Goal: Task Accomplishment & Management: Manage account settings

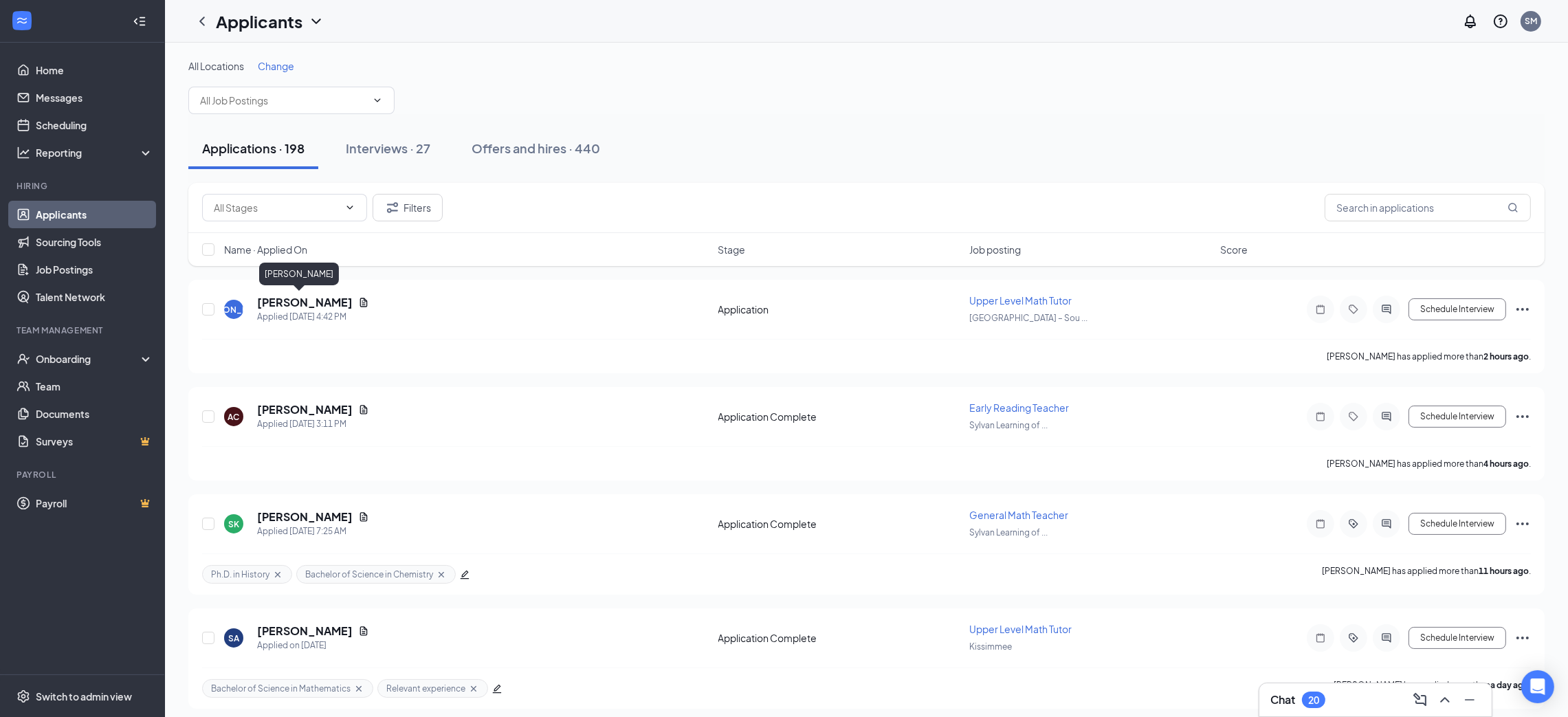
click at [304, 298] on h5 "[PERSON_NAME]" at bounding box center [305, 302] width 95 height 15
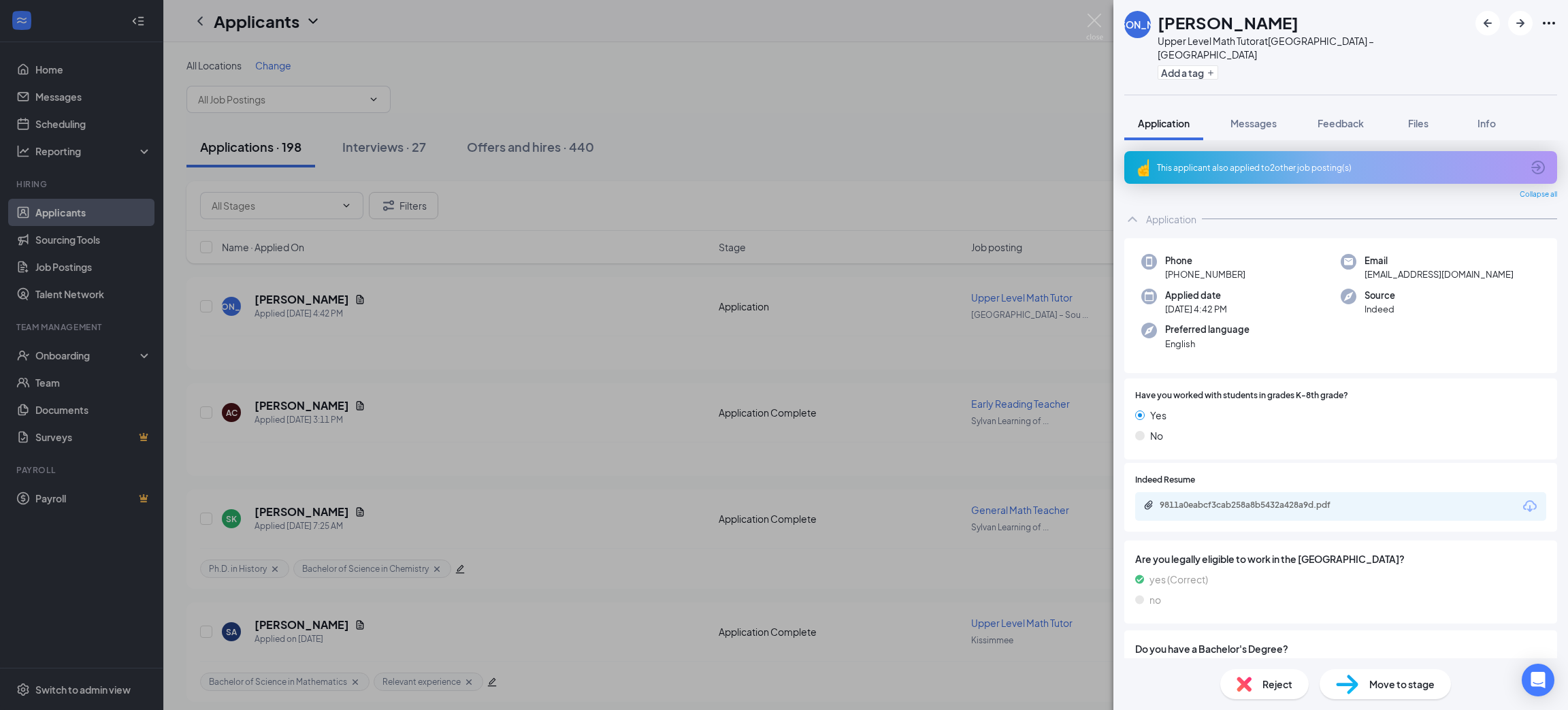
click at [1253, 162] on div "This applicant also applied to 2 other job posting(s)" at bounding box center [1339, 168] width 365 height 11
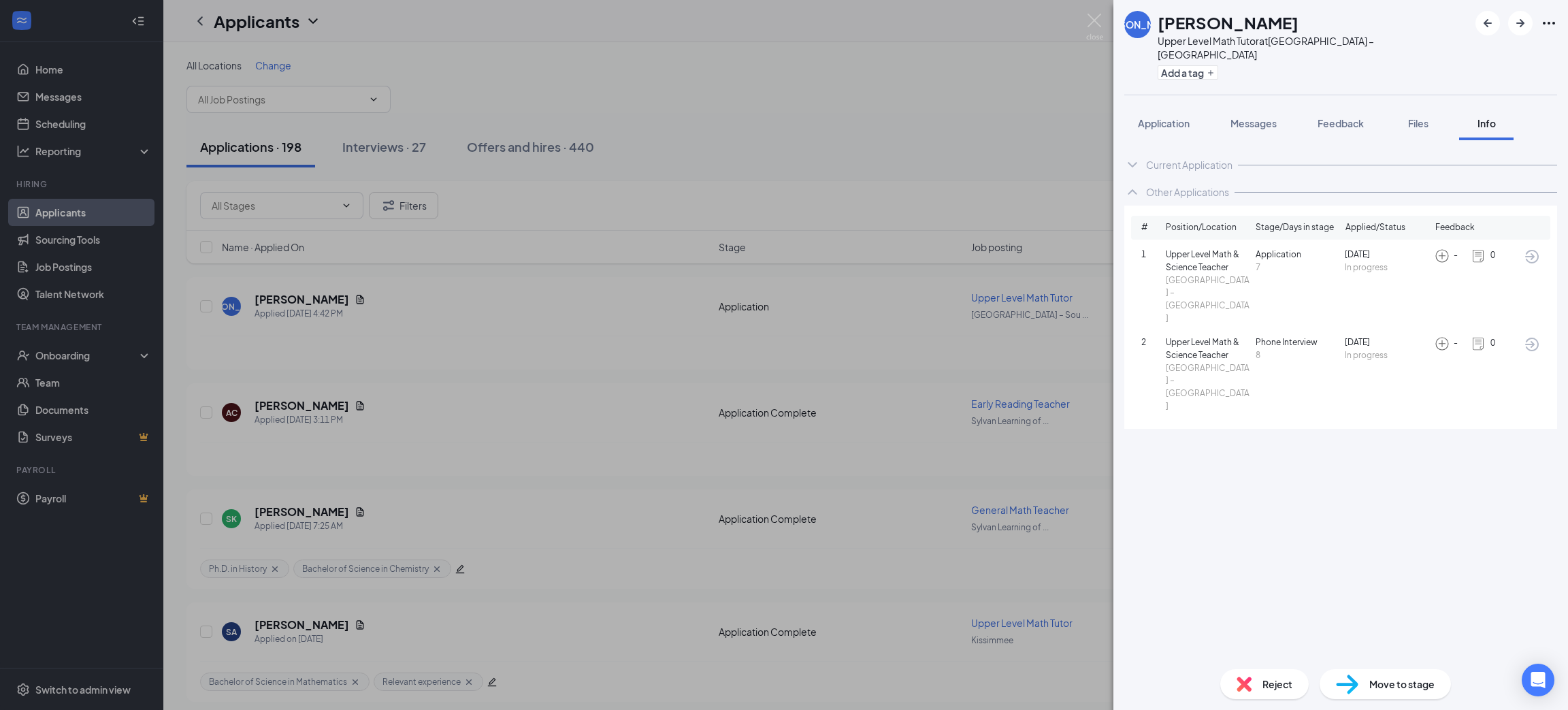
click at [1179, 117] on span "Application" at bounding box center [1164, 123] width 52 height 12
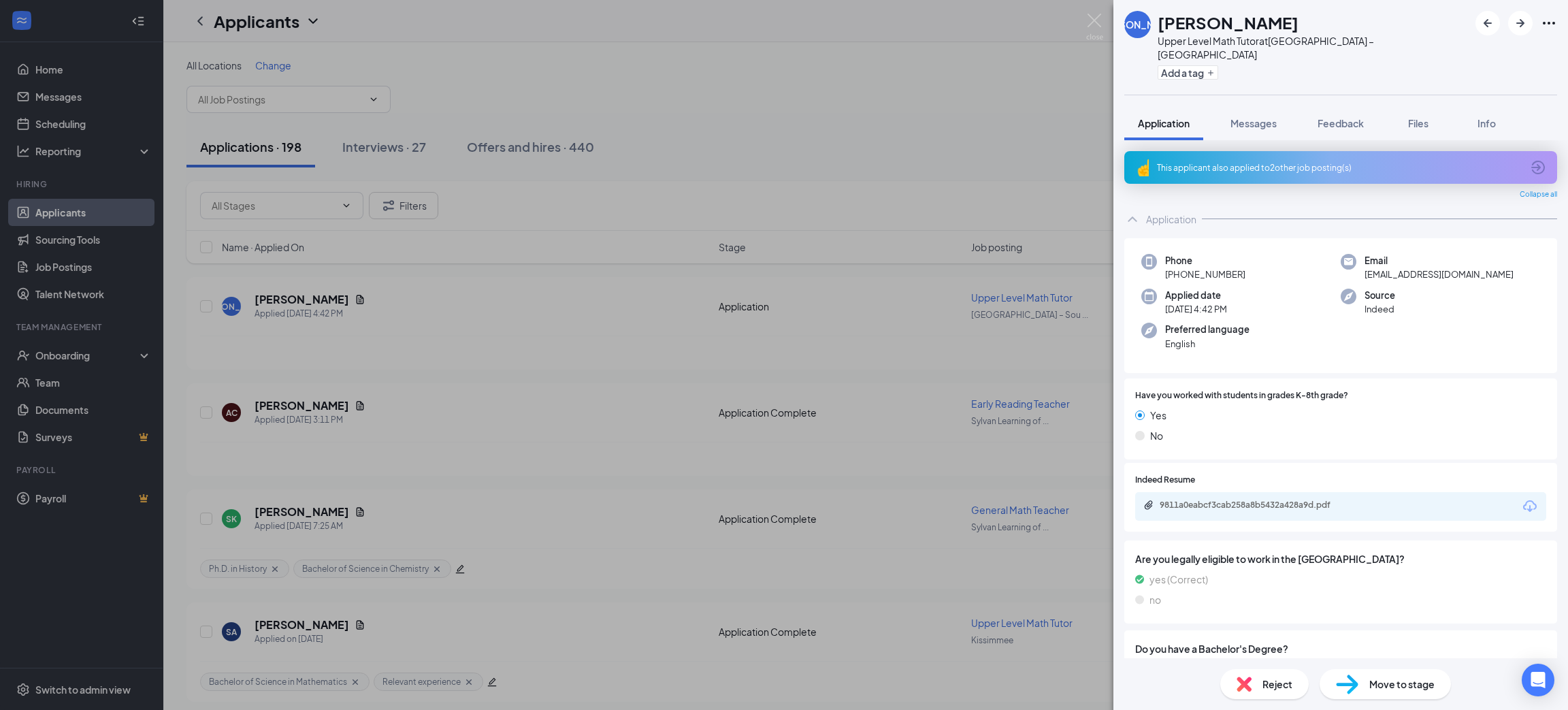
click at [1402, 493] on div "9811a0eabcf3cab258a8b5432a428a9d.pdf" at bounding box center [1340, 507] width 411 height 29
click at [1222, 500] on div "9811a0eabcf3cab258a8b5432a428a9d.pdf" at bounding box center [1255, 505] width 190 height 10
click at [1390, 678] on span "Move to stage" at bounding box center [1402, 684] width 65 height 15
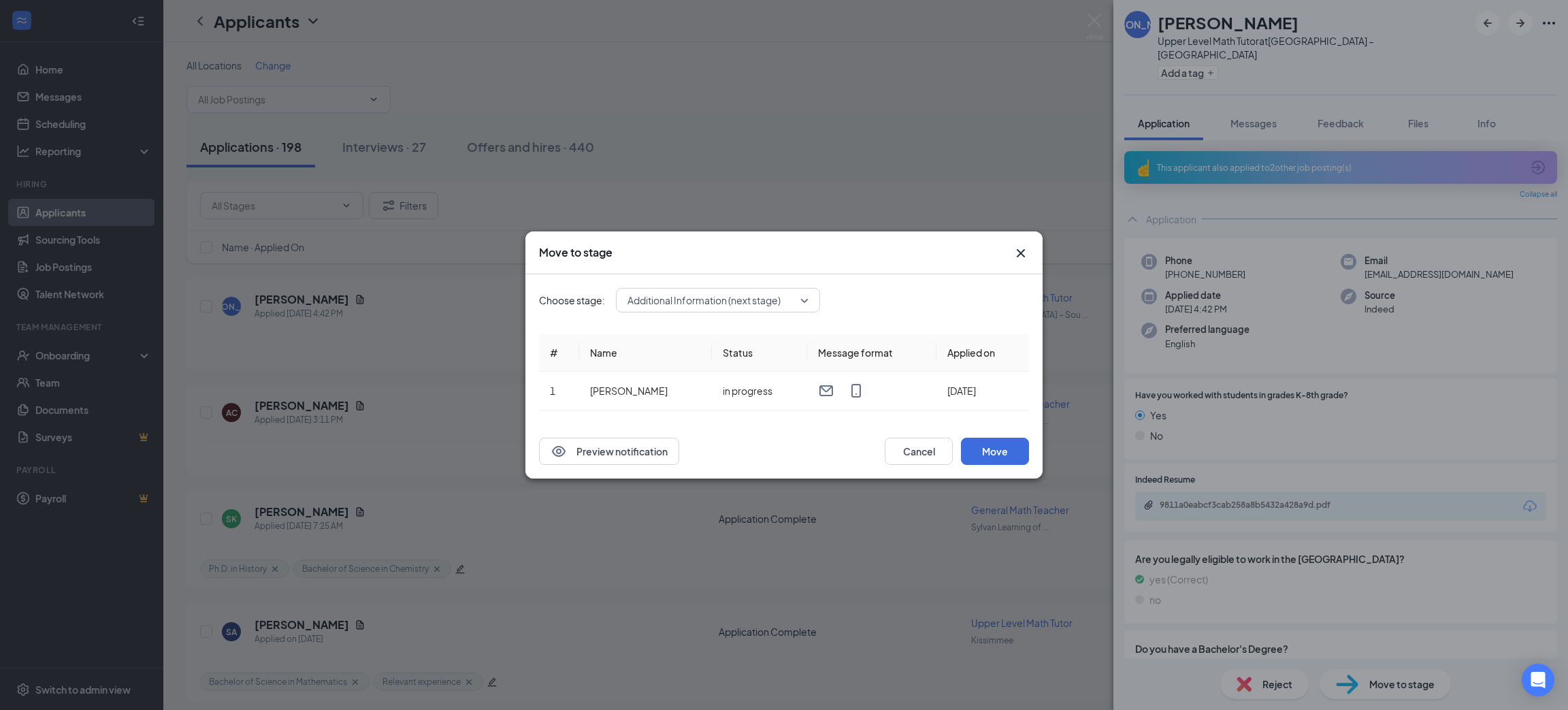
click at [794, 310] on span "Additional Information (next stage)" at bounding box center [712, 300] width 168 height 20
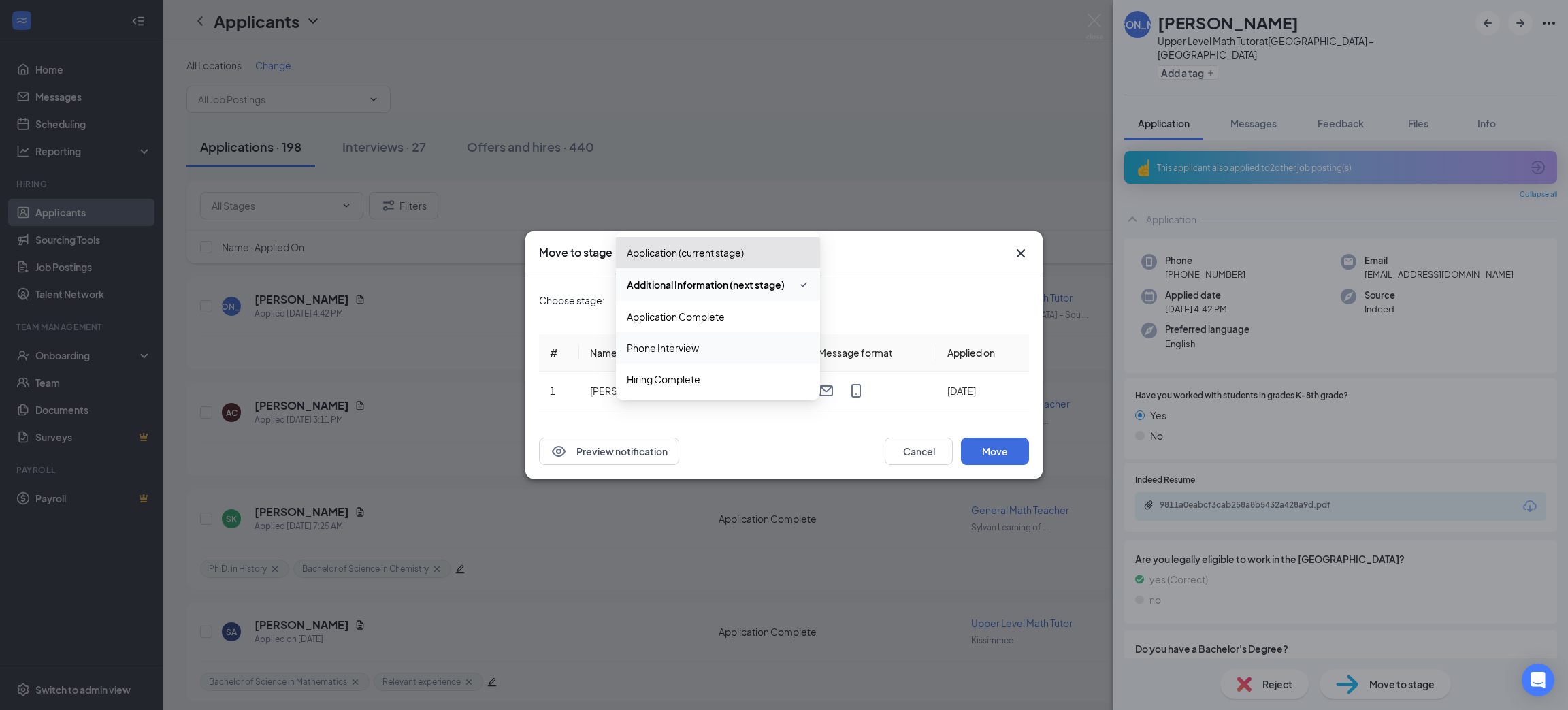
click at [737, 348] on span "Phone Interview" at bounding box center [718, 348] width 182 height 15
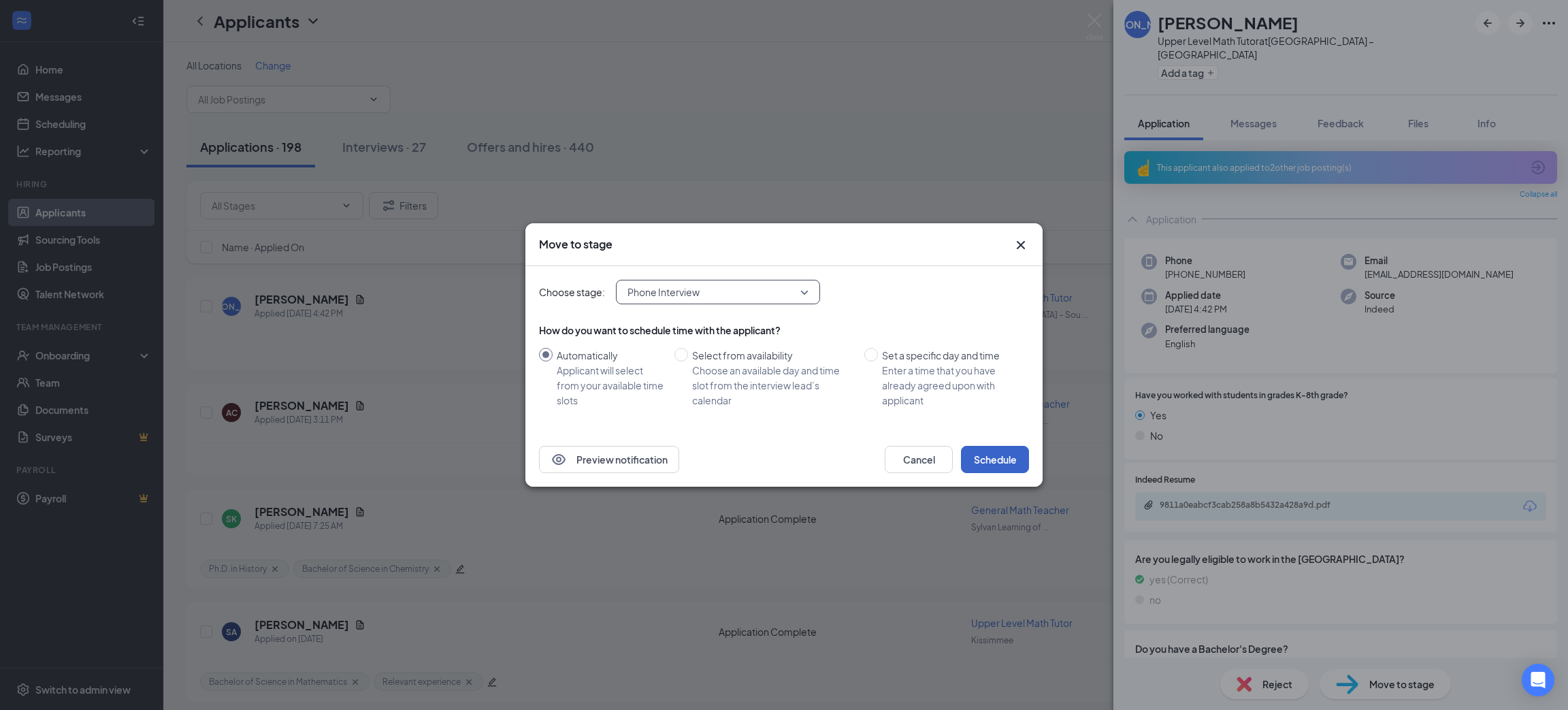
click at [1012, 462] on button "Schedule" at bounding box center [995, 459] width 68 height 27
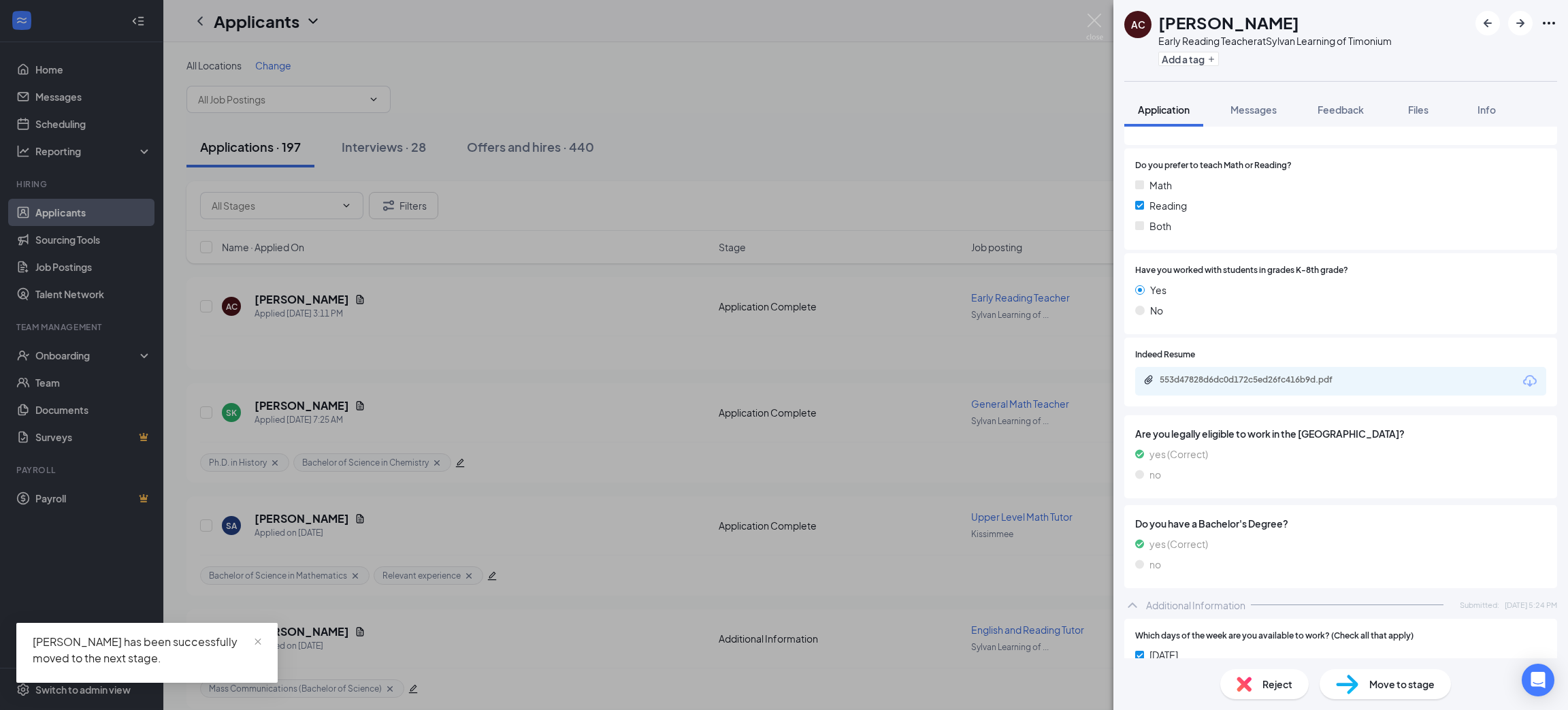
scroll to position [306, 0]
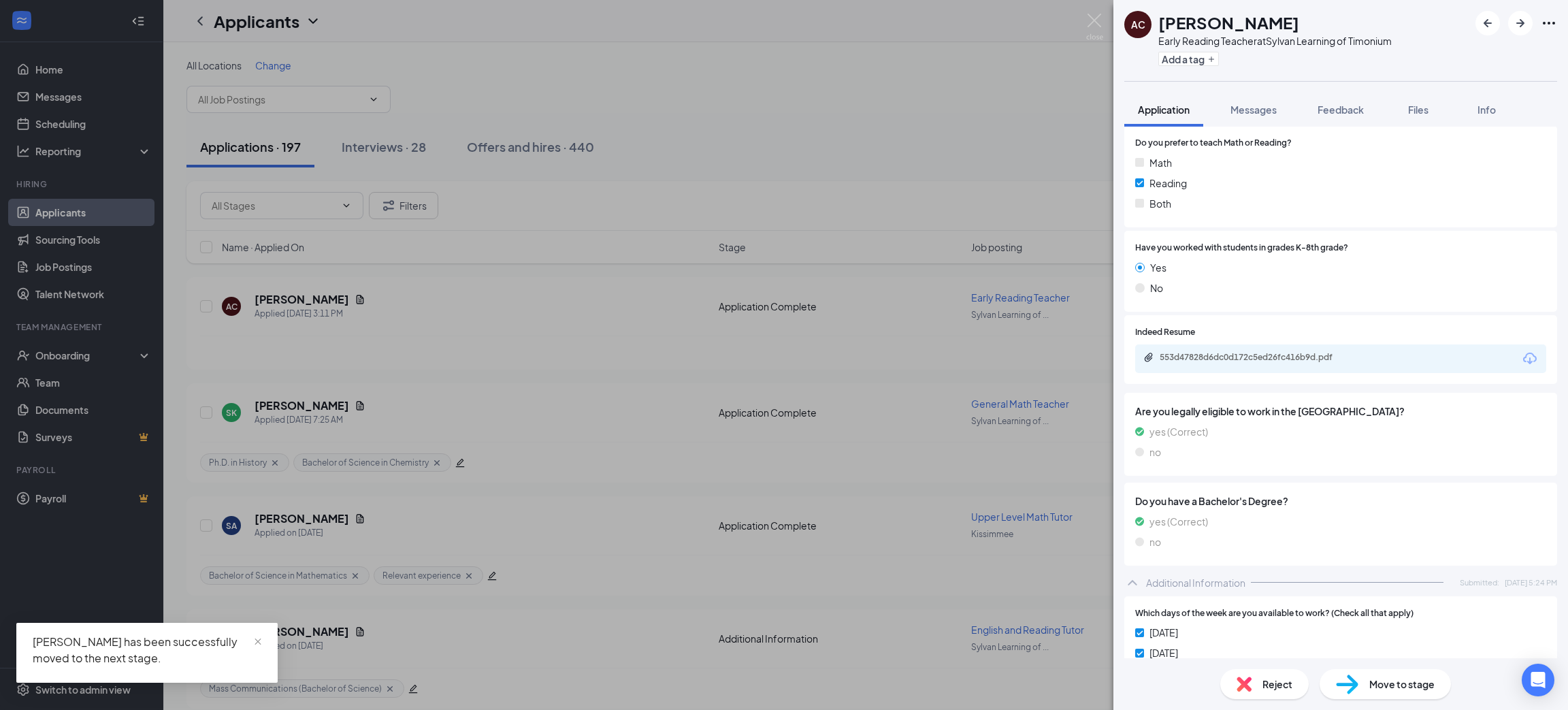
click at [1522, 355] on icon "Download" at bounding box center [1530, 359] width 17 height 17
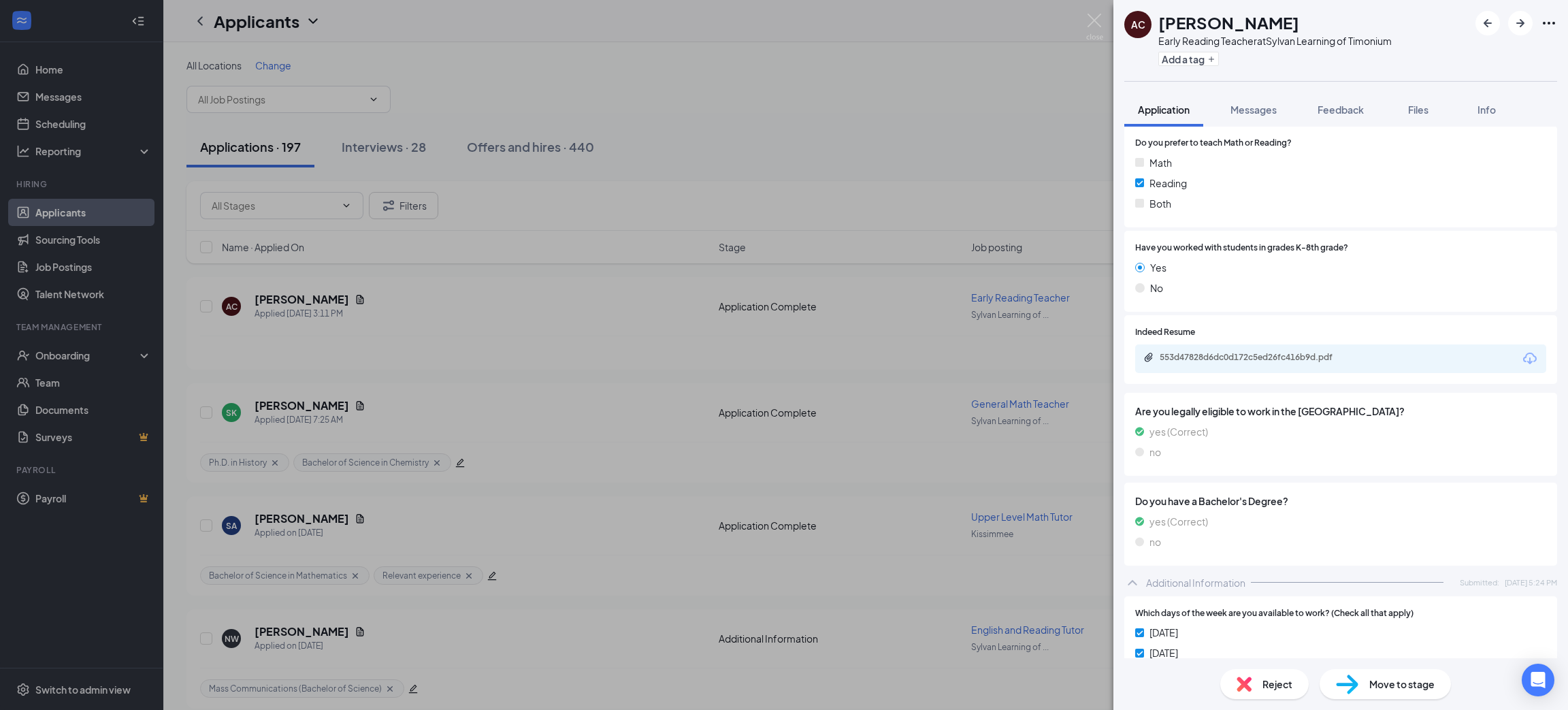
click at [1263, 675] on div "Reject" at bounding box center [1264, 684] width 88 height 30
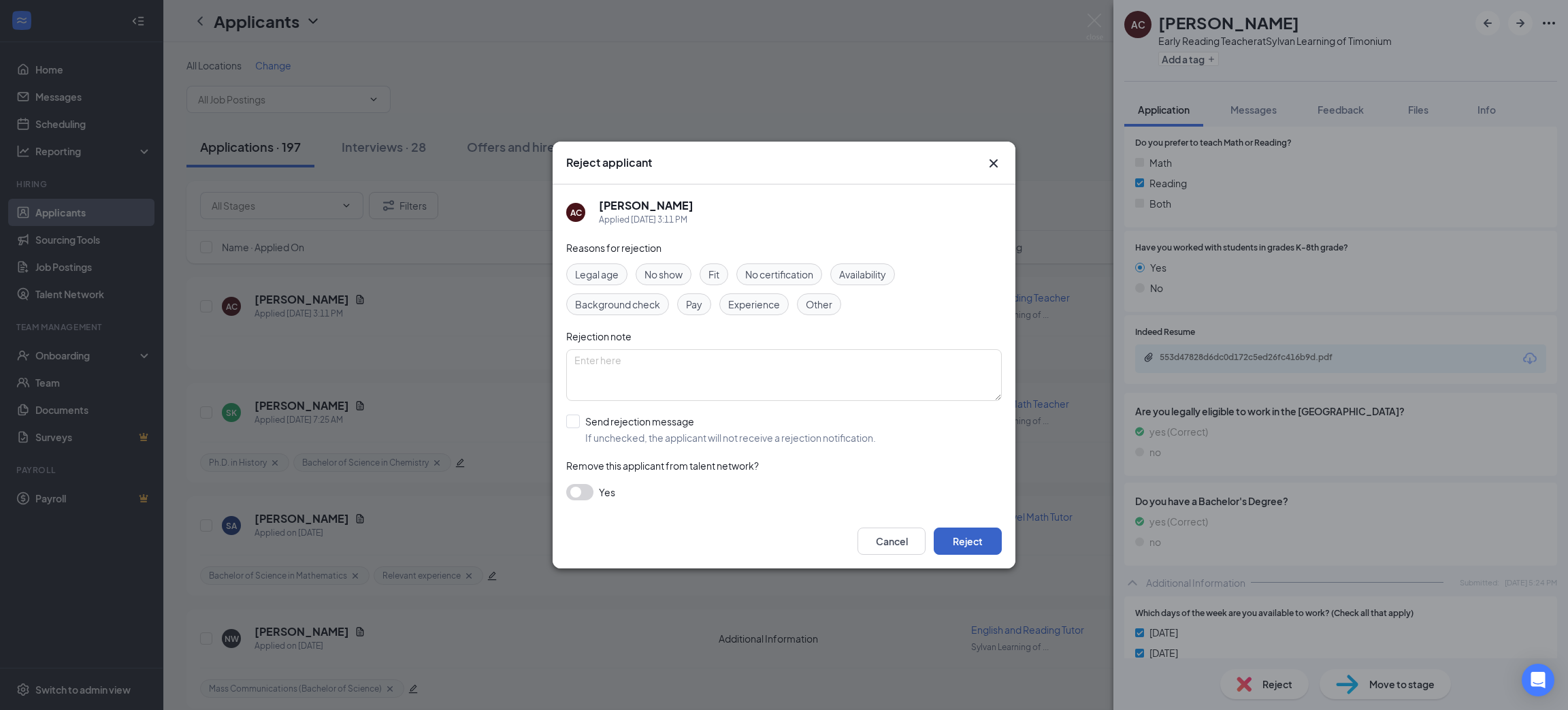
click at [984, 546] on button "Reject" at bounding box center [968, 541] width 68 height 27
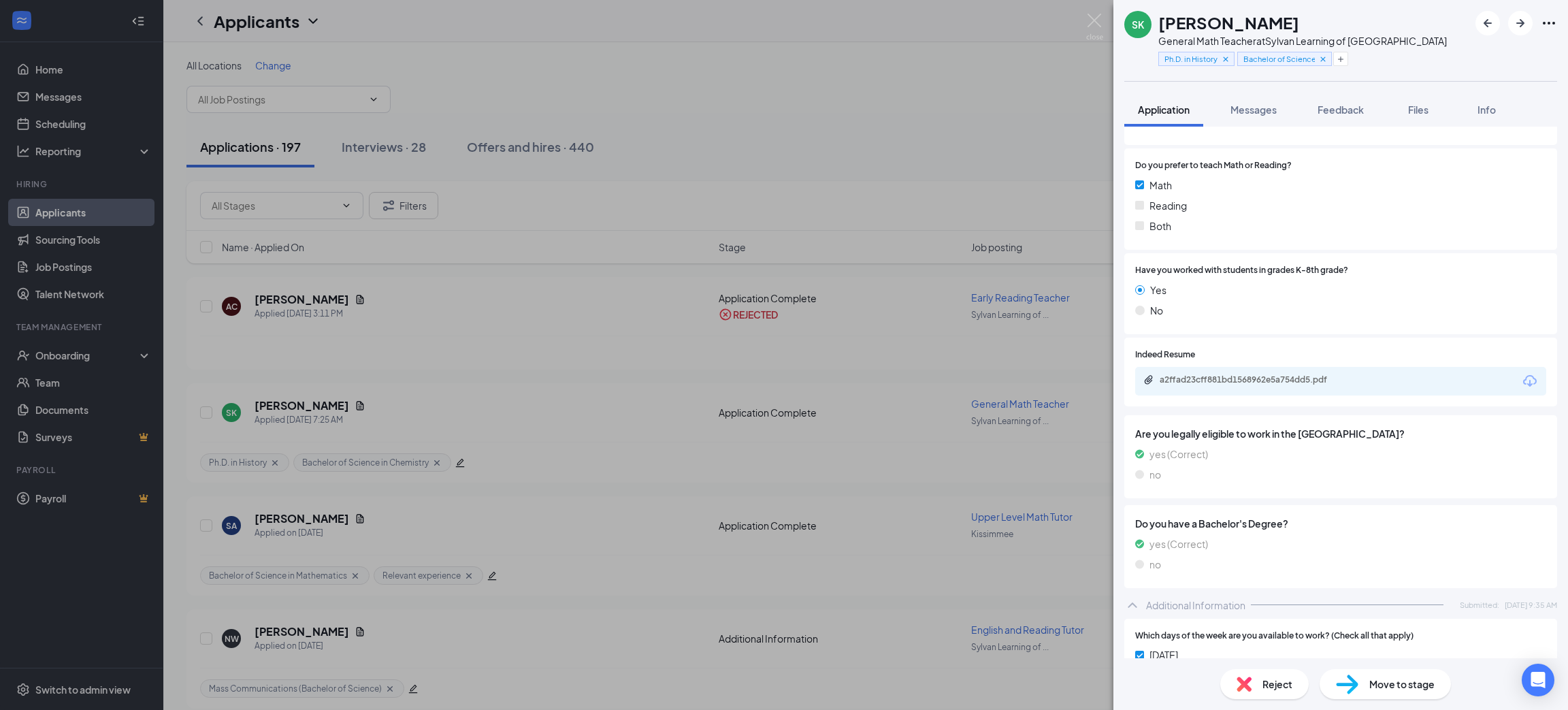
scroll to position [306, 0]
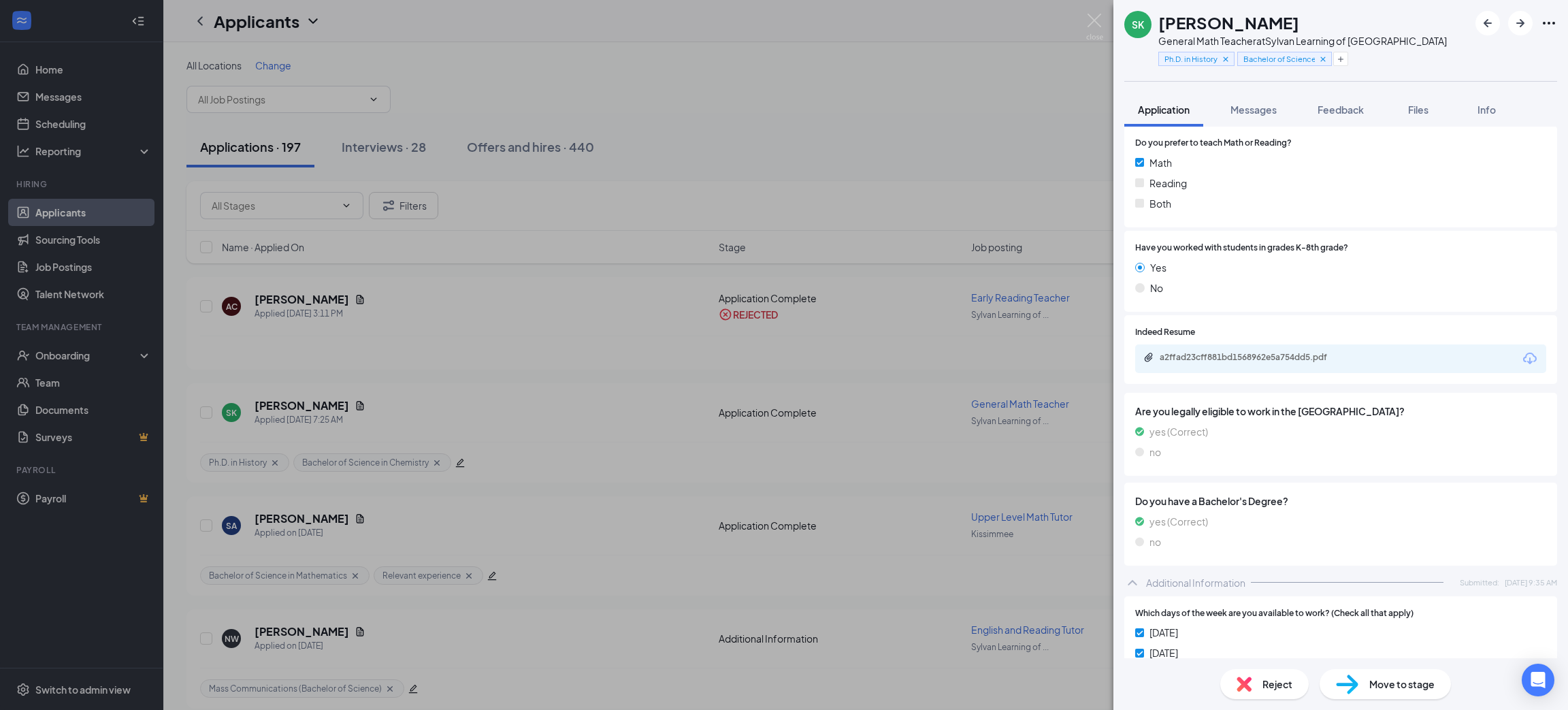
click at [1522, 355] on icon "Download" at bounding box center [1530, 359] width 17 height 17
click at [1228, 684] on div "Reject" at bounding box center [1264, 684] width 88 height 30
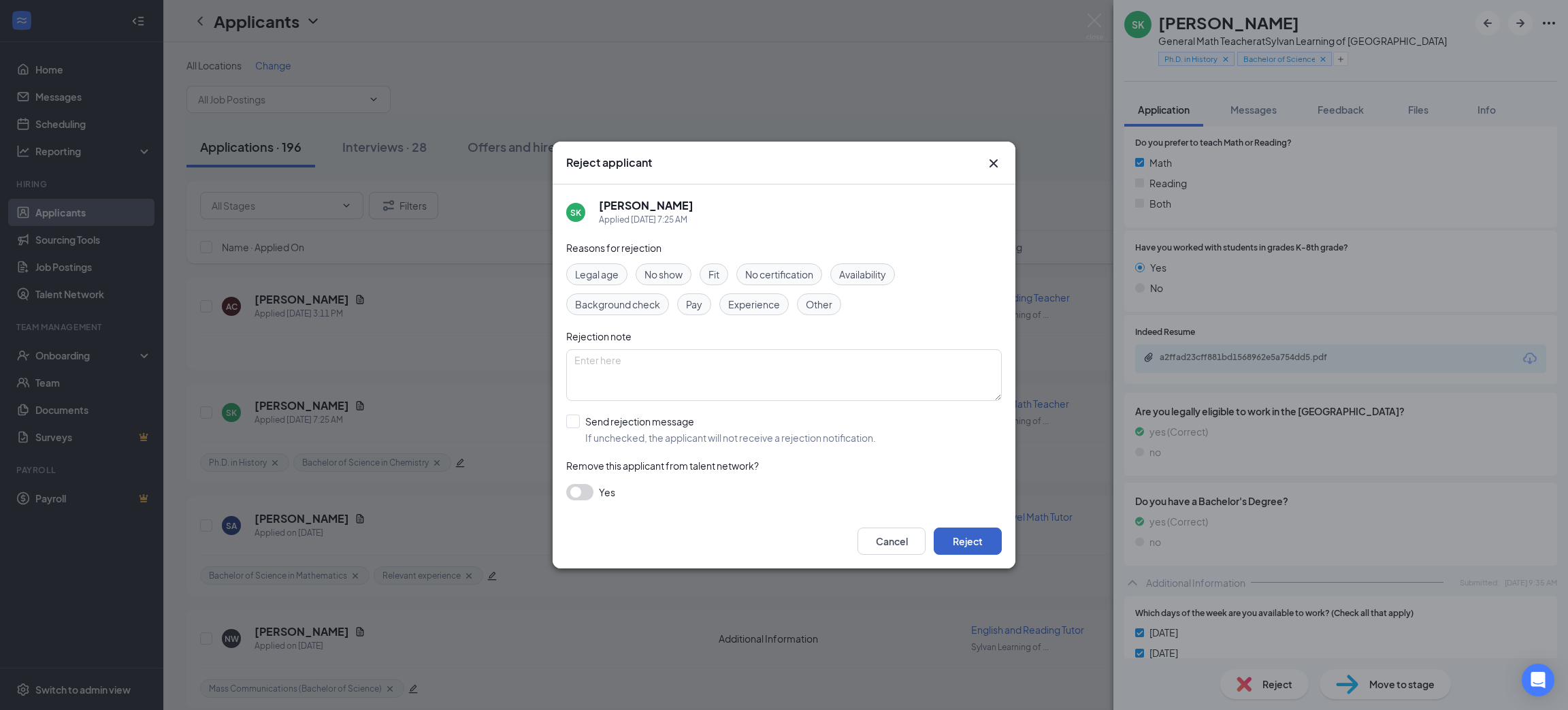
click at [965, 532] on button "Reject" at bounding box center [968, 541] width 68 height 27
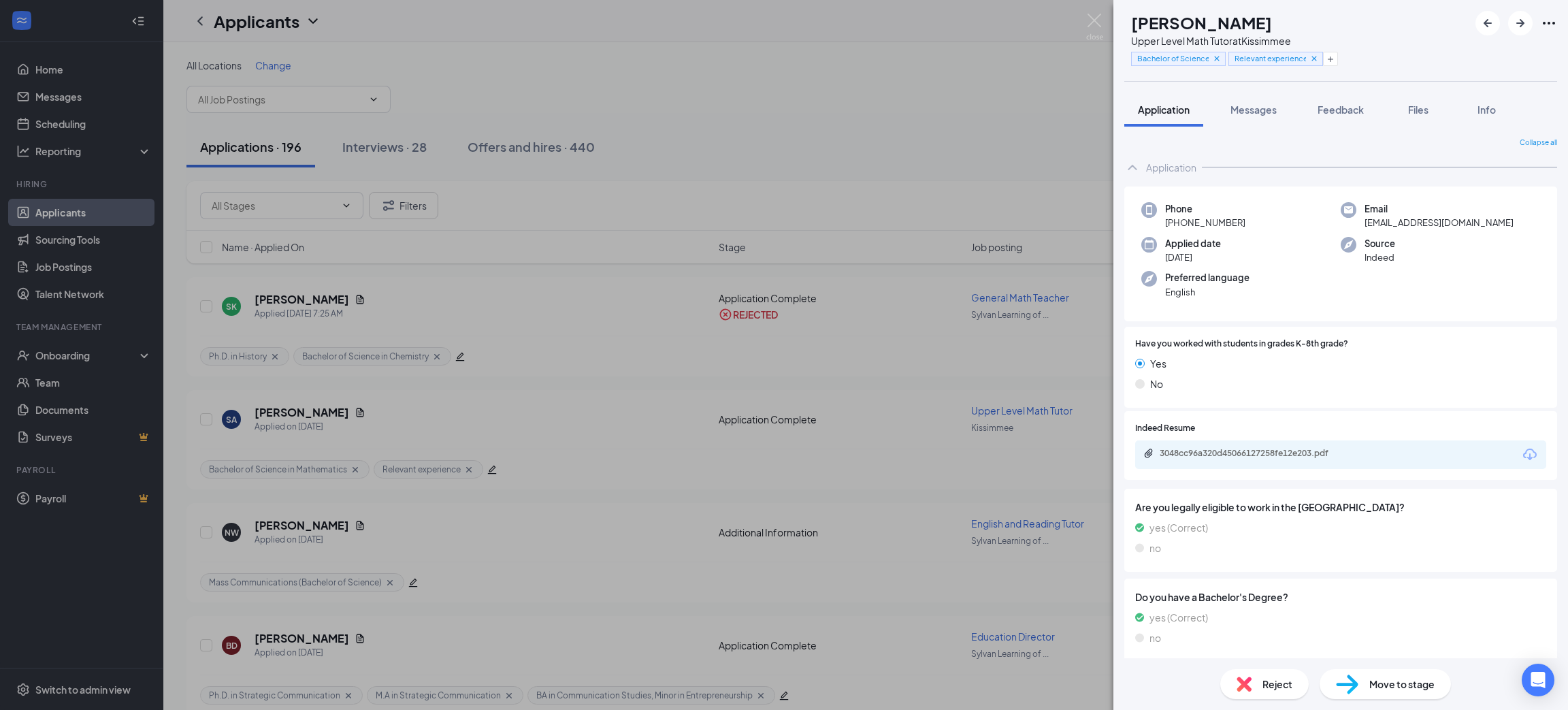
click at [1523, 455] on icon "Download" at bounding box center [1530, 454] width 14 height 11
click at [1345, 684] on img at bounding box center [1347, 685] width 23 height 20
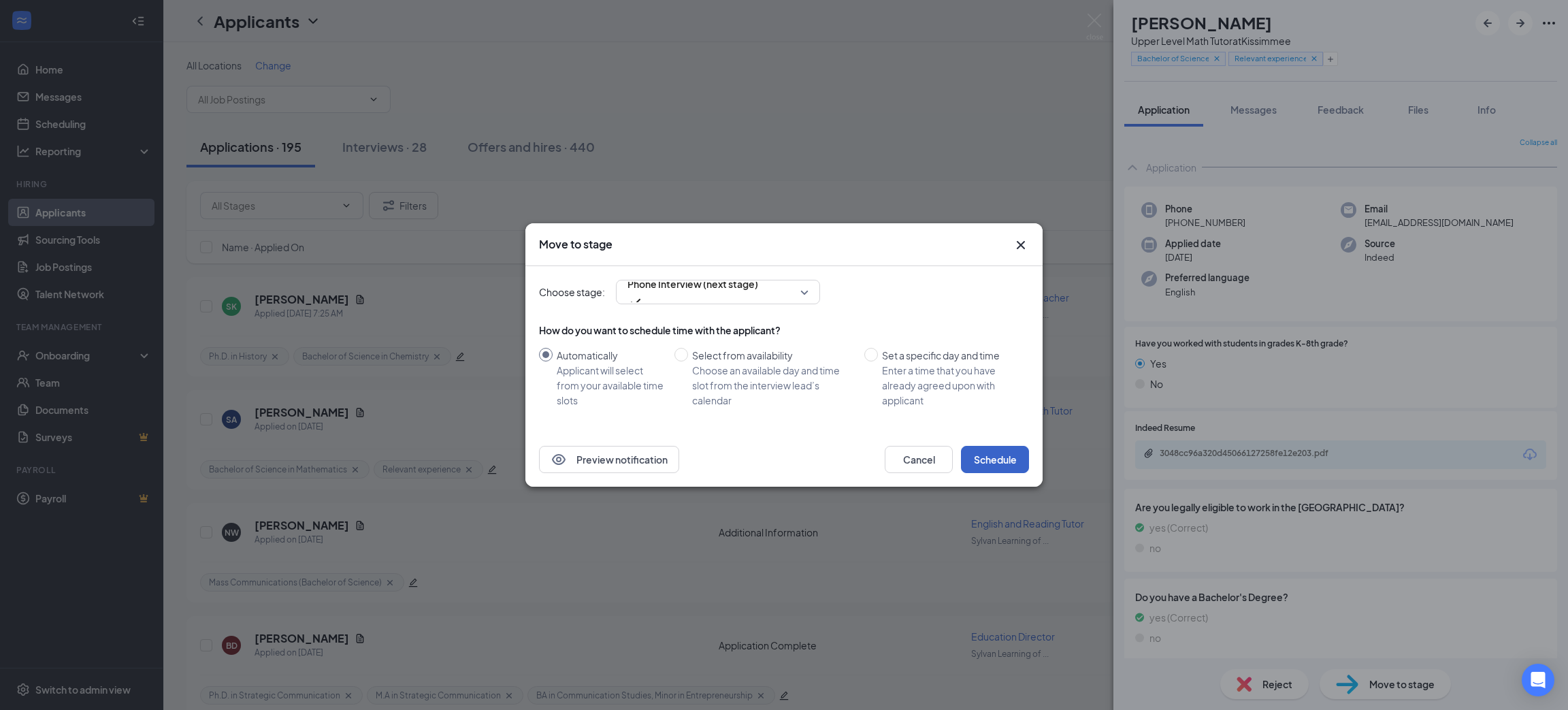
click at [980, 467] on button "Schedule" at bounding box center [995, 459] width 68 height 27
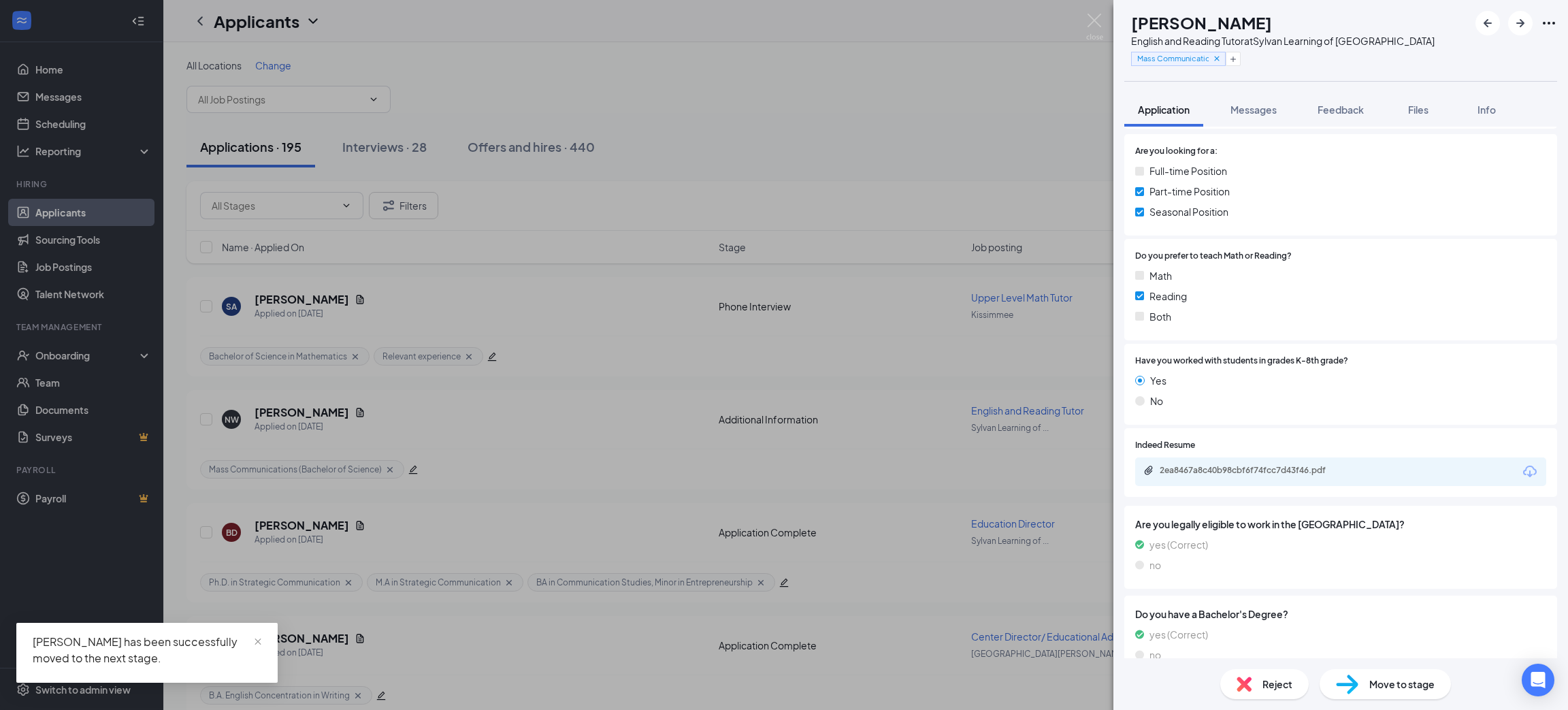
scroll to position [204, 0]
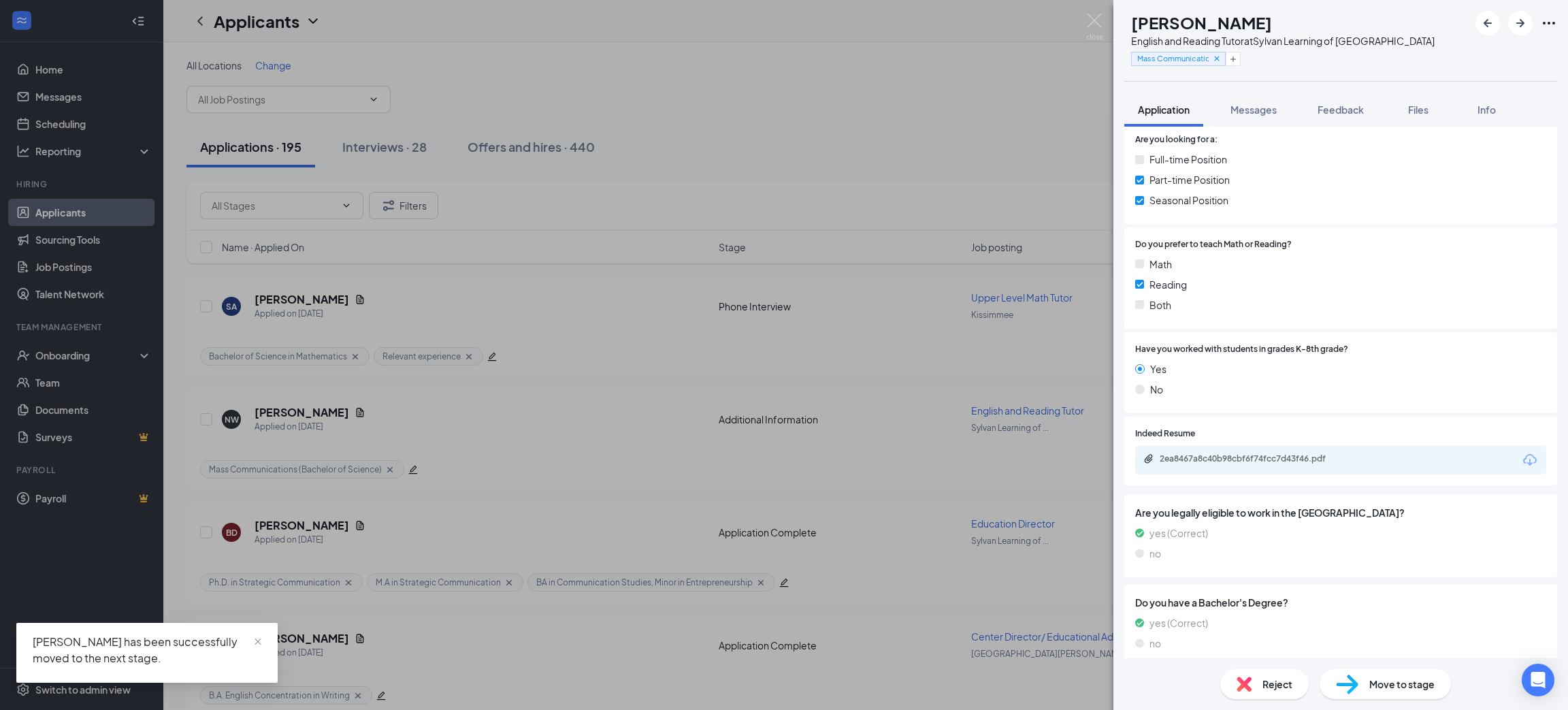
click at [1522, 458] on icon "Download" at bounding box center [1530, 460] width 17 height 17
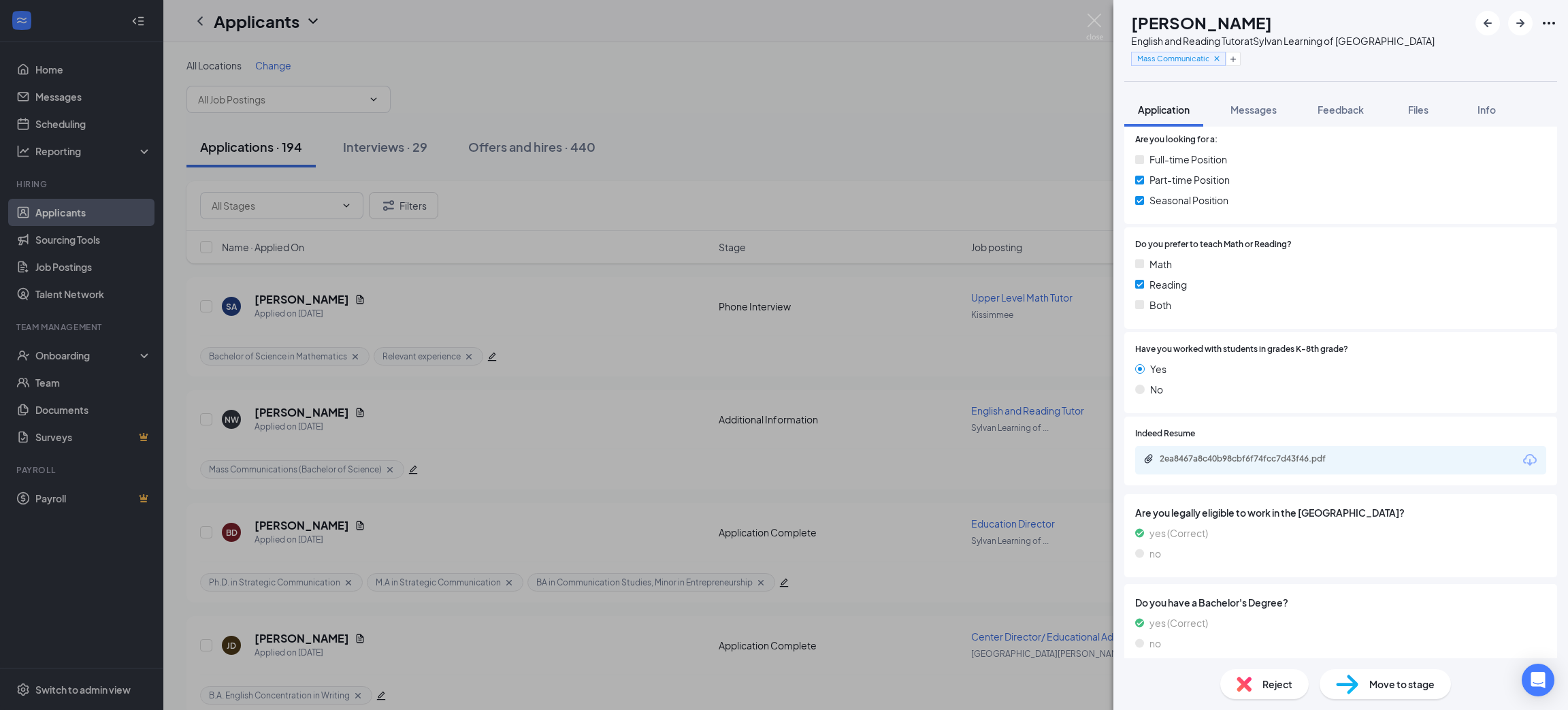
click at [1281, 672] on div "Reject" at bounding box center [1264, 684] width 88 height 30
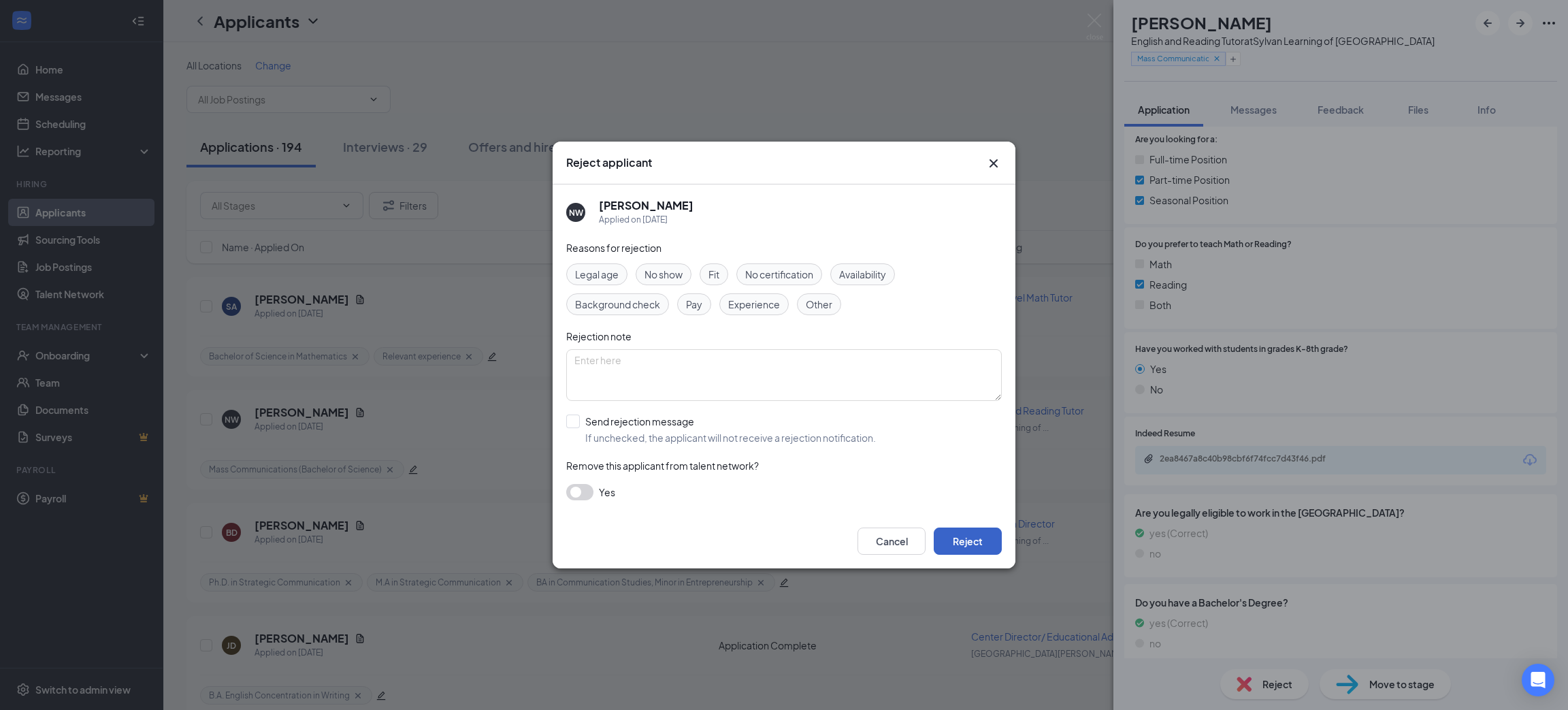
click at [981, 541] on button "Reject" at bounding box center [968, 541] width 68 height 27
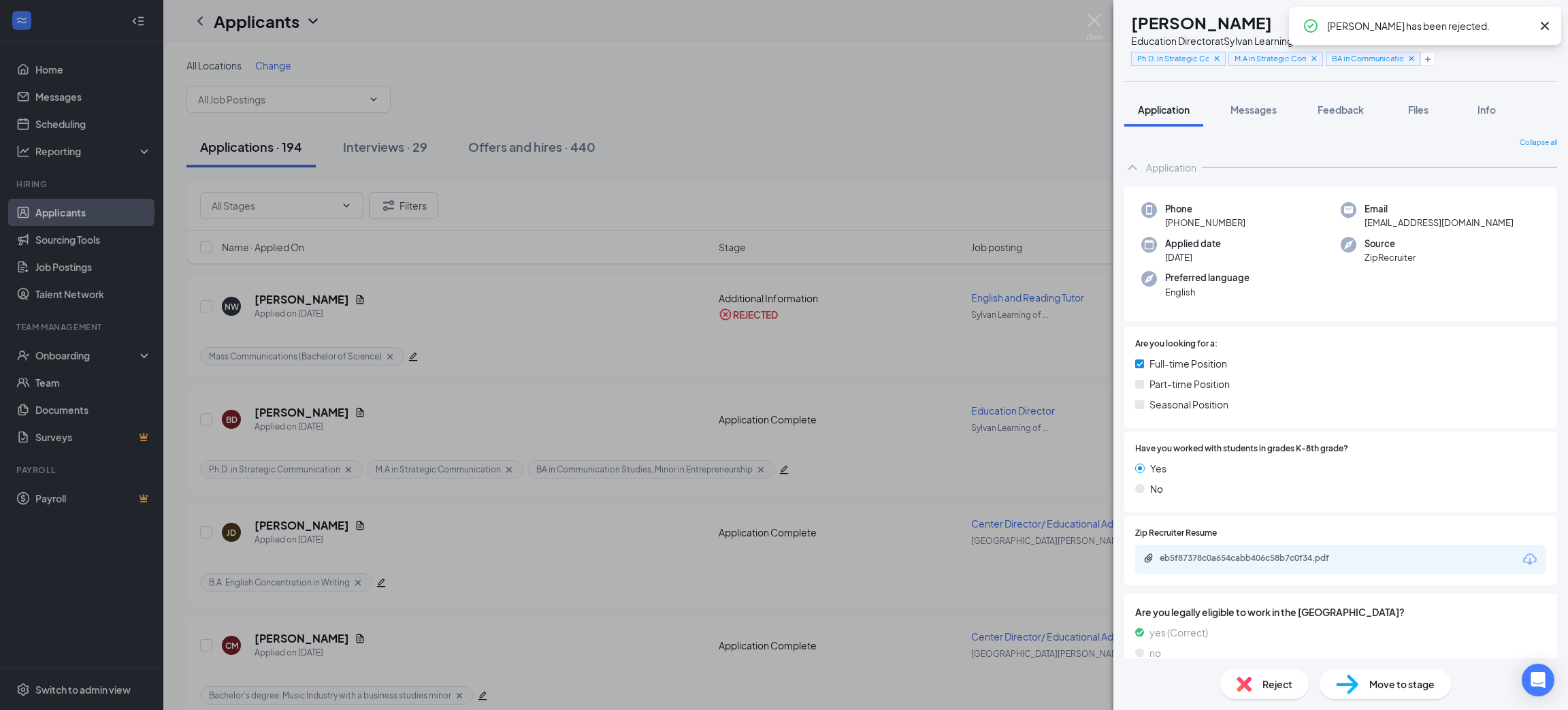
click at [1540, 26] on icon "Cross" at bounding box center [1544, 25] width 17 height 17
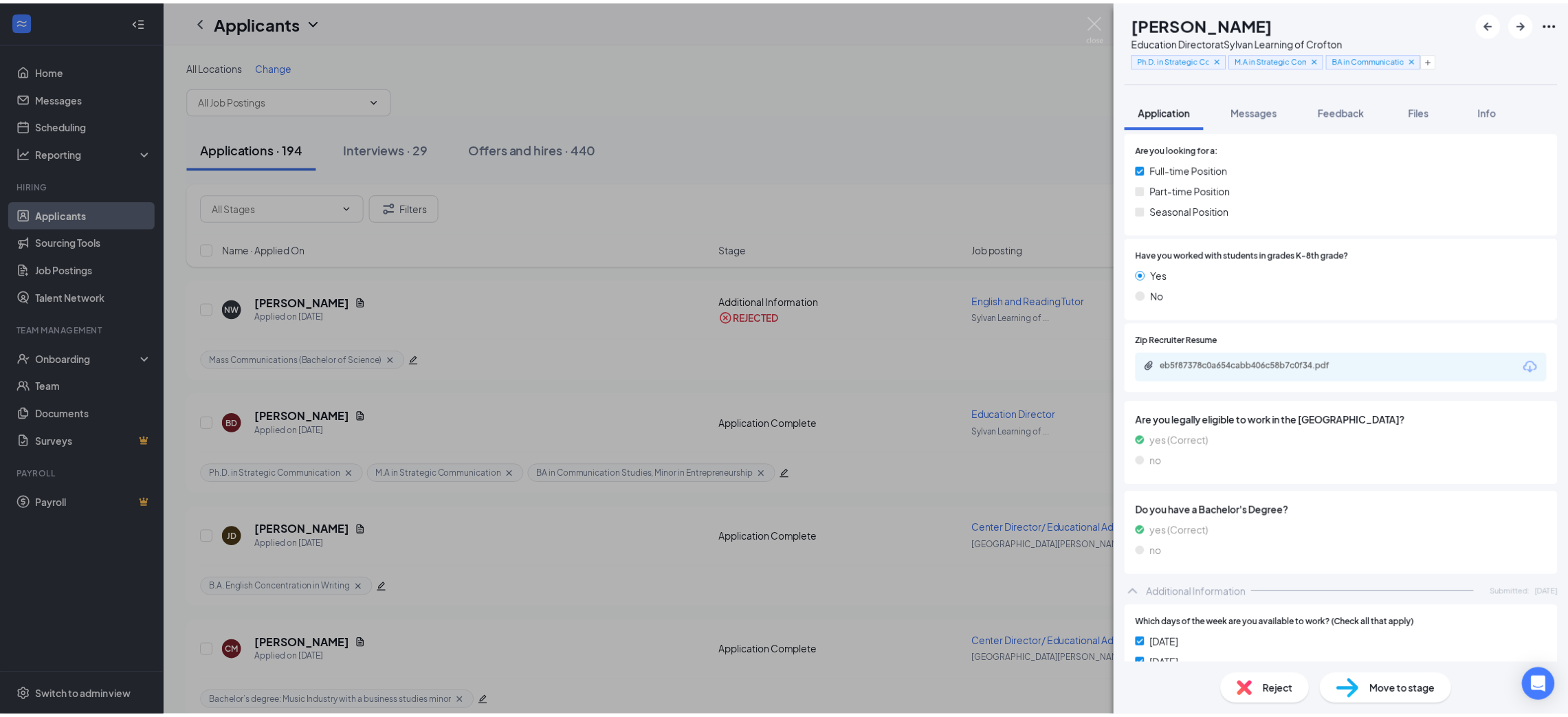
scroll to position [206, 0]
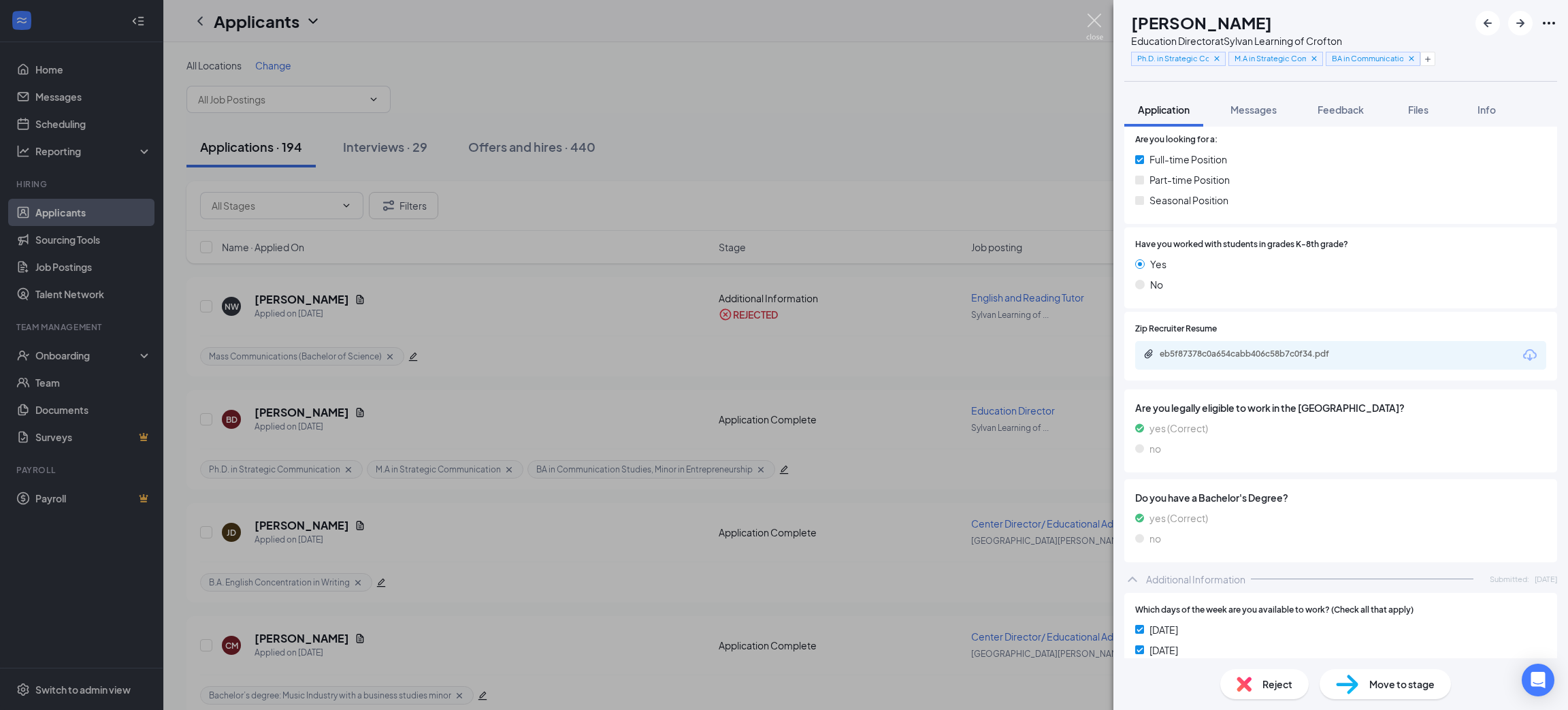
click at [1100, 20] on img at bounding box center [1094, 27] width 17 height 26
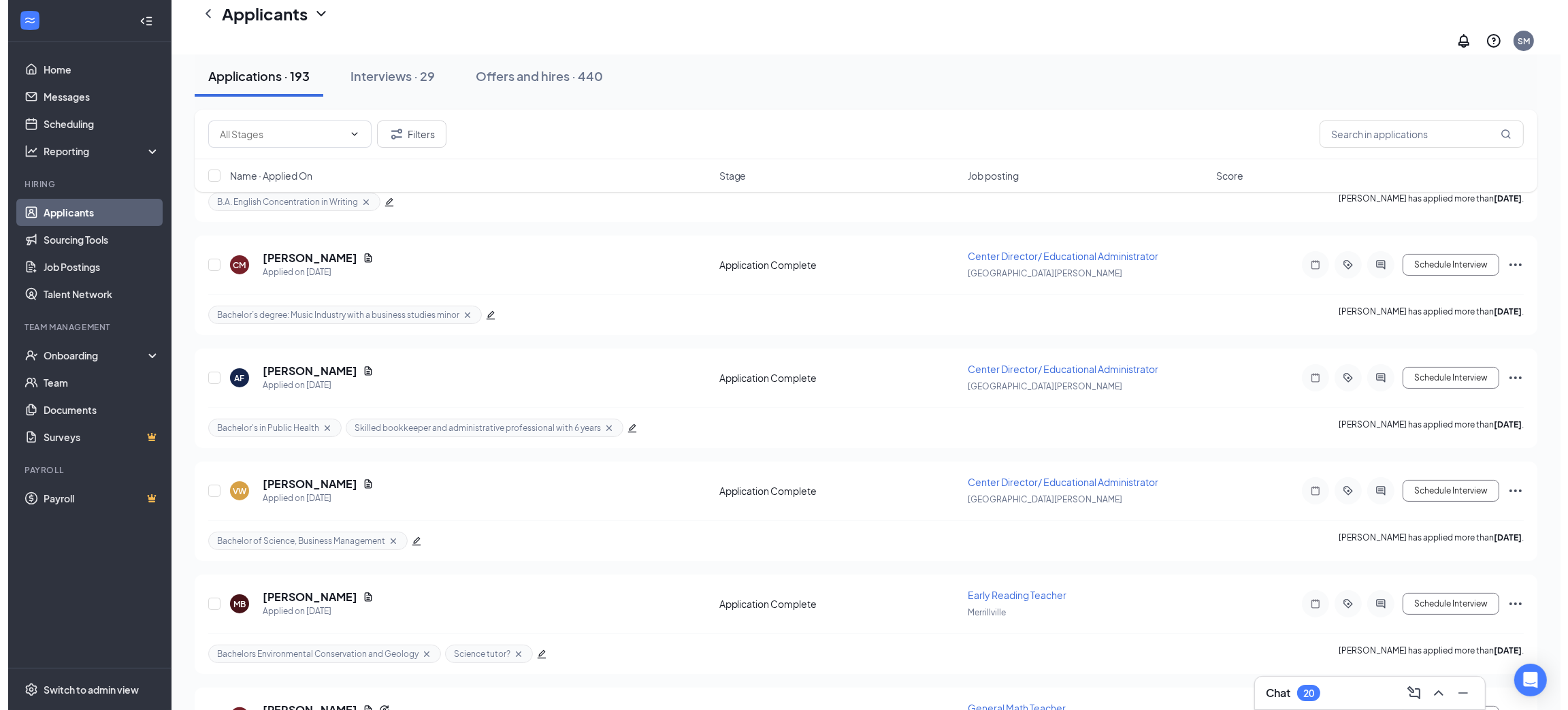
scroll to position [306, 0]
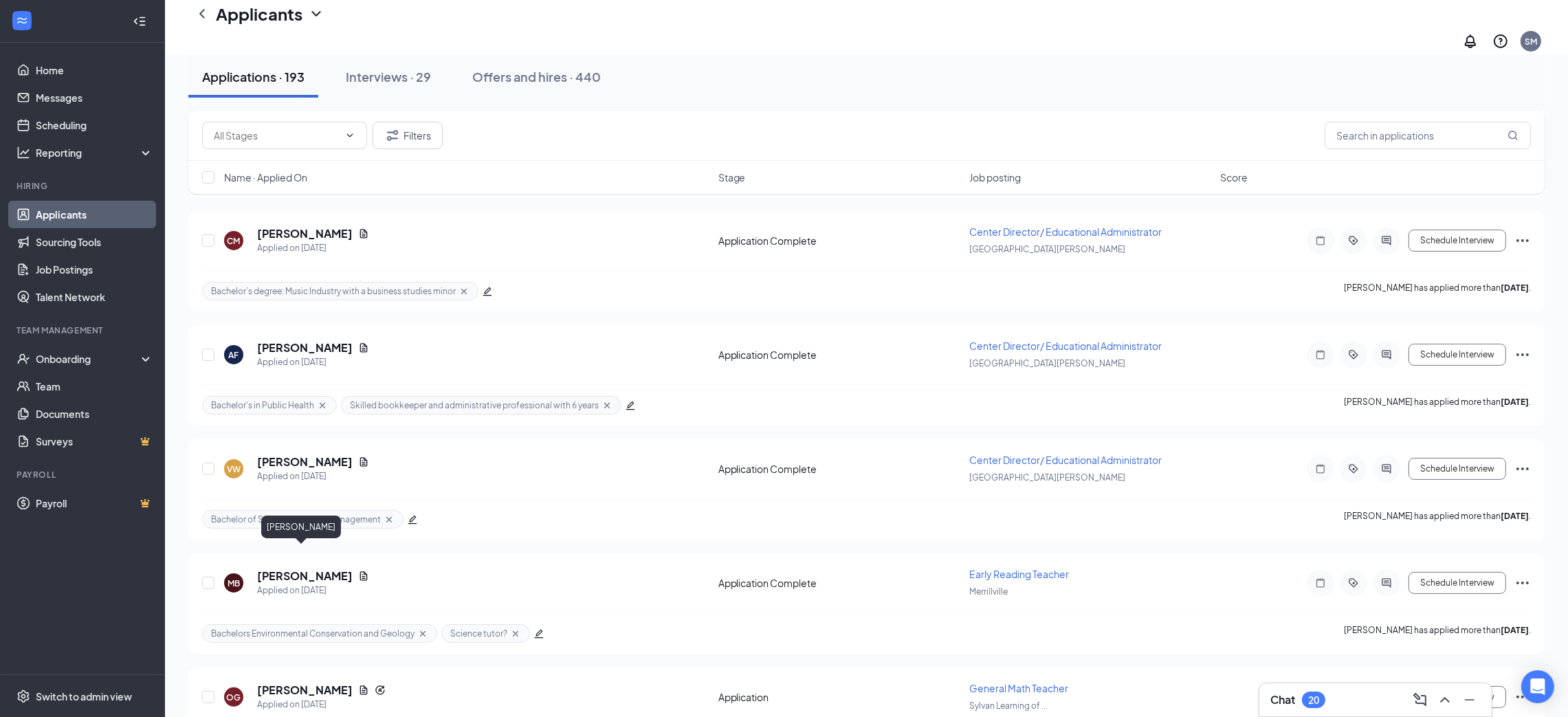
click at [304, 569] on h5 "[PERSON_NAME]" at bounding box center [305, 576] width 95 height 15
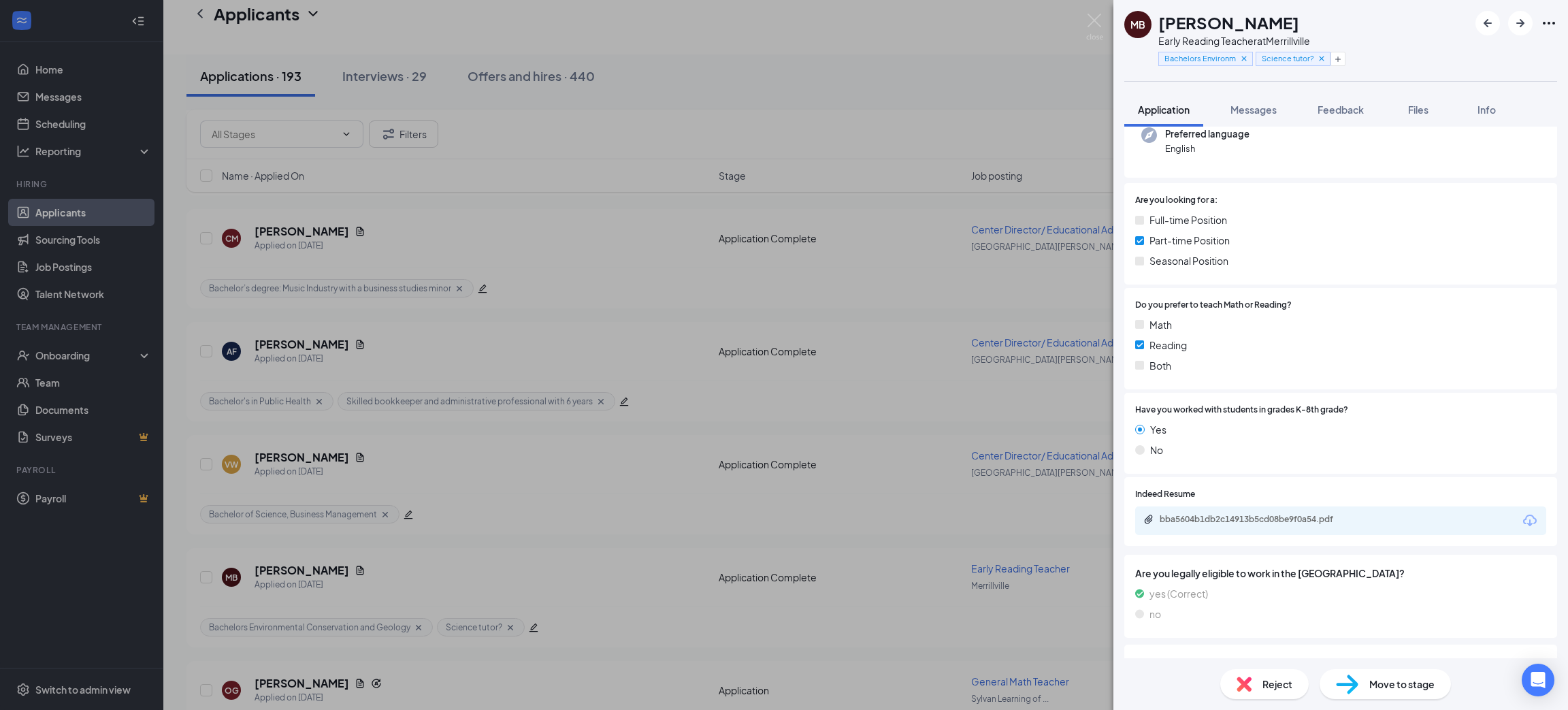
scroll to position [204, 0]
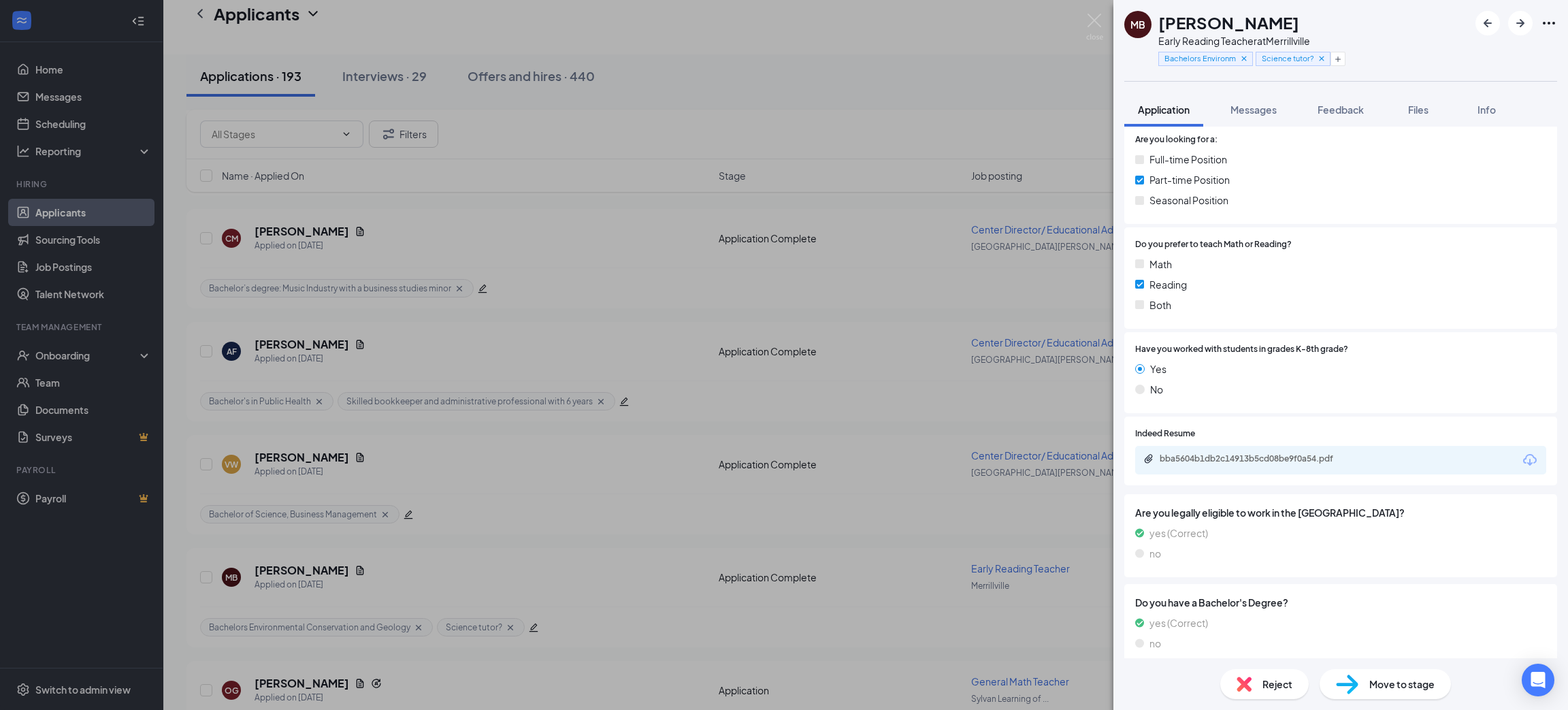
click at [1522, 461] on icon "Download" at bounding box center [1530, 460] width 17 height 17
click at [1256, 681] on div "Reject" at bounding box center [1264, 684] width 88 height 30
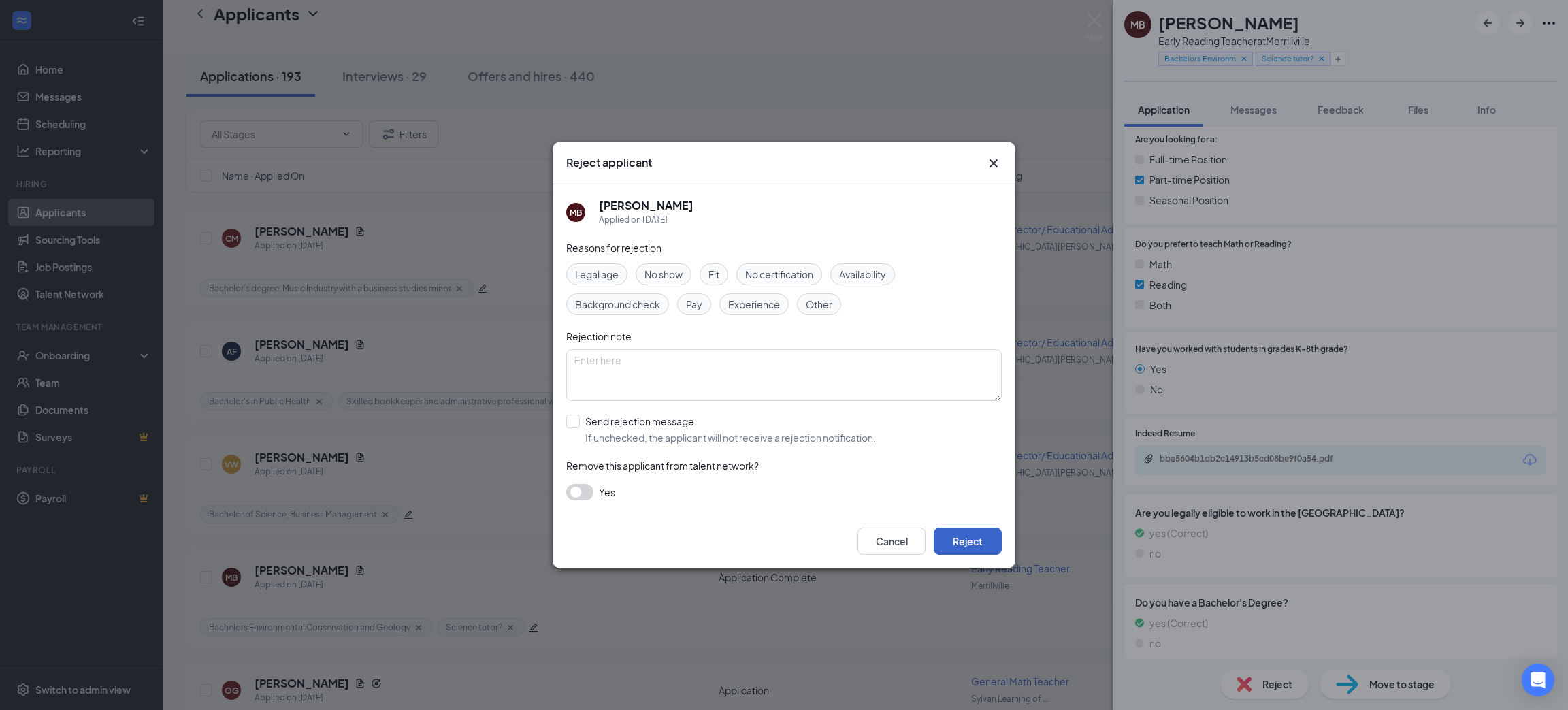
click at [991, 537] on button "Reject" at bounding box center [968, 541] width 68 height 27
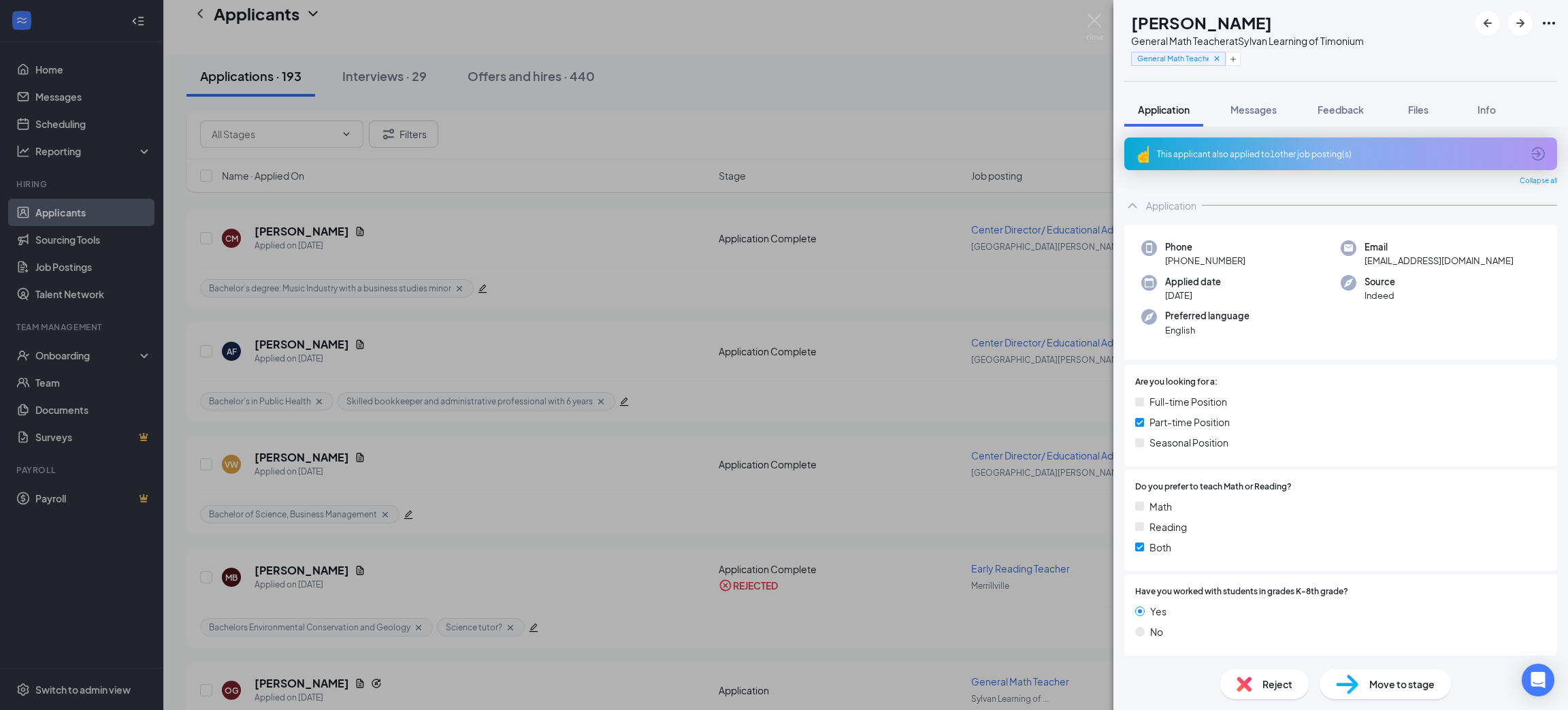
click at [1326, 171] on div "This applicant also applied to 1 other job posting(s) Collapse all Application …" at bounding box center [1341, 525] width 433 height 775
click at [1326, 162] on div "This applicant also applied to 1 other job posting(s)" at bounding box center [1341, 153] width 433 height 32
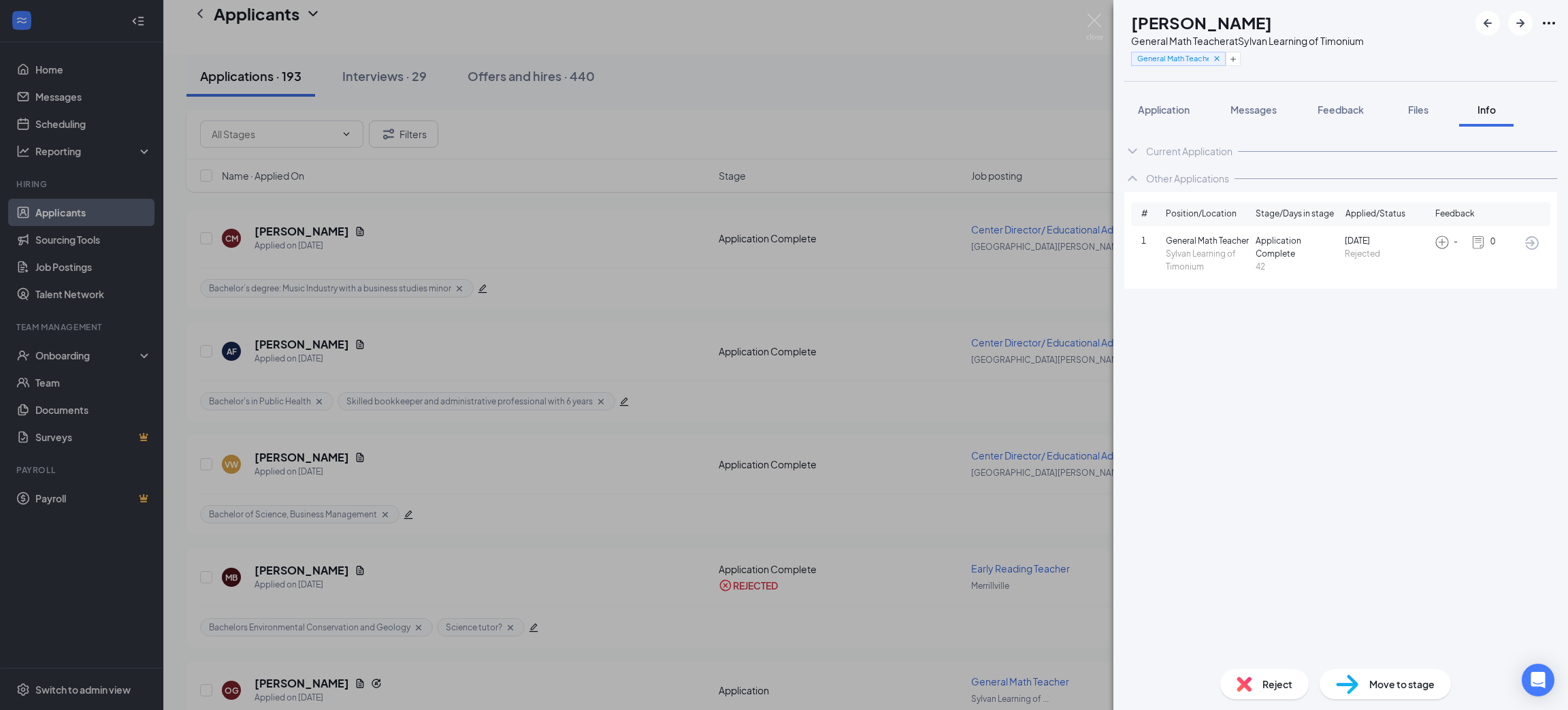
click at [1167, 112] on span "Application" at bounding box center [1164, 110] width 52 height 12
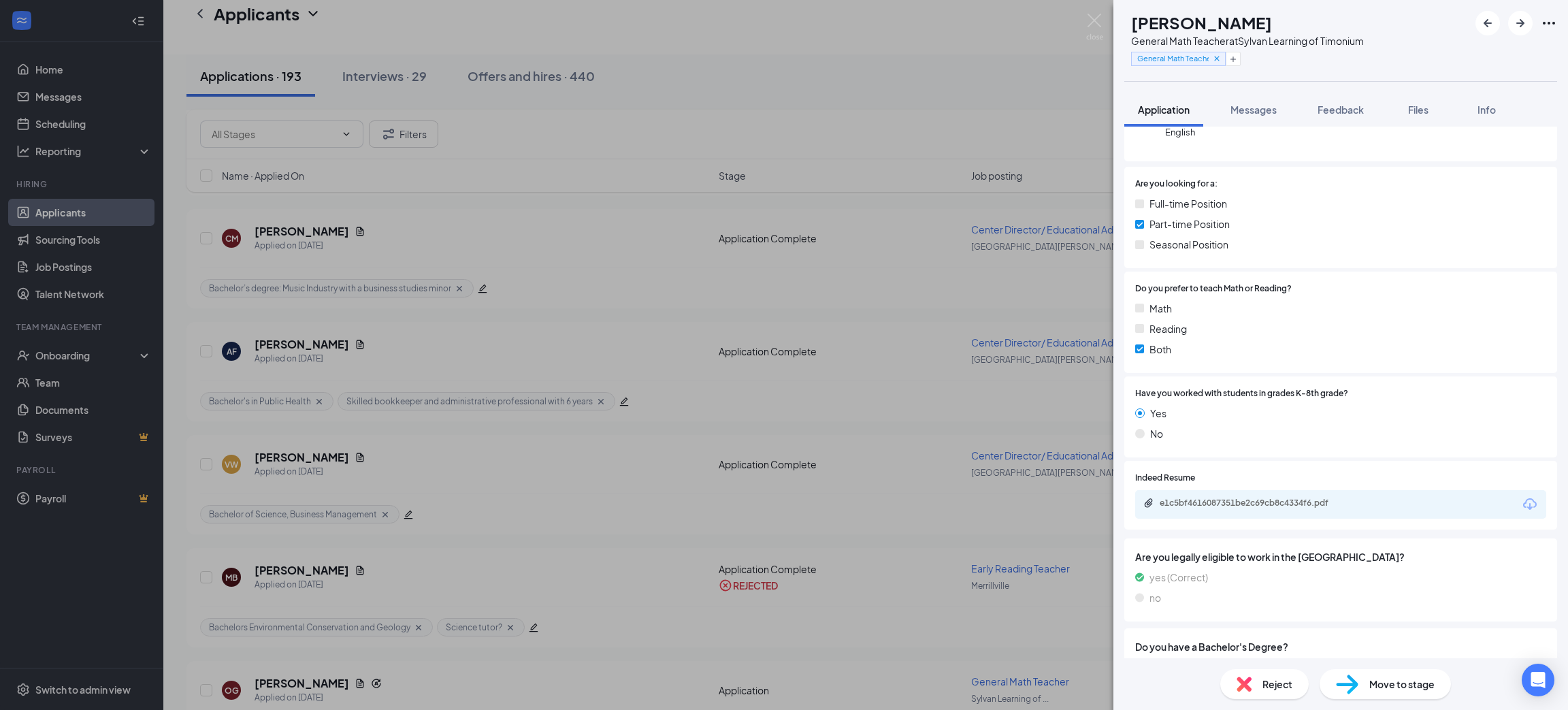
scroll to position [204, 0]
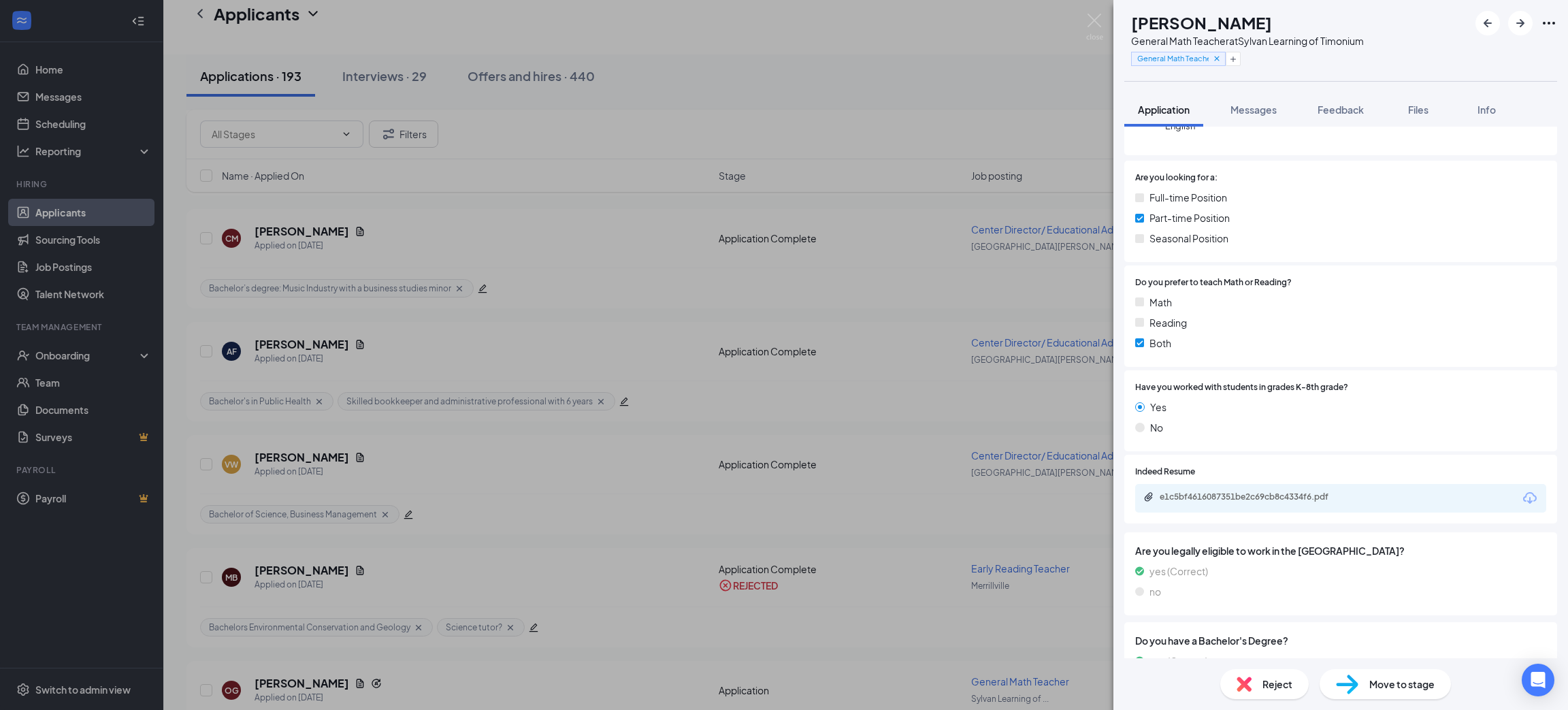
click at [1504, 499] on div "e1c5bf4616087351be2c69cb8c4334f6.pdf" at bounding box center [1340, 498] width 411 height 29
click at [1523, 498] on icon "Download" at bounding box center [1530, 498] width 14 height 11
click at [1291, 684] on span "Reject" at bounding box center [1277, 684] width 30 height 15
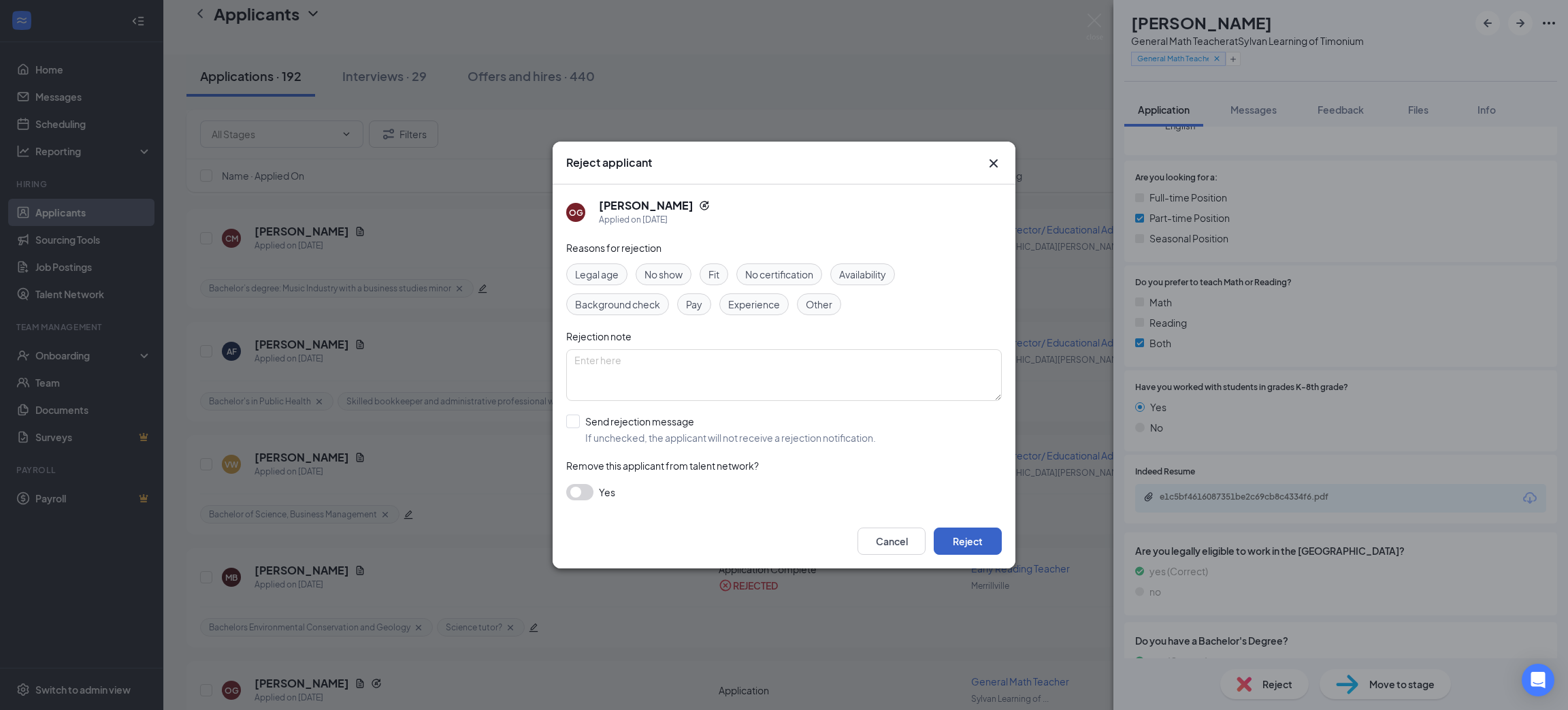
click at [978, 536] on button "Reject" at bounding box center [968, 541] width 68 height 27
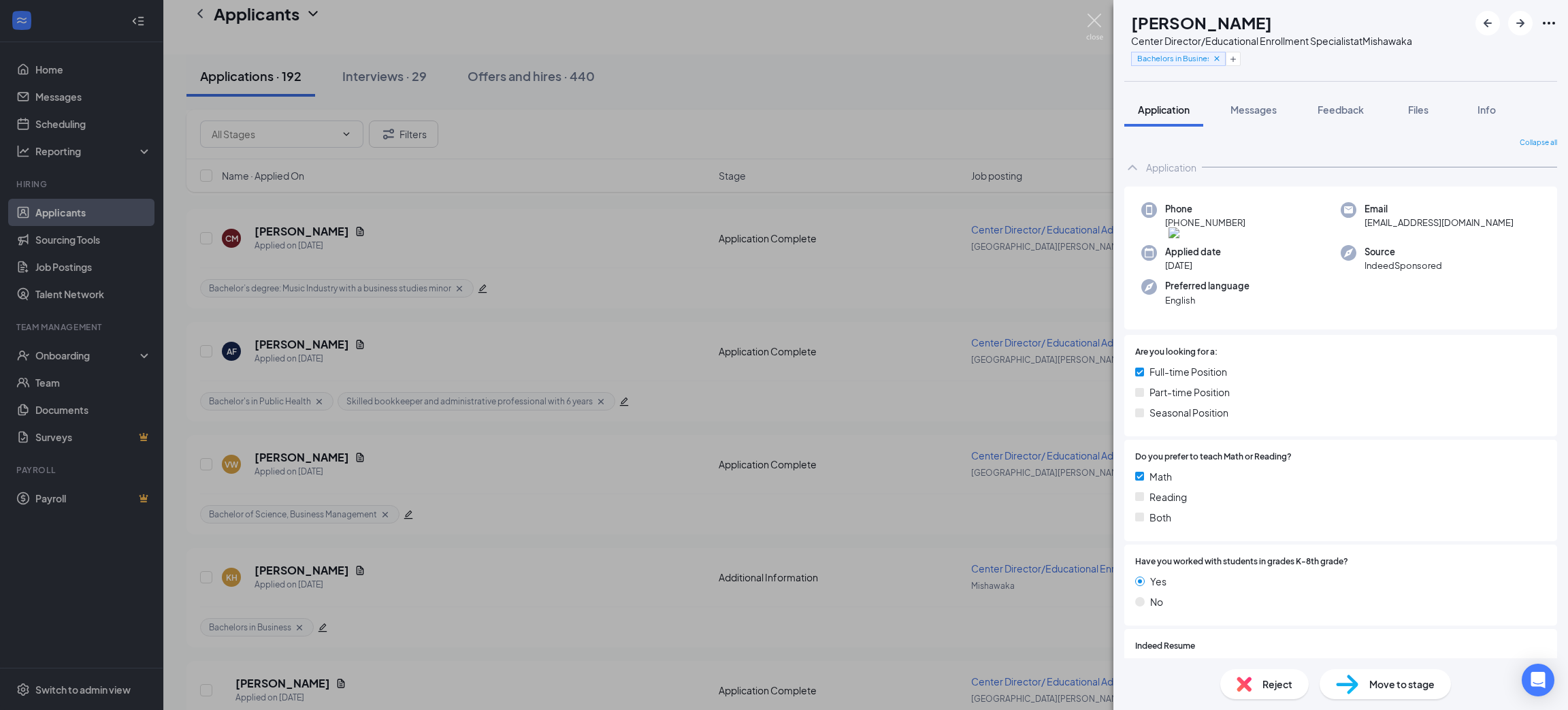
click at [1091, 24] on img at bounding box center [1094, 27] width 17 height 26
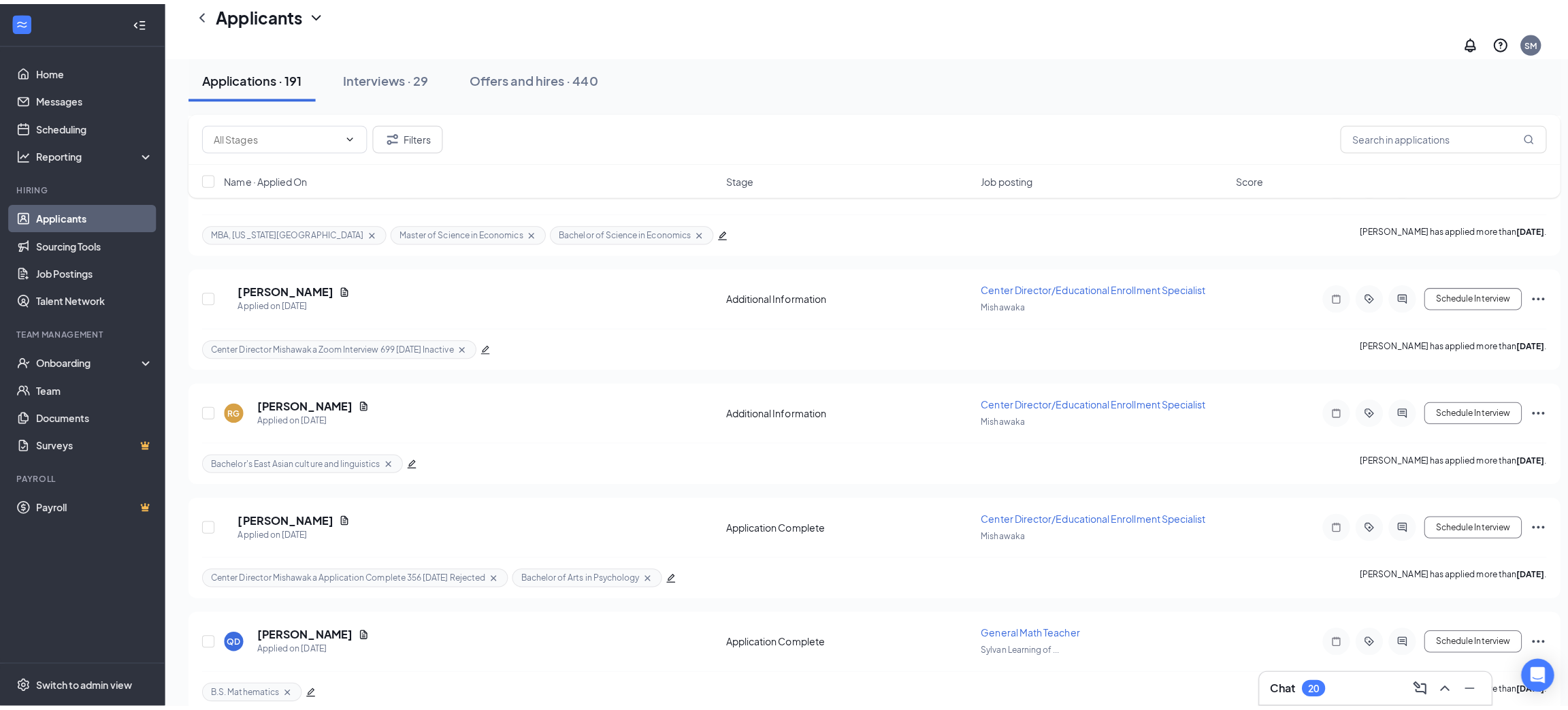
scroll to position [919, 0]
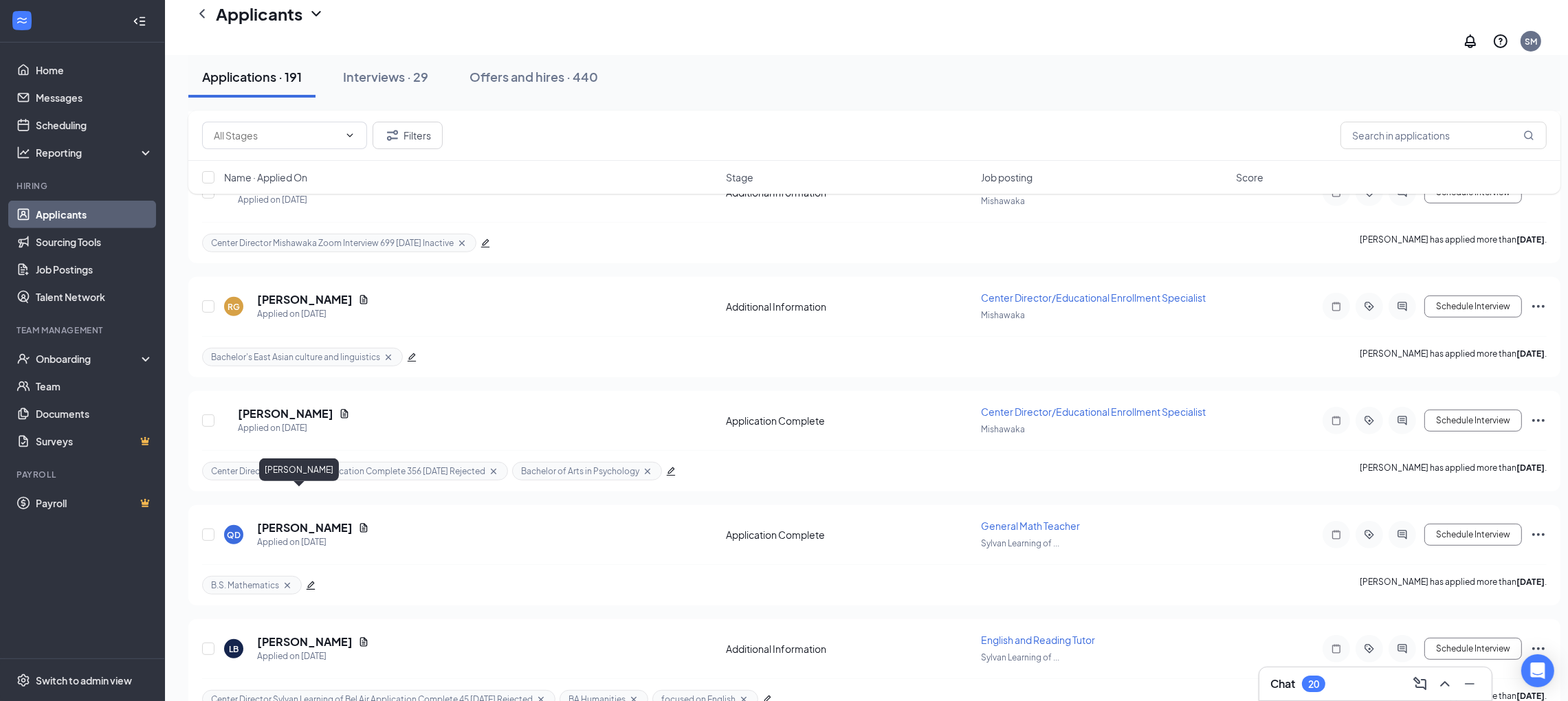
click at [287, 520] on h5 "[PERSON_NAME]" at bounding box center [305, 527] width 95 height 15
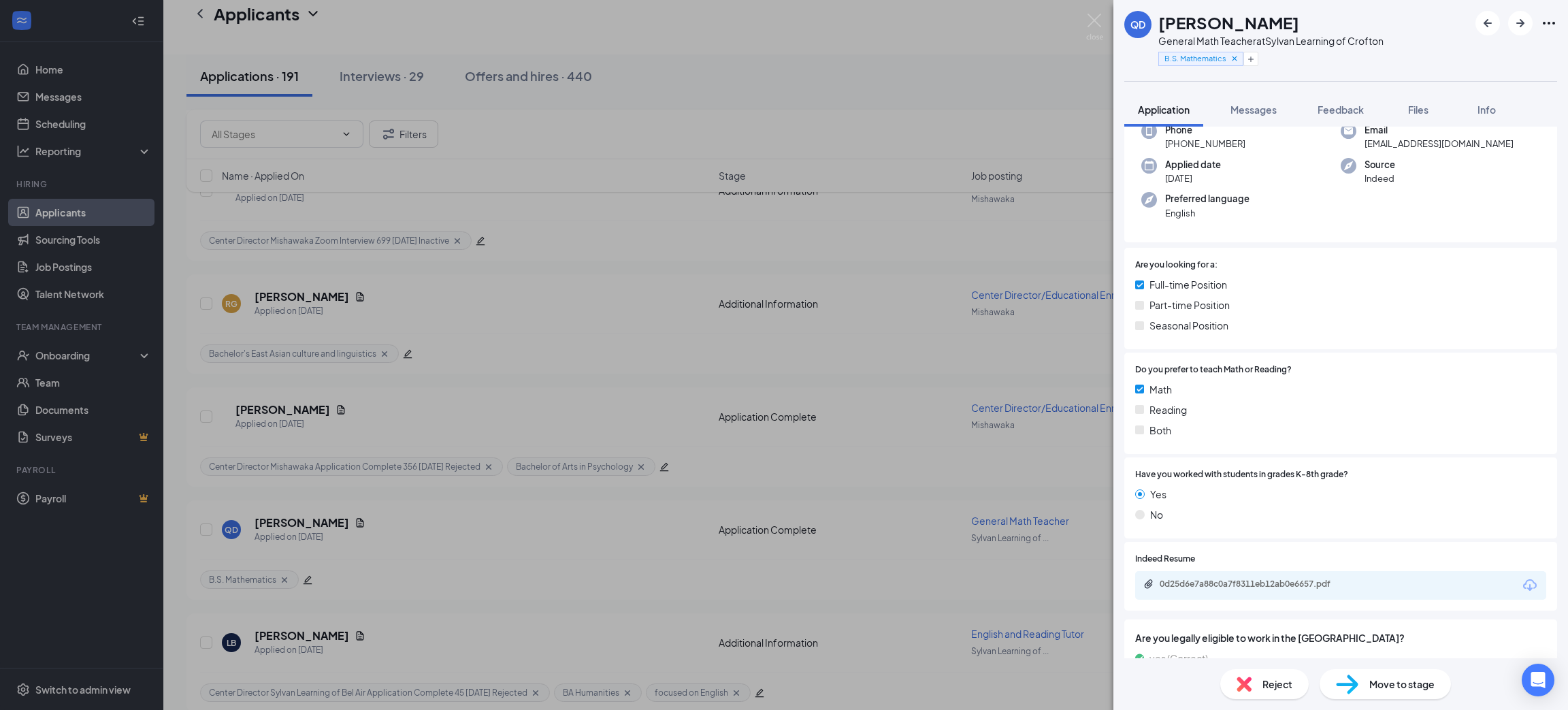
scroll to position [204, 0]
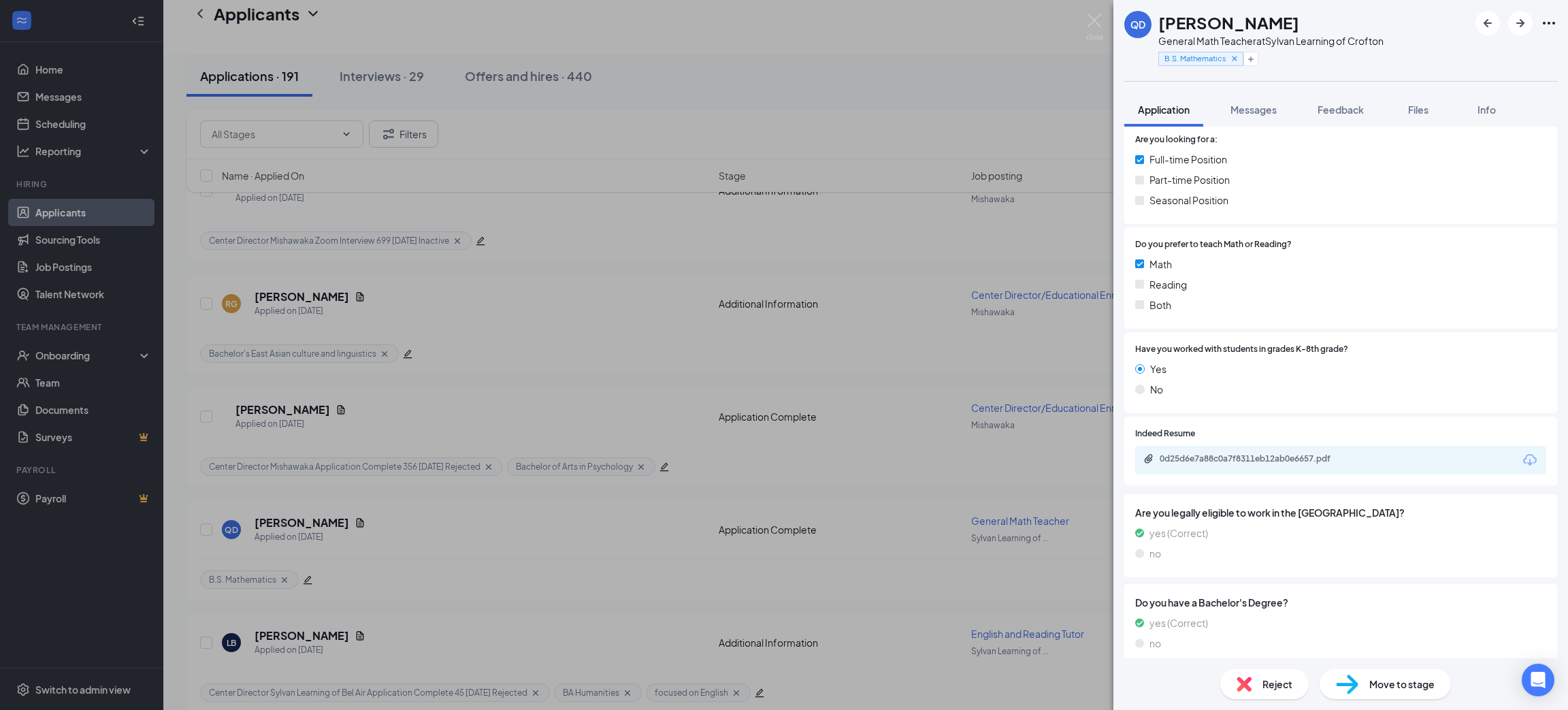
click at [1522, 458] on icon "Download" at bounding box center [1530, 460] width 17 height 17
click at [1407, 674] on div "Move to stage" at bounding box center [1386, 684] width 131 height 30
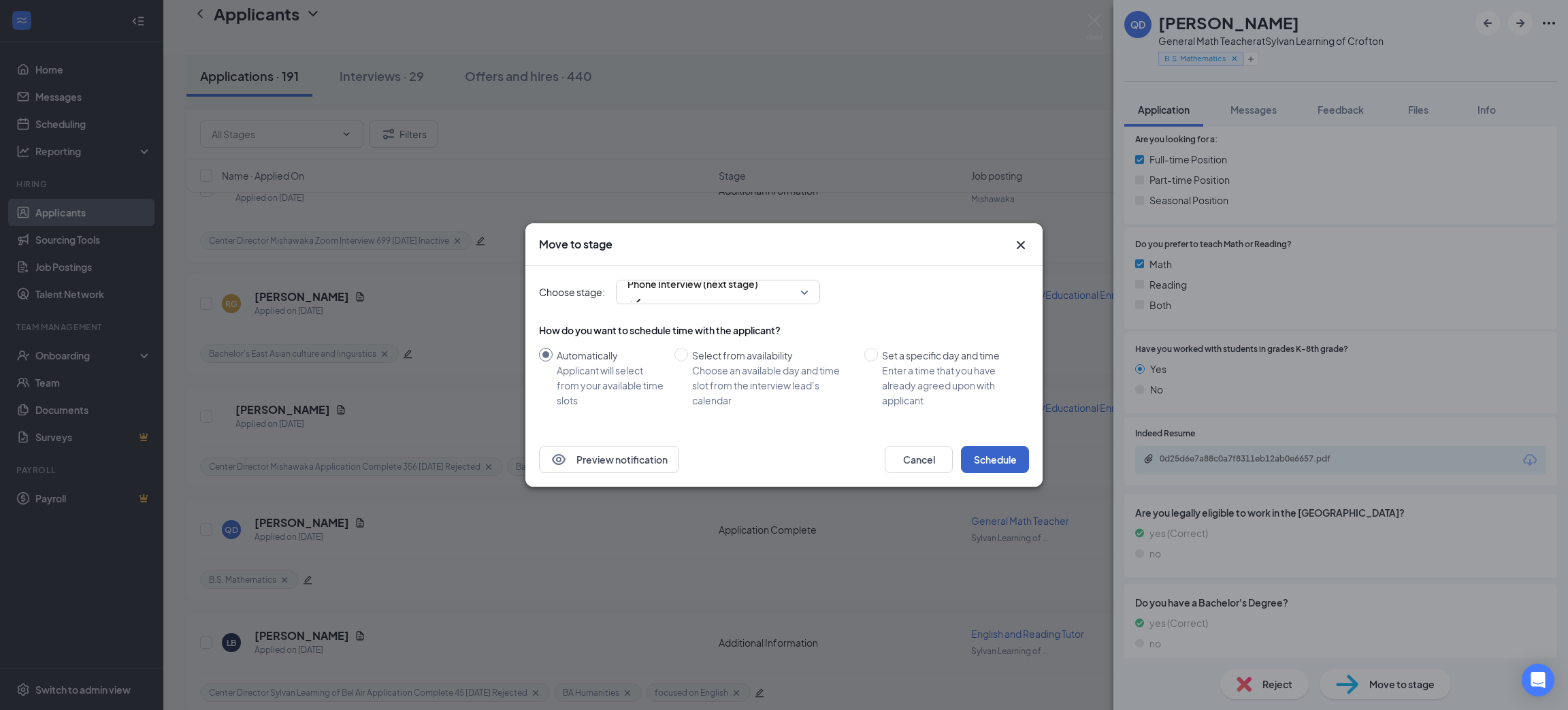
click at [987, 457] on button "Schedule" at bounding box center [995, 459] width 68 height 27
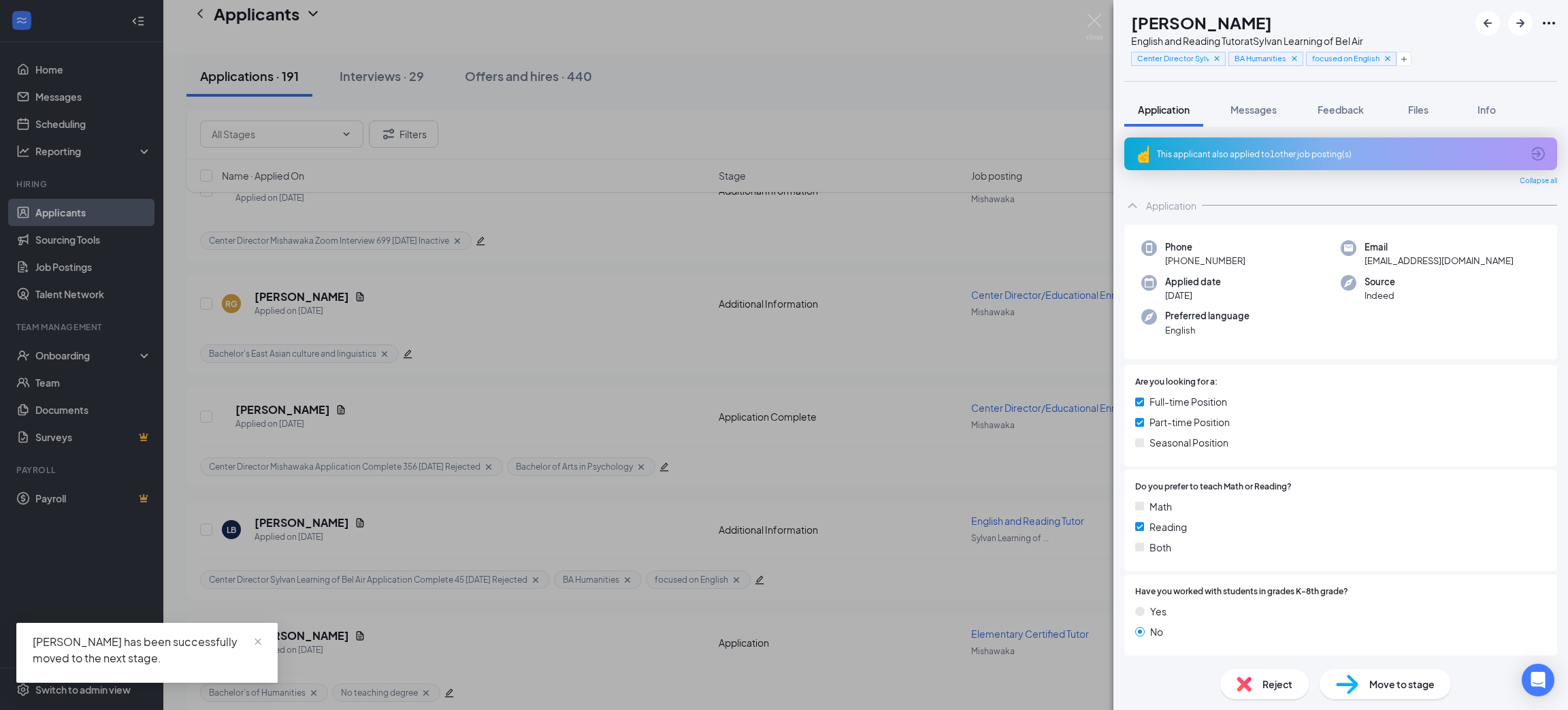
click at [1311, 159] on div "This applicant also applied to 1 other job posting(s)" at bounding box center [1341, 153] width 433 height 32
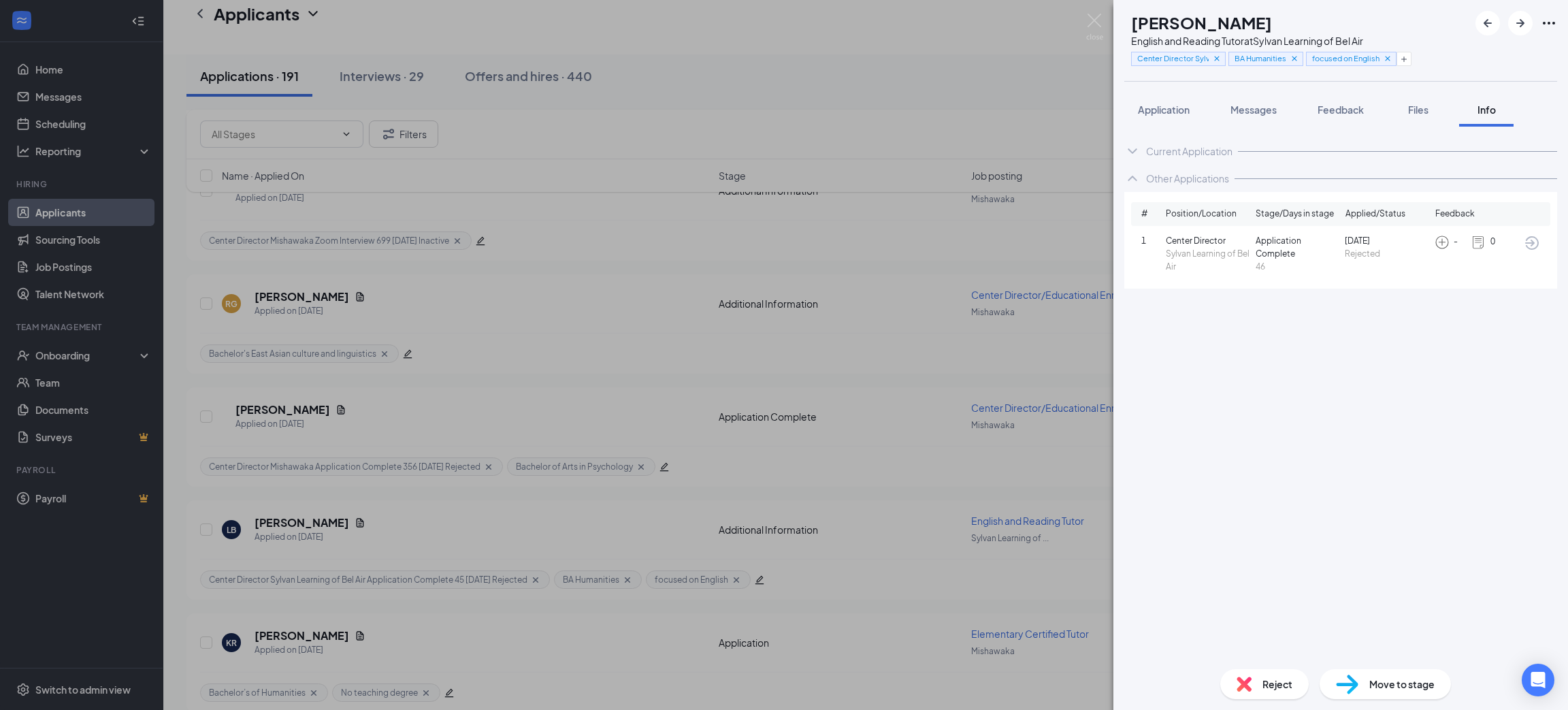
click at [1143, 104] on span "Application" at bounding box center [1164, 110] width 52 height 12
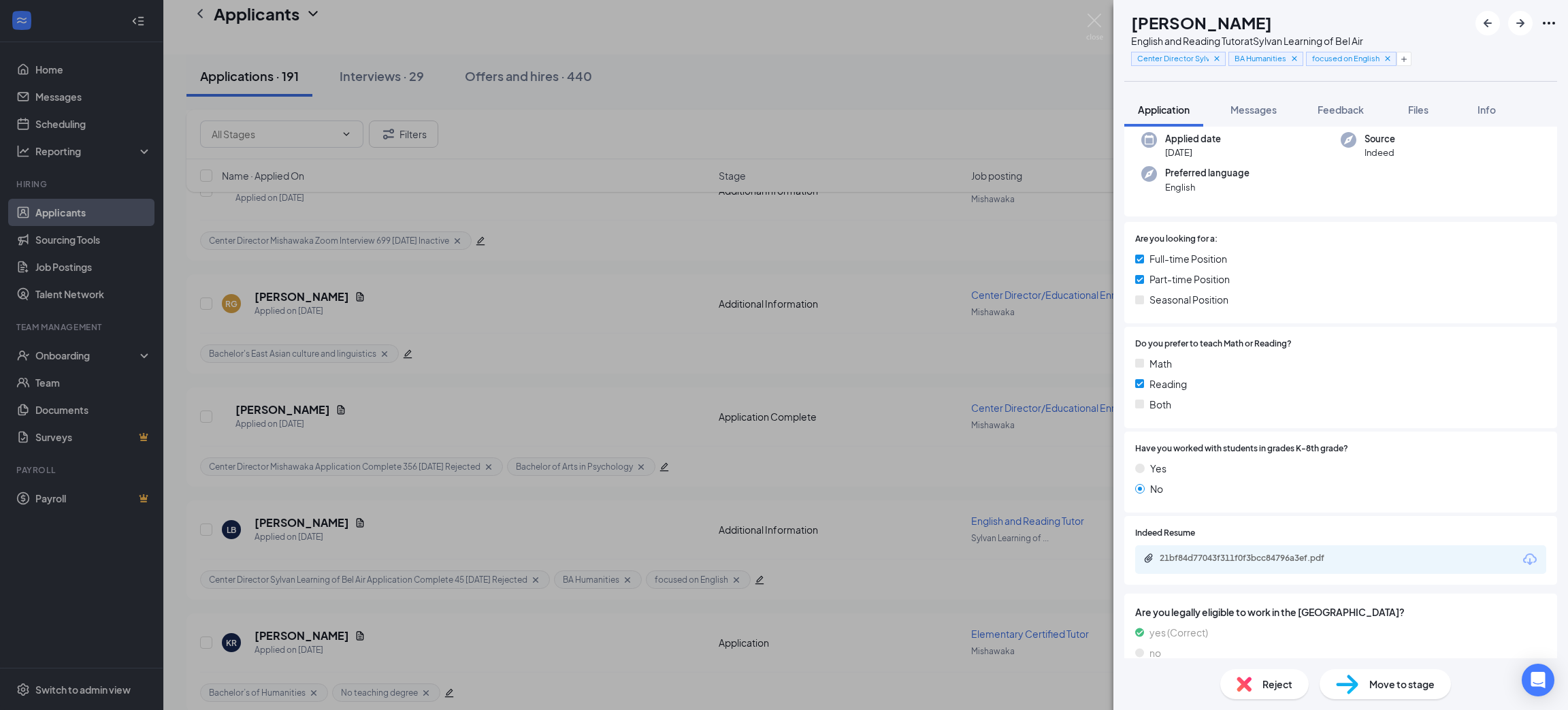
scroll to position [204, 0]
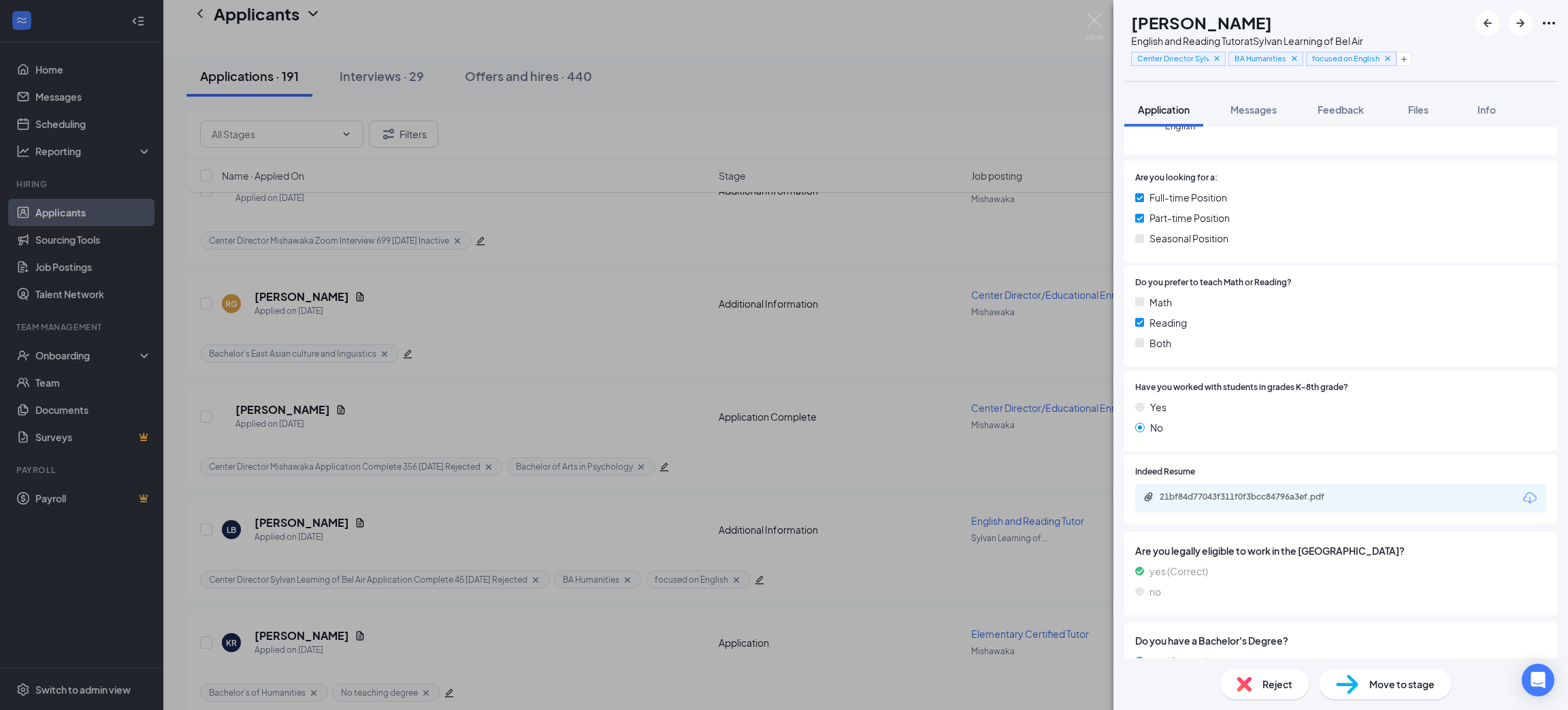
click at [1522, 493] on icon "Download" at bounding box center [1530, 498] width 17 height 17
click at [1284, 683] on span "Reject" at bounding box center [1277, 684] width 30 height 15
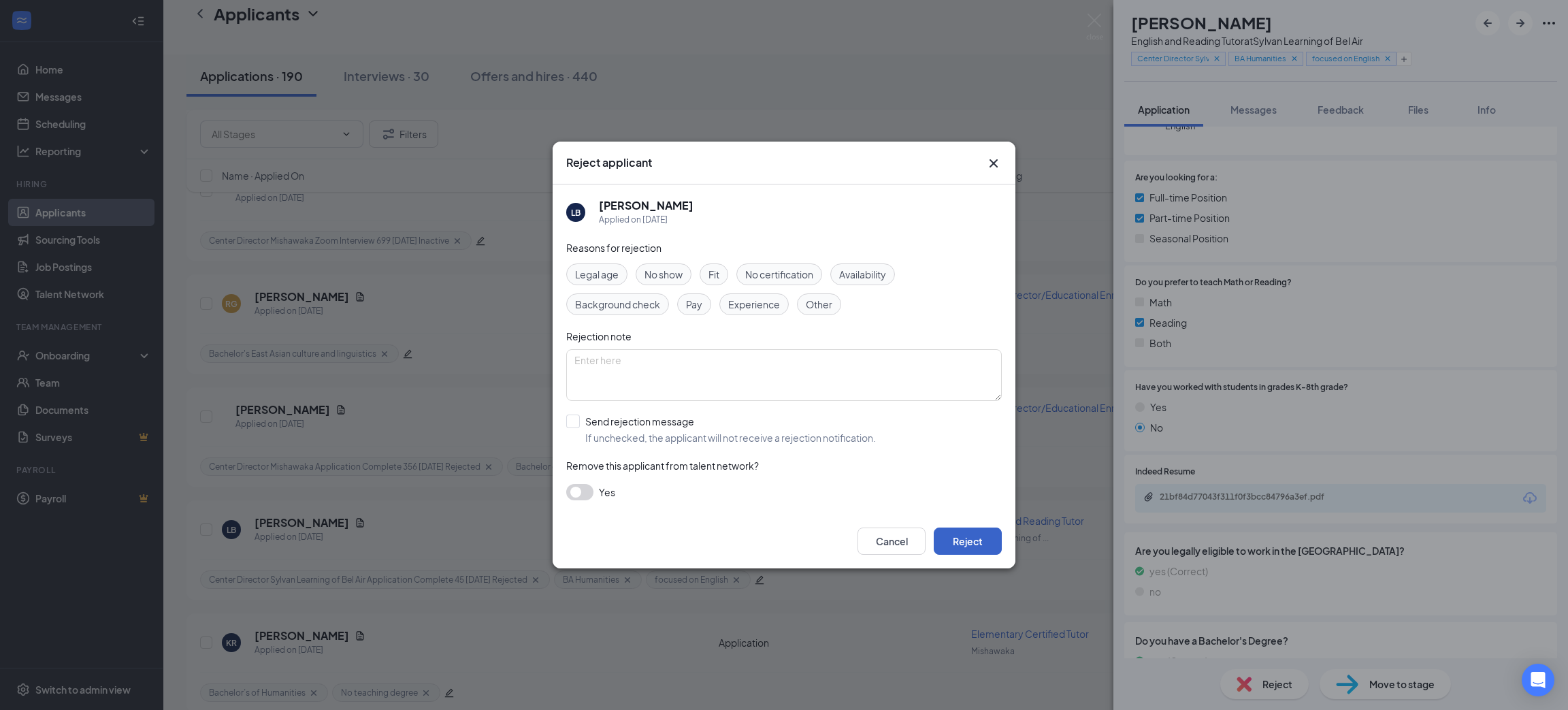
click at [978, 532] on button "Reject" at bounding box center [968, 541] width 68 height 27
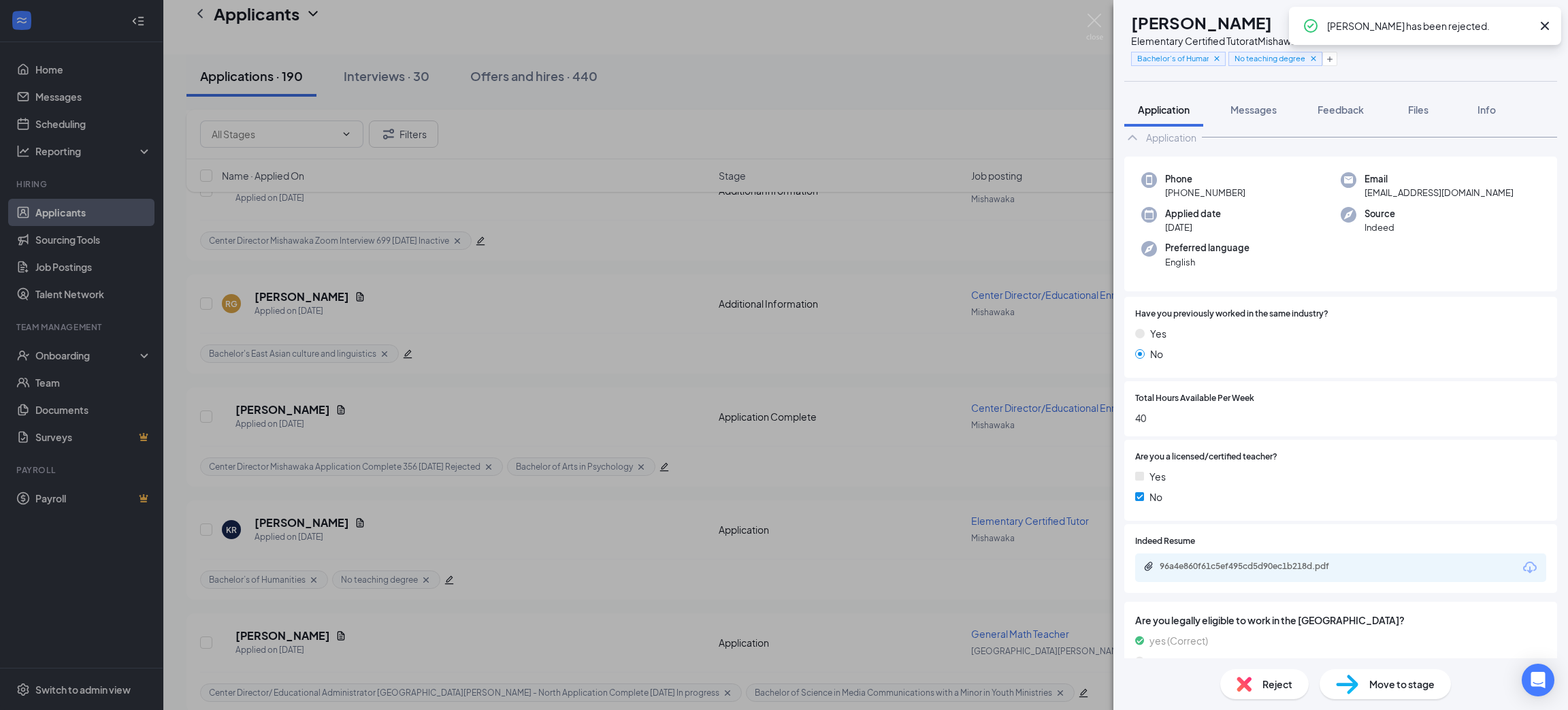
scroll to position [54, 0]
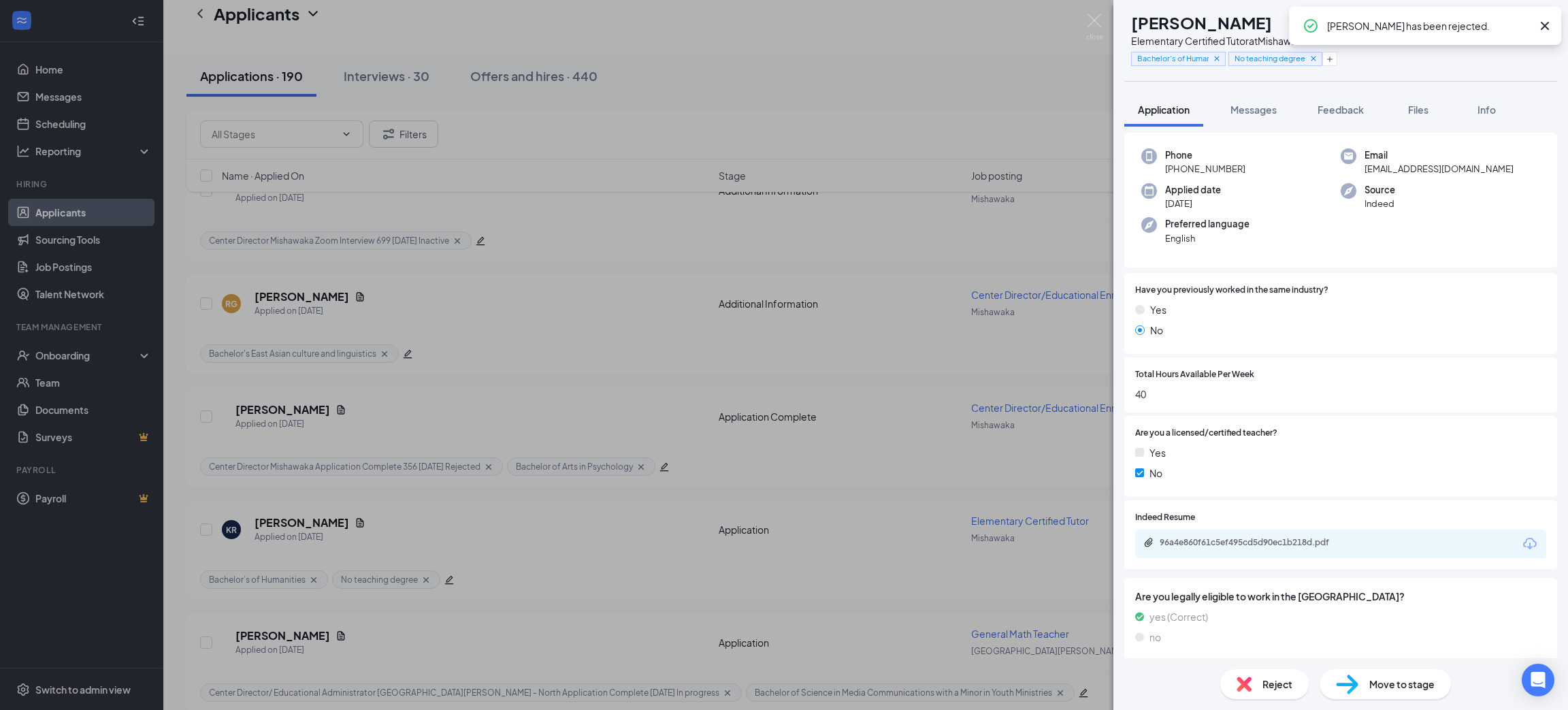
click at [1522, 541] on icon "Download" at bounding box center [1530, 544] width 17 height 17
click at [1277, 690] on span "Reject" at bounding box center [1277, 684] width 30 height 15
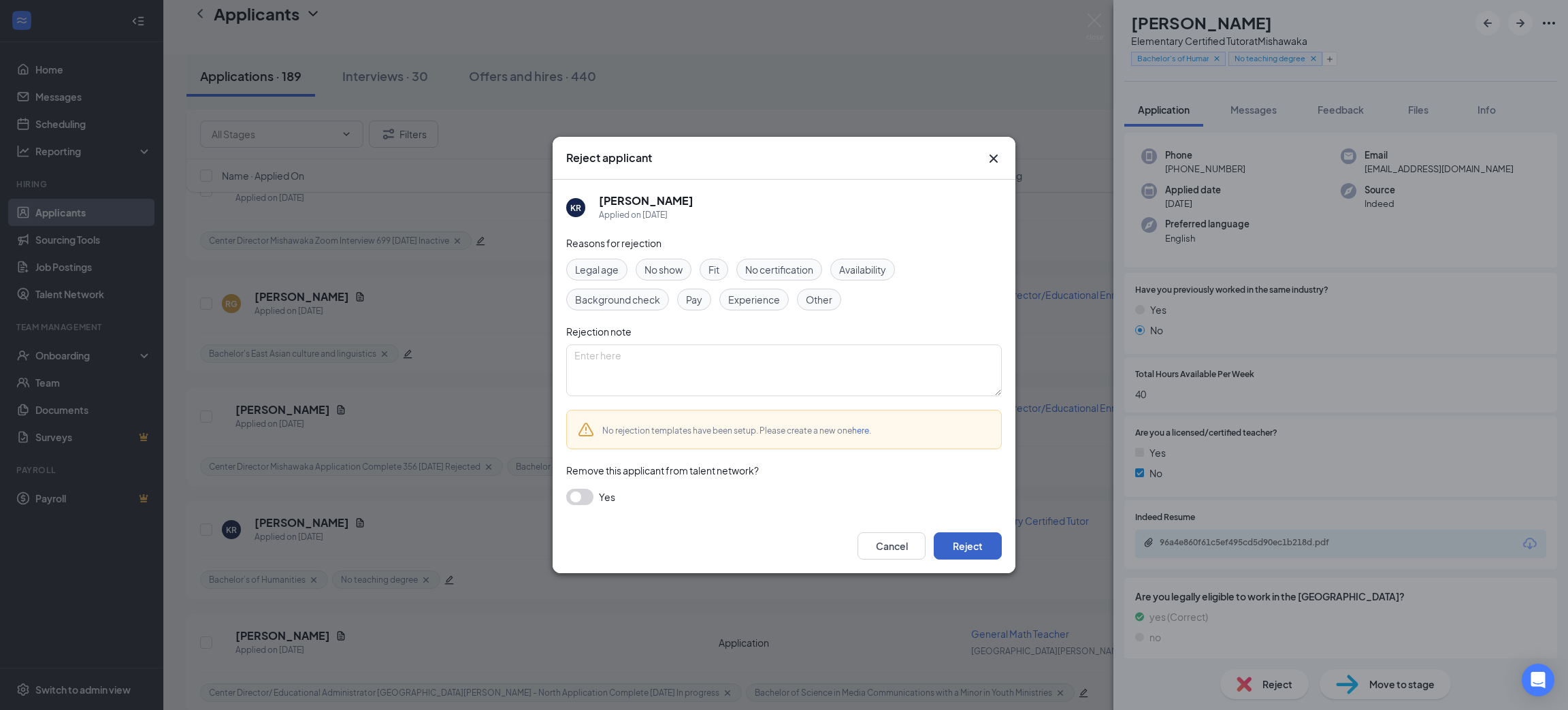
click at [974, 537] on button "Reject" at bounding box center [968, 546] width 68 height 27
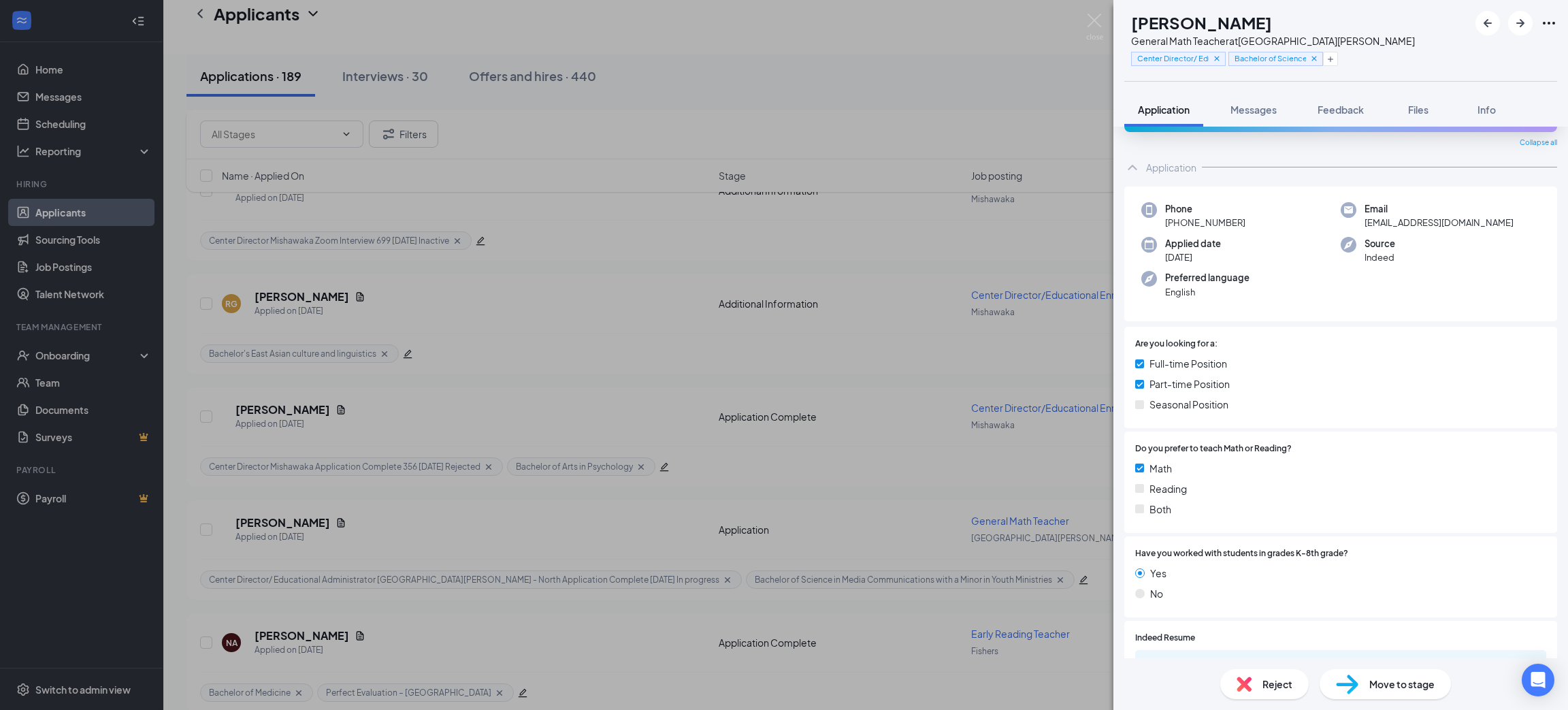
scroll to position [204, 0]
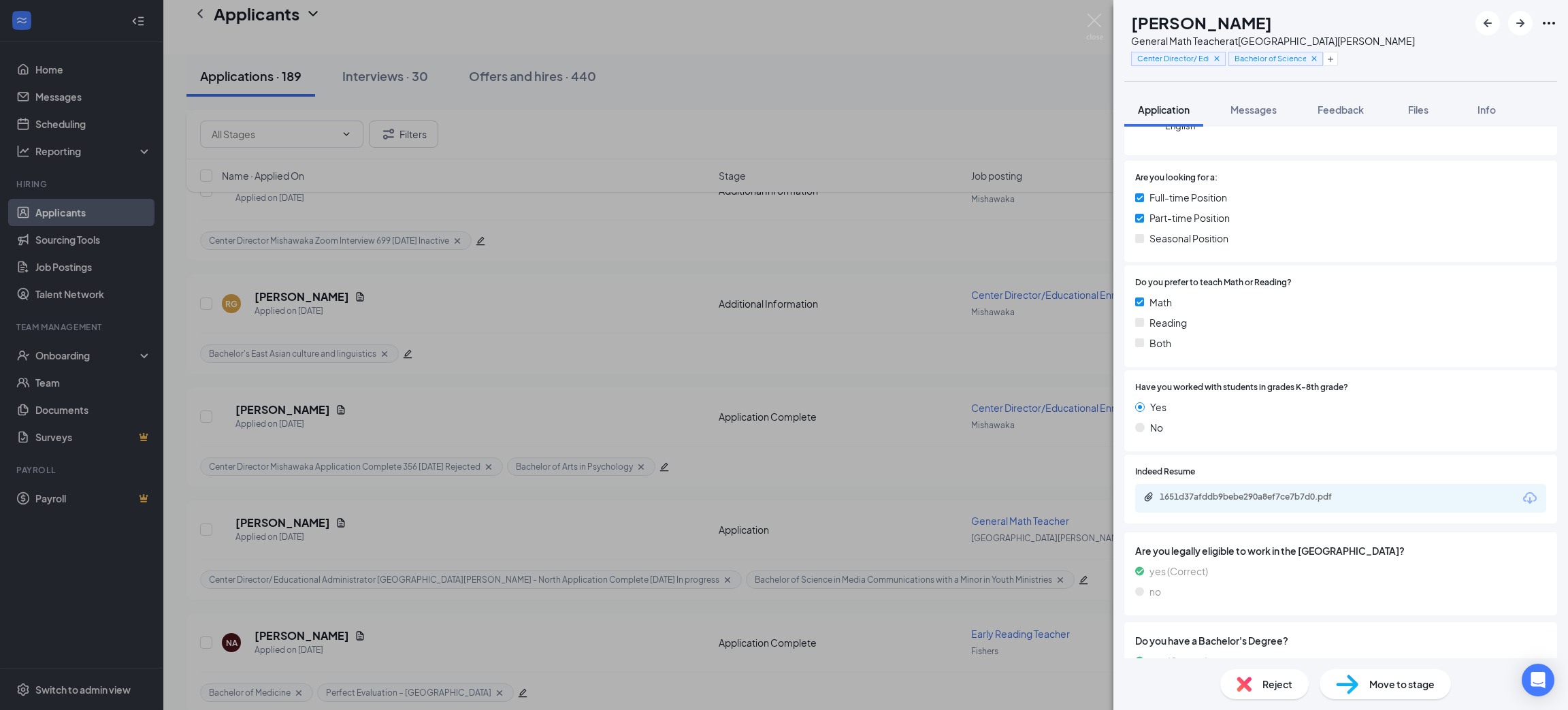
click at [1522, 495] on icon "Download" at bounding box center [1530, 498] width 17 height 17
click at [1271, 677] on span "Reject" at bounding box center [1277, 684] width 30 height 15
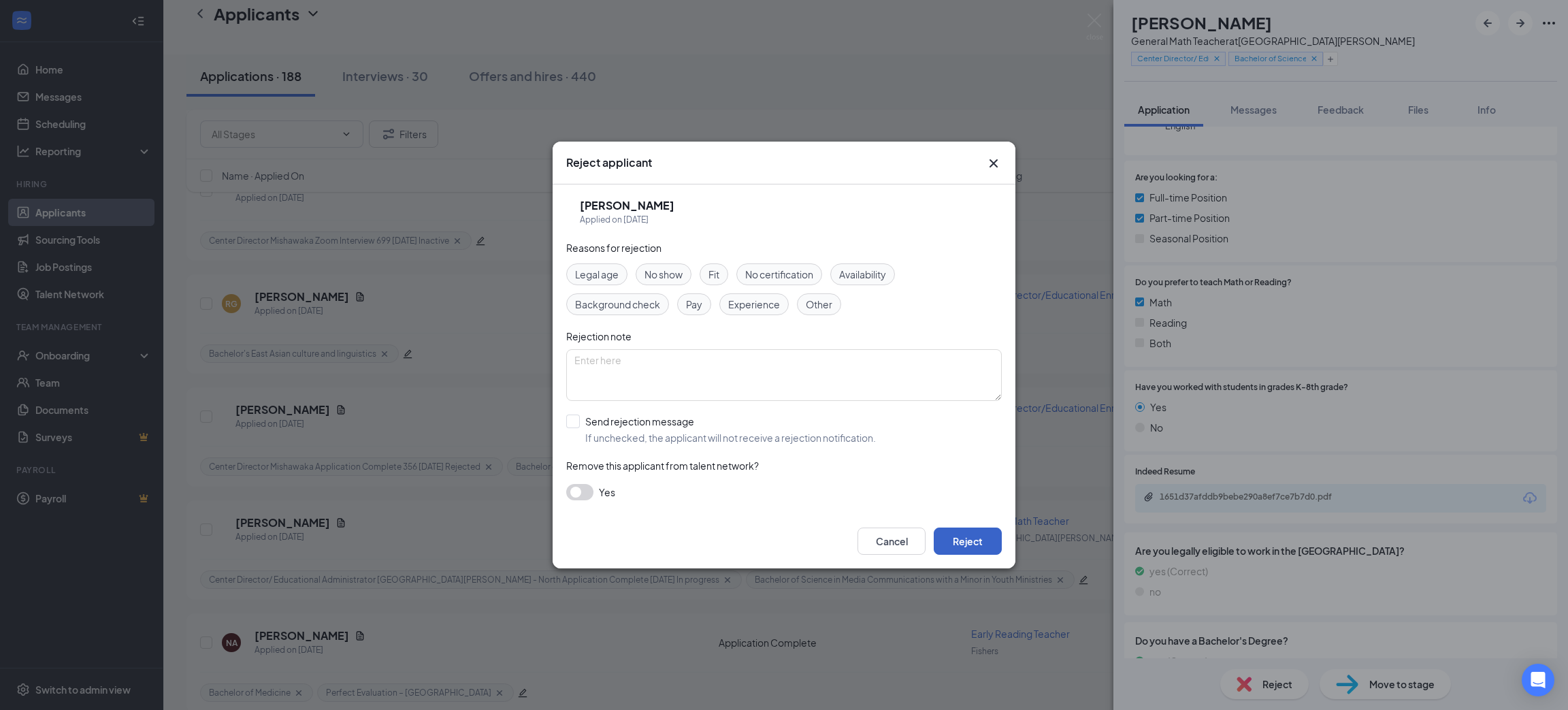
click at [962, 537] on button "Reject" at bounding box center [968, 541] width 68 height 27
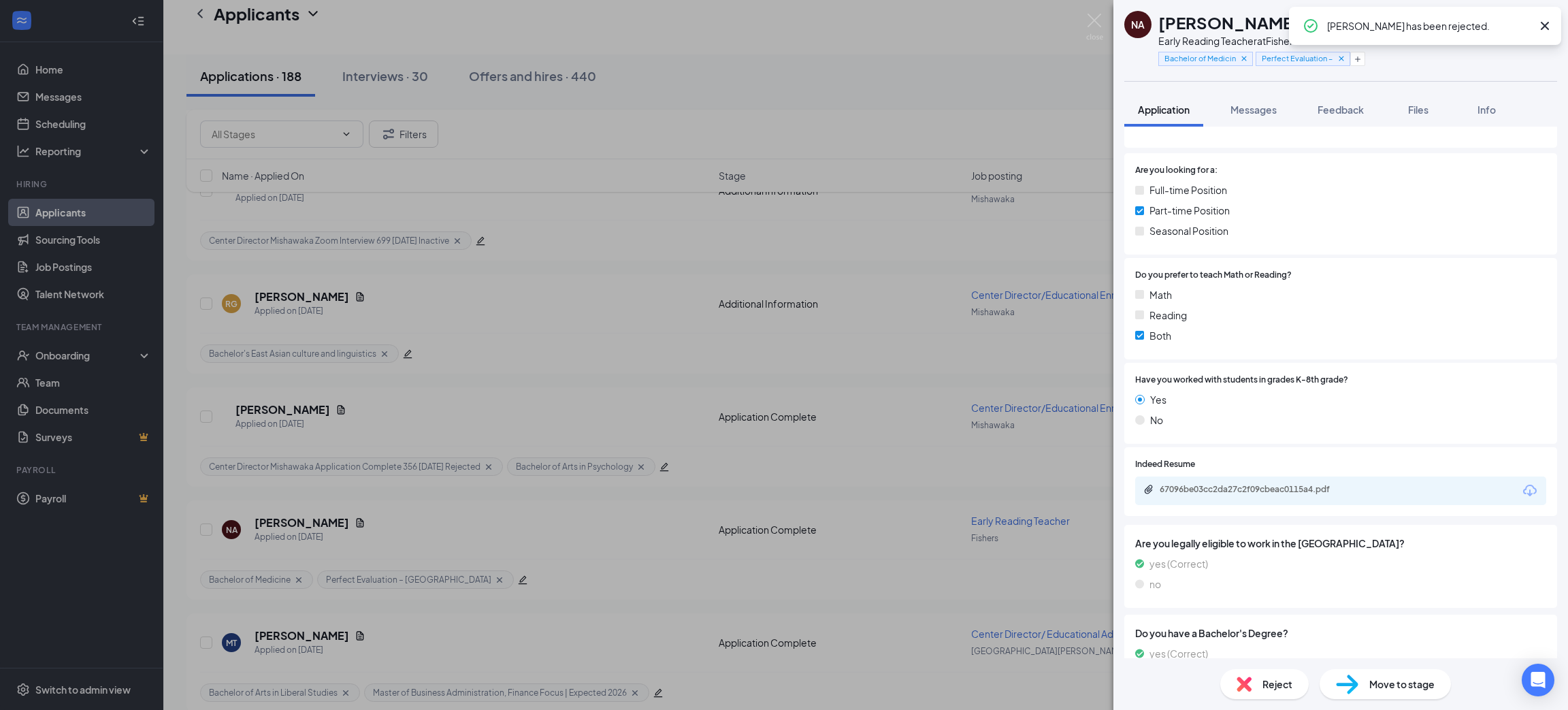
scroll to position [204, 0]
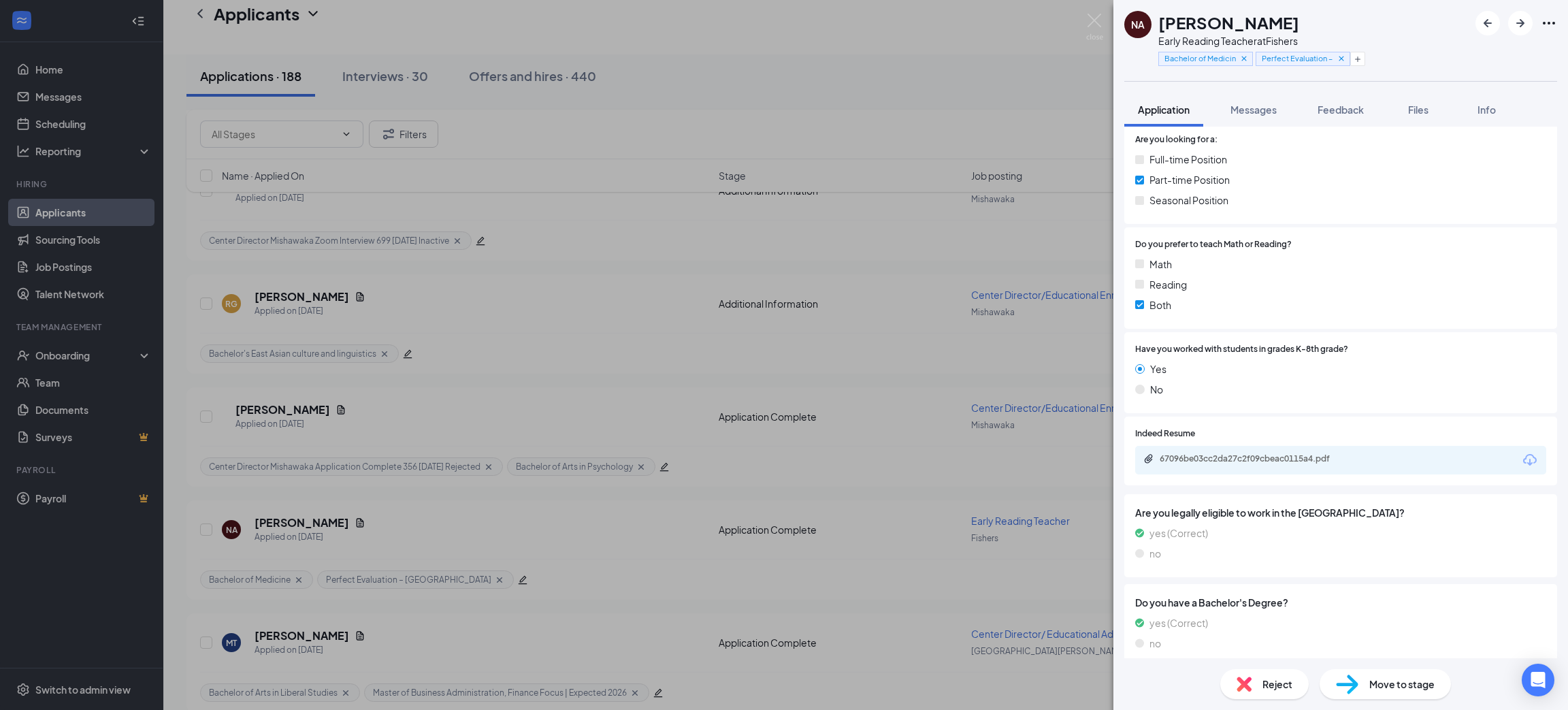
click at [1522, 459] on icon "Download" at bounding box center [1530, 460] width 17 height 17
click at [1267, 686] on span "Reject" at bounding box center [1277, 684] width 30 height 15
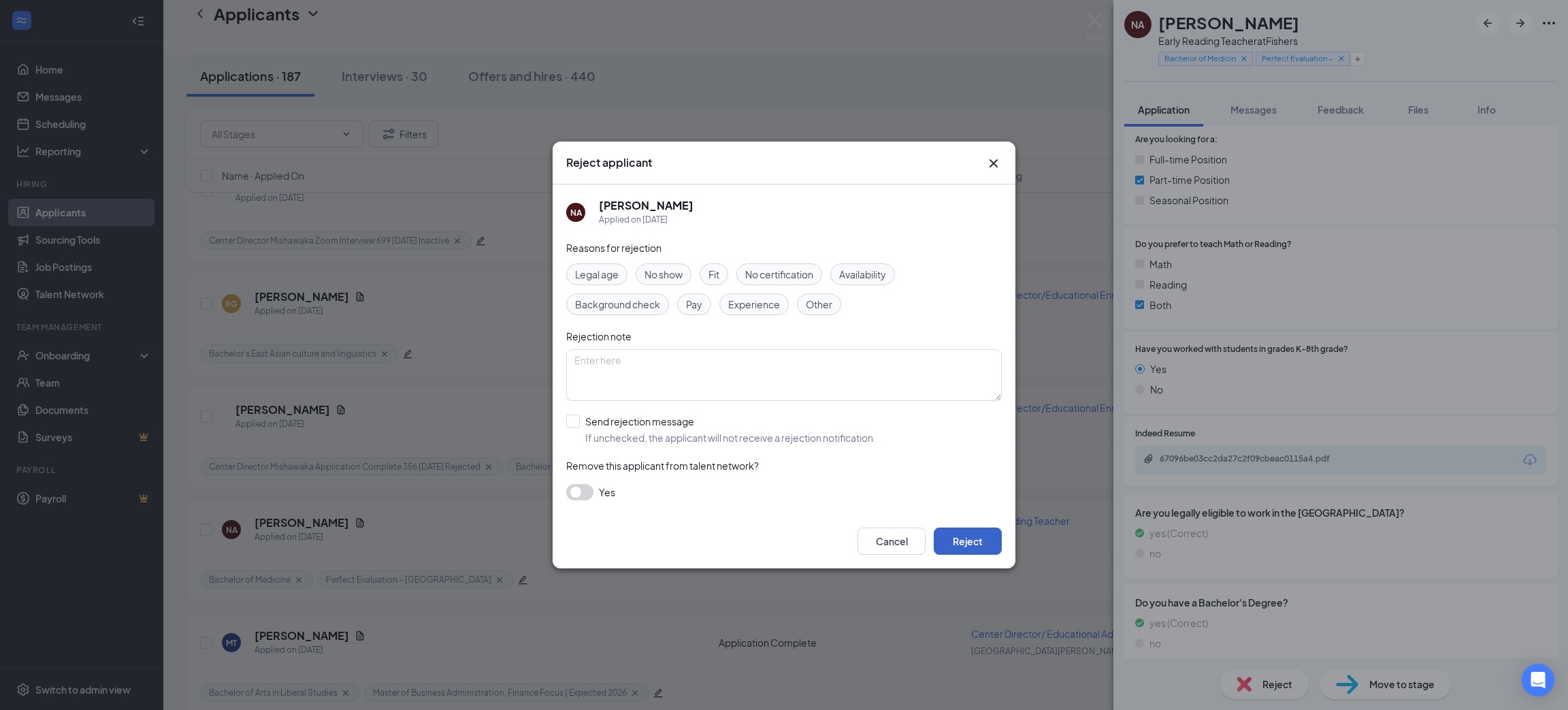
click at [990, 545] on button "Reject" at bounding box center [968, 541] width 68 height 27
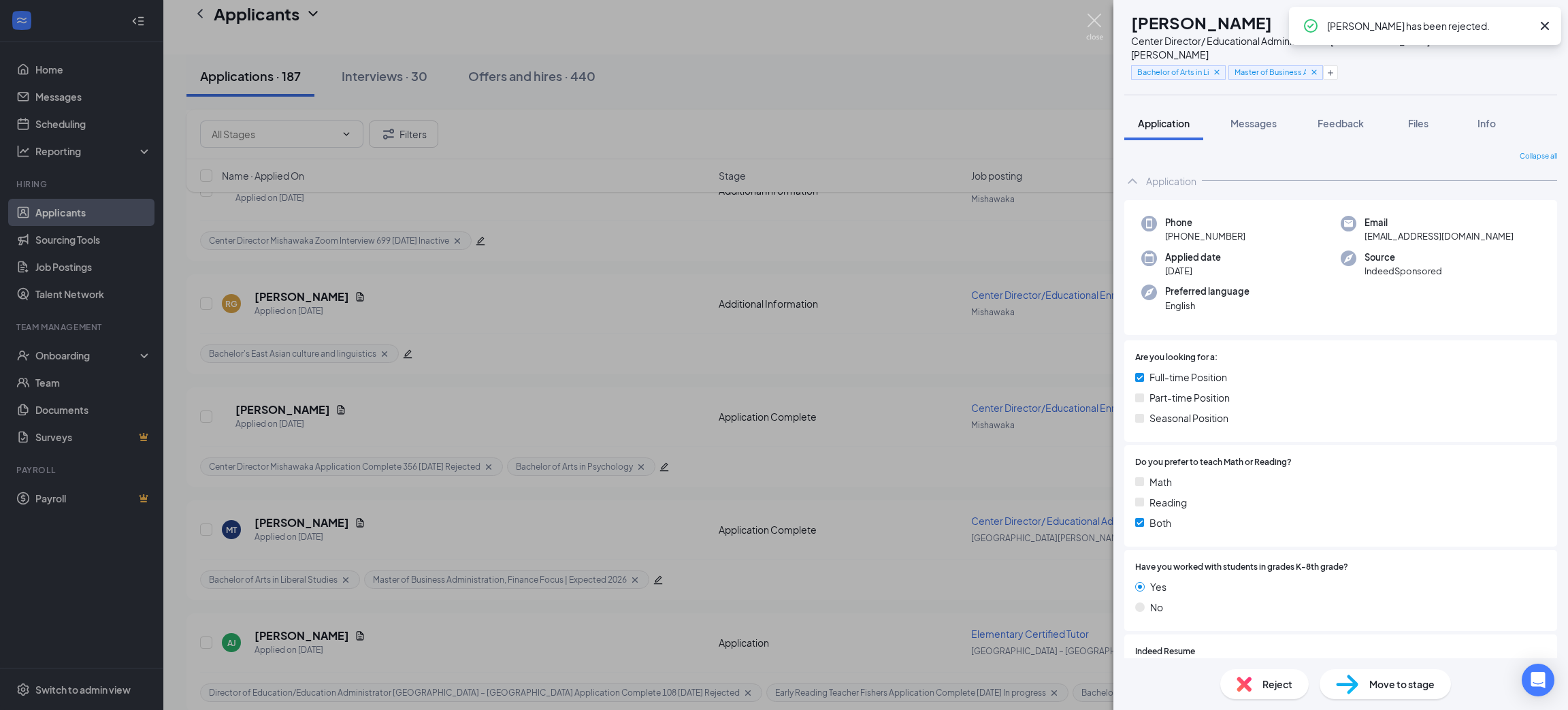
click at [1093, 25] on img at bounding box center [1094, 27] width 17 height 26
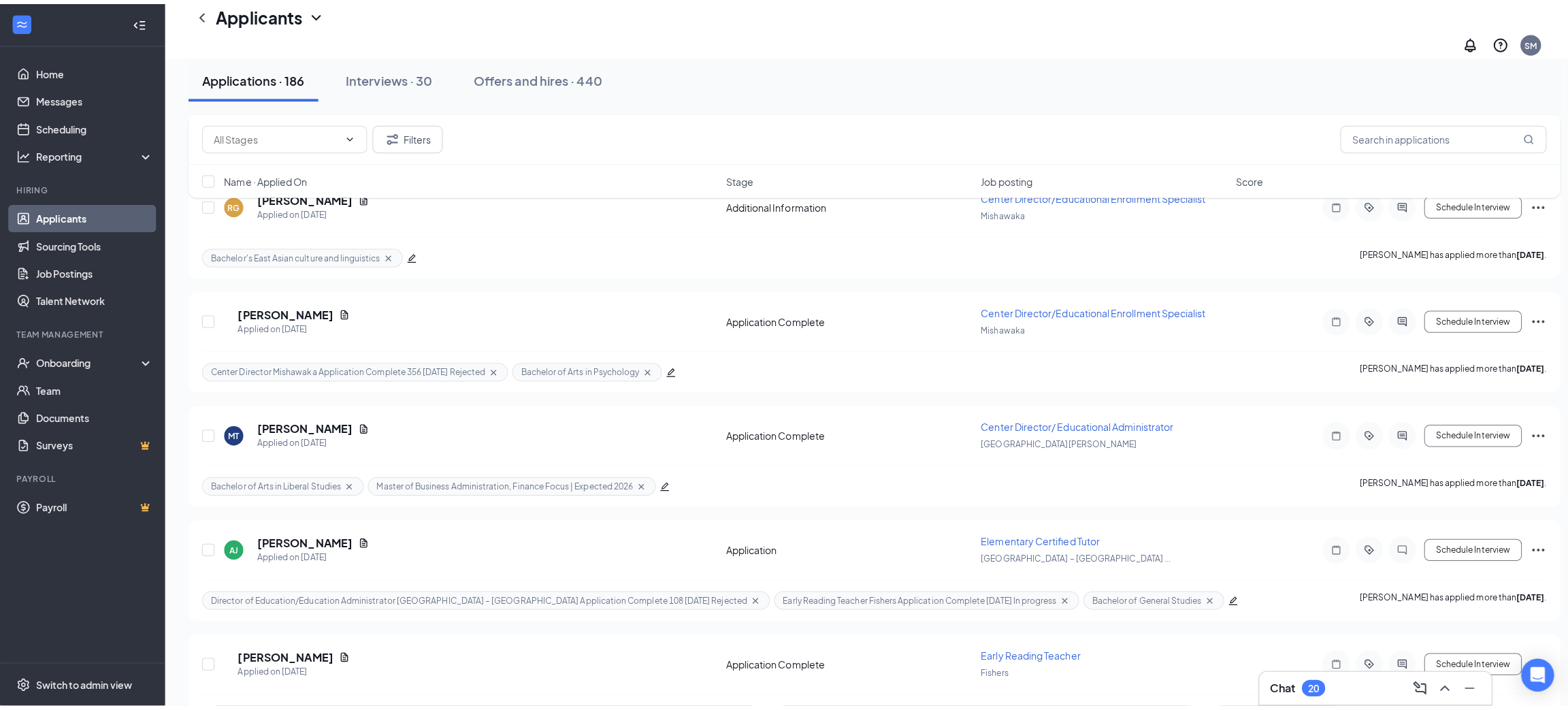
scroll to position [1123, 0]
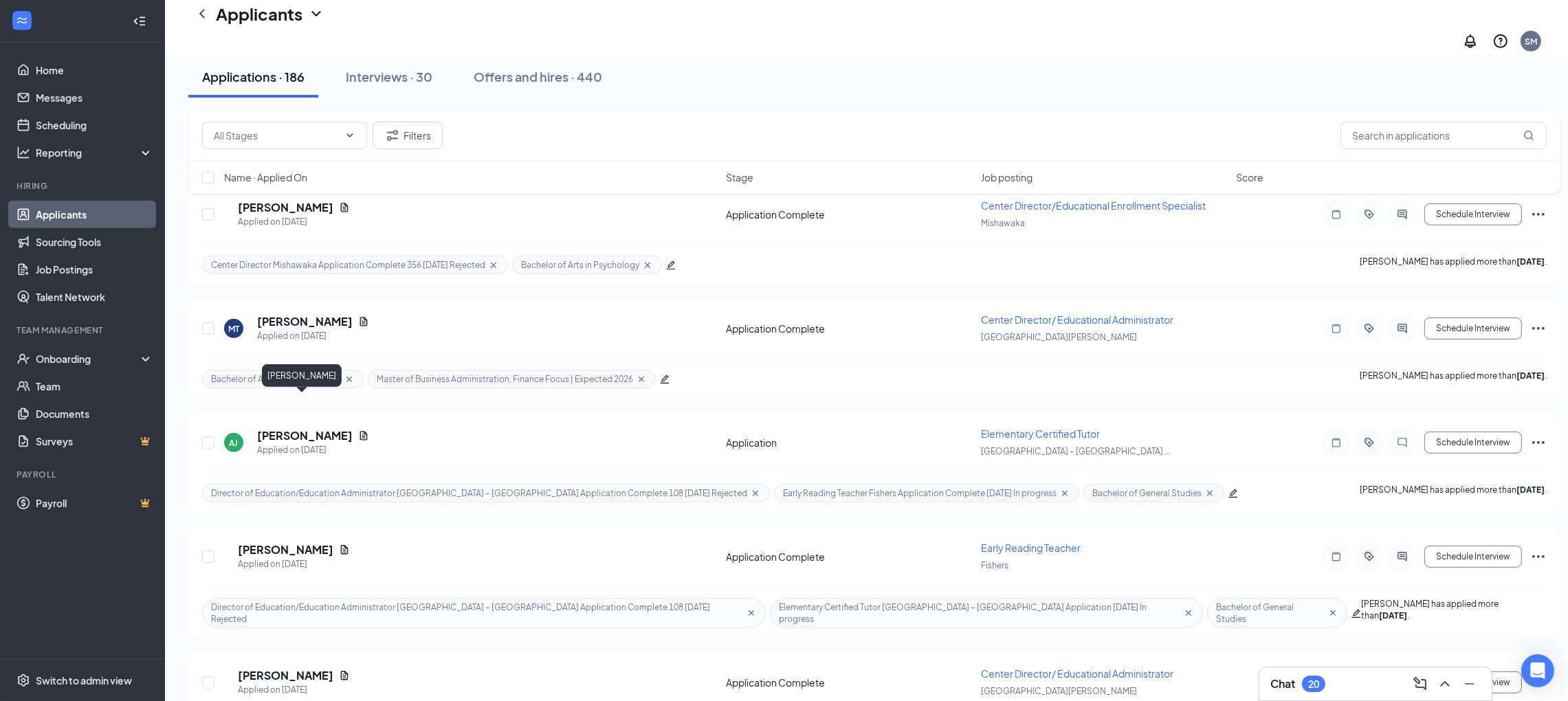
click at [326, 429] on h5 "[PERSON_NAME]" at bounding box center [305, 436] width 95 height 15
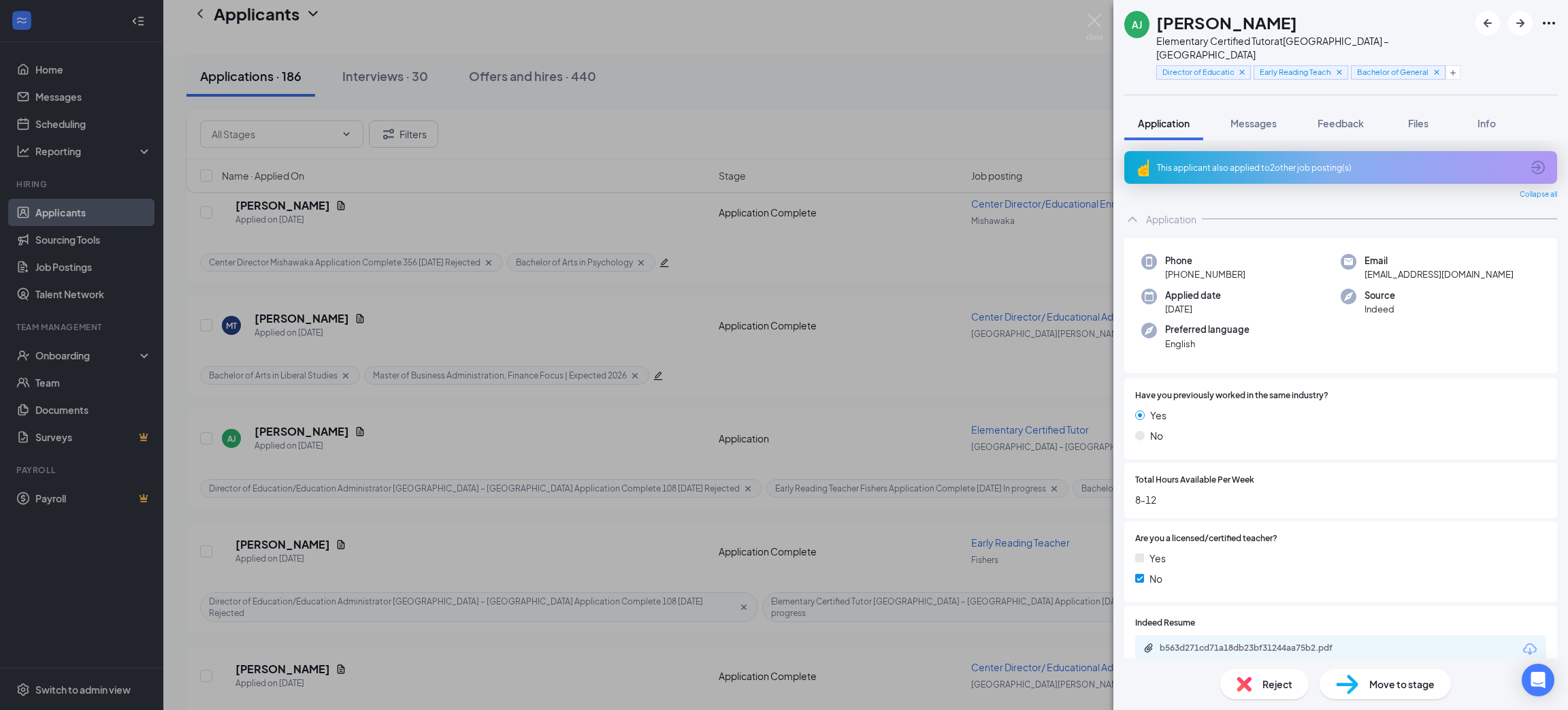
click at [1290, 162] on div "This applicant also applied to 2 other job posting(s)" at bounding box center [1339, 168] width 365 height 11
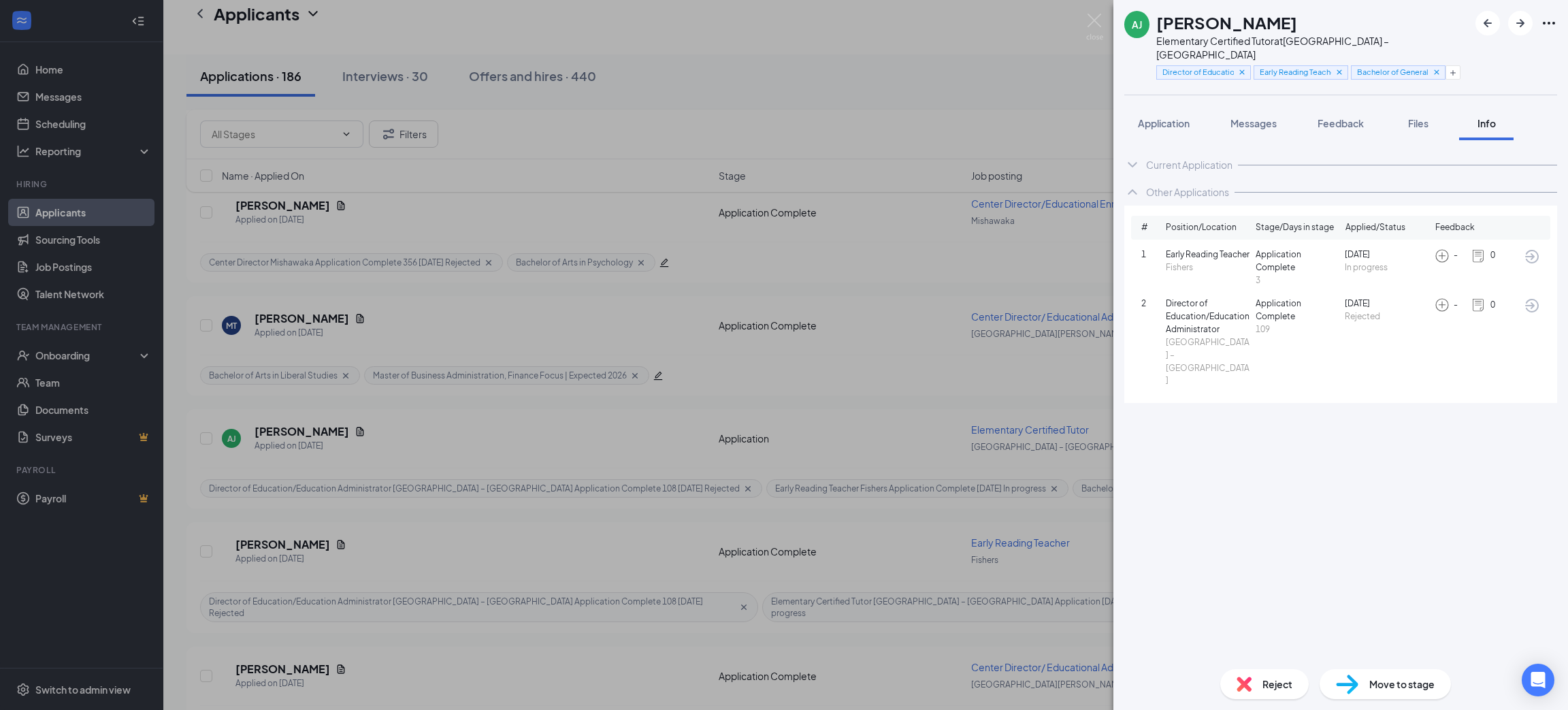
click at [1163, 117] on span "Application" at bounding box center [1164, 123] width 52 height 12
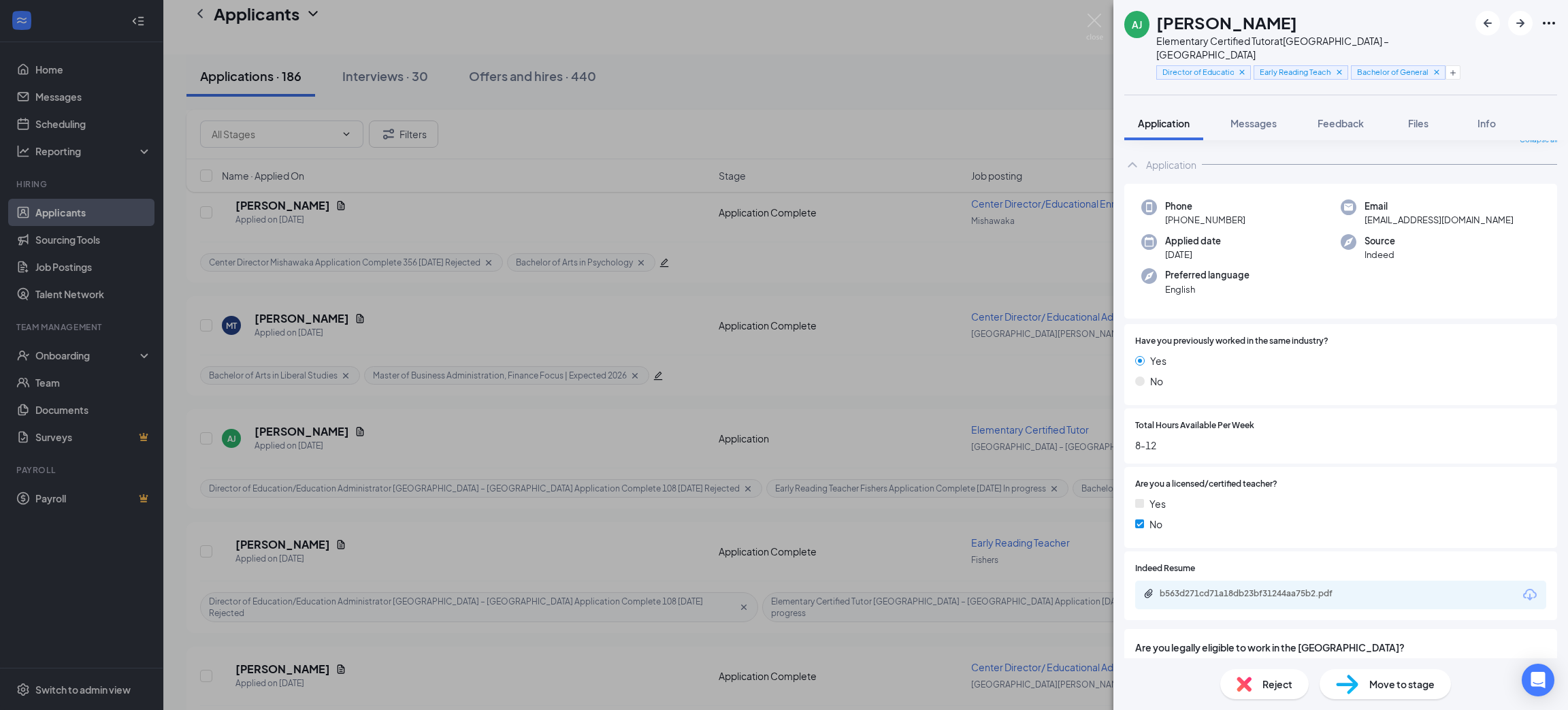
scroll to position [90, 0]
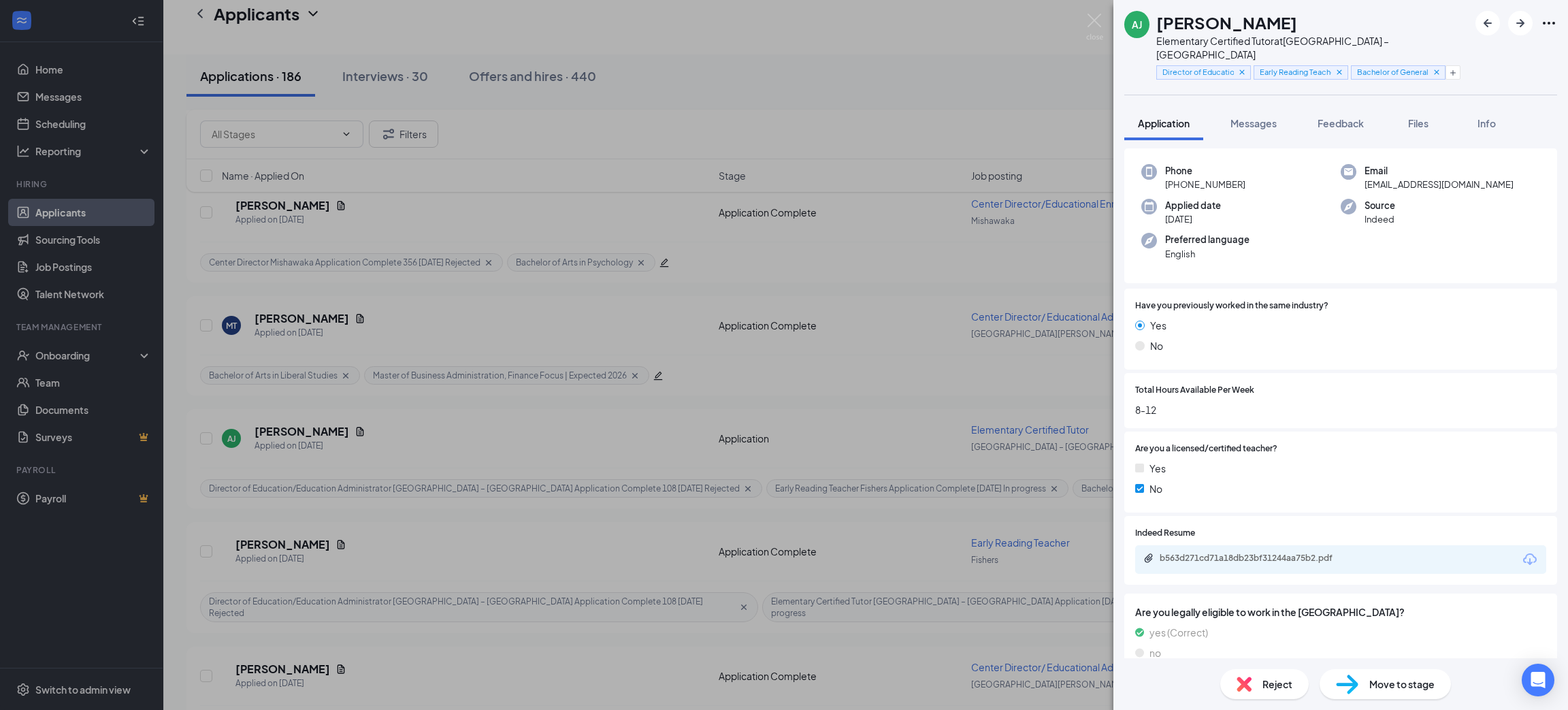
click at [1522, 551] on icon "Download" at bounding box center [1530, 559] width 17 height 17
click at [1257, 693] on div "Reject" at bounding box center [1264, 684] width 88 height 30
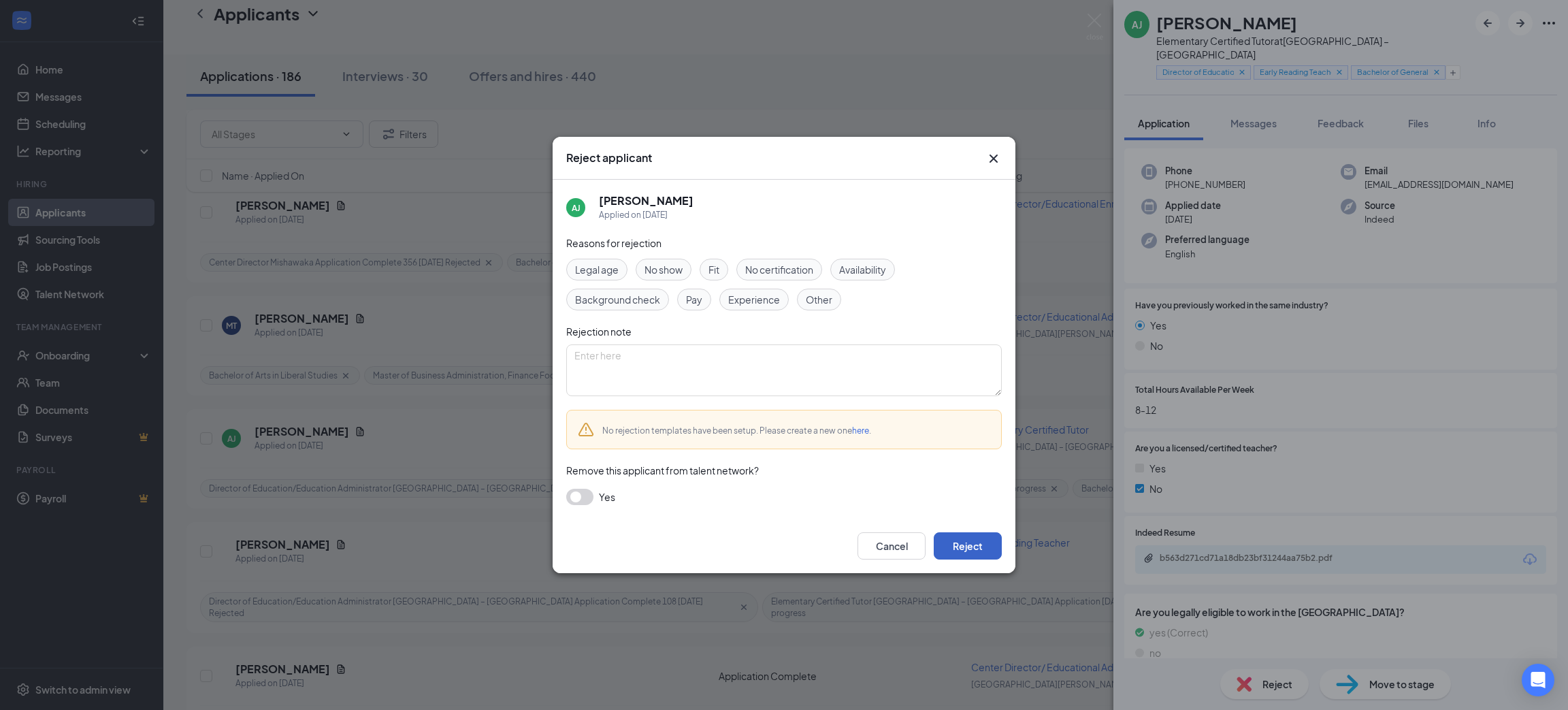
click at [973, 548] on button "Reject" at bounding box center [968, 546] width 68 height 27
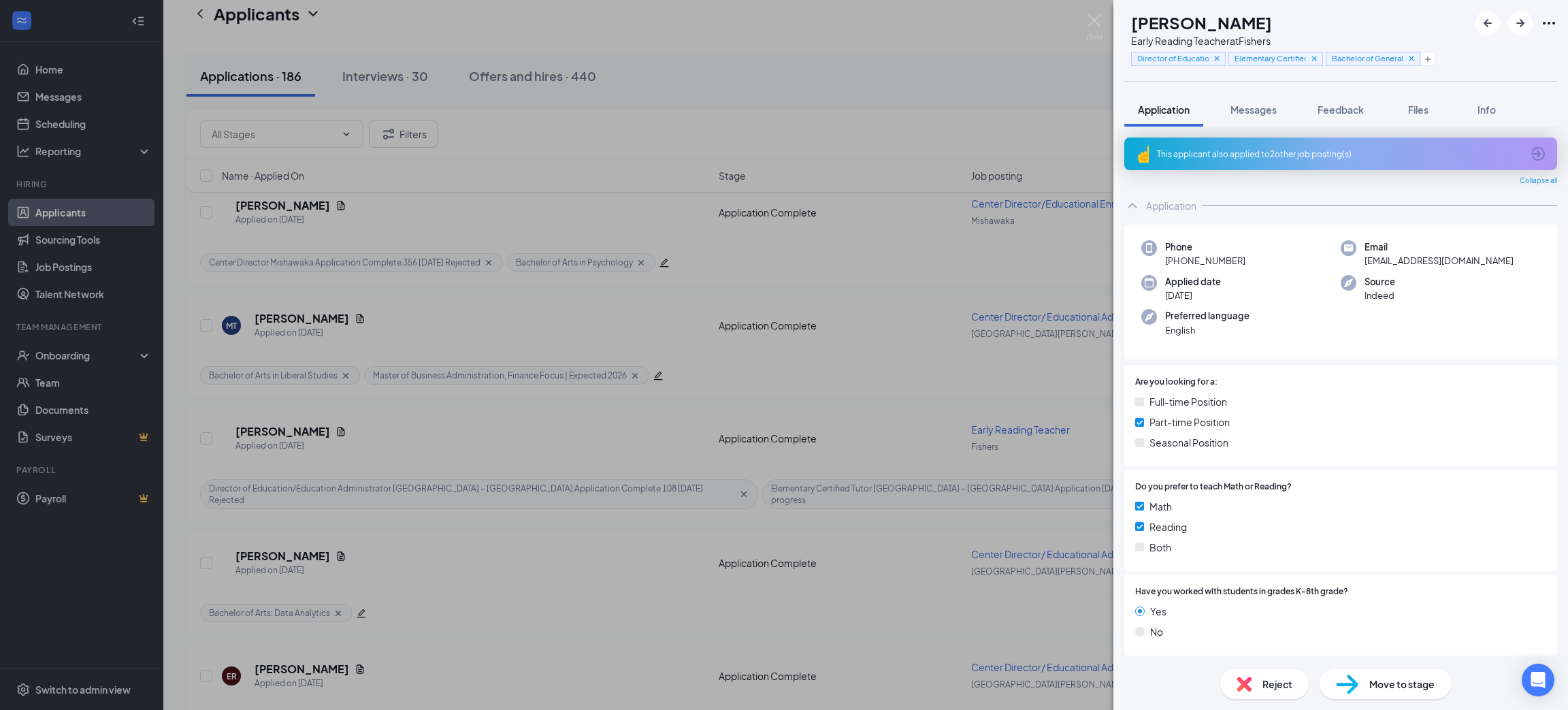
click at [1275, 680] on span "Reject" at bounding box center [1277, 684] width 30 height 15
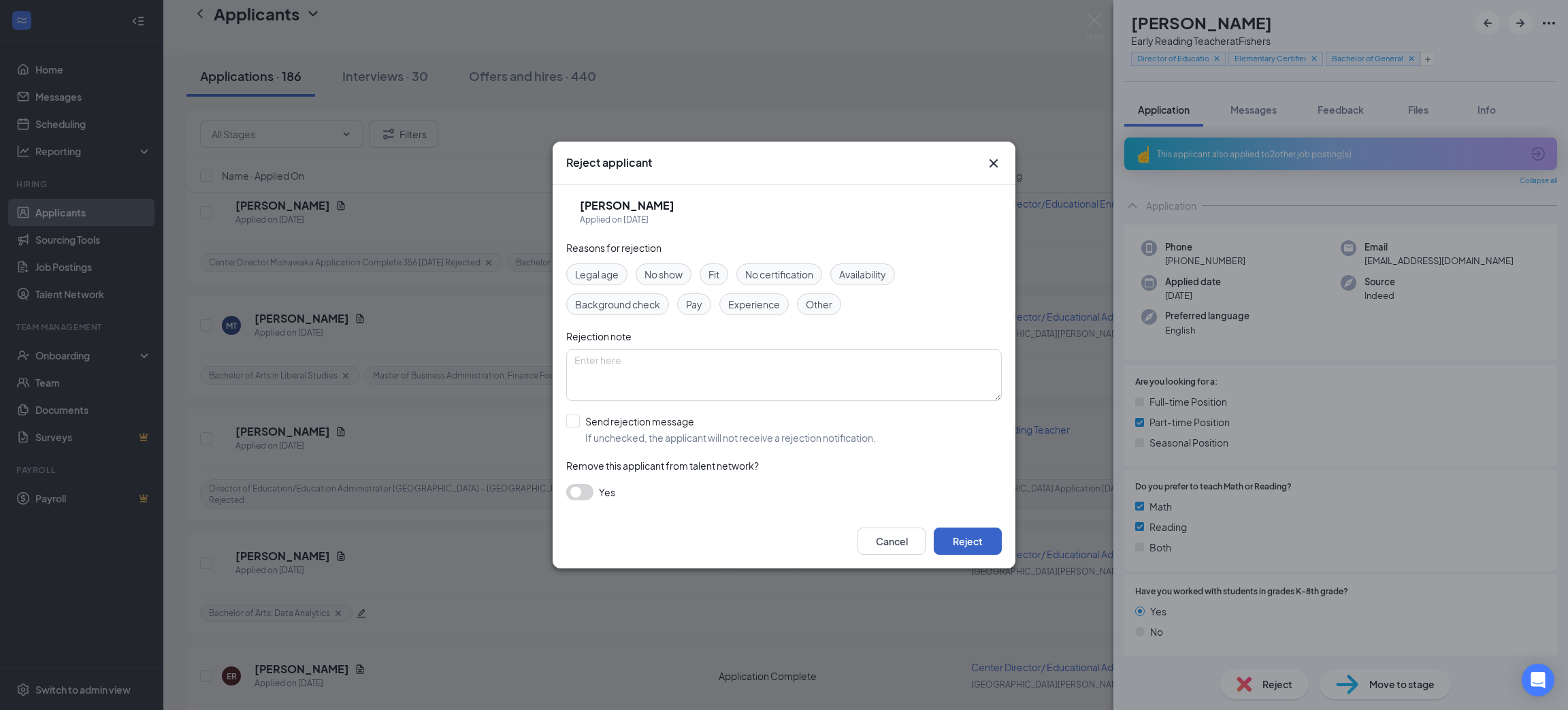
click at [962, 532] on button "Reject" at bounding box center [968, 541] width 68 height 27
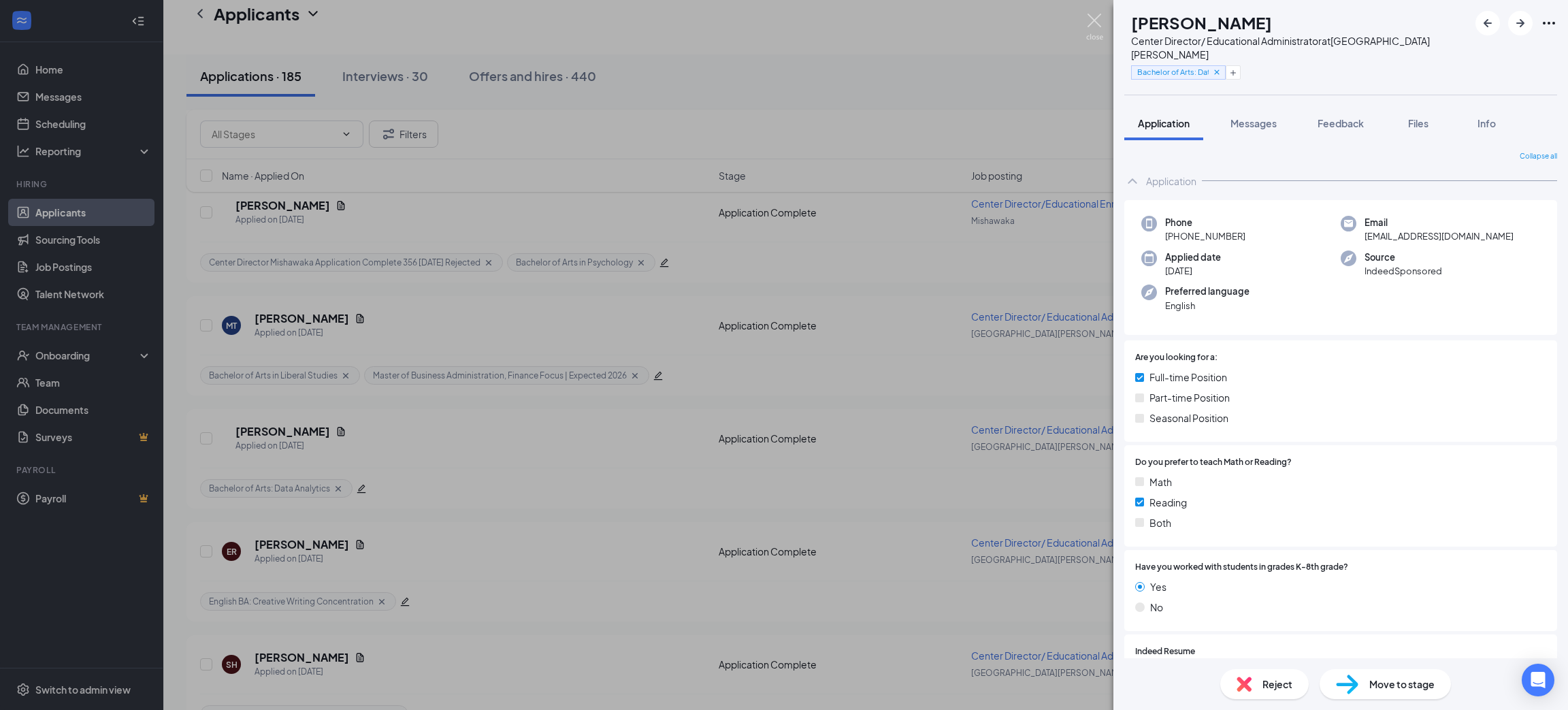
click at [1097, 14] on img at bounding box center [1094, 27] width 17 height 26
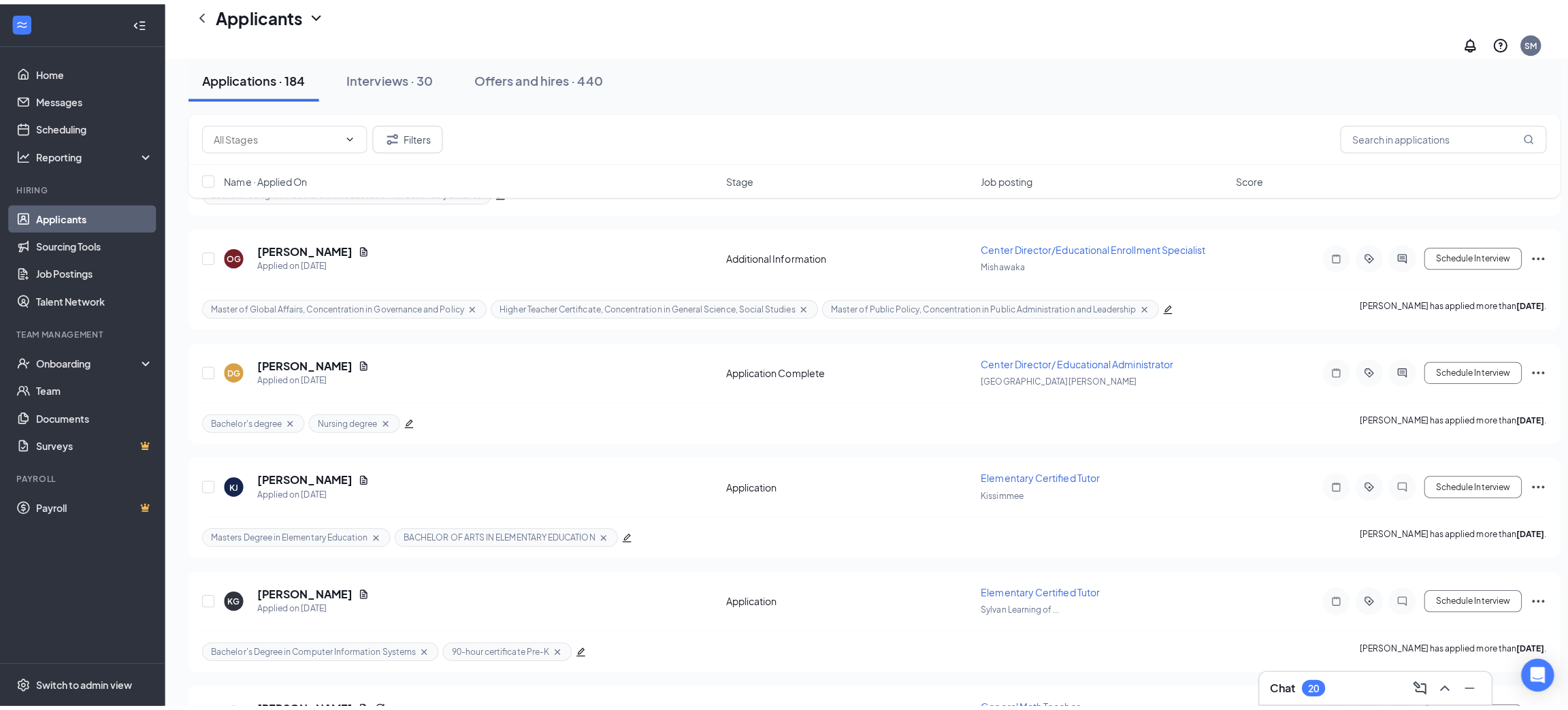
scroll to position [2553, 0]
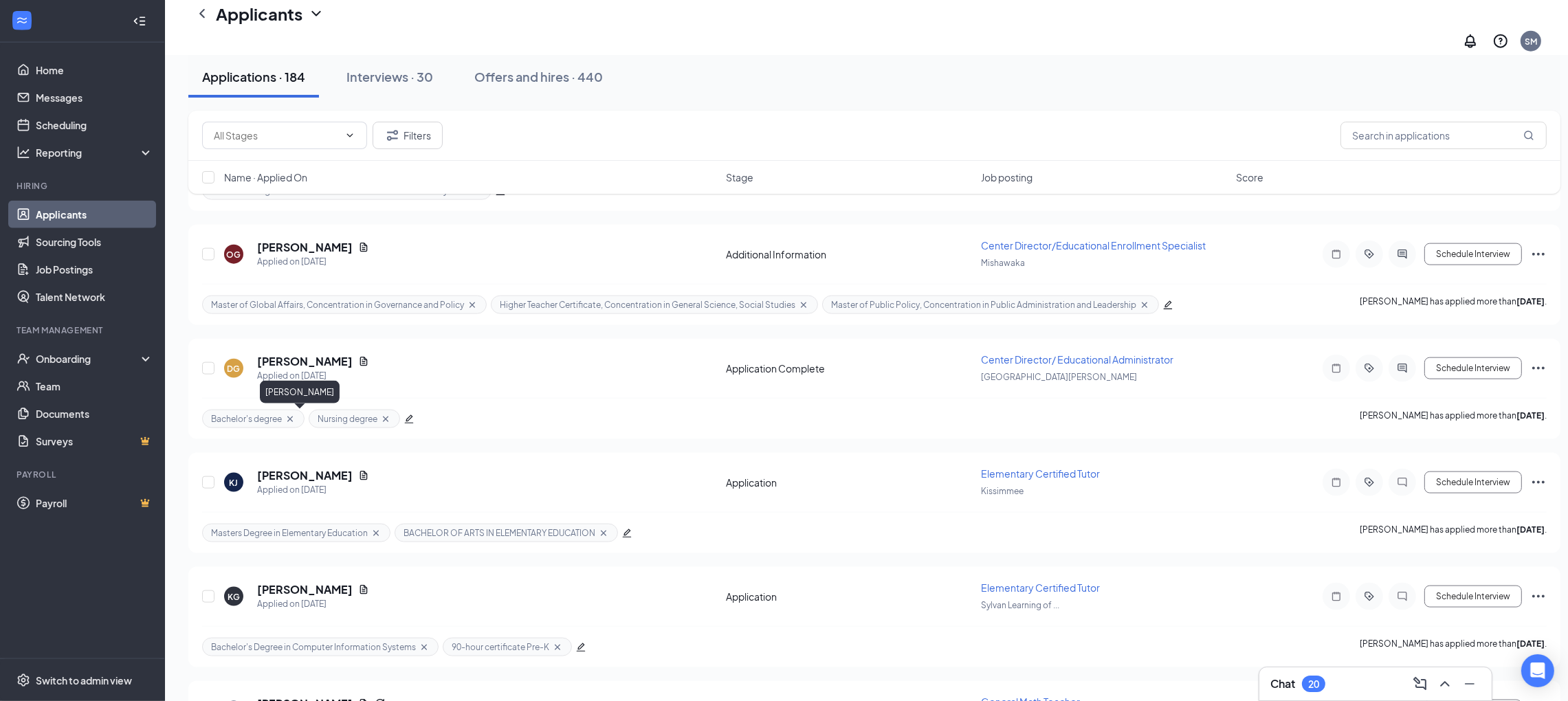
click at [296, 468] on h5 "[PERSON_NAME]" at bounding box center [305, 475] width 95 height 15
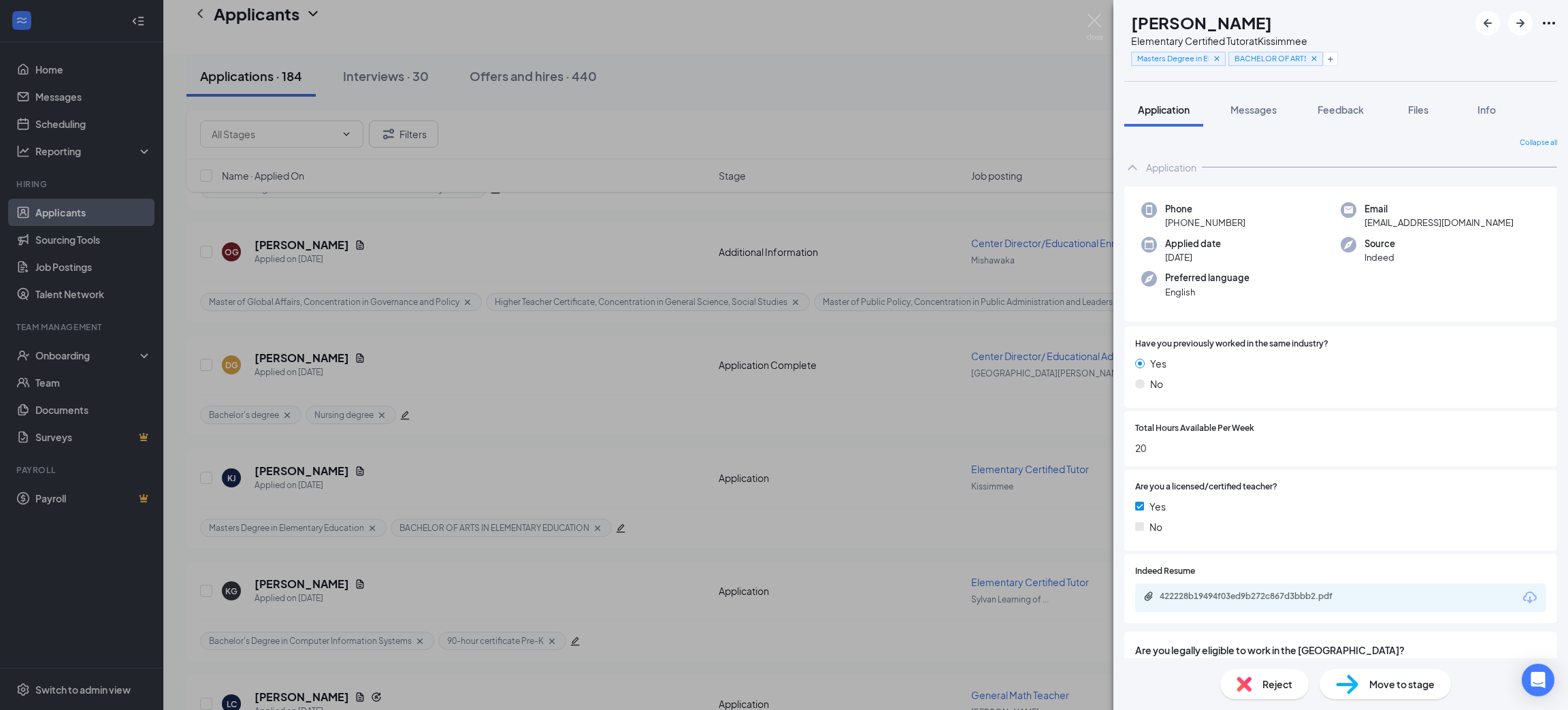
click at [1522, 597] on icon "Download" at bounding box center [1530, 597] width 17 height 17
click at [1384, 687] on span "Move to stage" at bounding box center [1402, 684] width 65 height 15
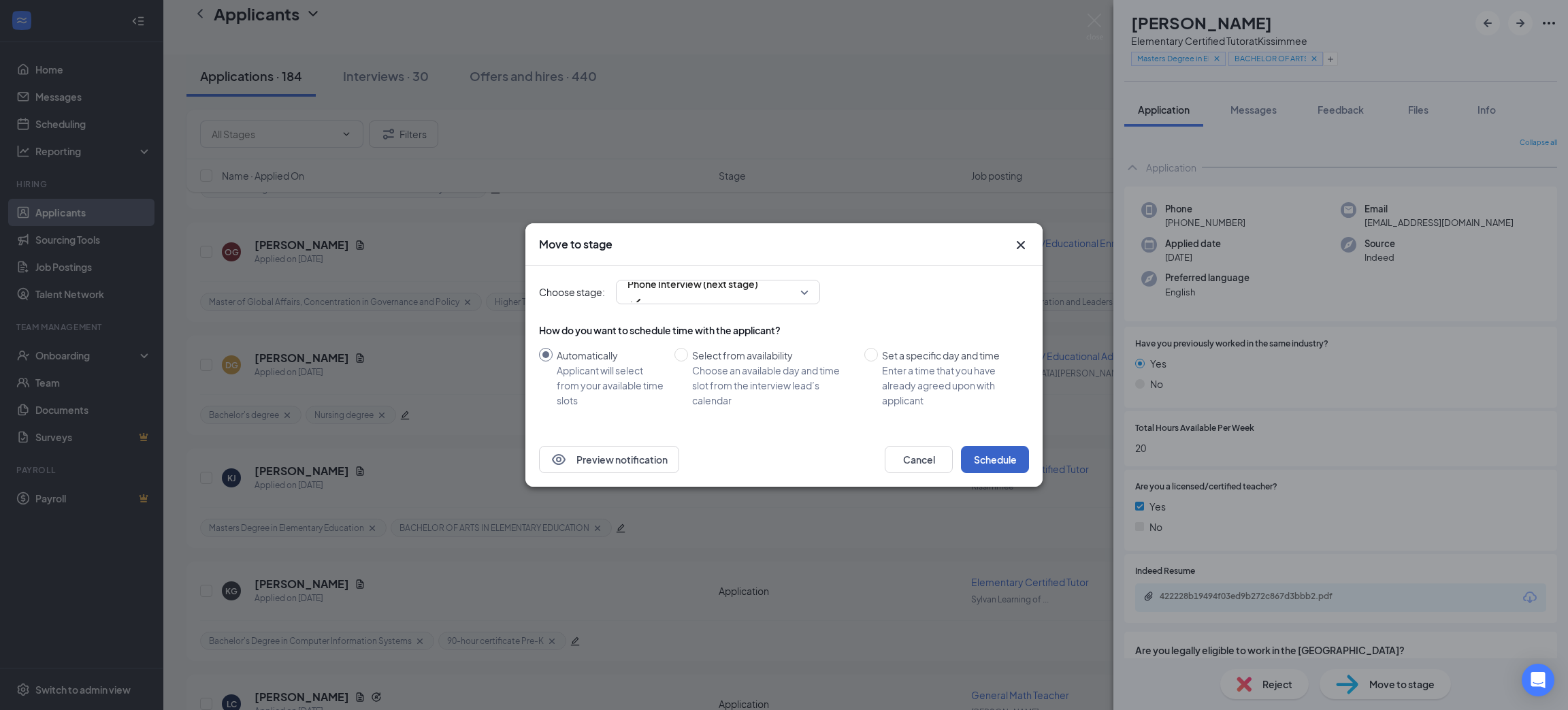
click at [992, 458] on button "Schedule" at bounding box center [995, 459] width 68 height 27
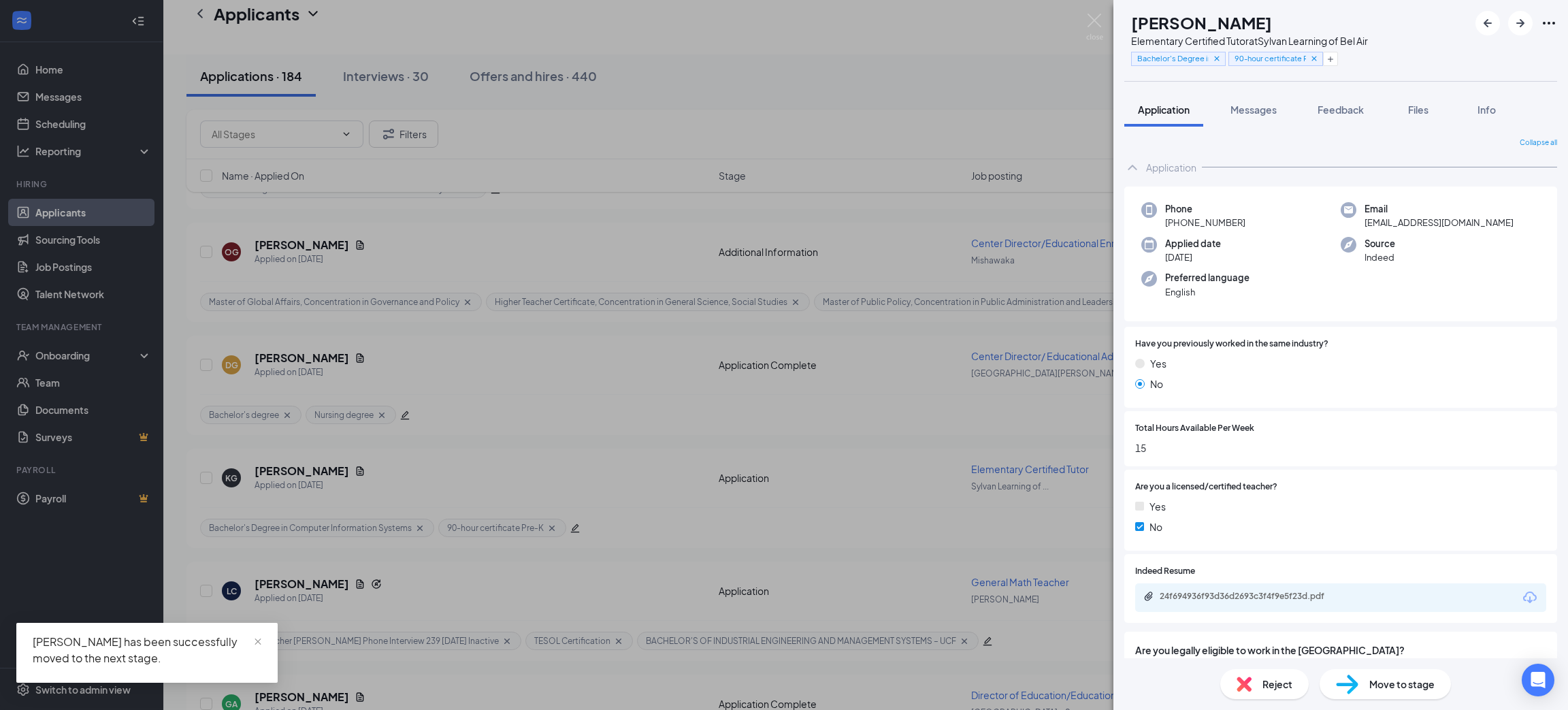
scroll to position [59, 0]
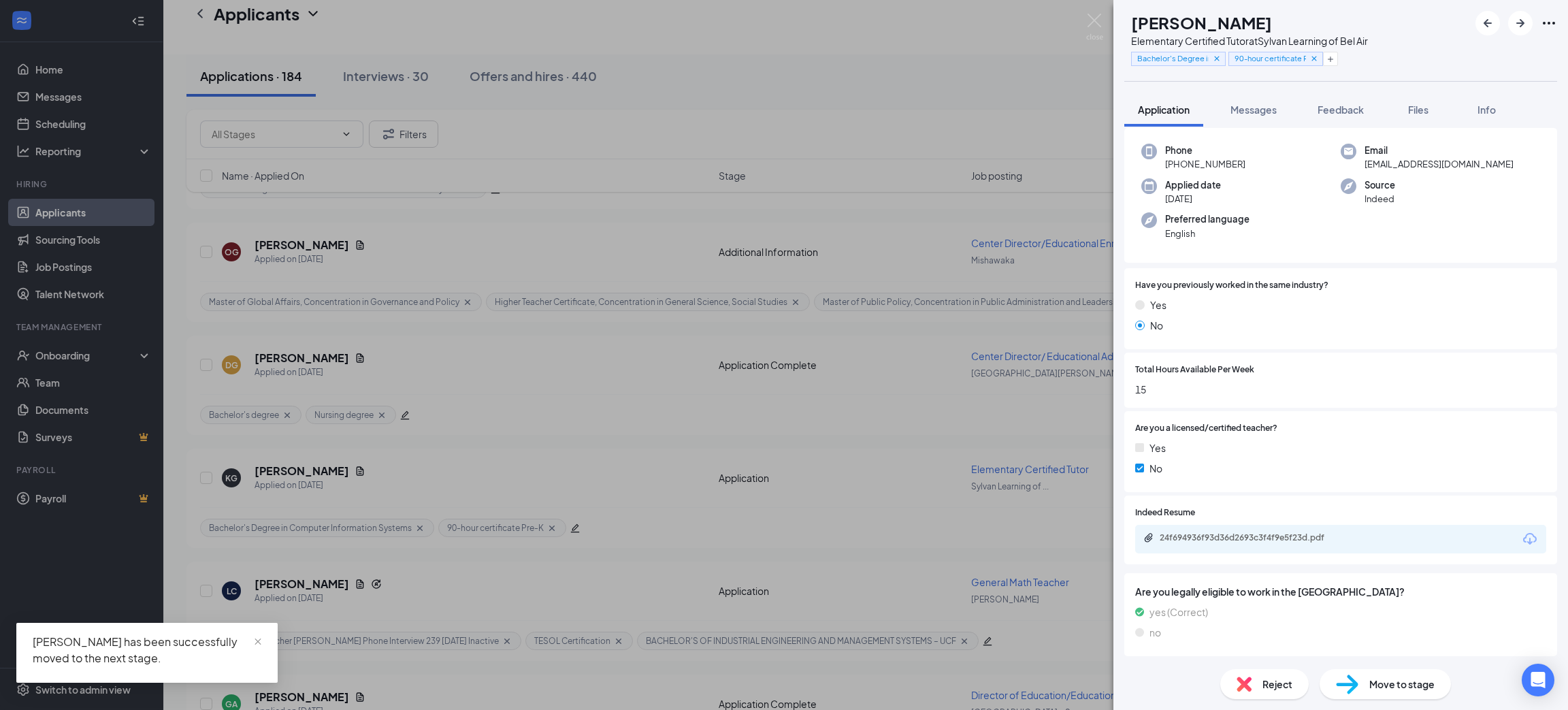
click at [1523, 533] on icon "Download" at bounding box center [1530, 538] width 14 height 11
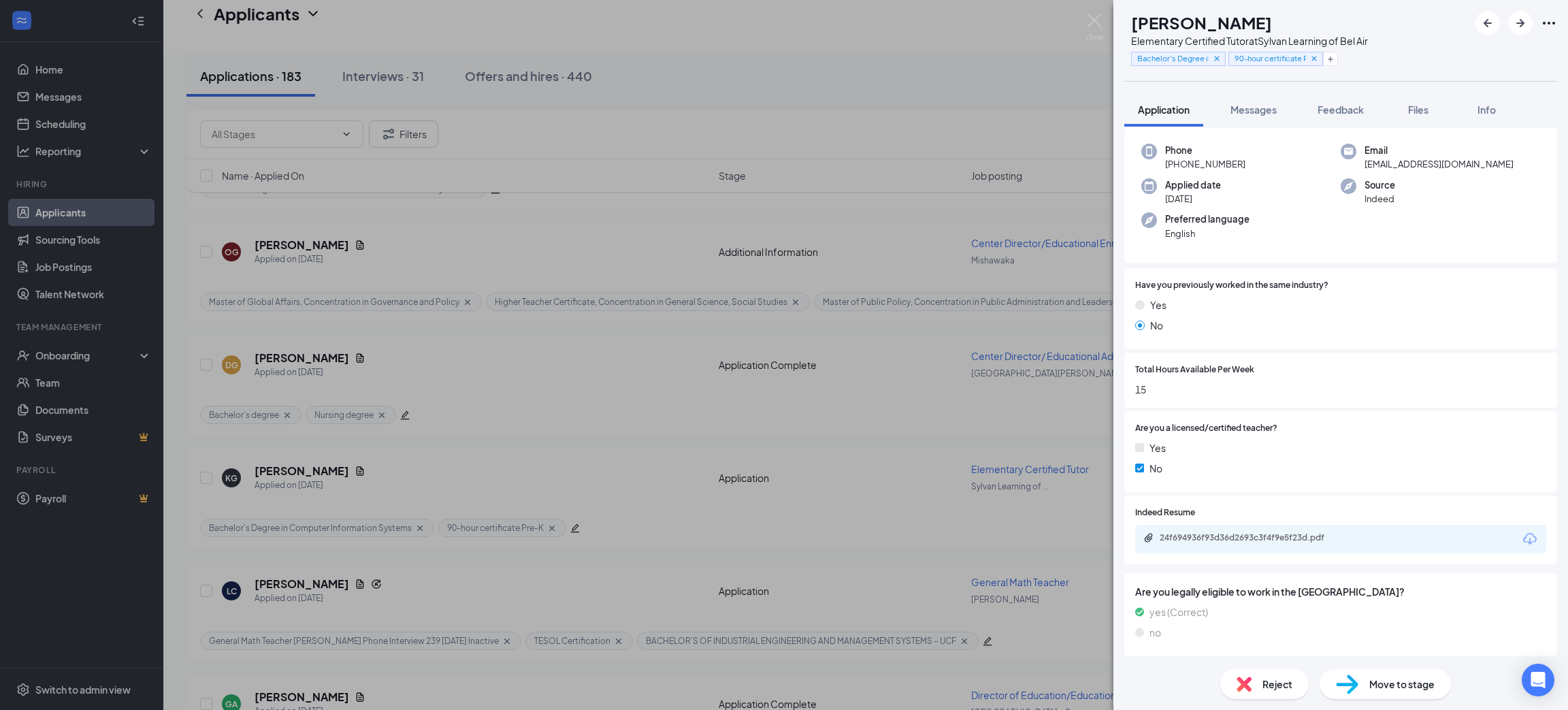
scroll to position [53, 0]
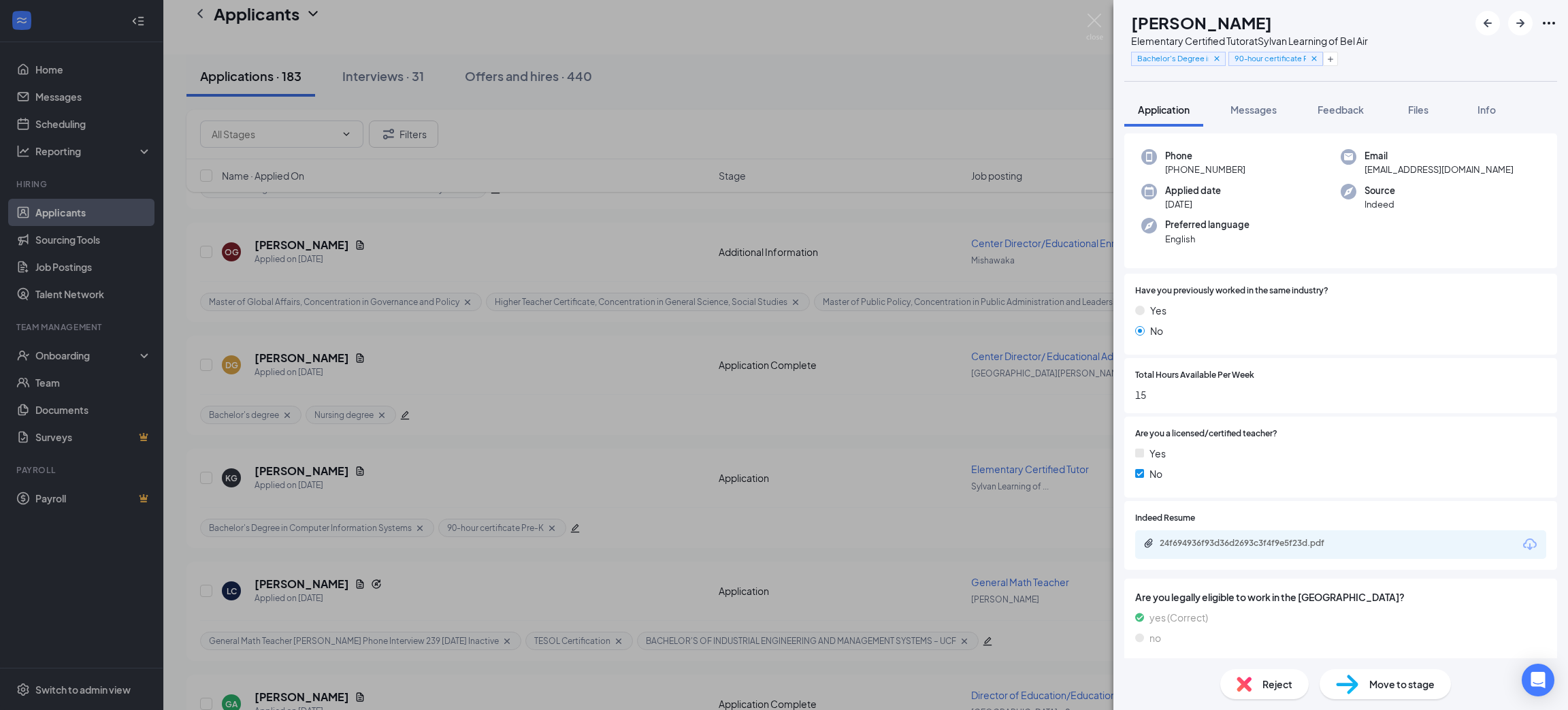
click at [1280, 681] on span "Reject" at bounding box center [1277, 684] width 30 height 15
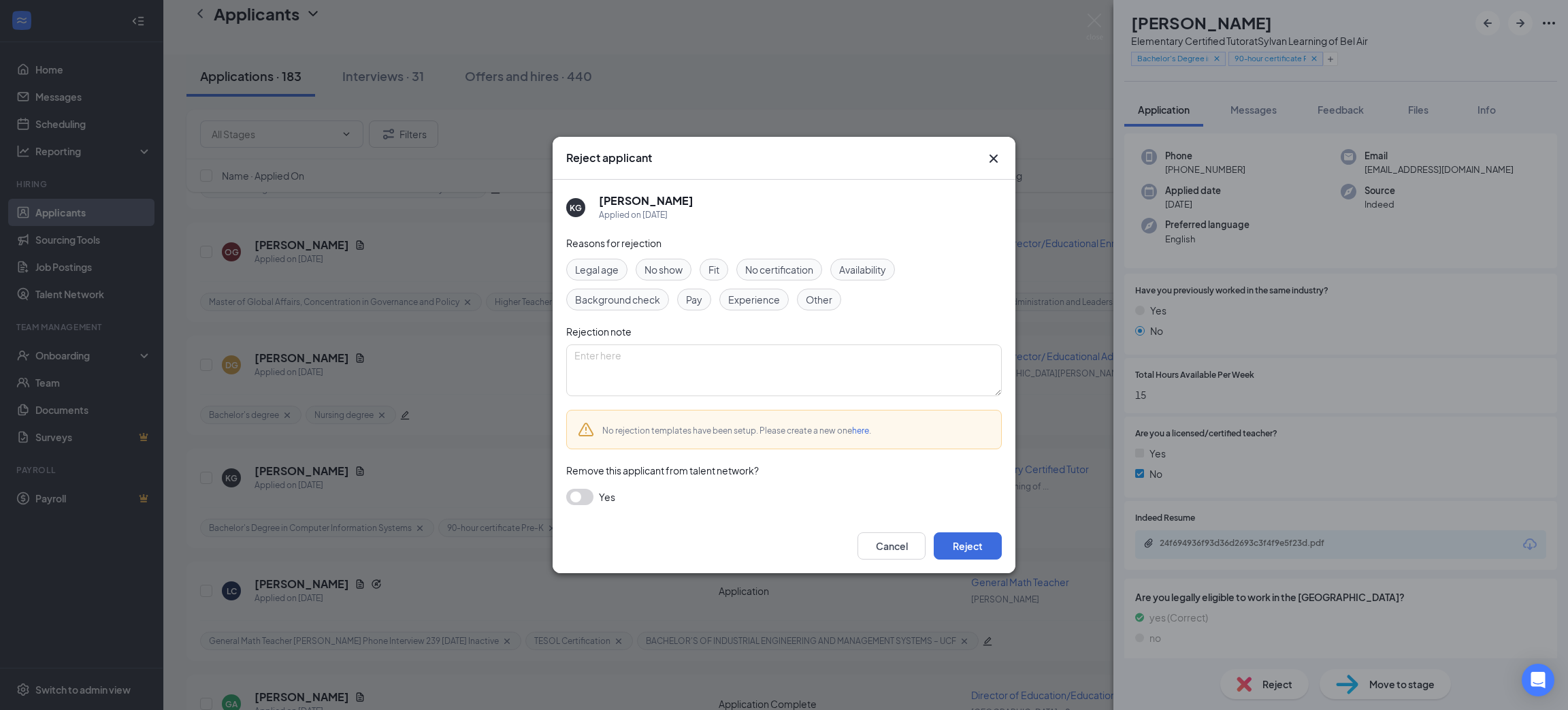
click at [973, 520] on div "Cancel Reject" at bounding box center [784, 546] width 463 height 54
click at [975, 536] on button "Reject" at bounding box center [968, 546] width 68 height 27
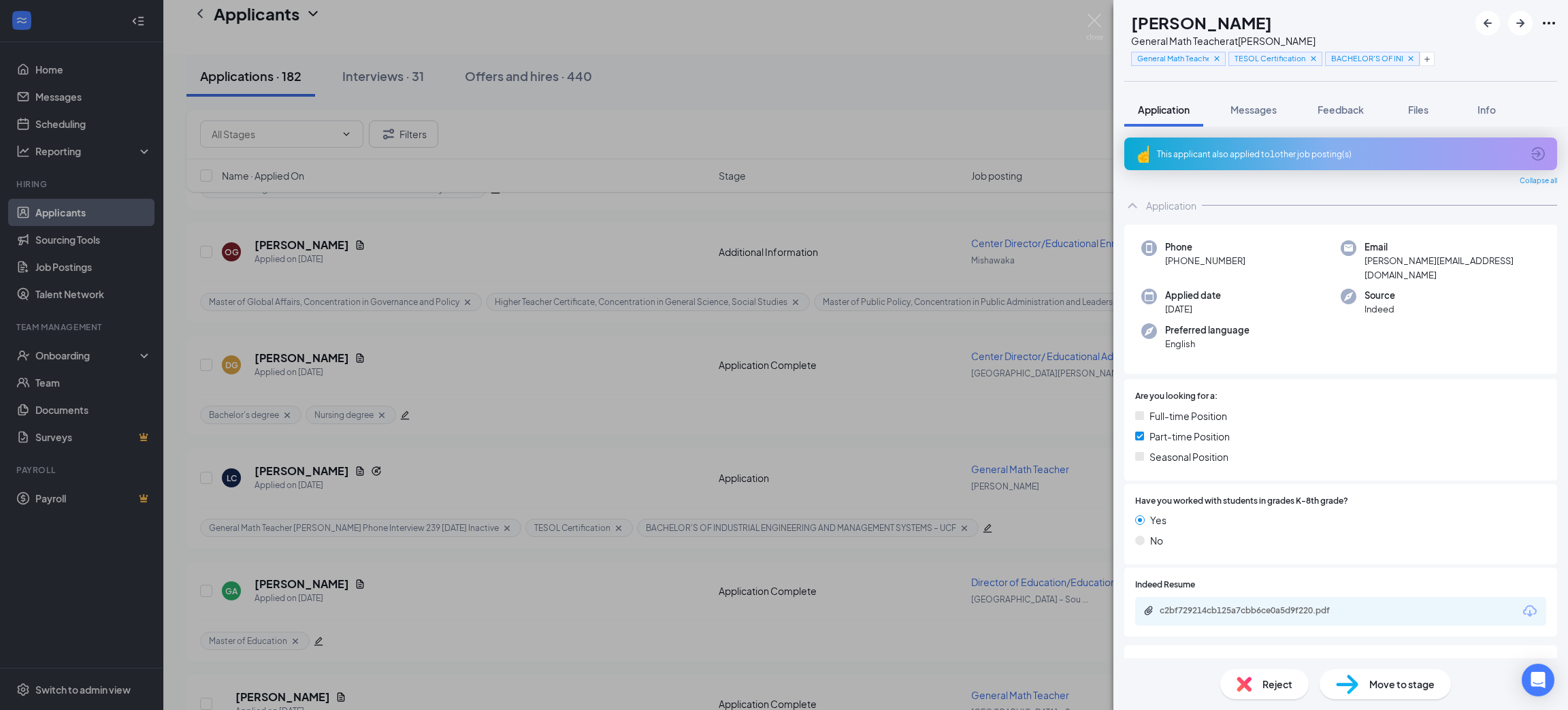
click at [1317, 148] on div "This applicant also applied to 1 other job posting(s)" at bounding box center [1339, 154] width 365 height 11
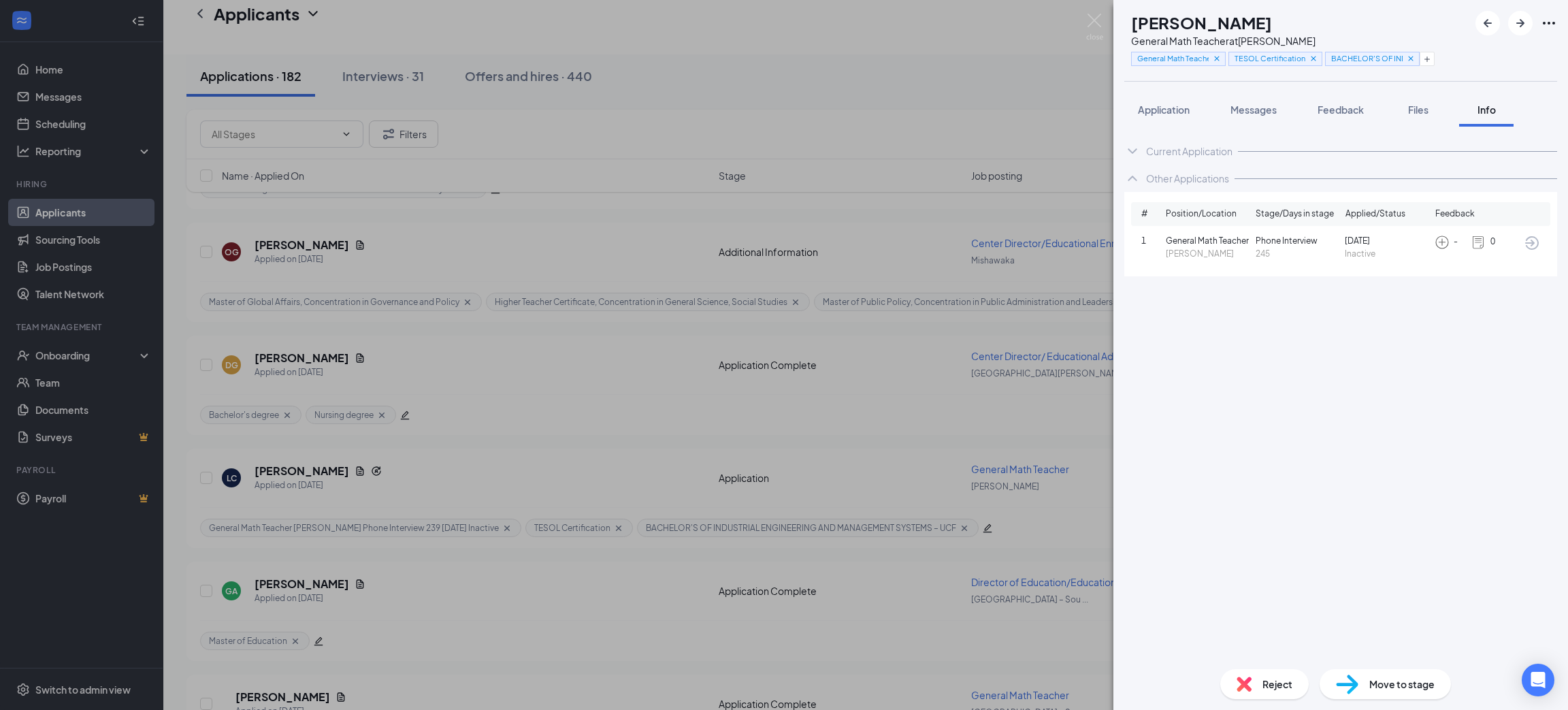
click at [1157, 111] on span "Application" at bounding box center [1164, 110] width 52 height 12
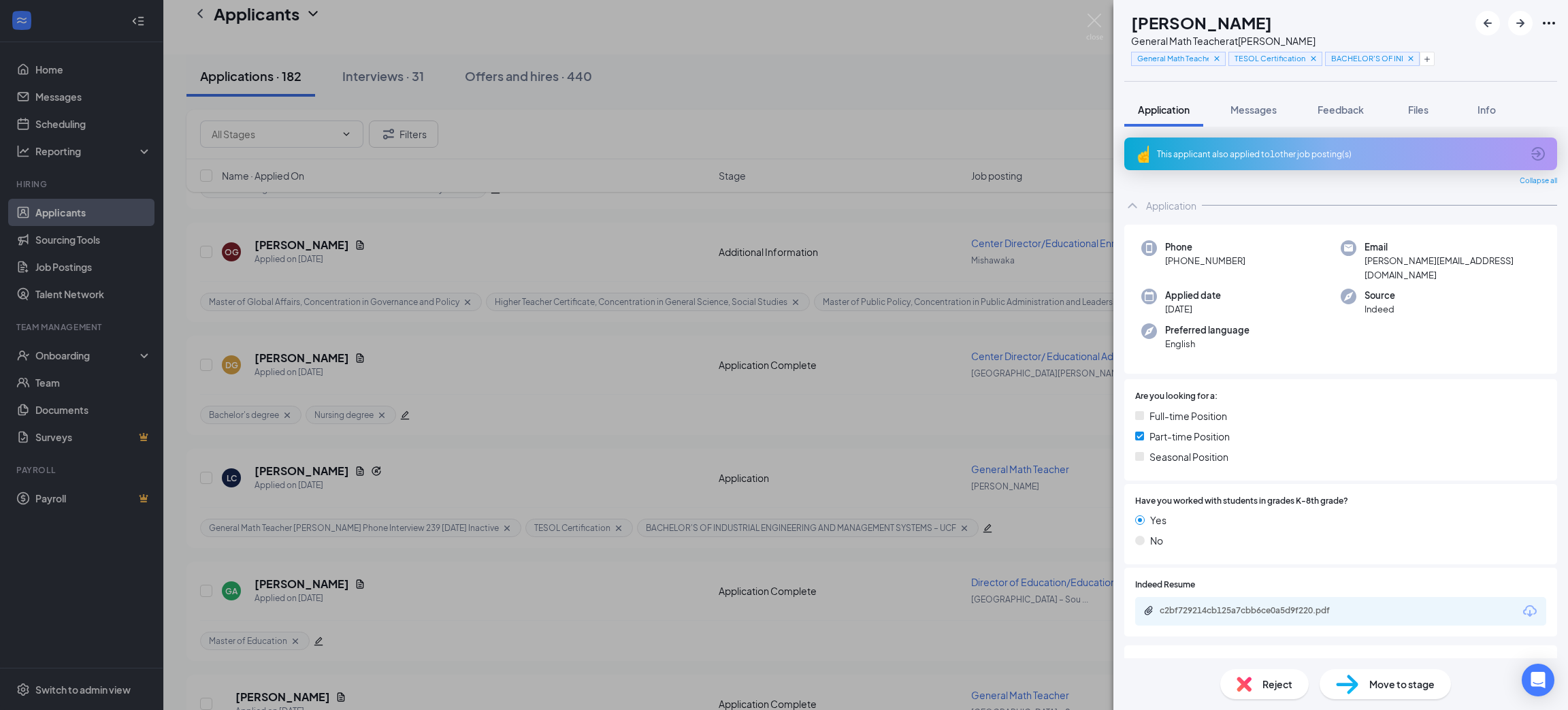
click at [1522, 603] on icon "Download" at bounding box center [1530, 611] width 17 height 17
click at [1378, 672] on div "Move to stage" at bounding box center [1386, 684] width 131 height 30
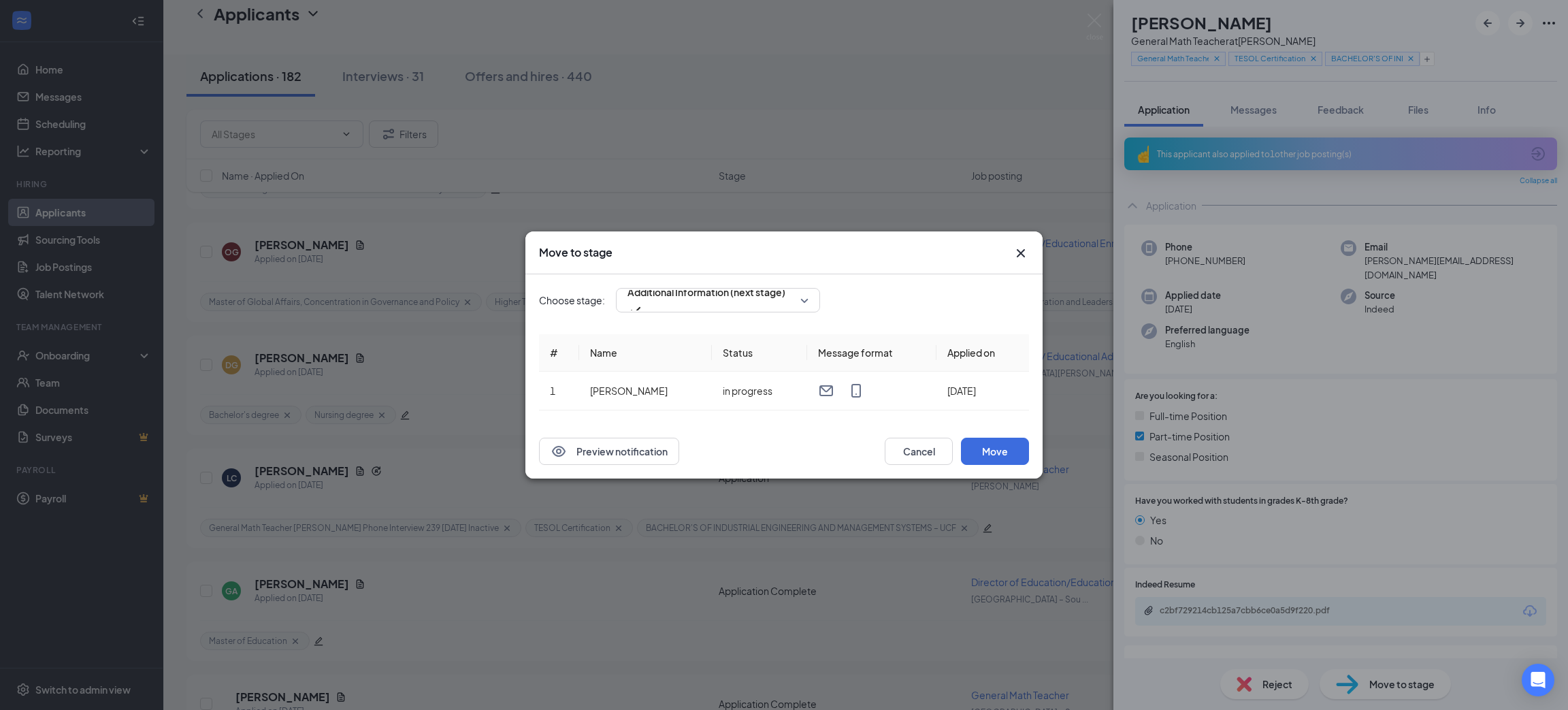
click at [767, 302] on span "Additional Information (next stage)" at bounding box center [706, 292] width 158 height 20
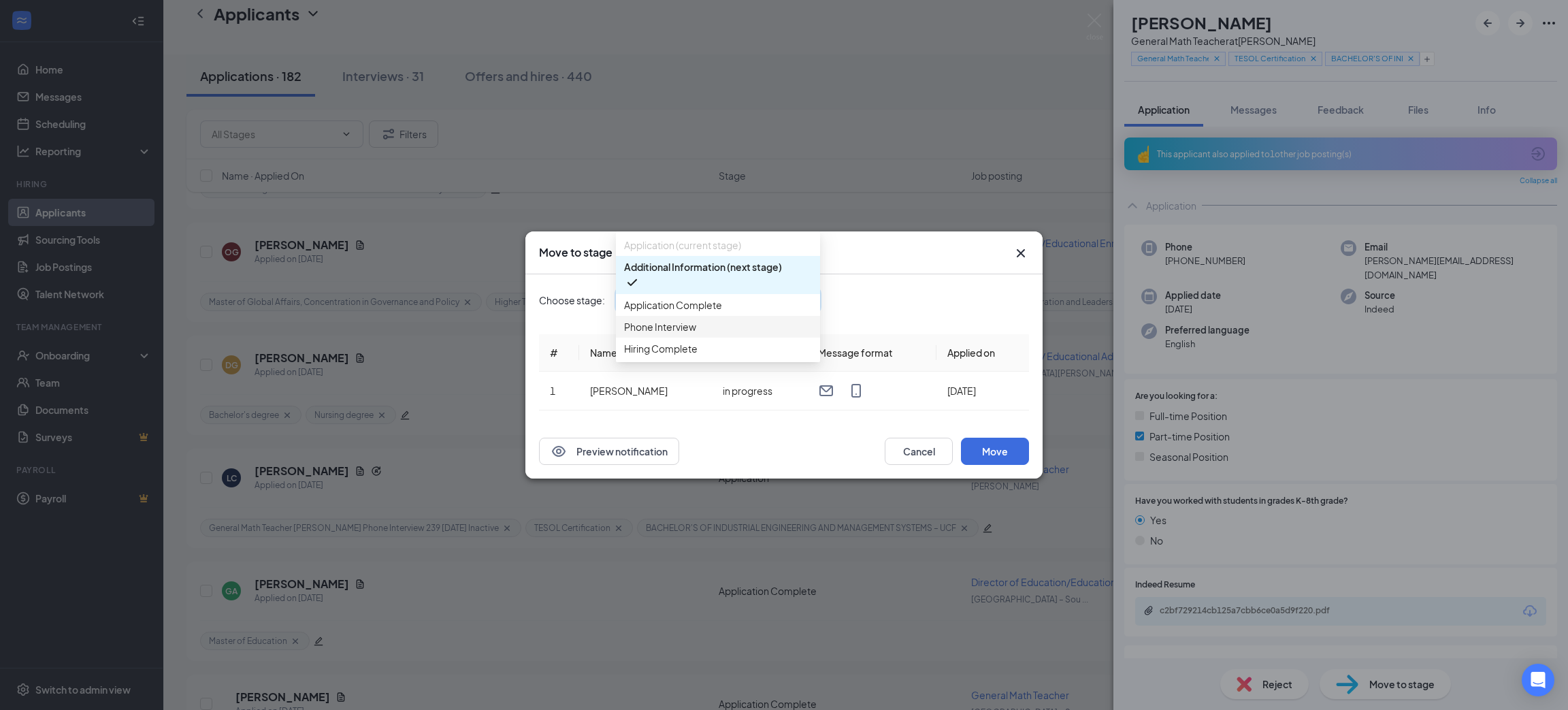
click at [744, 334] on span "Phone Interview" at bounding box center [718, 327] width 188 height 15
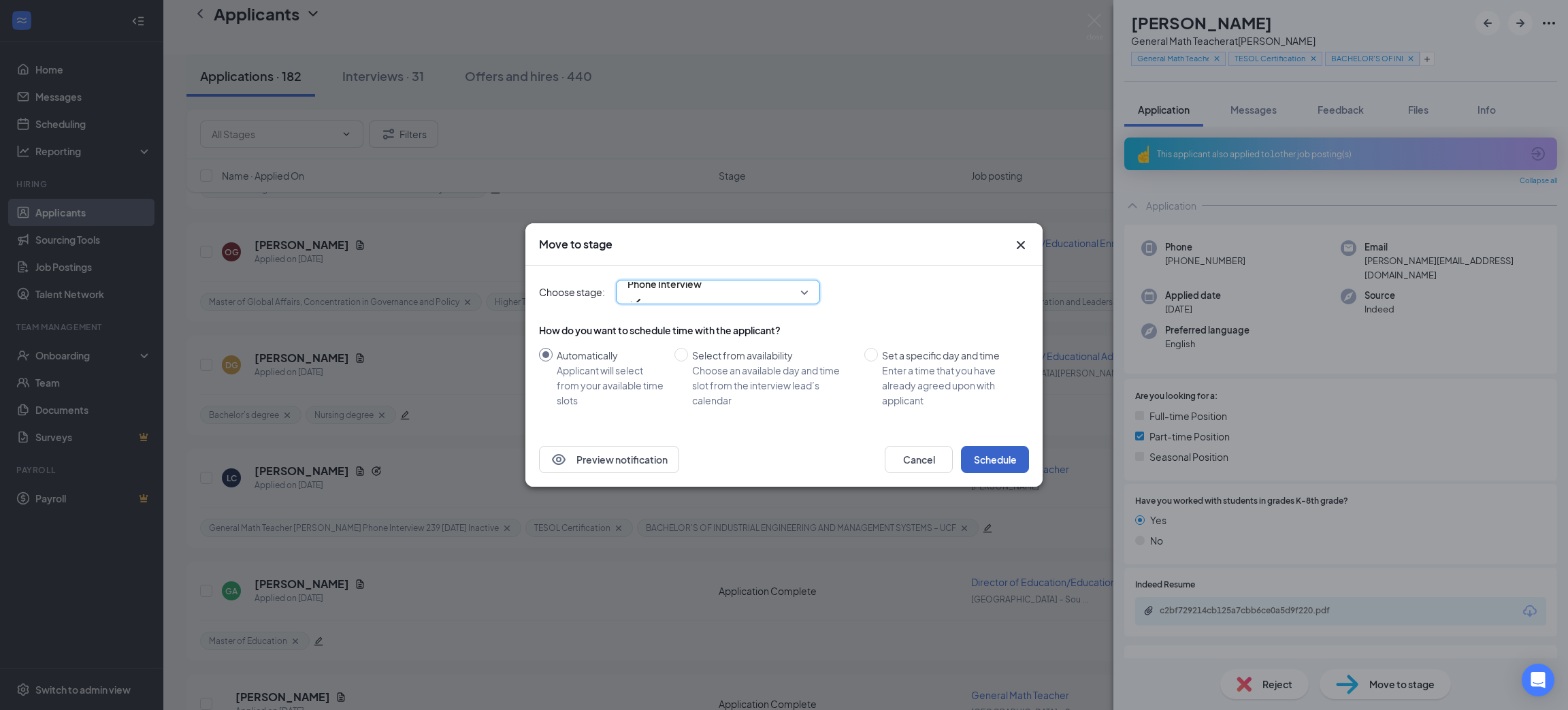
click at [1009, 456] on button "Schedule" at bounding box center [995, 459] width 68 height 27
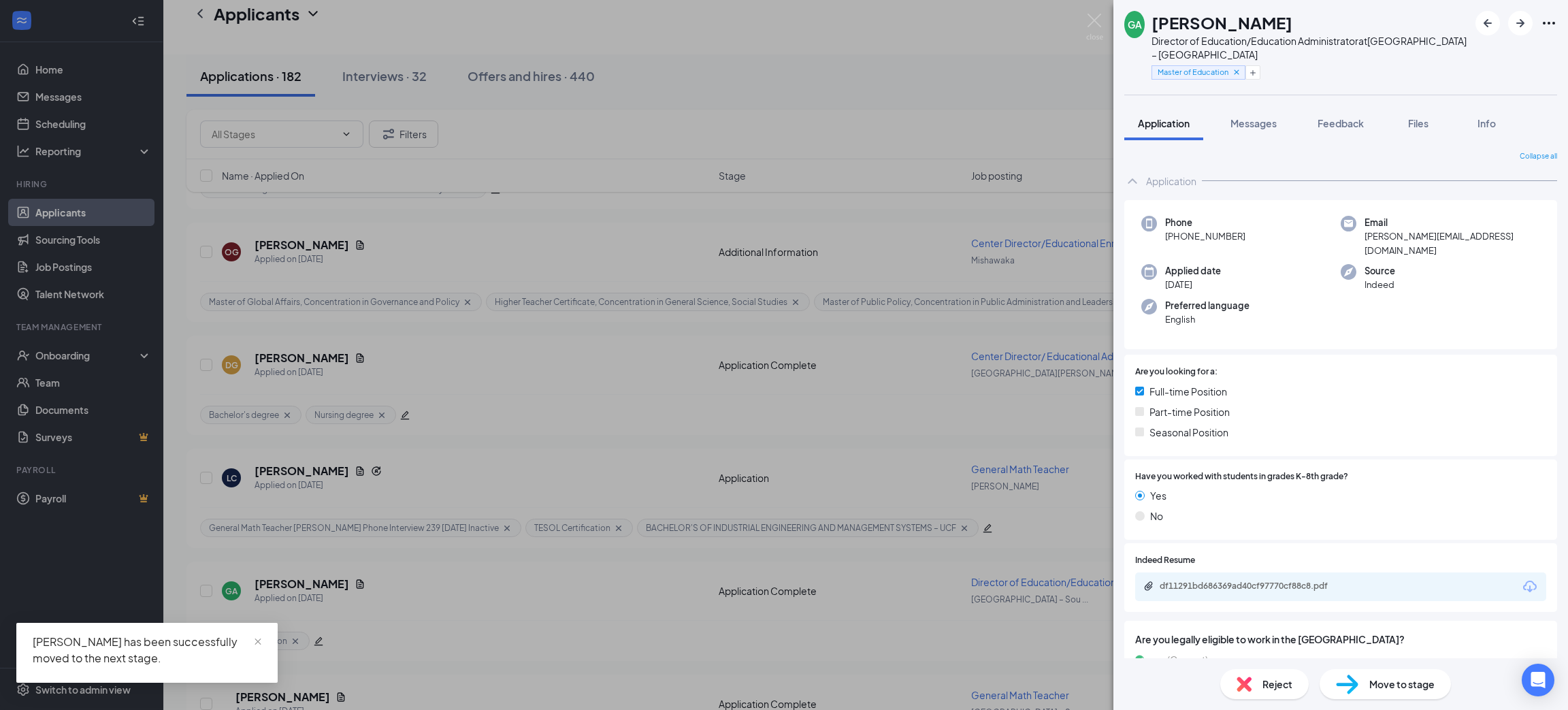
click at [1095, 8] on div "GA [PERSON_NAME] Director of Education/Education Administrator at [GEOGRAPHIC_D…" at bounding box center [784, 355] width 1568 height 710
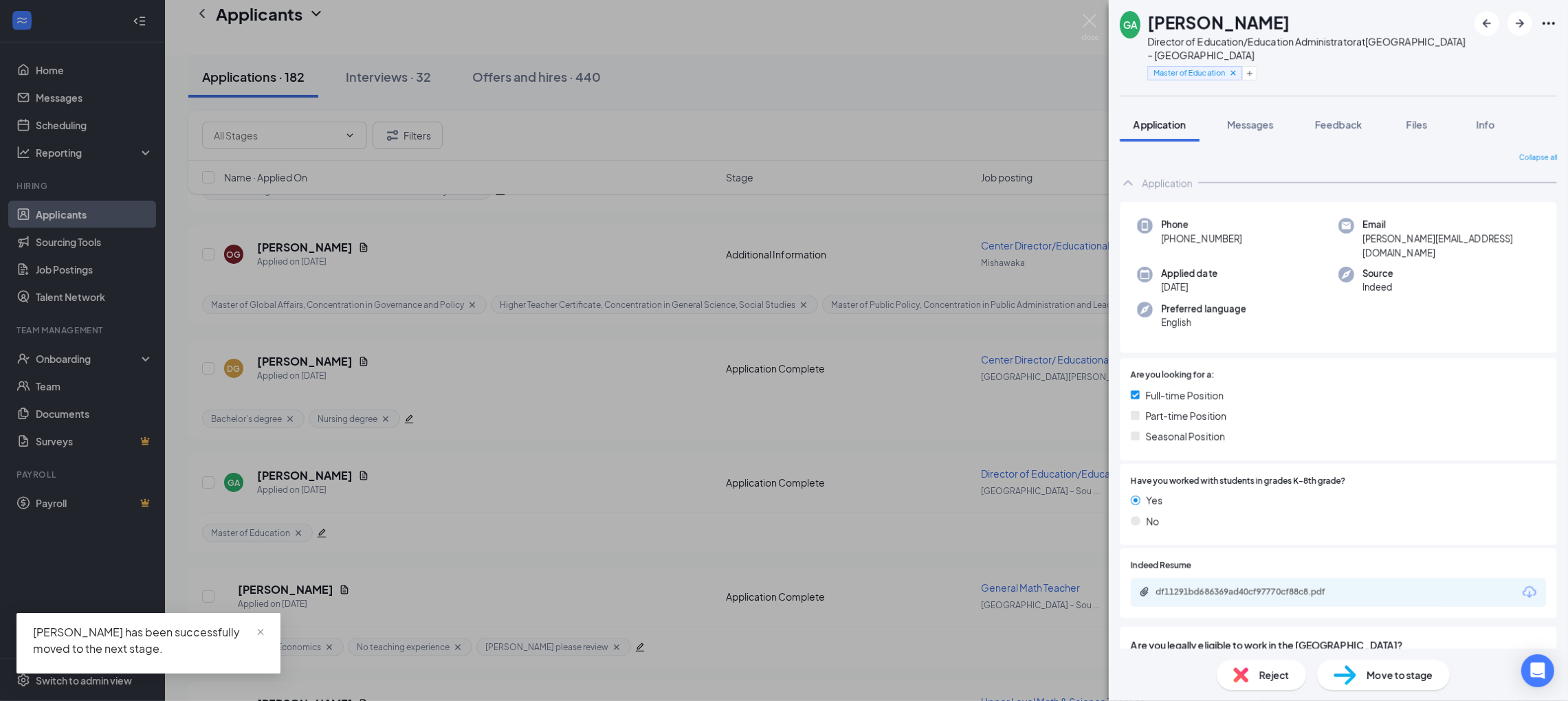
click at [1105, 20] on div "Applicants SM" at bounding box center [866, 27] width 1403 height 55
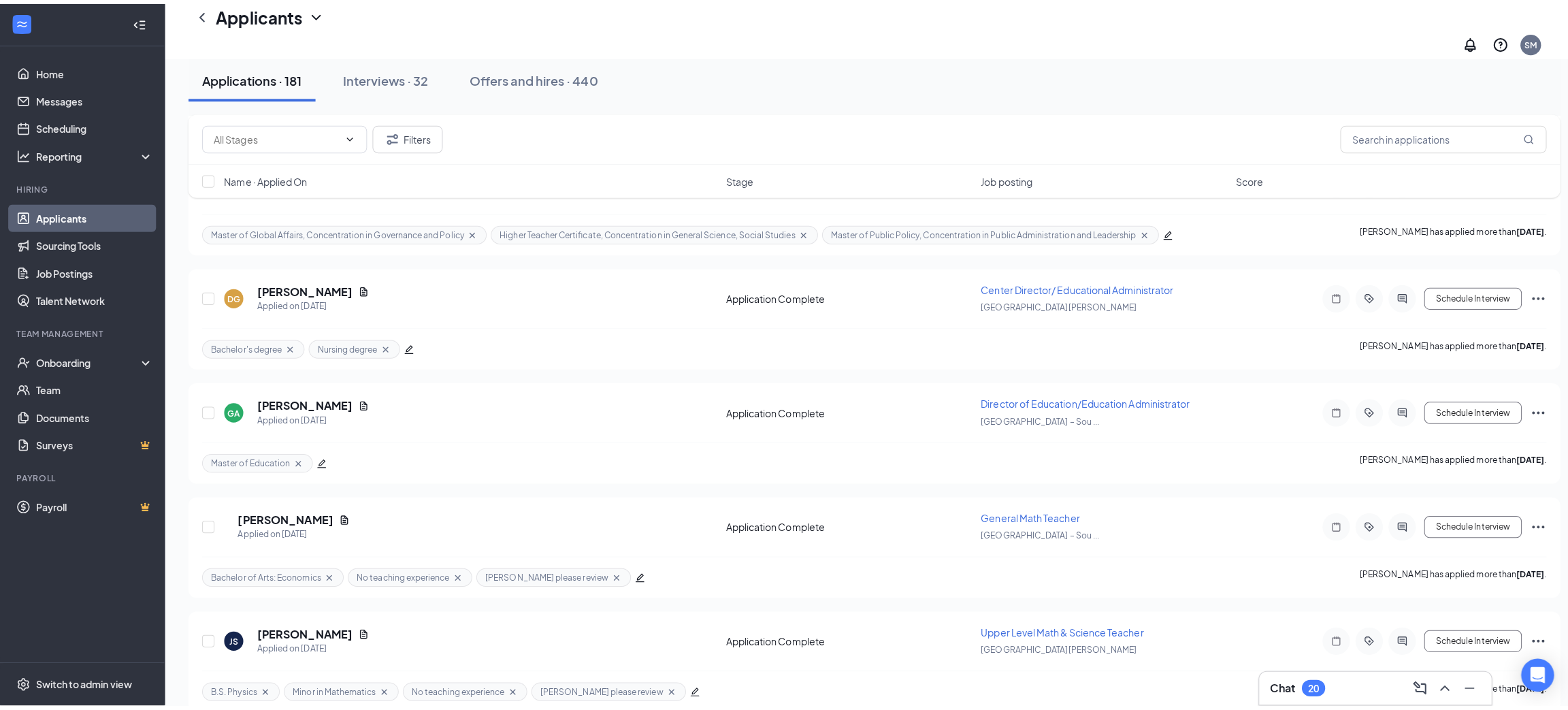
scroll to position [2655, 0]
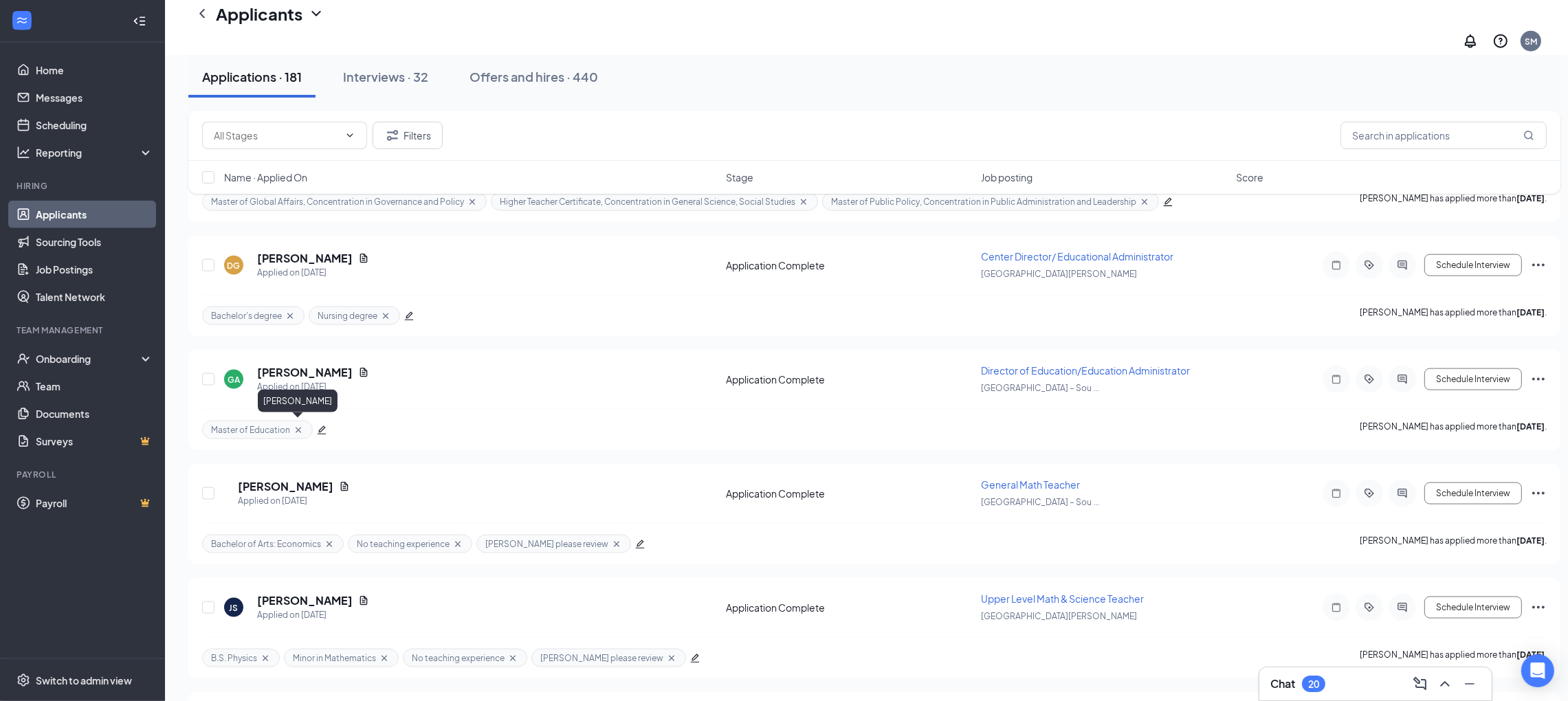
click at [298, 479] on h5 "[PERSON_NAME]" at bounding box center [286, 486] width 95 height 15
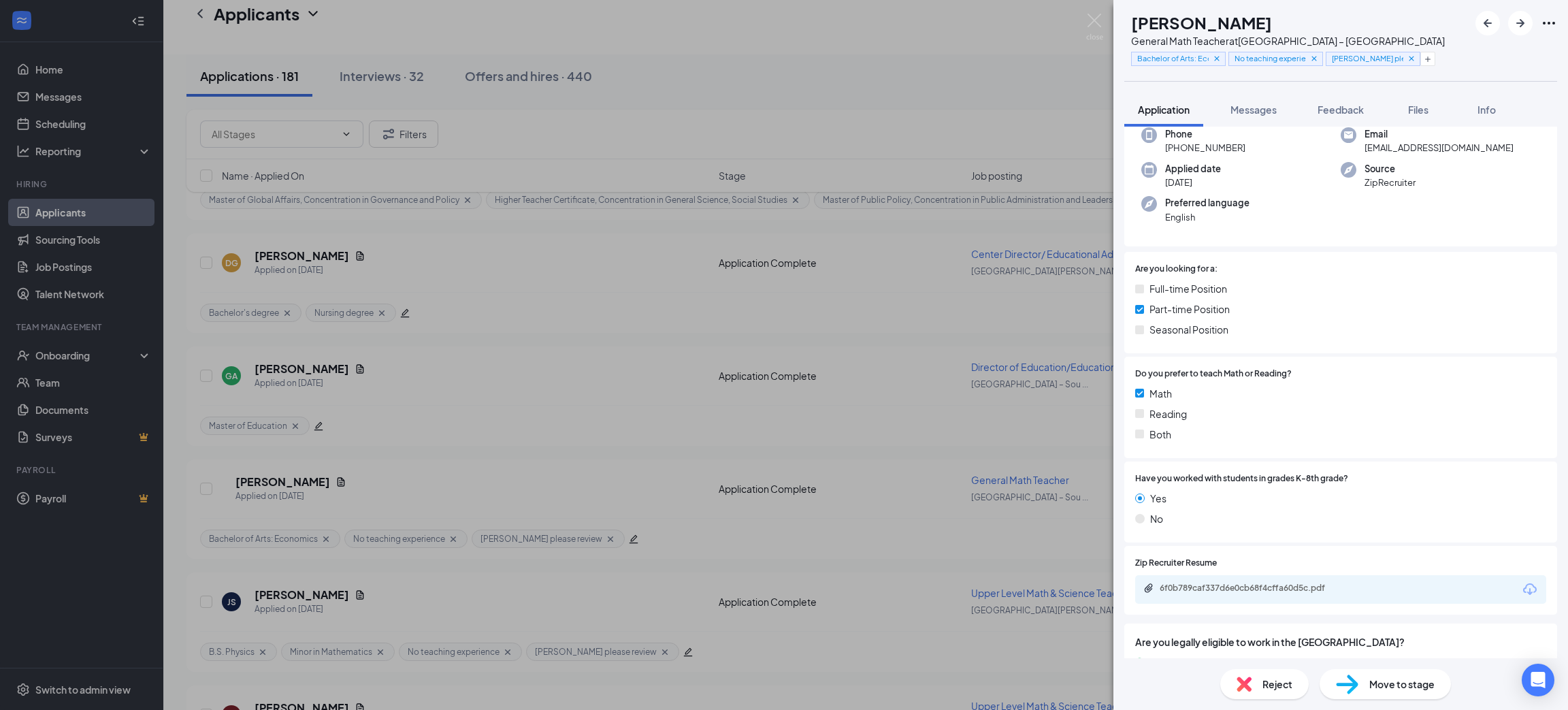
scroll to position [102, 0]
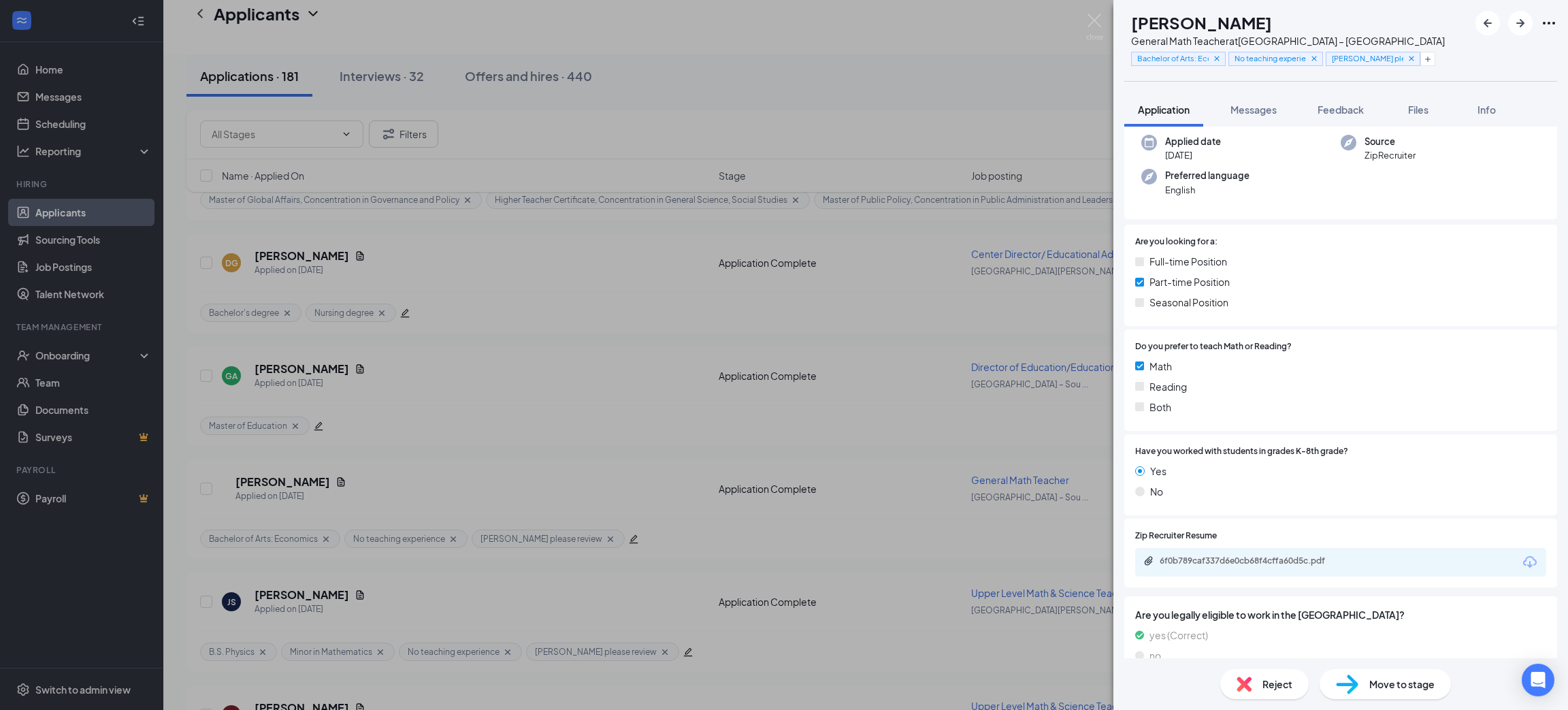
click at [1522, 569] on icon "Download" at bounding box center [1530, 562] width 17 height 17
click at [1279, 675] on div "Reject" at bounding box center [1264, 684] width 88 height 30
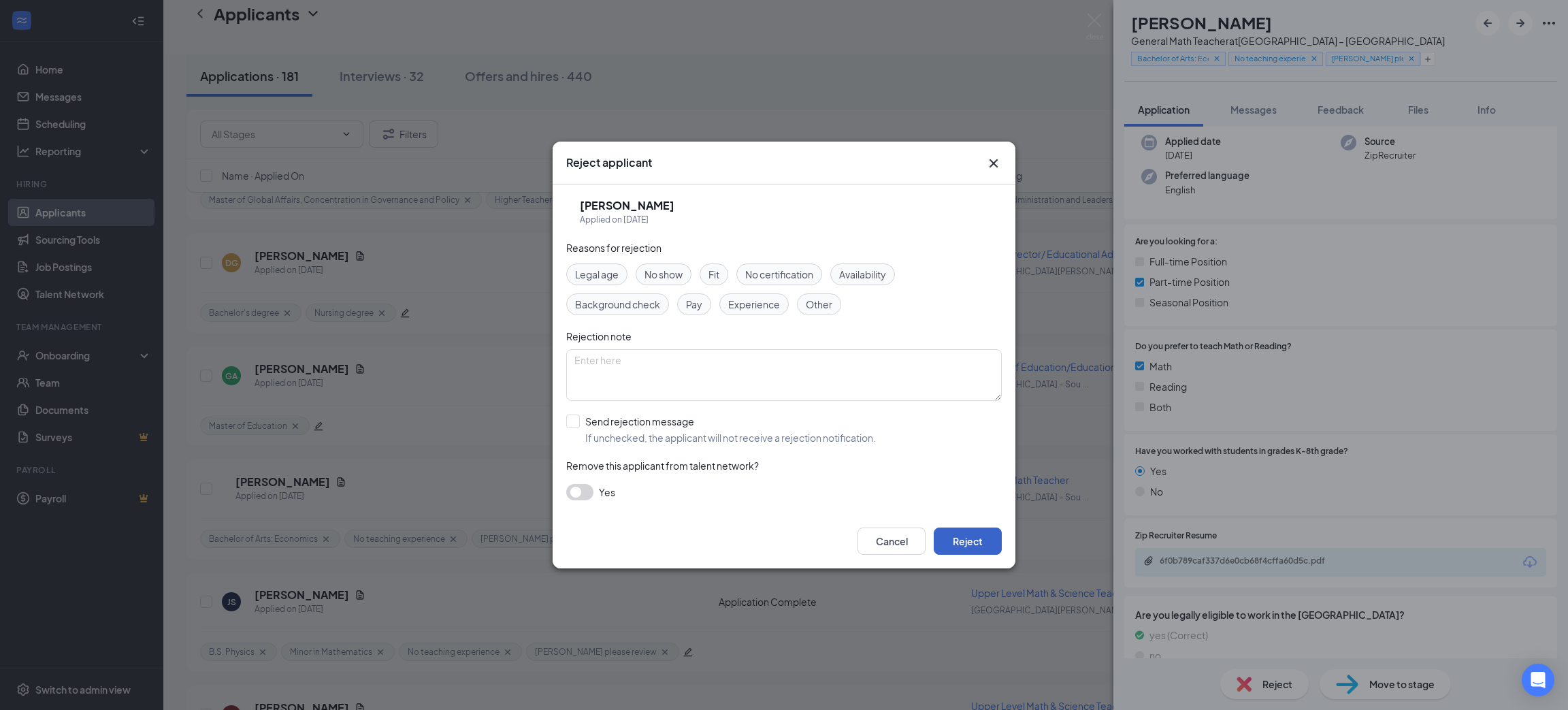
click at [978, 542] on button "Reject" at bounding box center [968, 541] width 68 height 27
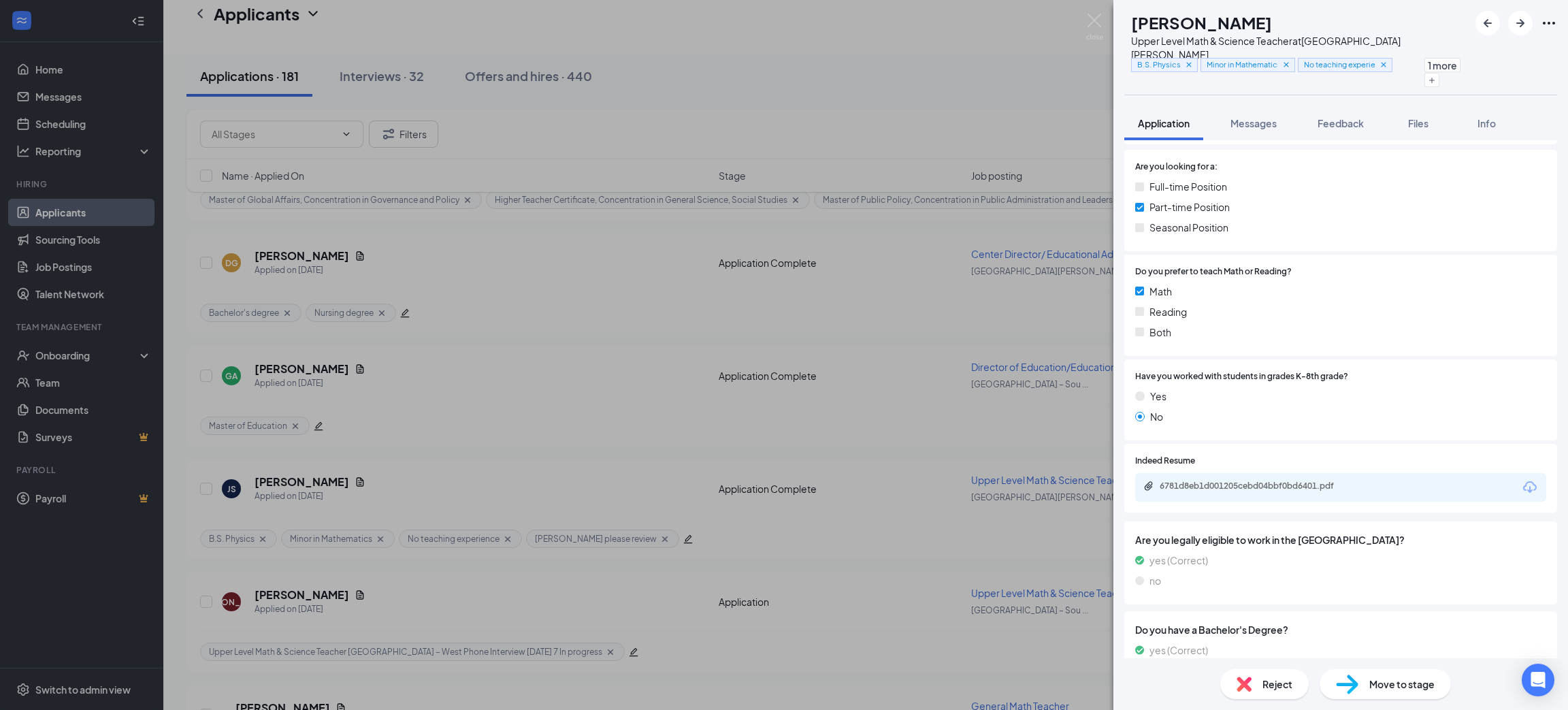
scroll to position [204, 0]
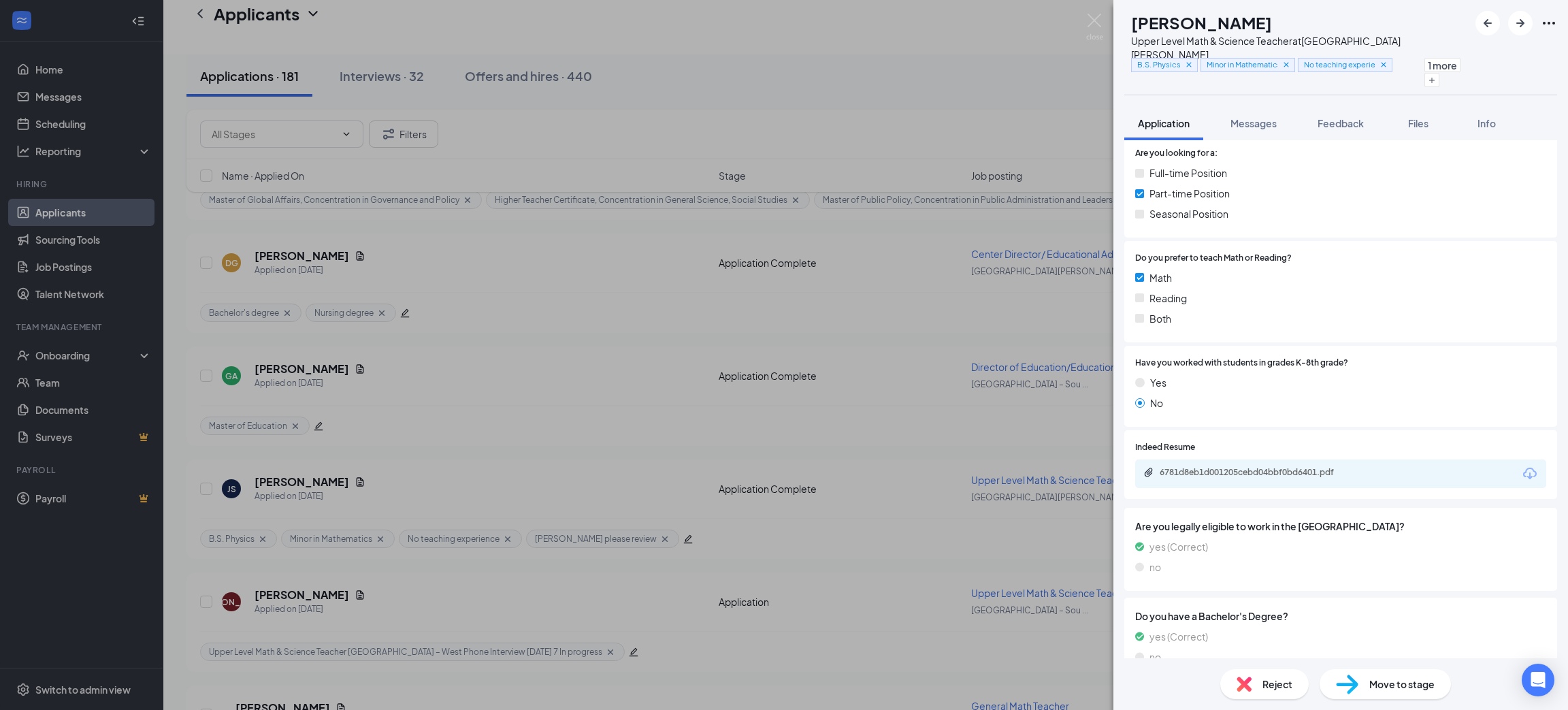
click at [1523, 468] on icon "Download" at bounding box center [1530, 473] width 14 height 11
click at [1441, 678] on div "Move to stage" at bounding box center [1386, 684] width 131 height 30
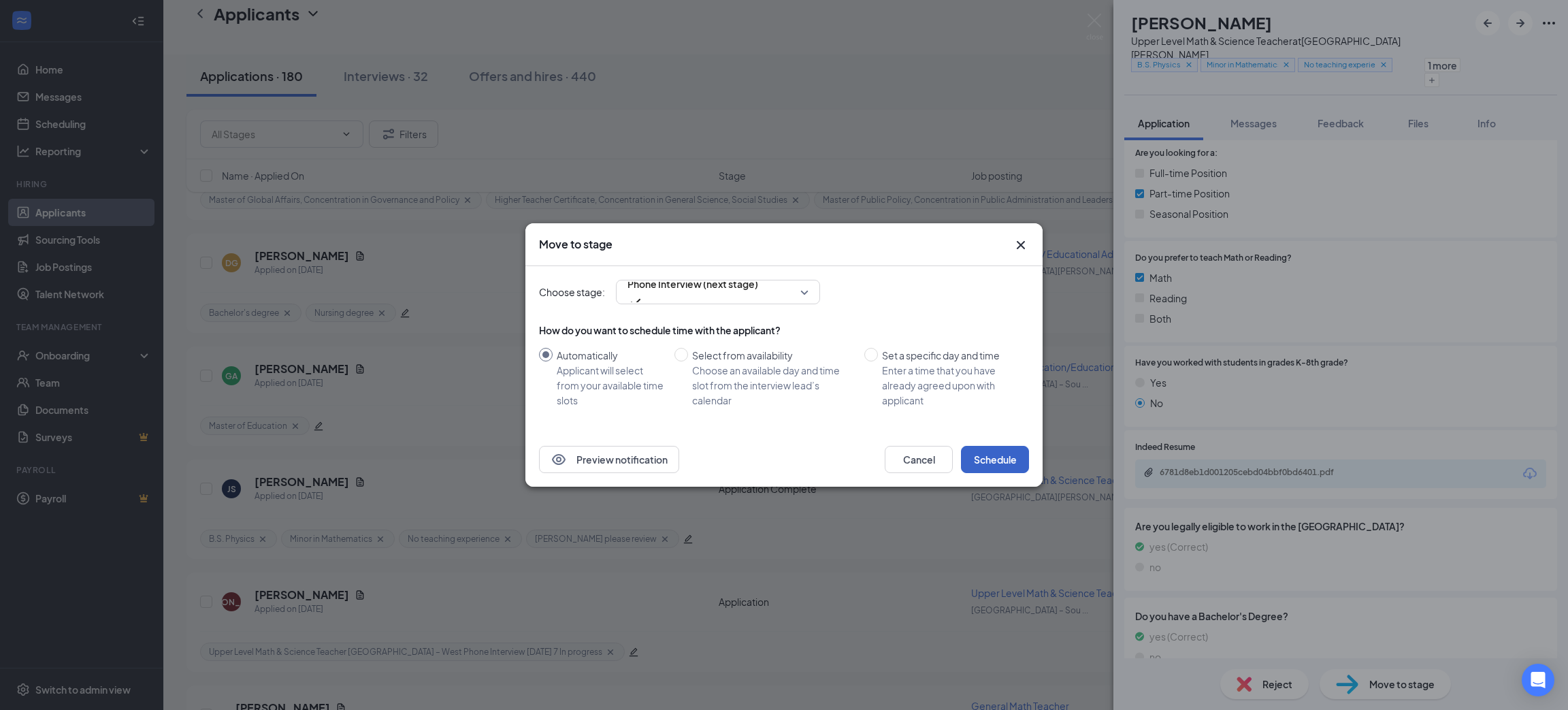
click at [986, 465] on button "Schedule" at bounding box center [995, 459] width 68 height 27
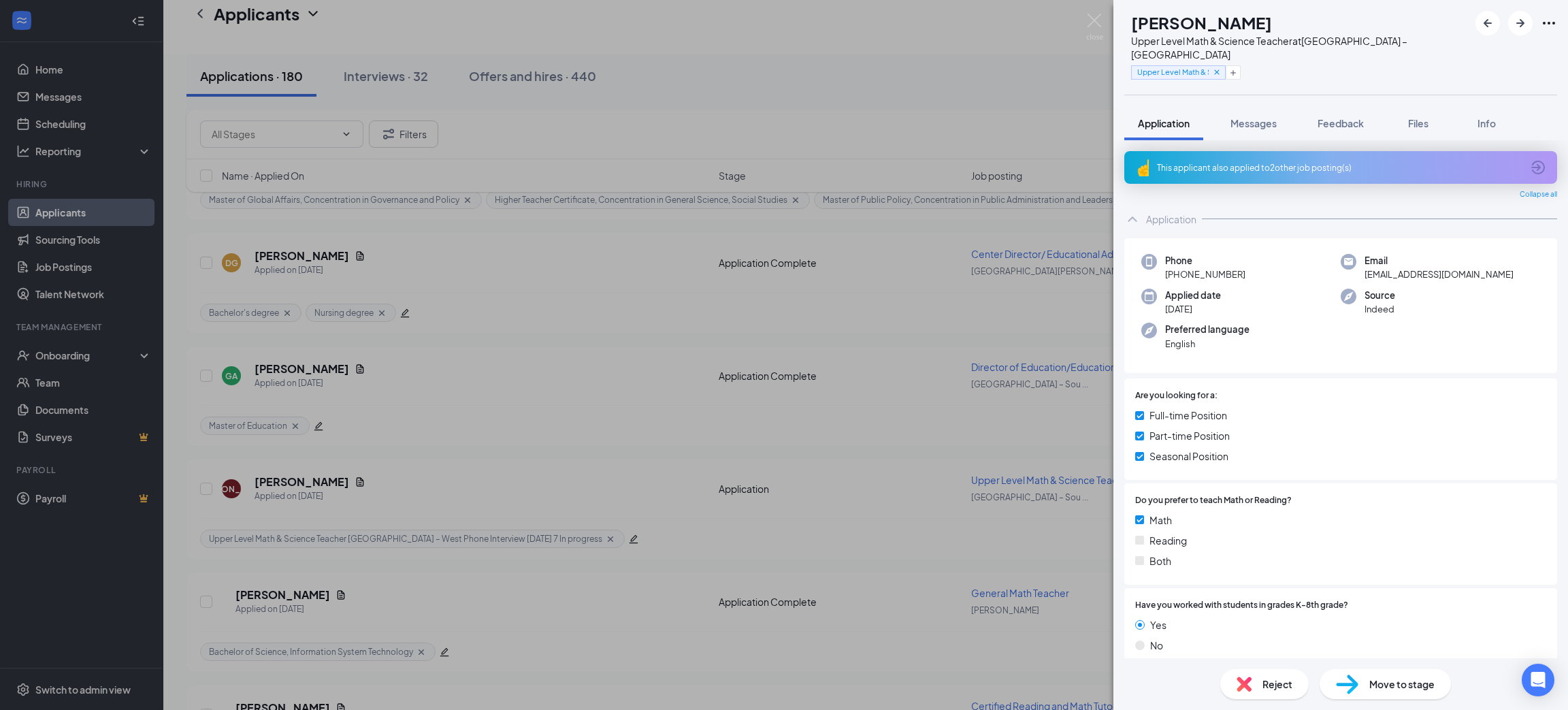
click at [1280, 679] on span "Reject" at bounding box center [1277, 684] width 30 height 15
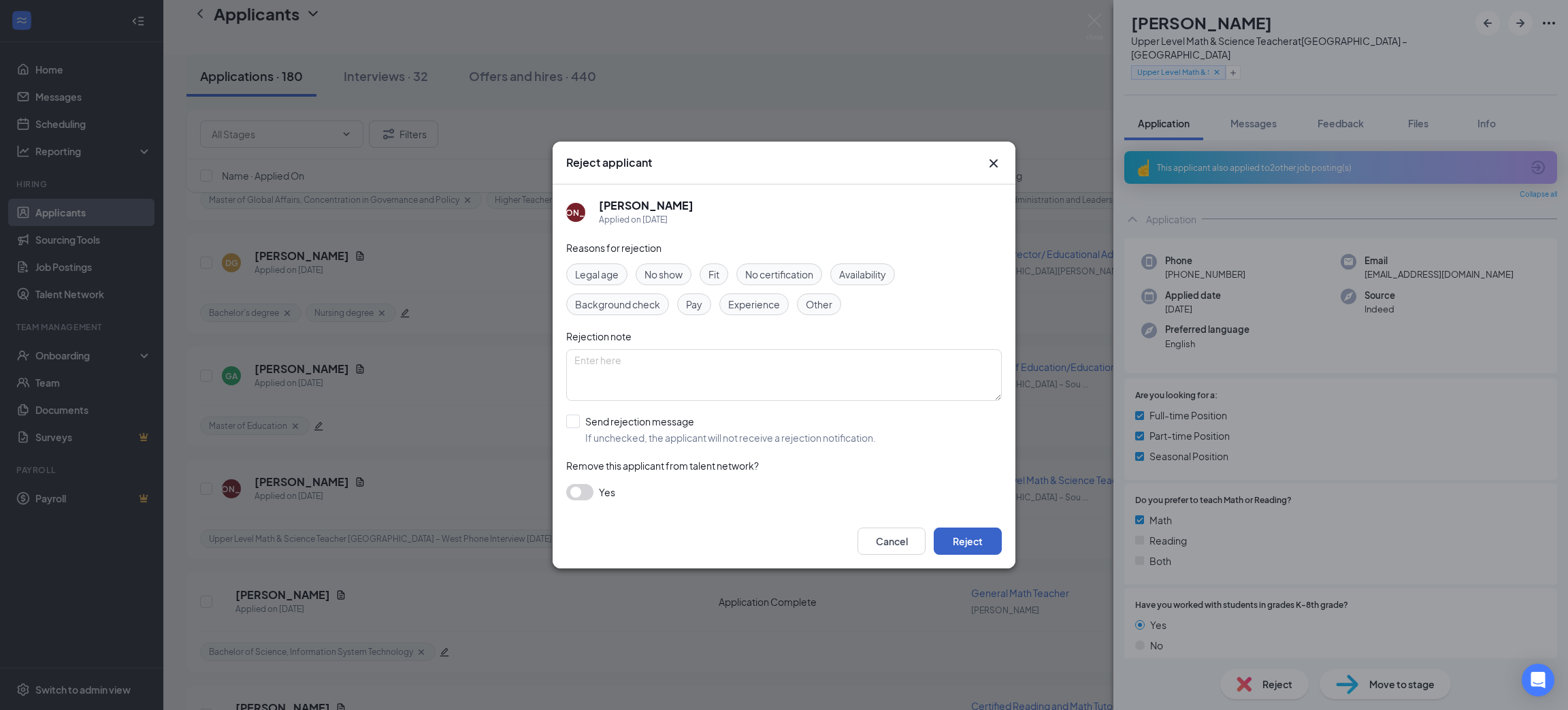
click at [978, 544] on button "Reject" at bounding box center [968, 541] width 68 height 27
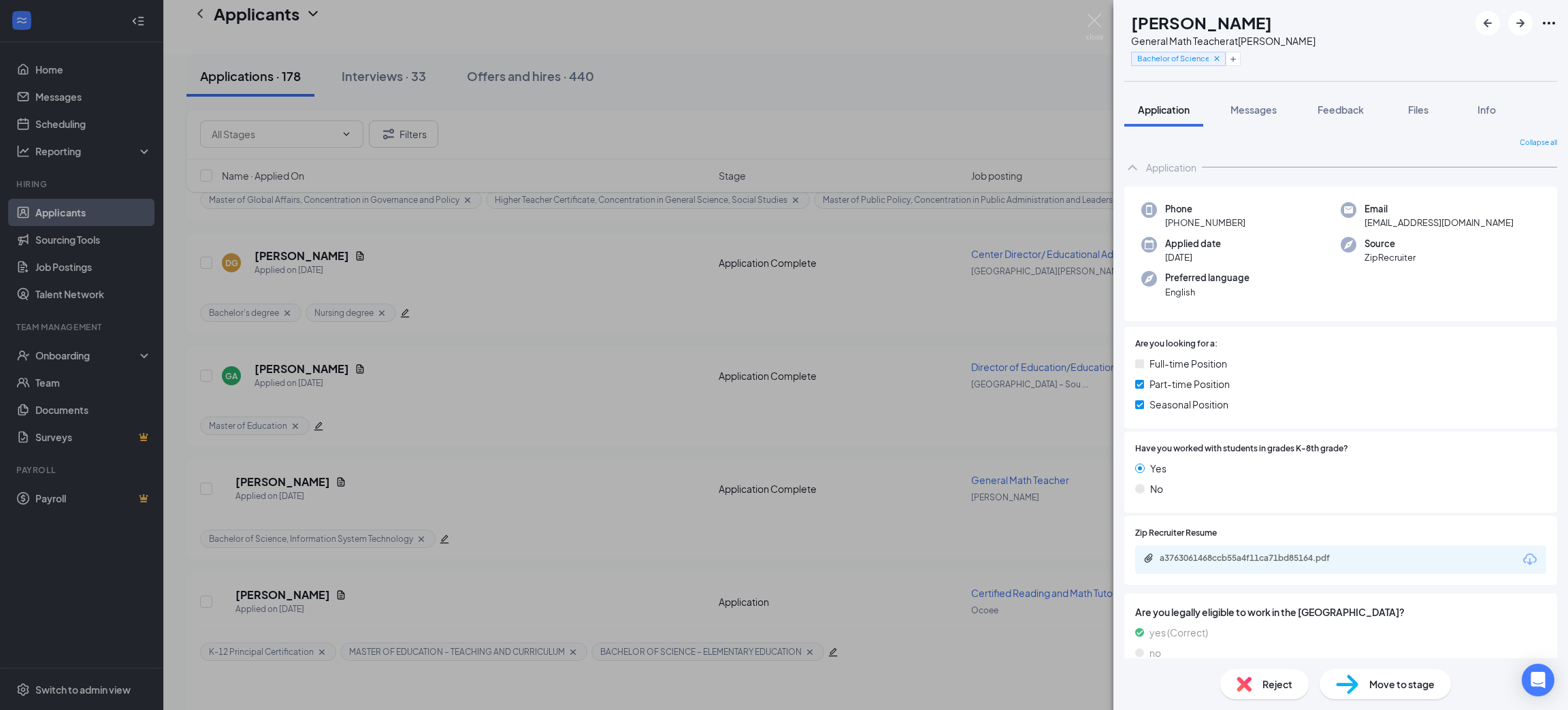
click at [1522, 560] on icon "Download" at bounding box center [1530, 559] width 17 height 17
click at [1522, 562] on icon "Download" at bounding box center [1530, 559] width 17 height 17
click at [1364, 679] on div "Move to stage" at bounding box center [1386, 684] width 131 height 30
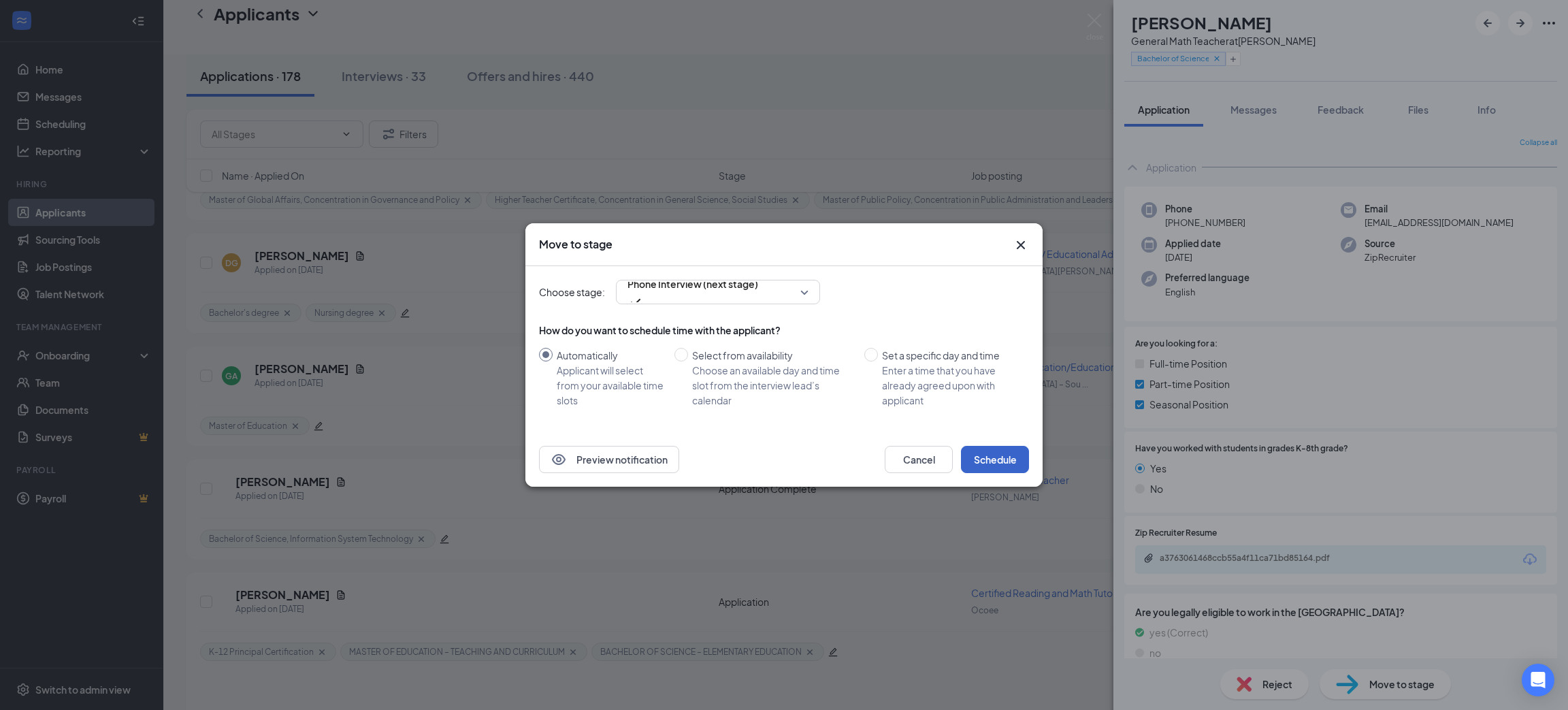
click at [992, 452] on button "Schedule" at bounding box center [995, 459] width 68 height 27
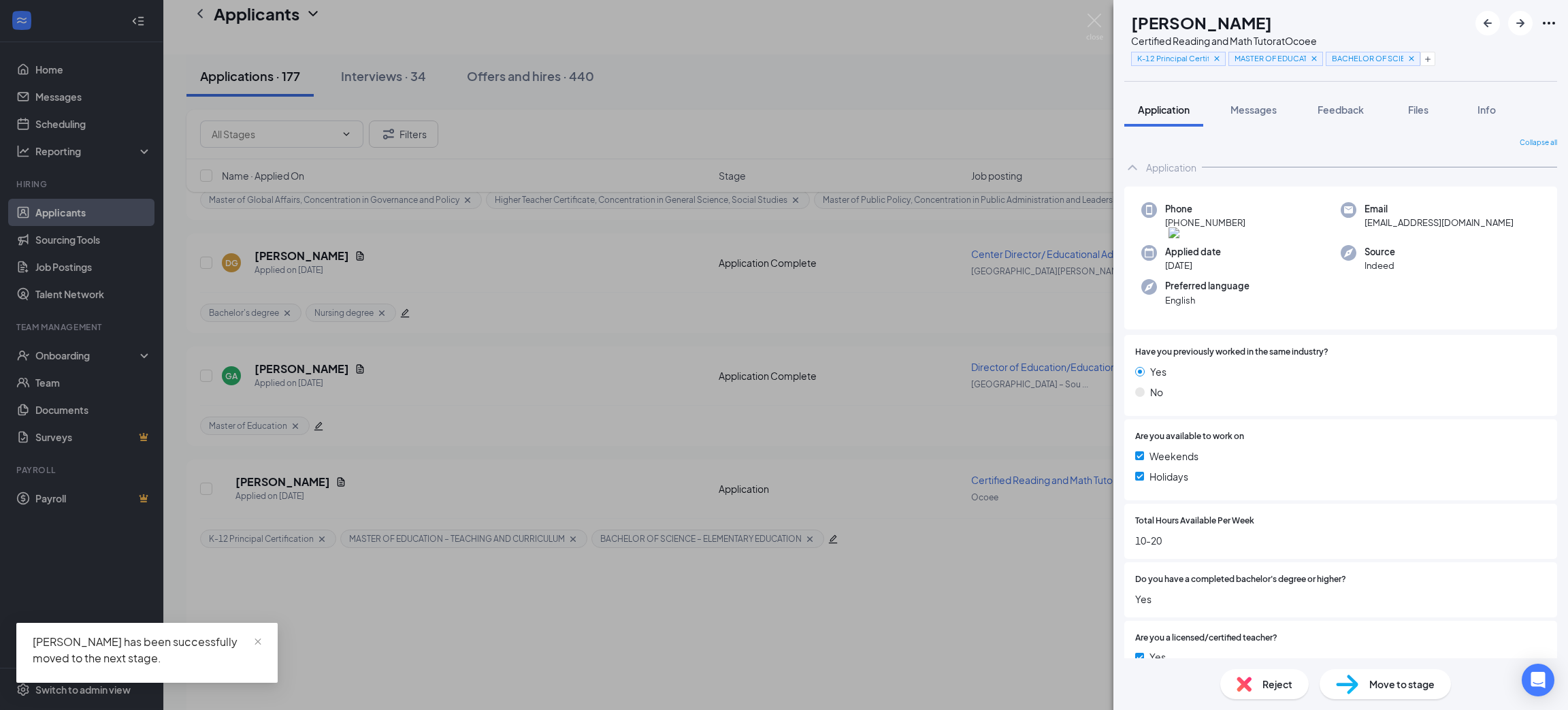
scroll to position [196, 0]
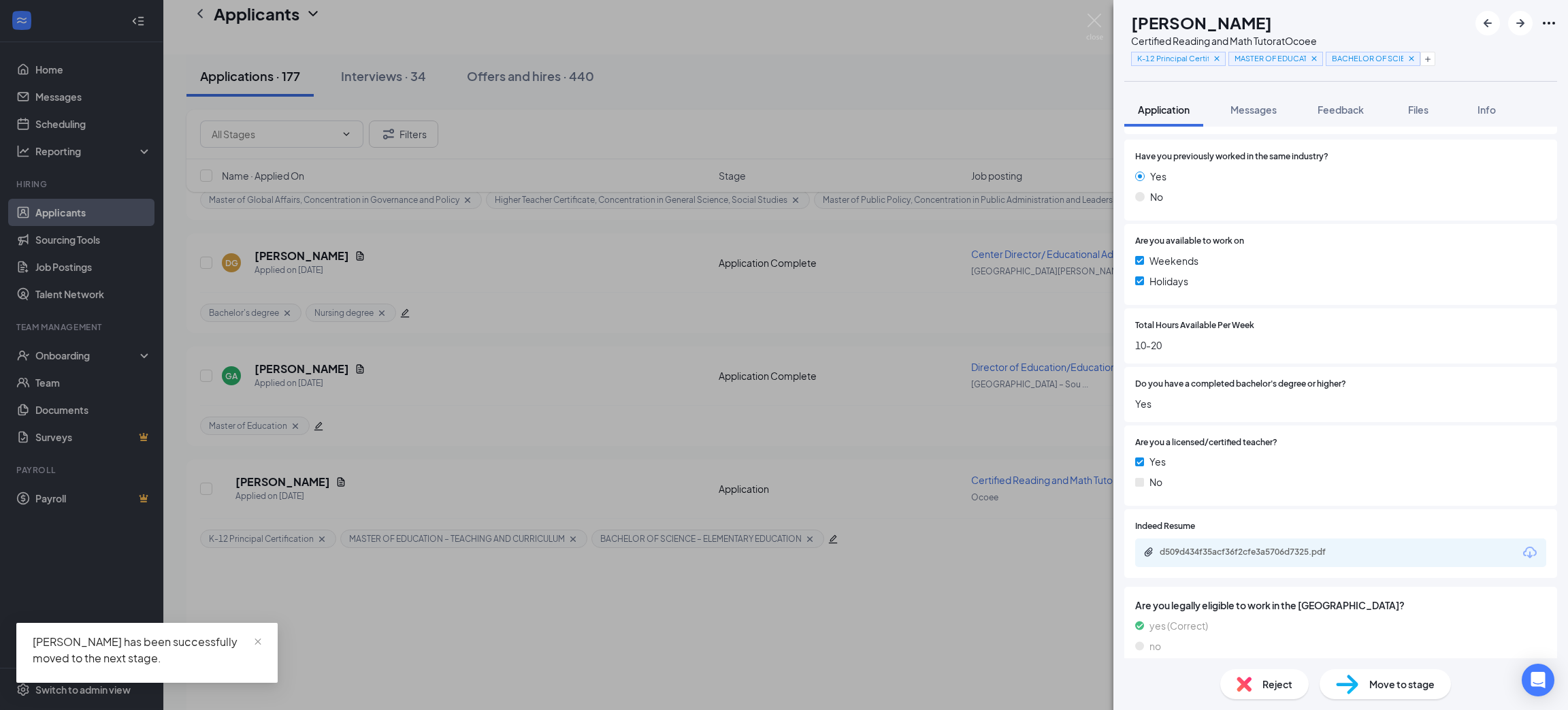
click at [1522, 545] on icon "Download" at bounding box center [1530, 553] width 17 height 17
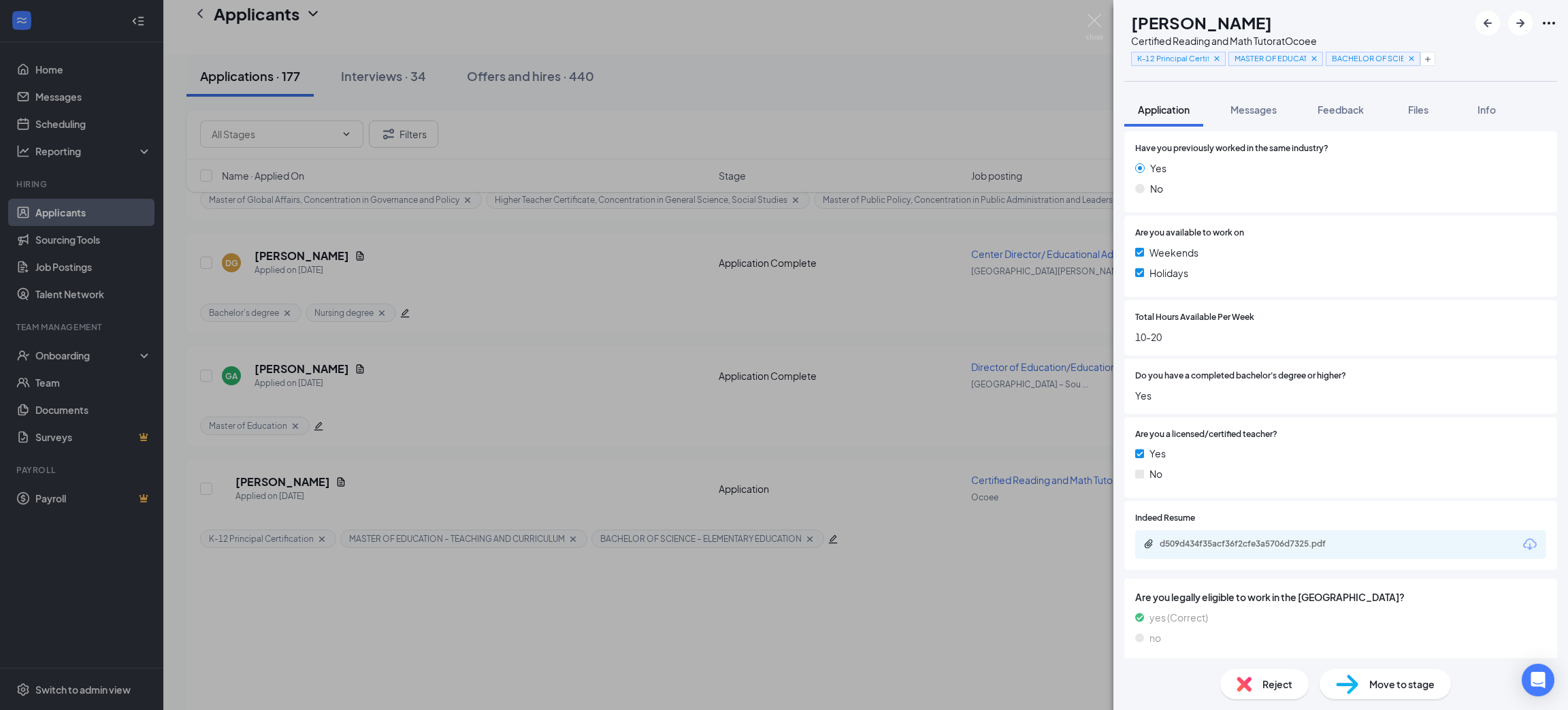
click at [1368, 681] on div "Move to stage" at bounding box center [1386, 684] width 131 height 30
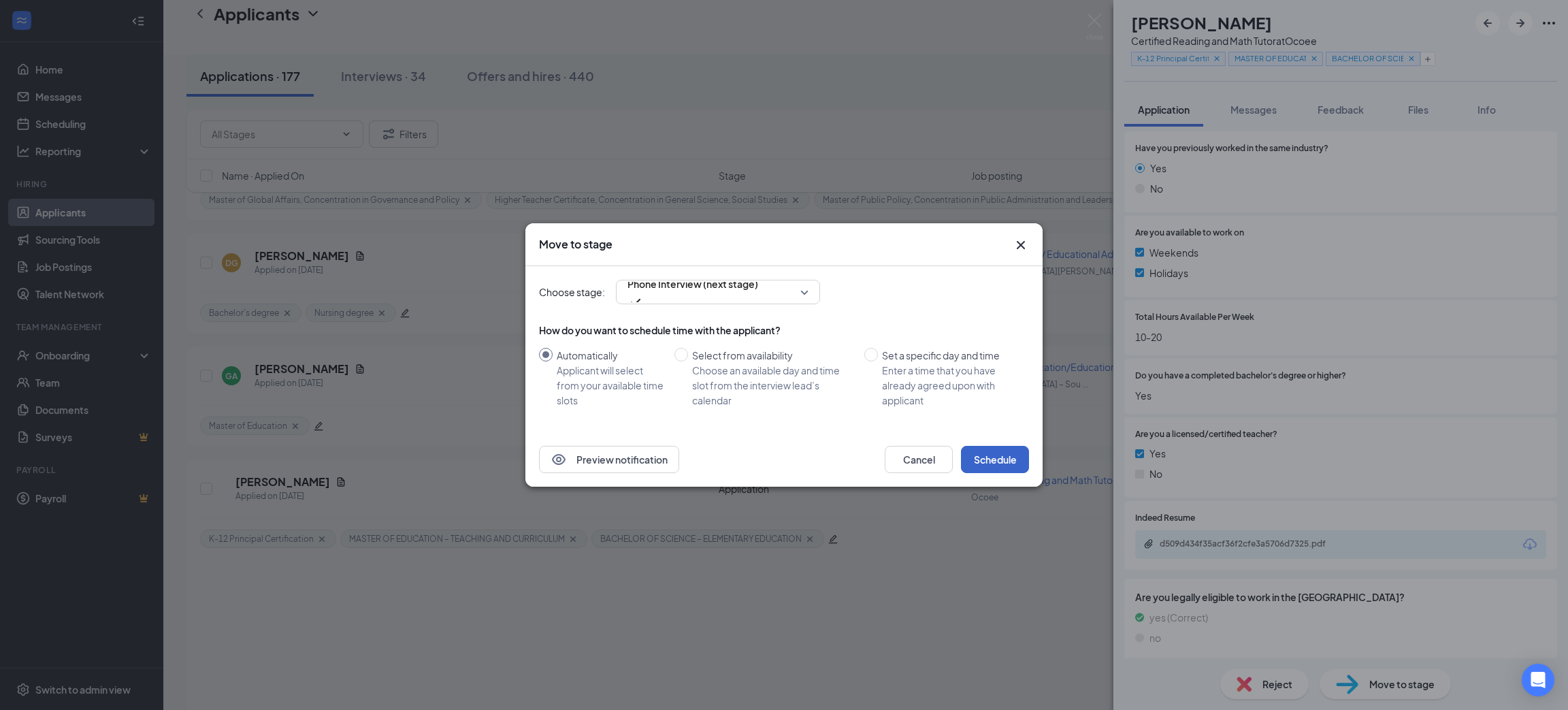
click at [966, 452] on button "Schedule" at bounding box center [995, 459] width 68 height 27
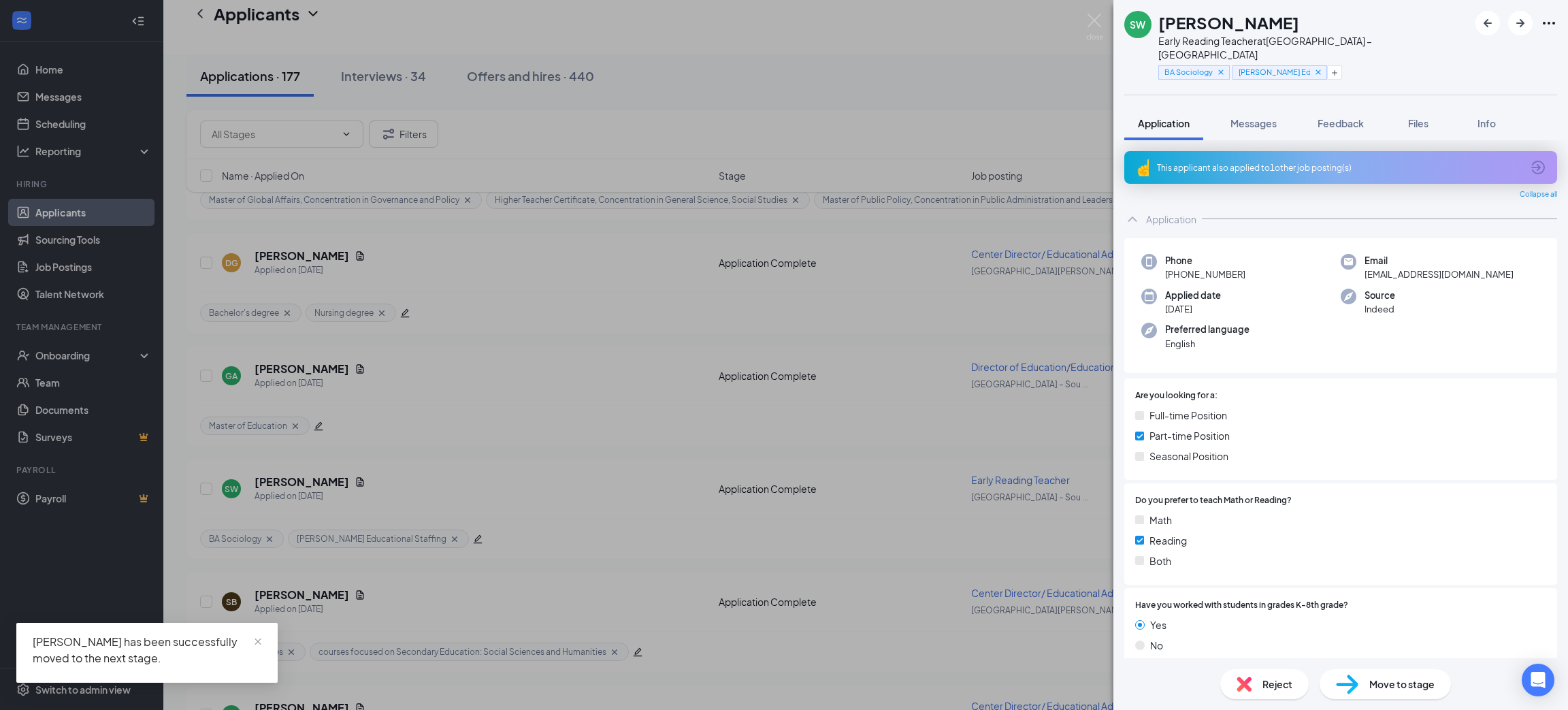
click at [1306, 151] on div "This applicant also applied to 1 other job posting(s)" at bounding box center [1341, 167] width 433 height 32
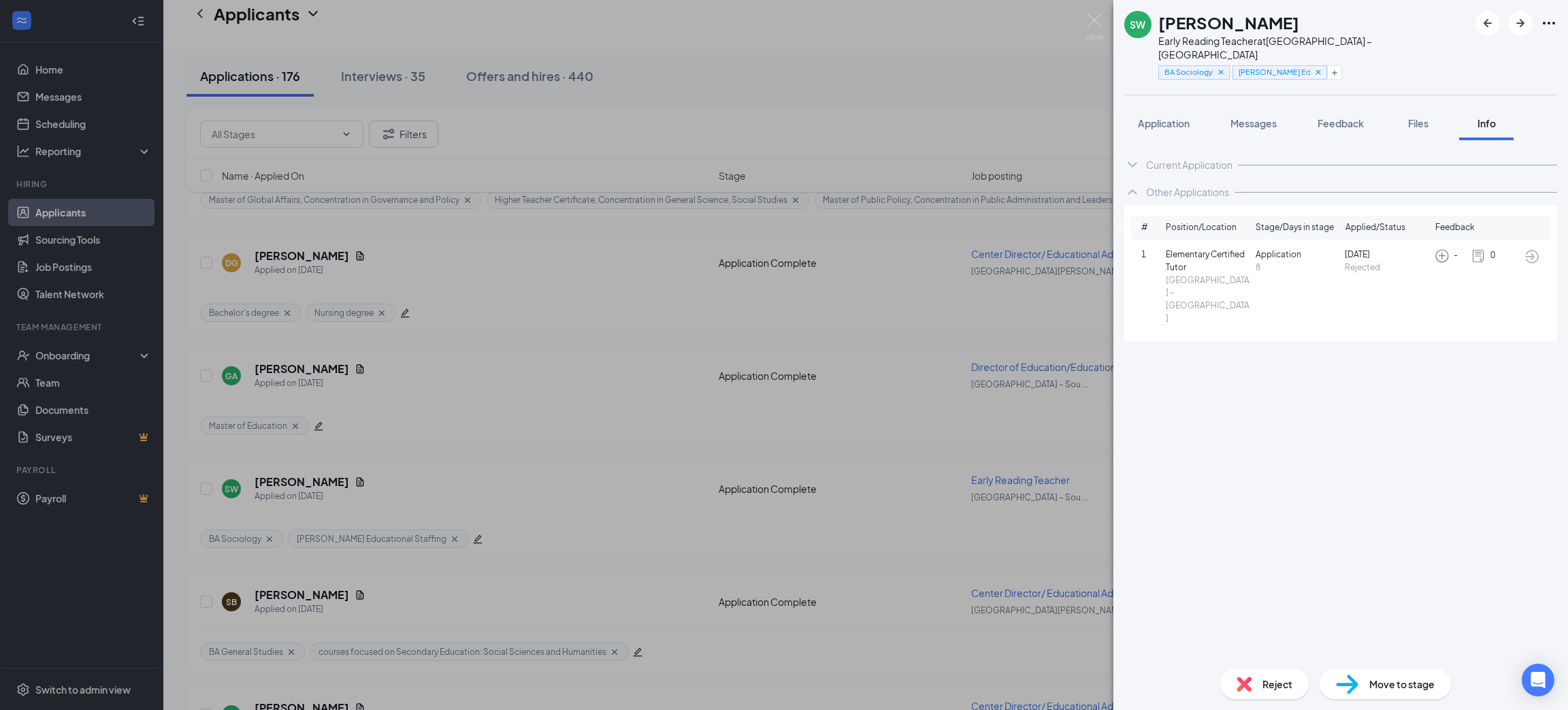
click at [1061, 101] on div "SW [PERSON_NAME] Early Reading Teacher at [GEOGRAPHIC_DATA] – South BA Sociolog…" at bounding box center [784, 355] width 1568 height 710
click at [1185, 121] on div "Filters" at bounding box center [865, 134] width 1331 height 27
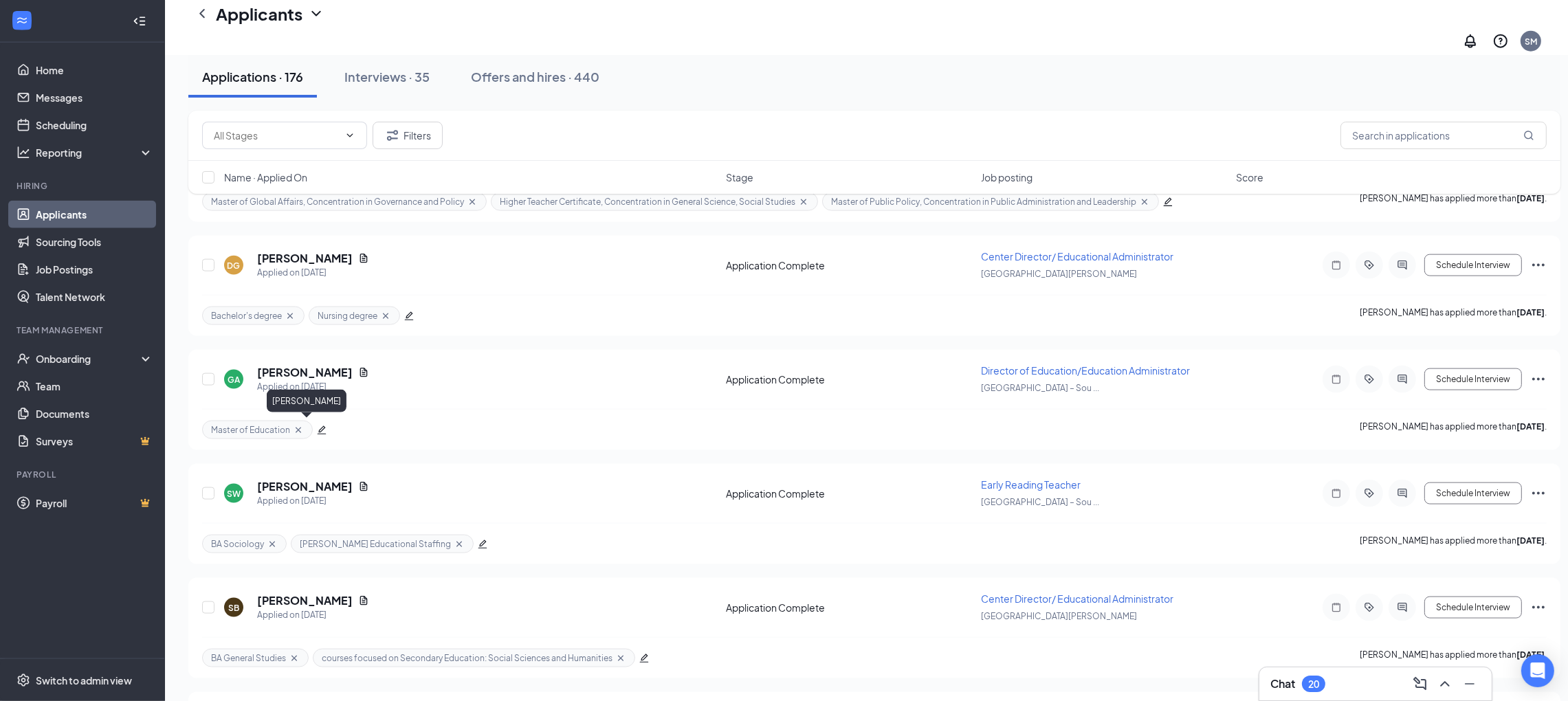
click at [288, 479] on h5 "[PERSON_NAME]" at bounding box center [305, 486] width 95 height 15
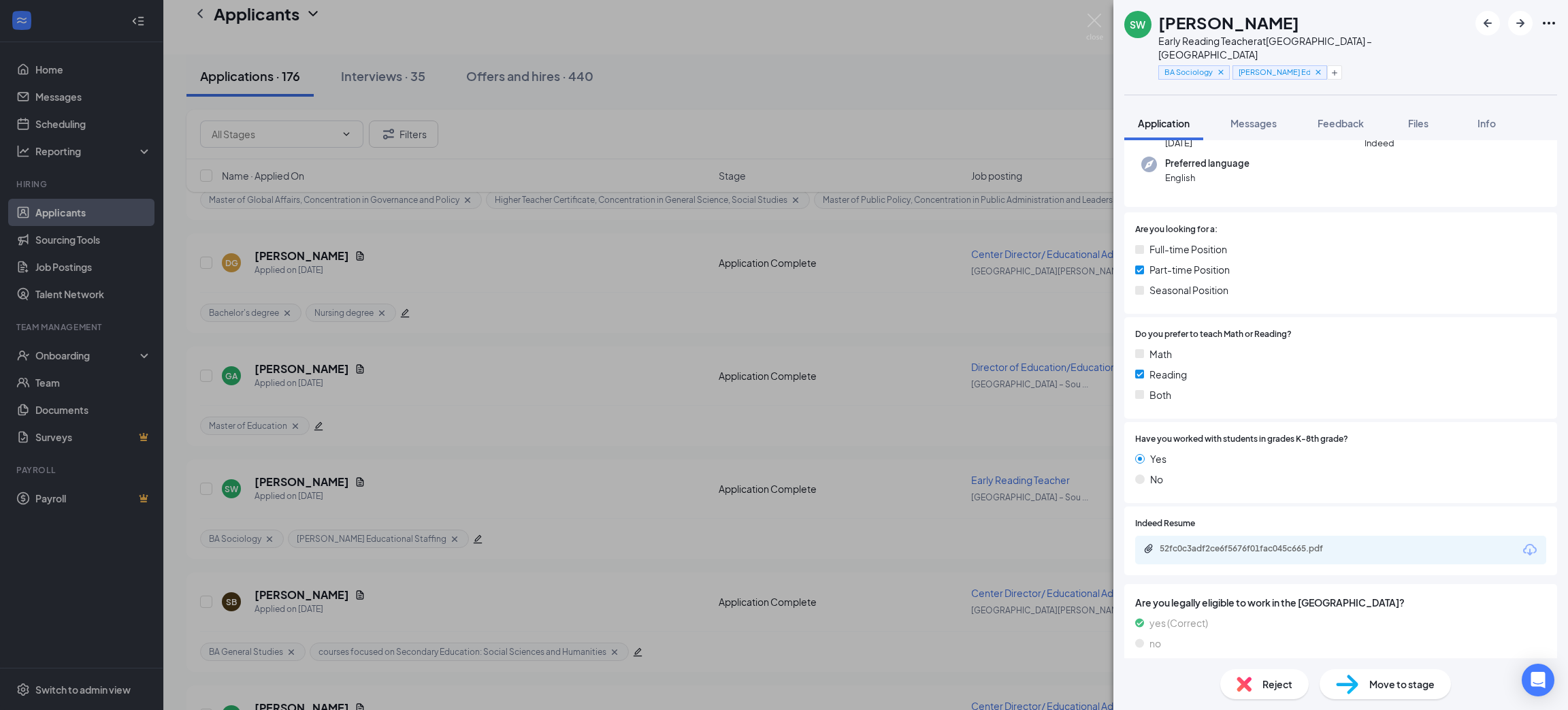
scroll to position [204, 0]
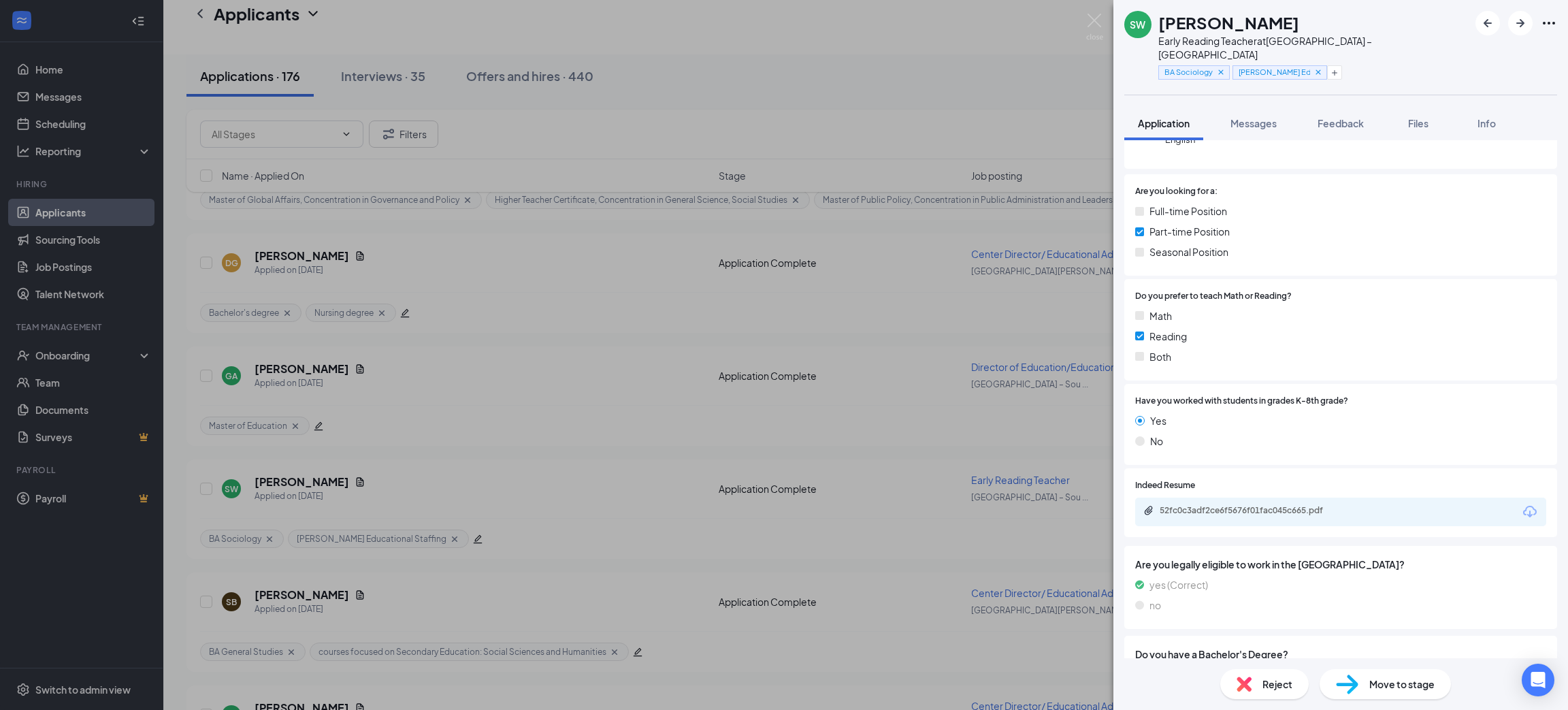
click at [1522, 504] on icon "Download" at bounding box center [1530, 512] width 17 height 17
click at [1283, 677] on span "Reject" at bounding box center [1277, 684] width 30 height 15
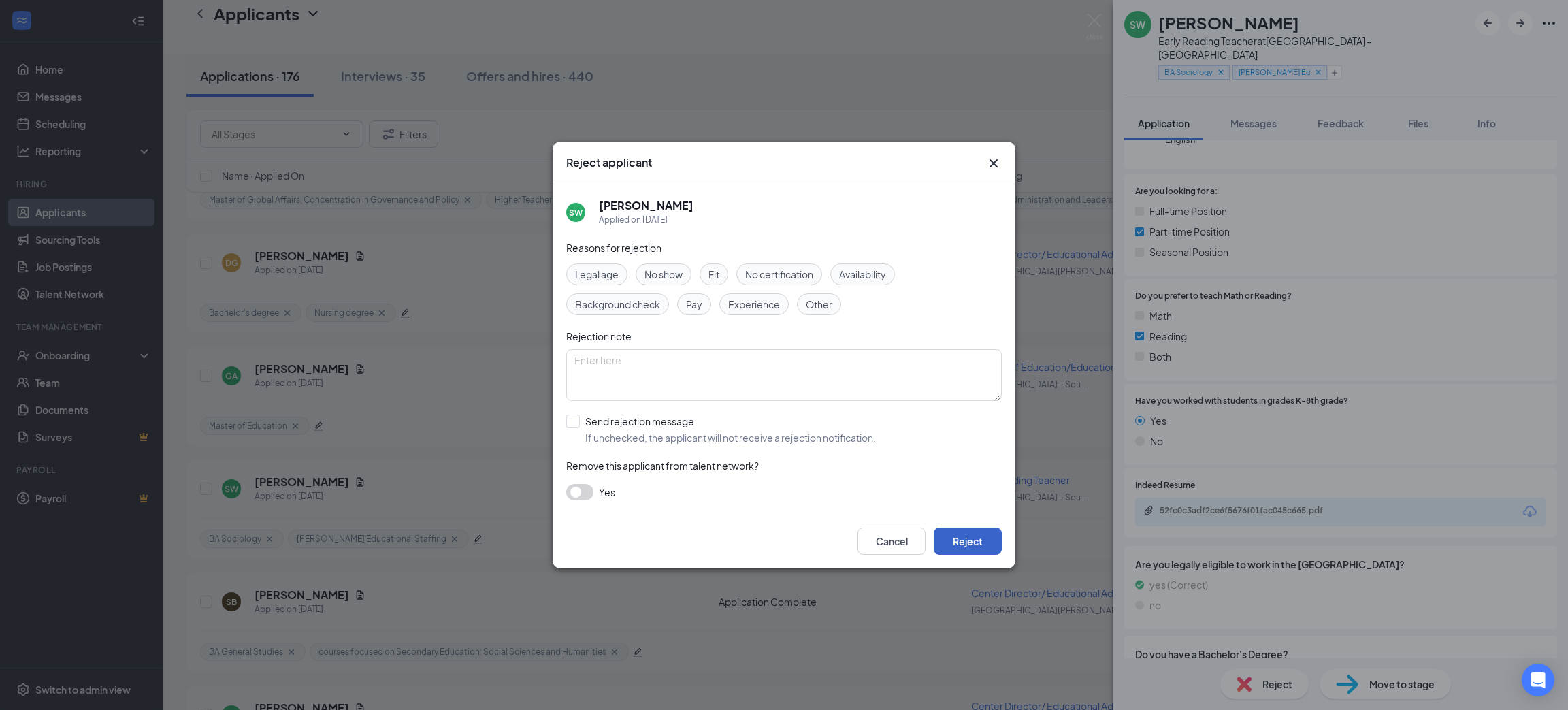
click at [982, 550] on button "Reject" at bounding box center [968, 541] width 68 height 27
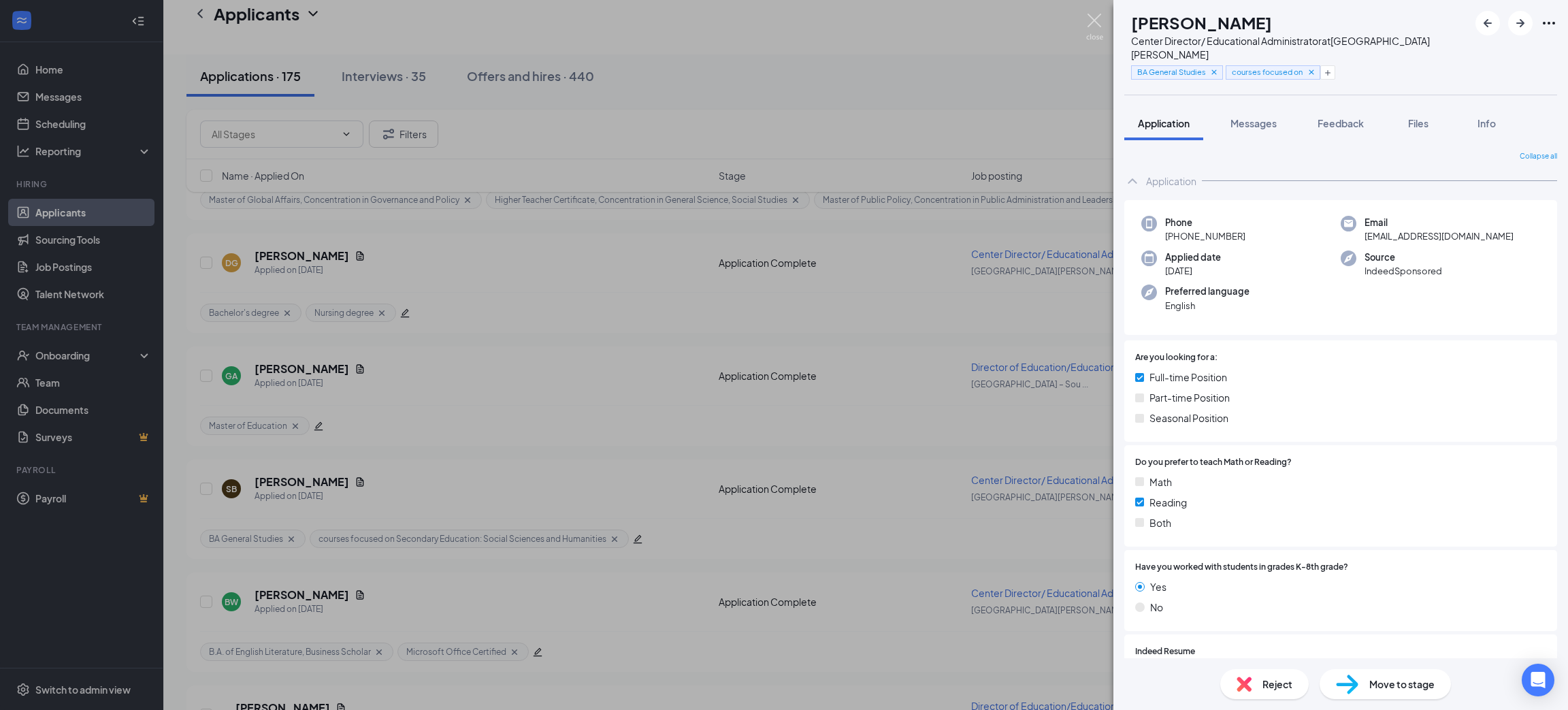
click at [1100, 17] on img at bounding box center [1094, 27] width 17 height 26
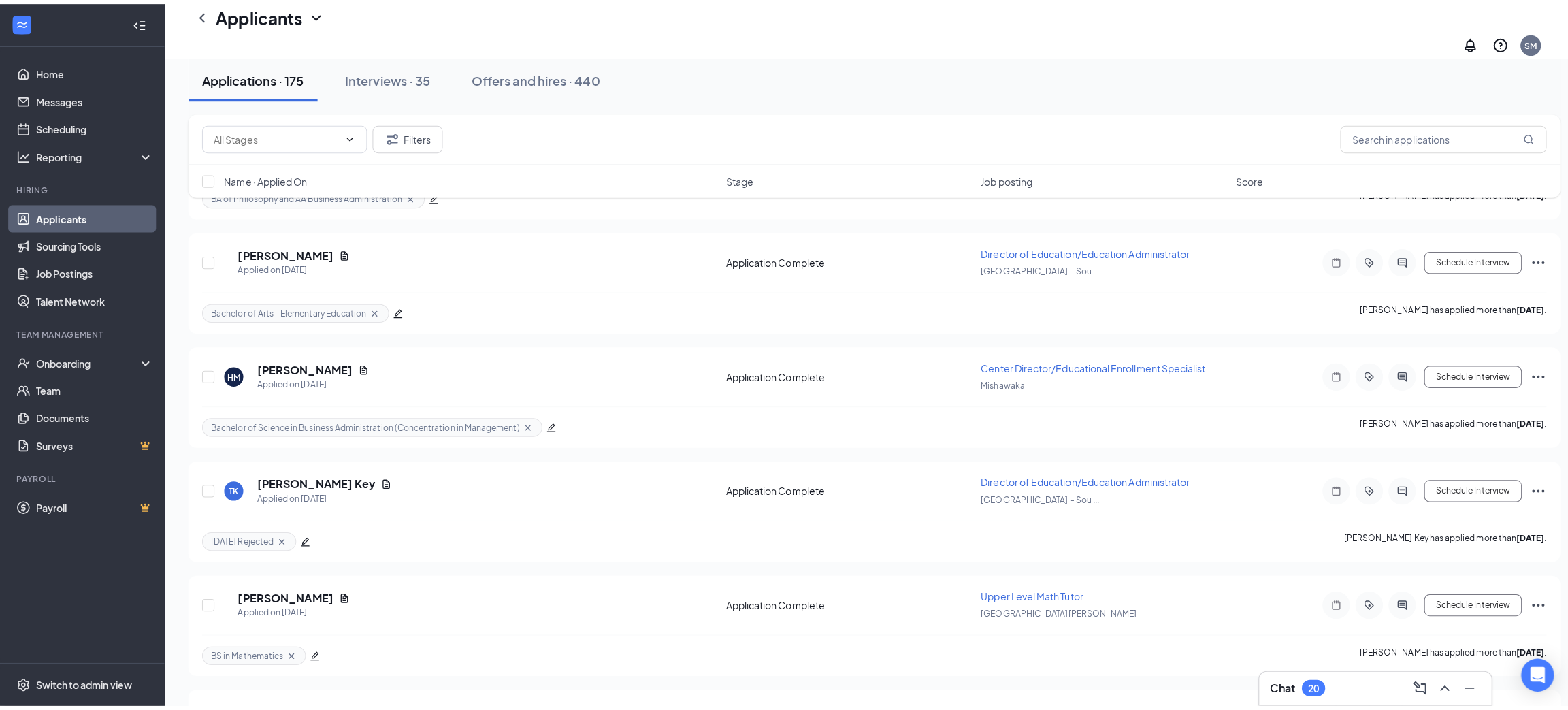
scroll to position [3574, 0]
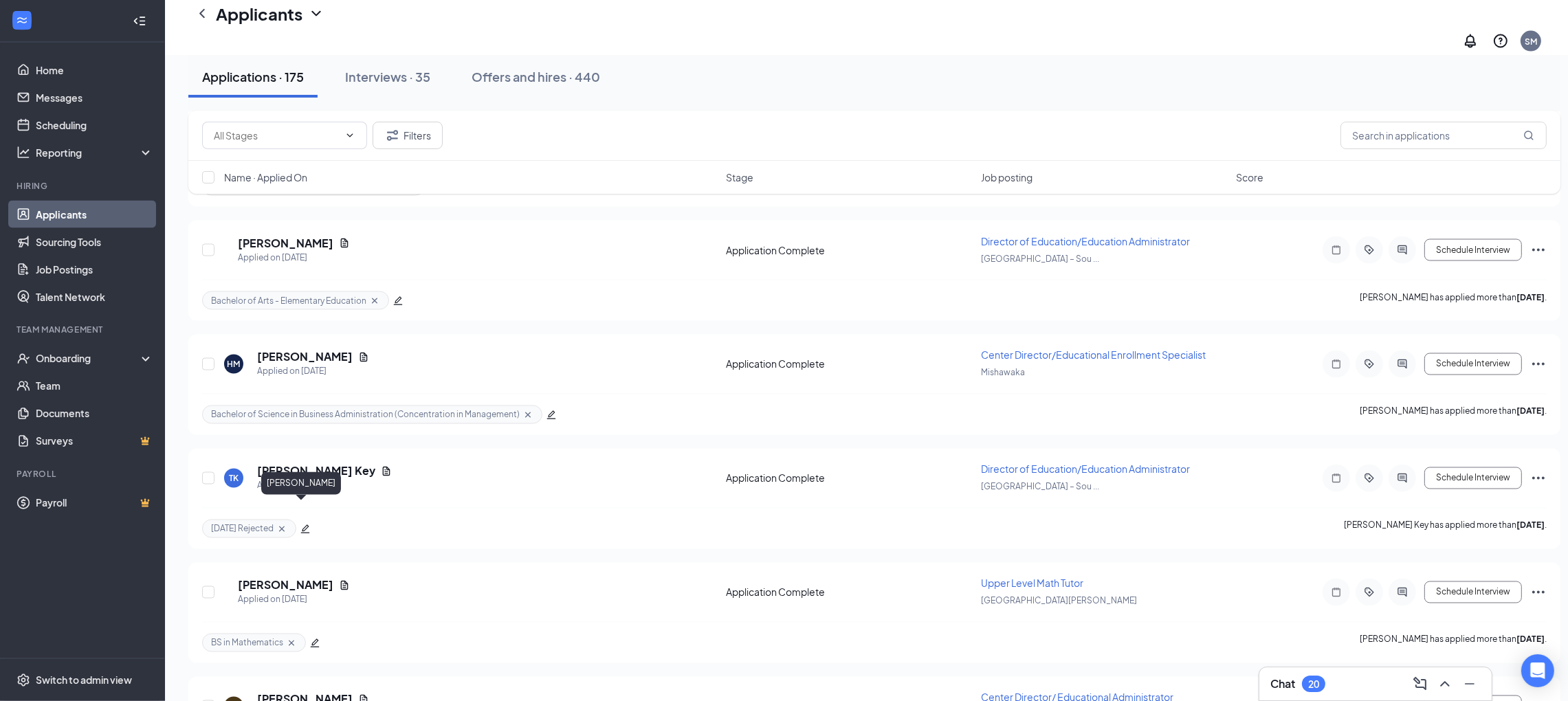
click at [298, 578] on h5 "[PERSON_NAME]" at bounding box center [286, 585] width 95 height 15
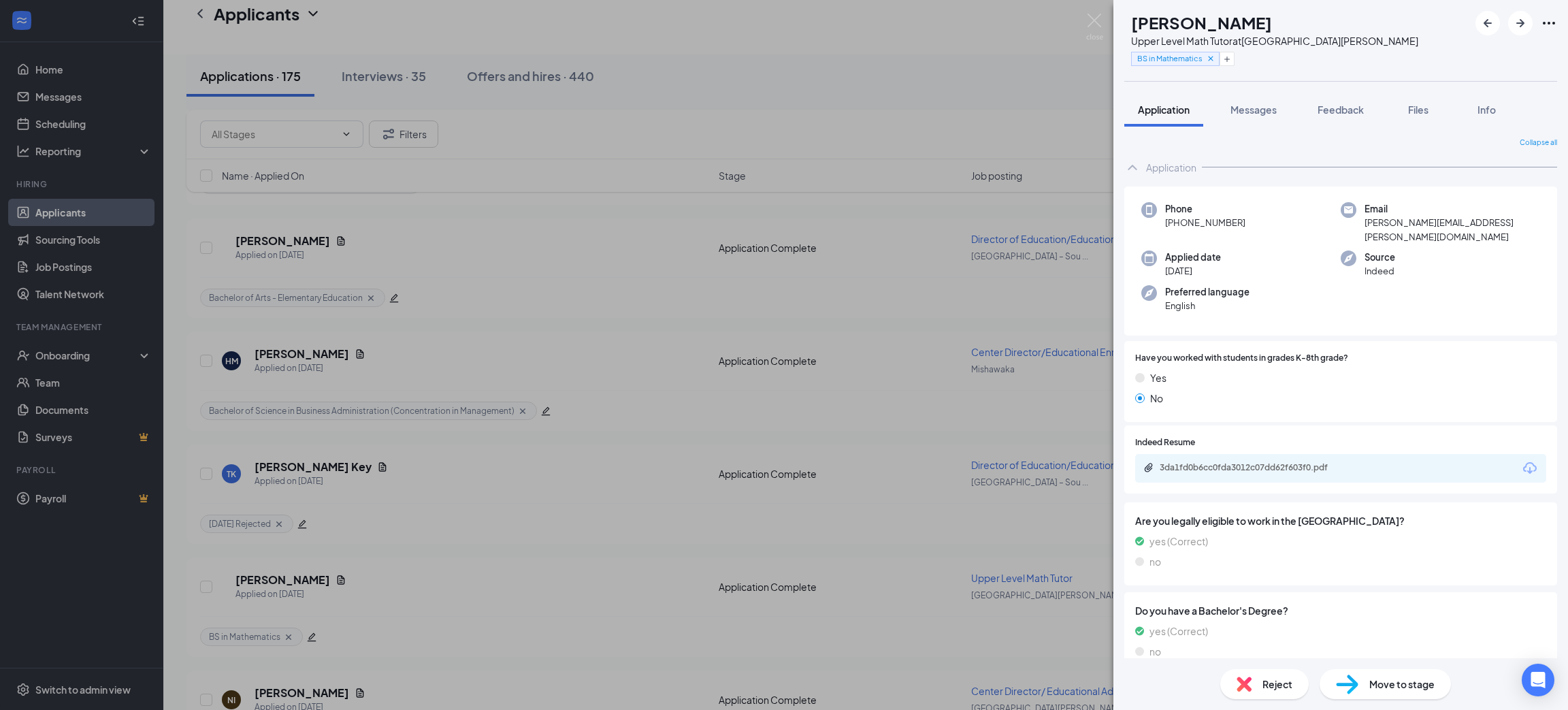
click at [1522, 460] on icon "Download" at bounding box center [1530, 468] width 17 height 17
click at [1392, 682] on span "Move to stage" at bounding box center [1402, 684] width 65 height 15
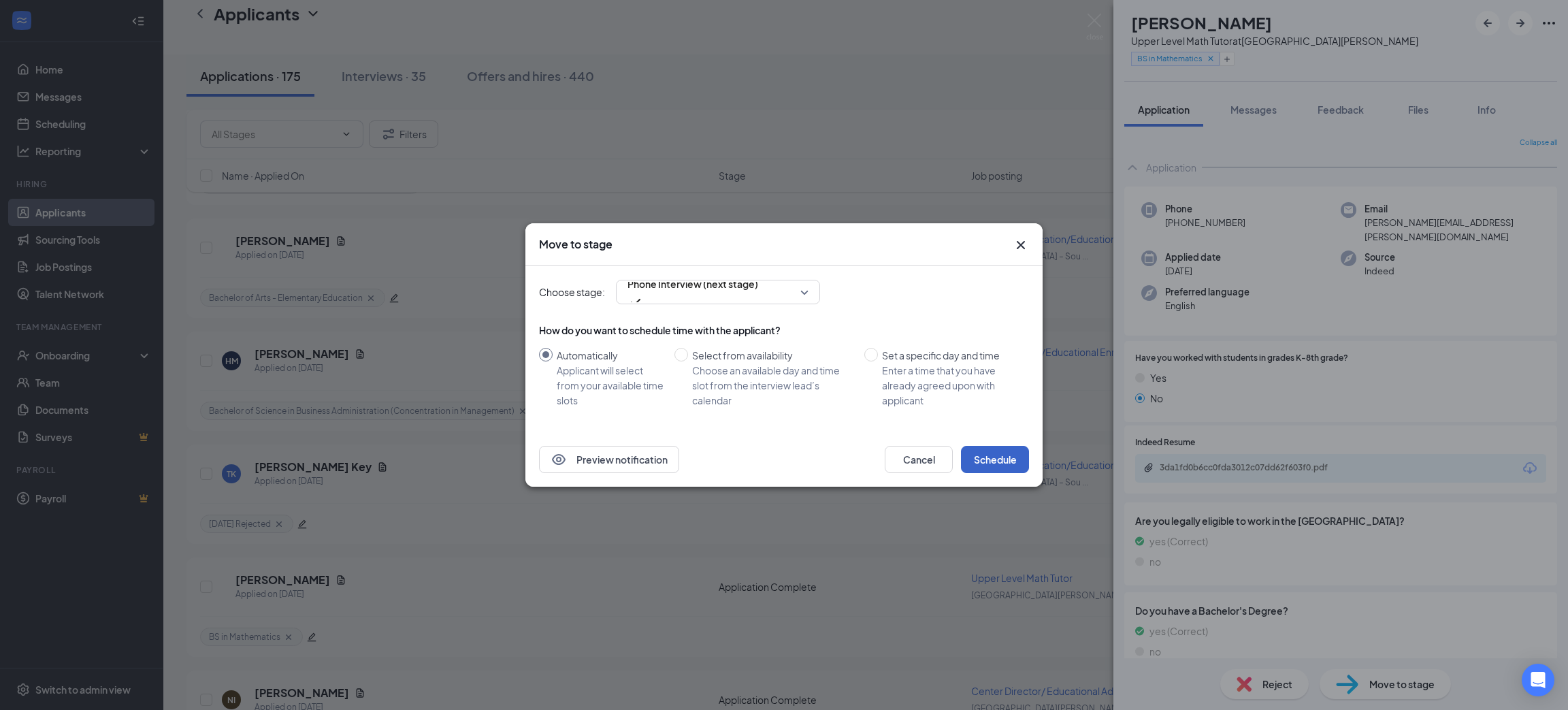
click at [974, 457] on button "Schedule" at bounding box center [995, 459] width 68 height 27
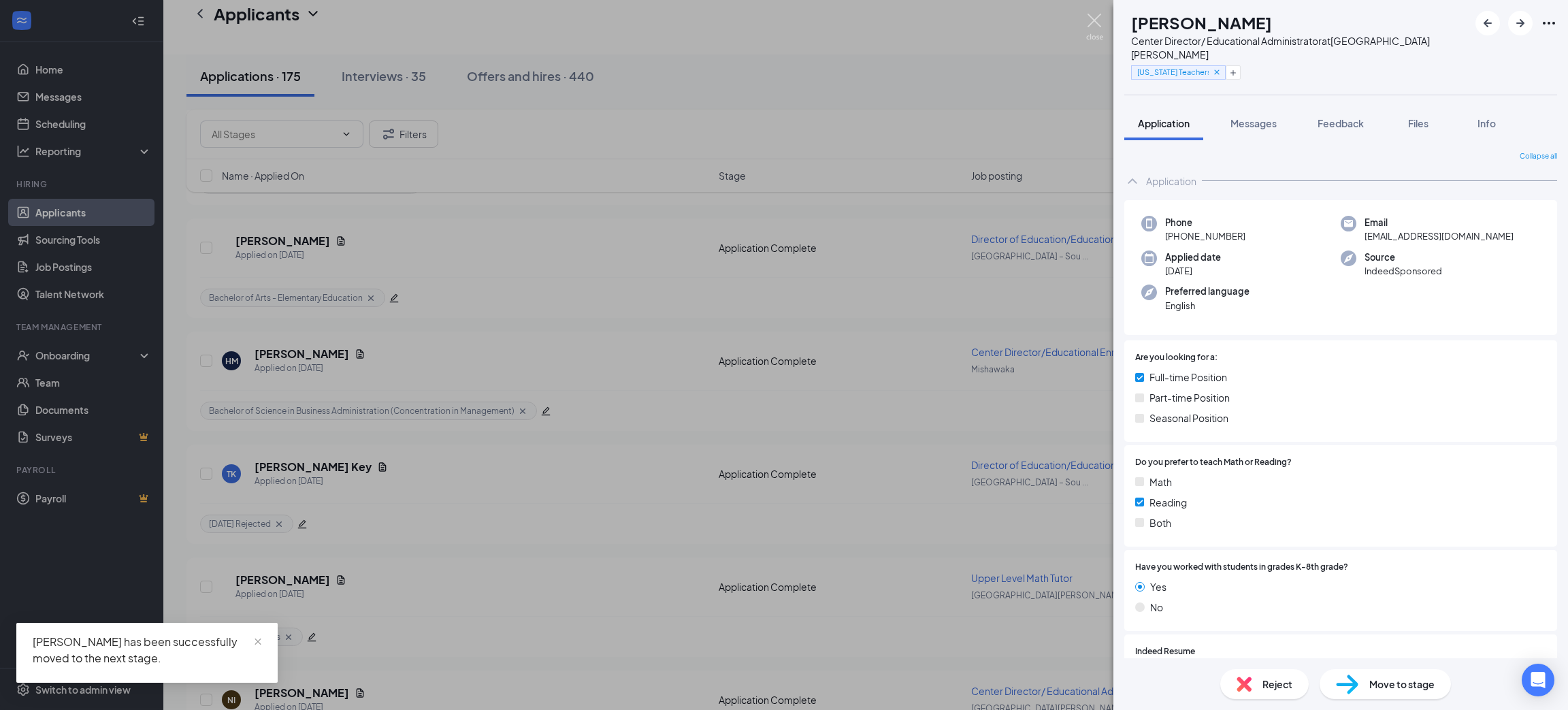
click at [1097, 23] on img at bounding box center [1094, 27] width 17 height 26
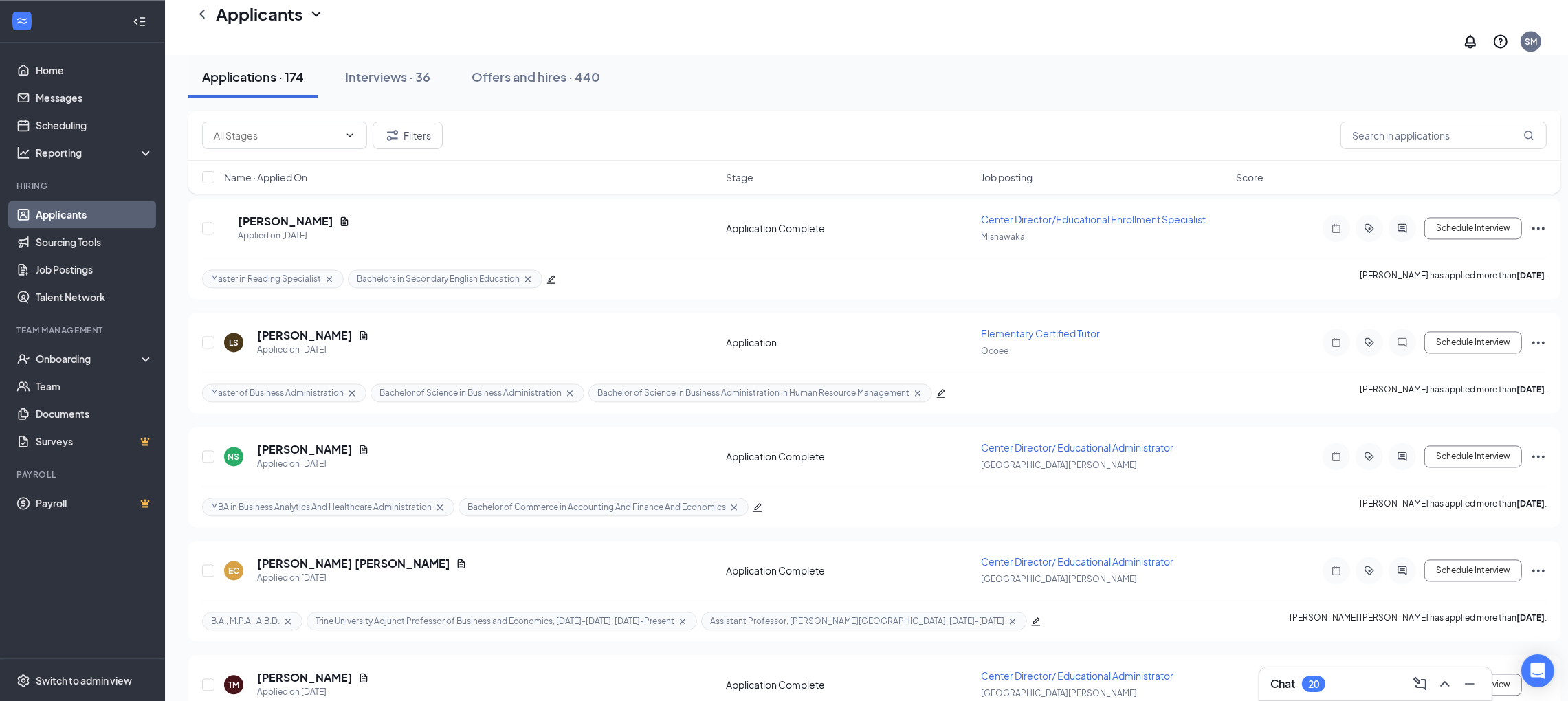
scroll to position [4330, 0]
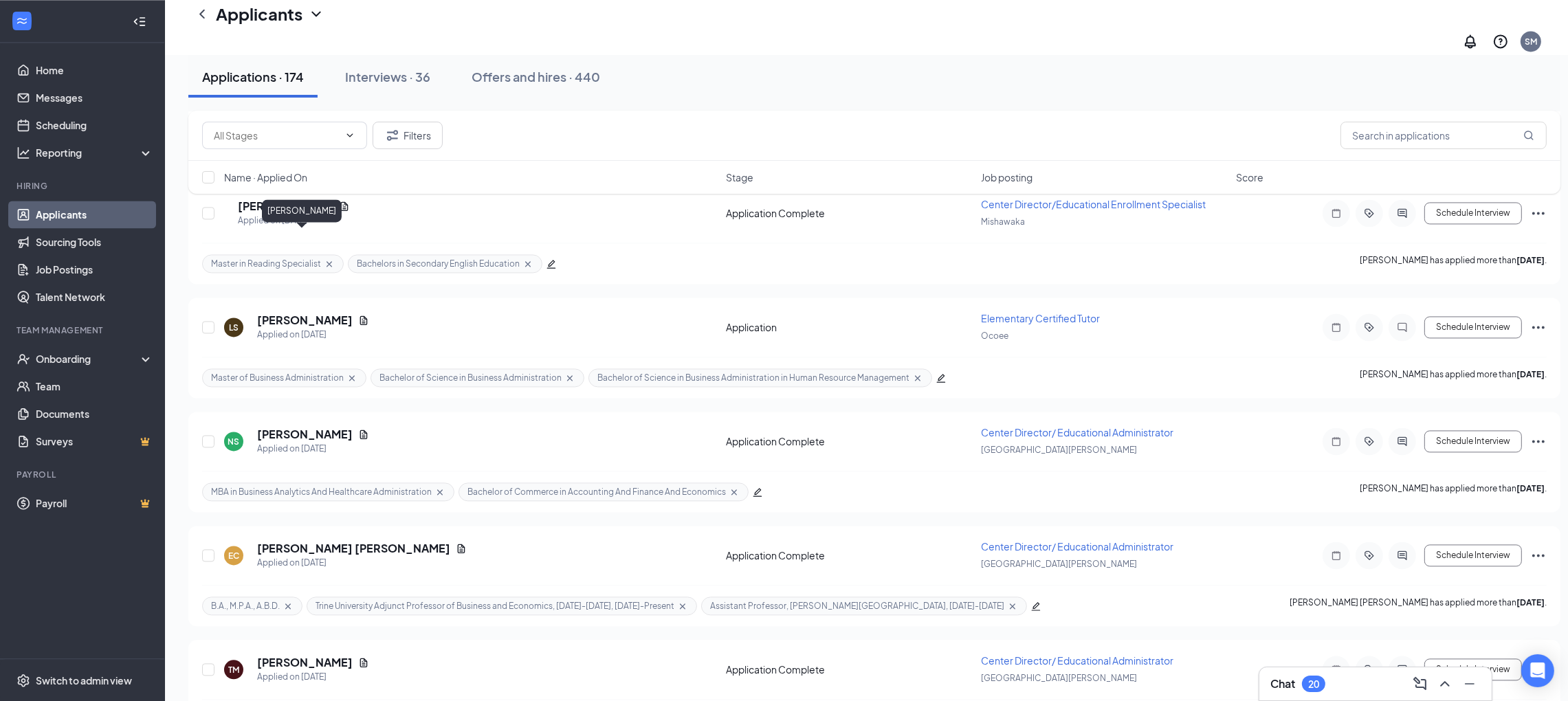
click at [269, 313] on h5 "[PERSON_NAME]" at bounding box center [305, 320] width 95 height 15
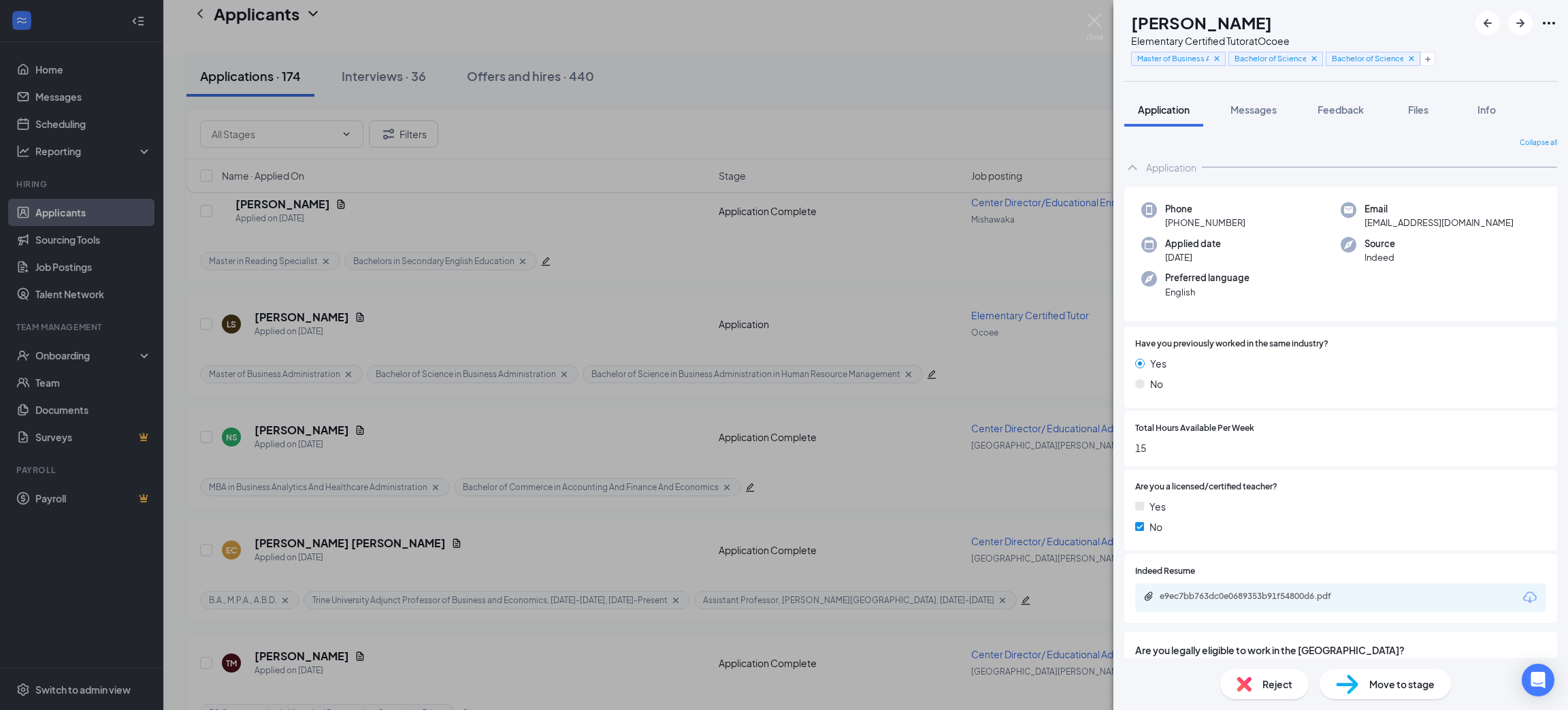
click at [1523, 600] on icon "Download" at bounding box center [1530, 596] width 14 height 11
click at [1265, 688] on span "Reject" at bounding box center [1277, 684] width 30 height 15
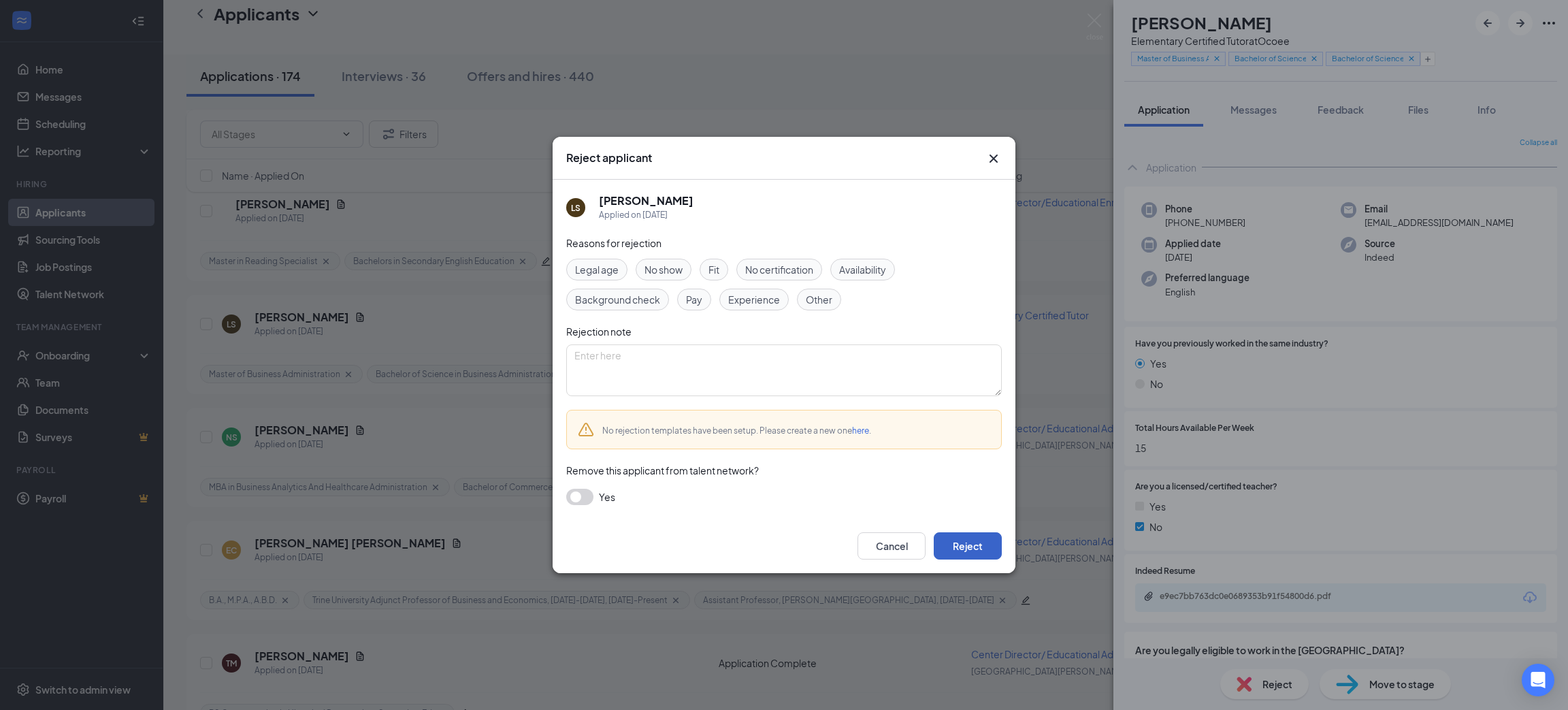
click at [999, 548] on button "Reject" at bounding box center [968, 546] width 68 height 27
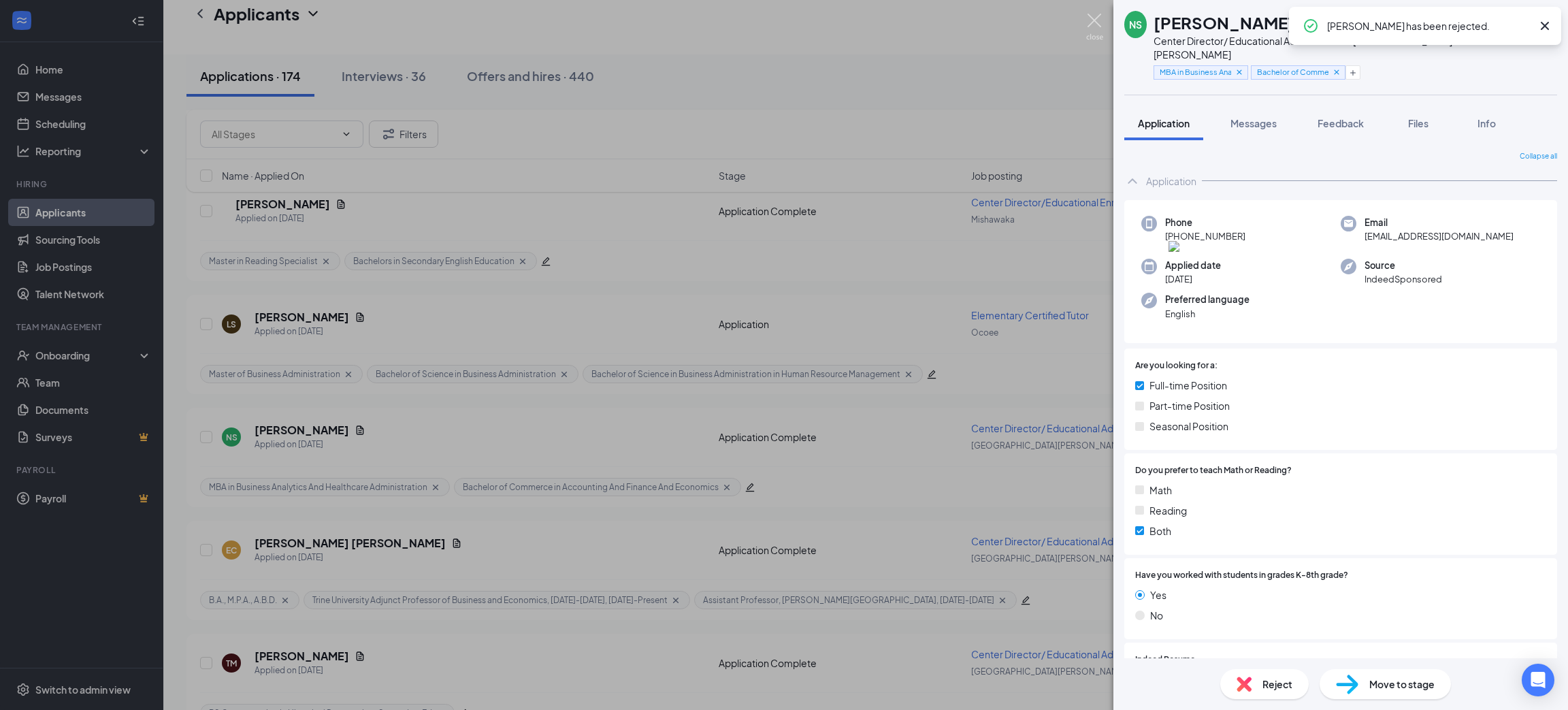
click at [1097, 15] on img at bounding box center [1094, 27] width 17 height 26
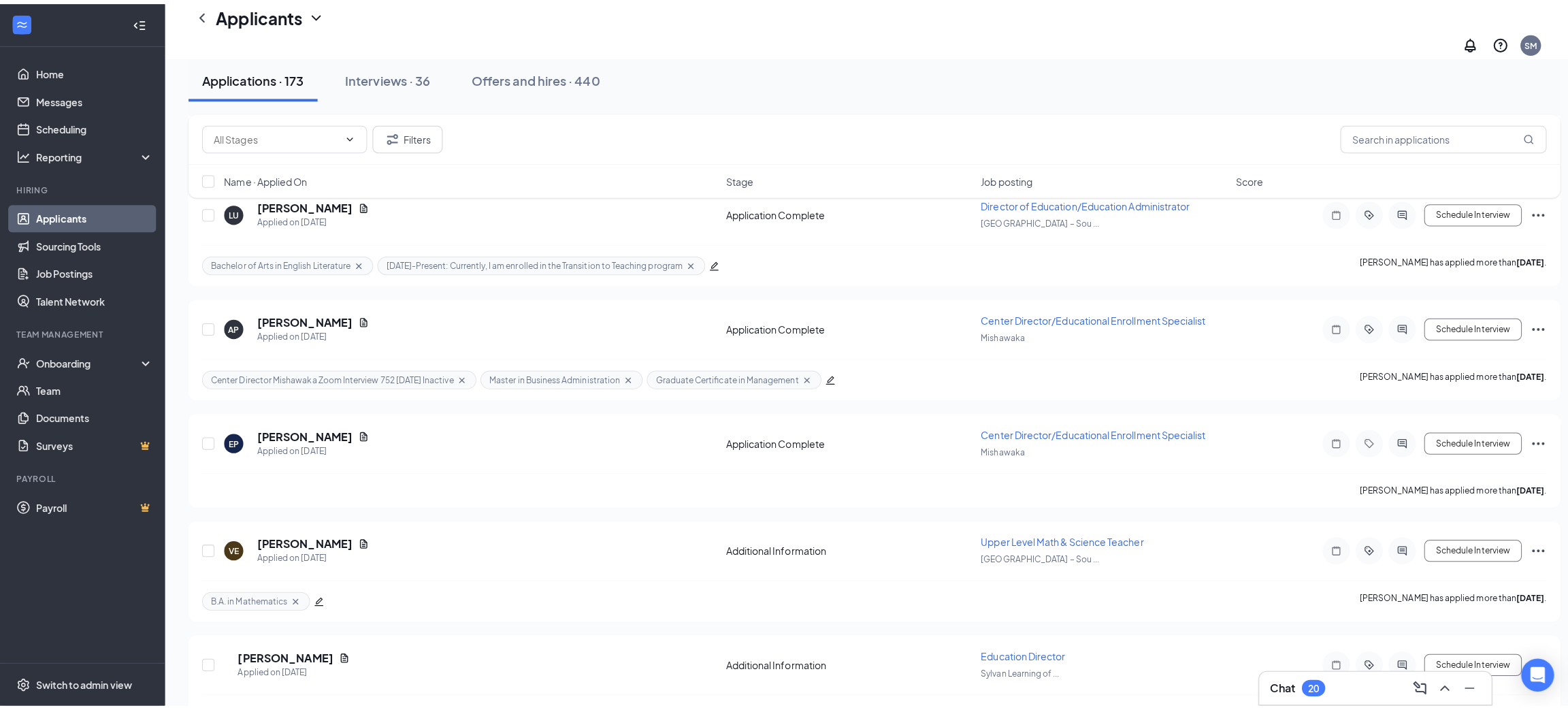
scroll to position [5208, 0]
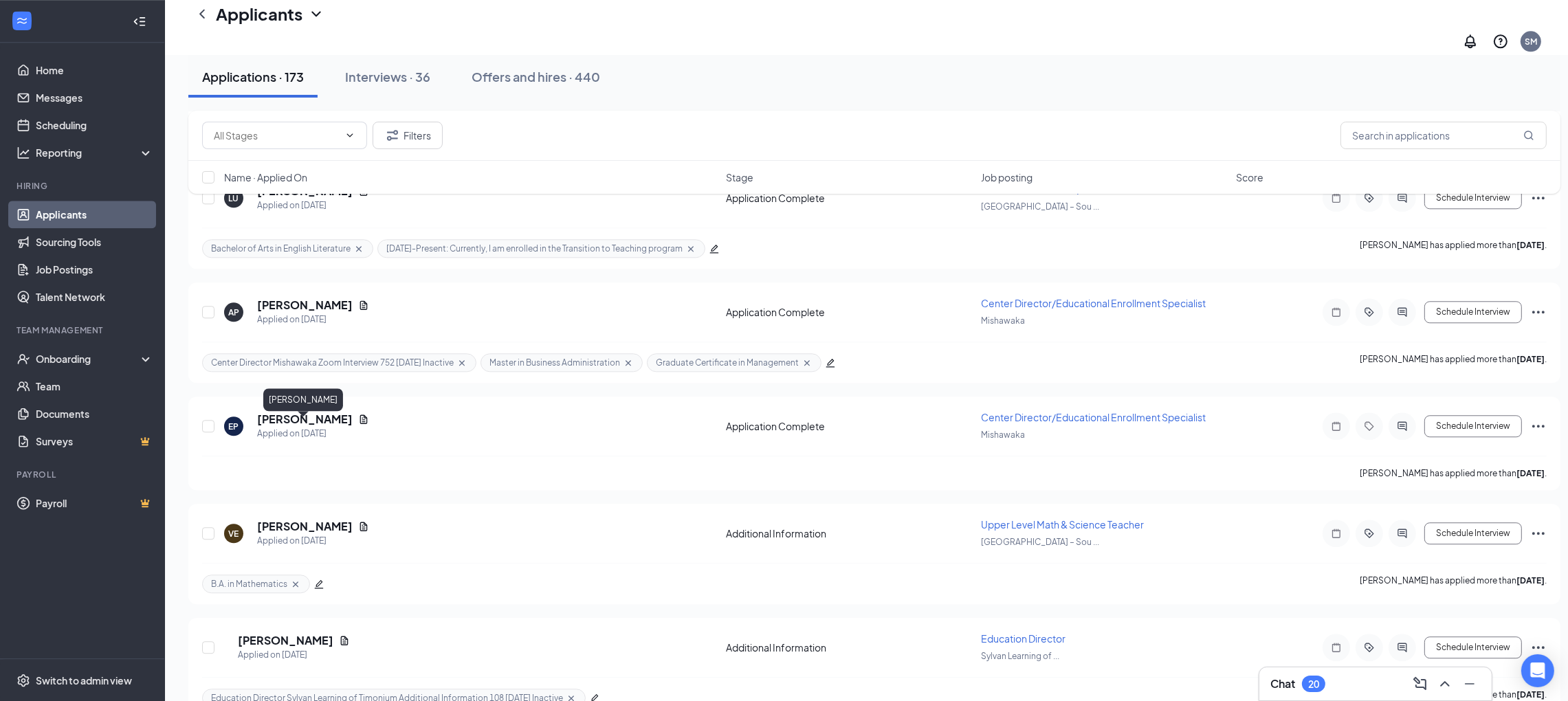
click at [317, 519] on h5 "[PERSON_NAME]" at bounding box center [305, 526] width 95 height 15
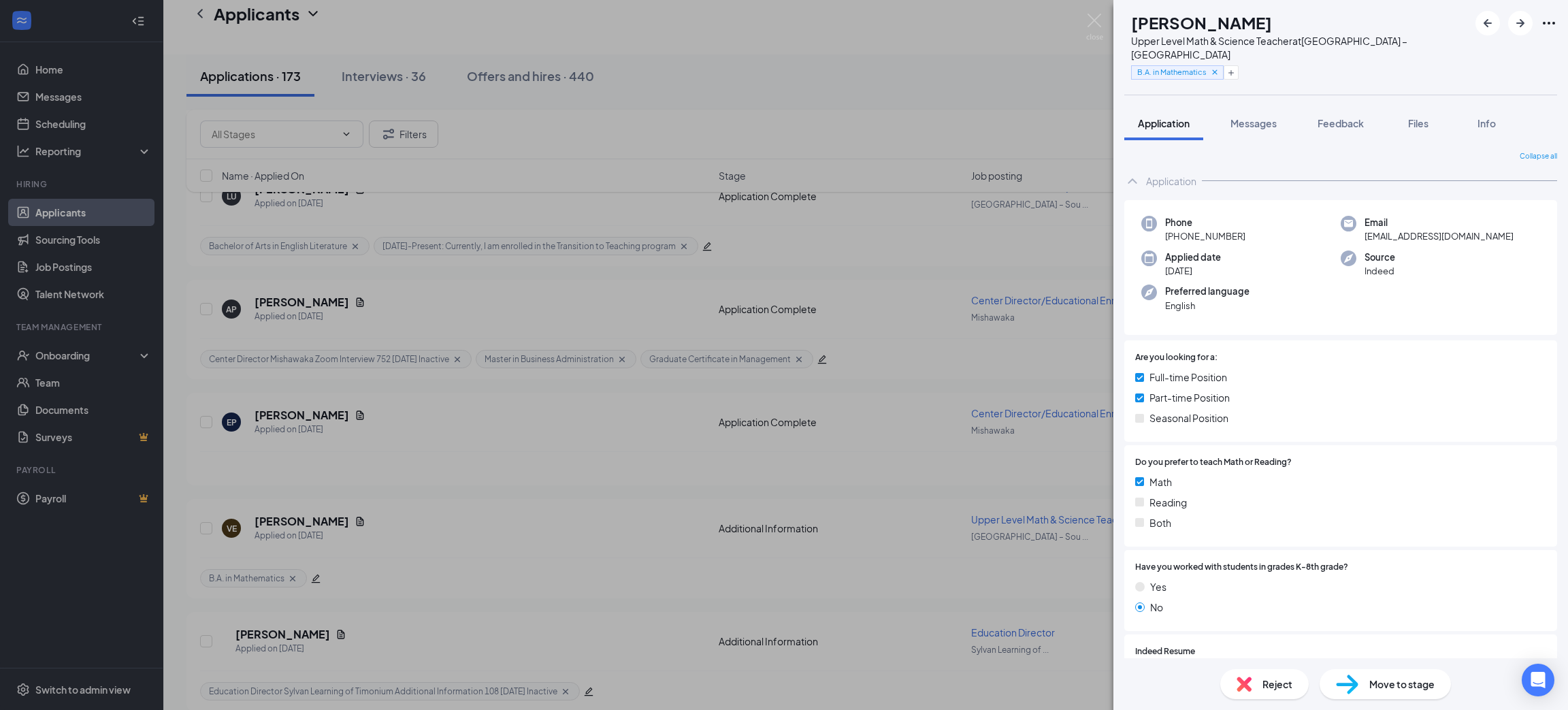
scroll to position [102, 0]
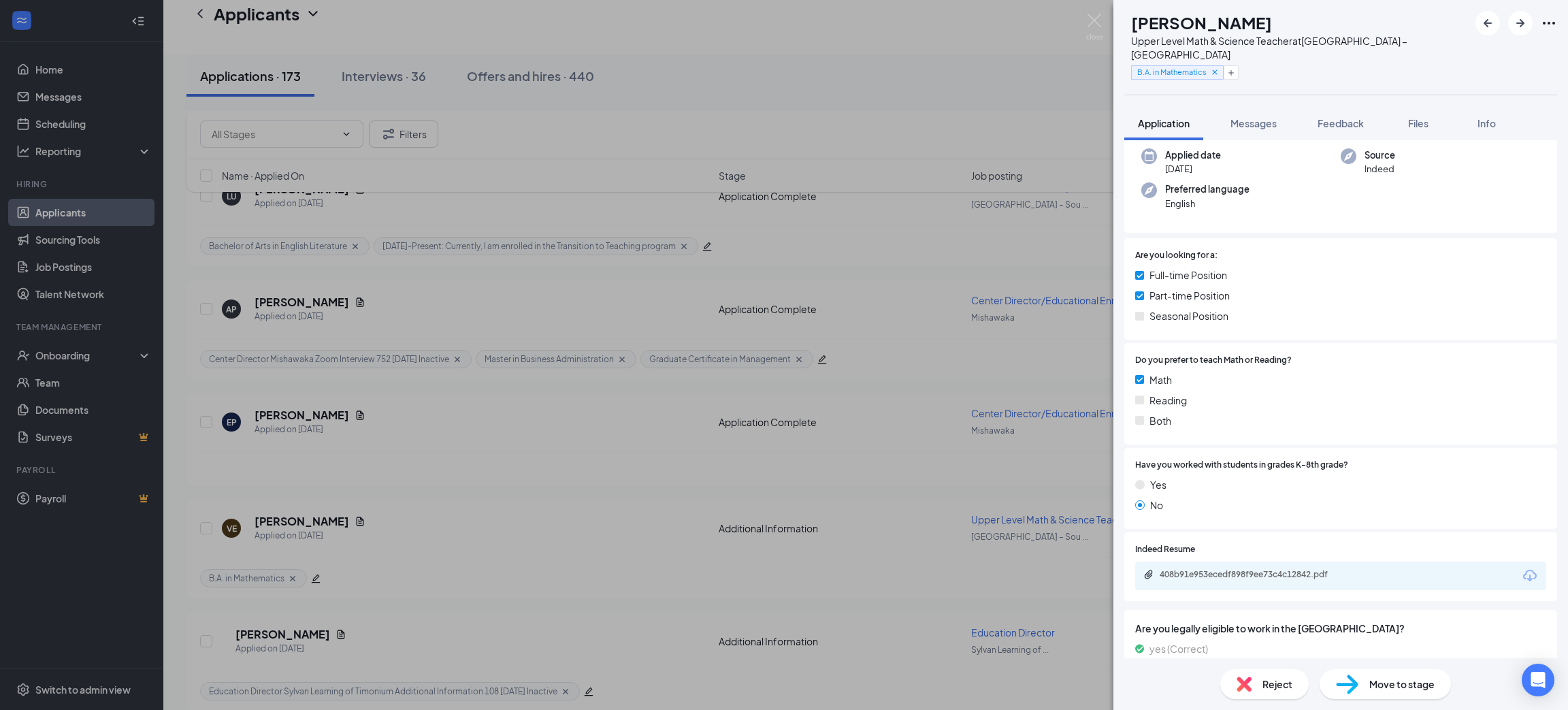
click at [1522, 568] on icon "Download" at bounding box center [1530, 576] width 17 height 17
click at [1421, 678] on span "Move to stage" at bounding box center [1402, 684] width 65 height 15
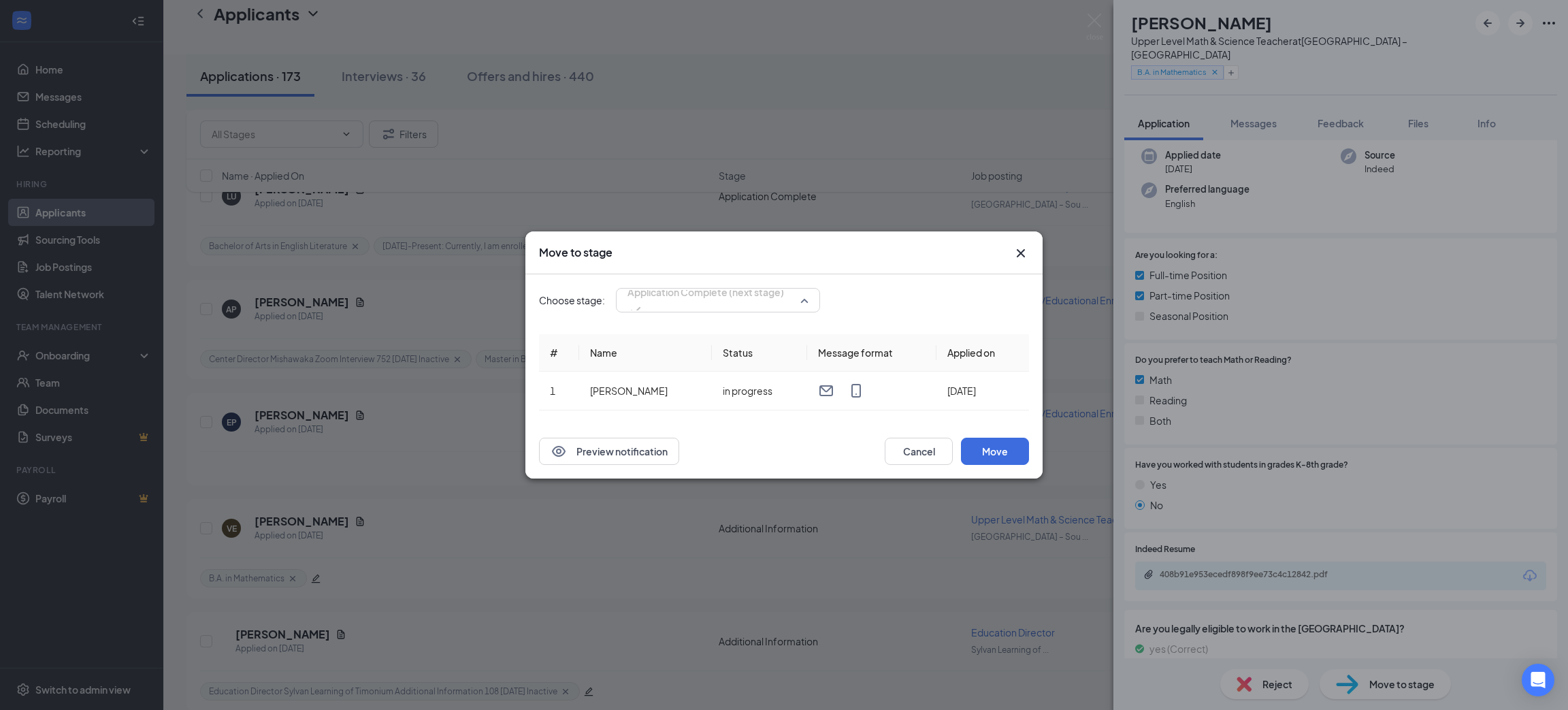
click at [732, 302] on span "Application Complete (next stage)" at bounding box center [705, 292] width 156 height 20
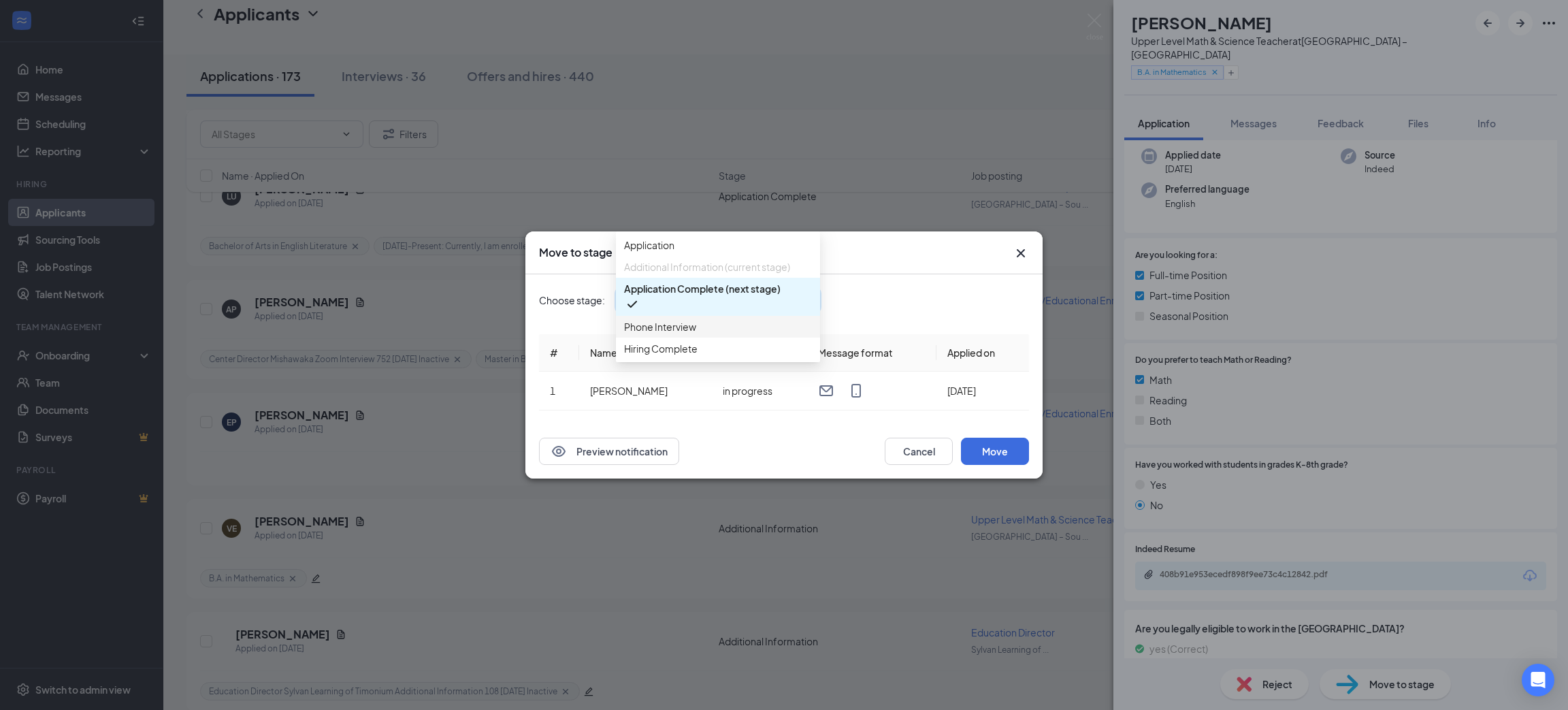
click at [725, 338] on div "Phone Interview" at bounding box center [719, 327] width 204 height 22
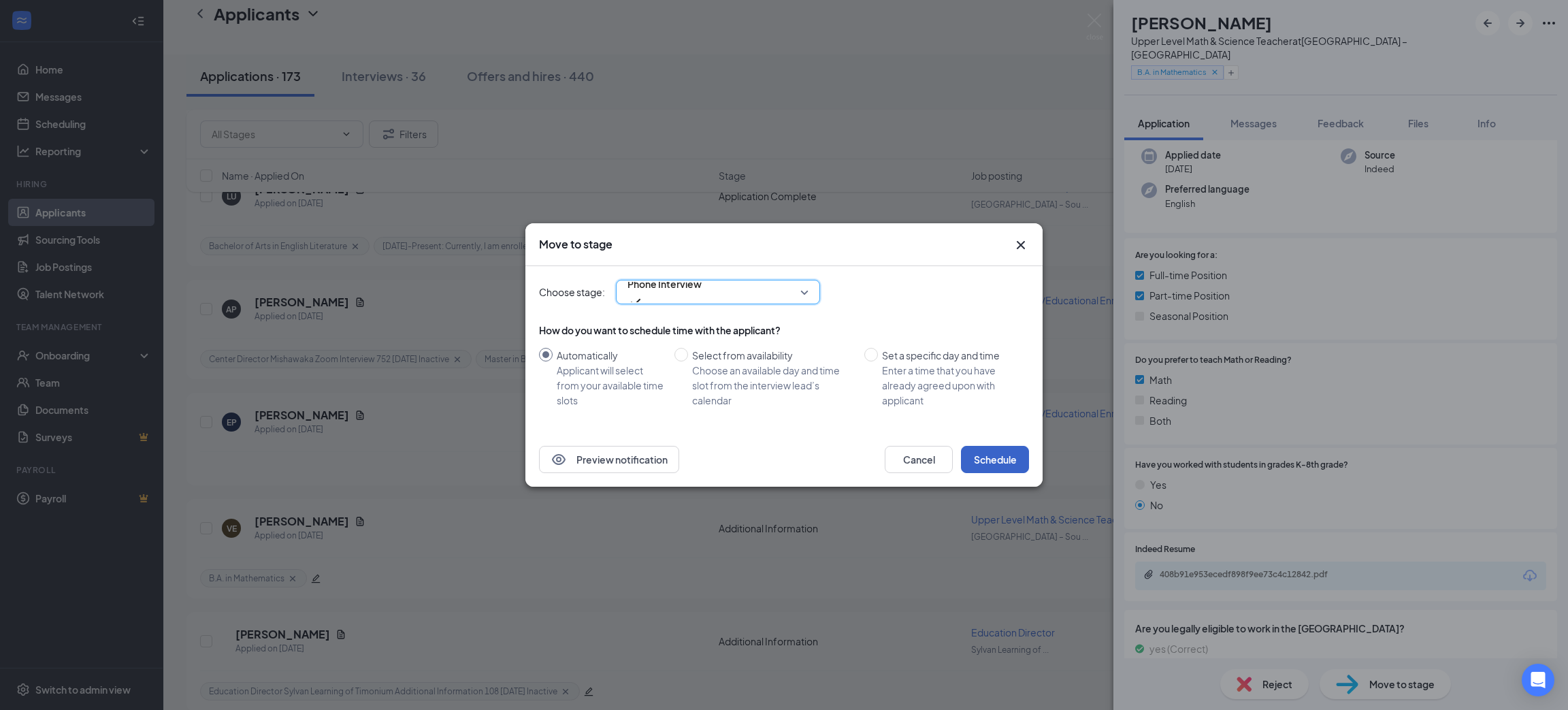
click at [999, 462] on button "Schedule" at bounding box center [995, 459] width 68 height 27
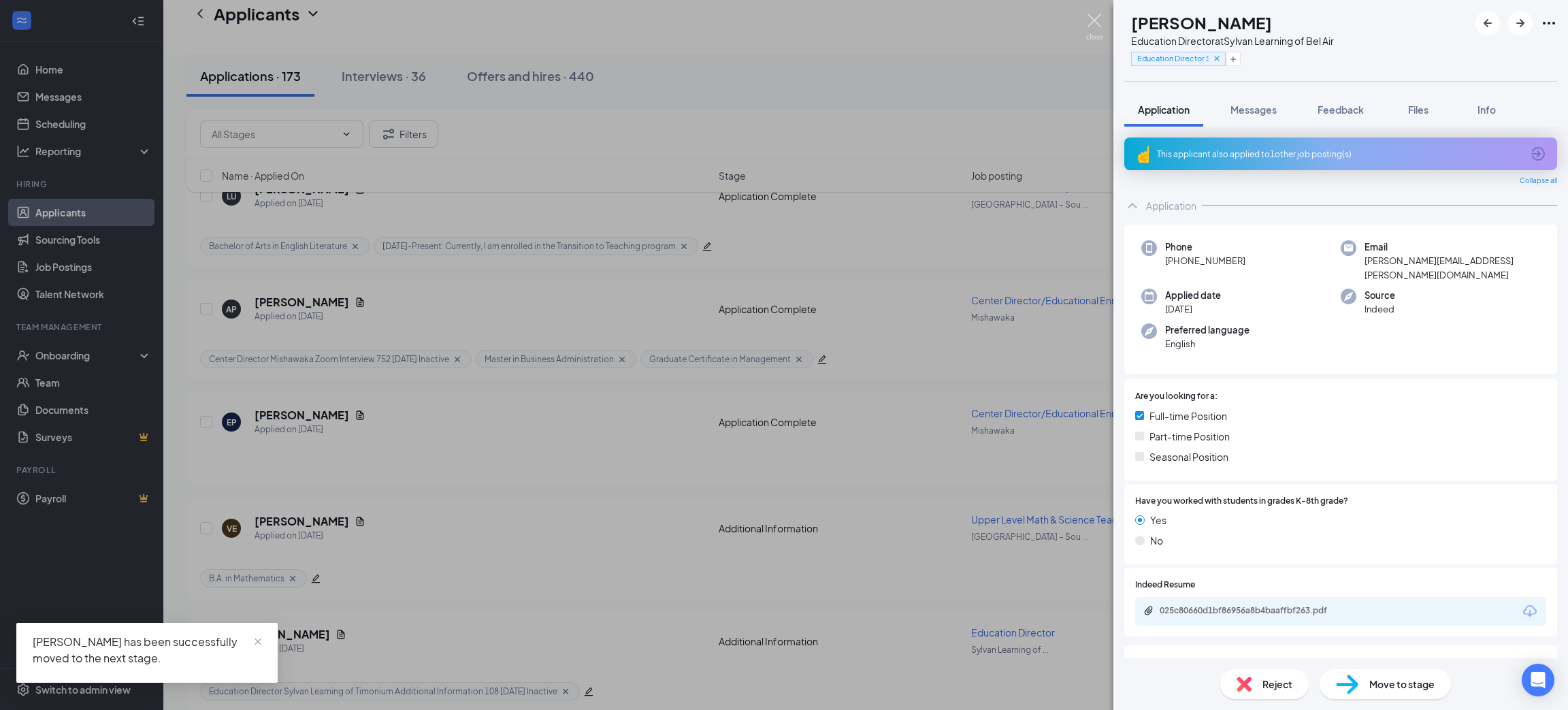
click at [1095, 16] on img at bounding box center [1094, 27] width 17 height 26
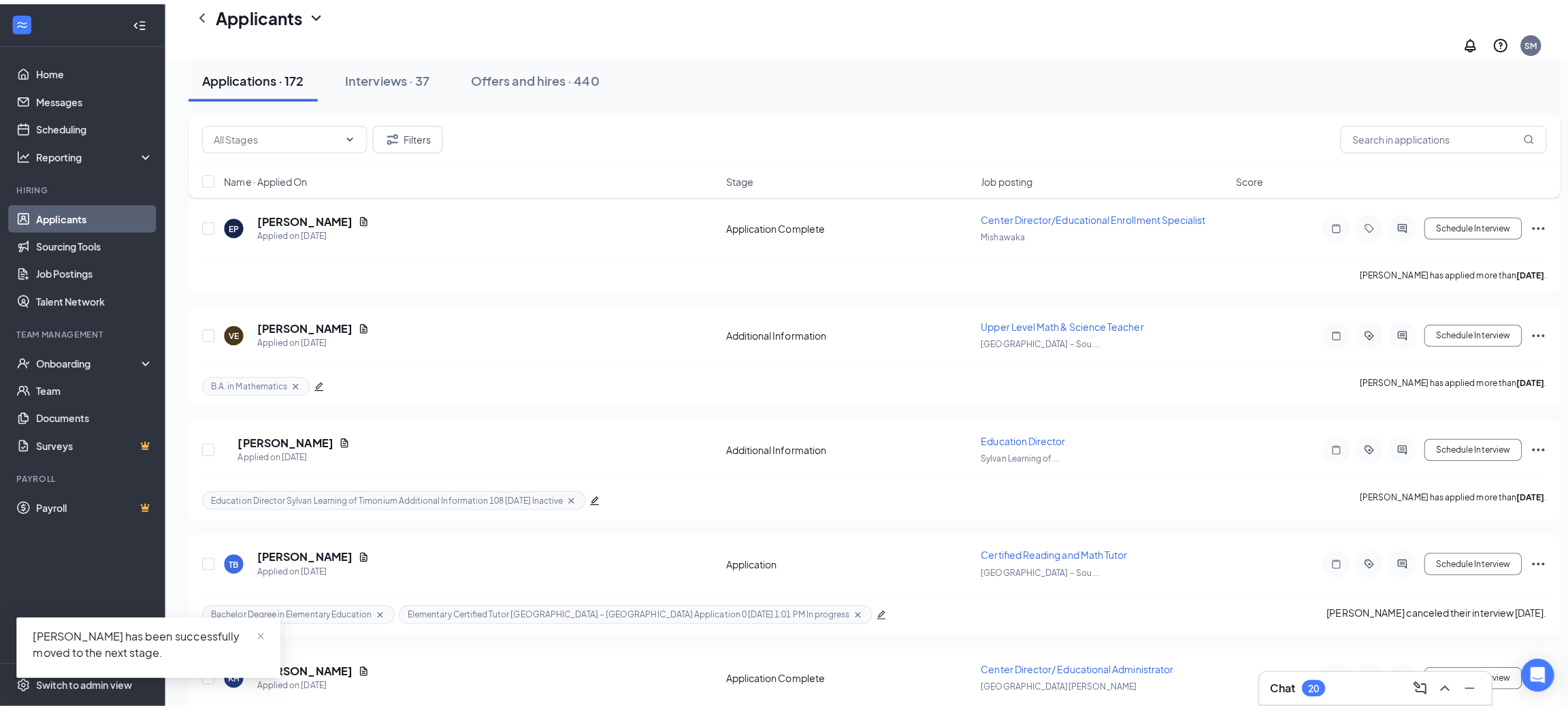
scroll to position [5412, 0]
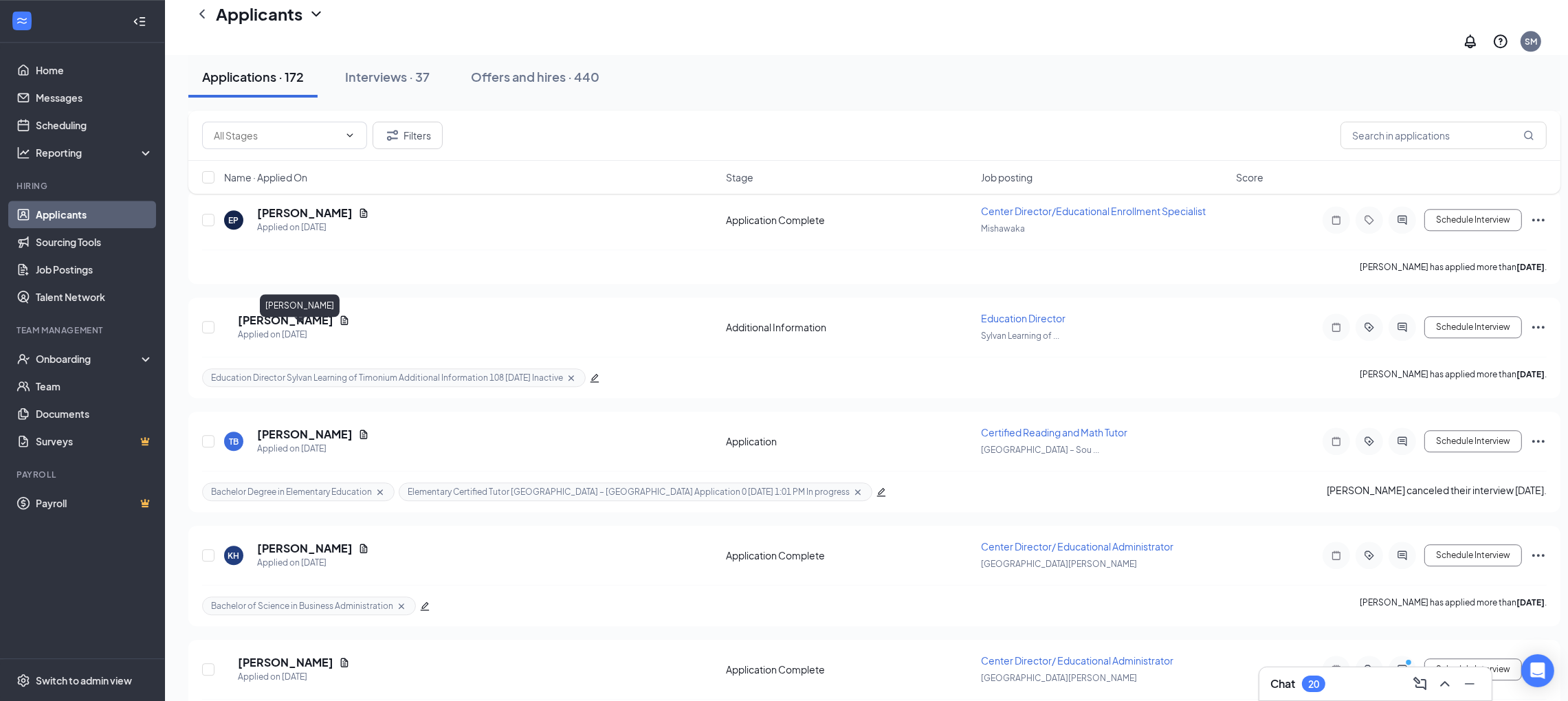
click at [306, 427] on h5 "[PERSON_NAME]" at bounding box center [305, 434] width 95 height 15
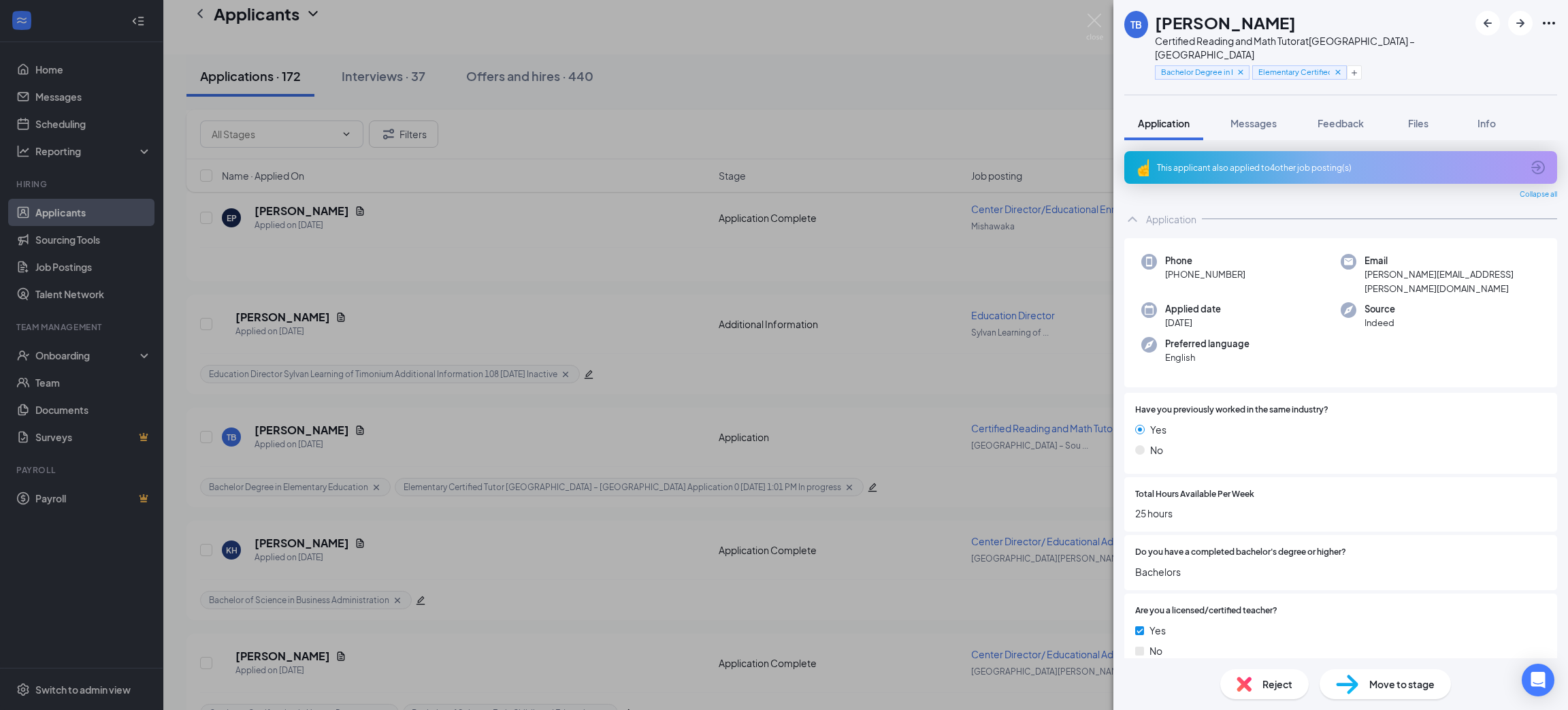
click at [1295, 162] on div "This applicant also applied to 4 other job posting(s)" at bounding box center [1339, 168] width 365 height 11
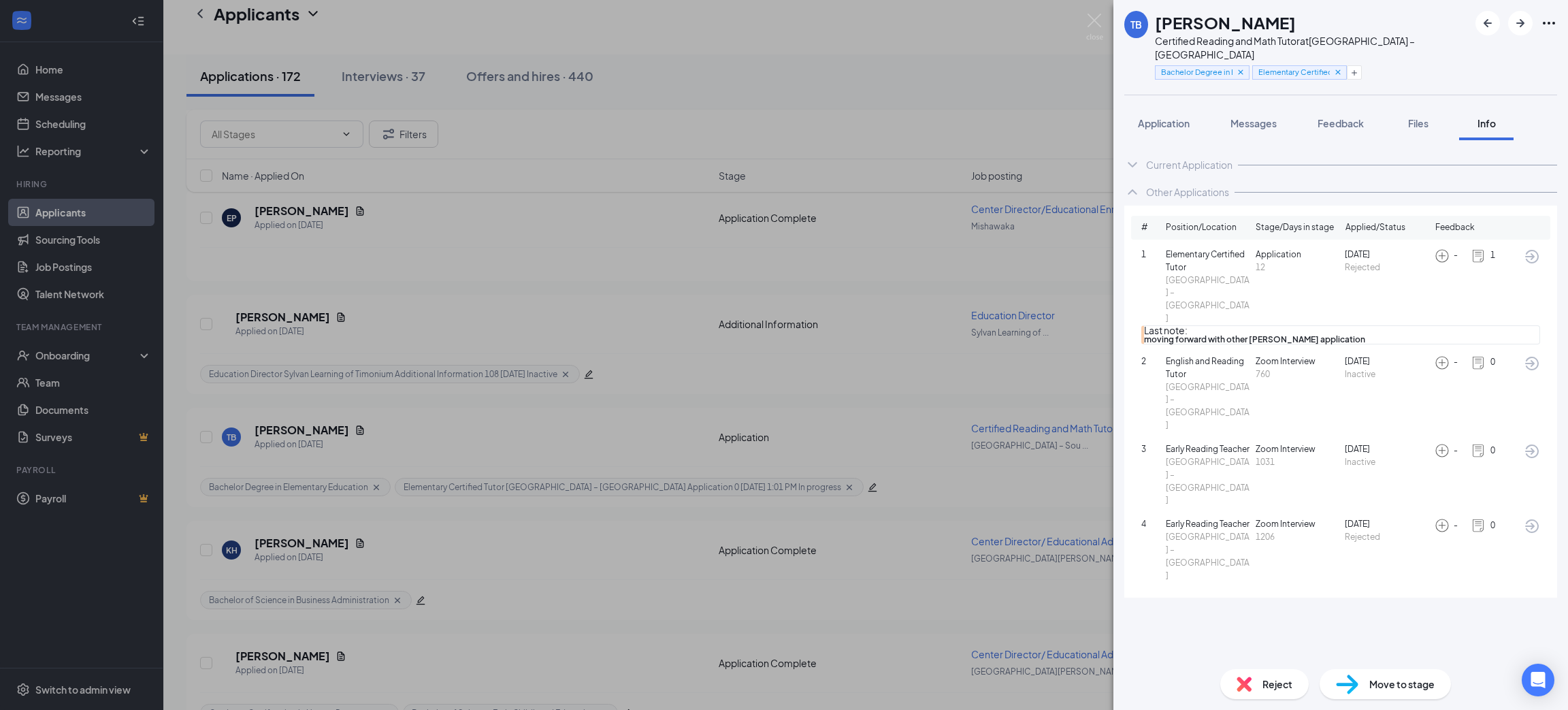
click at [1164, 117] on span "Application" at bounding box center [1164, 123] width 52 height 12
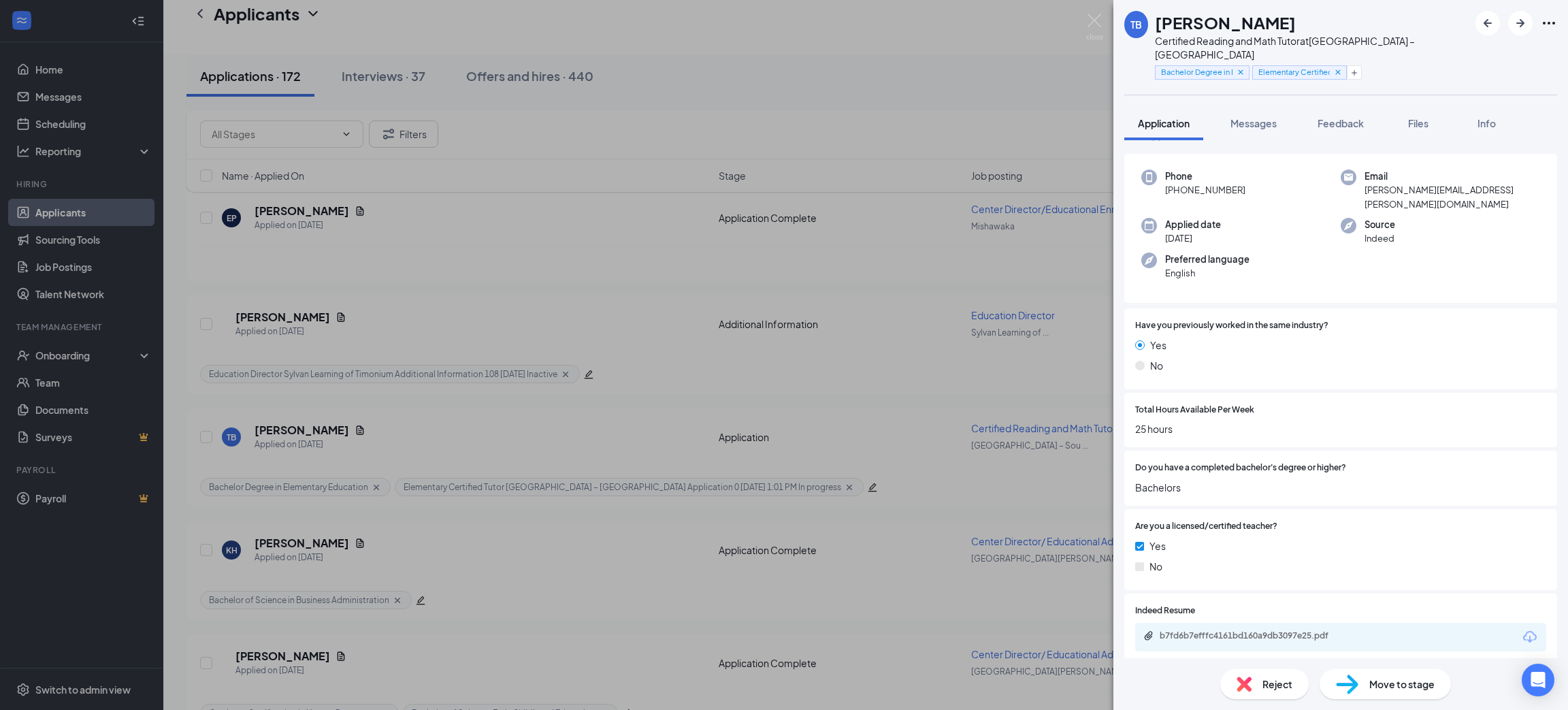
scroll to position [155, 0]
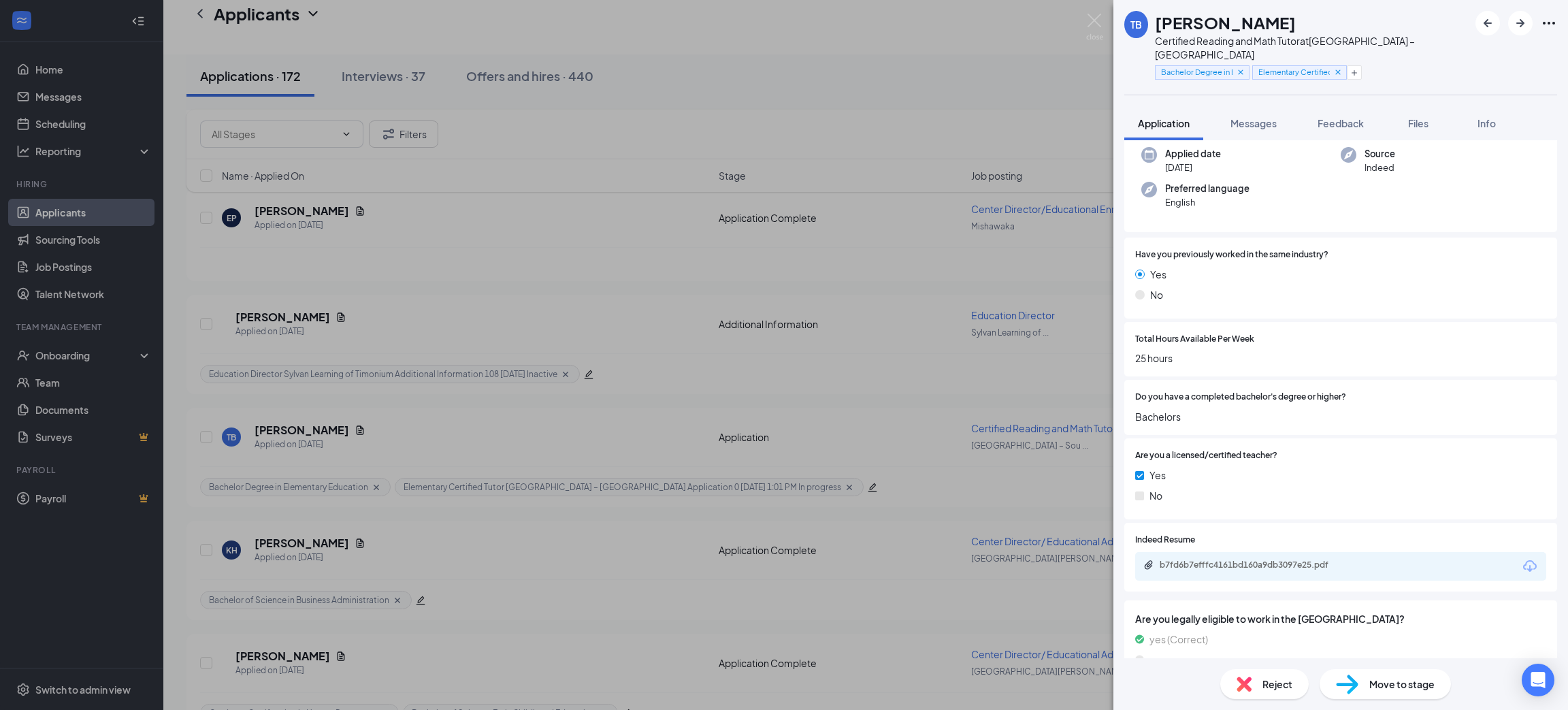
click at [1522, 558] on icon "Download" at bounding box center [1530, 566] width 17 height 17
click at [1398, 679] on span "Move to stage" at bounding box center [1402, 684] width 65 height 15
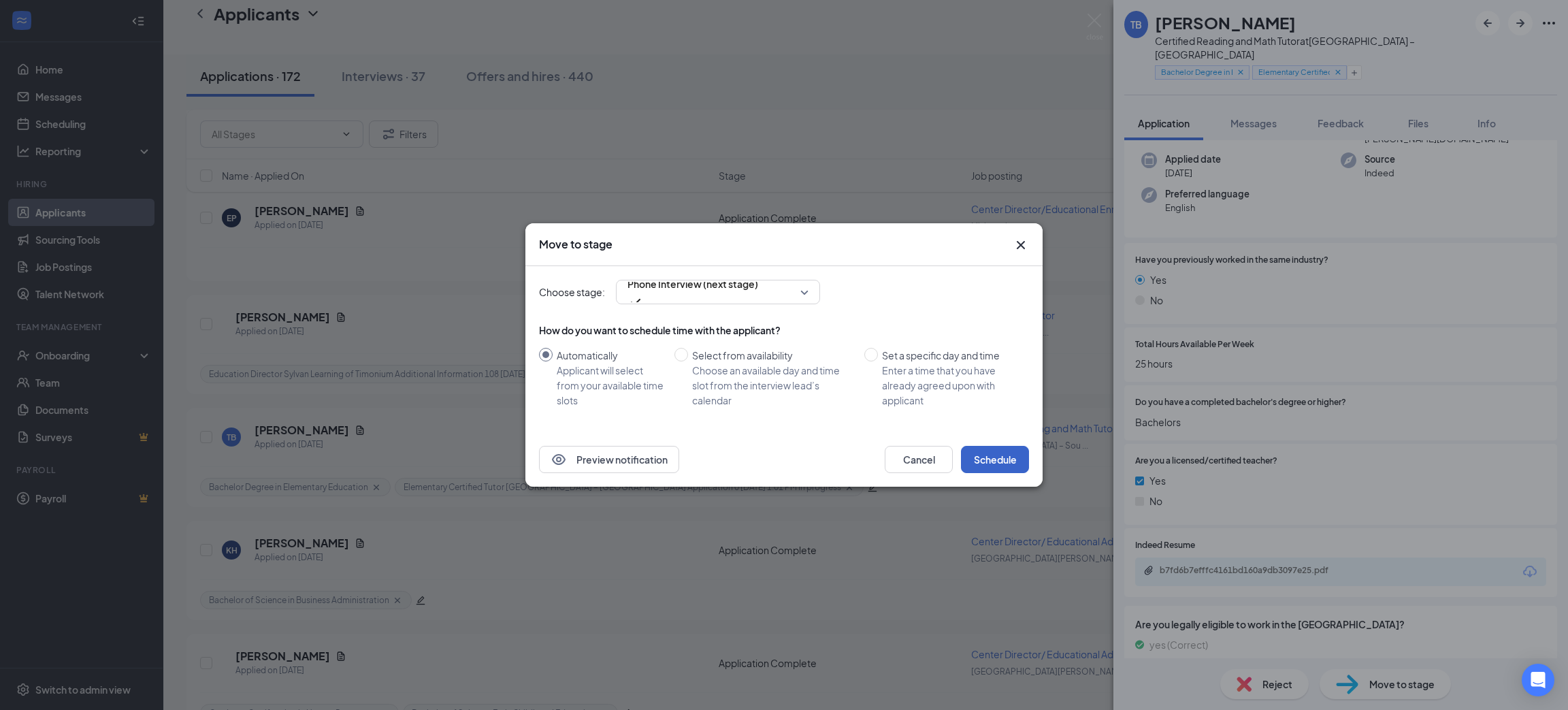
click at [1001, 465] on button "Schedule" at bounding box center [995, 459] width 68 height 27
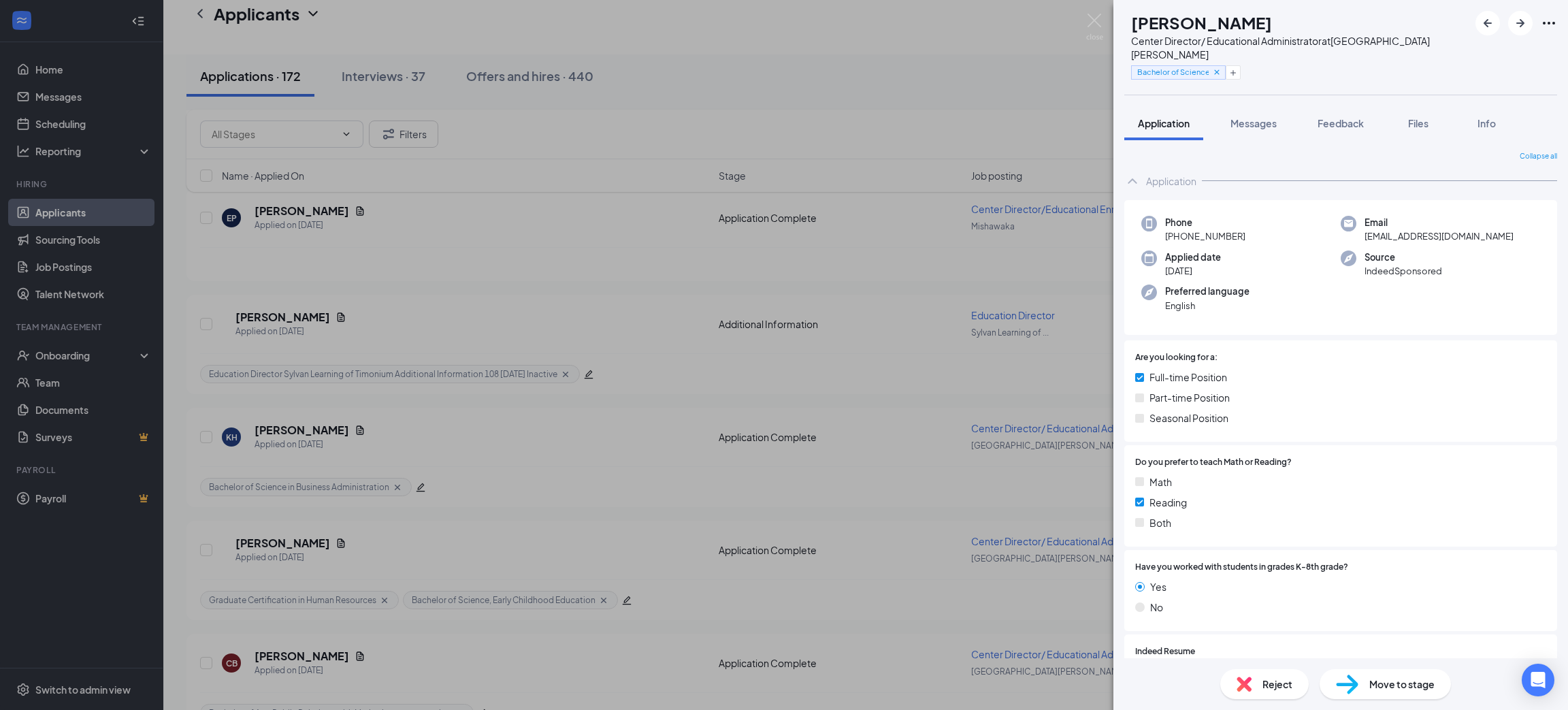
click at [524, 547] on div "[GEOGRAPHIC_DATA][PERSON_NAME] Director/ Educational Administrator at [GEOGRAPH…" at bounding box center [784, 355] width 1568 height 710
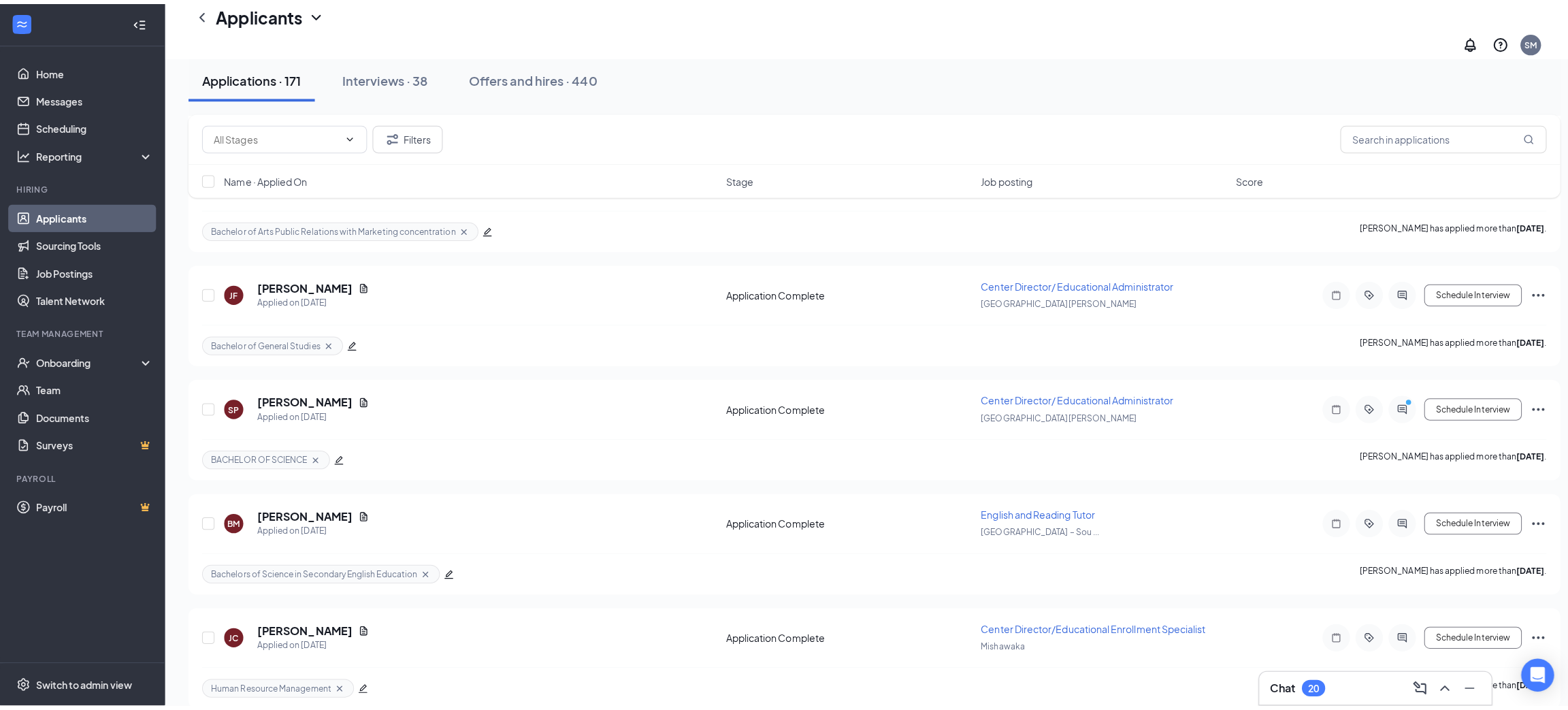
scroll to position [5924, 0]
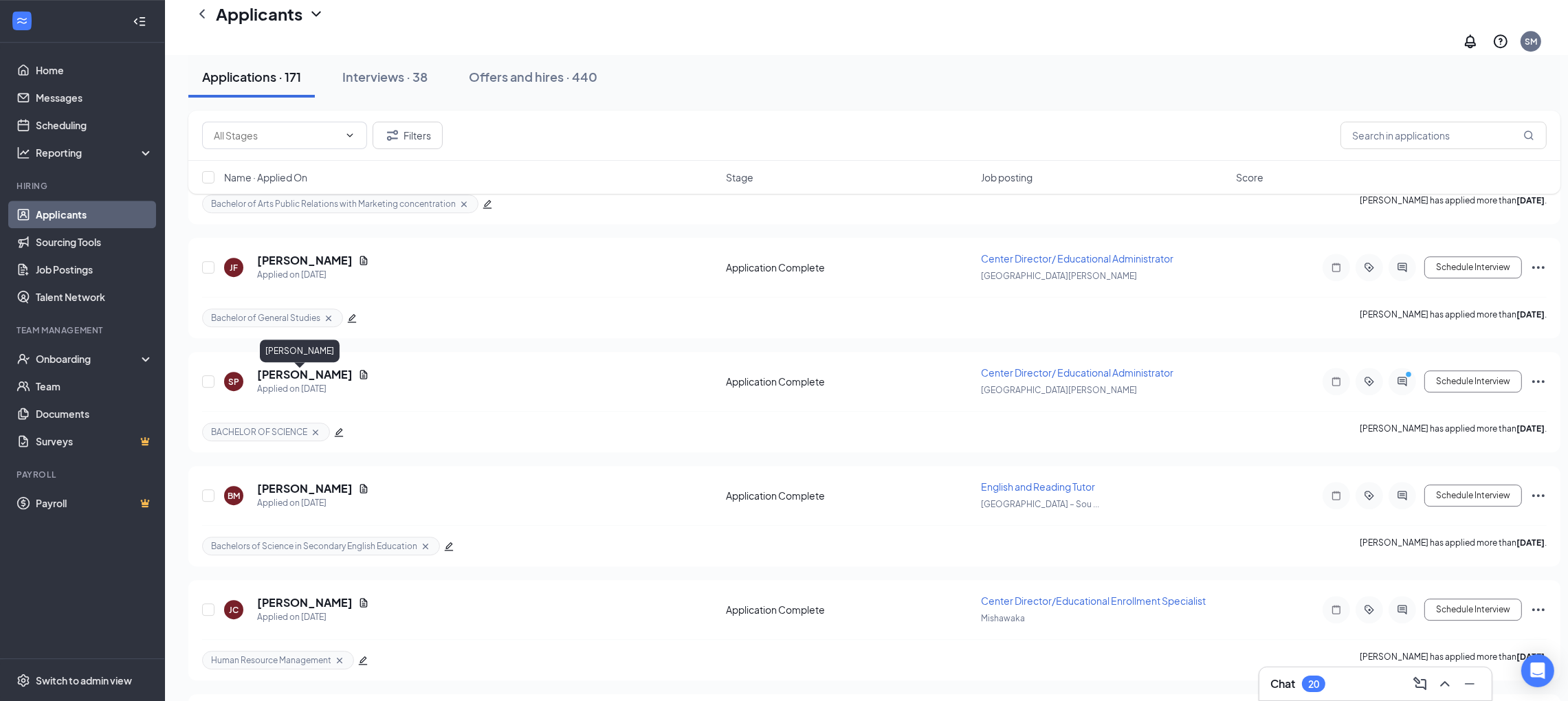
click at [309, 481] on h5 "[PERSON_NAME]" at bounding box center [305, 488] width 95 height 15
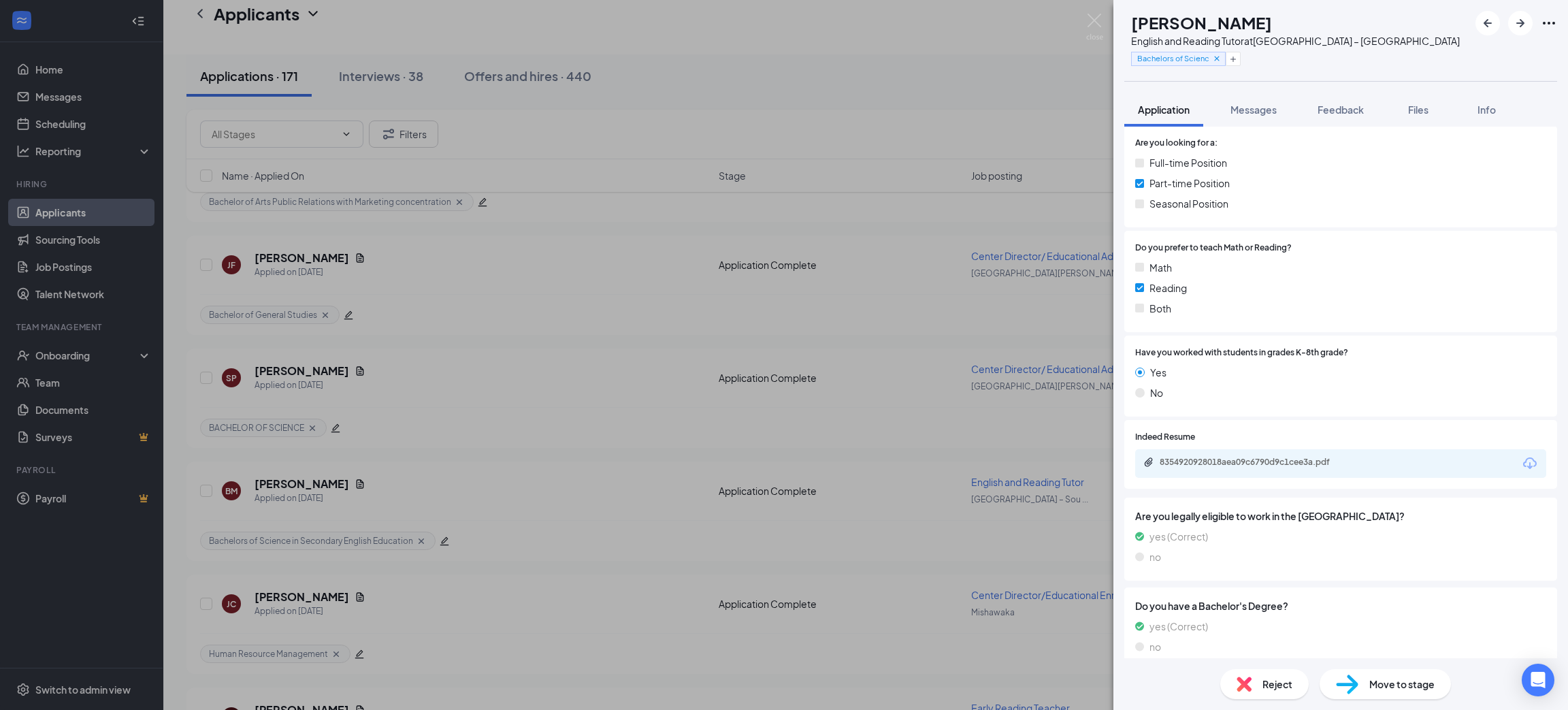
scroll to position [204, 0]
click at [1523, 454] on icon "Download" at bounding box center [1530, 459] width 14 height 11
click at [1328, 685] on div "Move to stage" at bounding box center [1386, 684] width 131 height 30
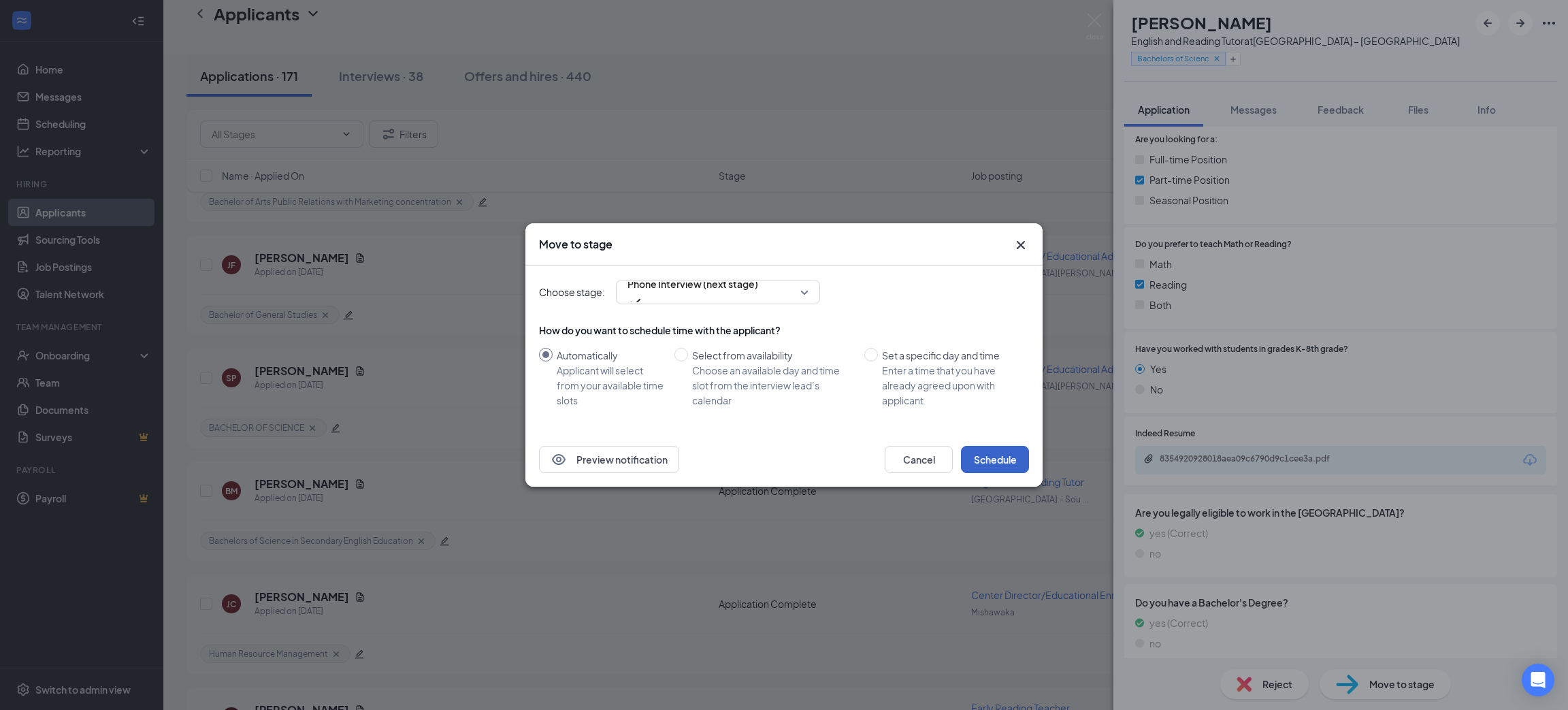
click at [984, 456] on button "Schedule" at bounding box center [995, 459] width 68 height 27
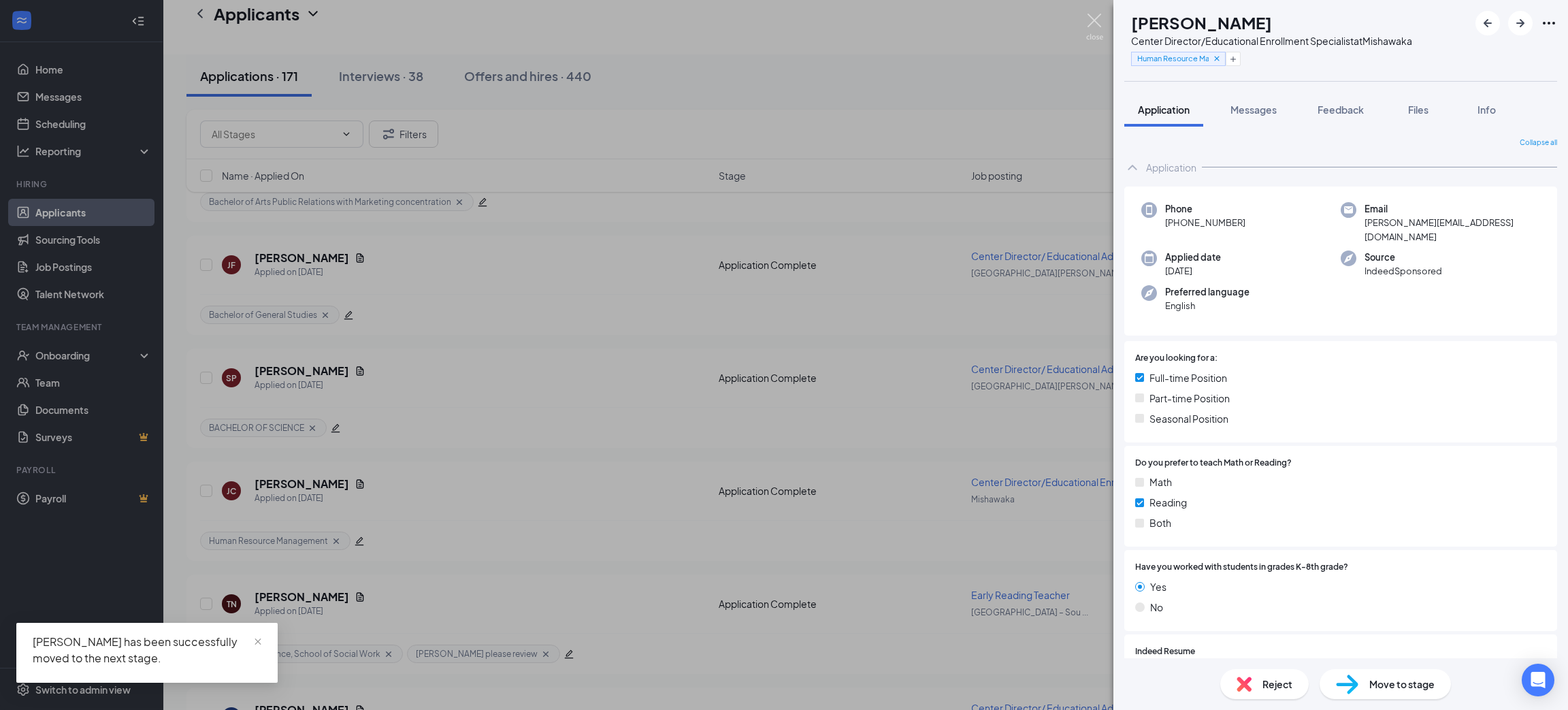
drag, startPoint x: 1090, startPoint y: 18, endPoint x: 918, endPoint y: 233, distance: 275.3
click at [1090, 18] on img at bounding box center [1094, 27] width 17 height 26
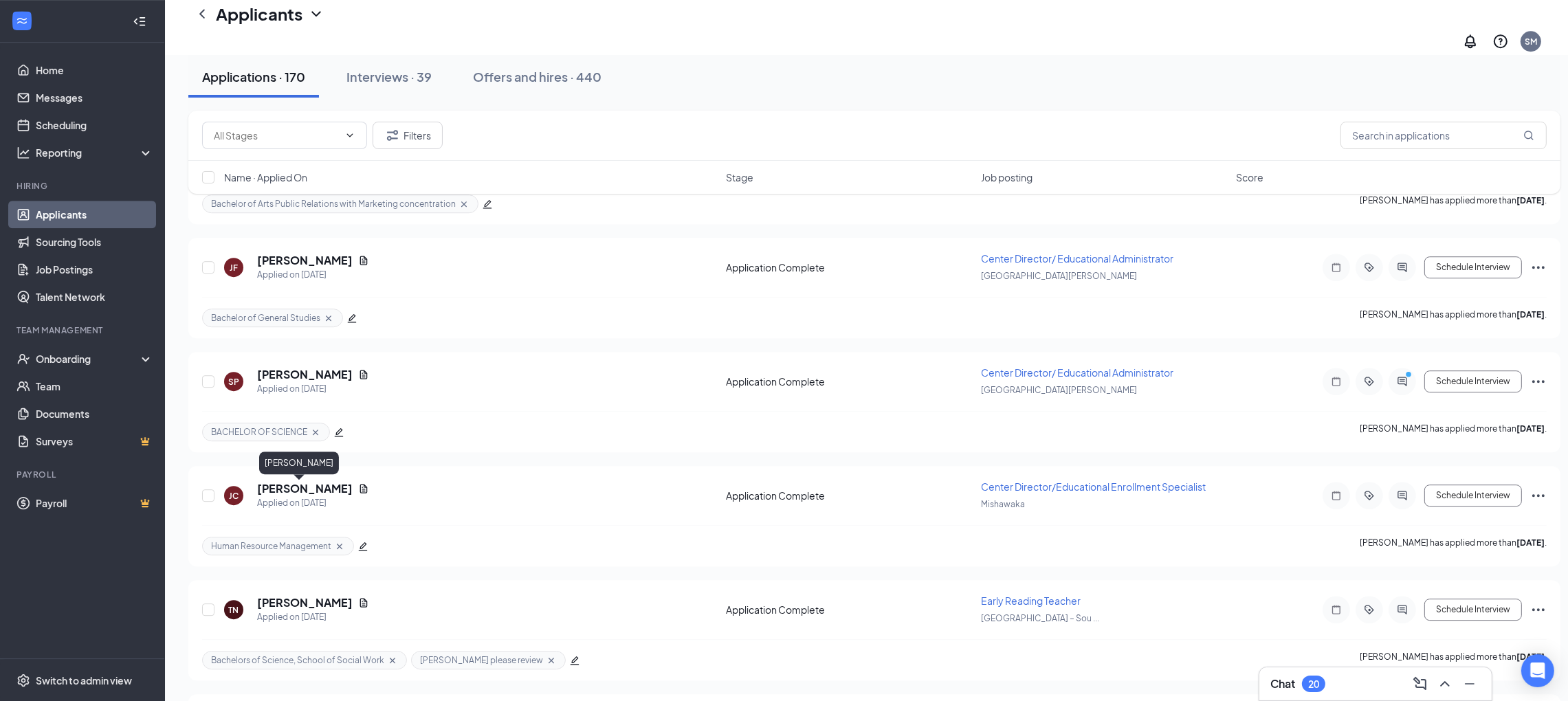
click at [284, 595] on h5 "[PERSON_NAME]" at bounding box center [305, 602] width 95 height 15
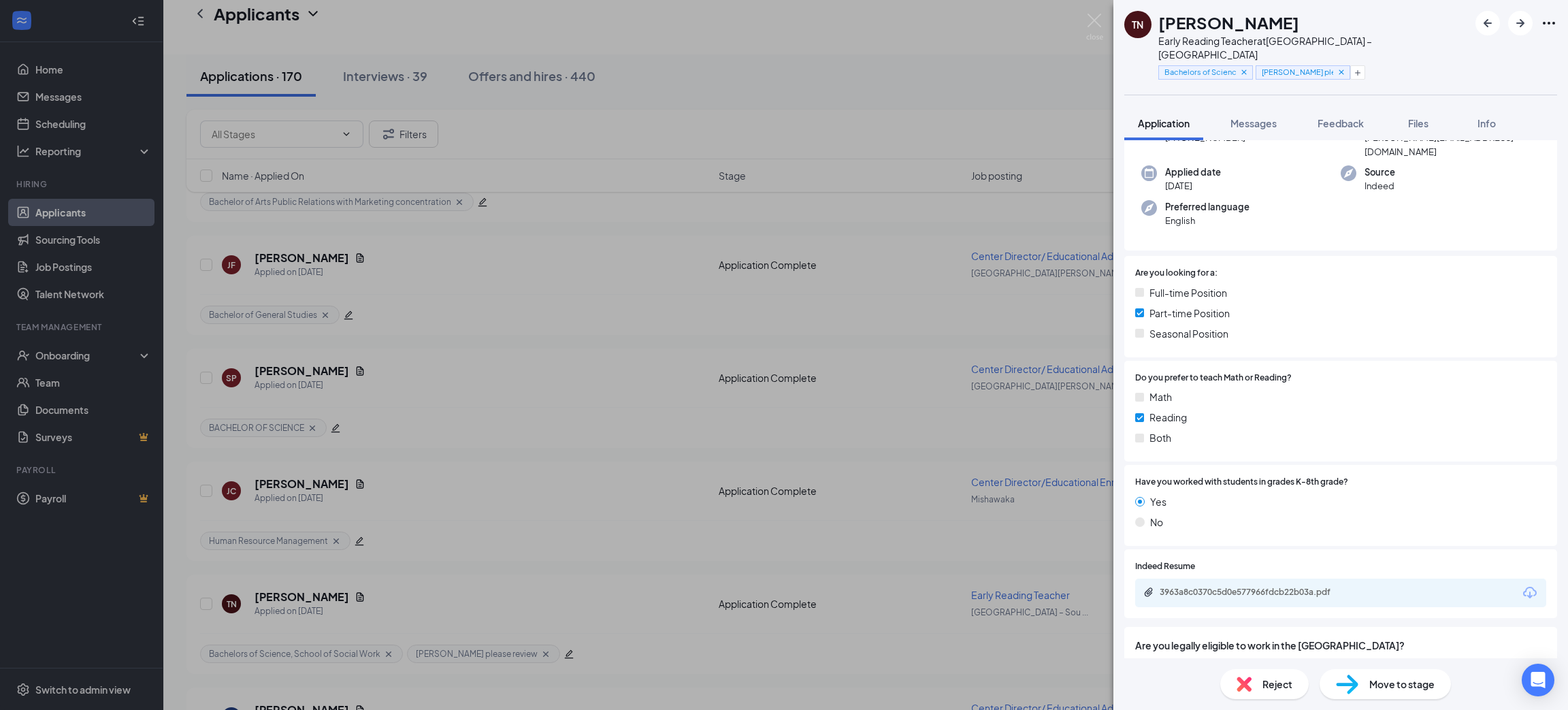
scroll to position [204, 0]
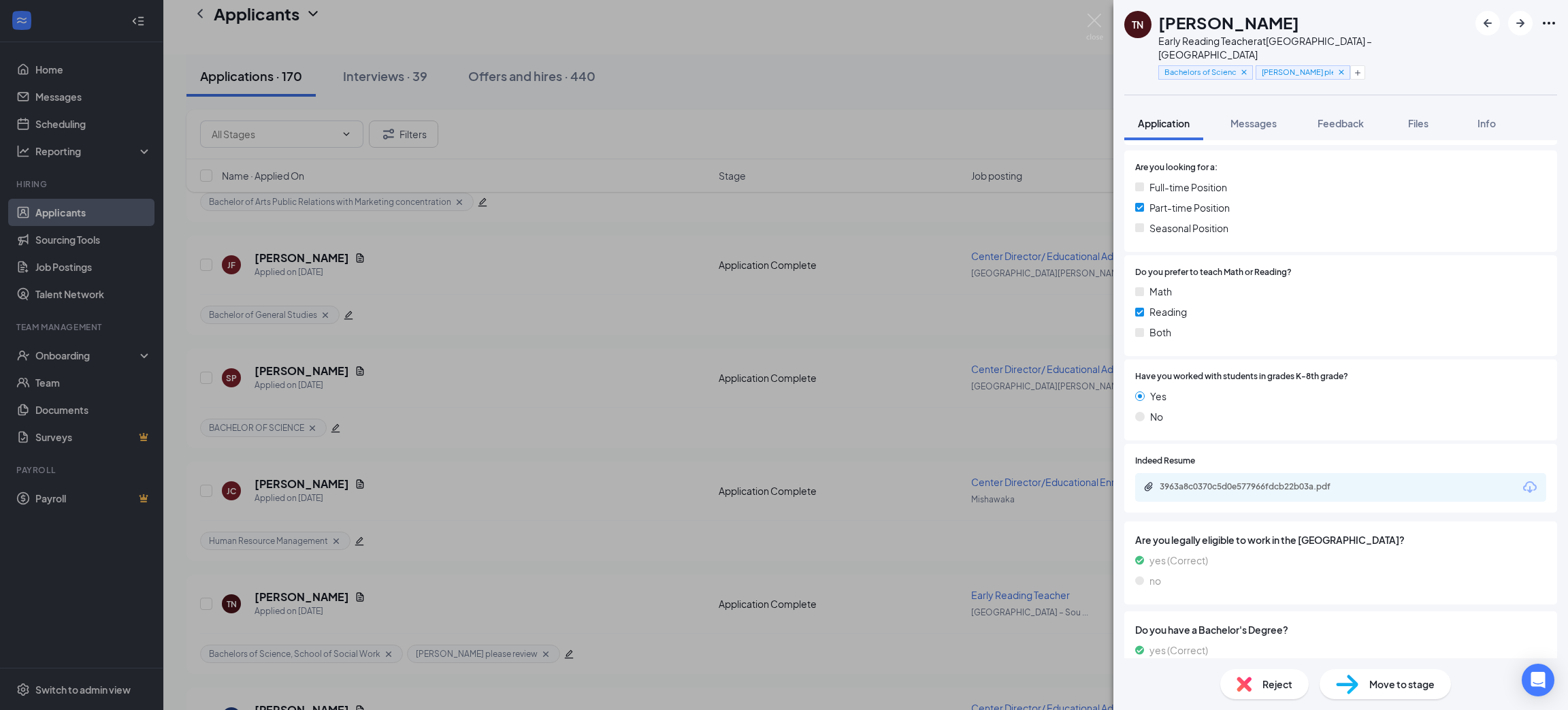
click at [1523, 481] on icon "Download" at bounding box center [1530, 486] width 14 height 11
click at [1248, 673] on div "Reject" at bounding box center [1264, 684] width 88 height 30
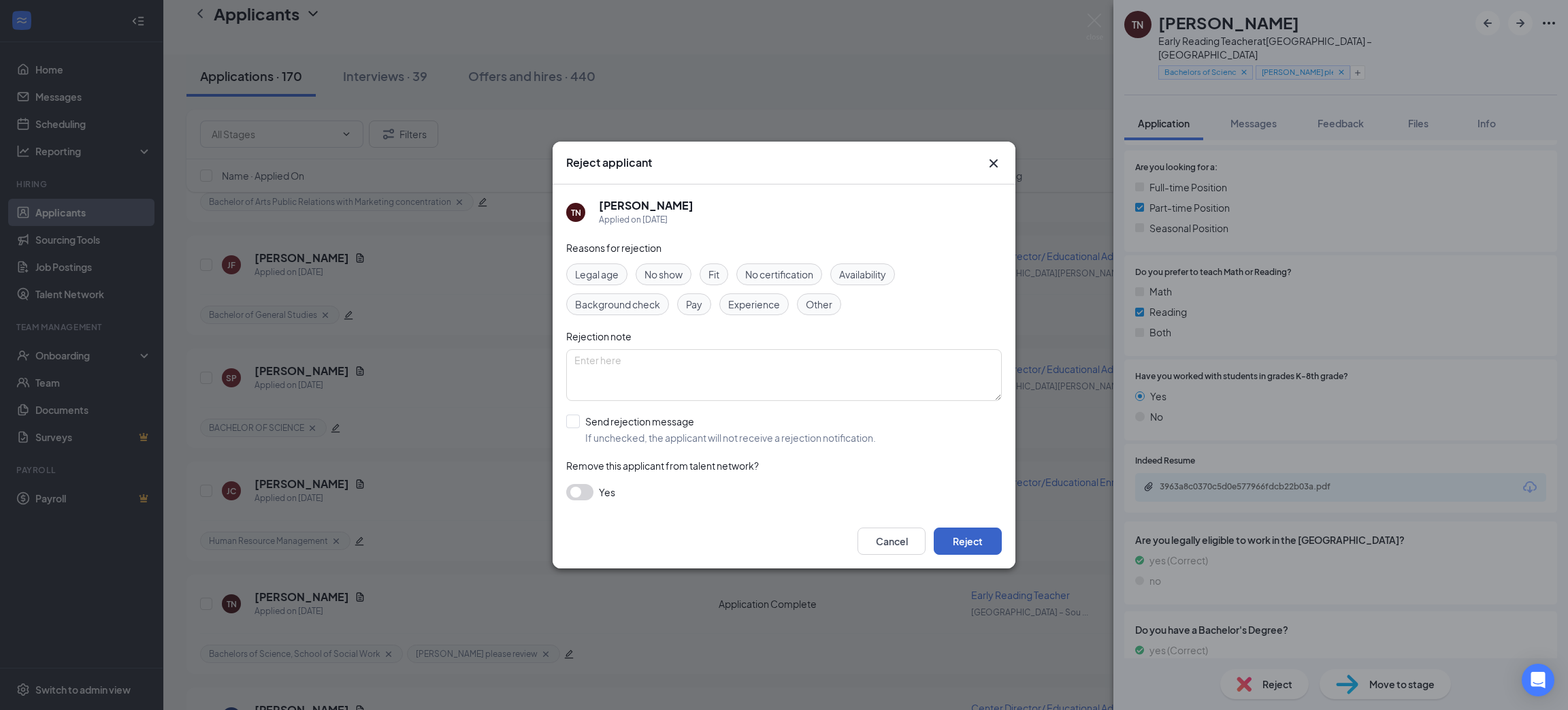
click at [974, 541] on button "Reject" at bounding box center [968, 541] width 68 height 27
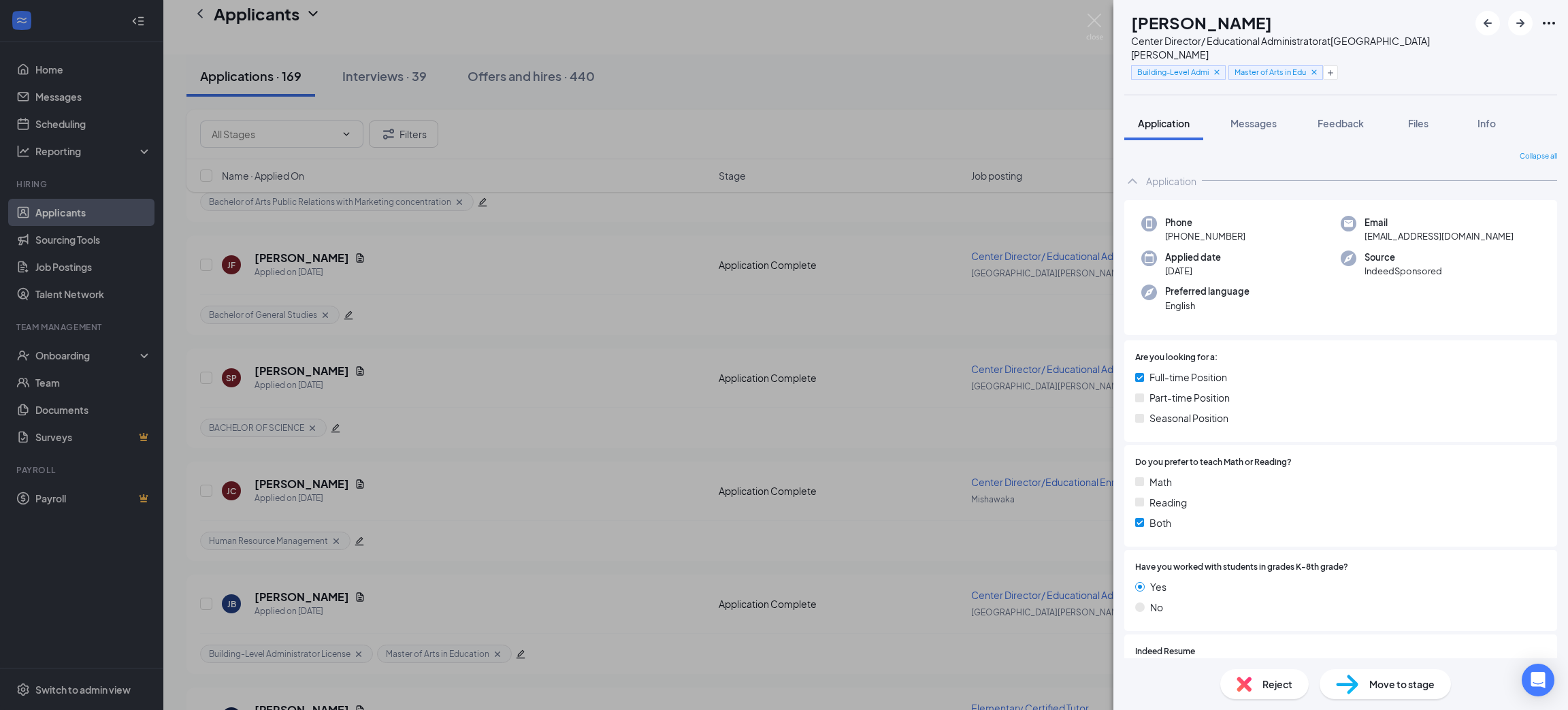
click at [1282, 694] on div "Reject" at bounding box center [1264, 684] width 88 height 30
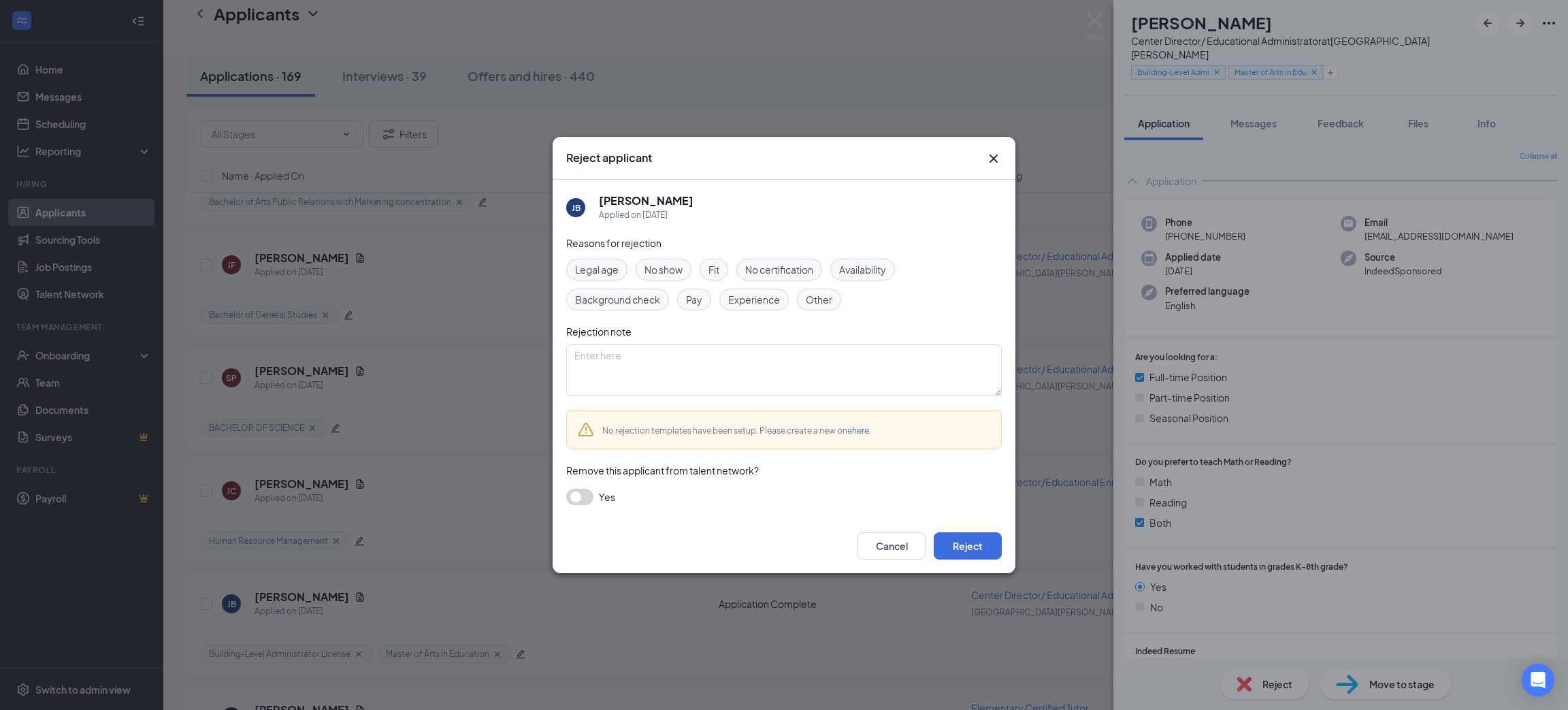
click at [931, 537] on div "Cancel Reject" at bounding box center [929, 546] width 144 height 27
click at [954, 542] on button "Reject" at bounding box center [968, 546] width 68 height 27
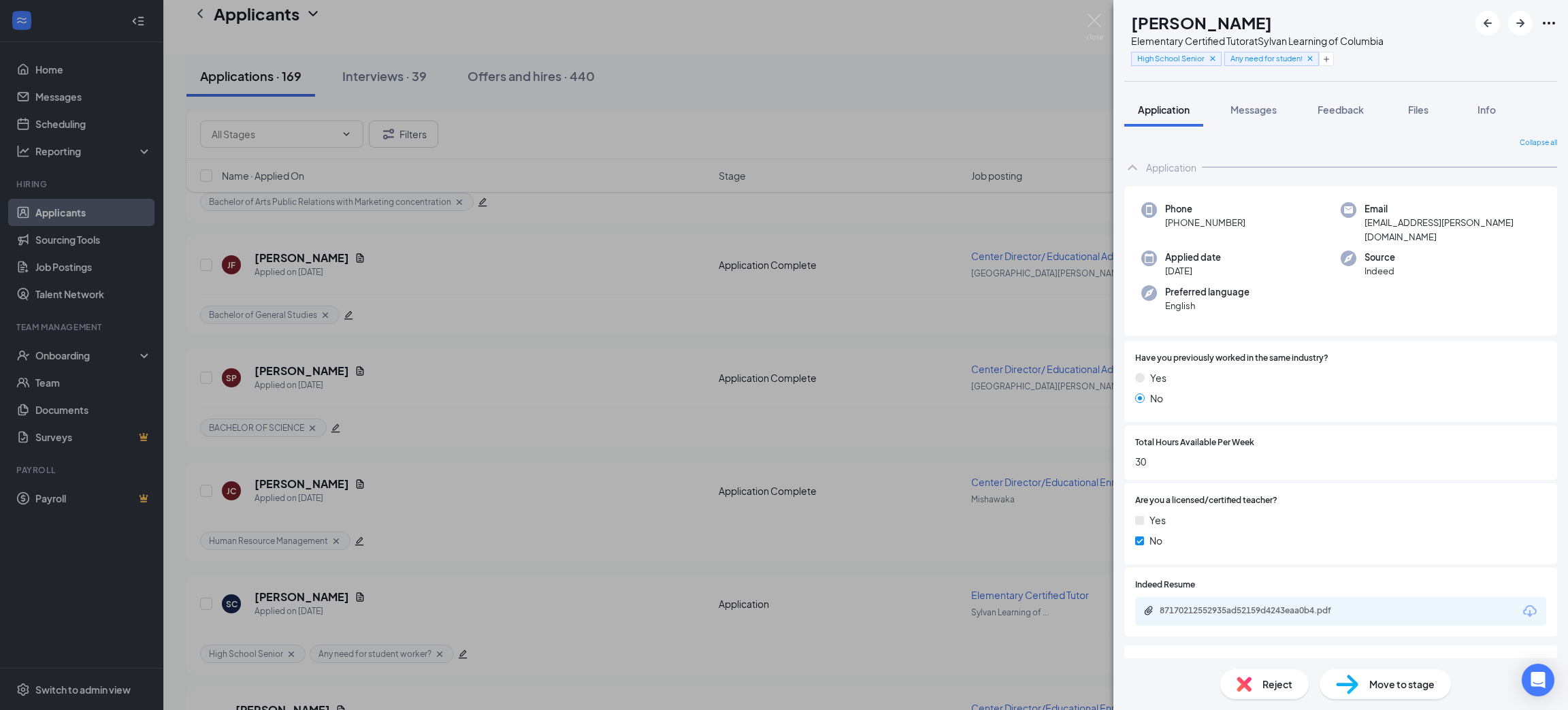
click at [1522, 603] on icon "Download" at bounding box center [1530, 611] width 17 height 17
click at [1286, 672] on div "Reject" at bounding box center [1264, 684] width 88 height 30
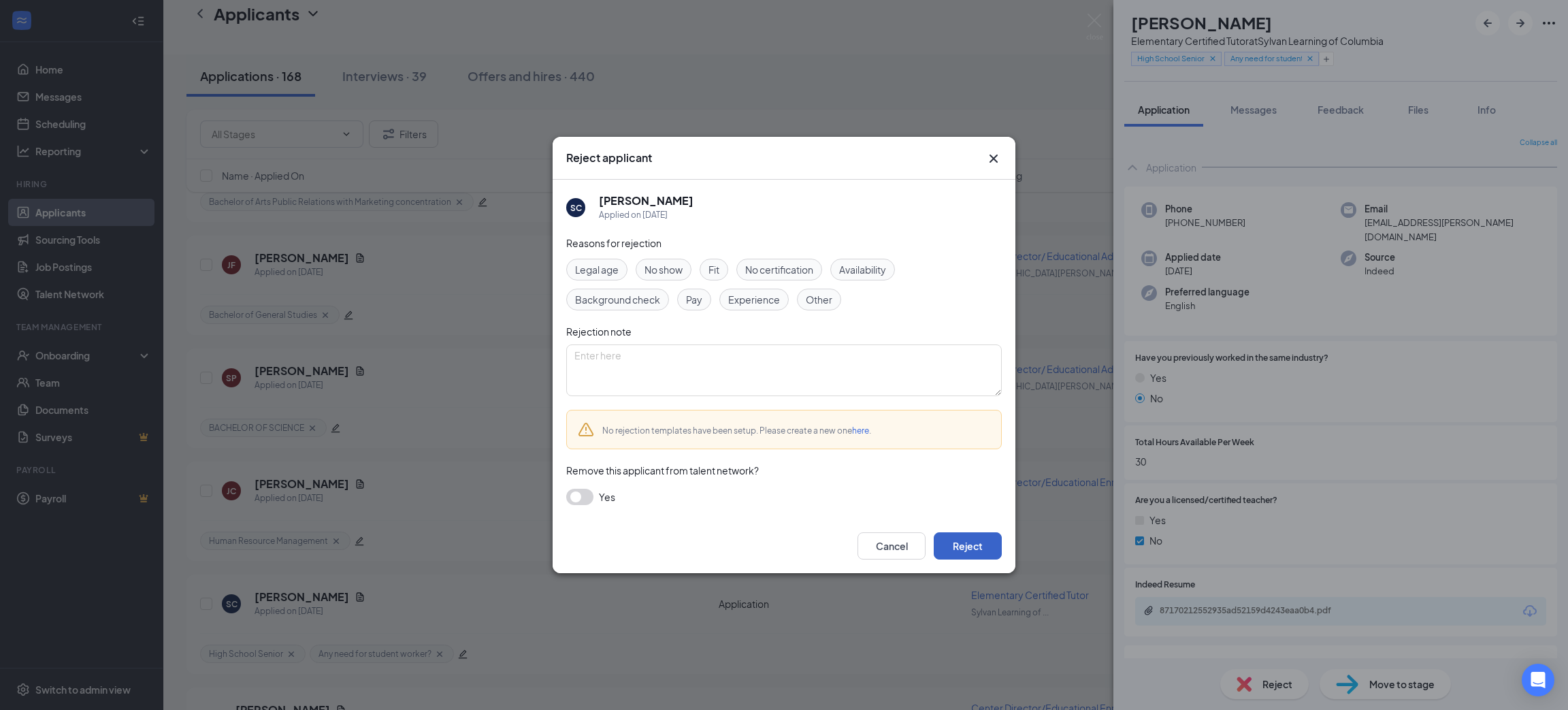
click at [993, 554] on button "Reject" at bounding box center [968, 546] width 68 height 27
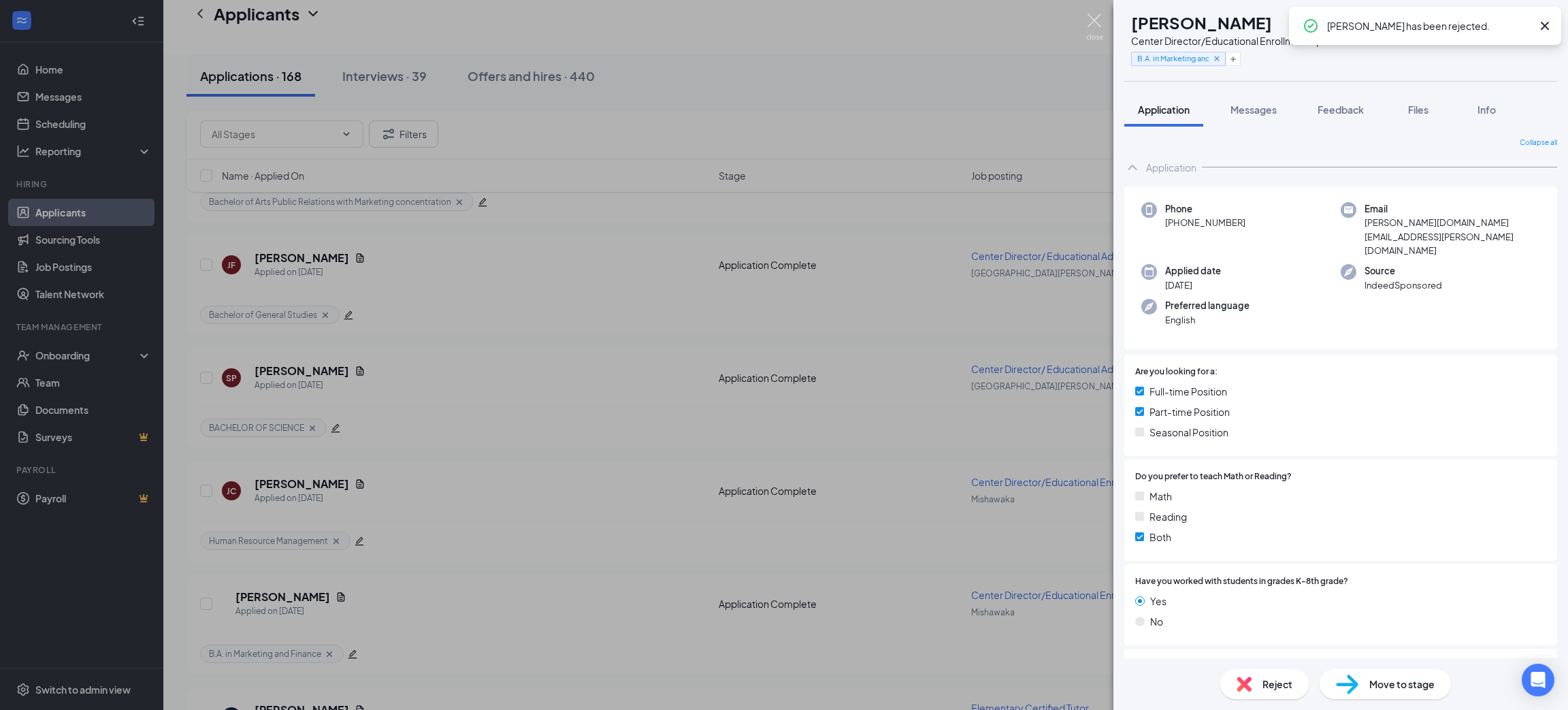
click at [1101, 24] on img at bounding box center [1094, 27] width 17 height 26
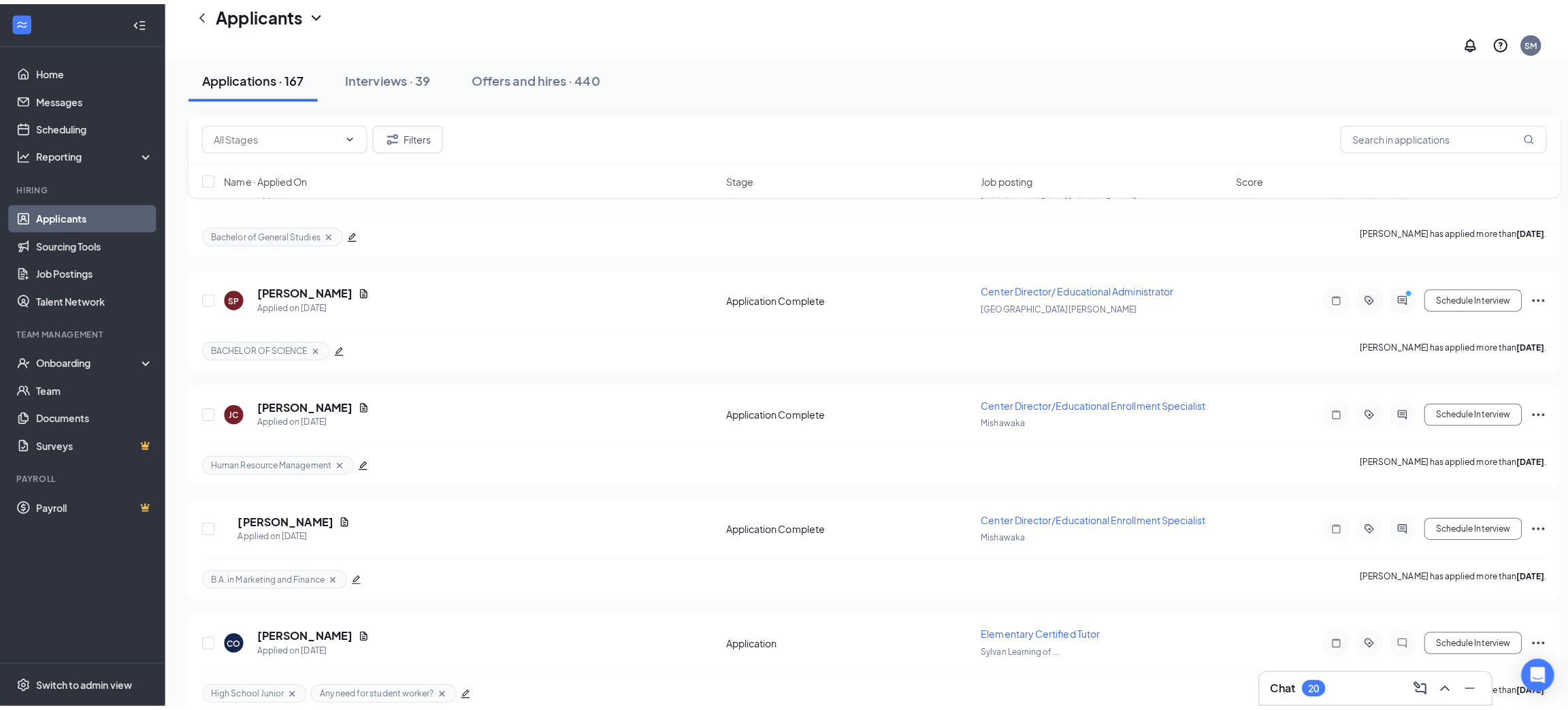
scroll to position [6026, 0]
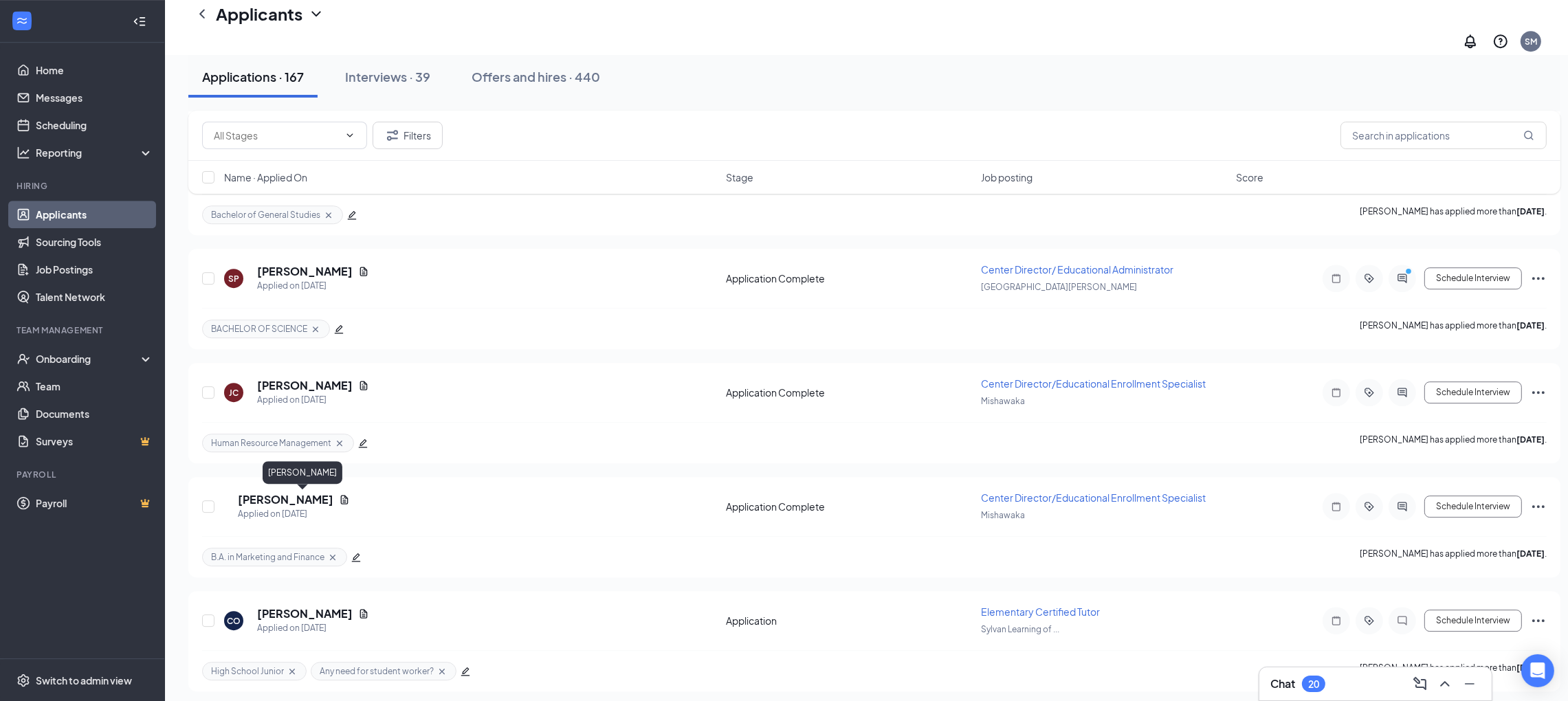
click at [302, 607] on h5 "[PERSON_NAME]" at bounding box center [305, 614] width 95 height 15
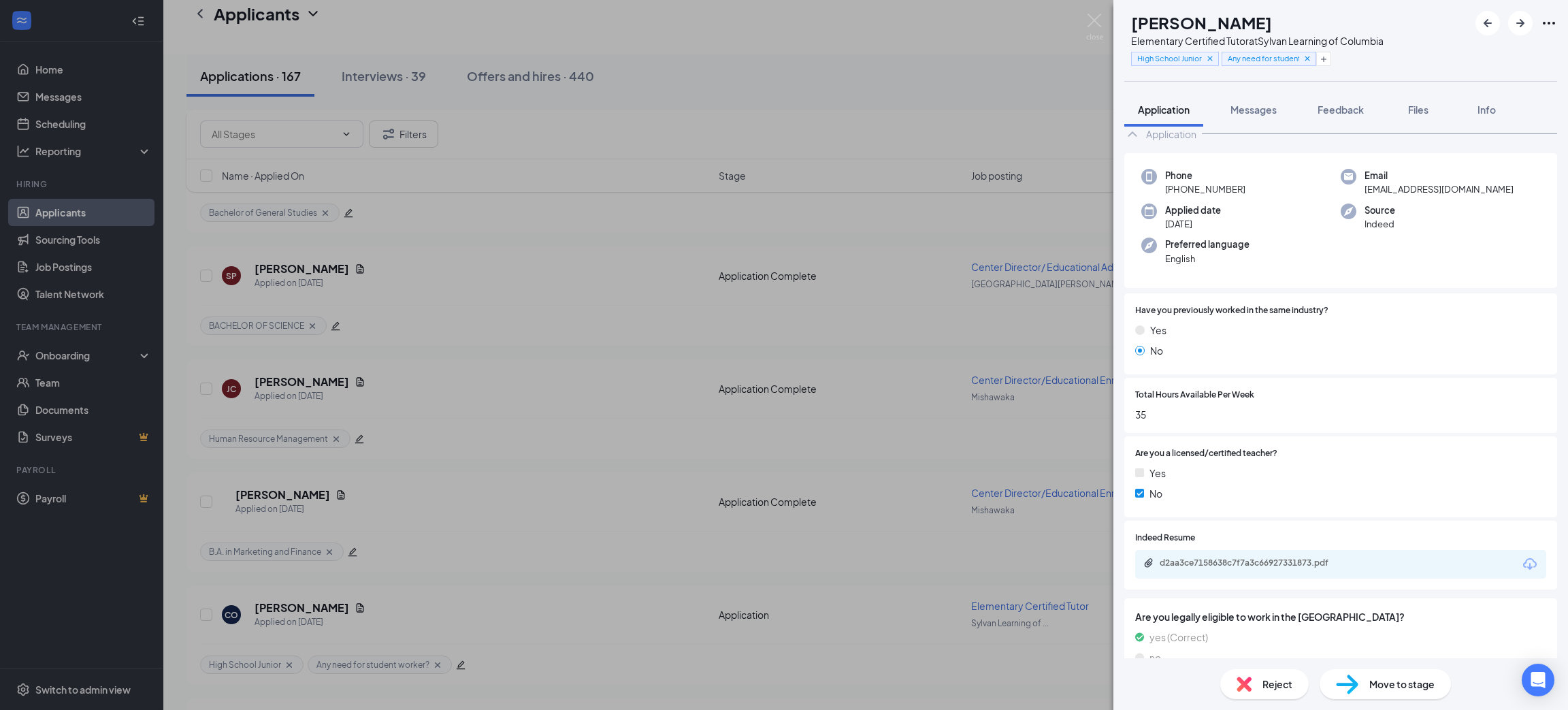
scroll to position [59, 0]
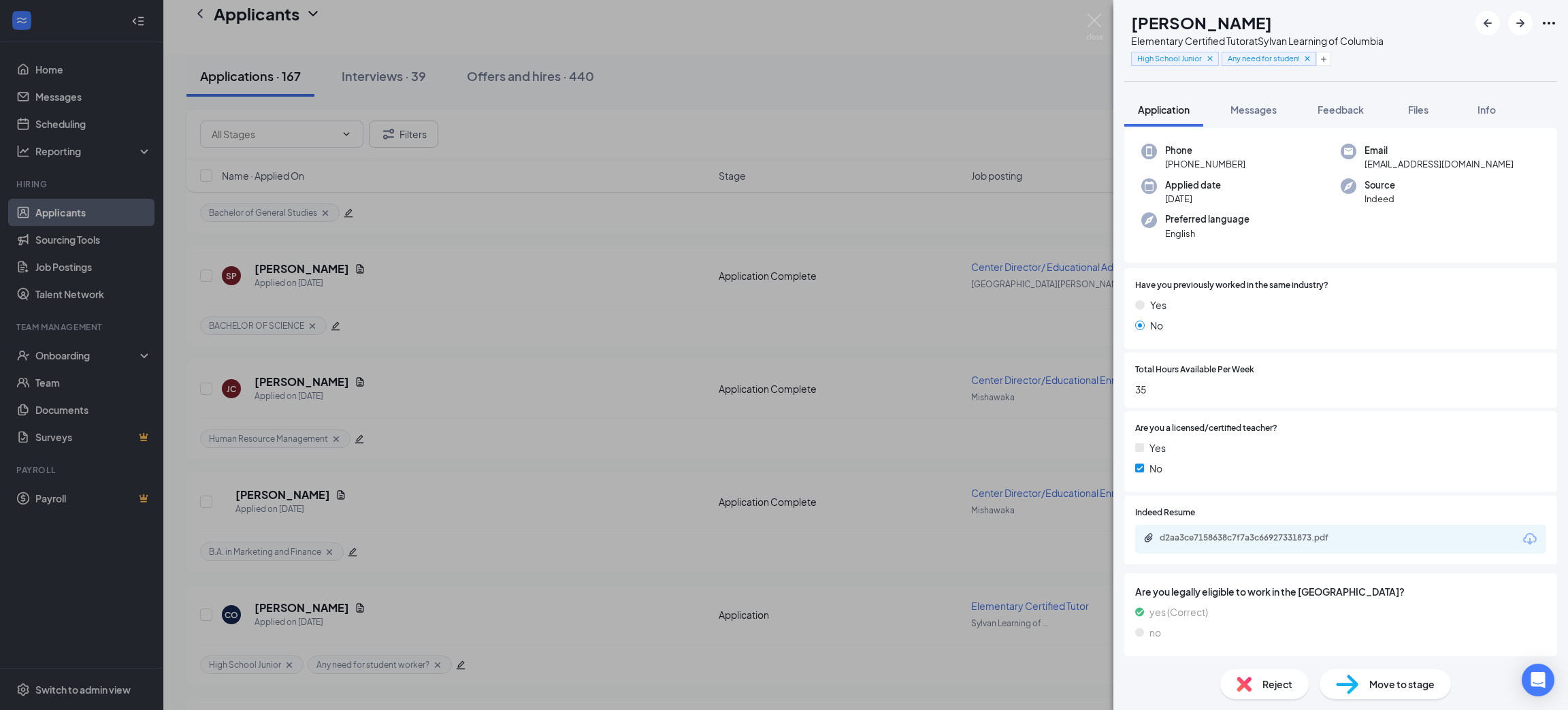
click at [1523, 536] on icon "Download" at bounding box center [1530, 538] width 14 height 11
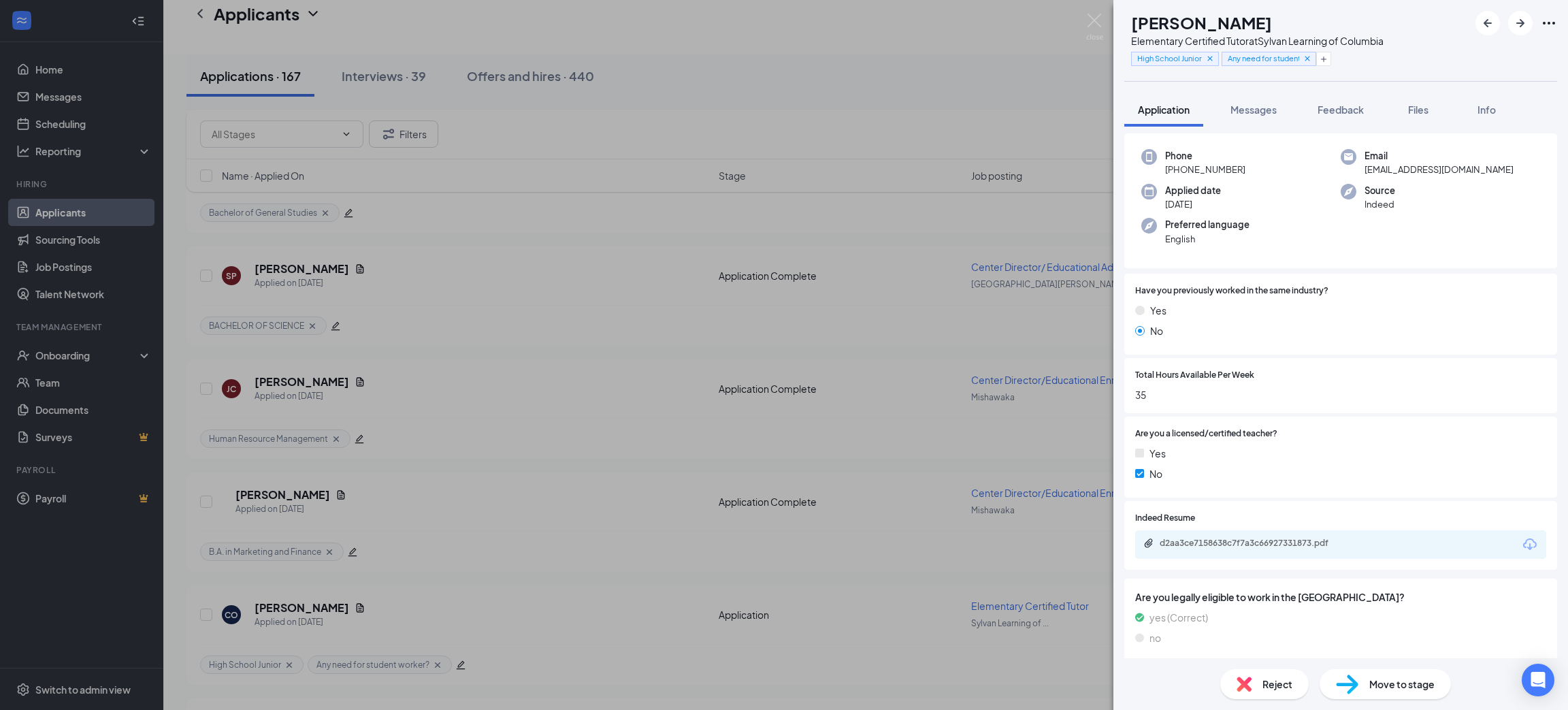
click at [1250, 686] on img at bounding box center [1244, 684] width 15 height 15
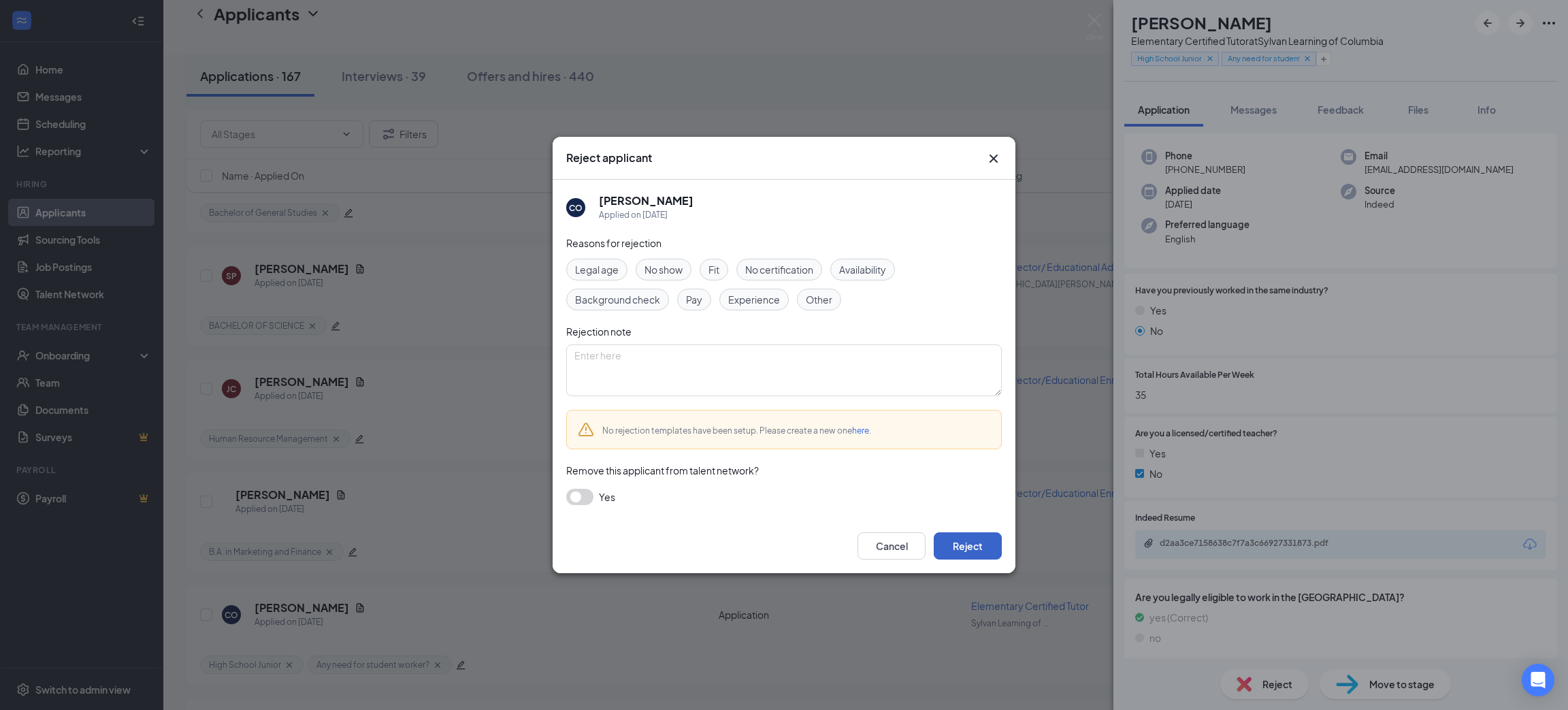
click at [972, 542] on button "Reject" at bounding box center [968, 546] width 68 height 27
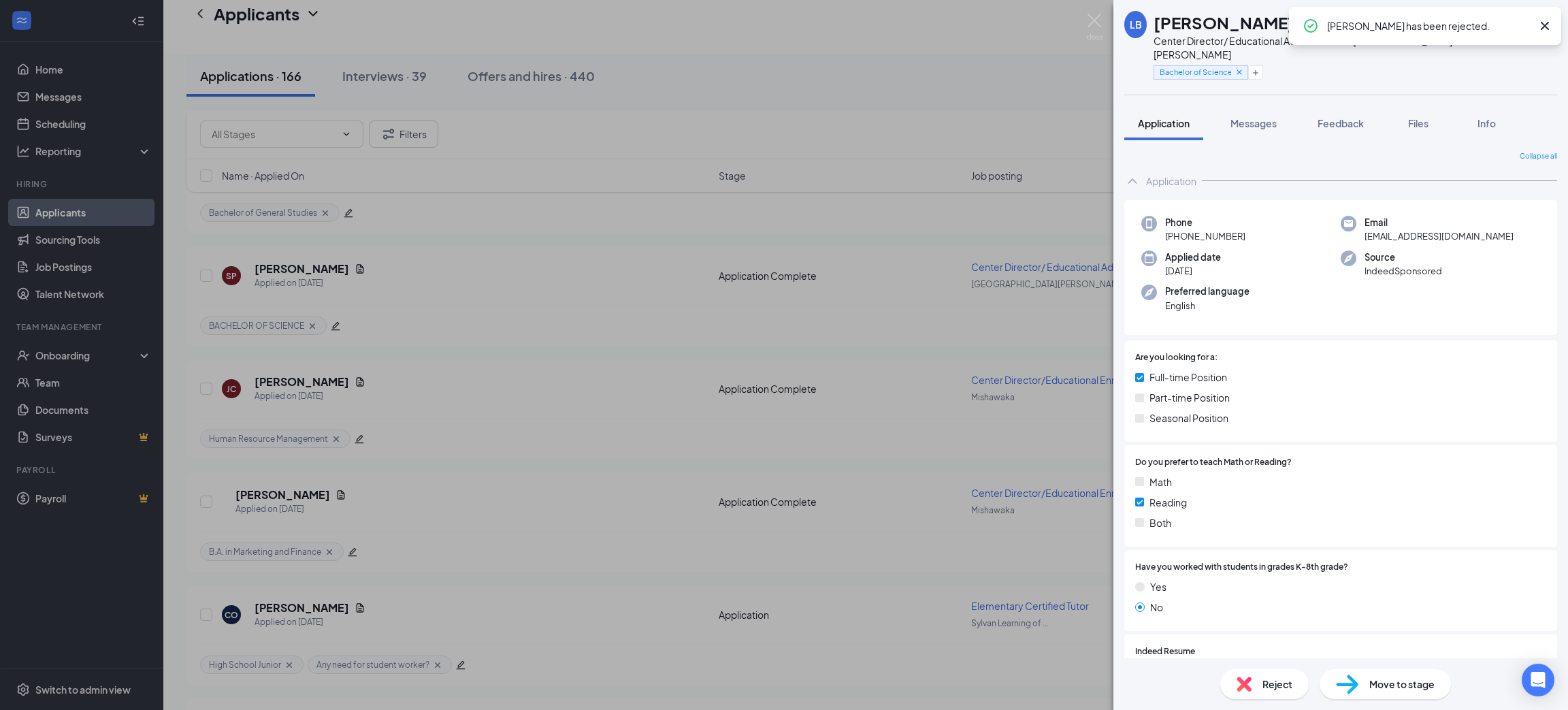
click at [1093, 12] on div "LB [PERSON_NAME] Center Director/ Educational Administrator at [GEOGRAPHIC_DATA…" at bounding box center [784, 355] width 1568 height 710
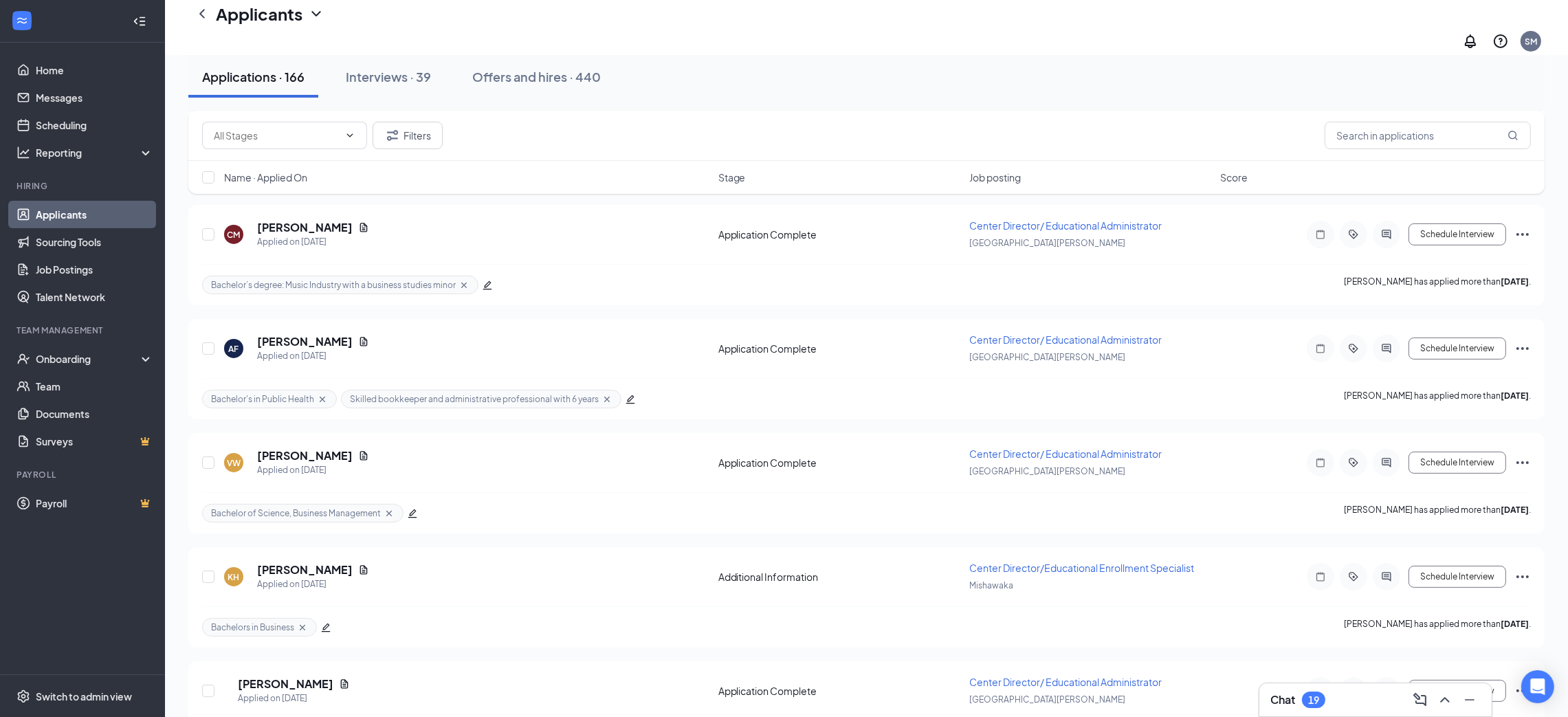
scroll to position [5, 0]
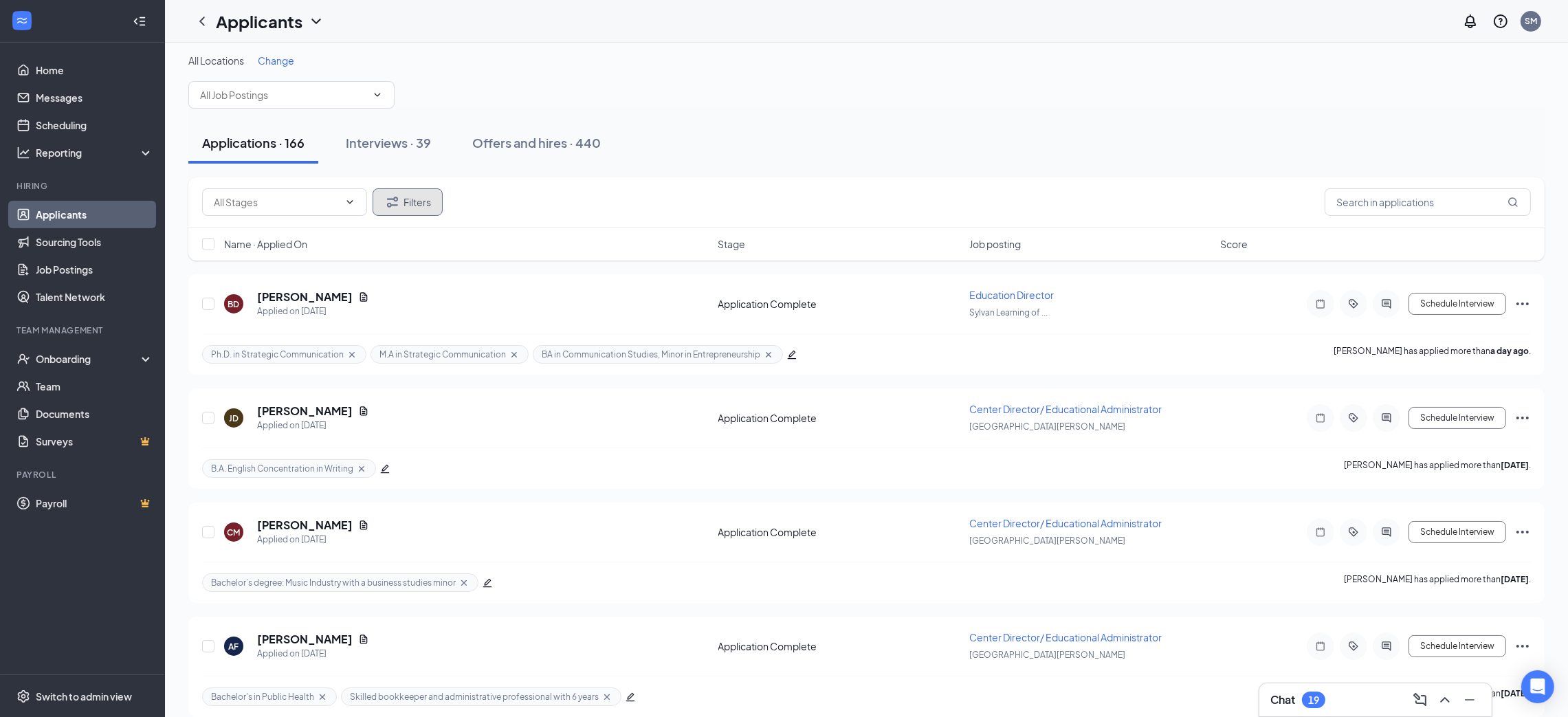
click at [413, 204] on button "Filters" at bounding box center [408, 202] width 71 height 27
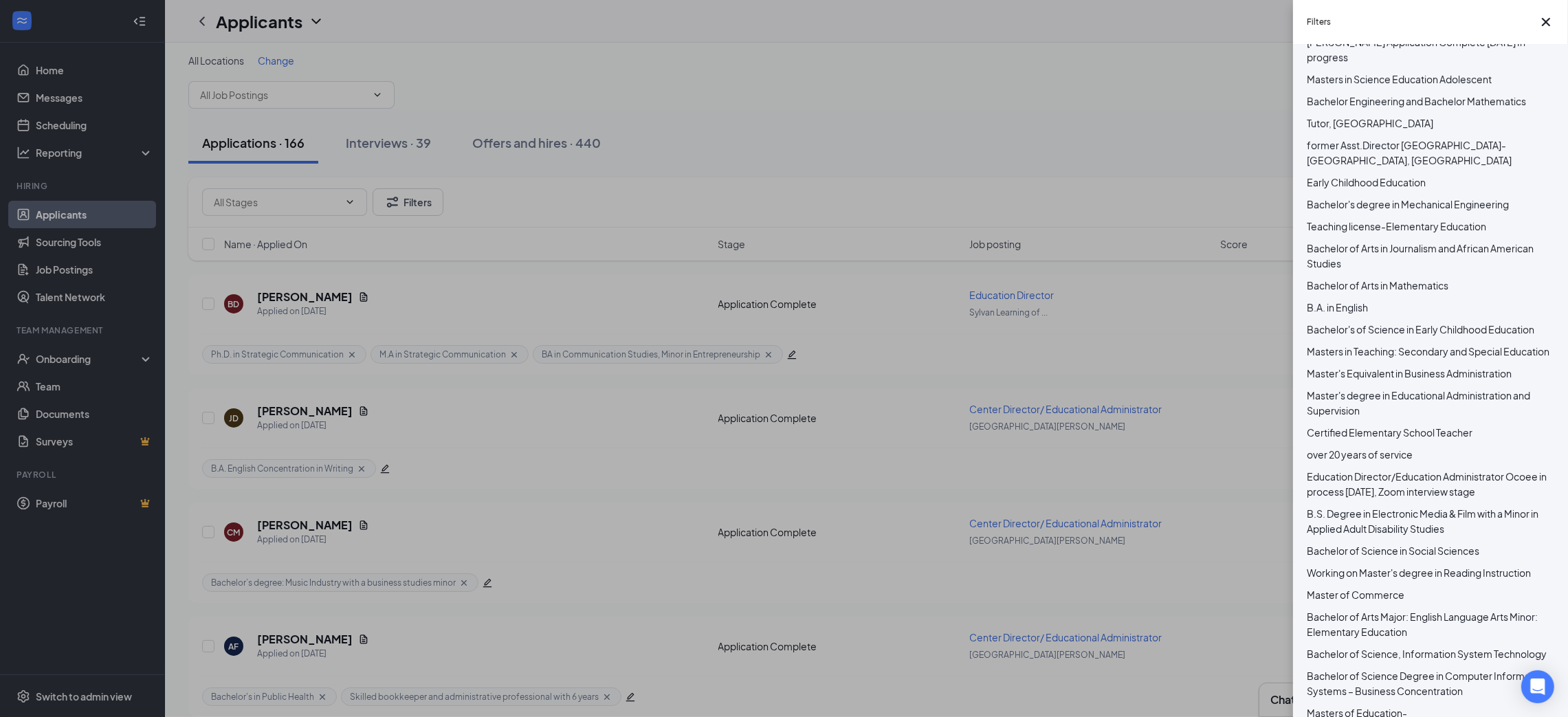
scroll to position [0, 0]
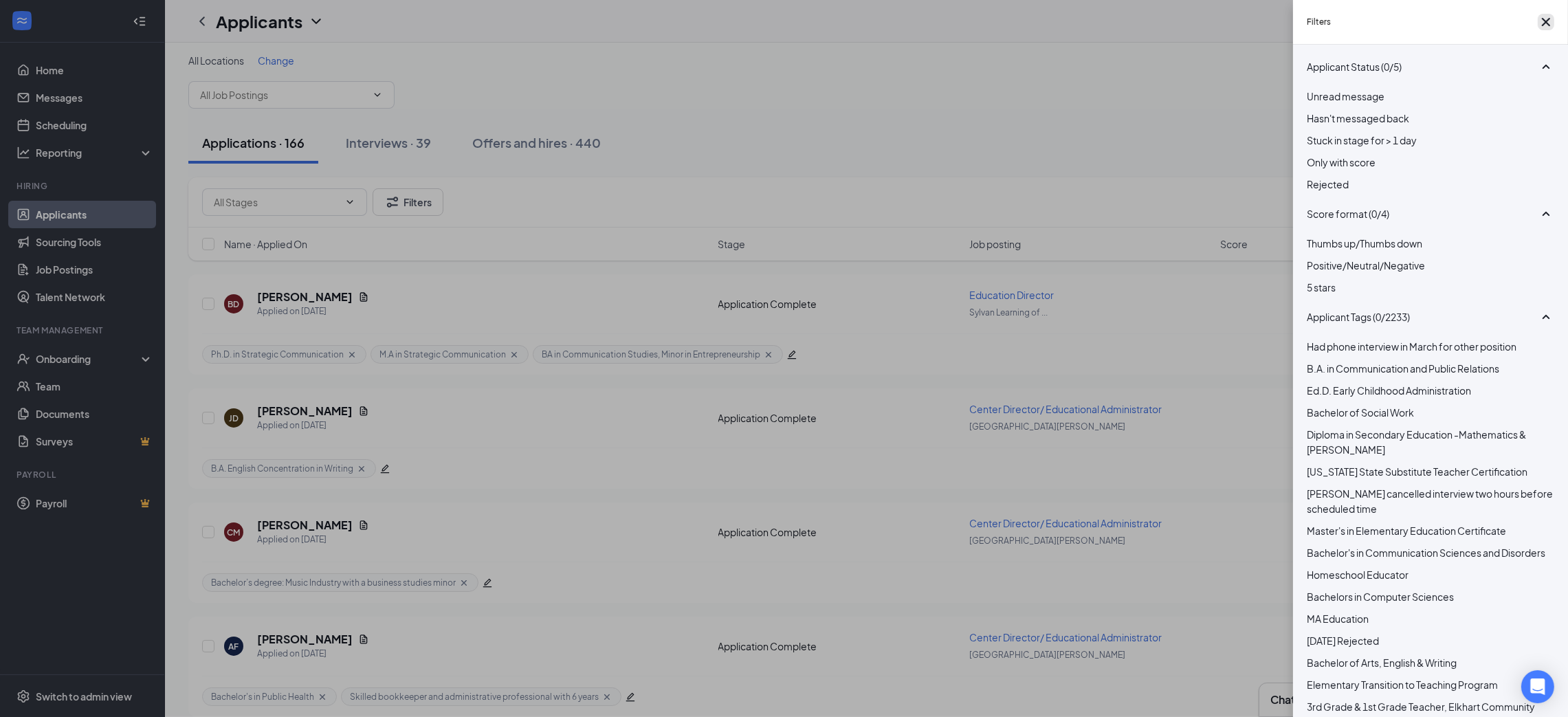
click at [1542, 26] on icon "Cross" at bounding box center [1546, 21] width 8 height 8
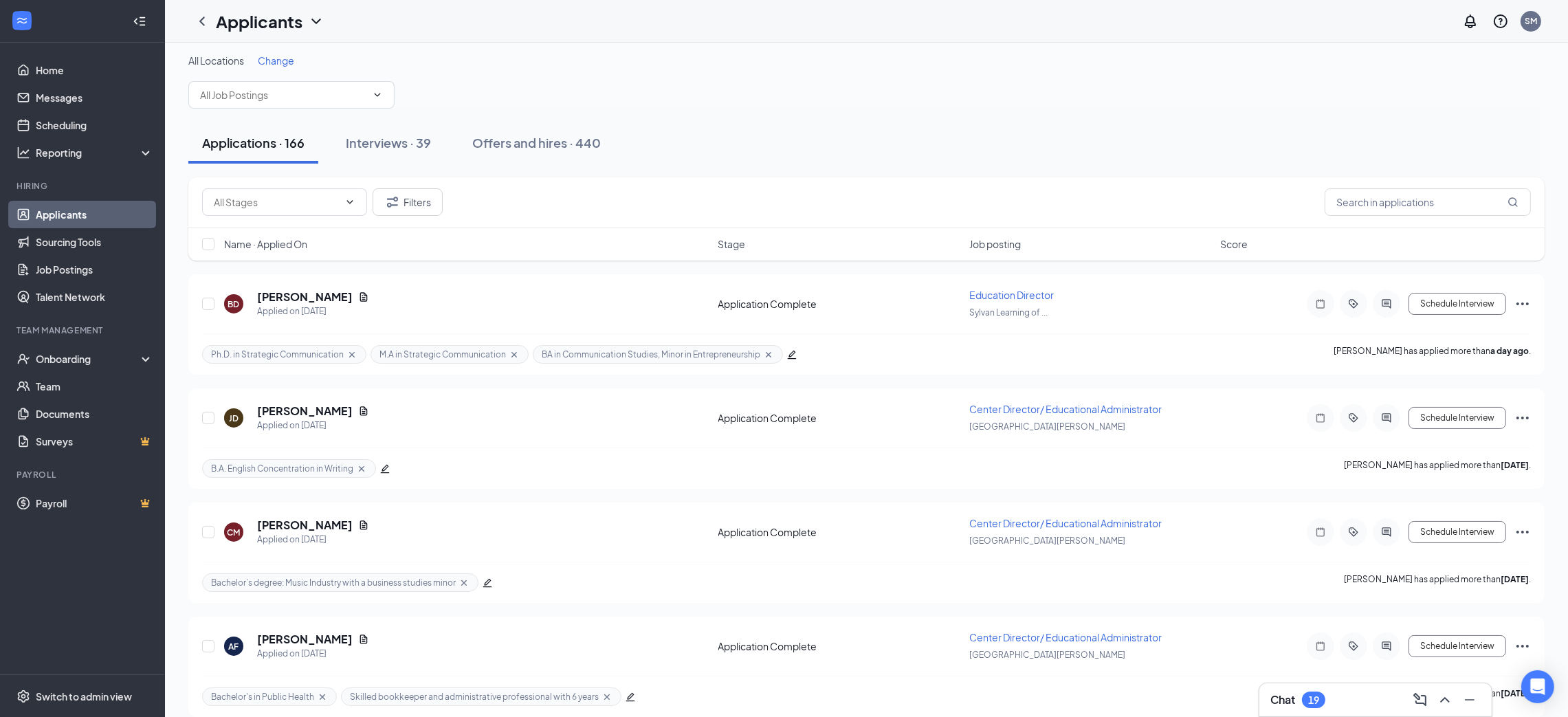
click at [349, 199] on icon "ChevronDown" at bounding box center [350, 202] width 11 height 11
click at [301, 263] on div "Application Complete (138)" at bounding box center [262, 255] width 123 height 15
type input "Application Complete (138)"
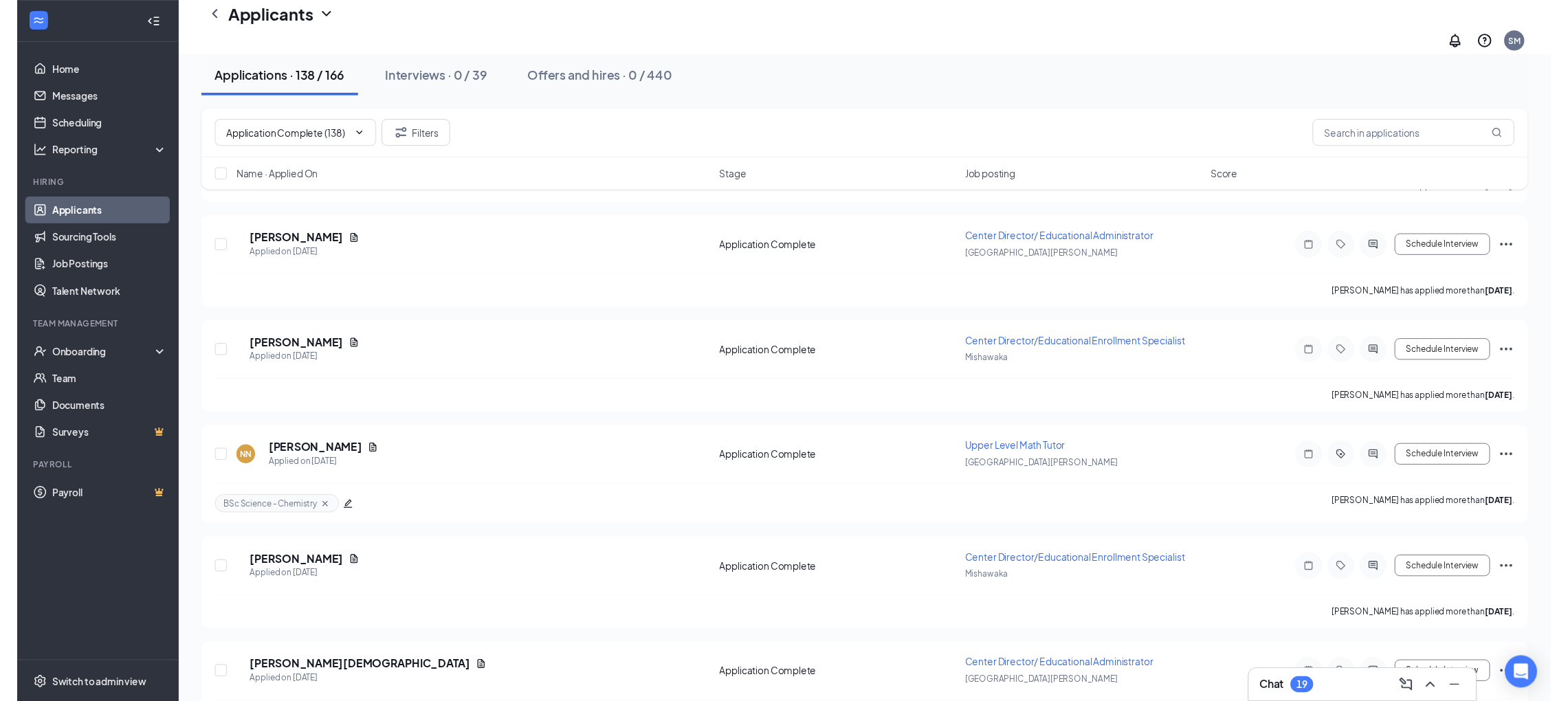
scroll to position [9143, 0]
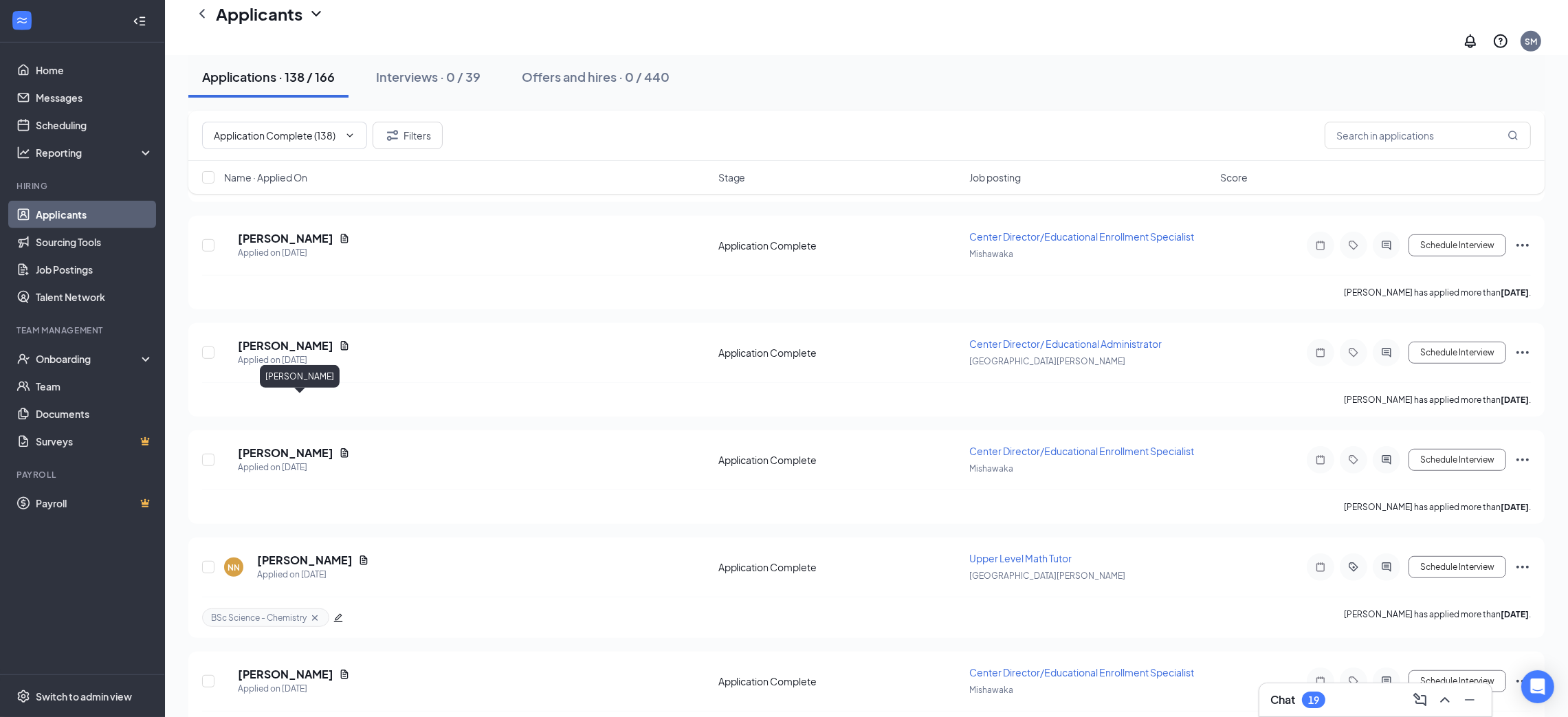
click at [319, 553] on h5 "[PERSON_NAME]" at bounding box center [305, 560] width 95 height 15
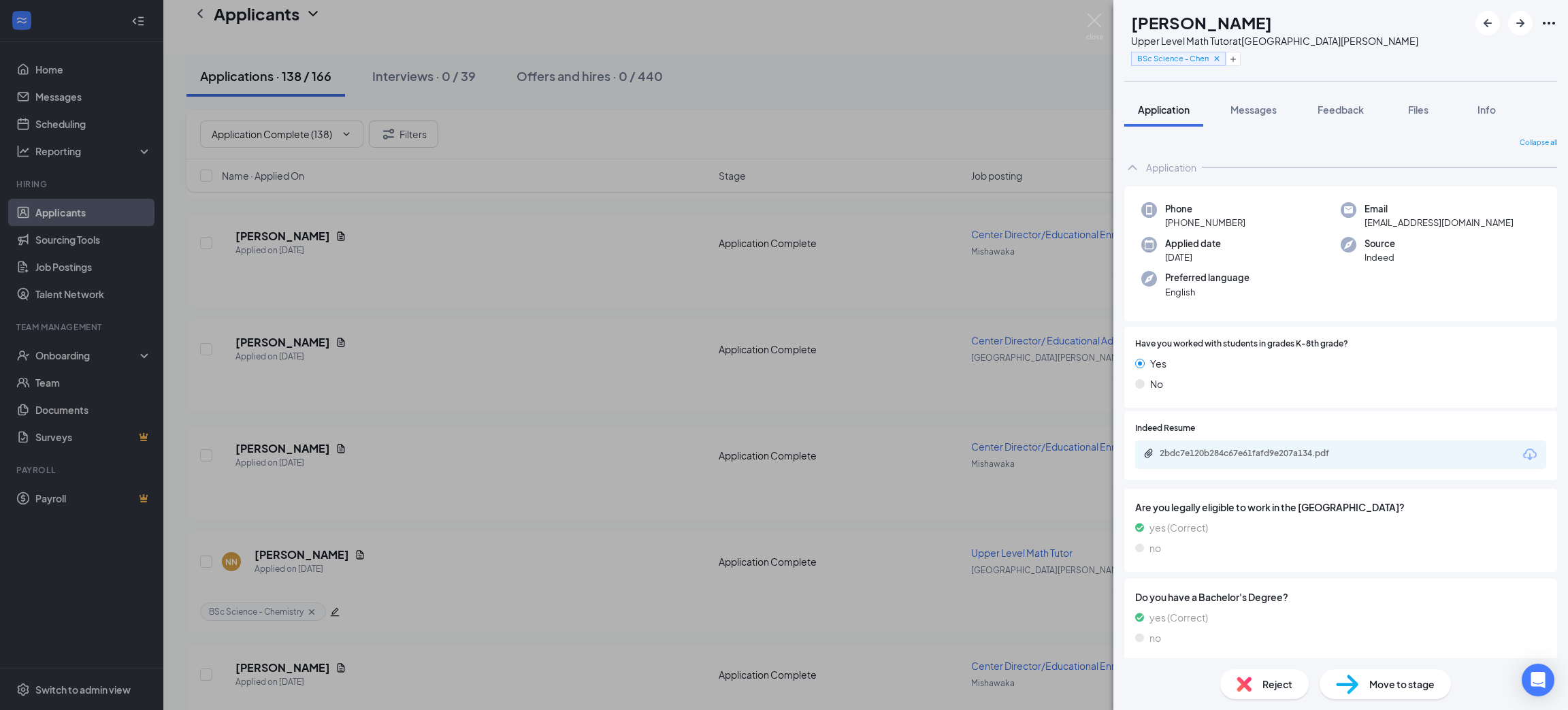
click at [1522, 449] on icon "Download" at bounding box center [1530, 454] width 17 height 17
click at [1287, 686] on span "Reject" at bounding box center [1277, 684] width 30 height 15
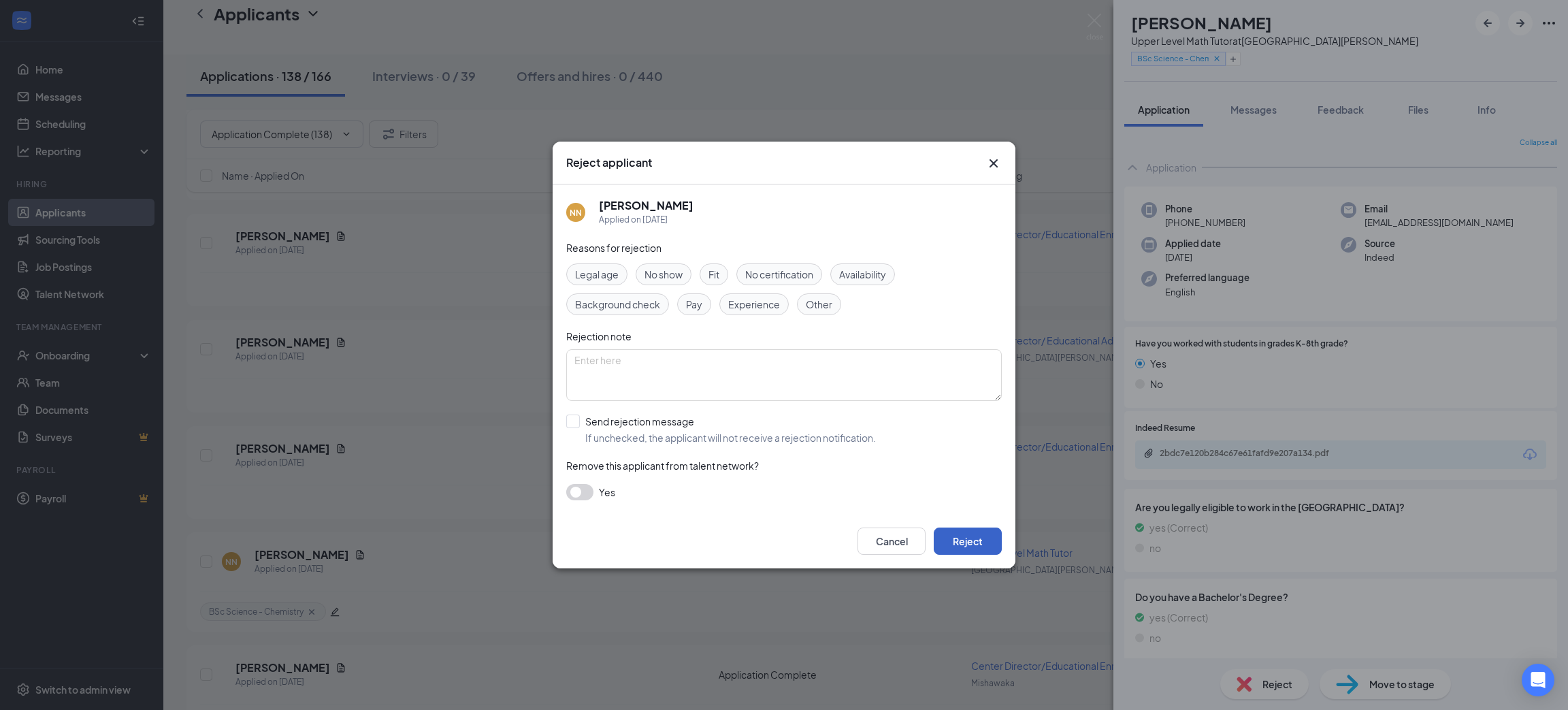
click at [995, 539] on button "Reject" at bounding box center [968, 541] width 68 height 27
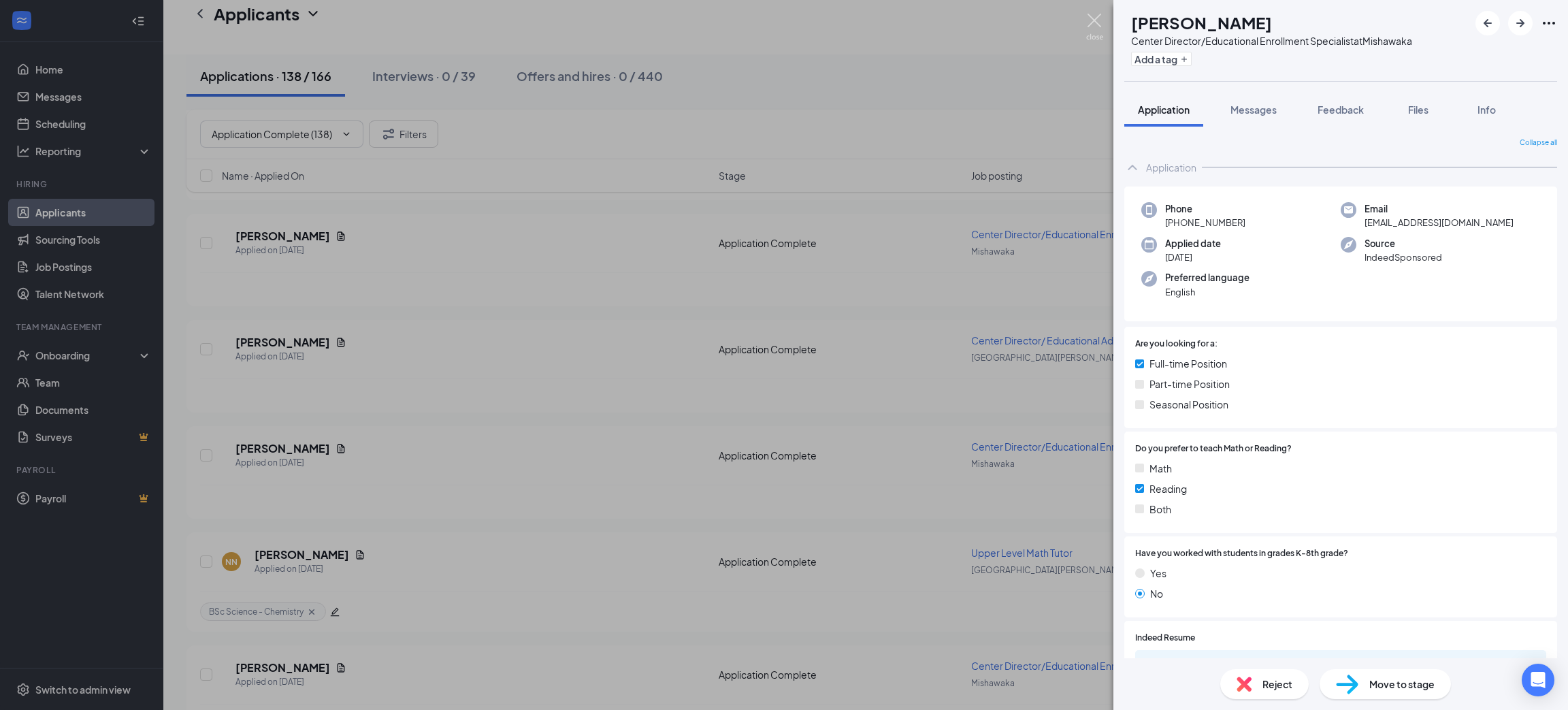
click at [1097, 17] on img at bounding box center [1094, 27] width 17 height 26
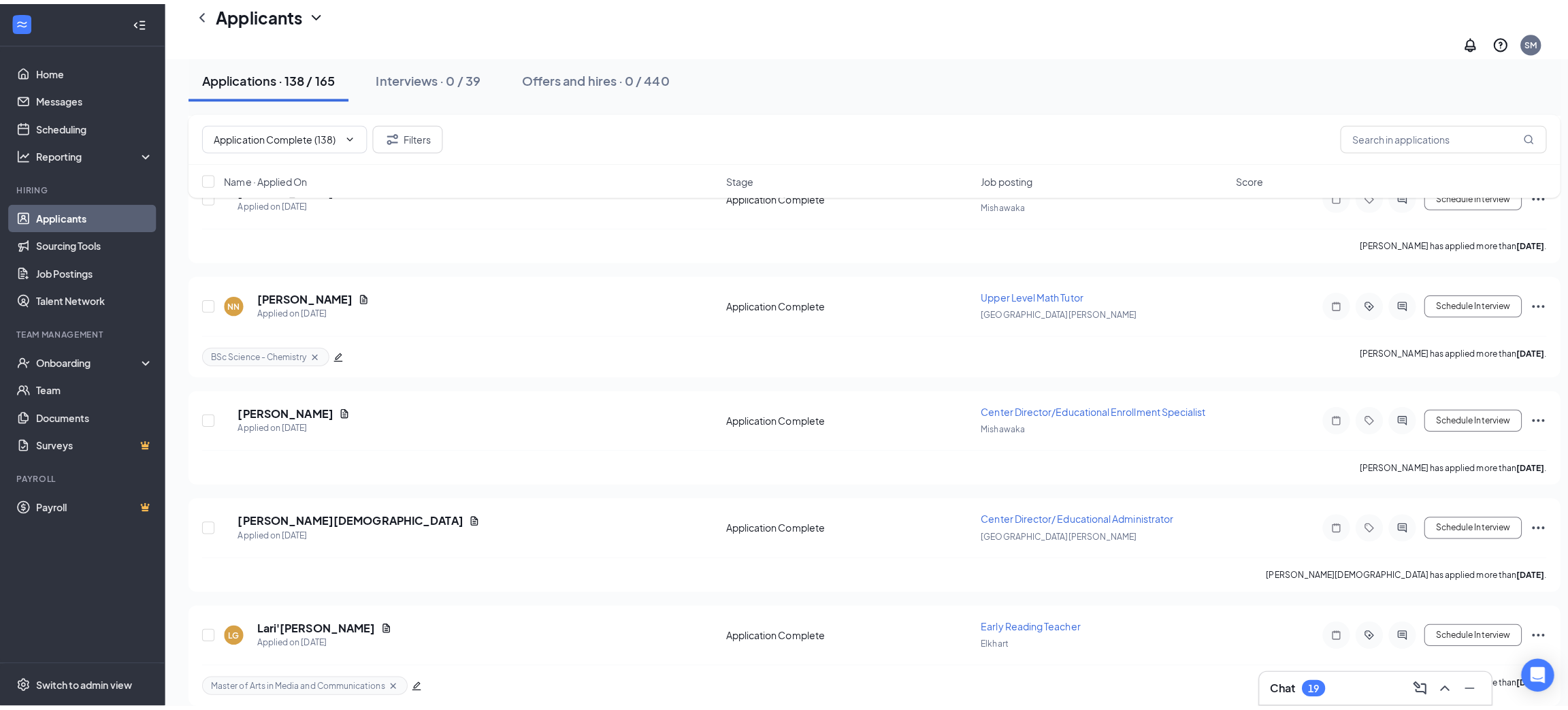
scroll to position [9362, 0]
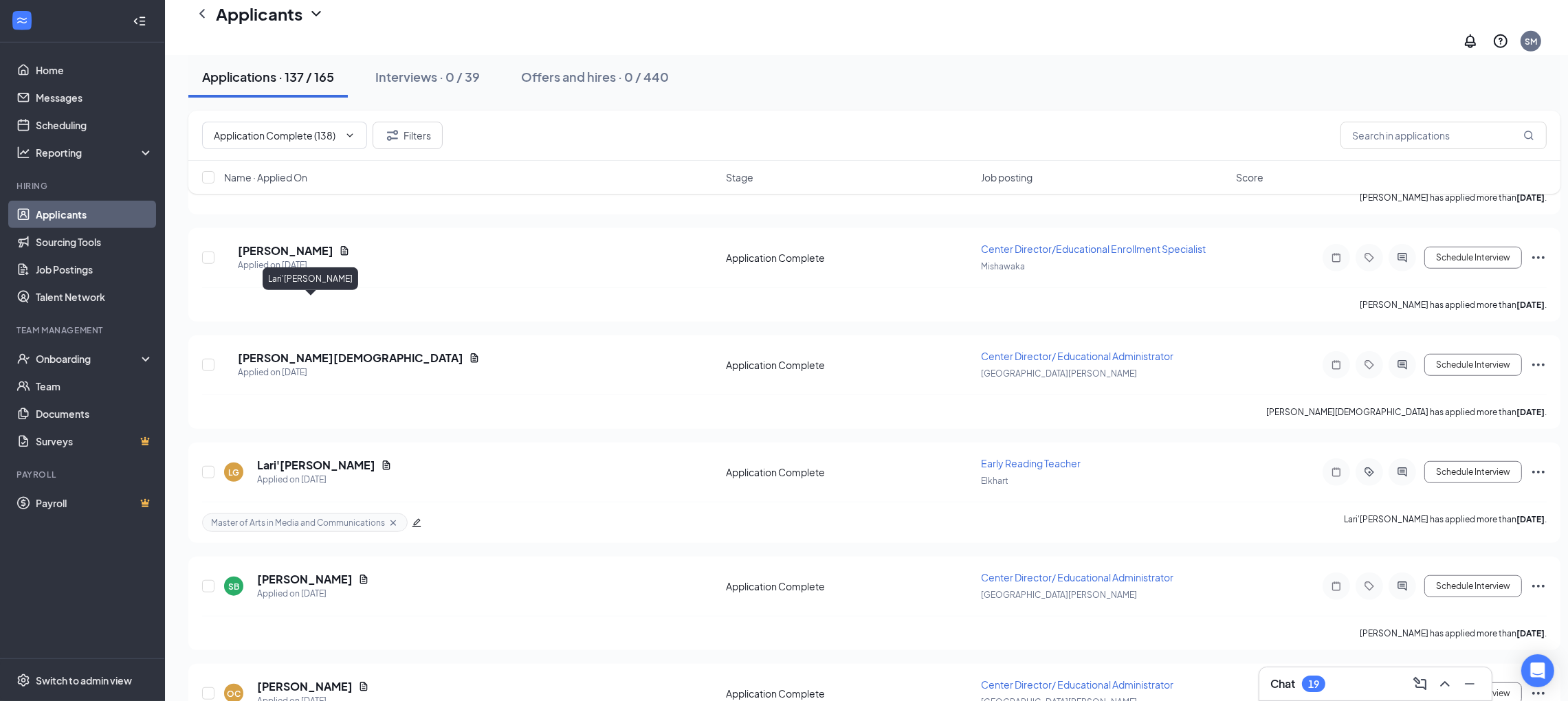
click at [292, 458] on h5 "Lari'[PERSON_NAME]" at bounding box center [317, 465] width 118 height 15
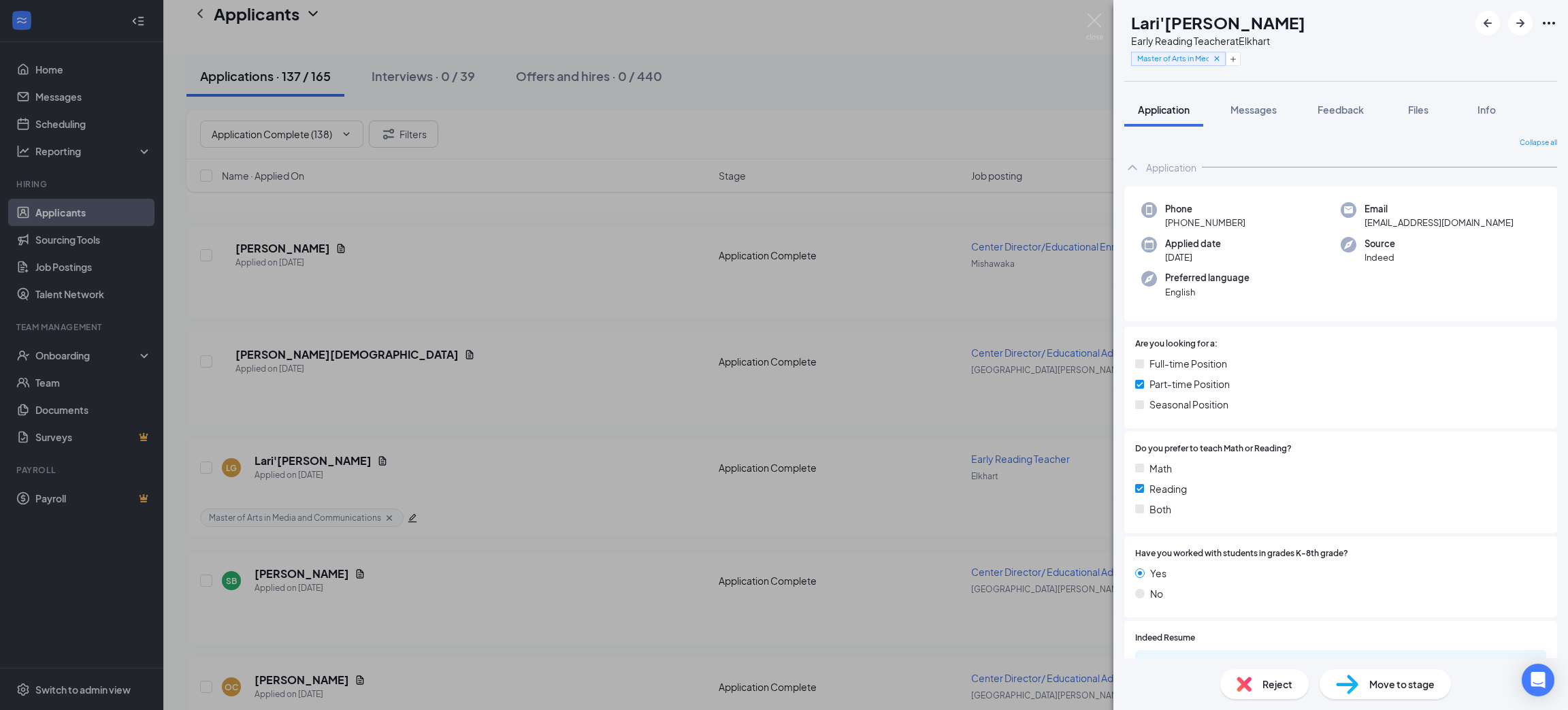
scroll to position [204, 0]
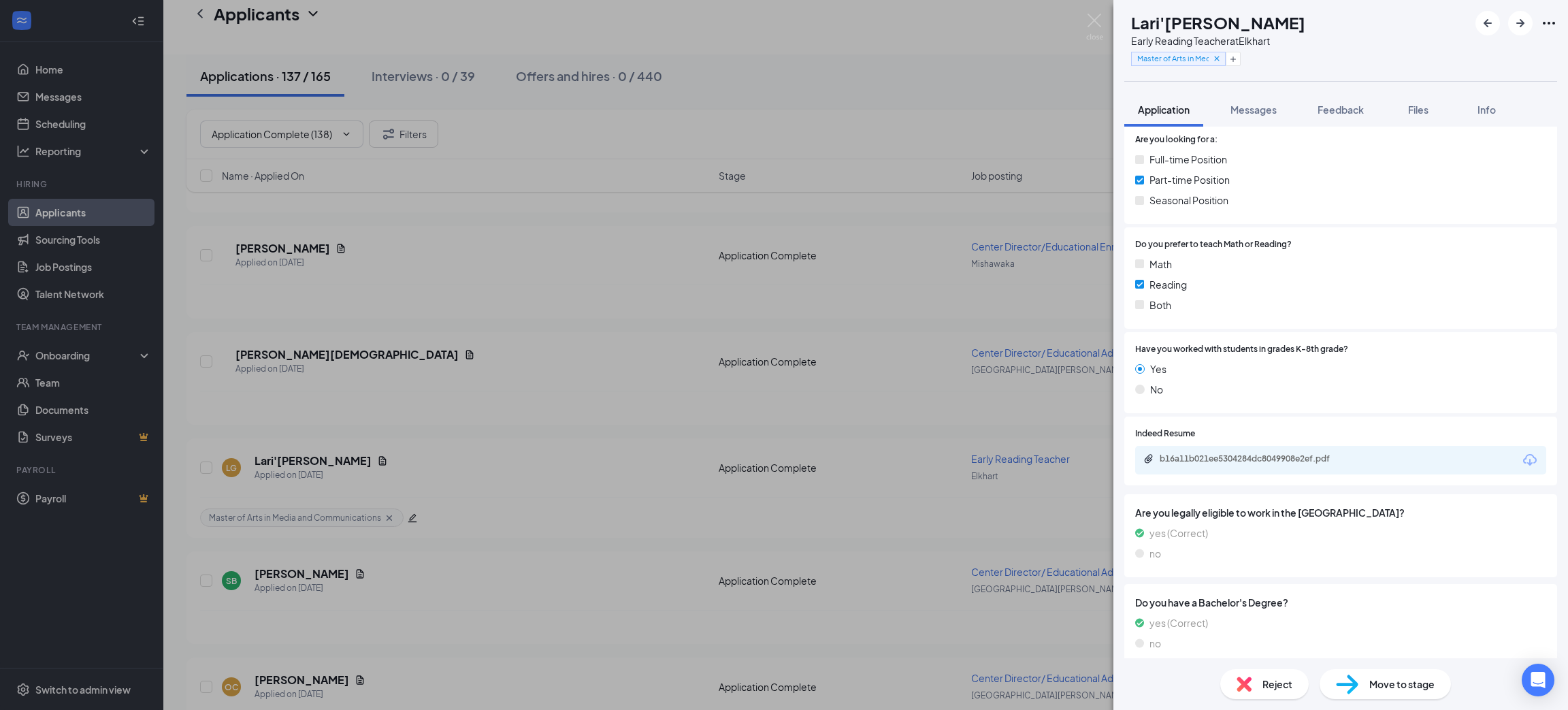
click at [1522, 465] on icon "Download" at bounding box center [1530, 460] width 17 height 17
click at [1252, 675] on div "Reject" at bounding box center [1264, 684] width 88 height 30
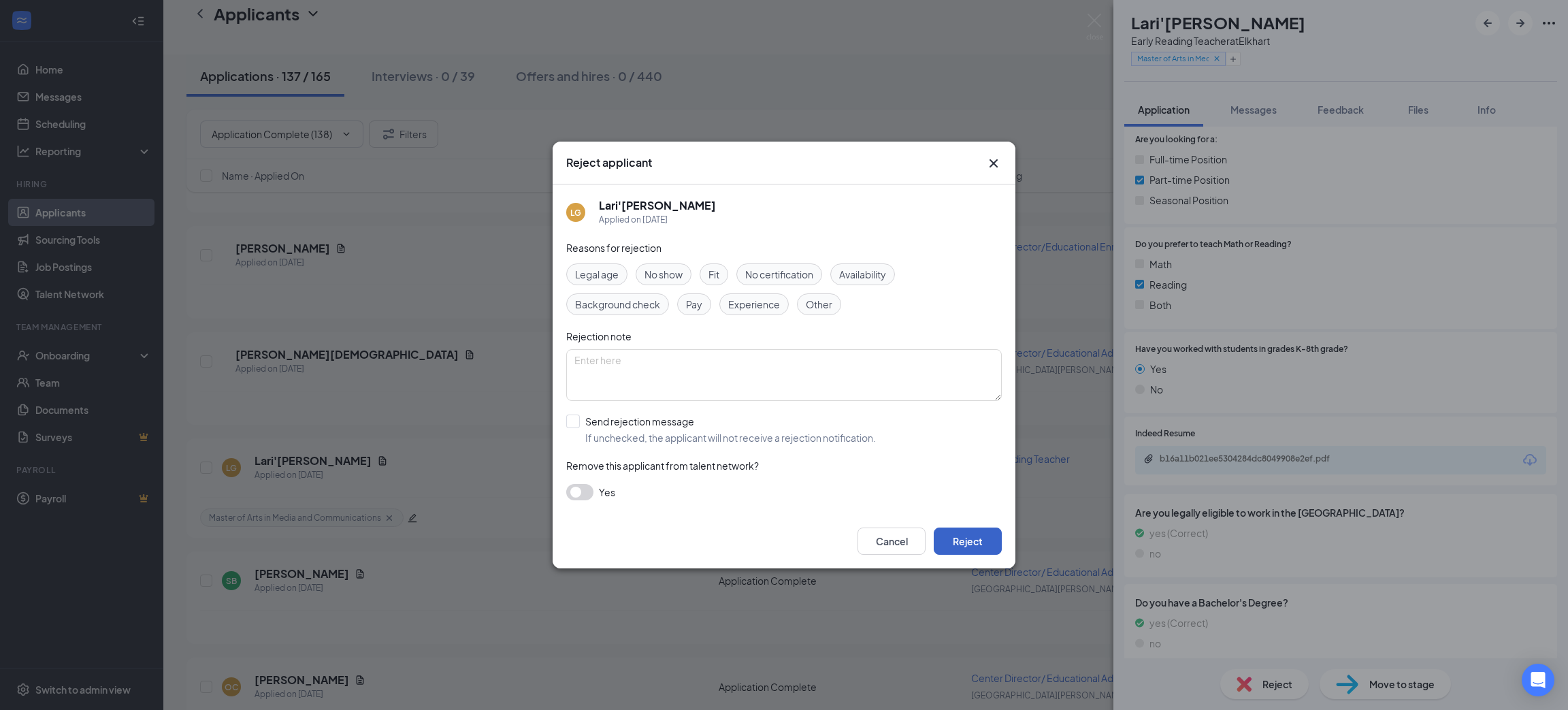
click at [990, 542] on button "Reject" at bounding box center [968, 541] width 68 height 27
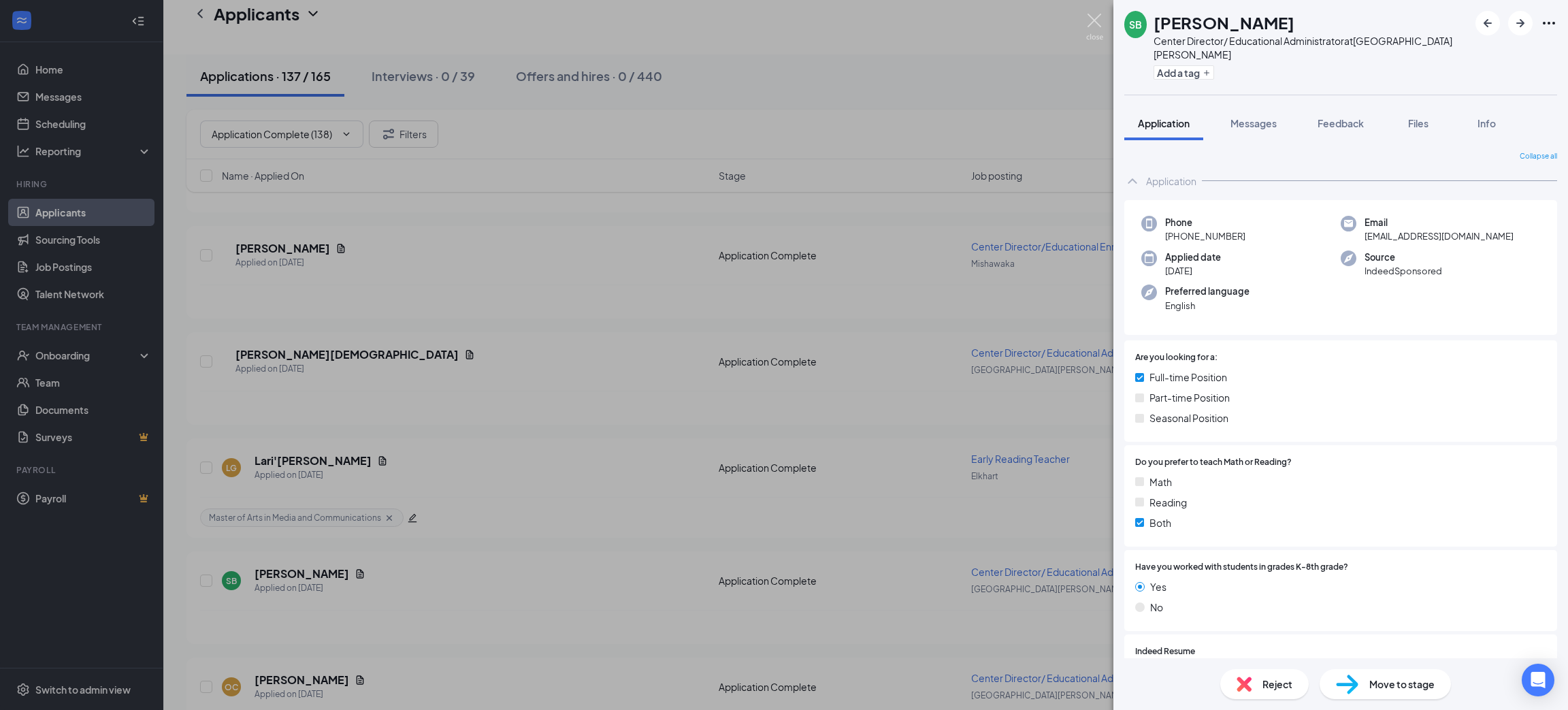
click at [1092, 24] on img at bounding box center [1094, 27] width 17 height 26
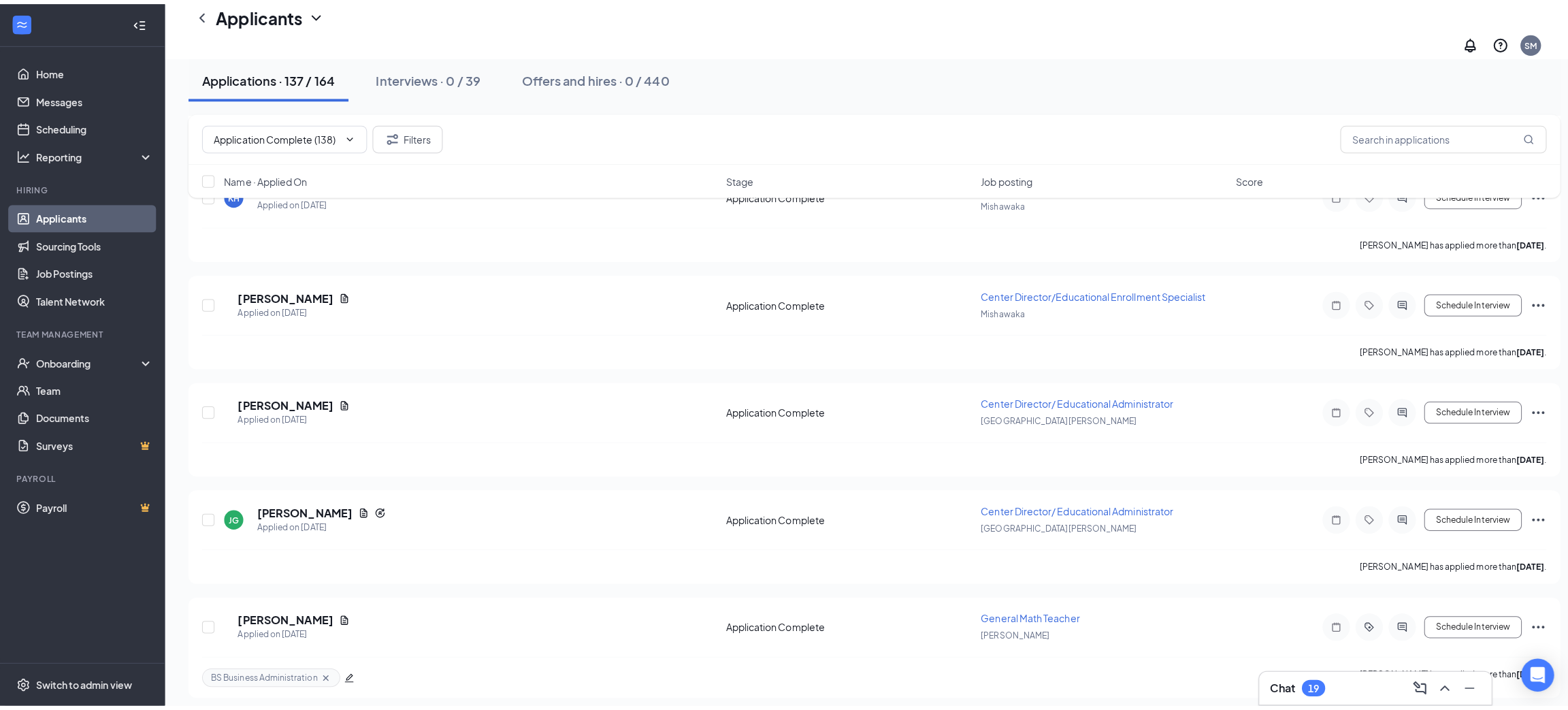
scroll to position [9974, 0]
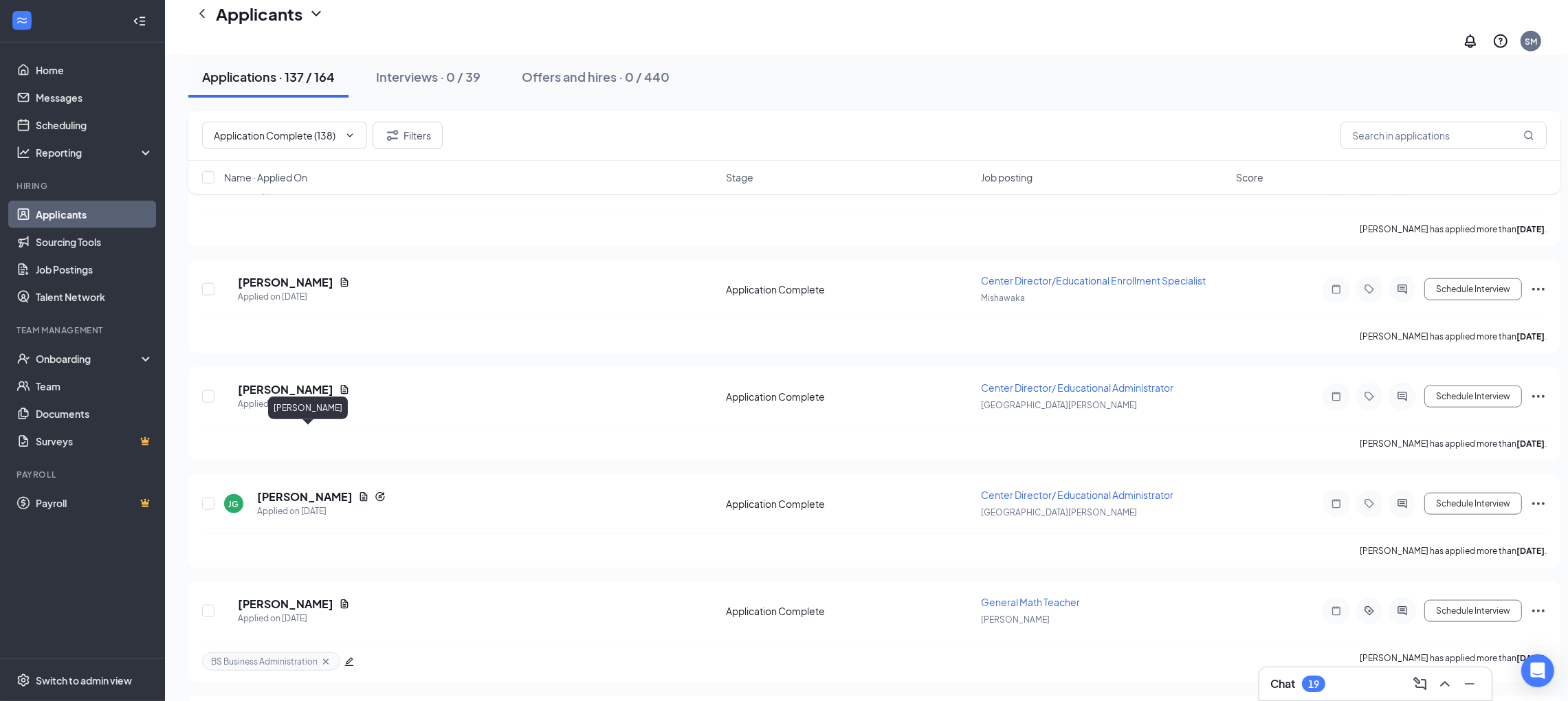
click at [333, 597] on h5 "[PERSON_NAME]" at bounding box center [286, 604] width 95 height 15
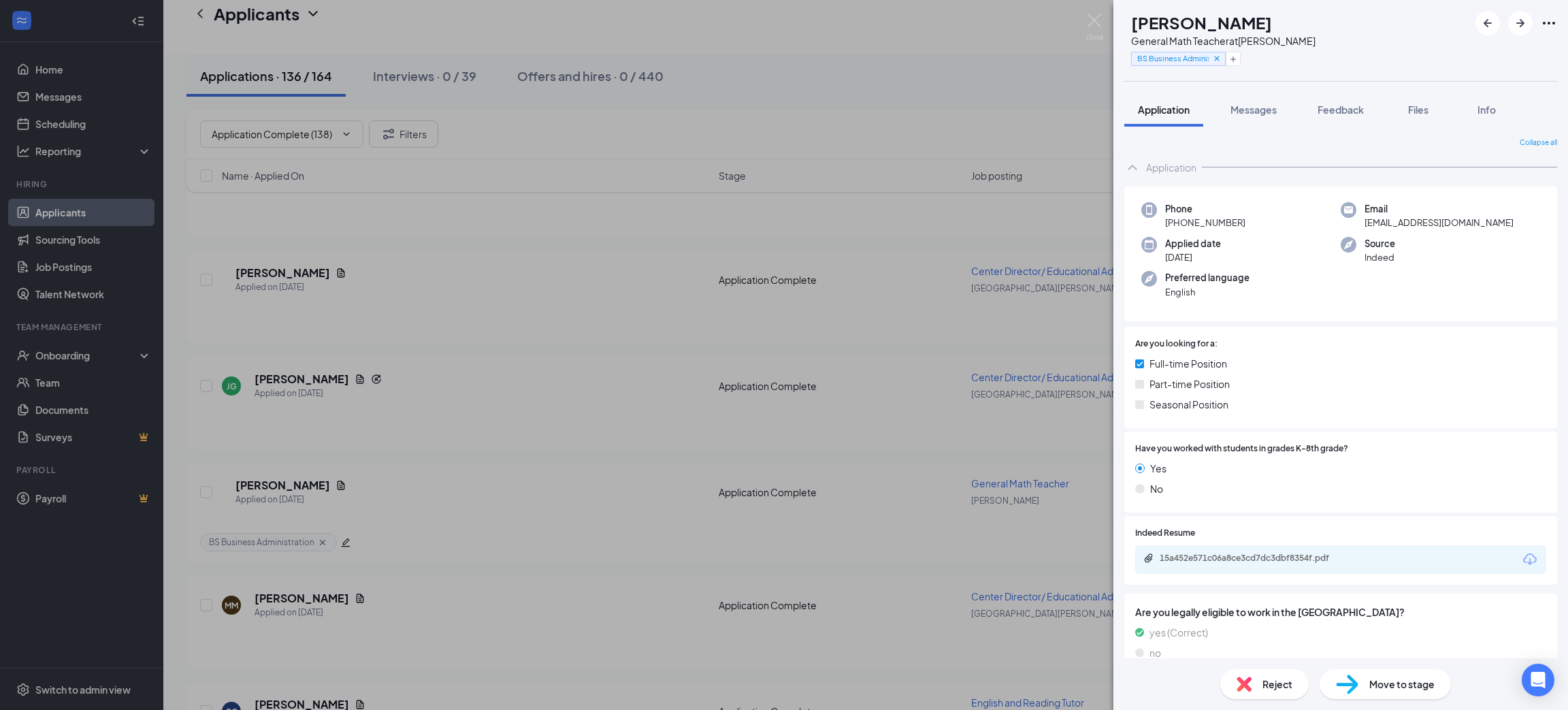
scroll to position [9968, 0]
click at [1277, 672] on div "Reject" at bounding box center [1264, 684] width 88 height 30
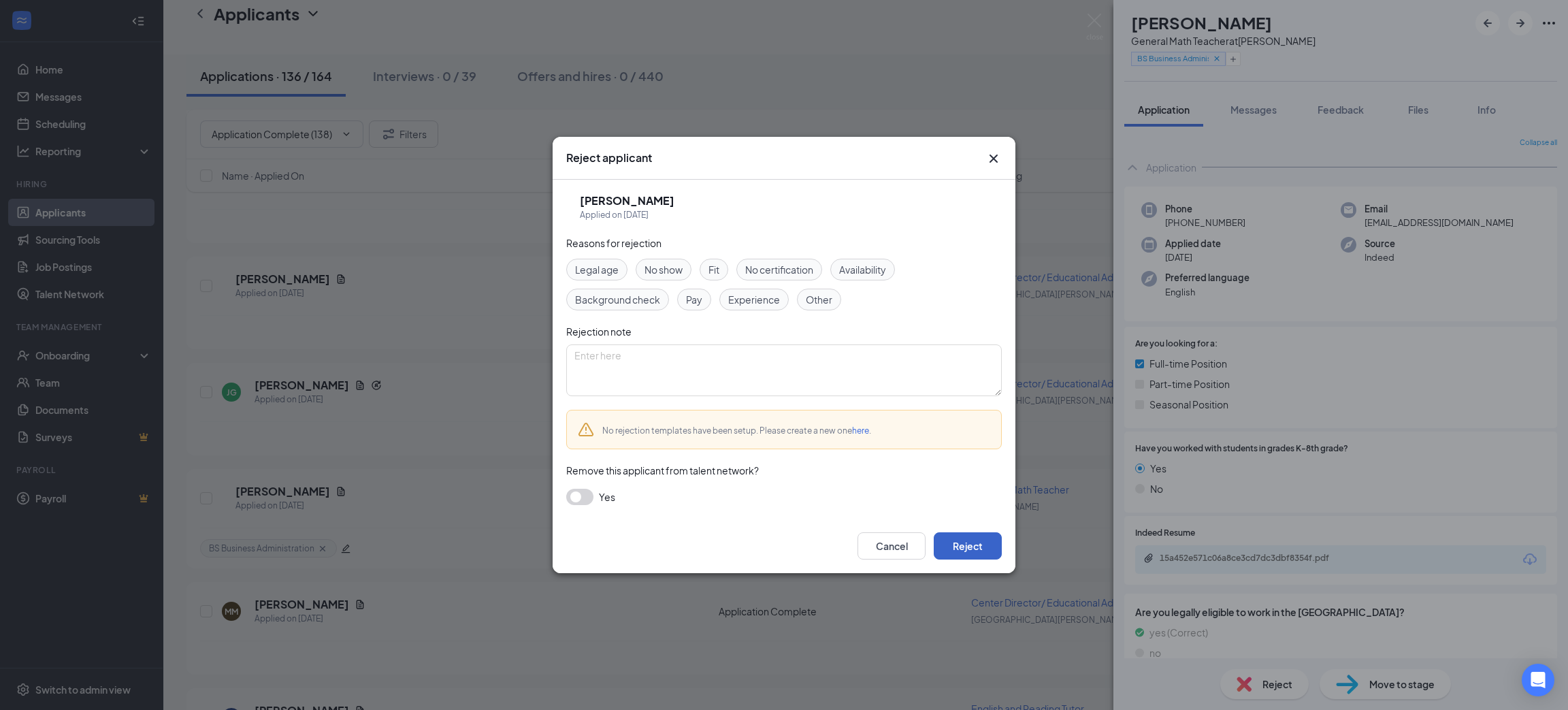
click at [967, 547] on button "Reject" at bounding box center [968, 546] width 68 height 27
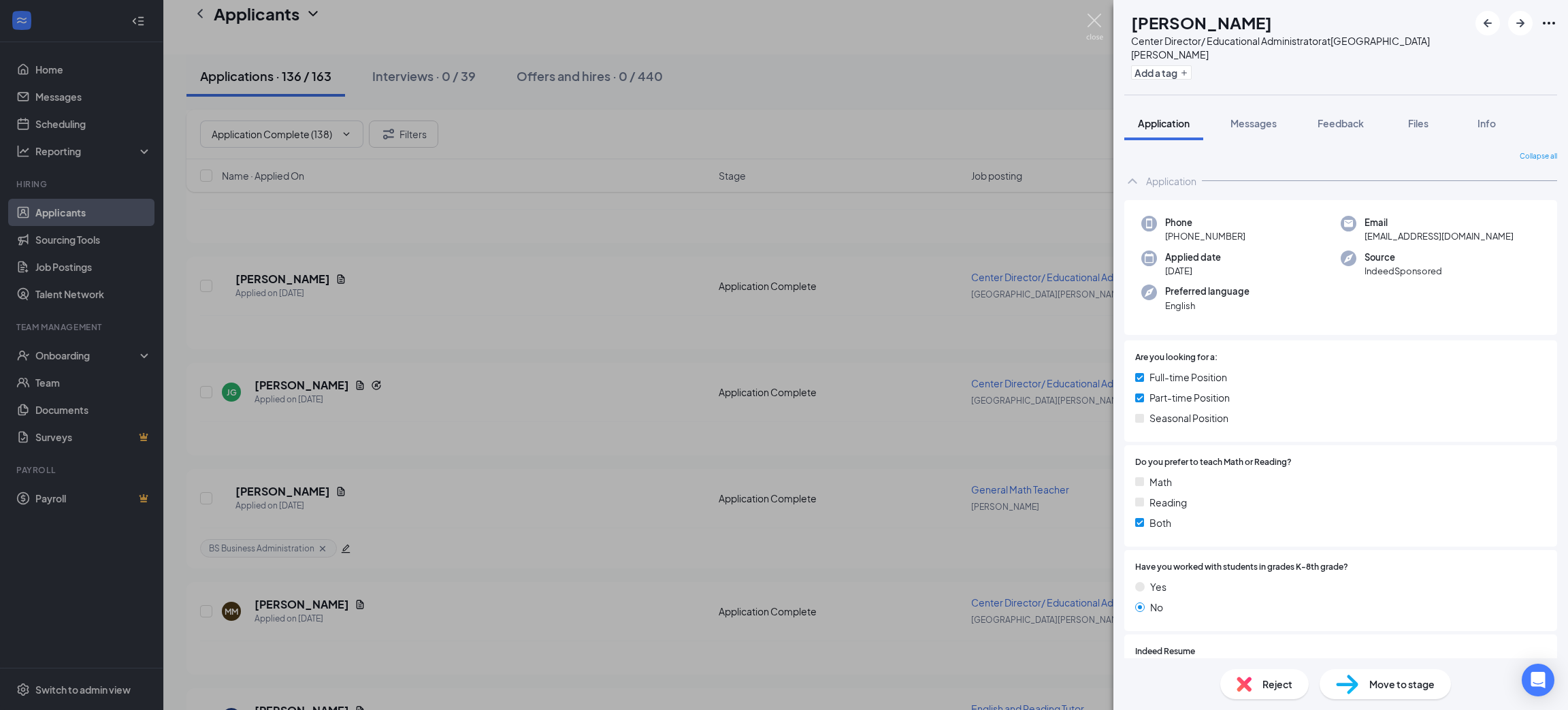
click at [1088, 26] on img at bounding box center [1094, 27] width 17 height 26
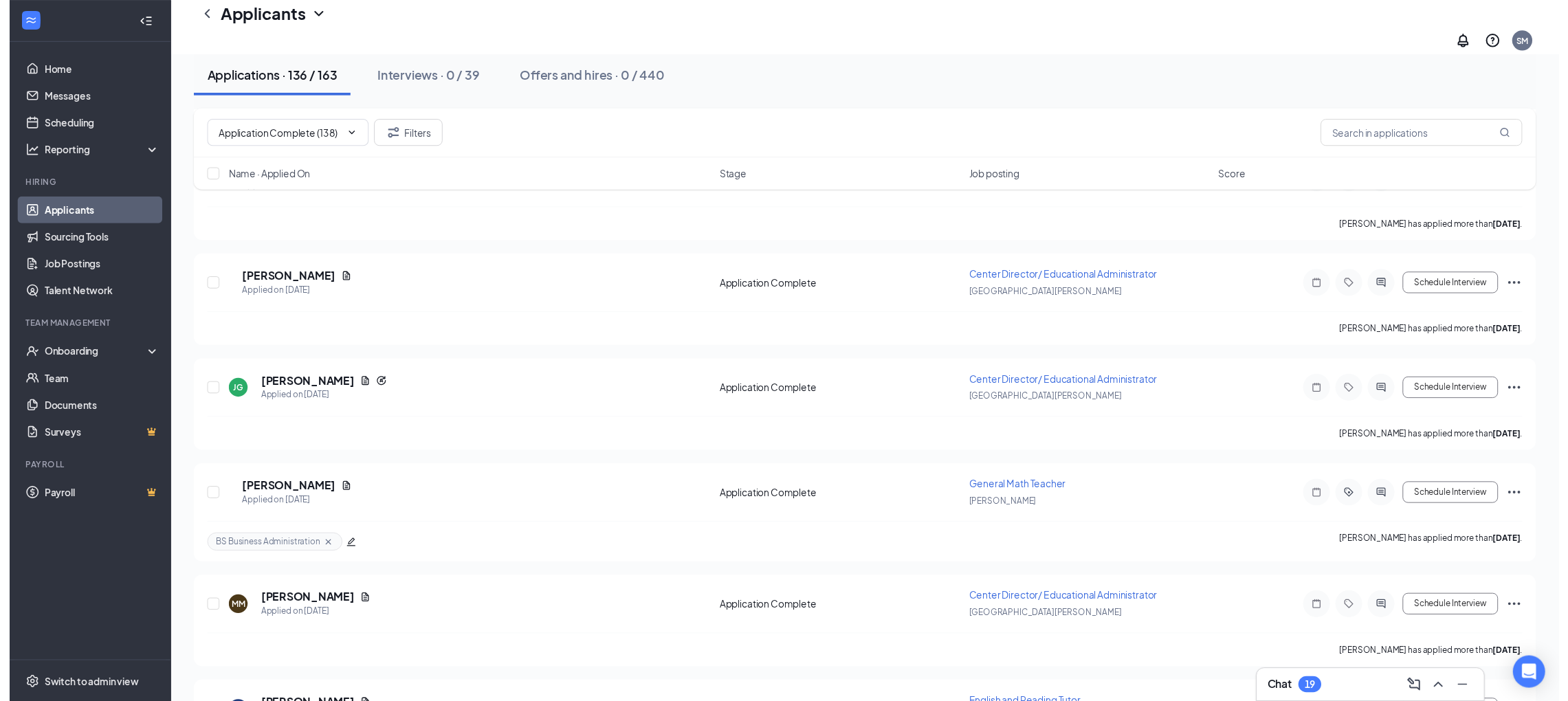
scroll to position [10168, 0]
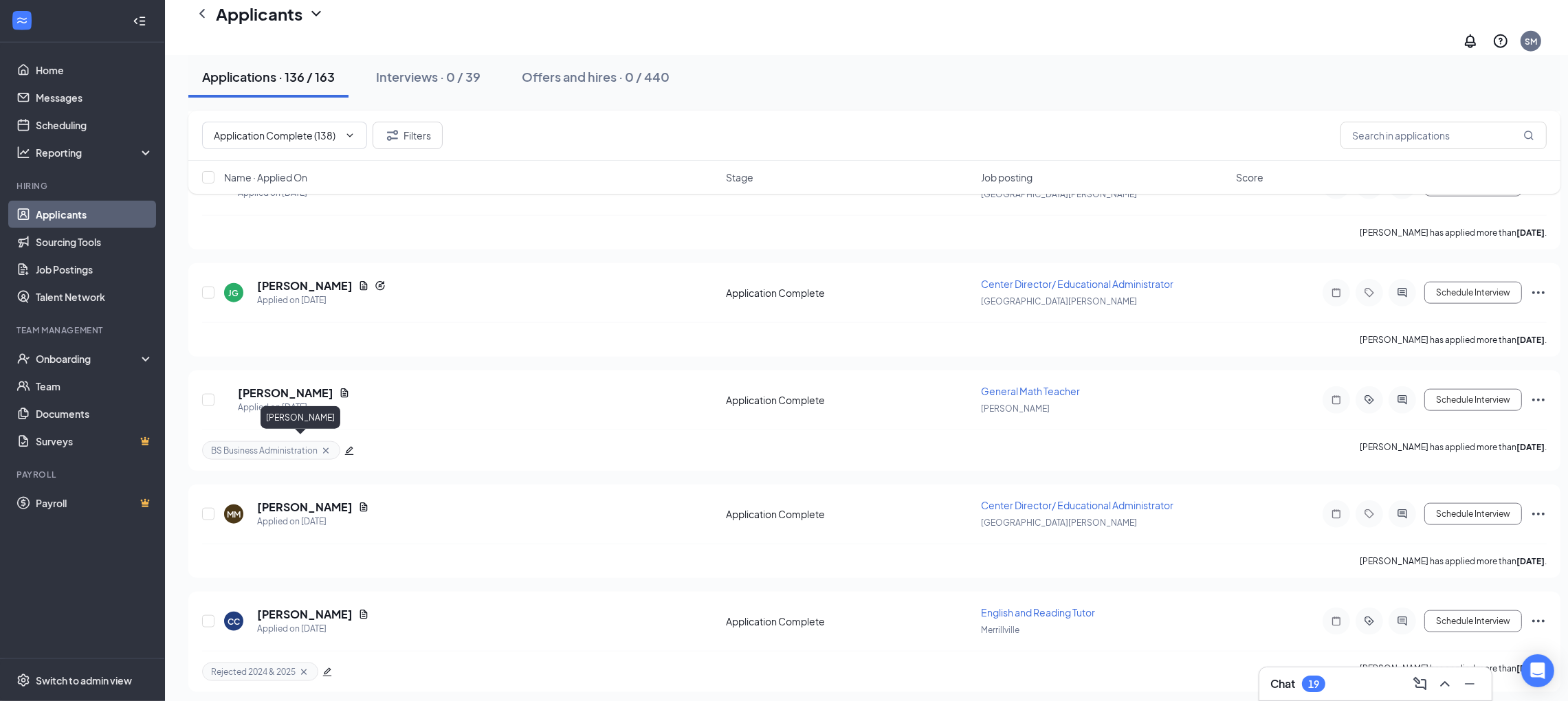
click at [293, 607] on h5 "[PERSON_NAME]" at bounding box center [305, 614] width 95 height 15
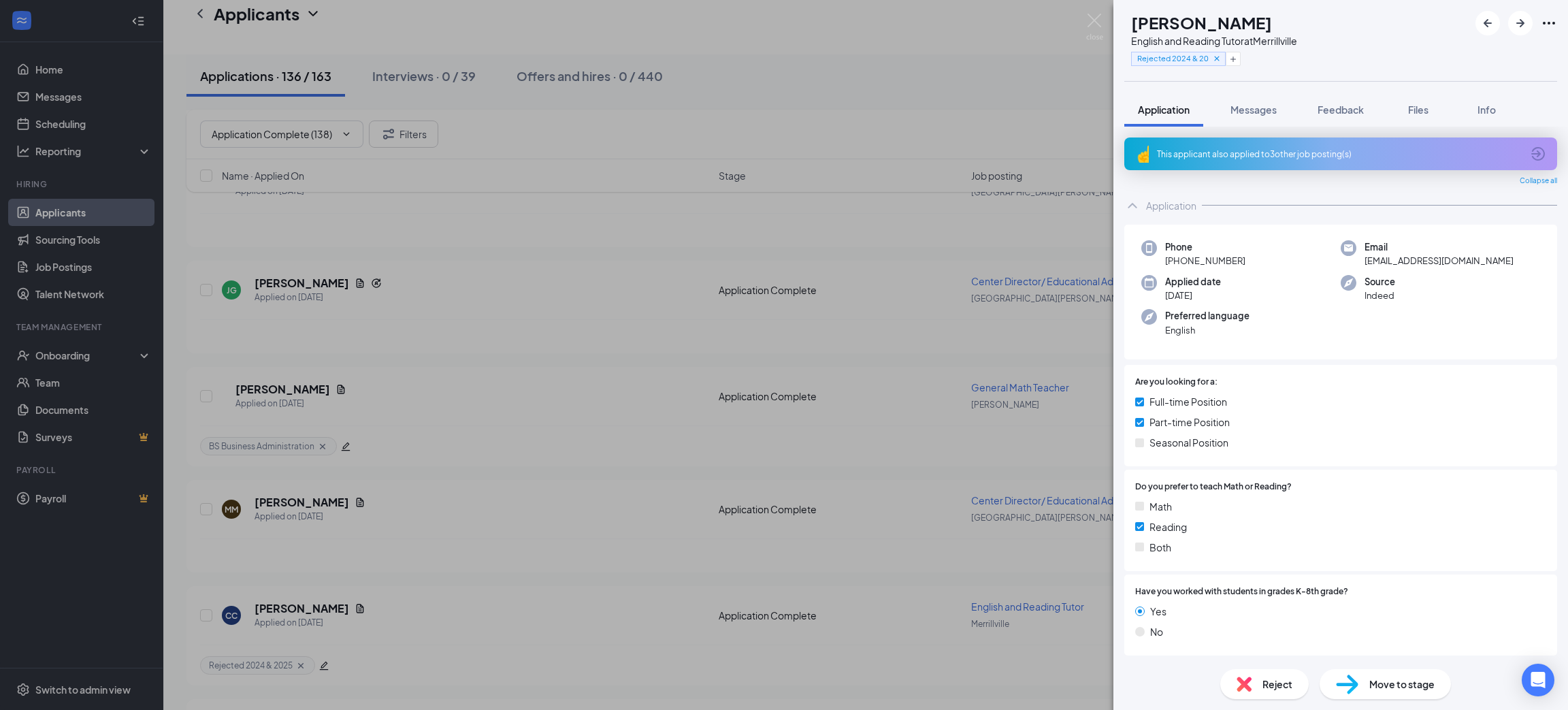
click at [1296, 683] on div "Reject" at bounding box center [1264, 684] width 88 height 30
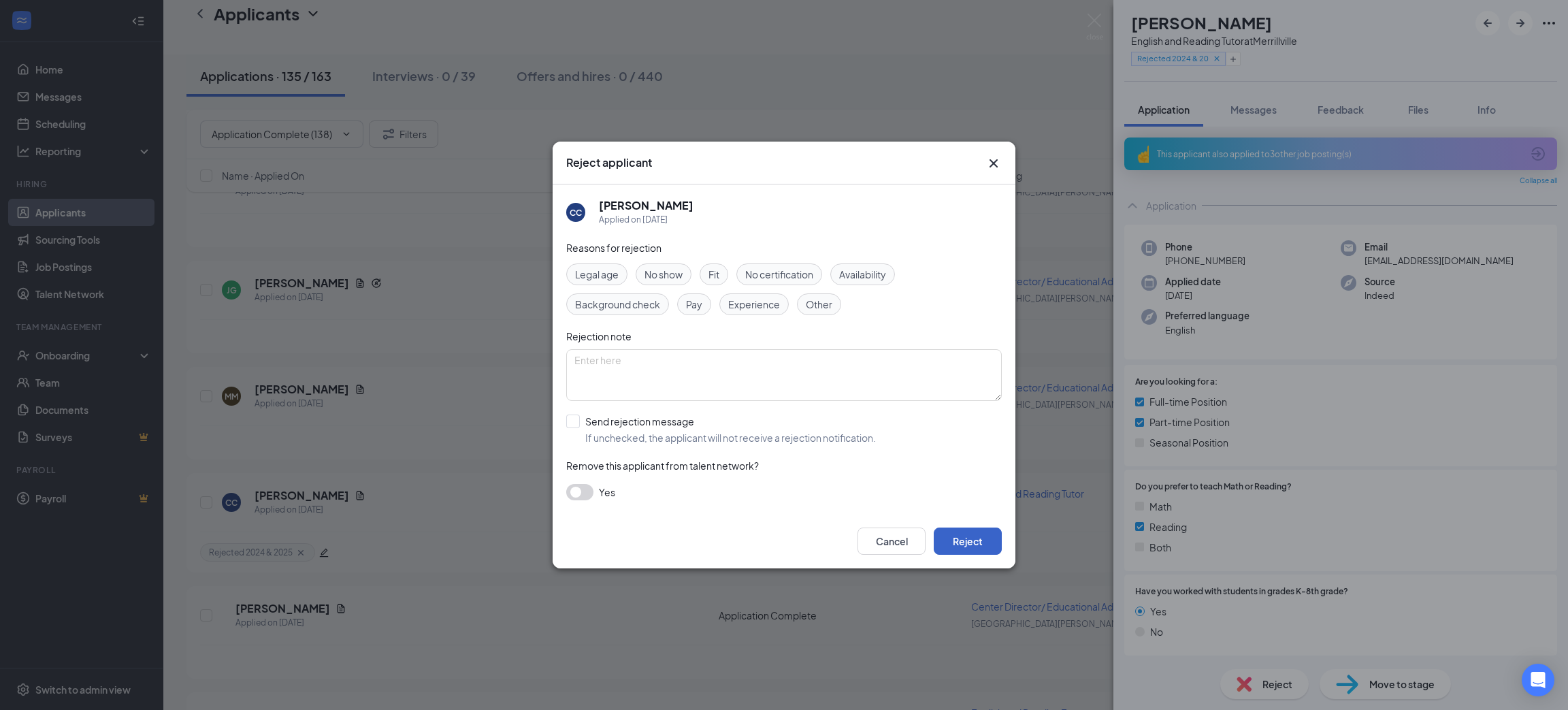
click at [956, 541] on button "Reject" at bounding box center [968, 541] width 68 height 27
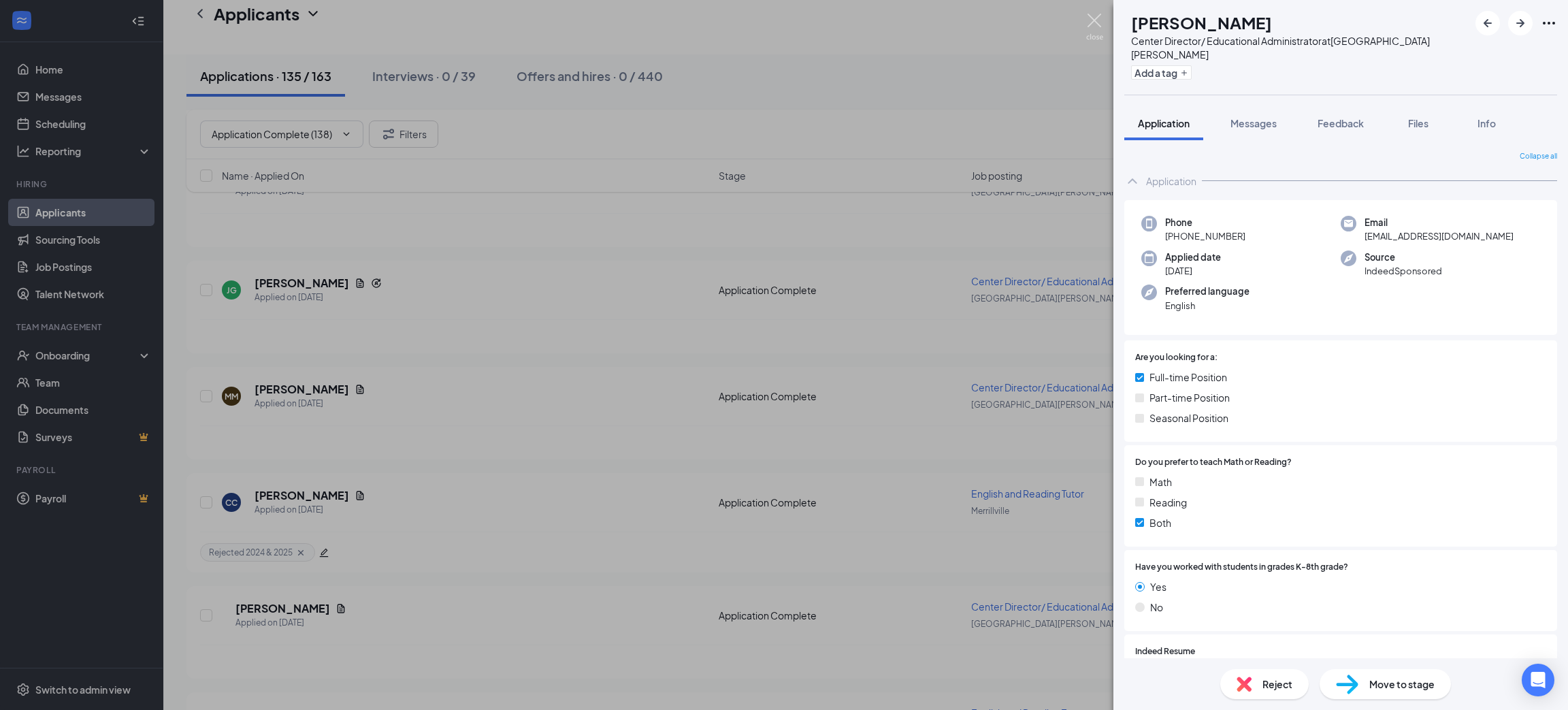
click at [1089, 21] on img at bounding box center [1094, 27] width 17 height 26
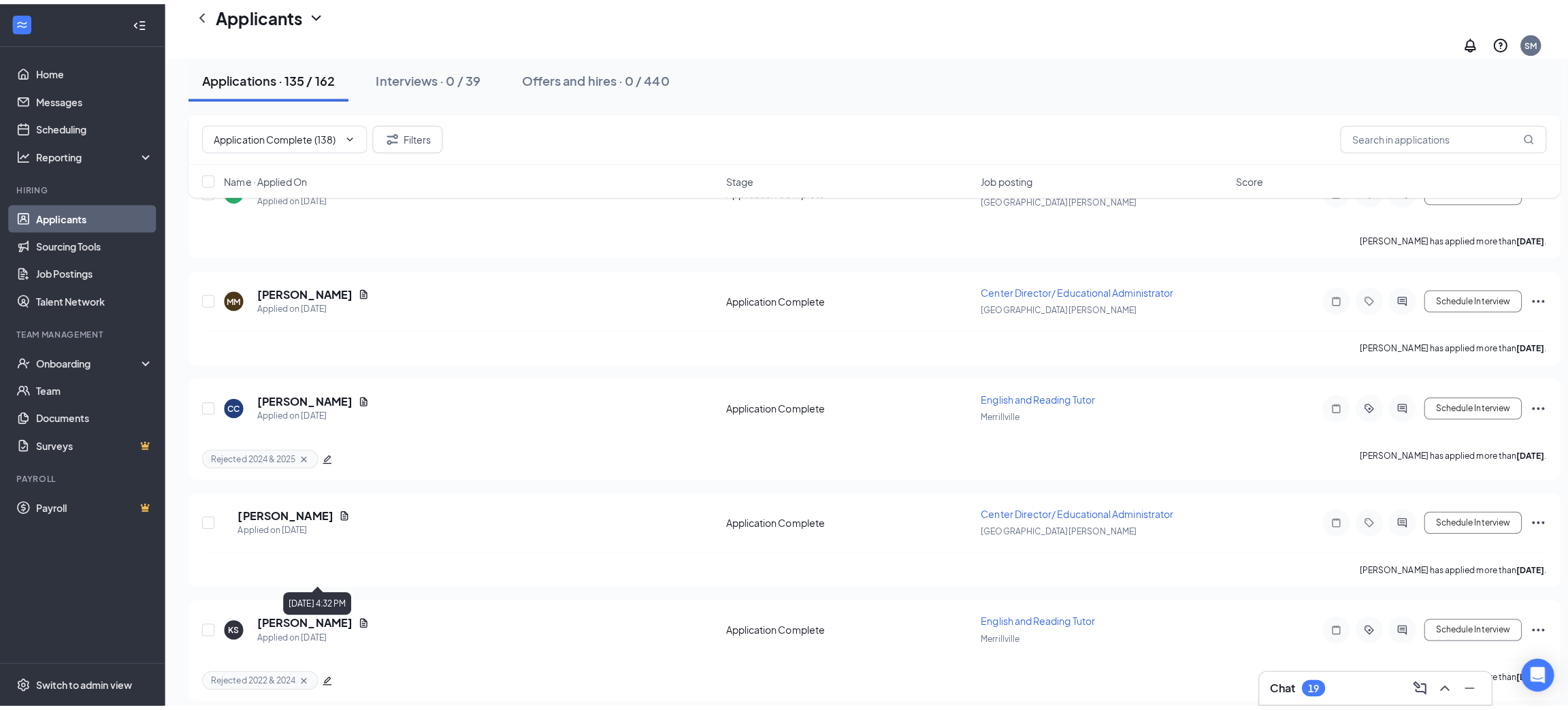
scroll to position [10274, 0]
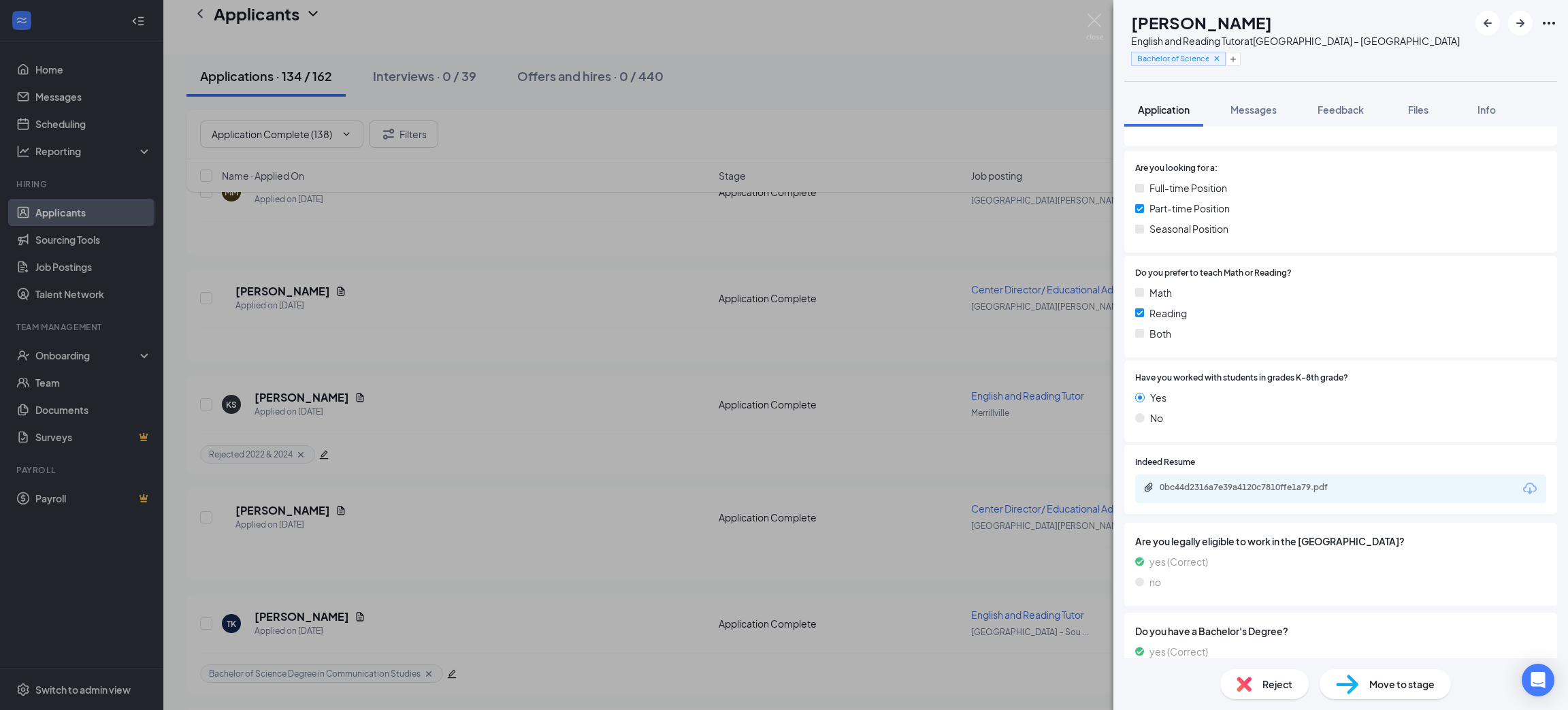
scroll to position [204, 0]
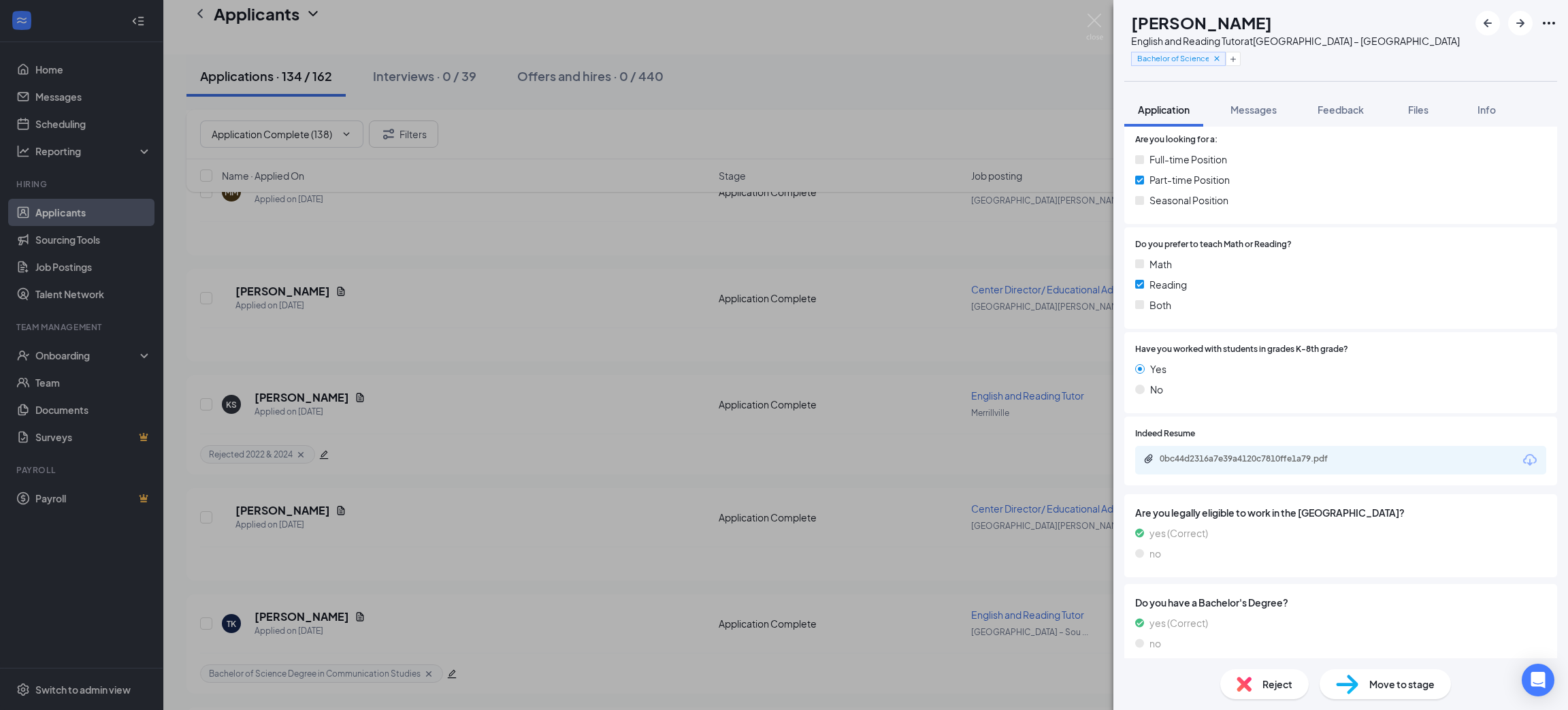
click at [1522, 457] on icon "Download" at bounding box center [1530, 460] width 17 height 17
click at [1259, 679] on div "Reject" at bounding box center [1264, 684] width 88 height 30
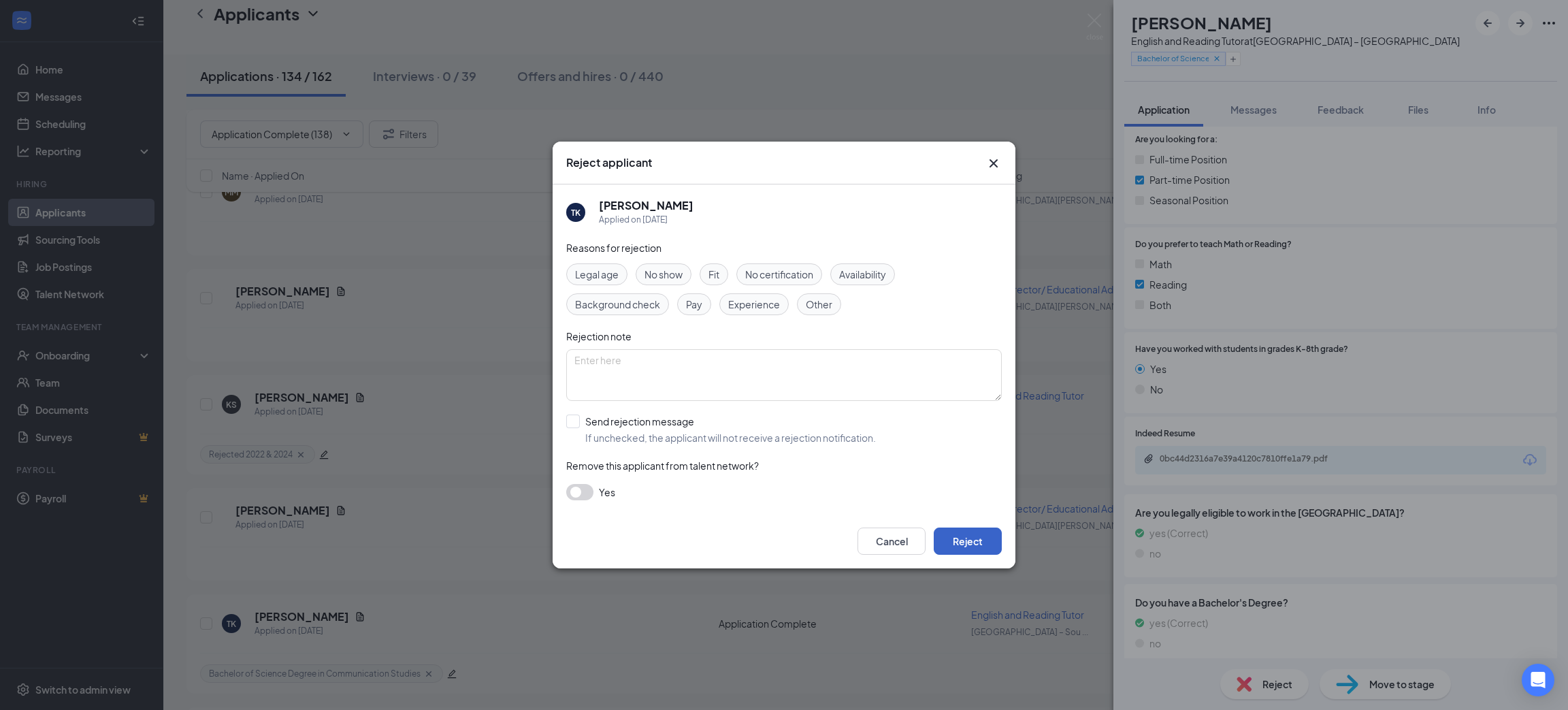
click at [950, 543] on button "Reject" at bounding box center [968, 541] width 68 height 27
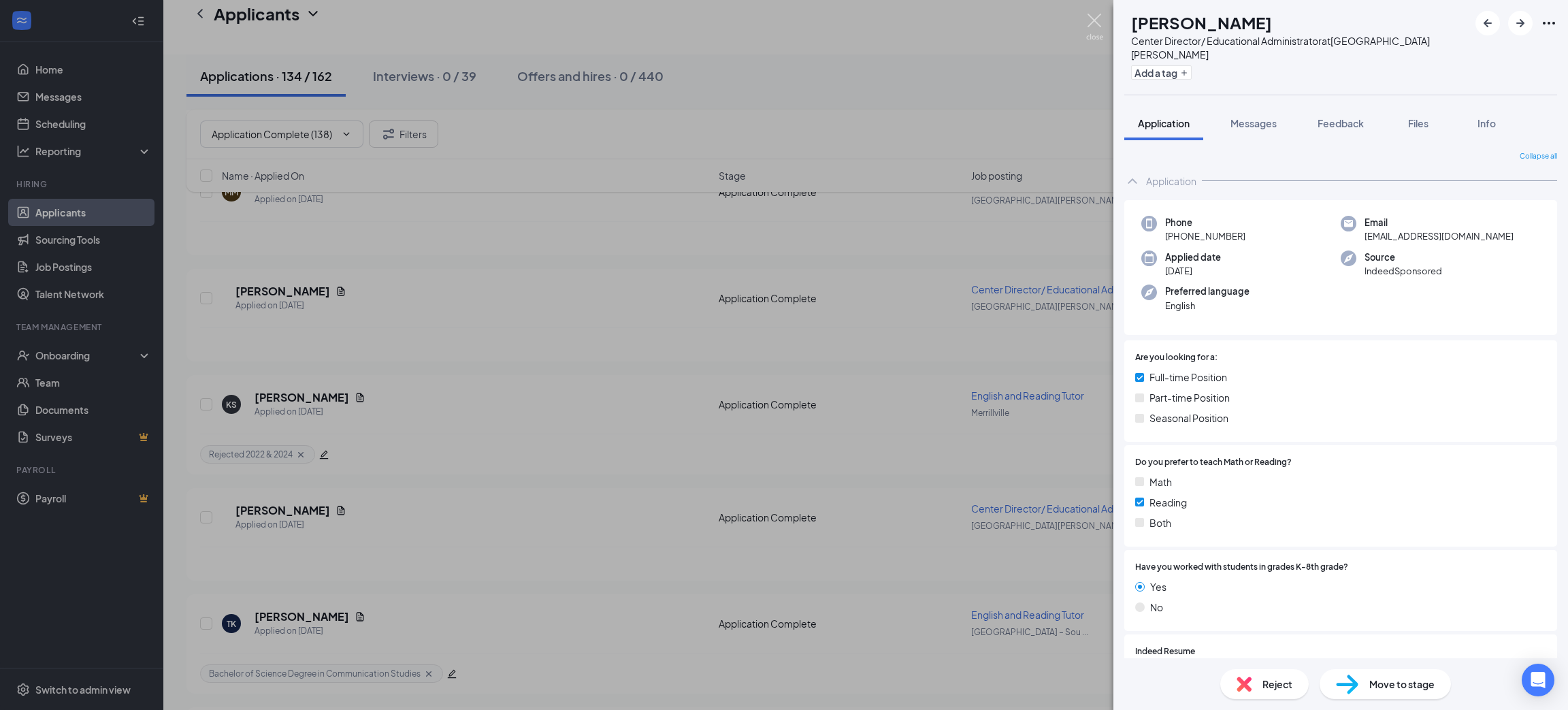
click at [1098, 24] on img at bounding box center [1094, 27] width 17 height 26
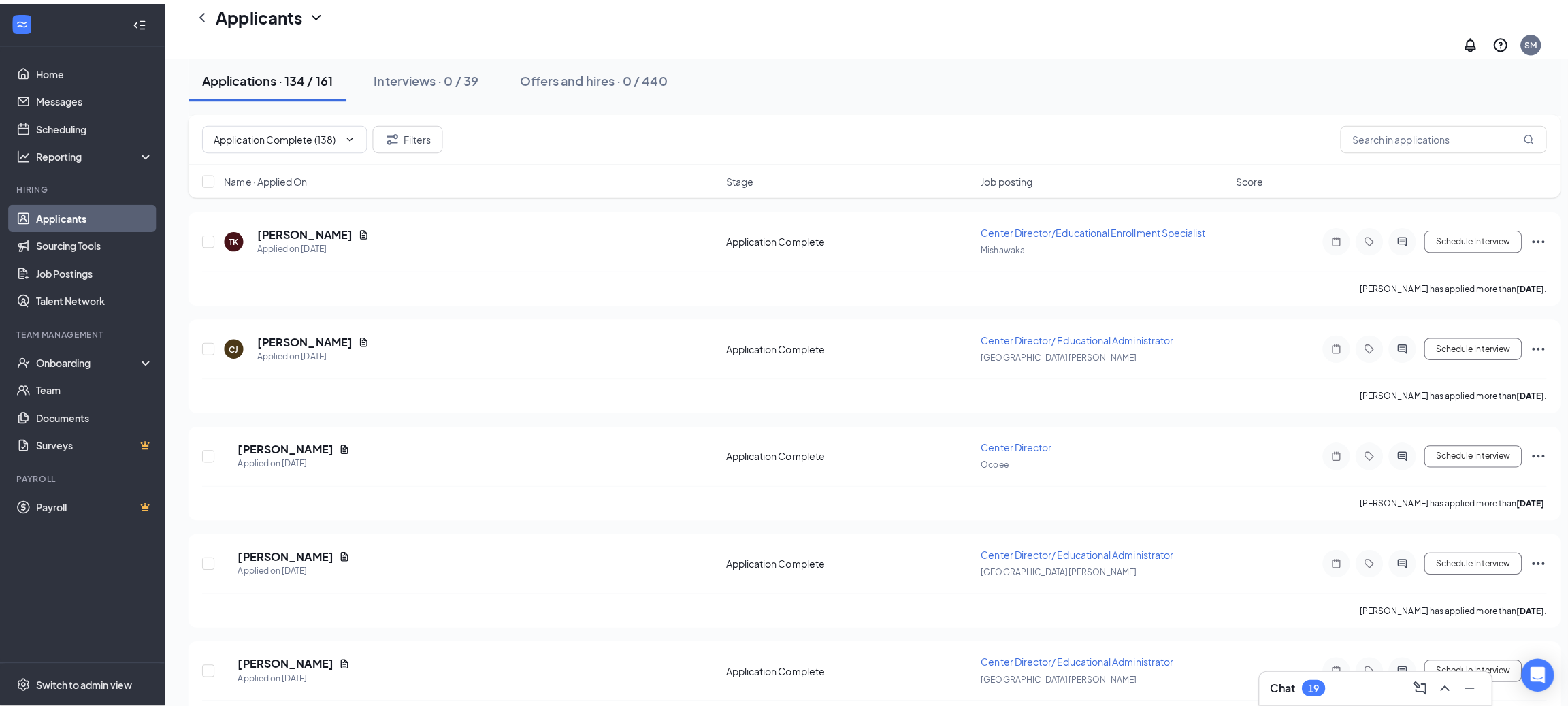
scroll to position [10888, 0]
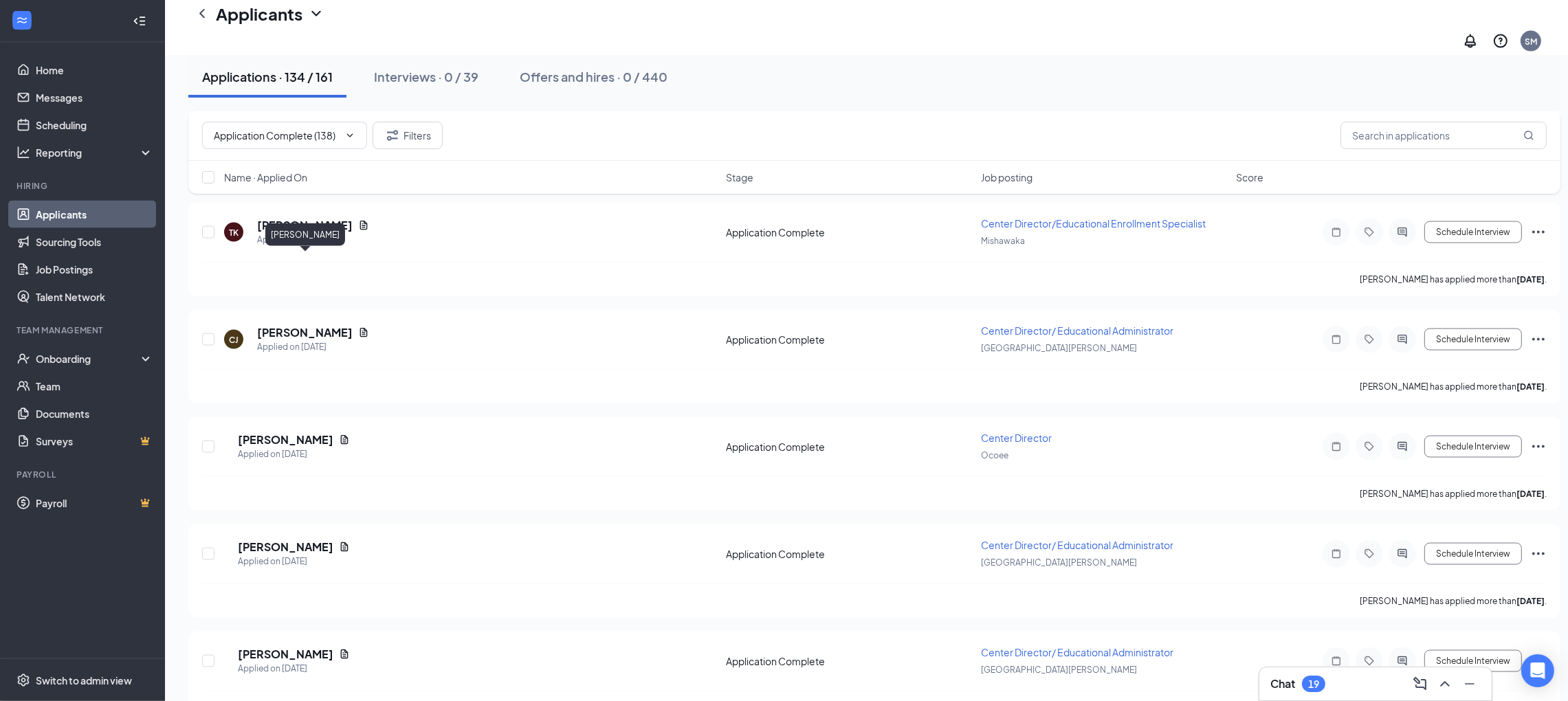
click at [282, 432] on h5 "[PERSON_NAME]" at bounding box center [286, 439] width 95 height 15
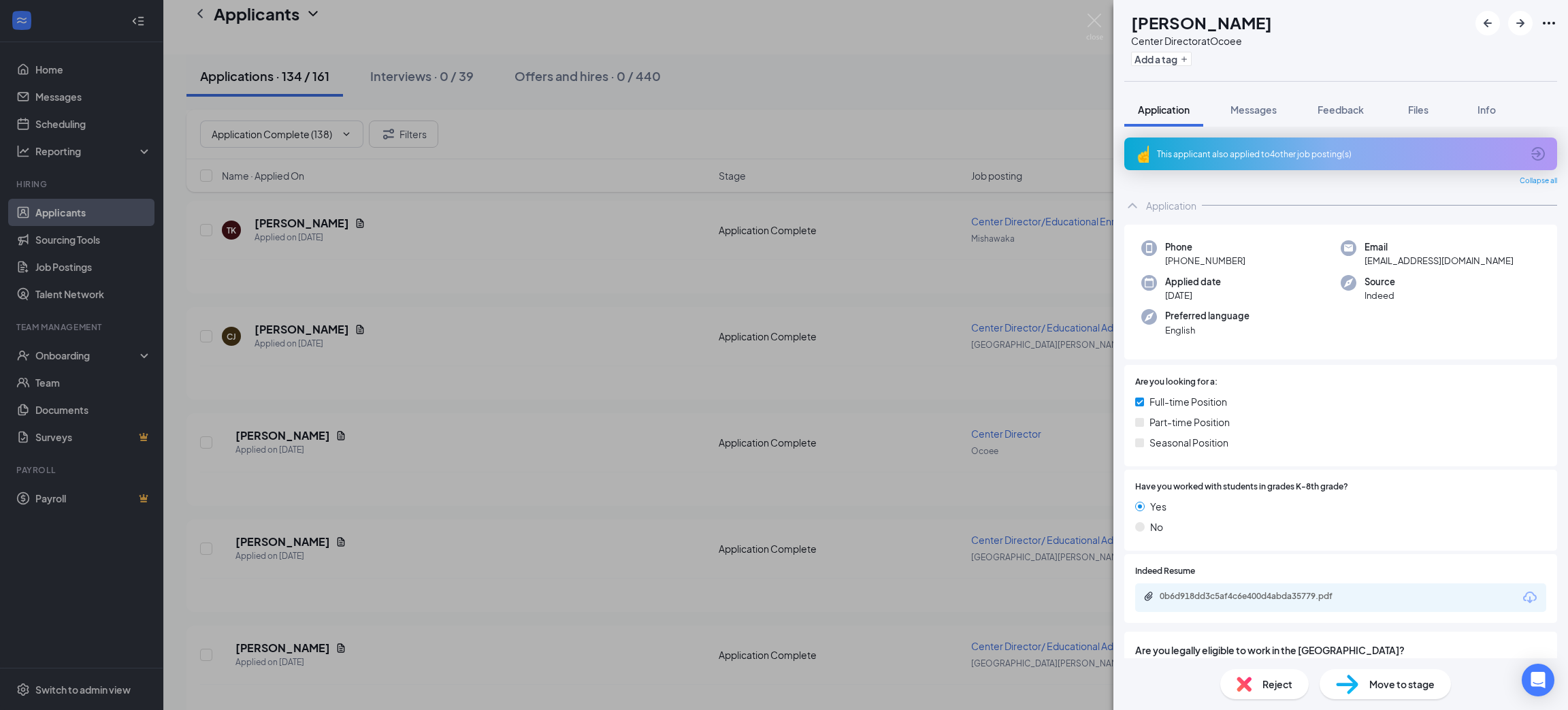
click at [1251, 681] on img at bounding box center [1244, 684] width 15 height 15
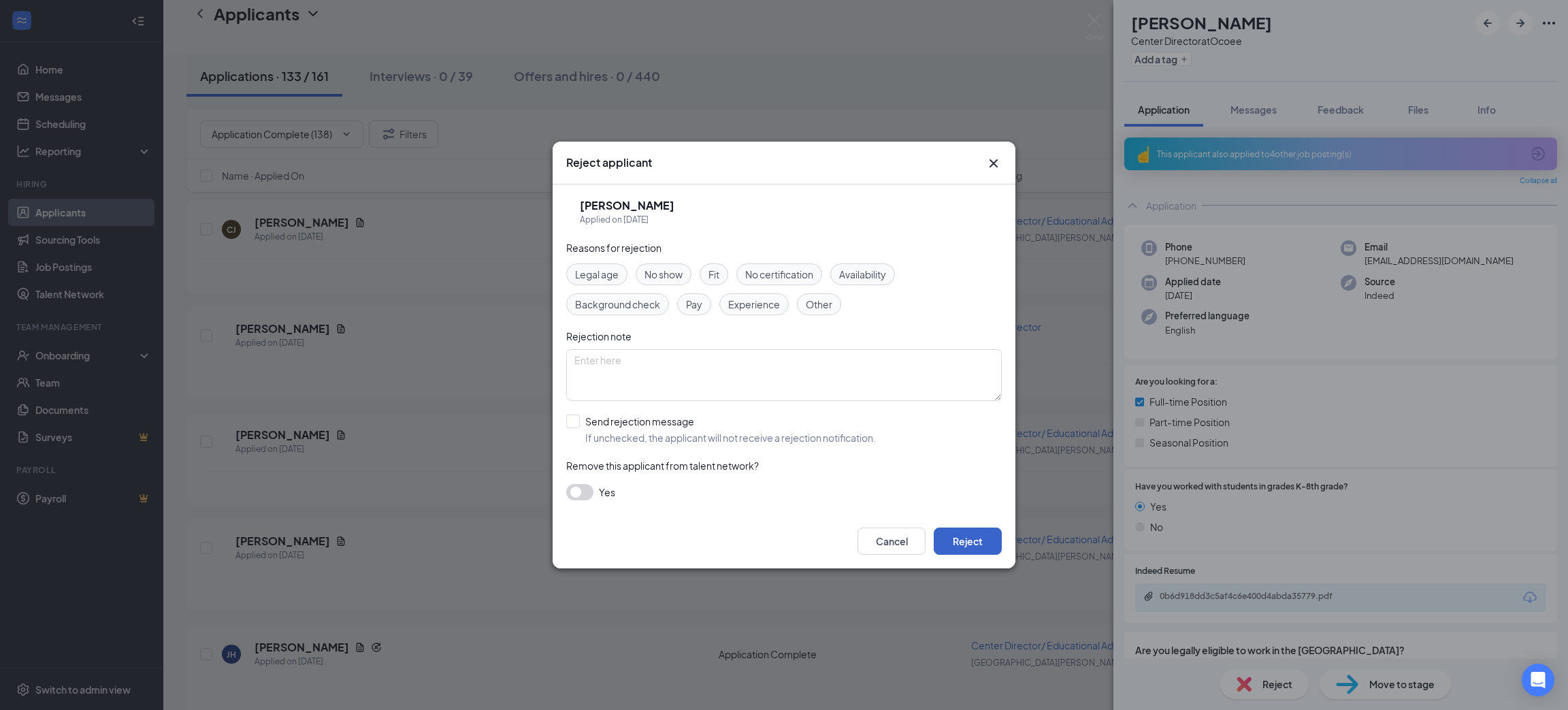
click at [978, 536] on button "Reject" at bounding box center [968, 541] width 68 height 27
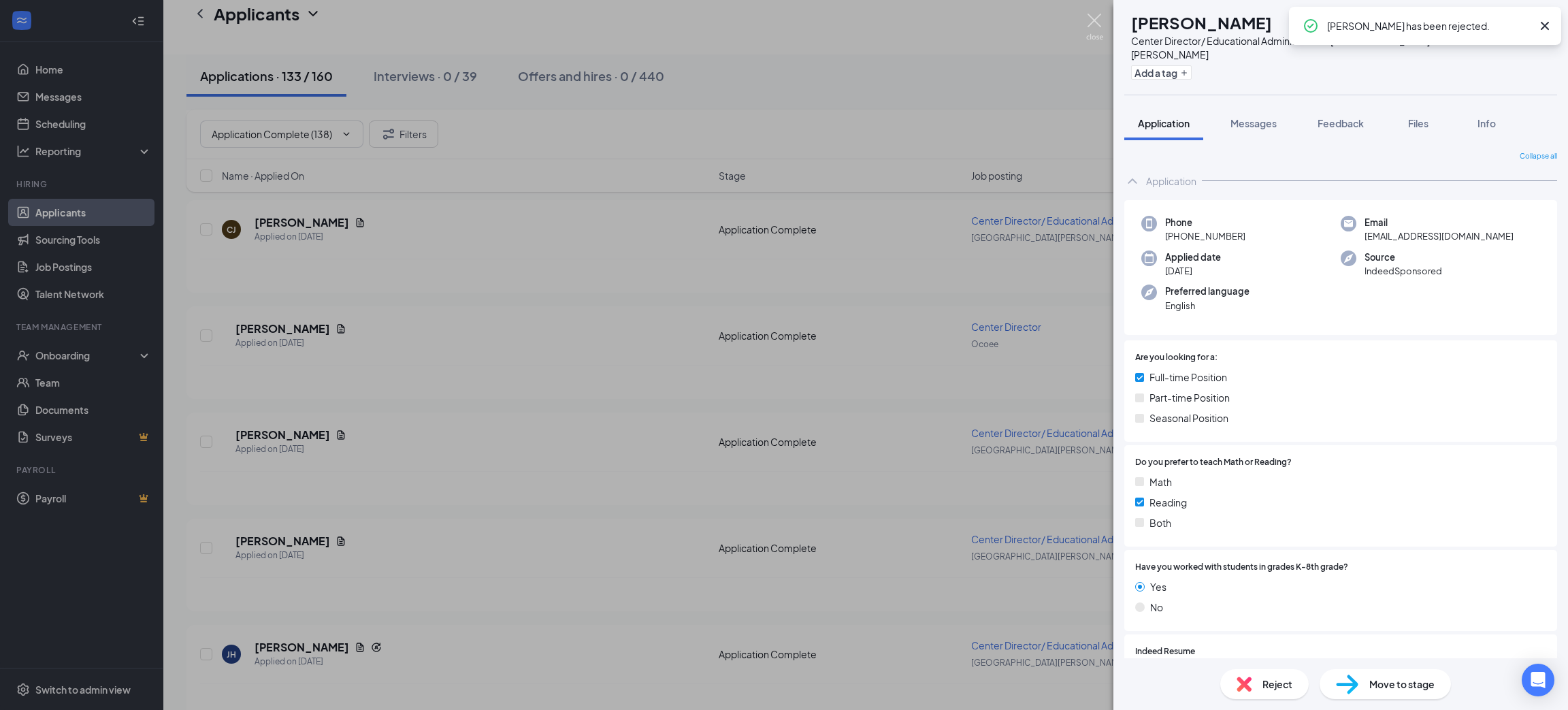
click at [1087, 24] on img at bounding box center [1094, 27] width 17 height 26
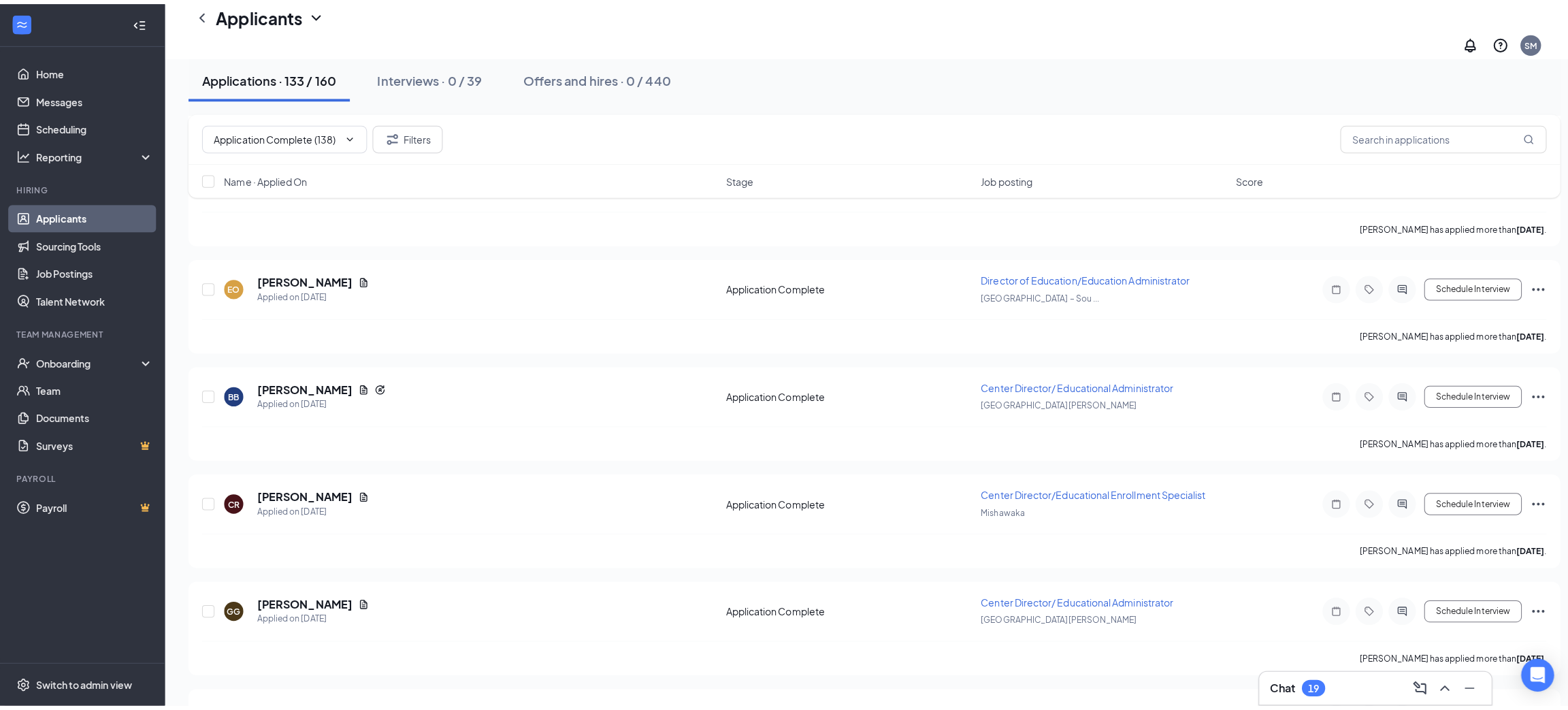
scroll to position [12413, 0]
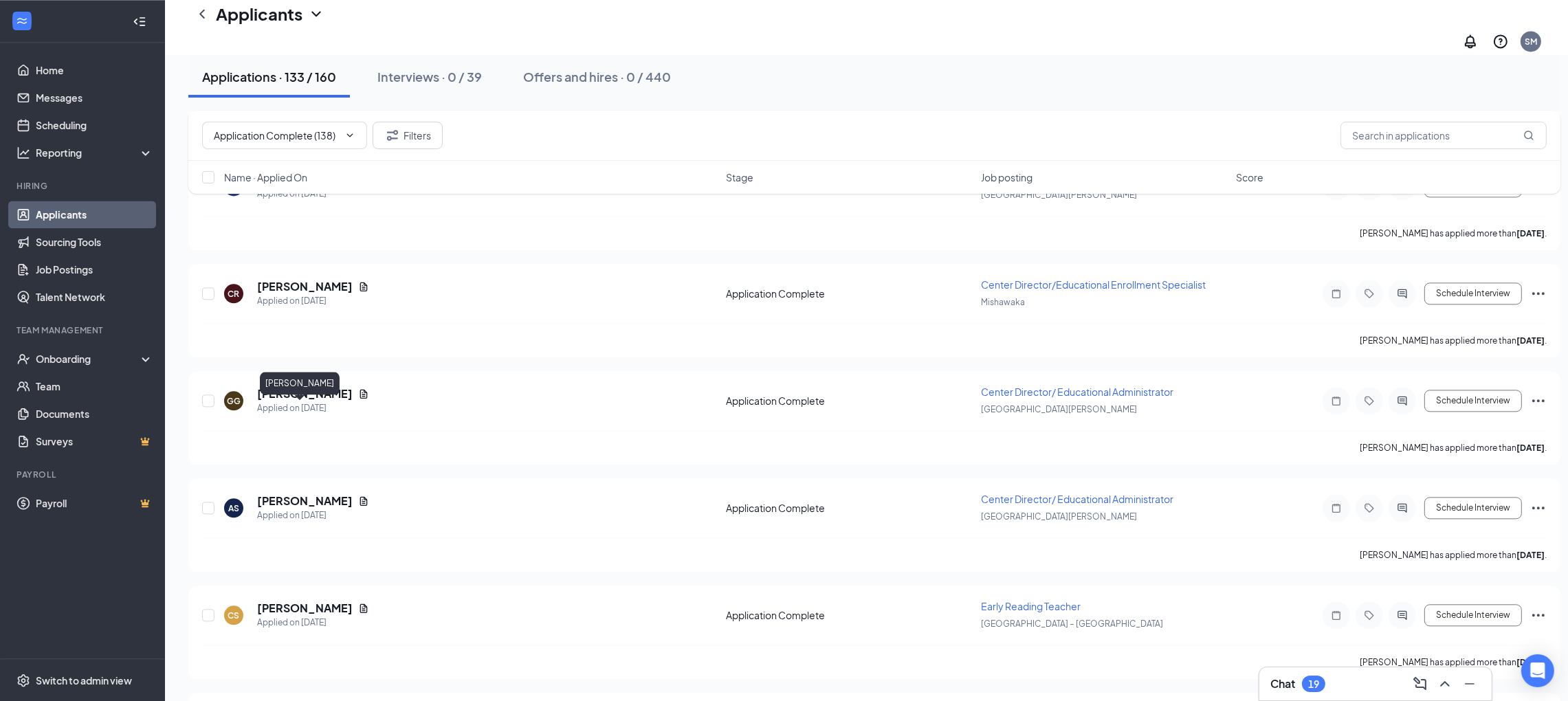
click at [315, 600] on h5 "[PERSON_NAME]" at bounding box center [305, 608] width 95 height 15
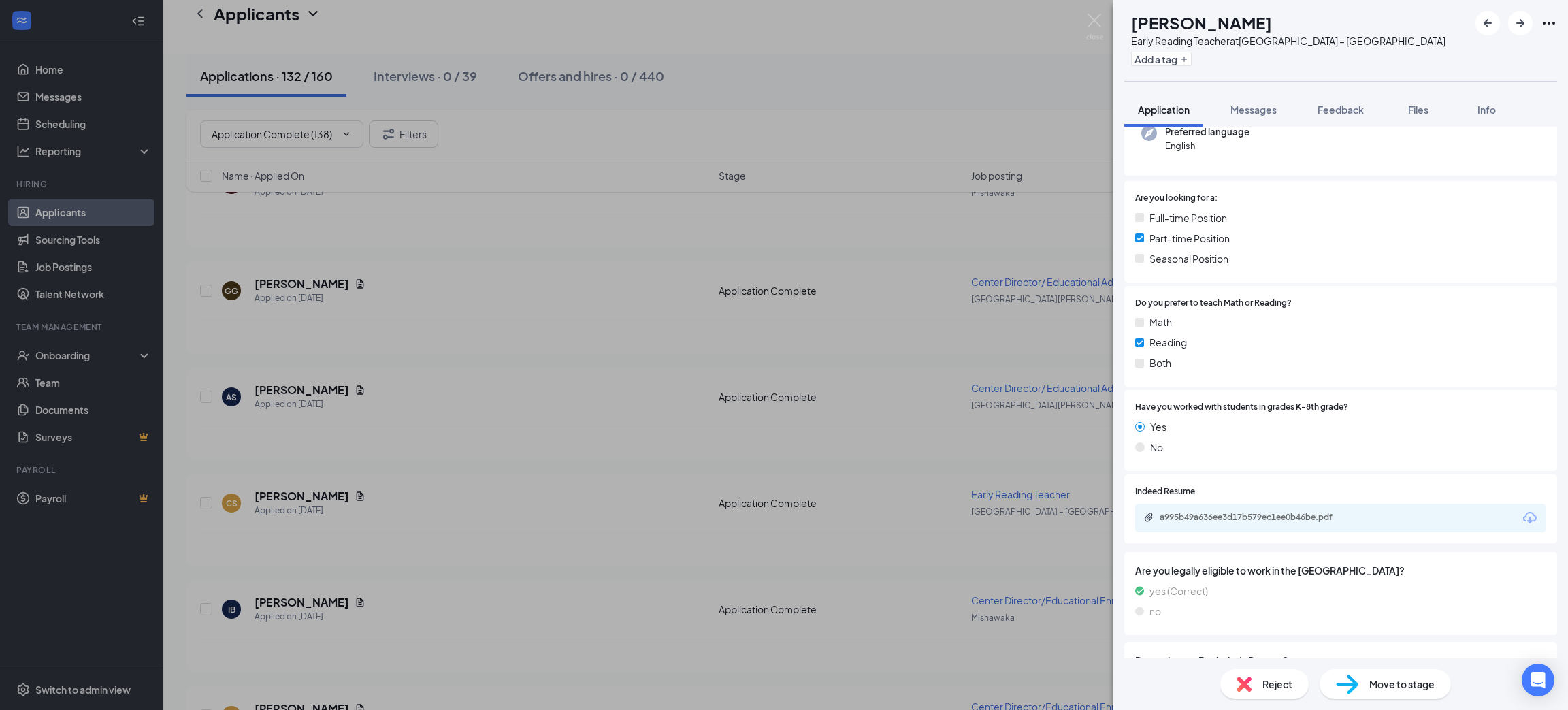
scroll to position [204, 0]
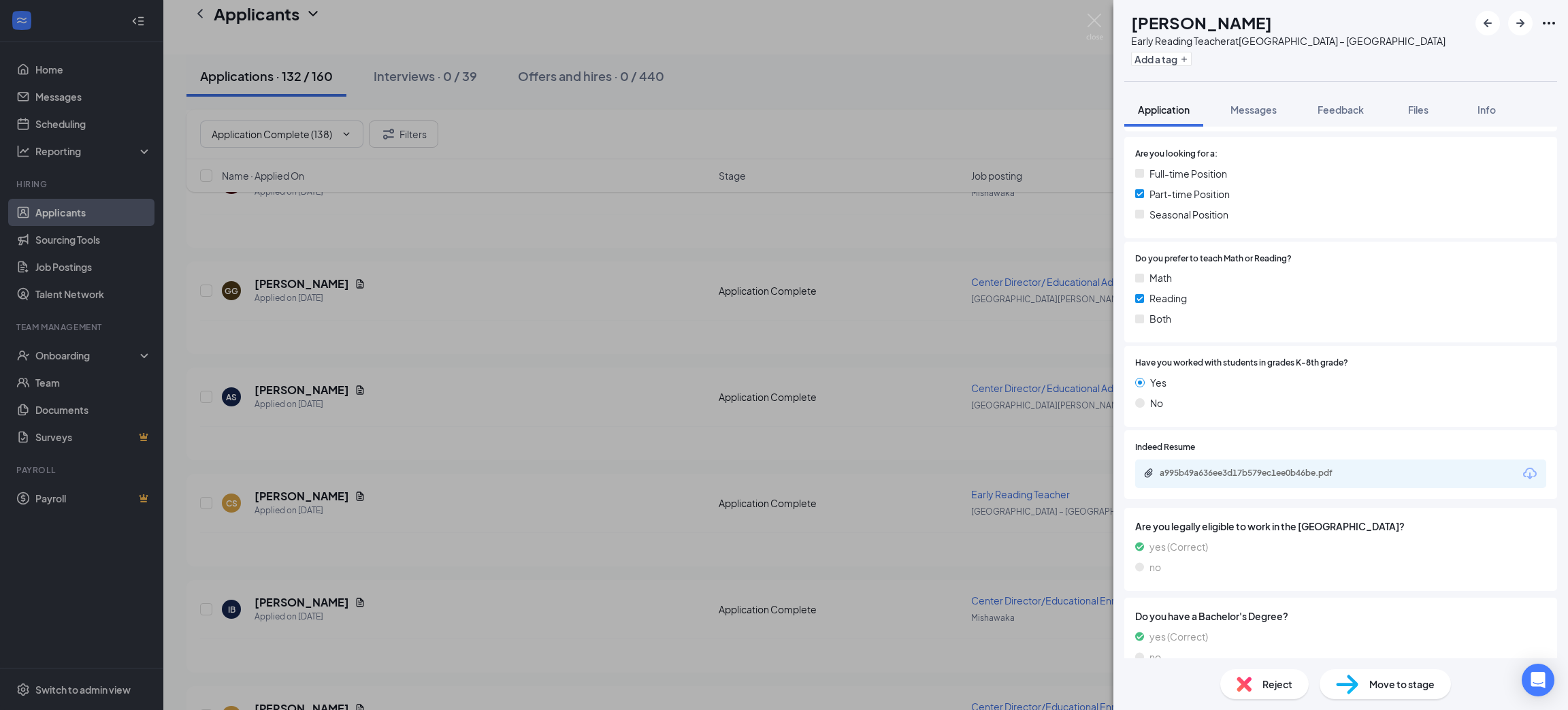
click at [1523, 468] on icon "Download" at bounding box center [1530, 473] width 14 height 11
click at [1283, 674] on div "Reject" at bounding box center [1264, 684] width 88 height 30
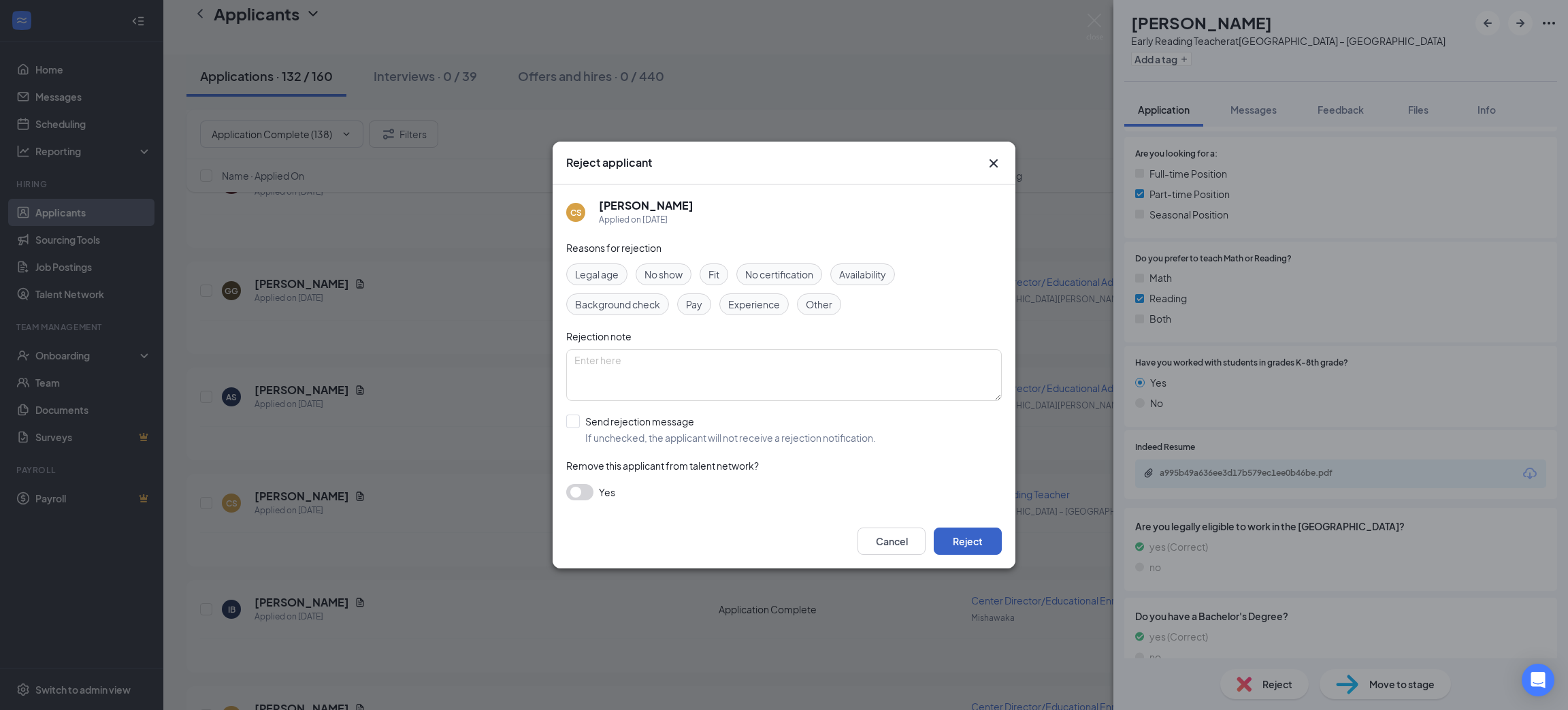
click at [959, 545] on button "Reject" at bounding box center [968, 541] width 68 height 27
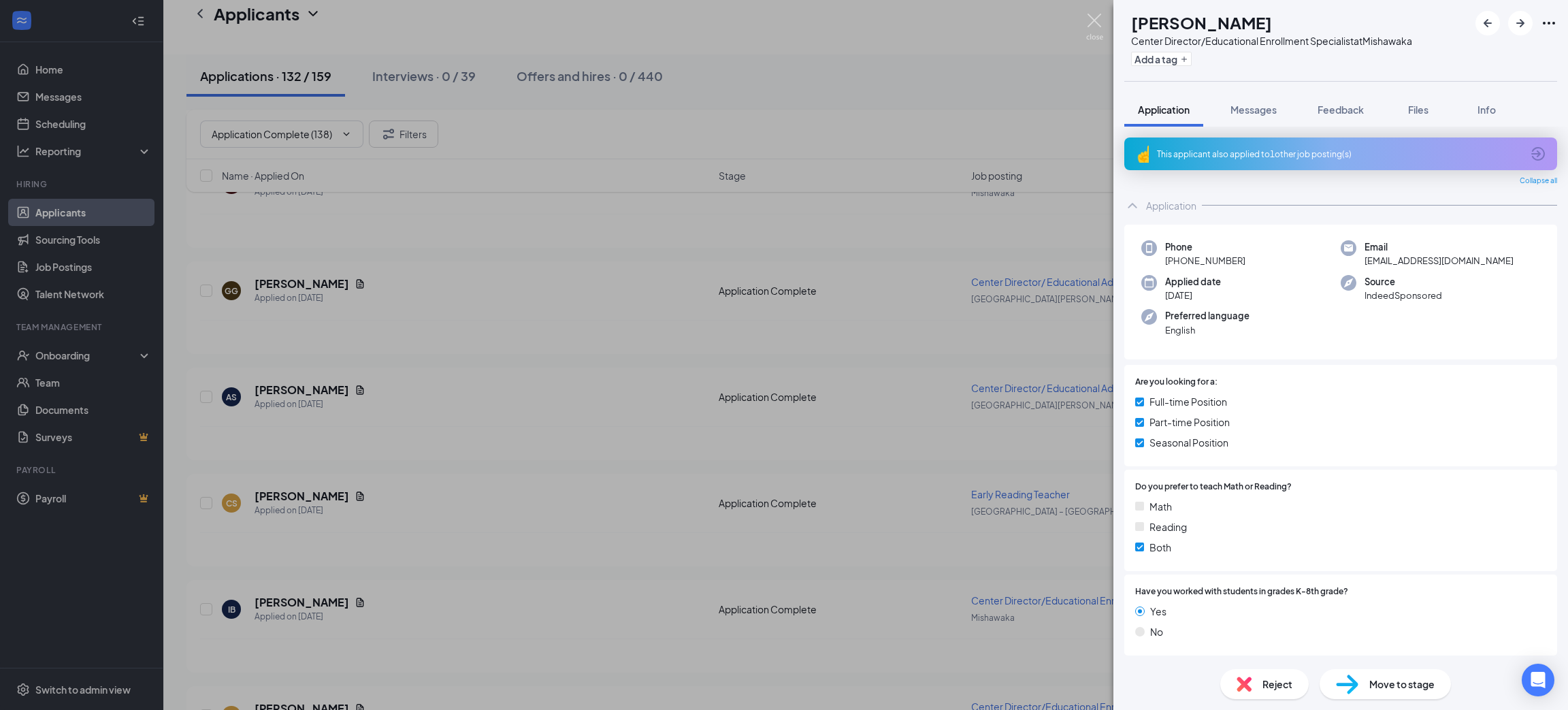
click at [1098, 26] on img at bounding box center [1094, 27] width 17 height 26
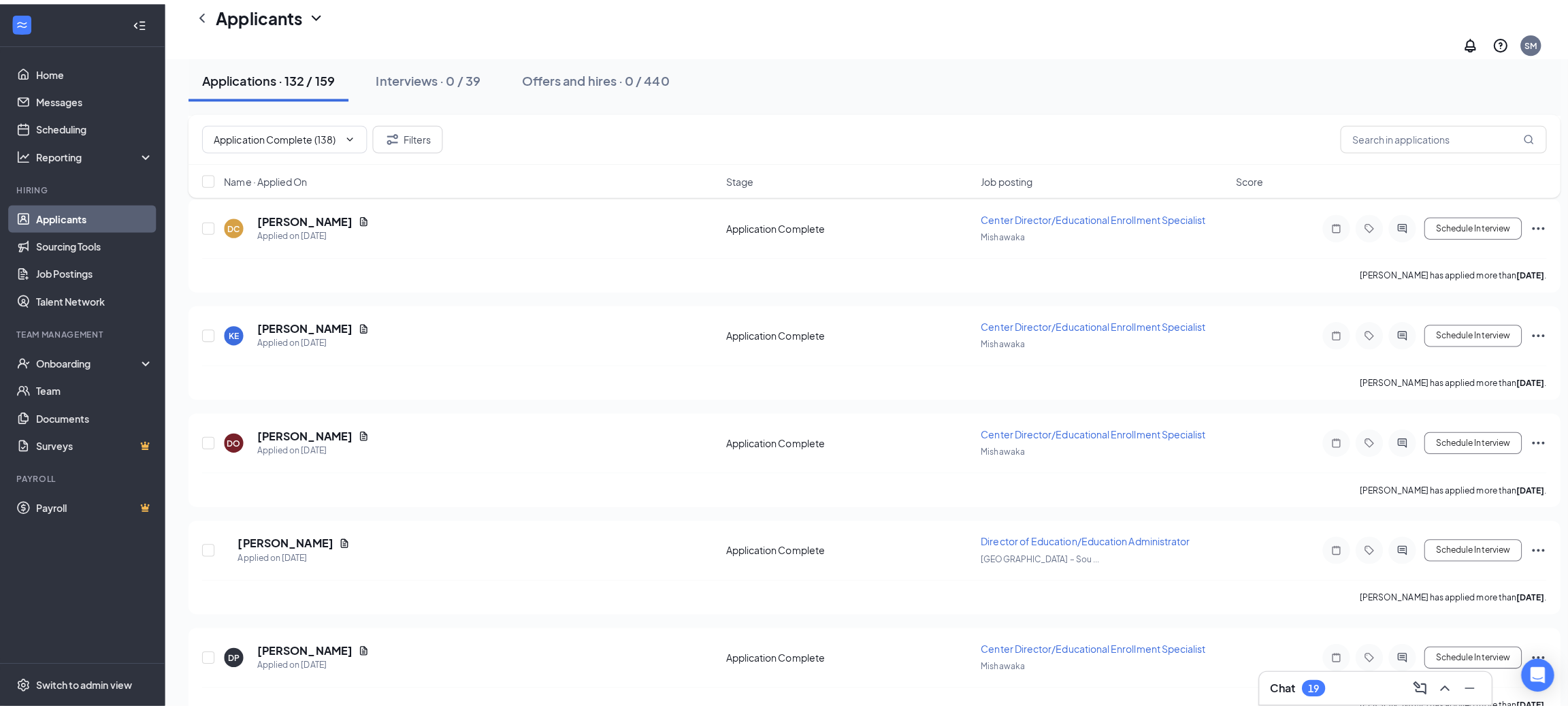
scroll to position [12924, 0]
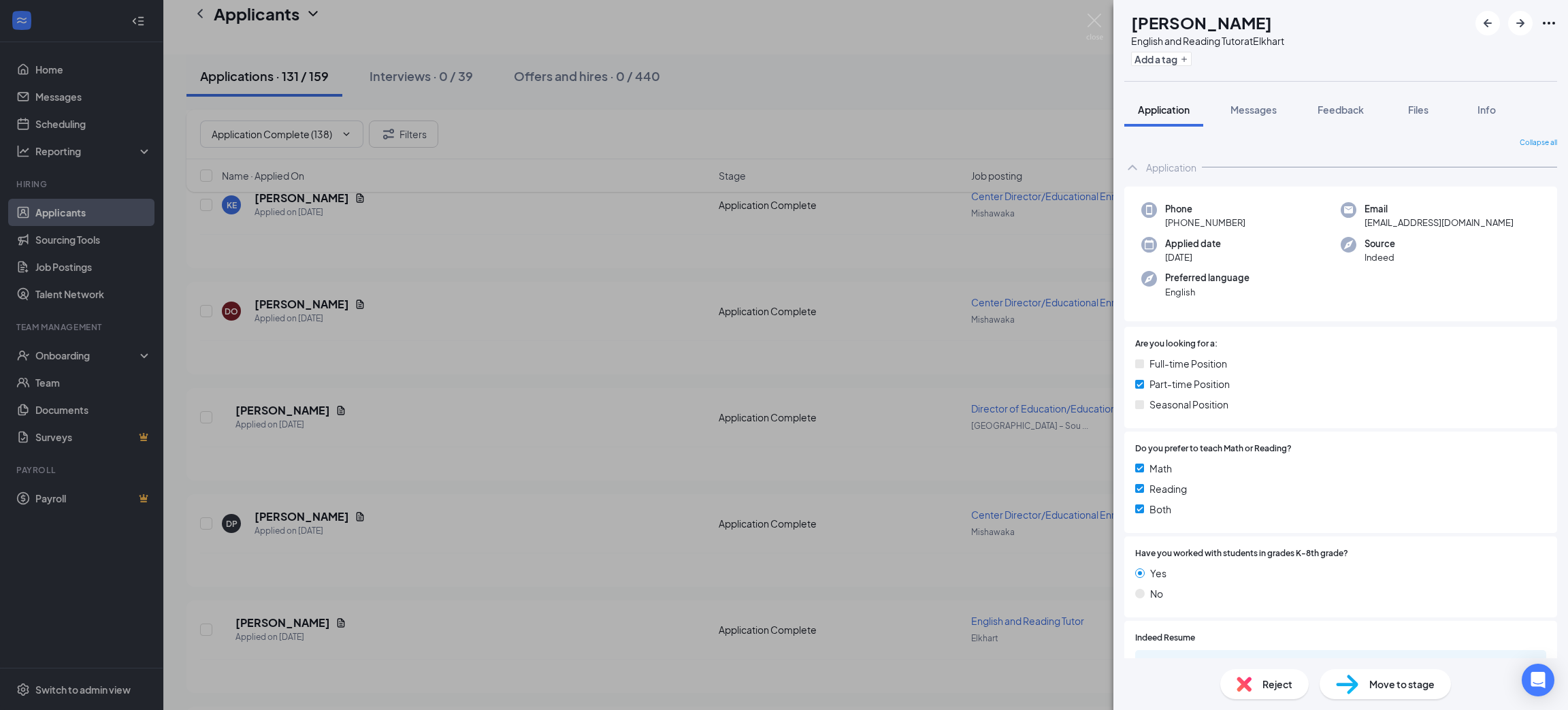
scroll to position [204, 0]
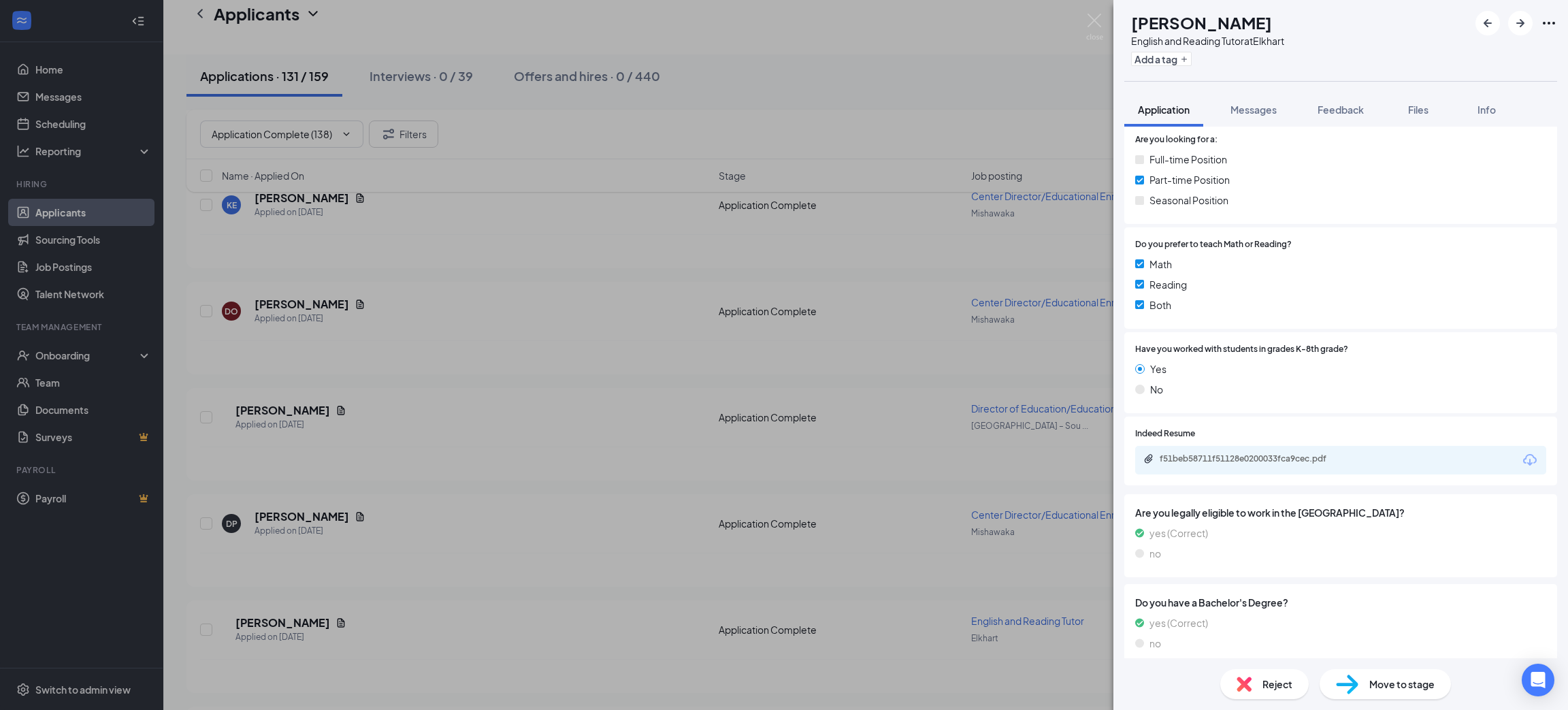
click at [1512, 467] on div "f51beb58711f51128e0200033fca9cec.pdf" at bounding box center [1340, 460] width 411 height 29
click at [1522, 458] on icon "Download" at bounding box center [1530, 460] width 17 height 17
click at [1228, 678] on div "Reject" at bounding box center [1264, 684] width 88 height 30
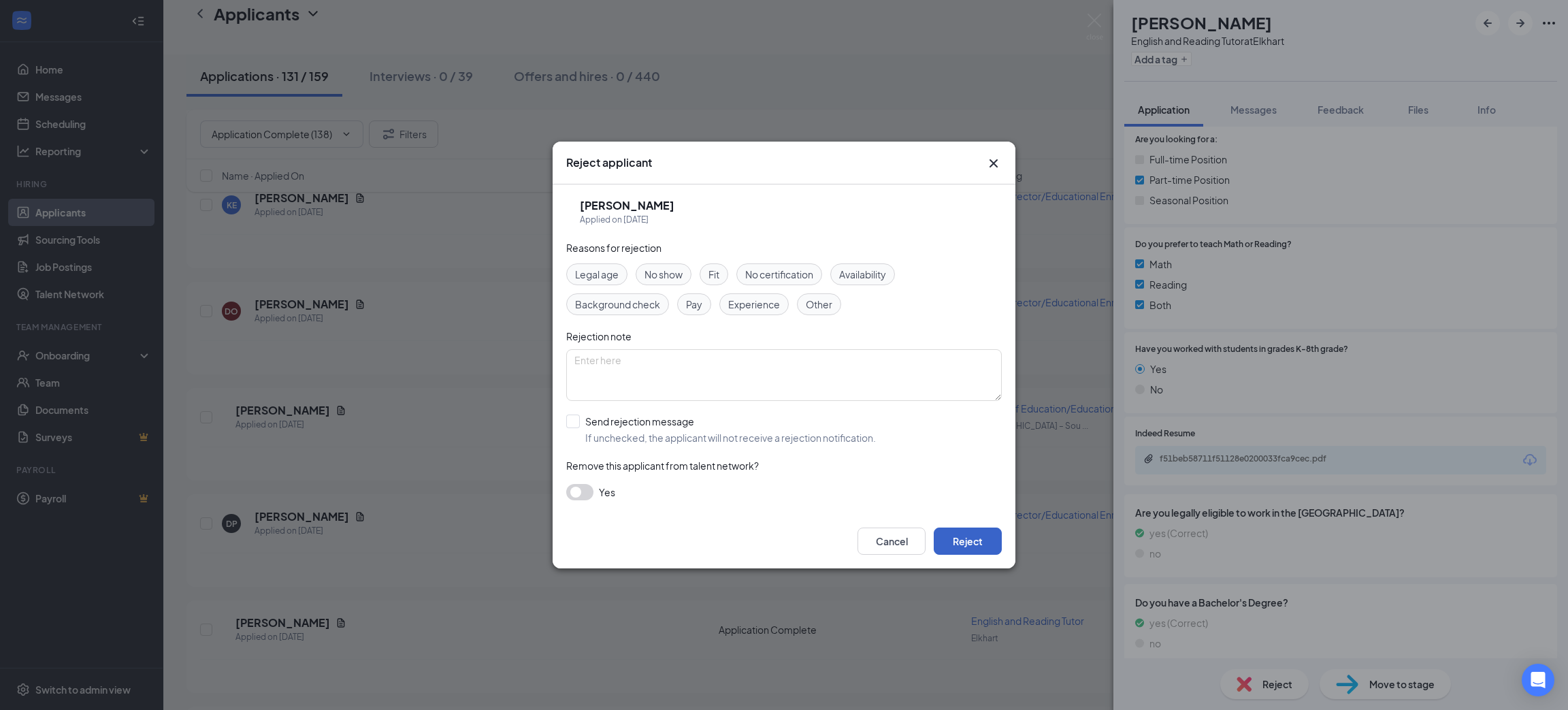
click at [972, 539] on button "Reject" at bounding box center [968, 541] width 68 height 27
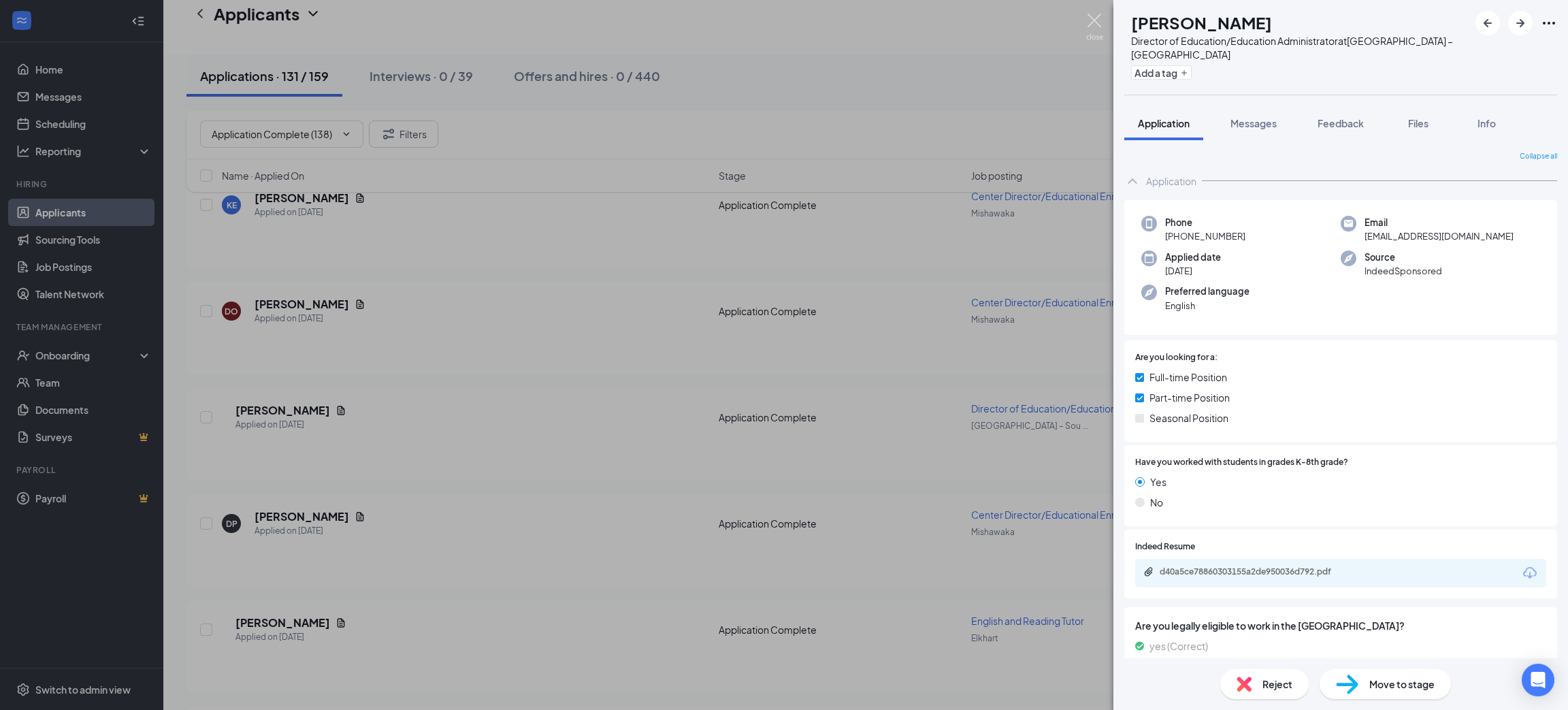
click at [1091, 14] on img at bounding box center [1094, 27] width 17 height 26
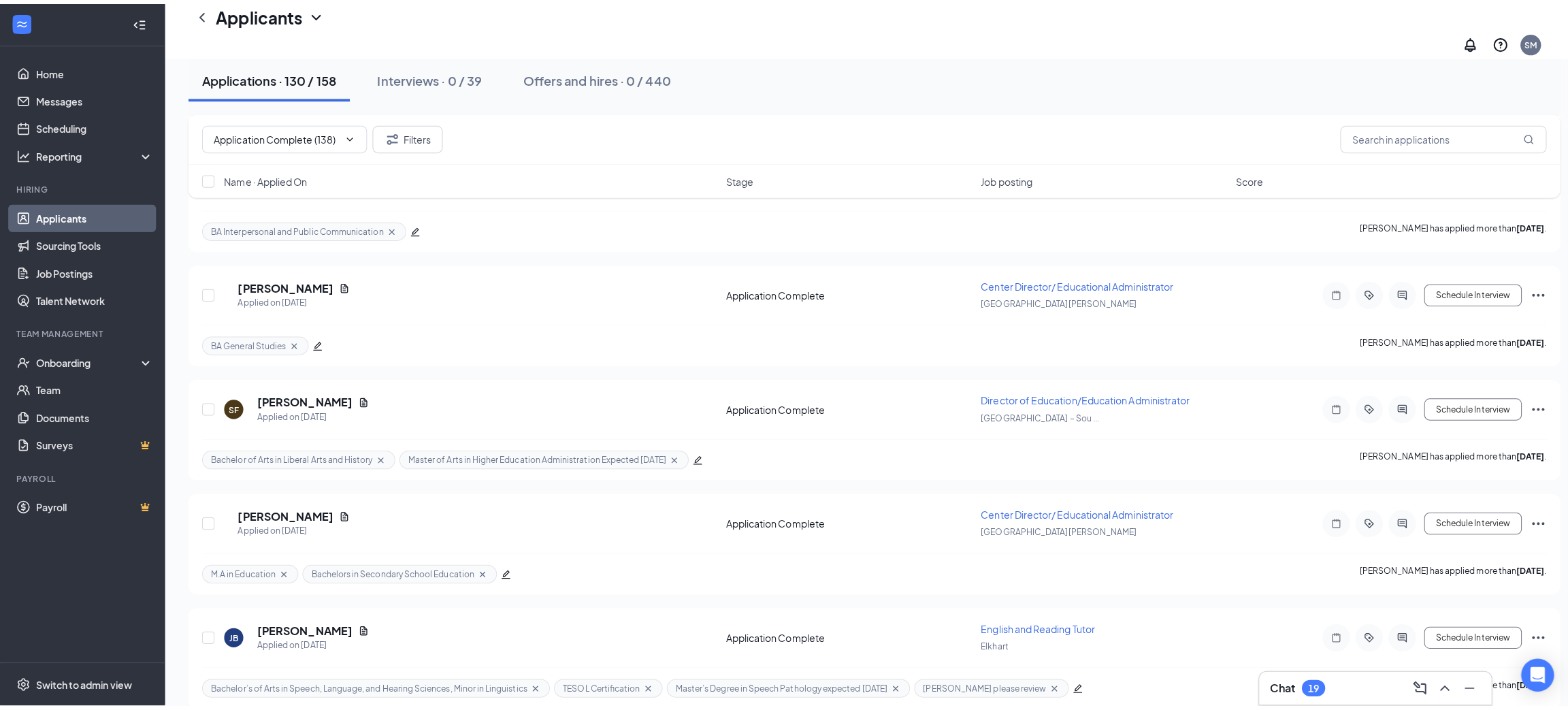
scroll to position [21052, 0]
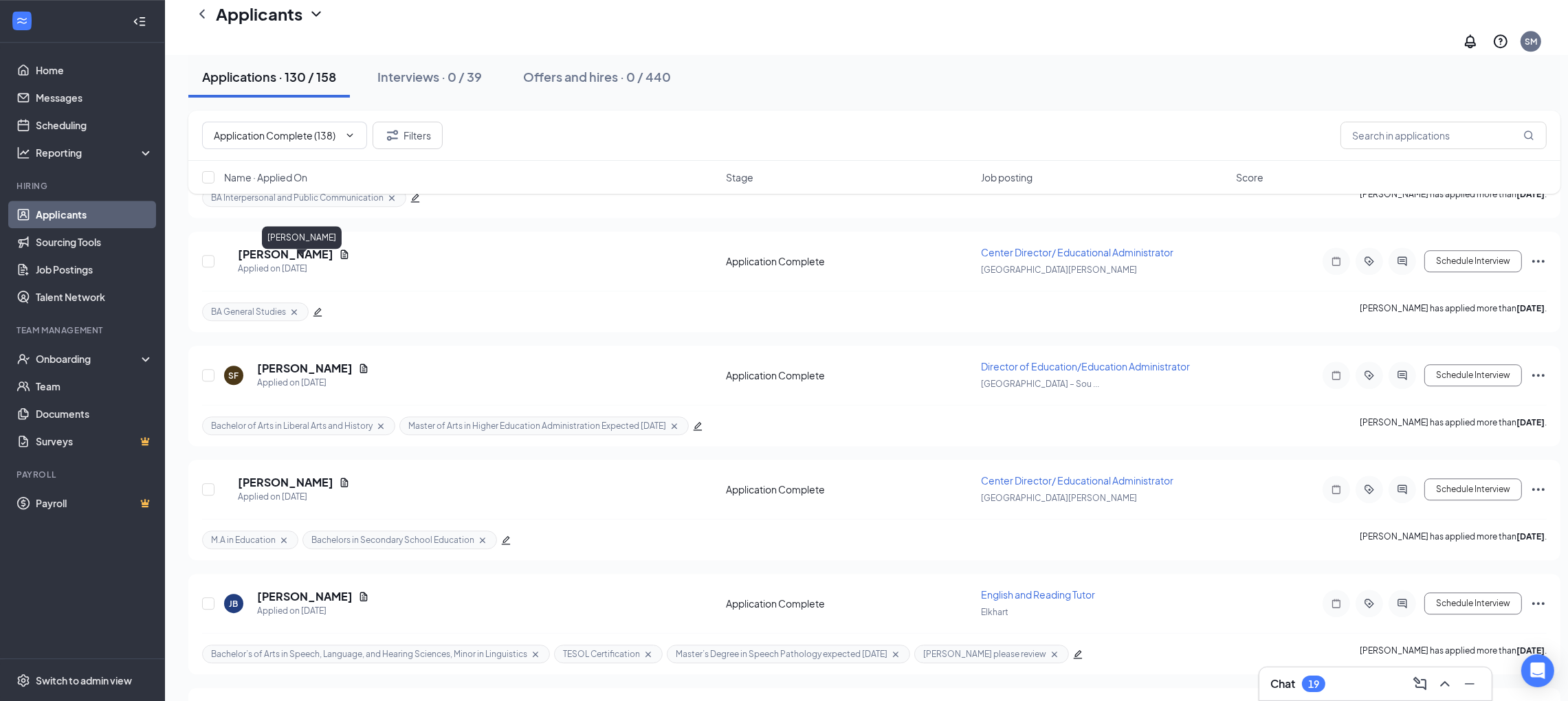
click at [306, 589] on h5 "[PERSON_NAME]" at bounding box center [305, 596] width 95 height 15
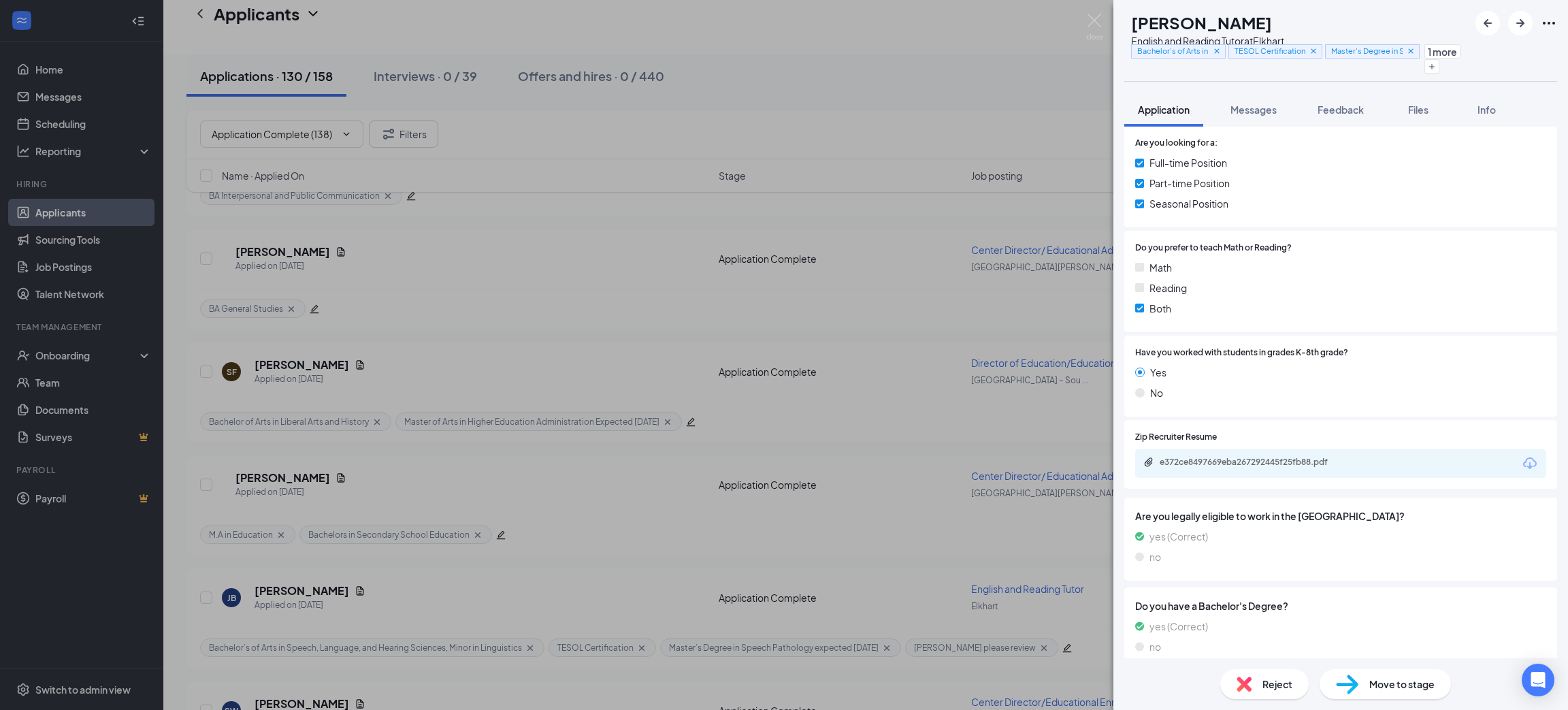
scroll to position [204, 0]
click at [1522, 461] on icon "Download" at bounding box center [1530, 460] width 17 height 17
click at [1269, 693] on div "Reject" at bounding box center [1264, 684] width 88 height 30
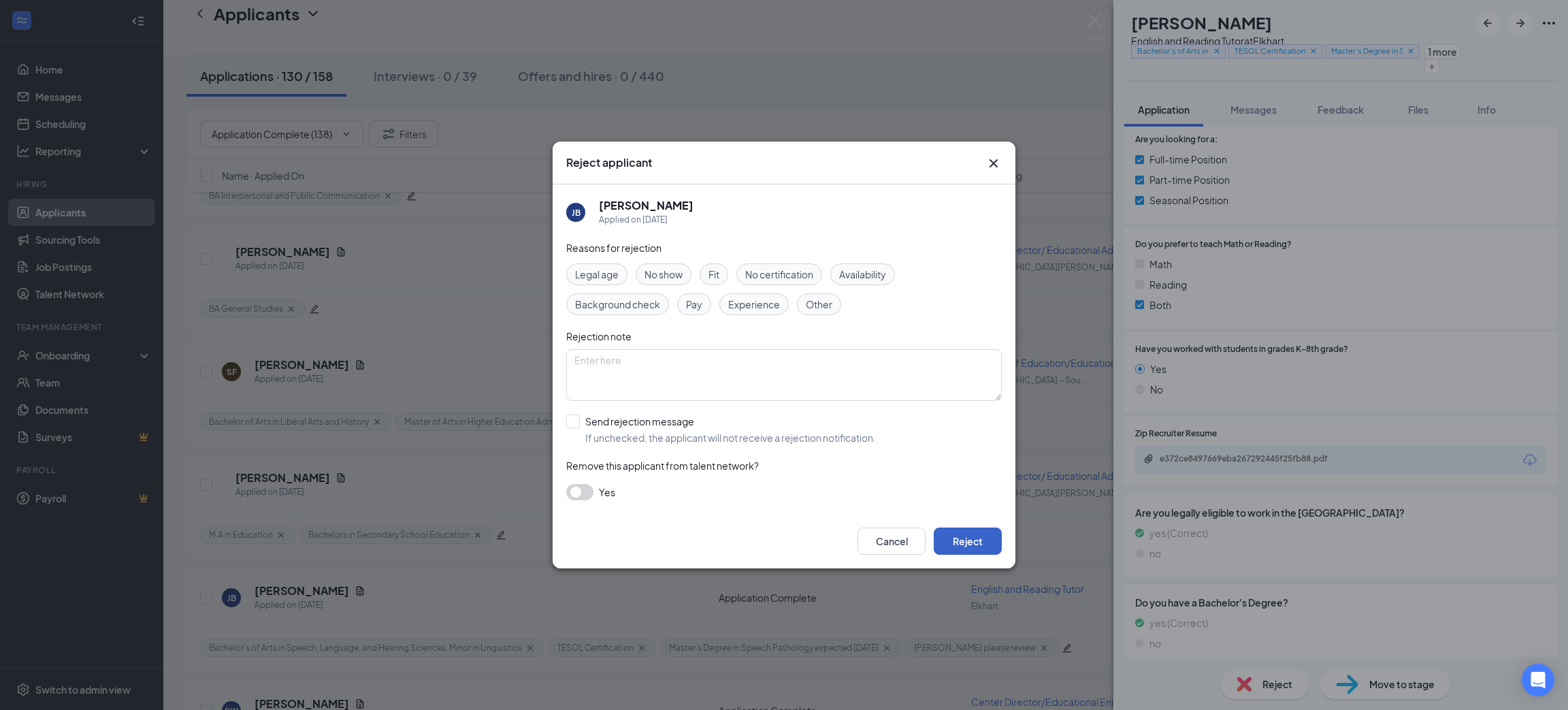
click at [993, 539] on button "Reject" at bounding box center [968, 541] width 68 height 27
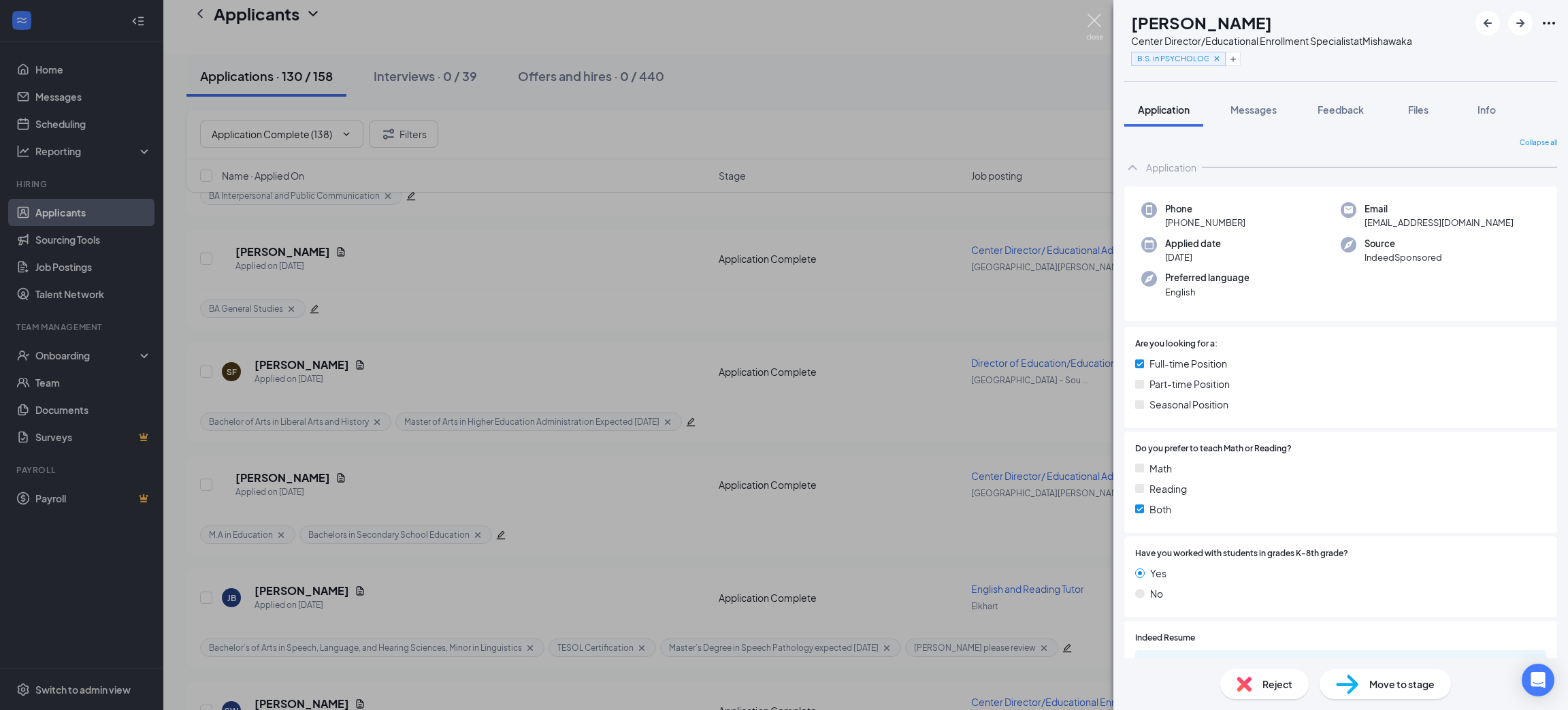
click at [1101, 17] on img at bounding box center [1094, 27] width 17 height 26
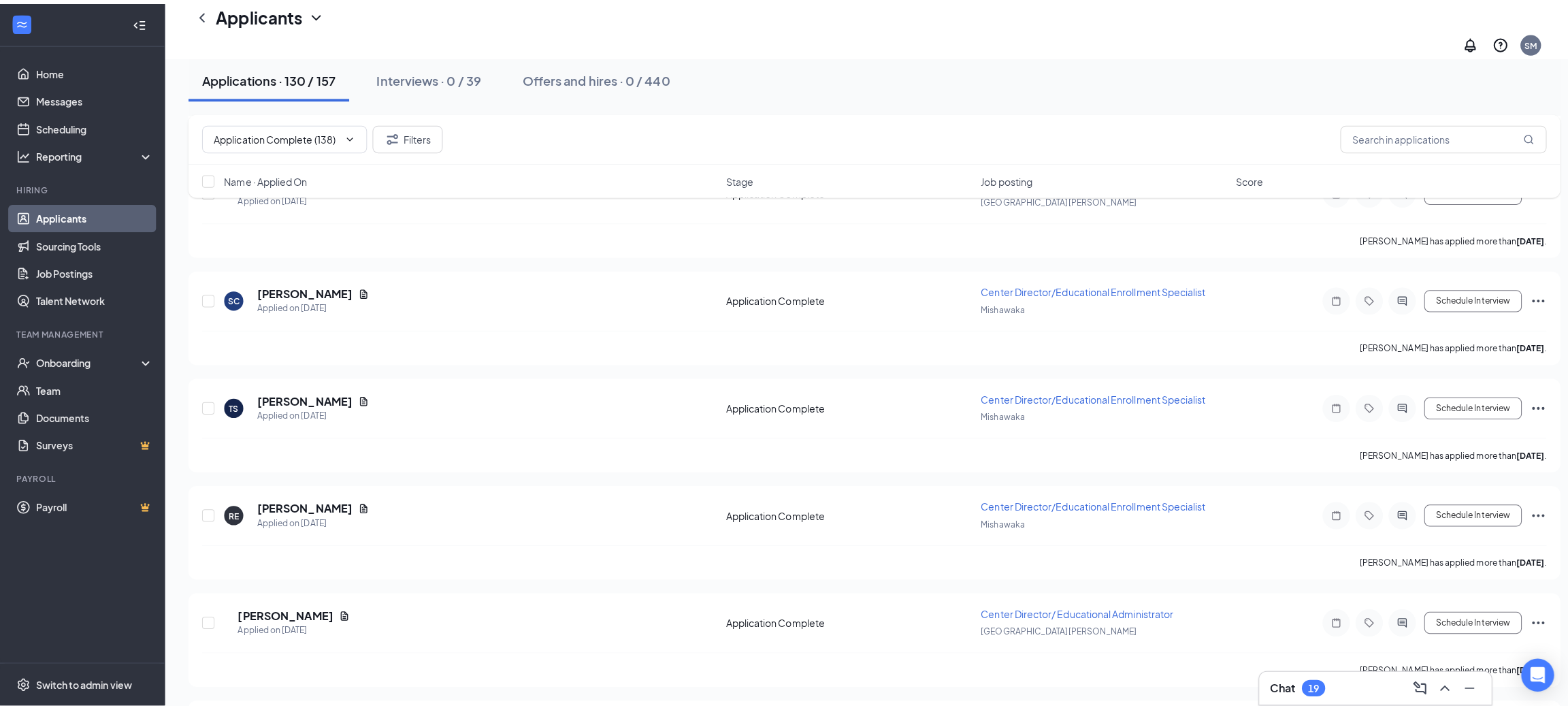
scroll to position [22687, 0]
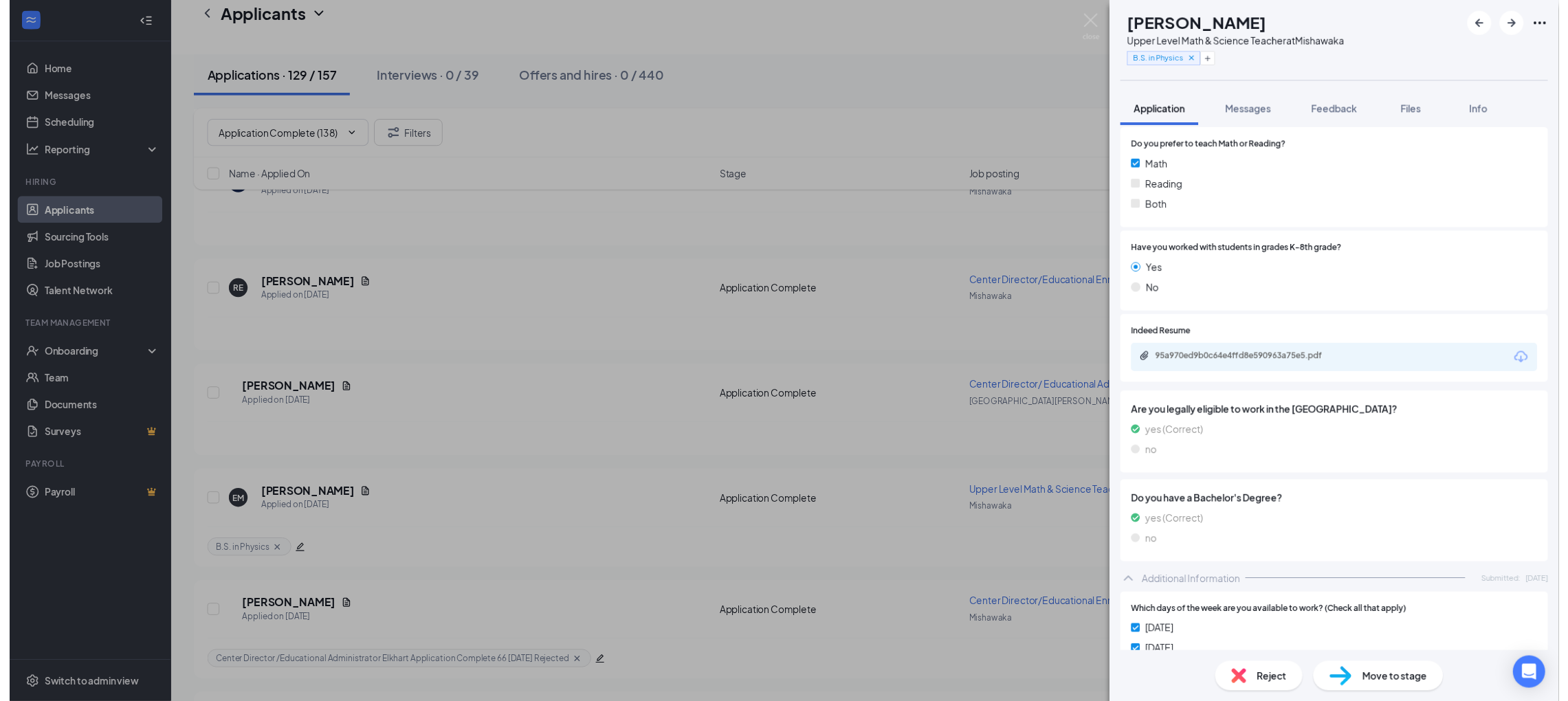
scroll to position [309, 0]
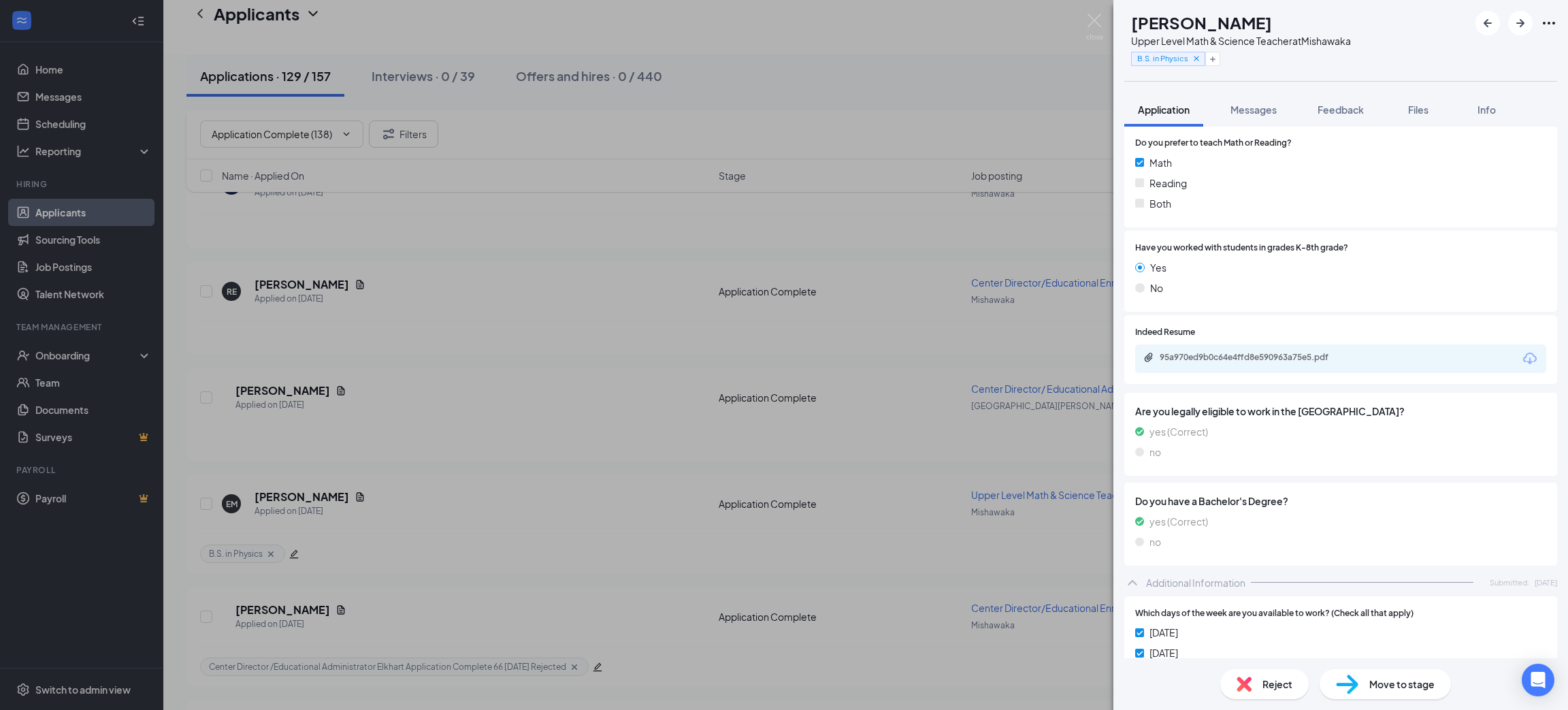
click at [1522, 357] on icon "Download" at bounding box center [1530, 359] width 17 height 17
click at [1394, 682] on span "Move to stage" at bounding box center [1402, 684] width 65 height 15
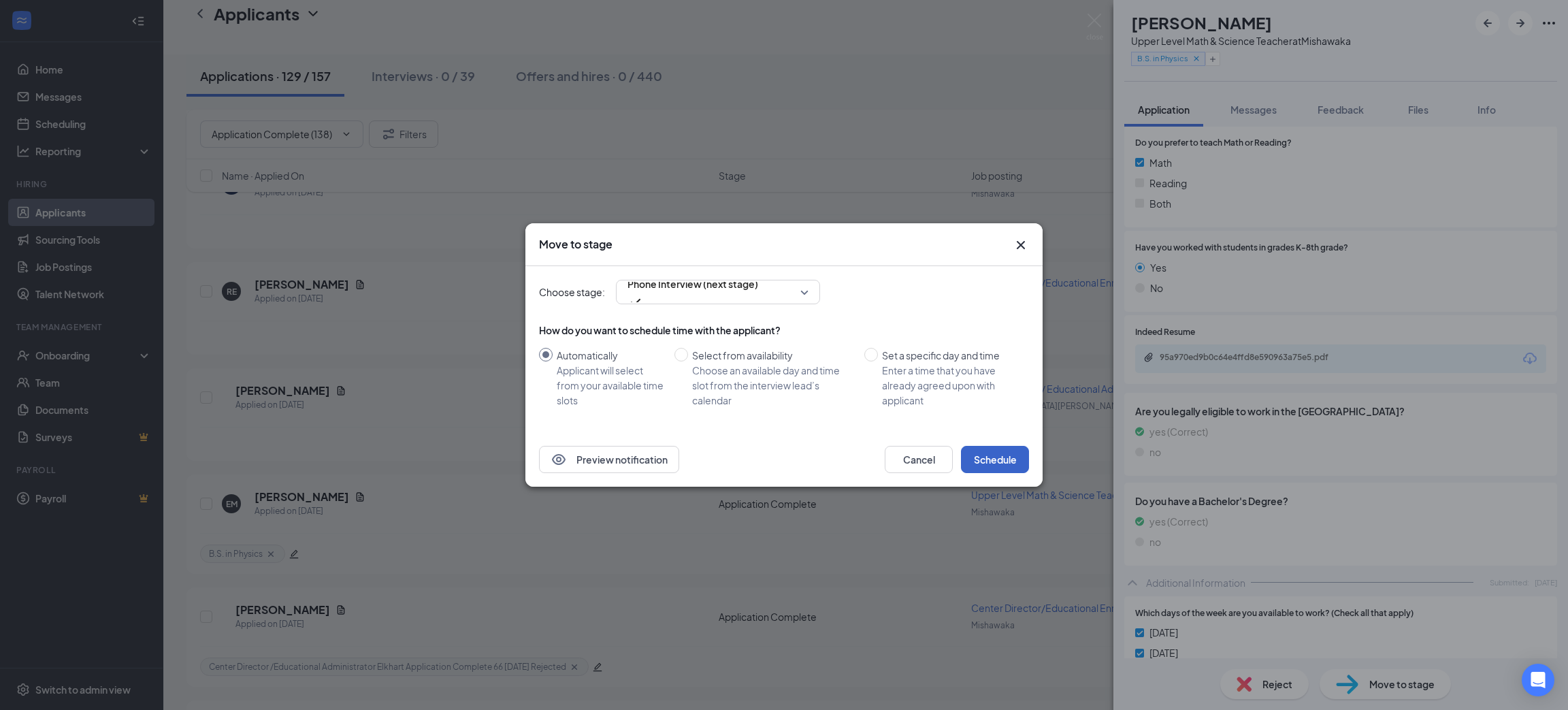
click at [1016, 455] on button "Schedule" at bounding box center [995, 459] width 68 height 27
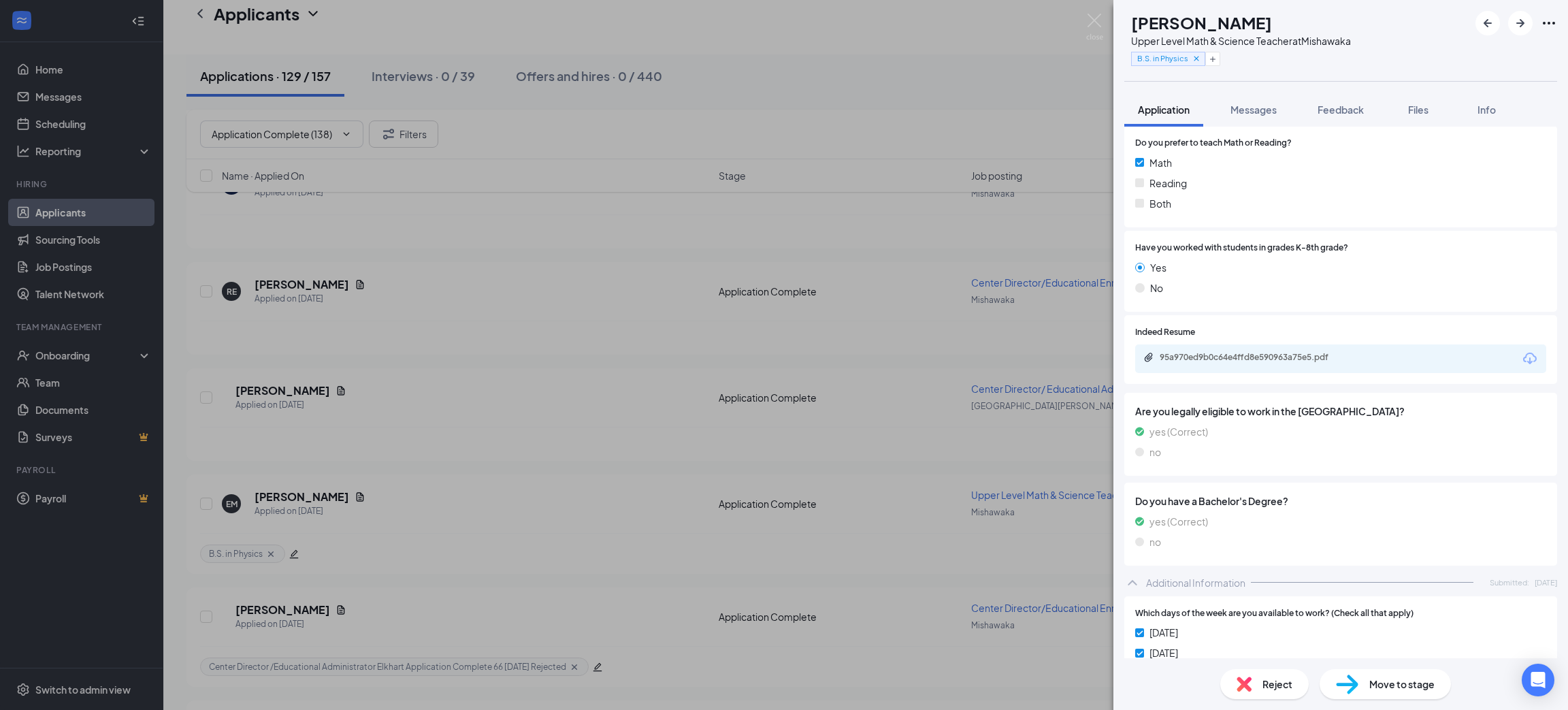
click at [1100, 20] on img at bounding box center [1094, 27] width 17 height 26
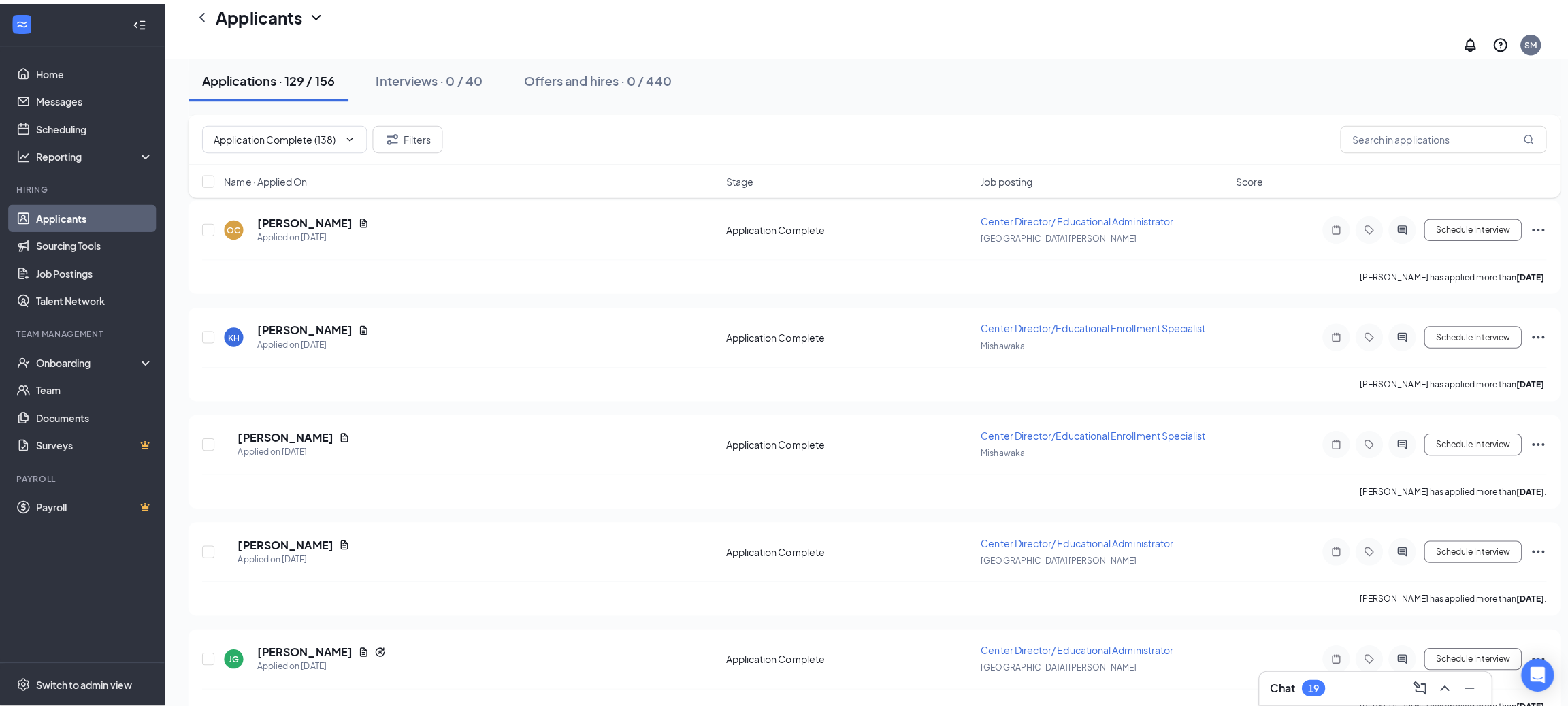
scroll to position [23900, 0]
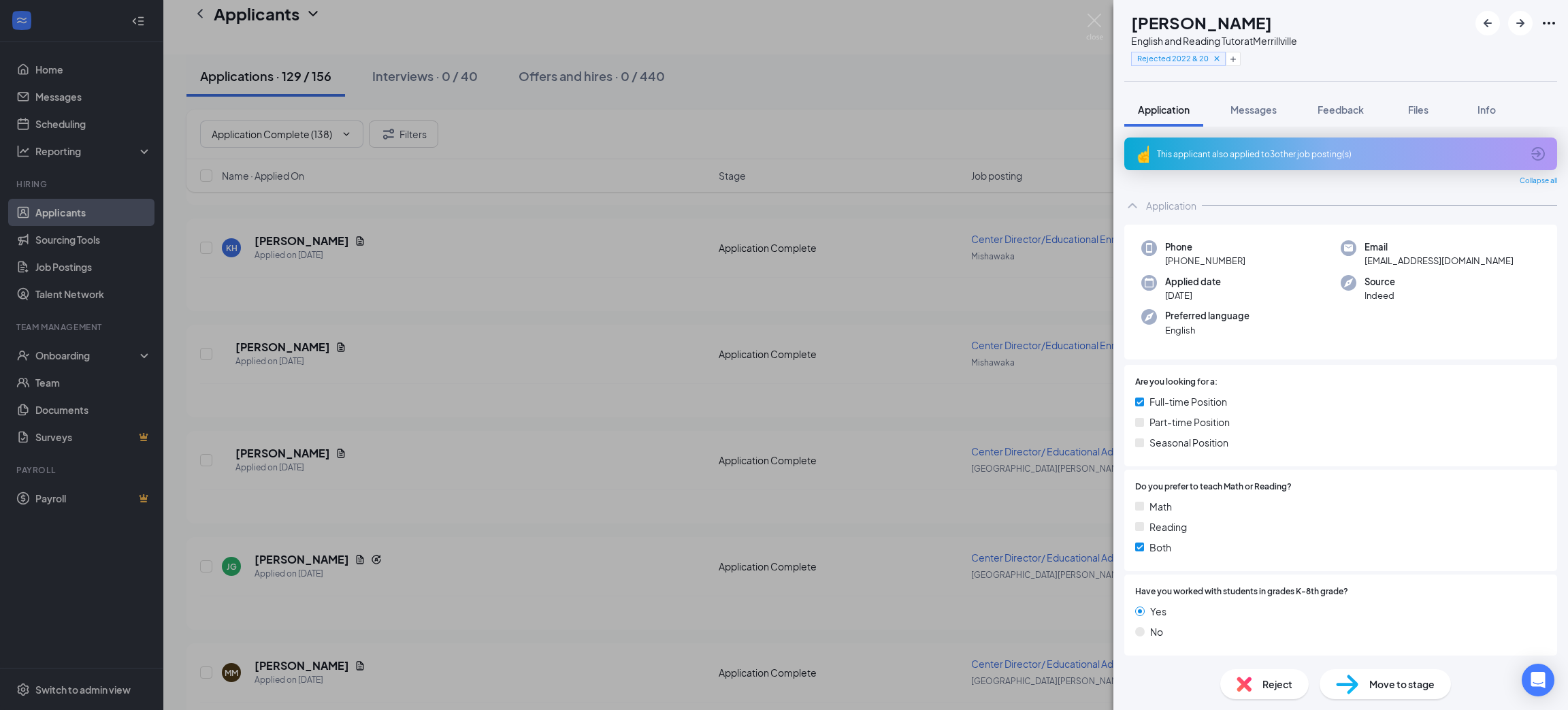
click at [1296, 698] on div "Reject" at bounding box center [1264, 684] width 88 height 30
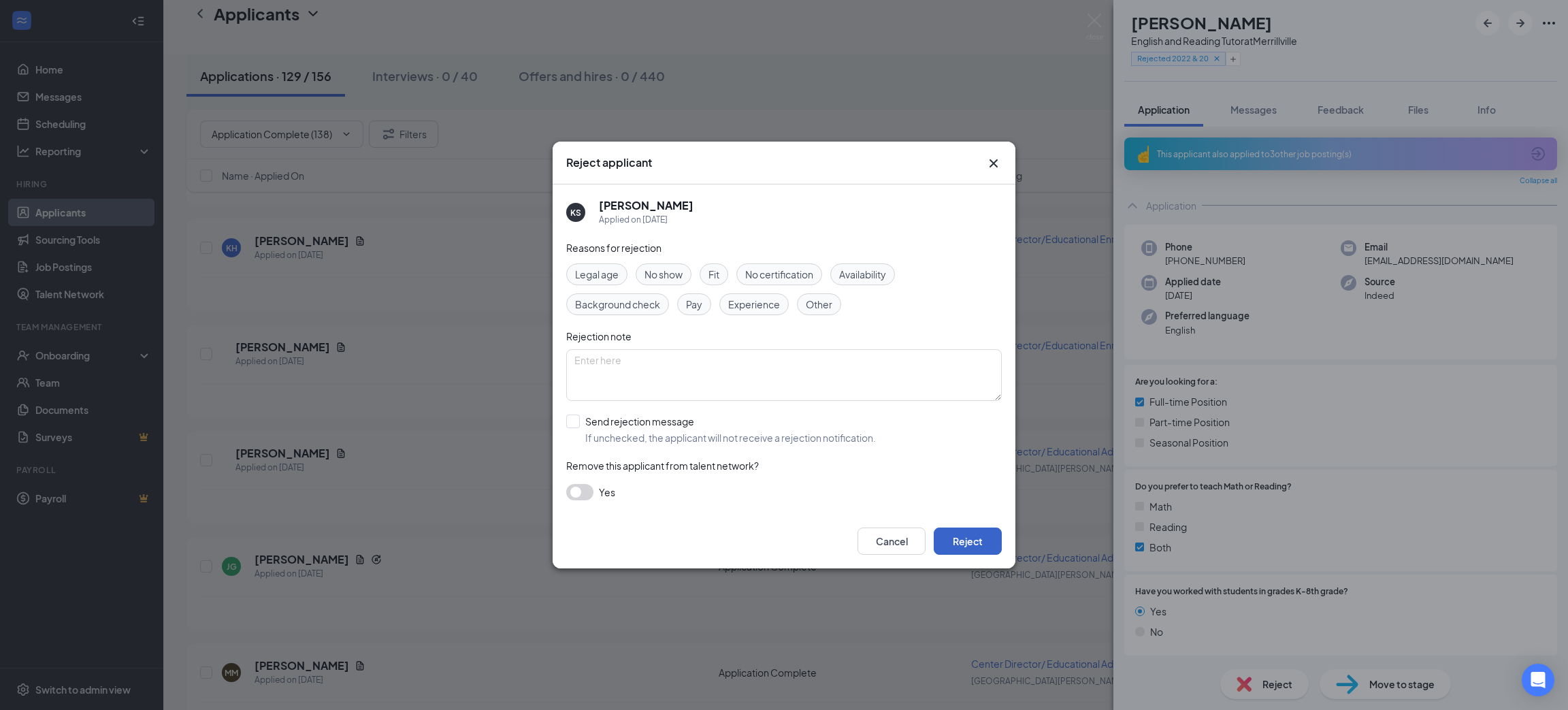
click at [960, 547] on button "Reject" at bounding box center [968, 541] width 68 height 27
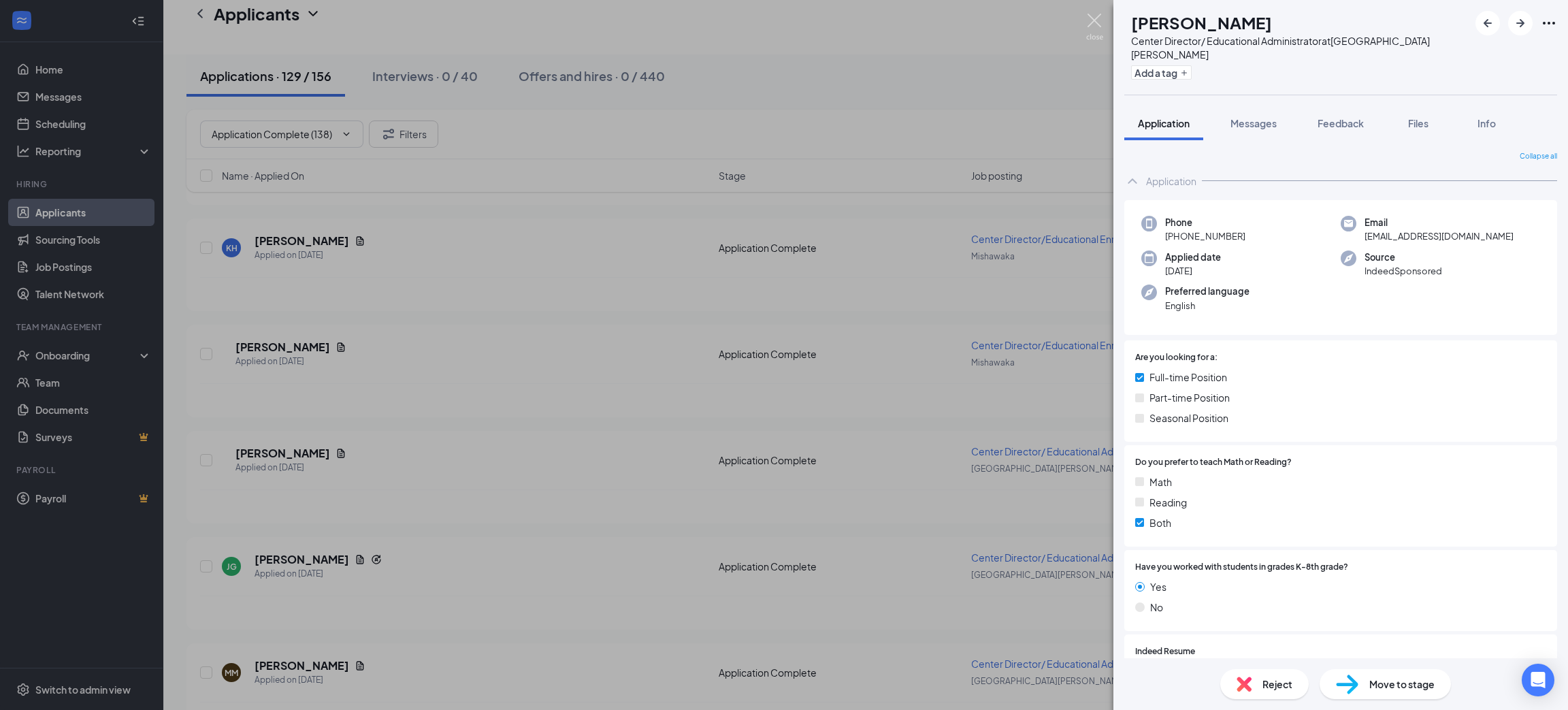
click at [1101, 30] on img at bounding box center [1094, 27] width 17 height 26
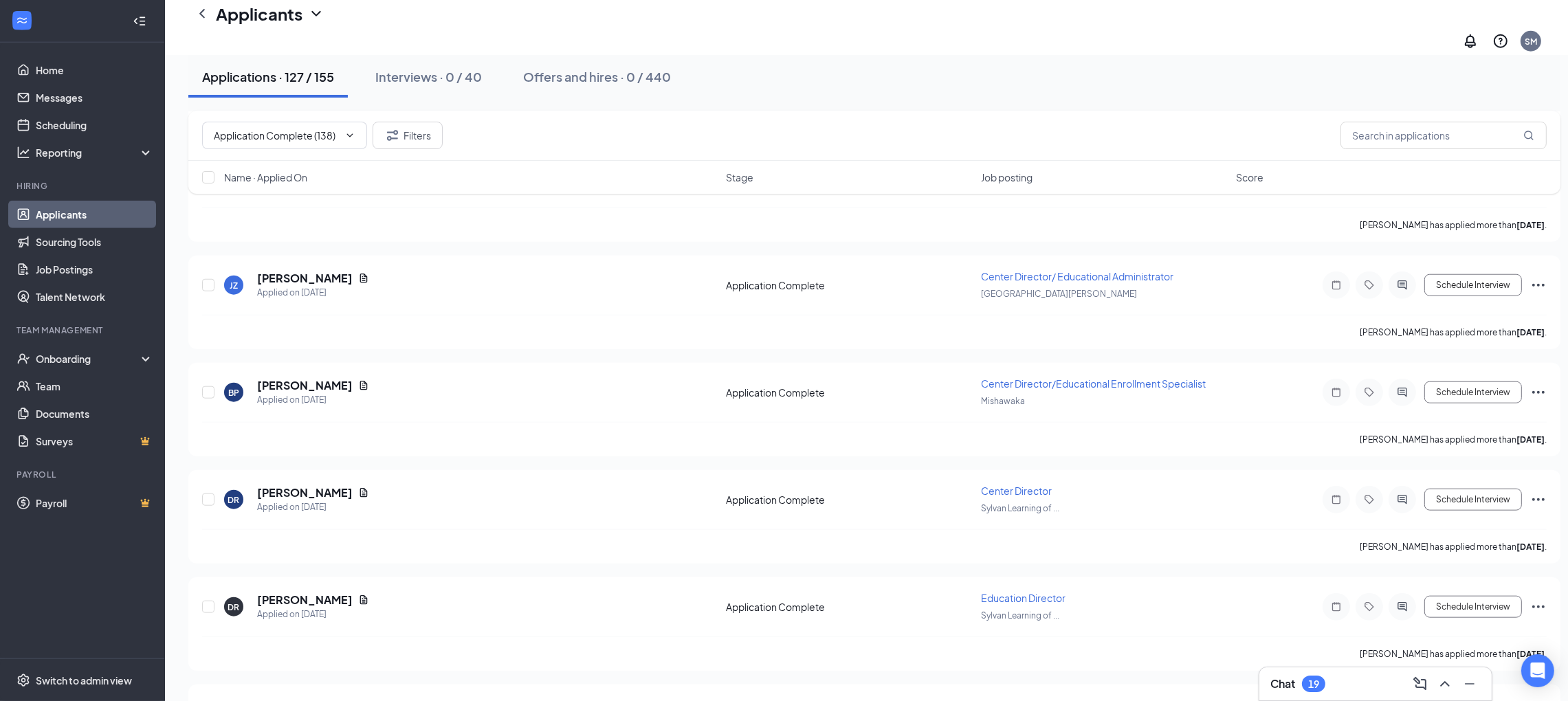
scroll to position [25473, 0]
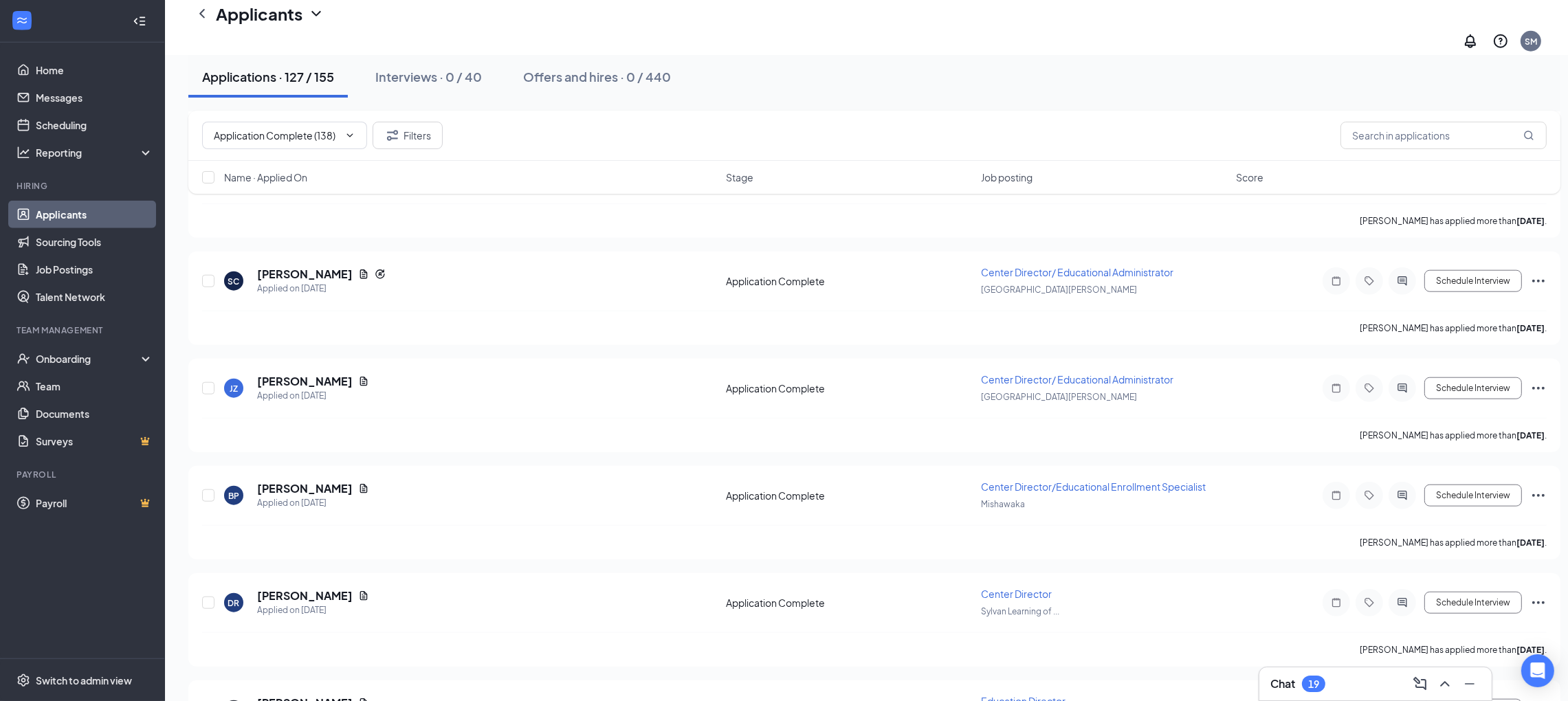
click at [353, 133] on icon "ChevronDown" at bounding box center [350, 135] width 11 height 11
click at [267, 138] on input "Application Complete (138)" at bounding box center [274, 135] width 123 height 15
click at [341, 136] on icon "Cross" at bounding box center [341, 136] width 0 height 0
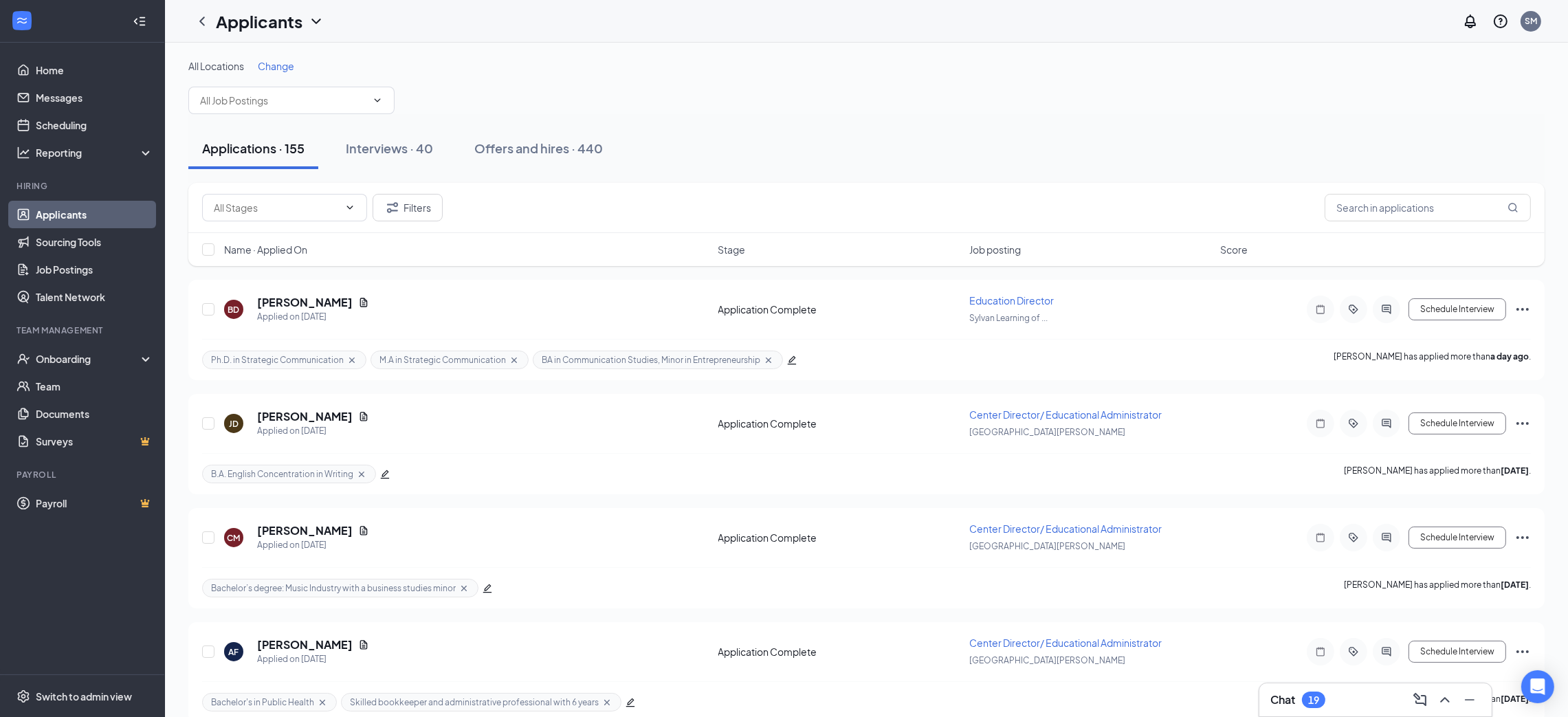
click at [352, 202] on icon "ChevronDown" at bounding box center [350, 207] width 11 height 11
click at [269, 252] on div "Application (12)" at bounding box center [235, 244] width 69 height 15
type input "Application (12)"
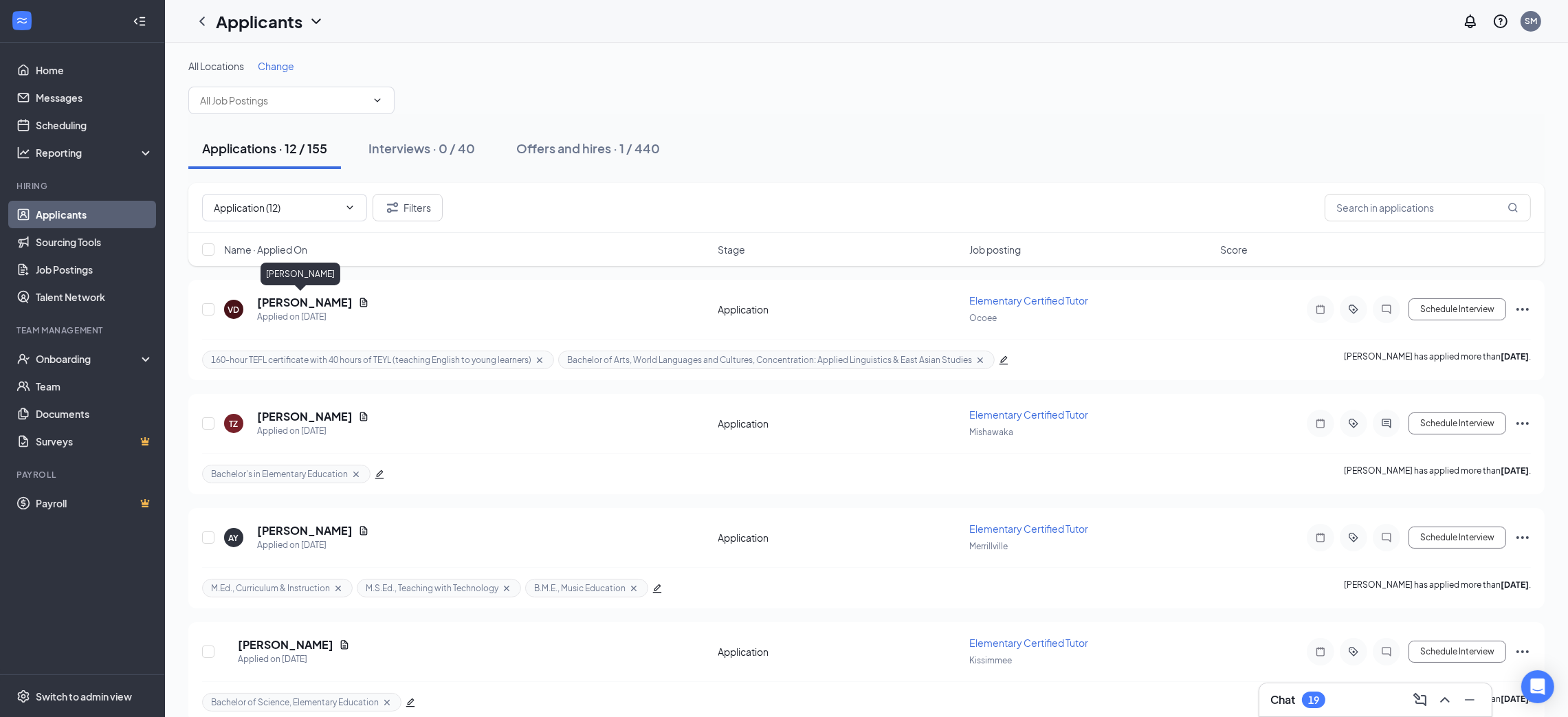
click at [301, 307] on h5 "[PERSON_NAME]" at bounding box center [305, 302] width 95 height 15
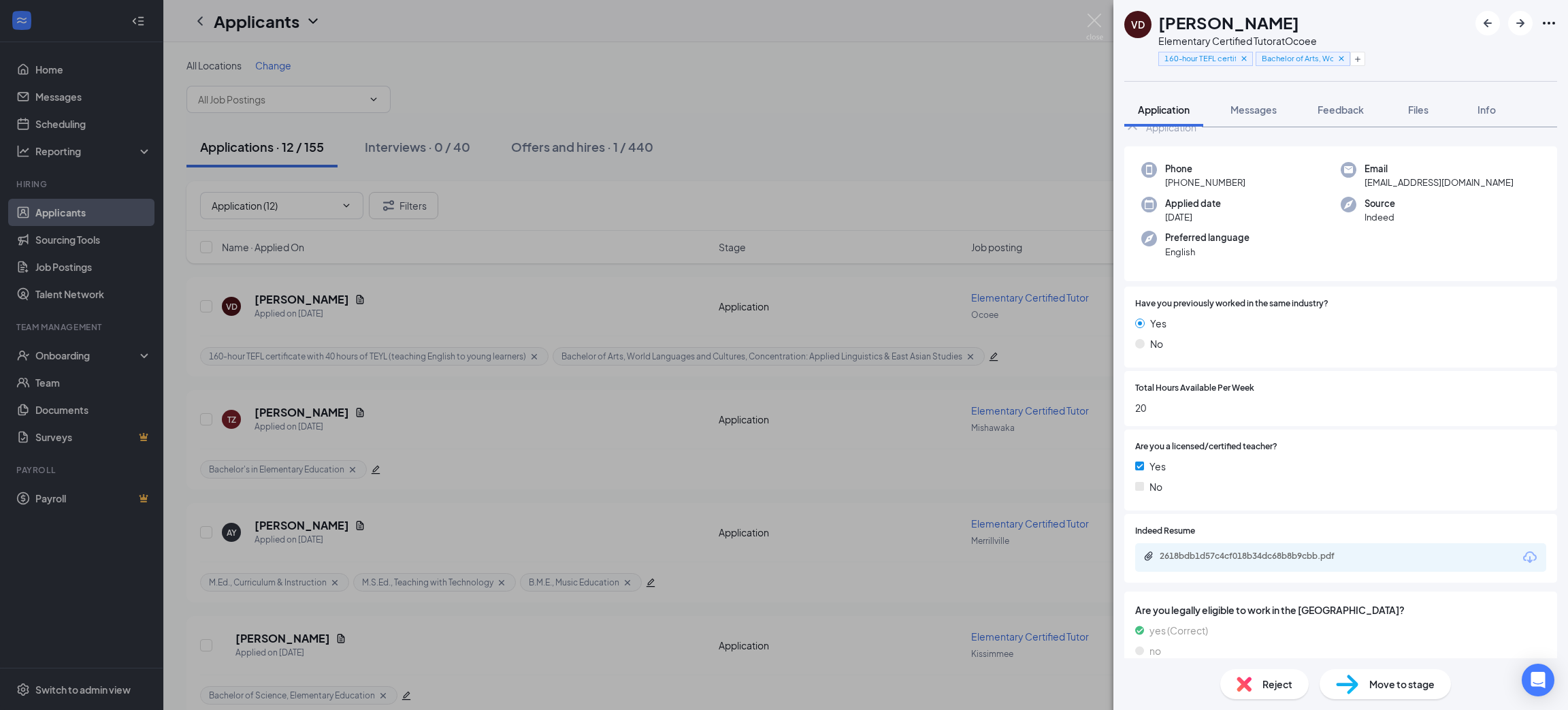
scroll to position [59, 0]
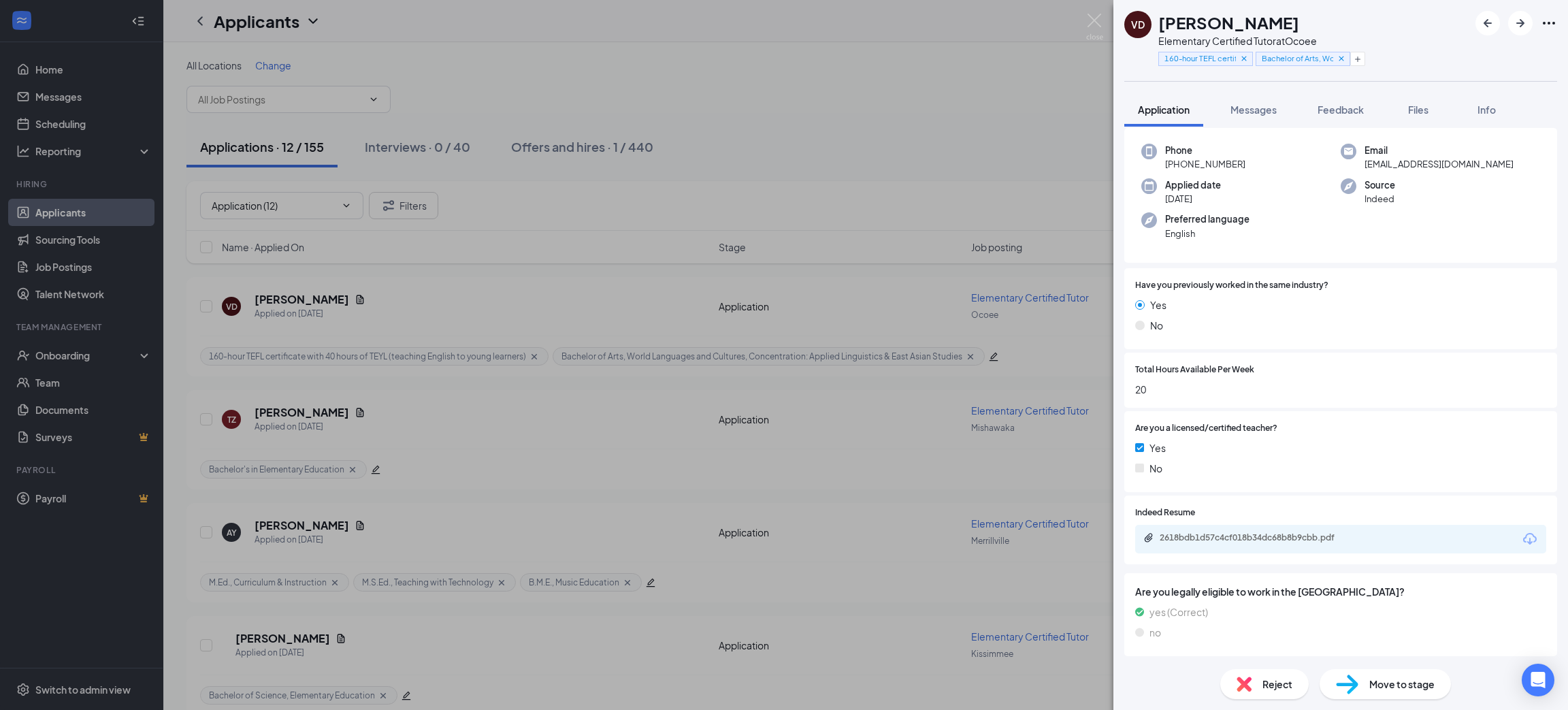
click at [1506, 533] on div "2618bdb1d57c4cf018b34dc68b8b9cbb.pdf" at bounding box center [1340, 539] width 411 height 29
click at [1522, 534] on icon "Download" at bounding box center [1530, 539] width 17 height 17
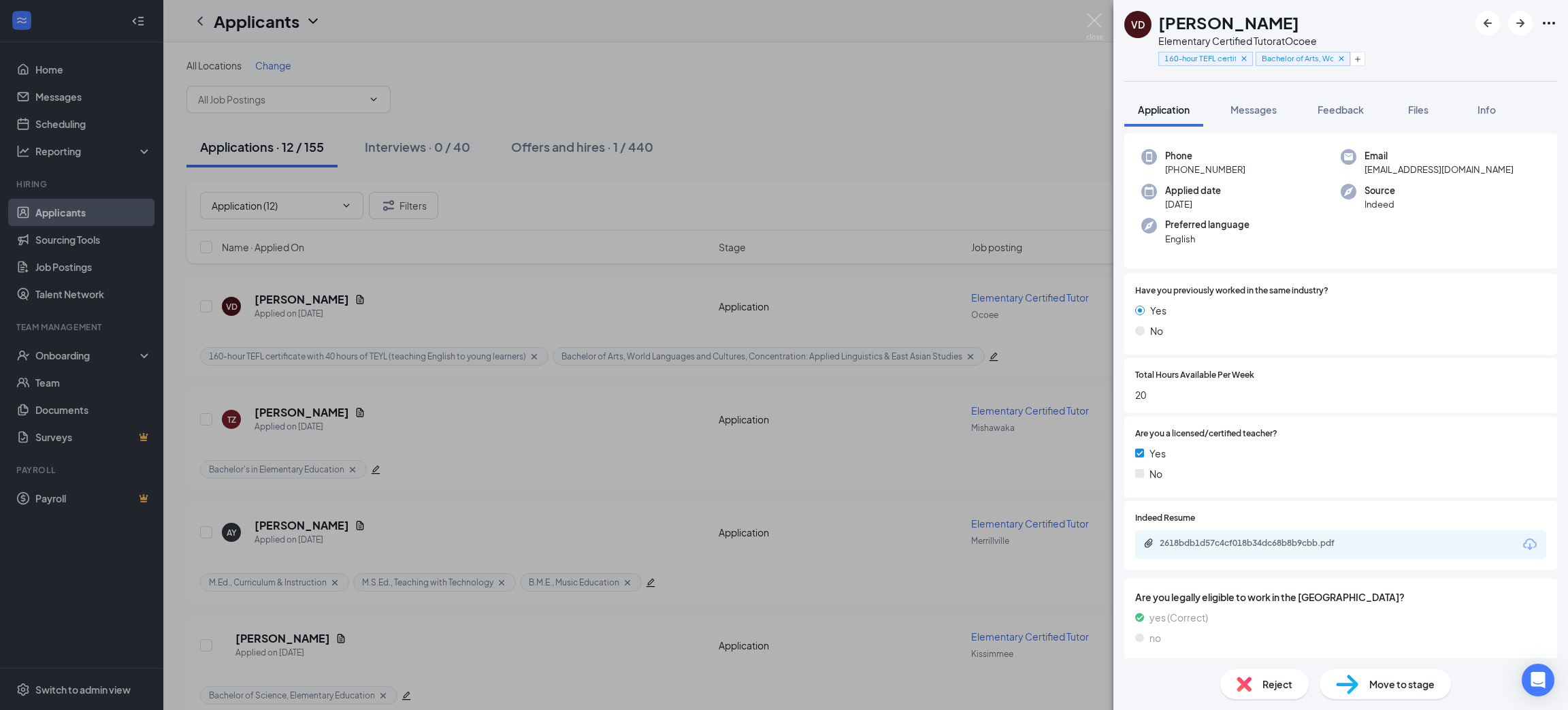
click at [1282, 673] on div "Reject" at bounding box center [1264, 684] width 88 height 30
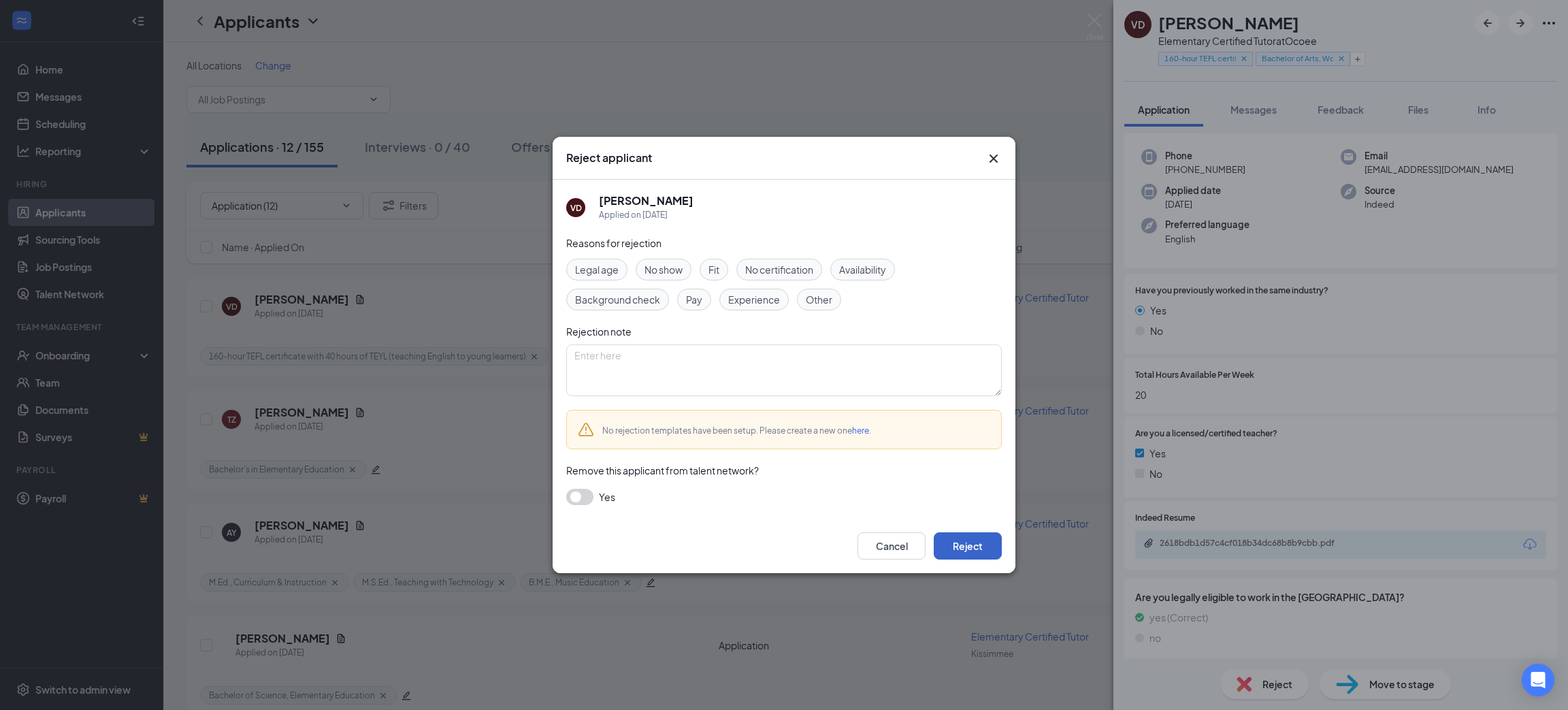
click at [952, 536] on button "Reject" at bounding box center [968, 546] width 68 height 27
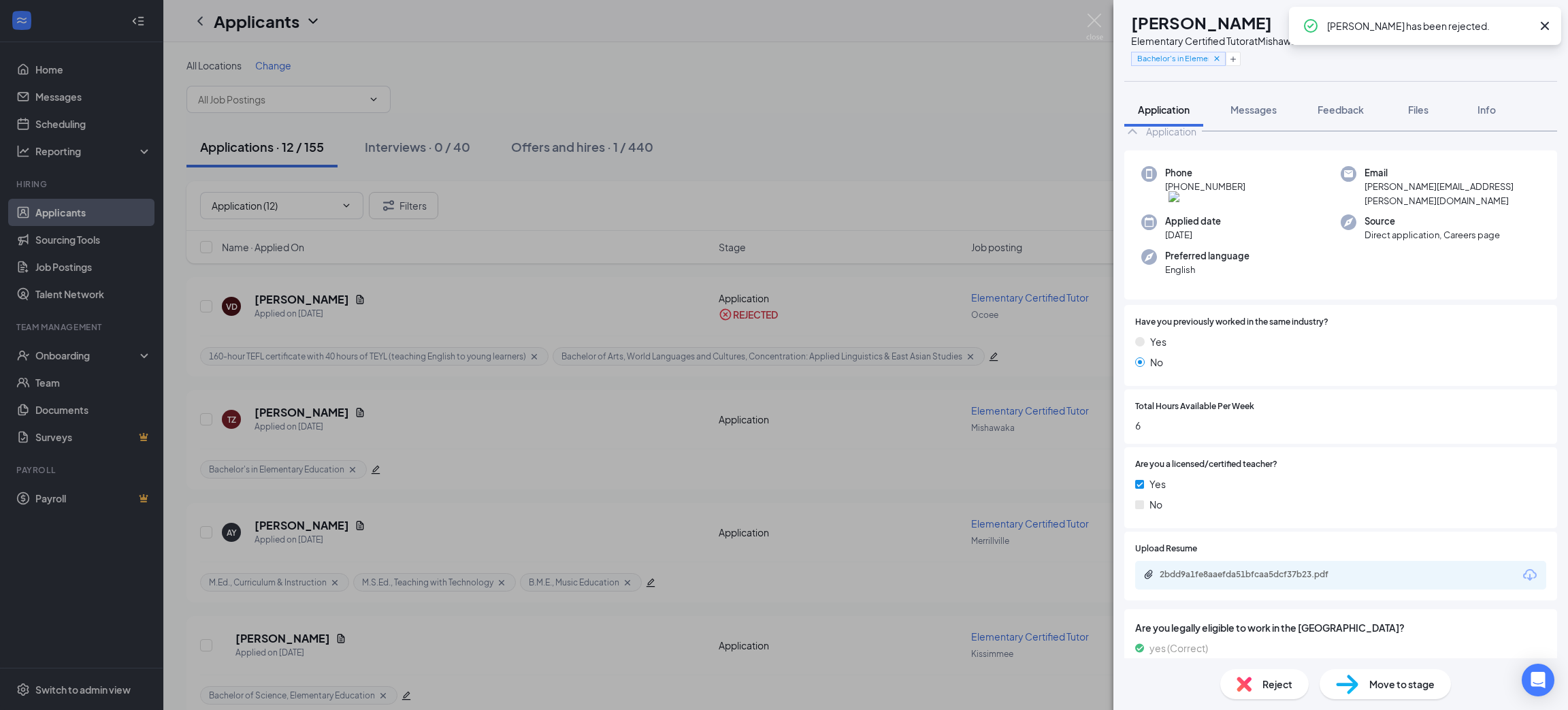
scroll to position [54, 0]
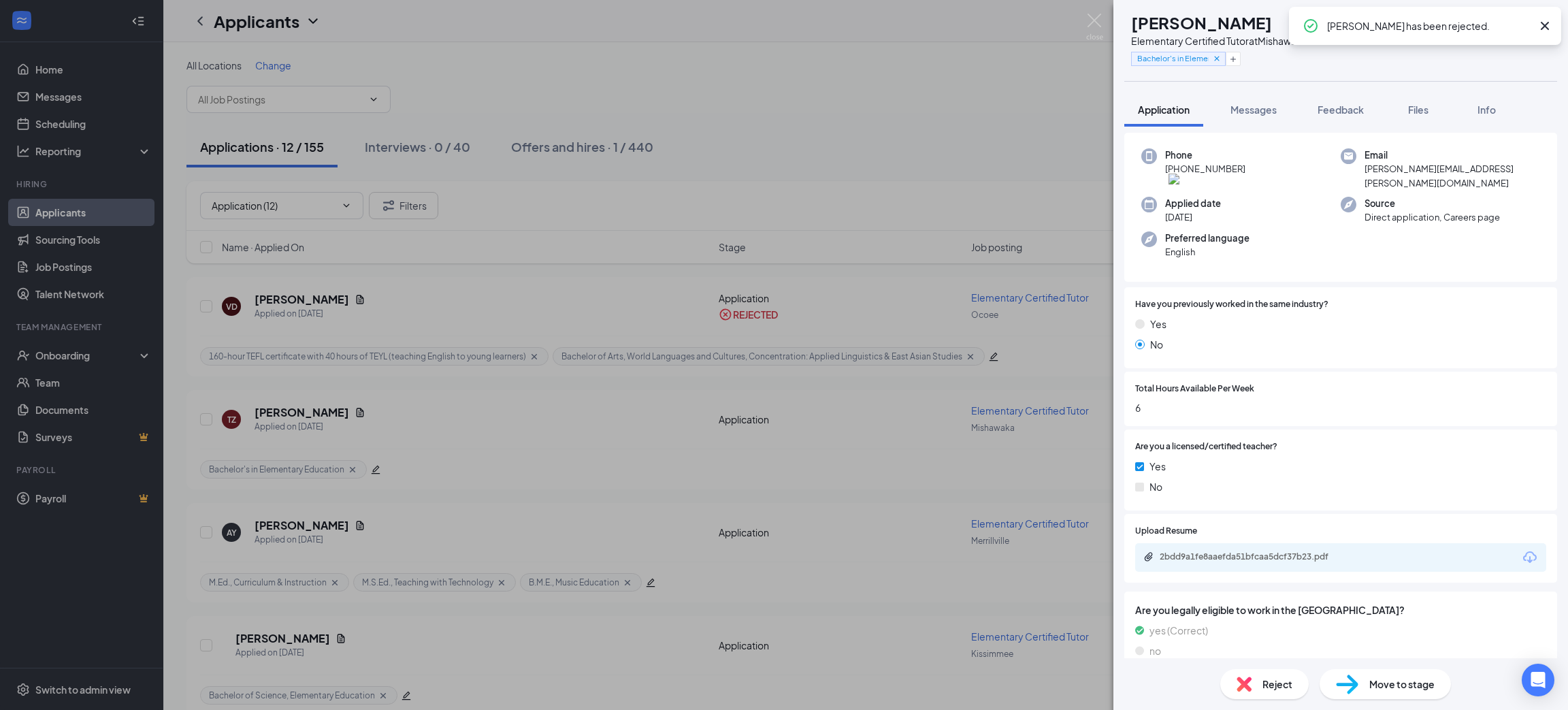
click at [1522, 549] on icon "Download" at bounding box center [1530, 557] width 17 height 17
click at [1272, 679] on span "Reject" at bounding box center [1277, 684] width 30 height 15
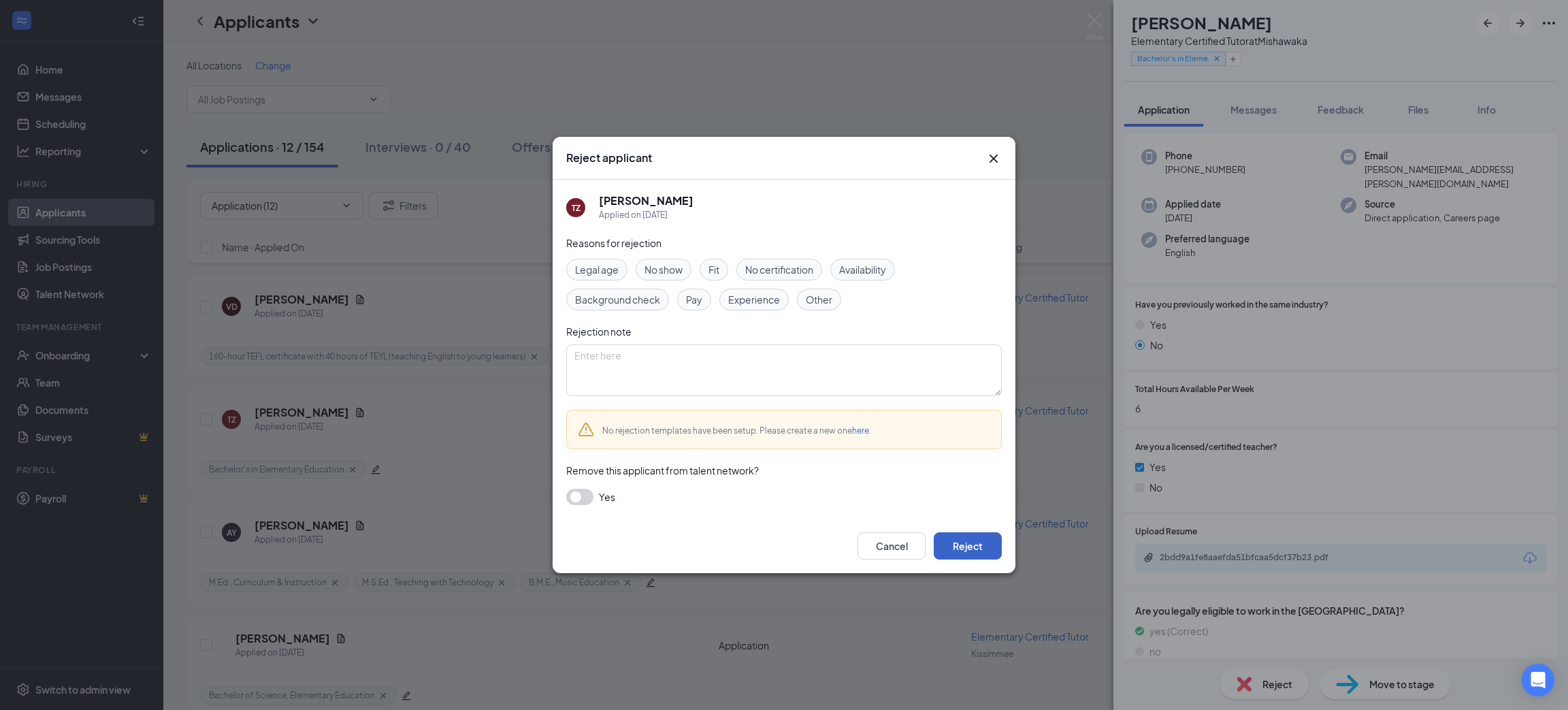
click at [945, 551] on button "Reject" at bounding box center [968, 546] width 68 height 27
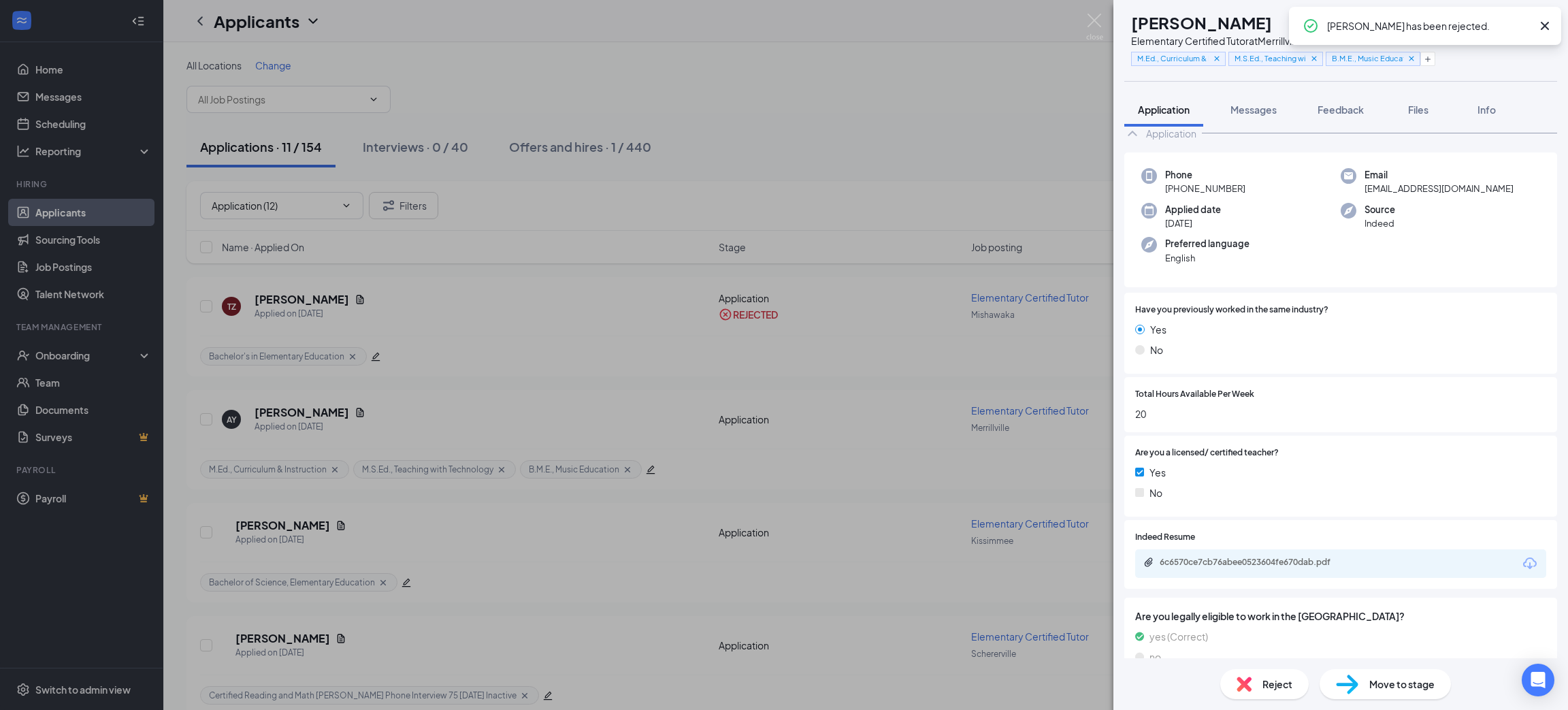
scroll to position [59, 0]
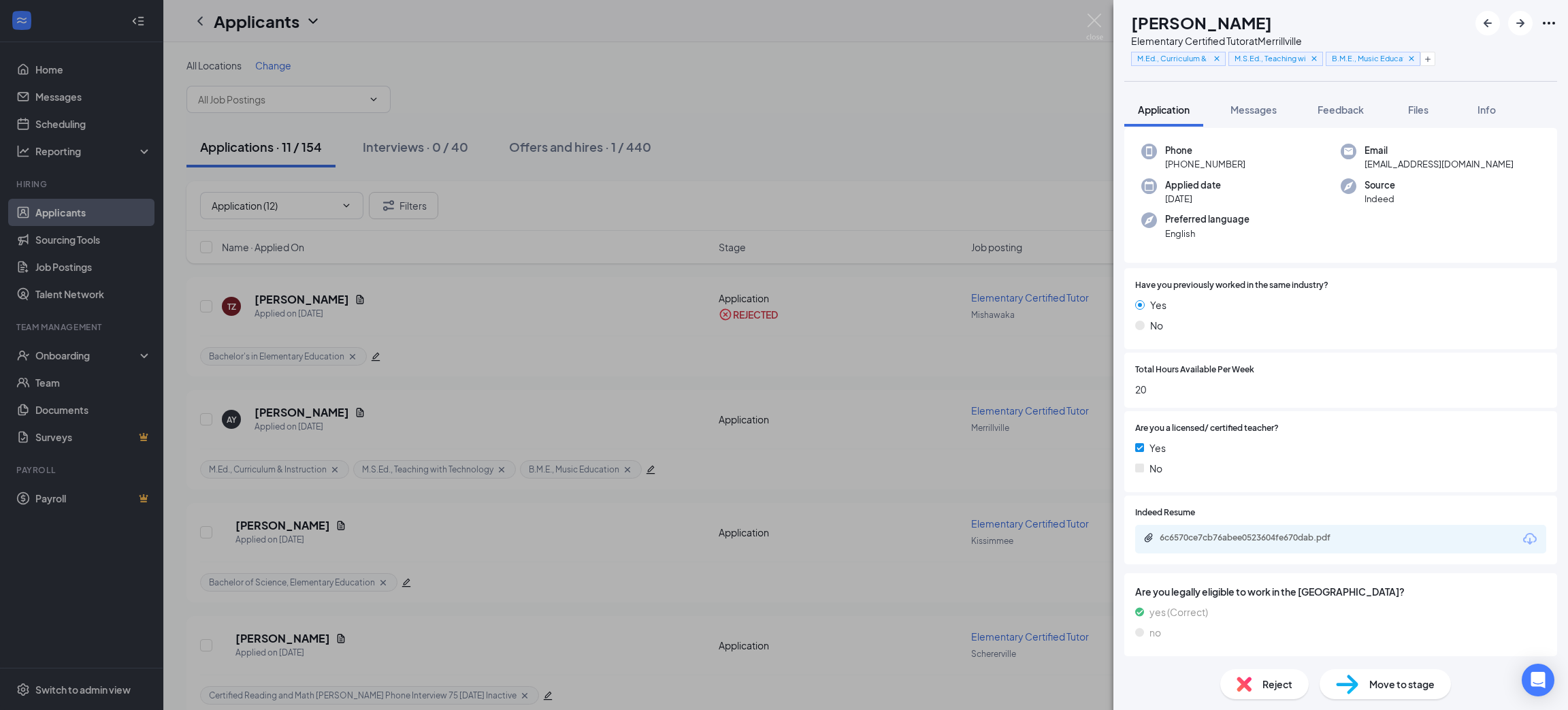
click at [1503, 536] on div "6c6570ce7cb76abee0523604fe670dab.pdf" at bounding box center [1340, 539] width 411 height 29
click at [1523, 536] on icon "Download" at bounding box center [1530, 538] width 14 height 11
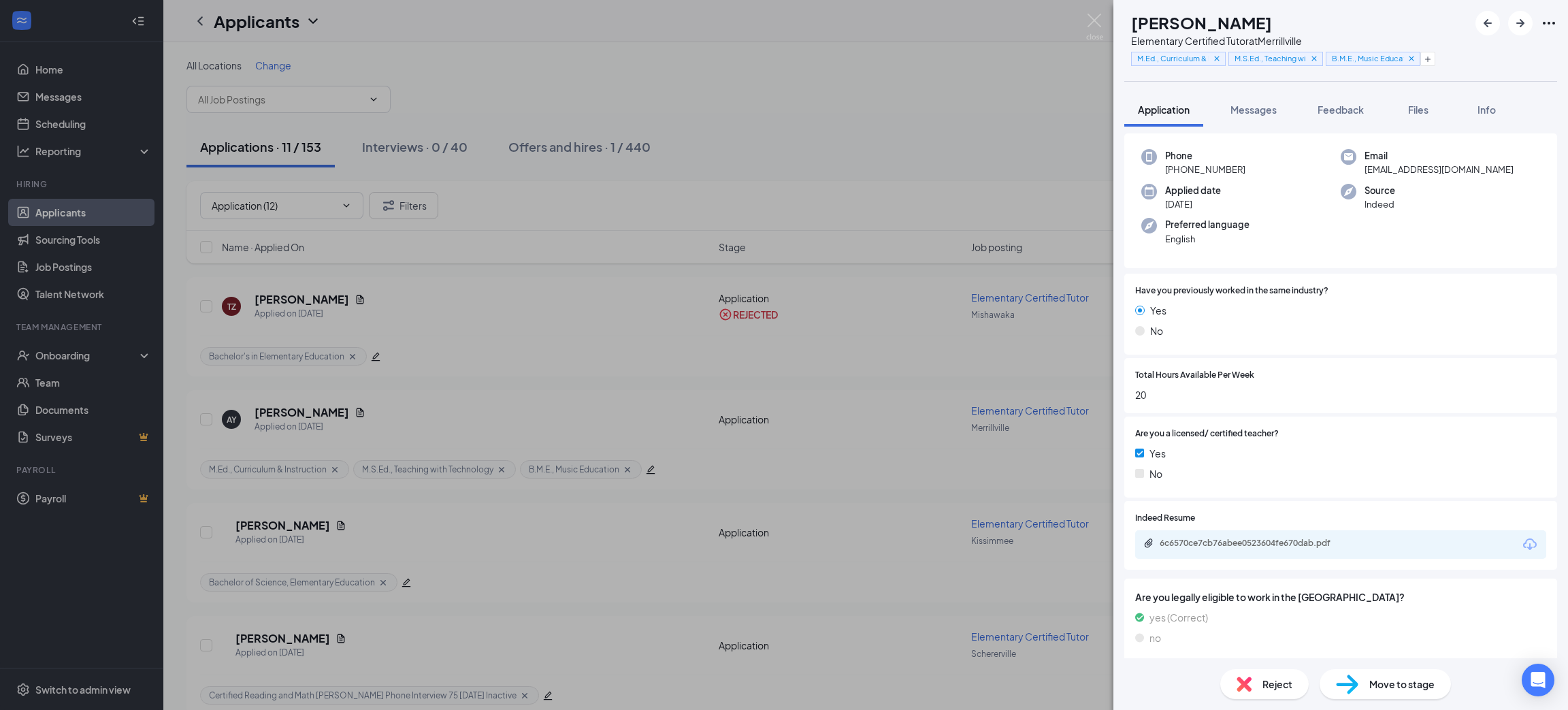
click at [1422, 685] on span "Move to stage" at bounding box center [1402, 684] width 65 height 15
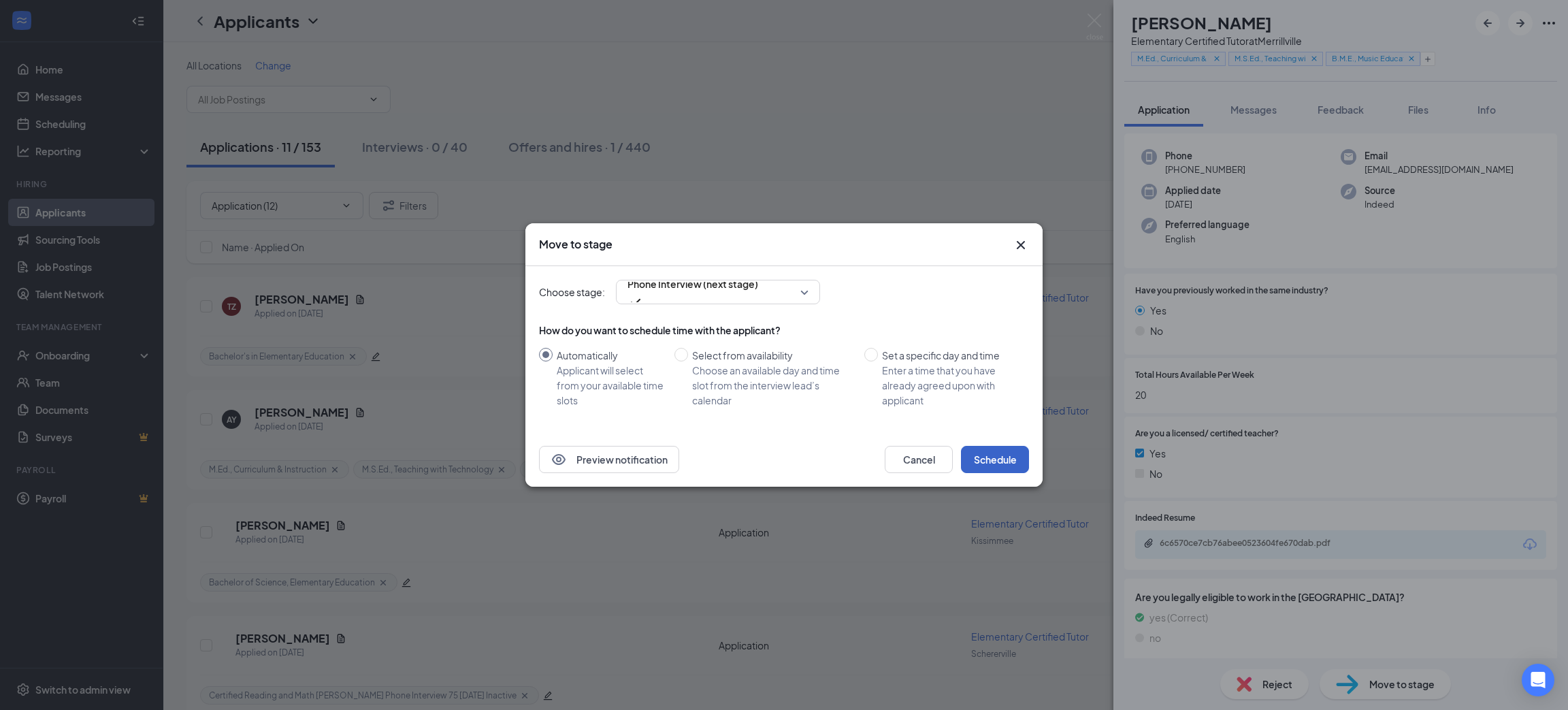
click at [989, 463] on button "Schedule" at bounding box center [995, 459] width 68 height 27
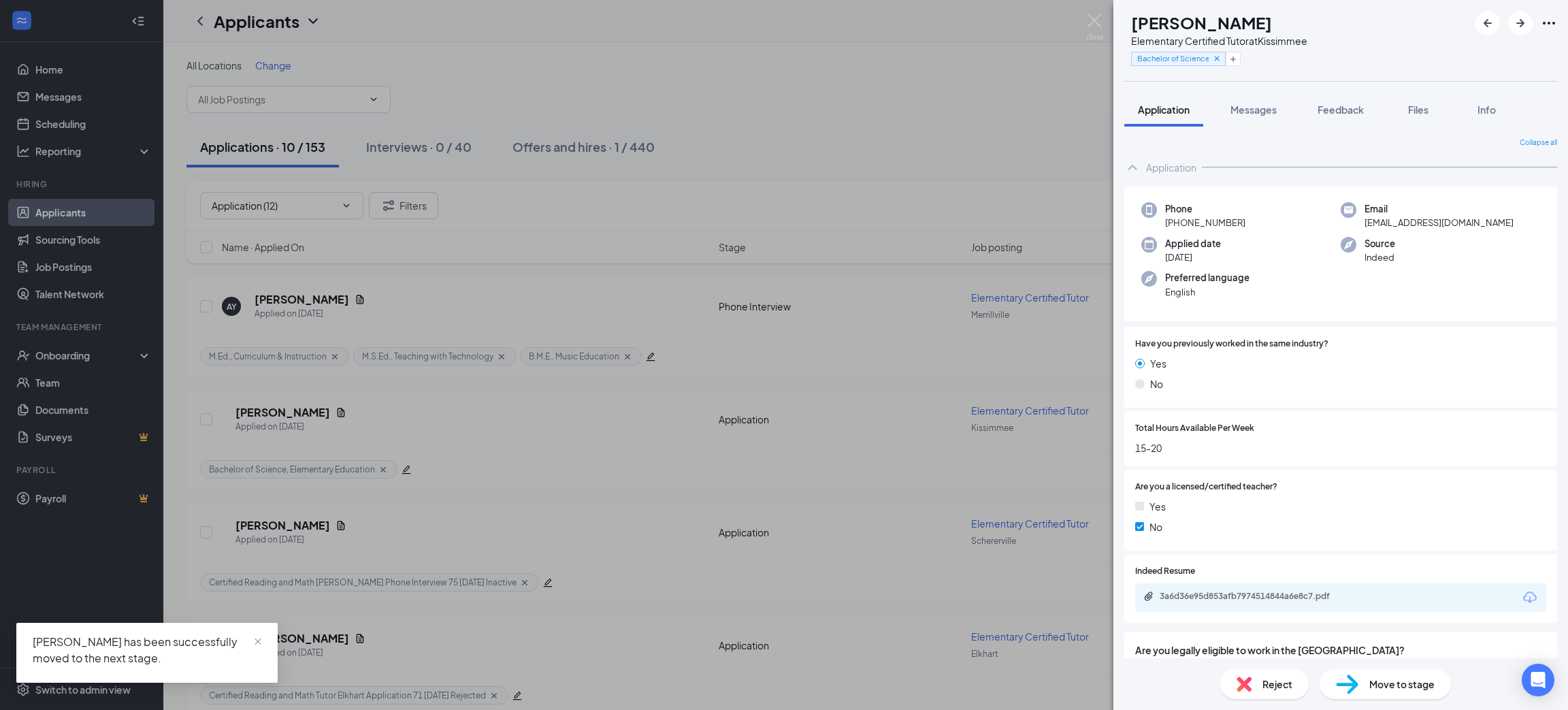
click at [1523, 600] on icon "Download" at bounding box center [1530, 596] width 14 height 11
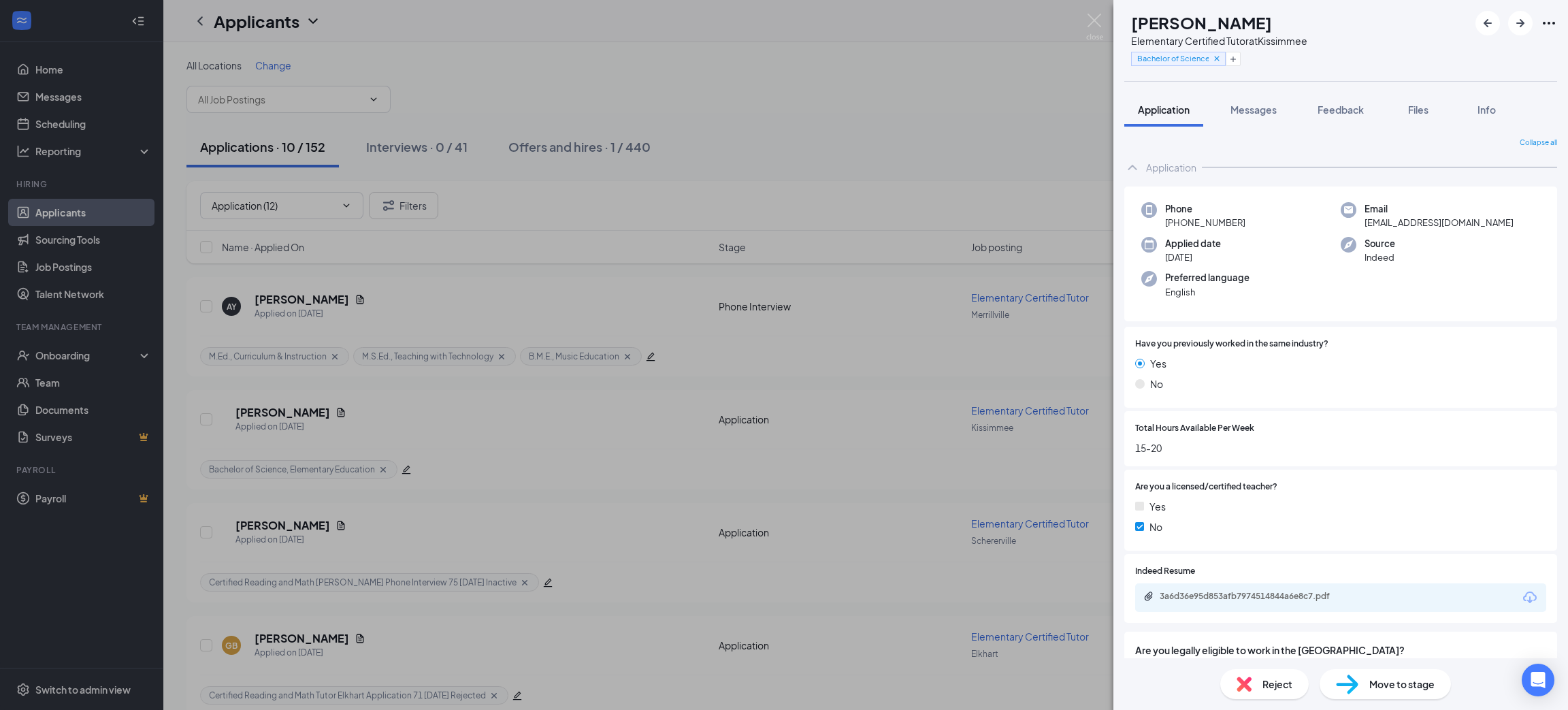
click at [1408, 679] on span "Move to stage" at bounding box center [1402, 684] width 65 height 15
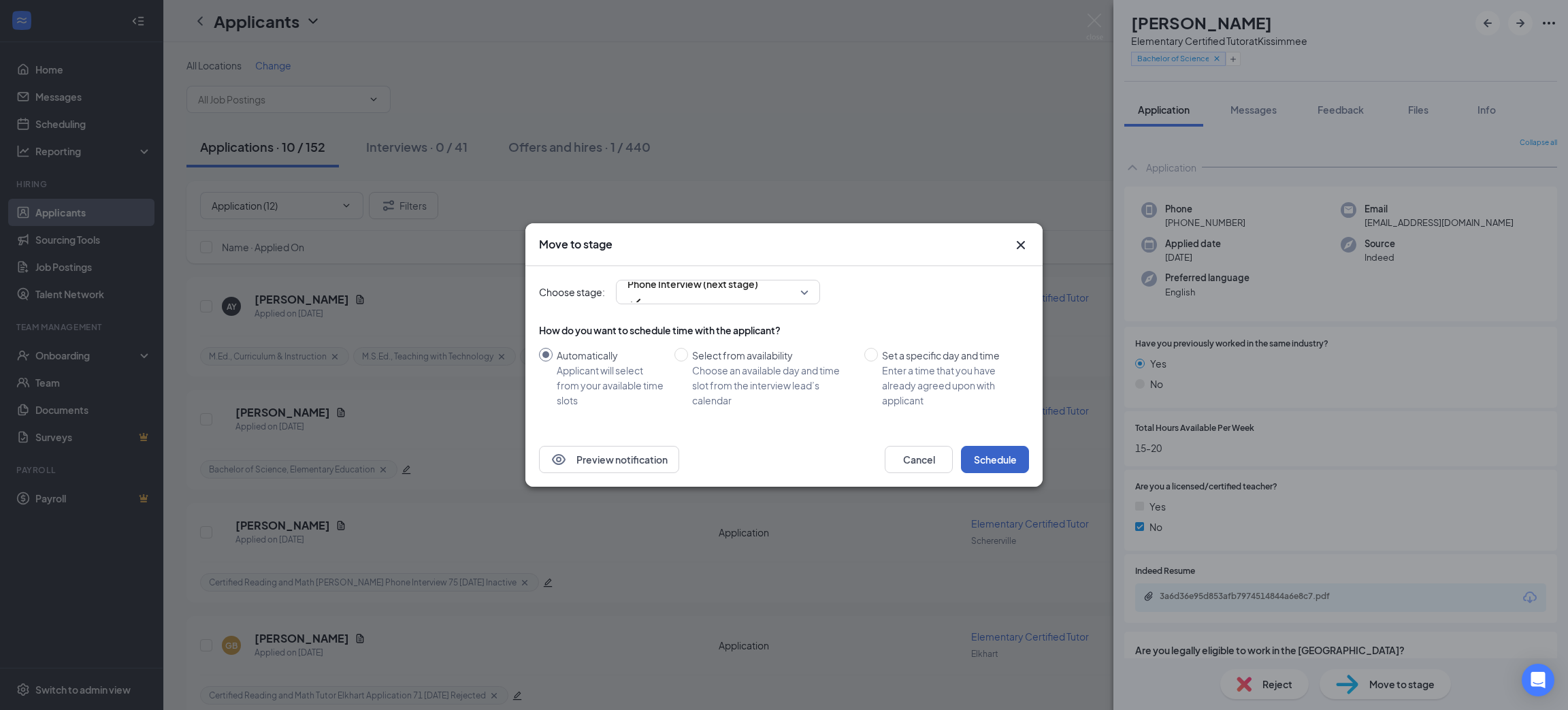
click at [995, 458] on button "Schedule" at bounding box center [995, 459] width 68 height 27
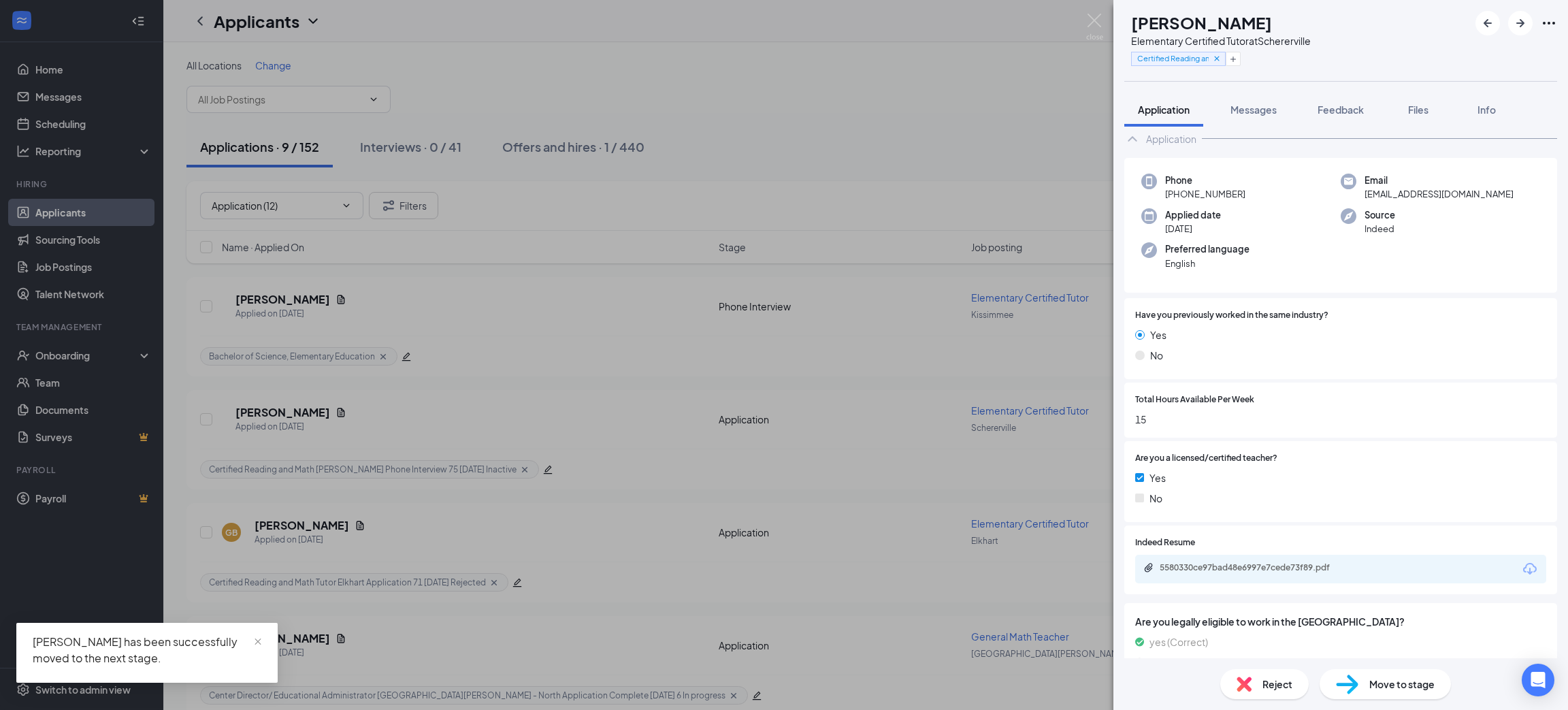
scroll to position [97, 0]
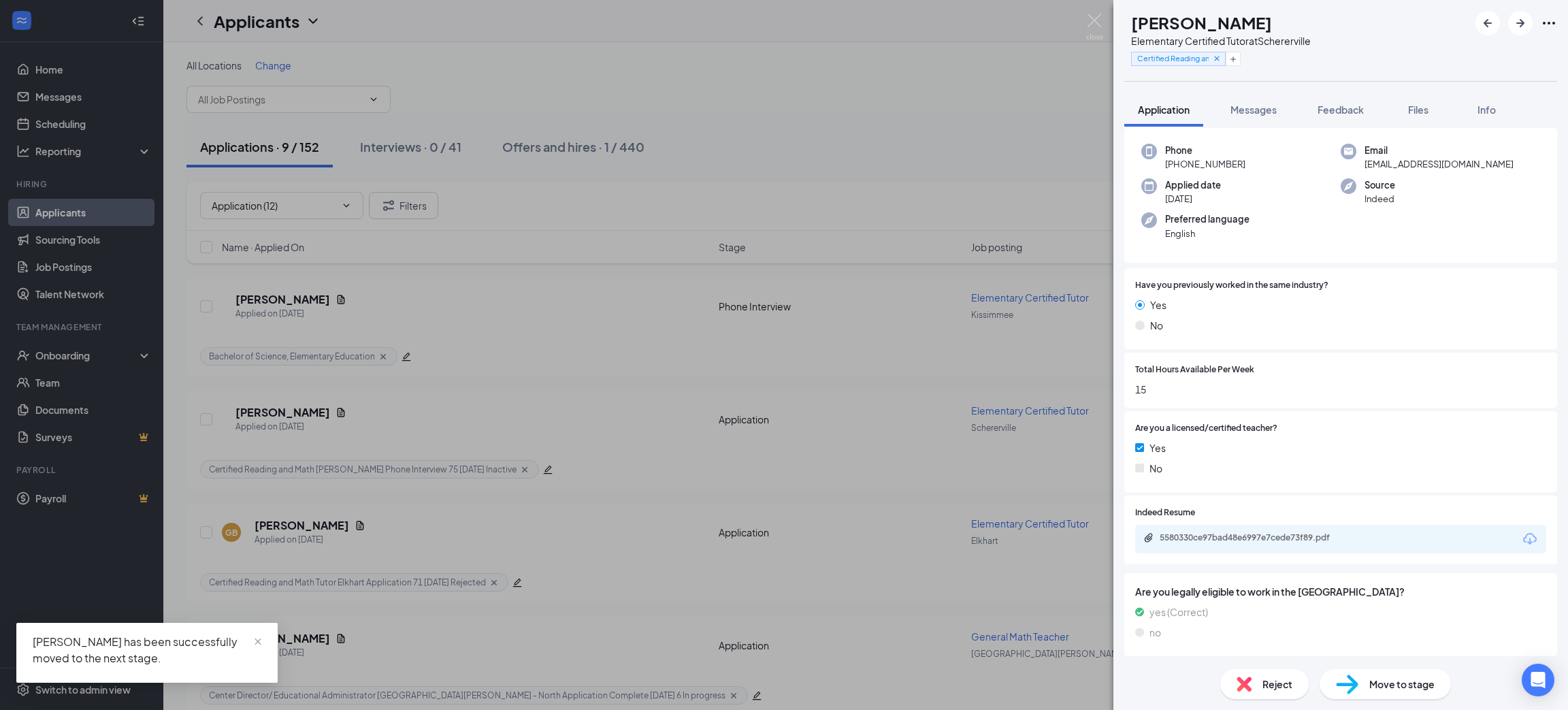
click at [1522, 539] on icon "Download" at bounding box center [1530, 539] width 17 height 17
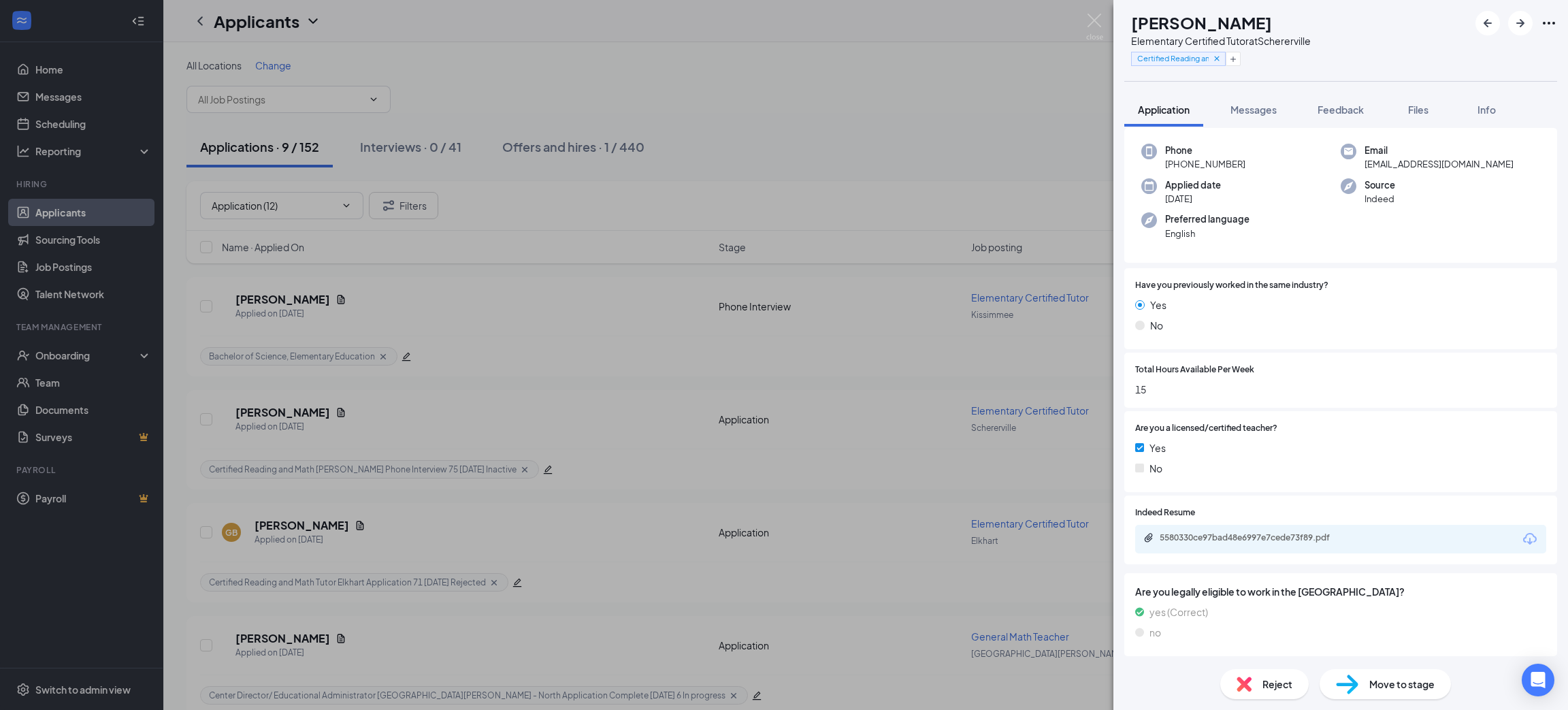
scroll to position [92, 0]
click at [1395, 685] on span "Move to stage" at bounding box center [1402, 684] width 65 height 15
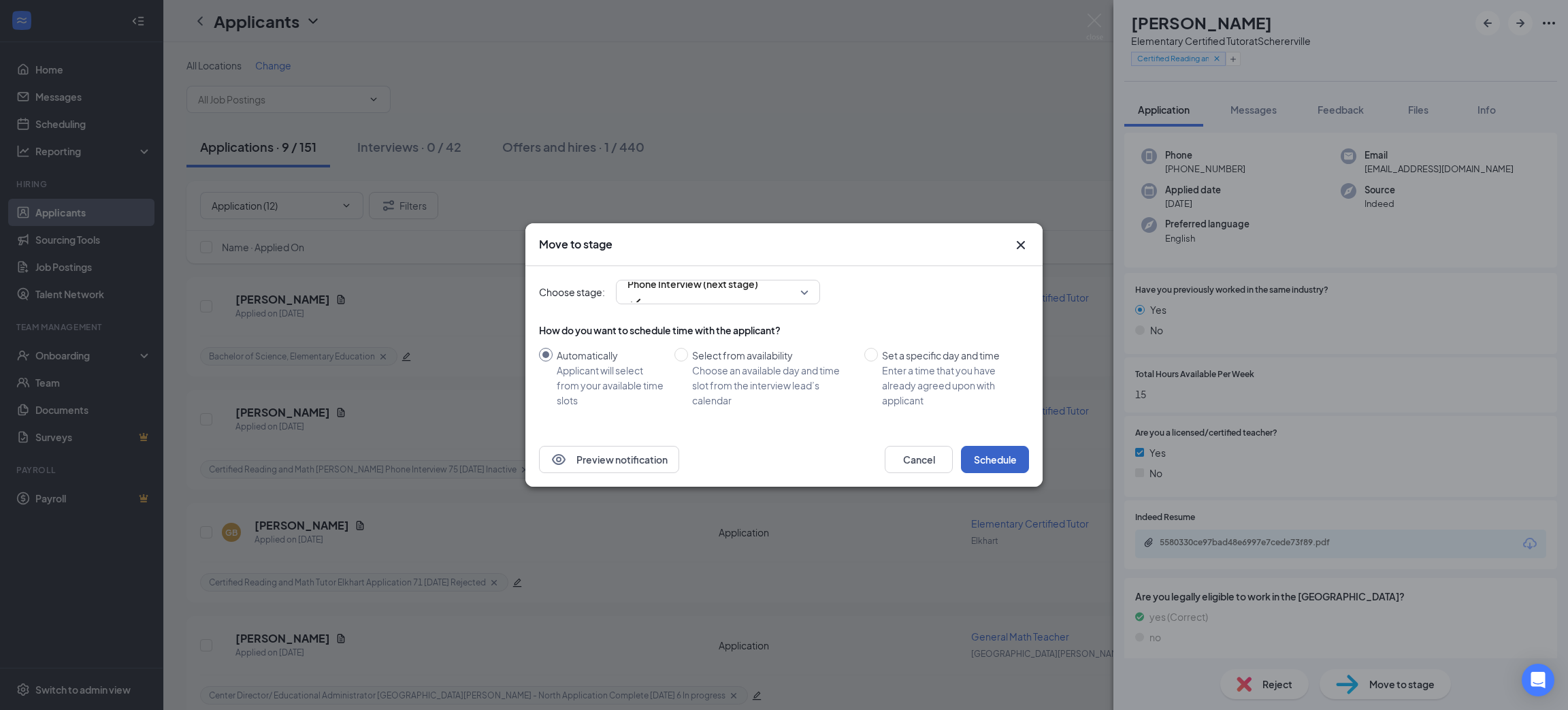
click at [974, 458] on button "Schedule" at bounding box center [995, 459] width 68 height 27
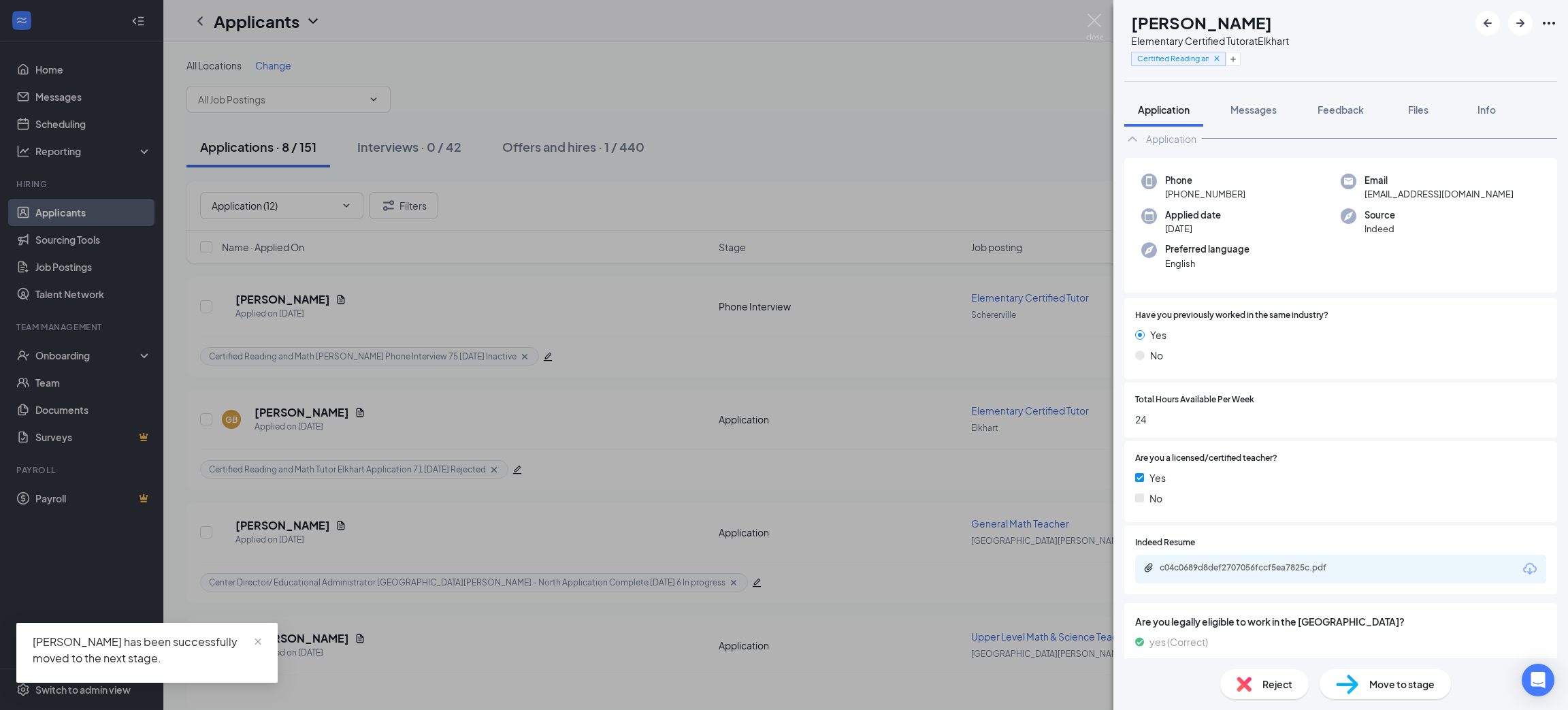
scroll to position [97, 0]
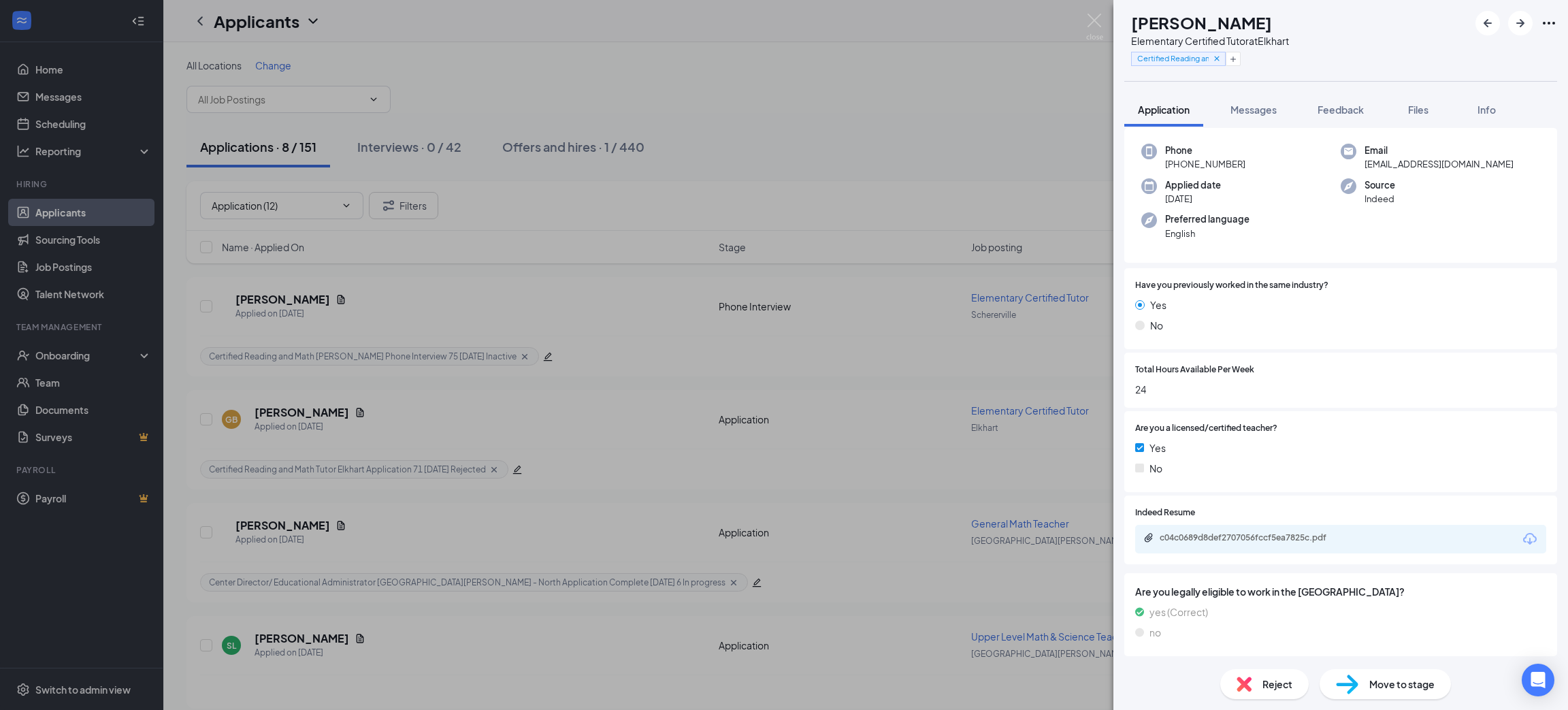
click at [1522, 539] on icon "Download" at bounding box center [1530, 539] width 17 height 17
click at [1393, 679] on span "Move to stage" at bounding box center [1402, 684] width 65 height 15
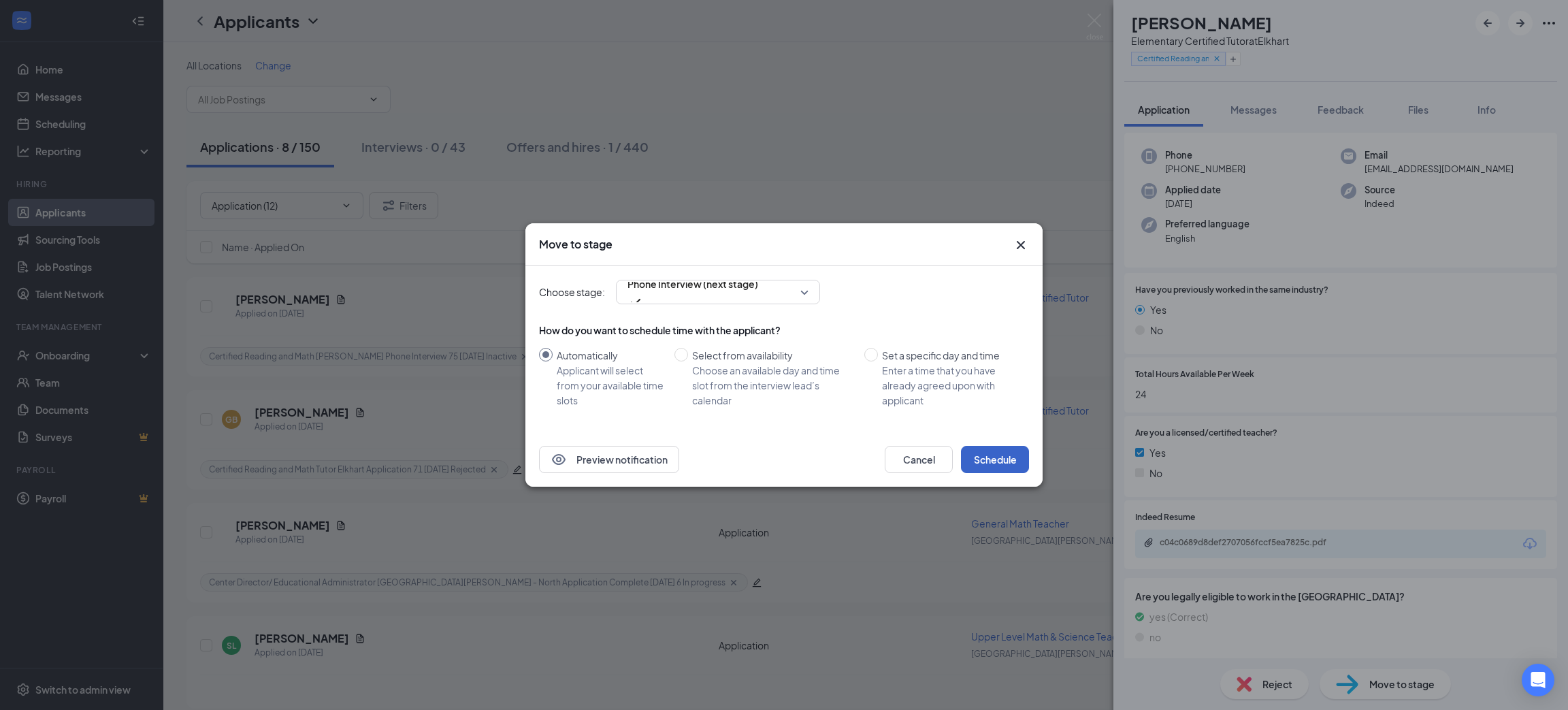
click at [993, 447] on button "Schedule" at bounding box center [995, 459] width 68 height 27
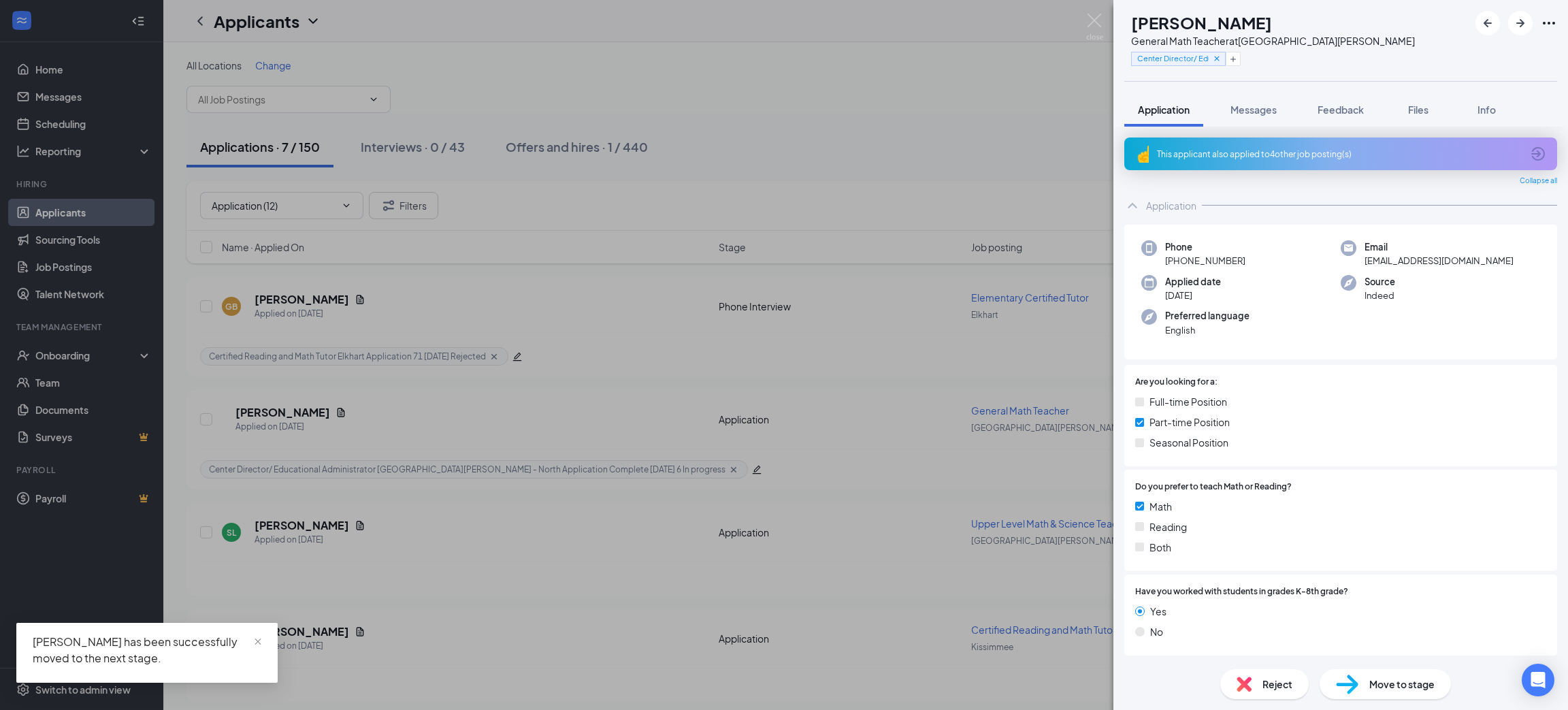
scroll to position [102, 0]
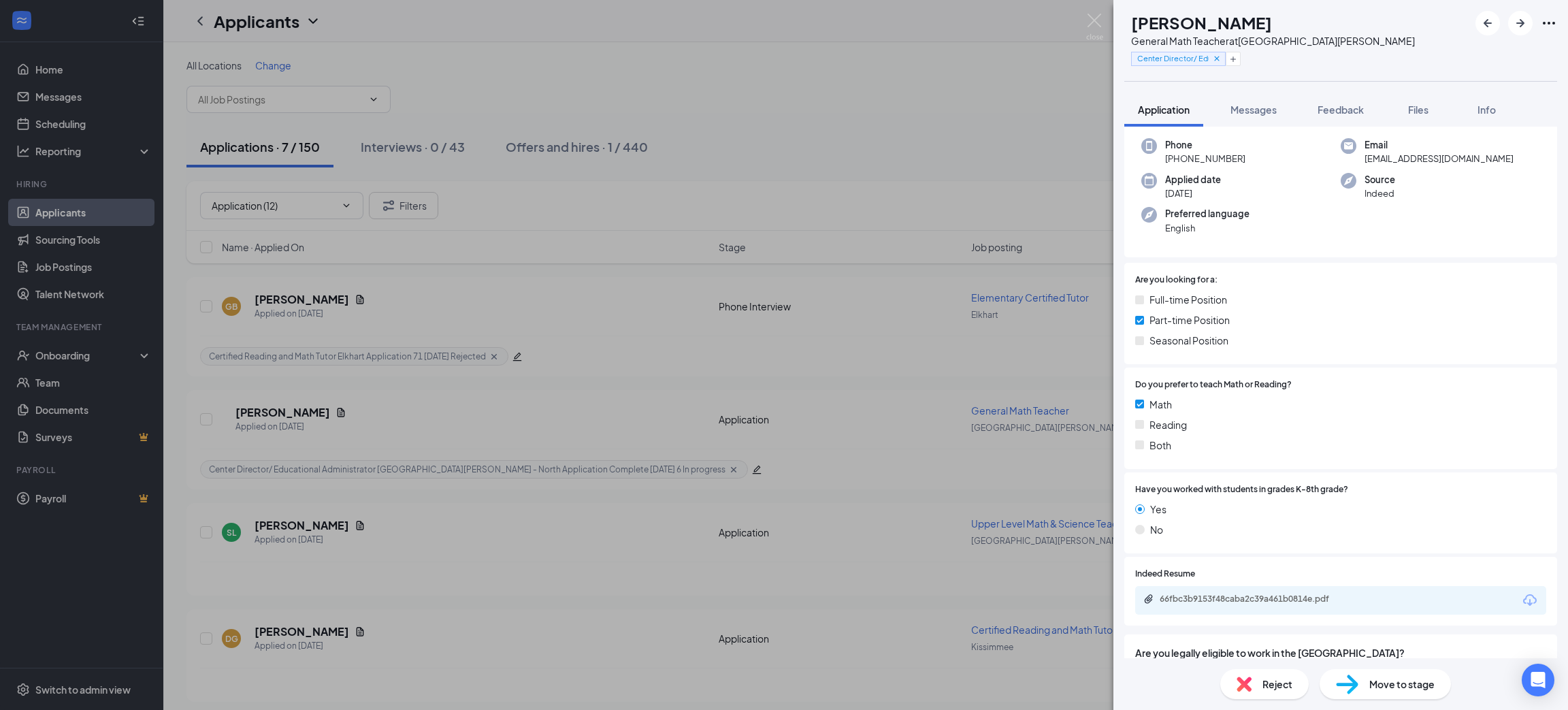
click at [1503, 596] on div "66fbc3b9153f48caba2c39a461b0814e.pdf" at bounding box center [1340, 600] width 411 height 29
click at [1522, 592] on icon "Download" at bounding box center [1530, 600] width 17 height 17
click at [1357, 675] on img at bounding box center [1347, 685] width 23 height 20
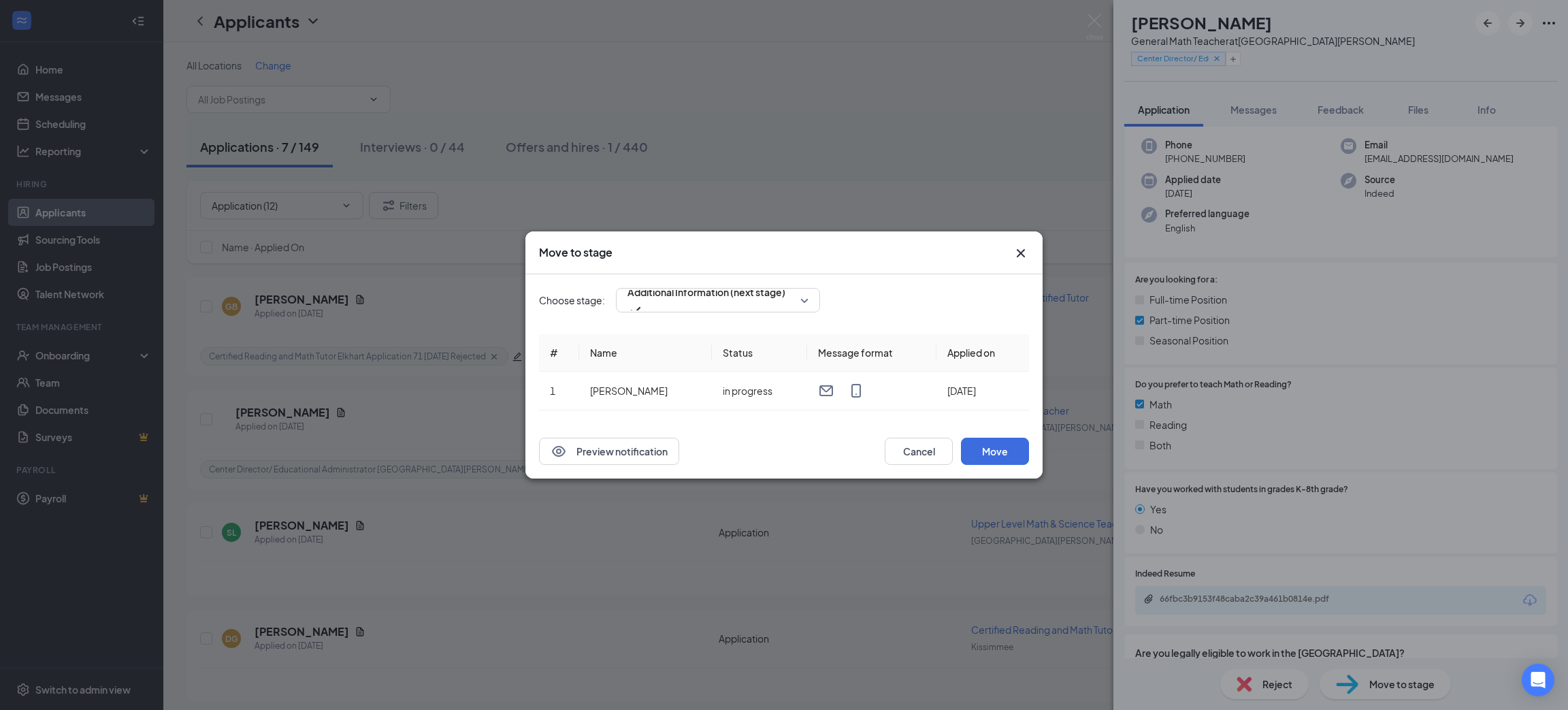
click at [775, 298] on span "Additional Information (next stage)" at bounding box center [706, 292] width 158 height 20
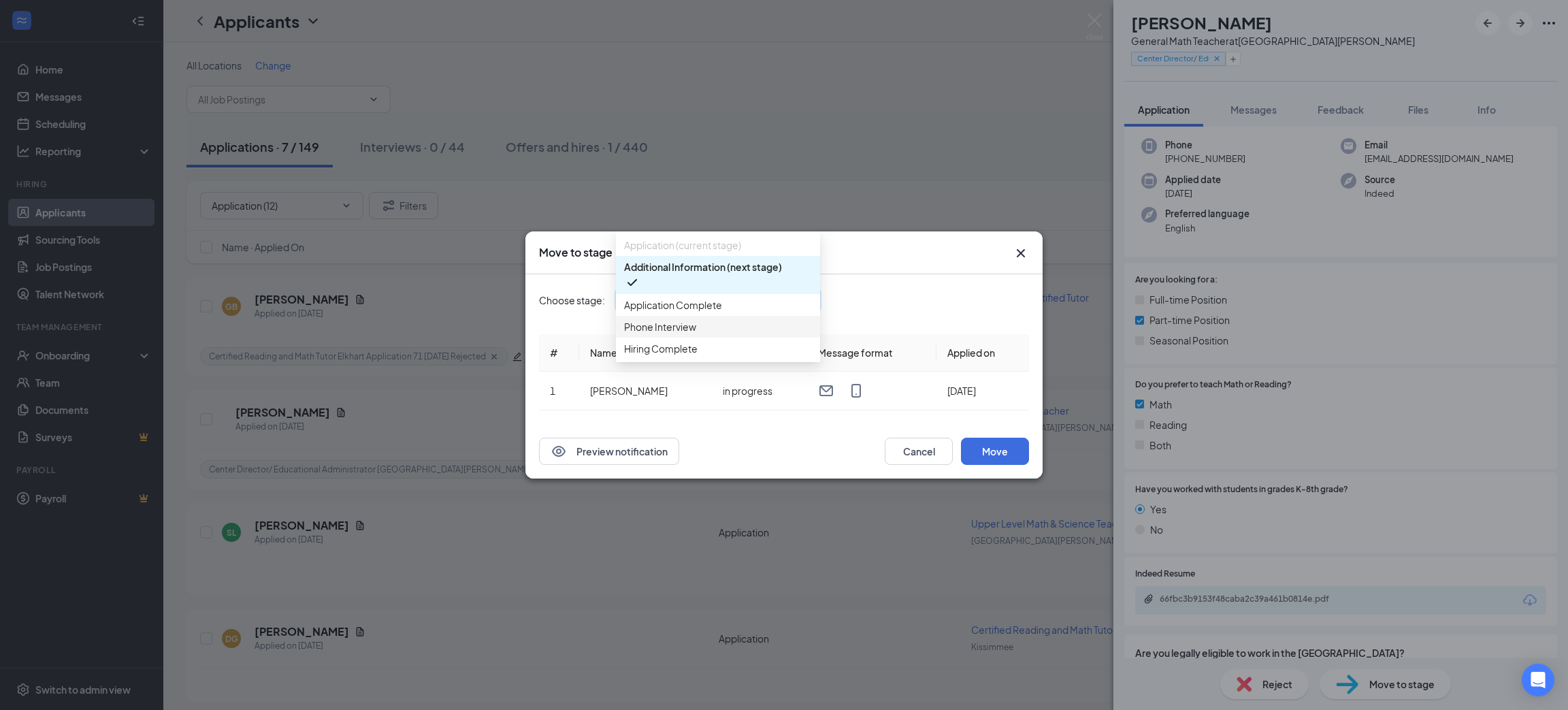
click at [766, 338] on div "Phone Interview" at bounding box center [719, 327] width 204 height 22
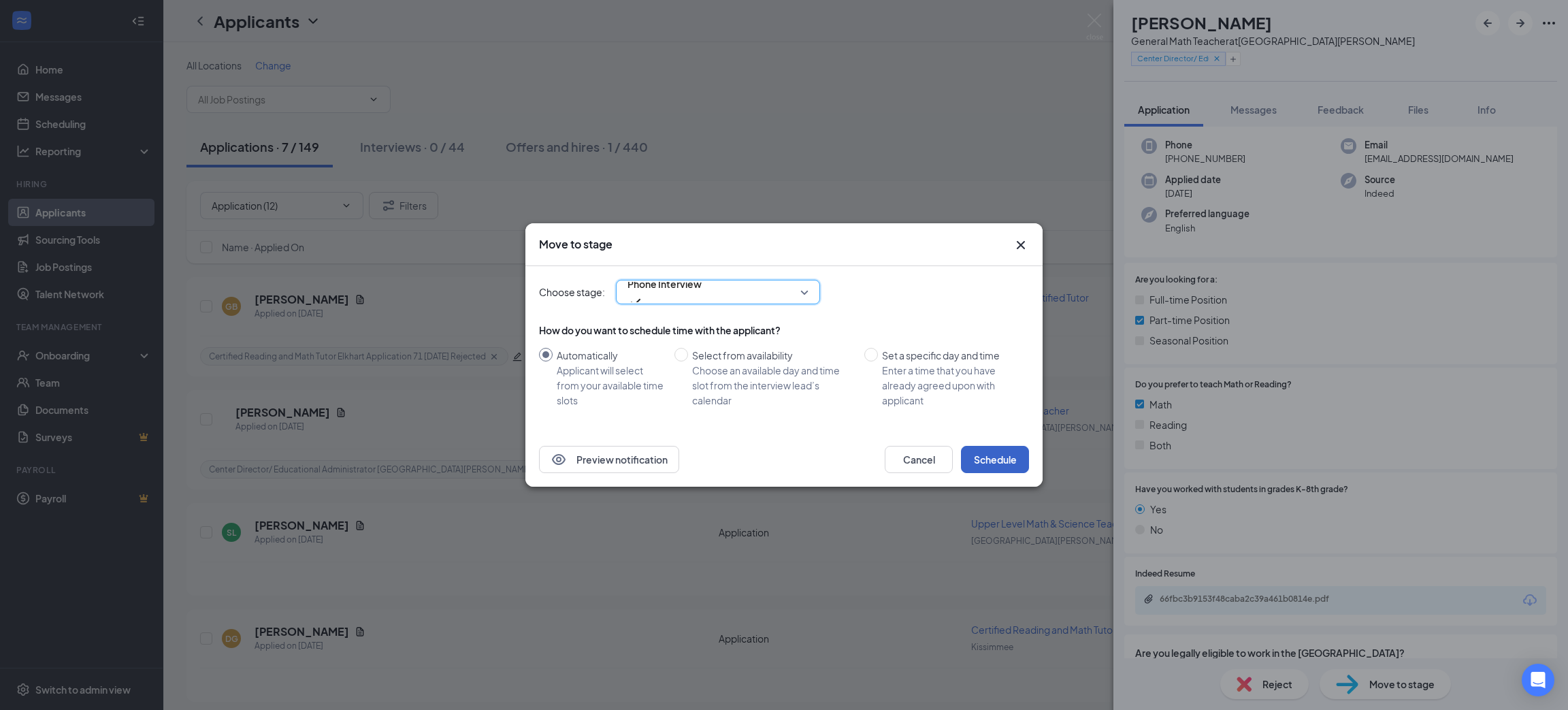
click at [1008, 461] on button "Schedule" at bounding box center [995, 459] width 68 height 27
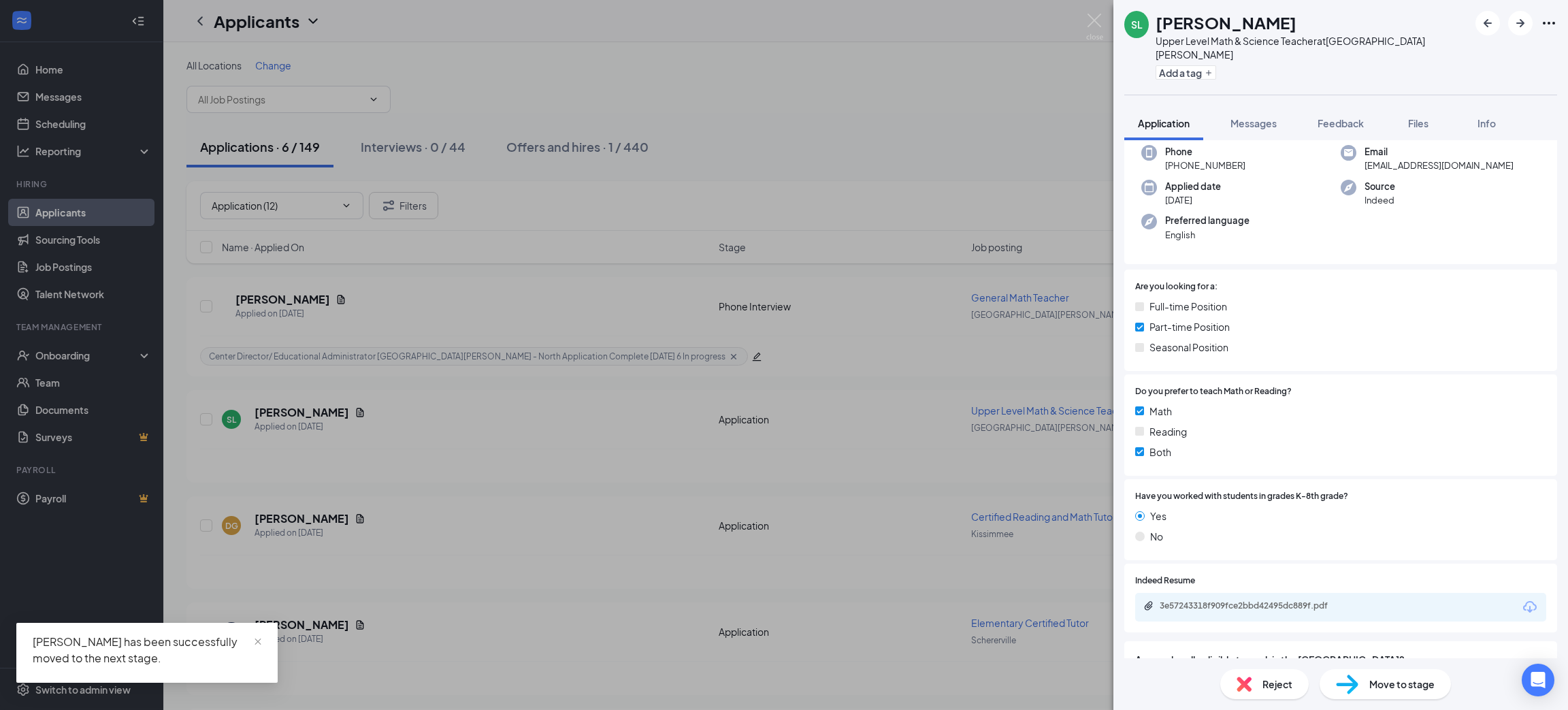
scroll to position [204, 0]
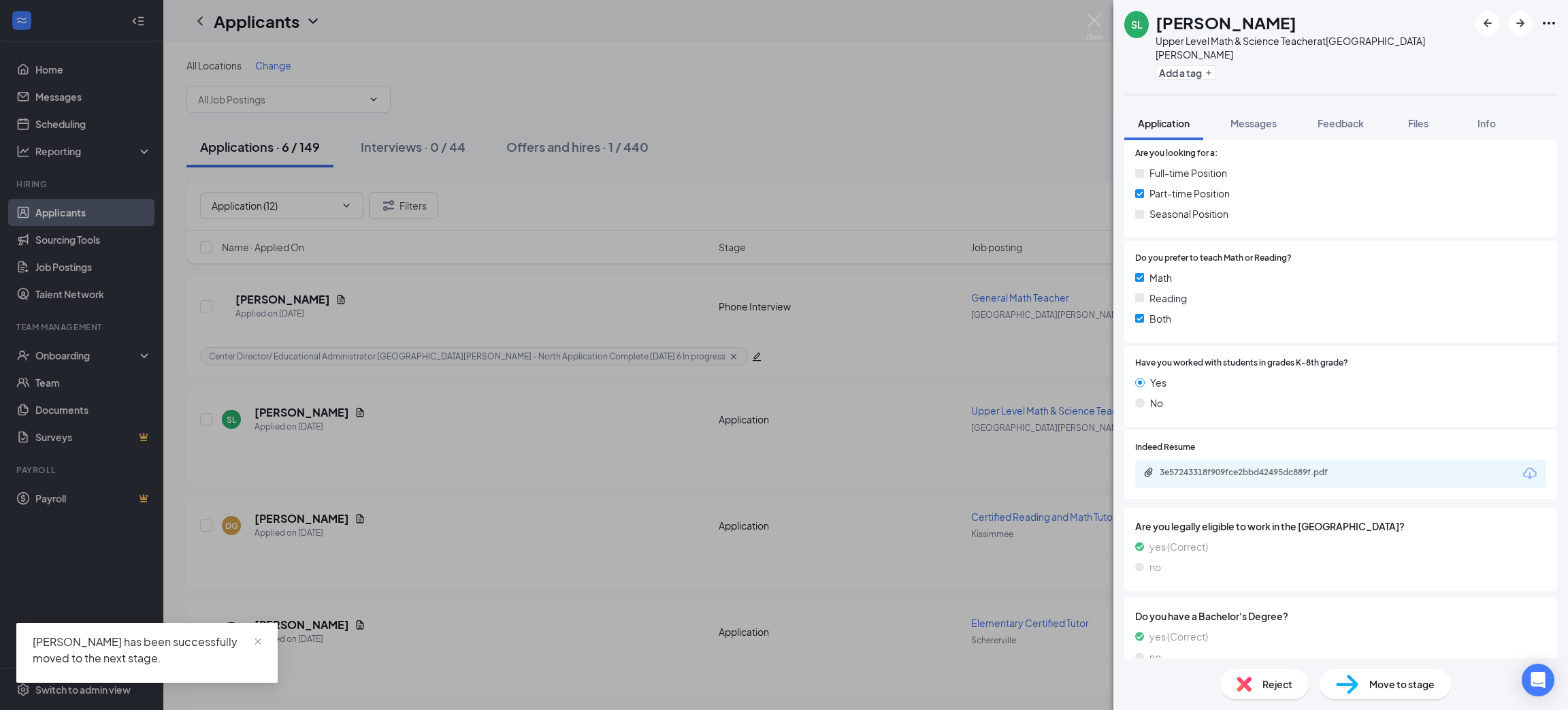
click at [1522, 465] on icon "Download" at bounding box center [1530, 473] width 17 height 17
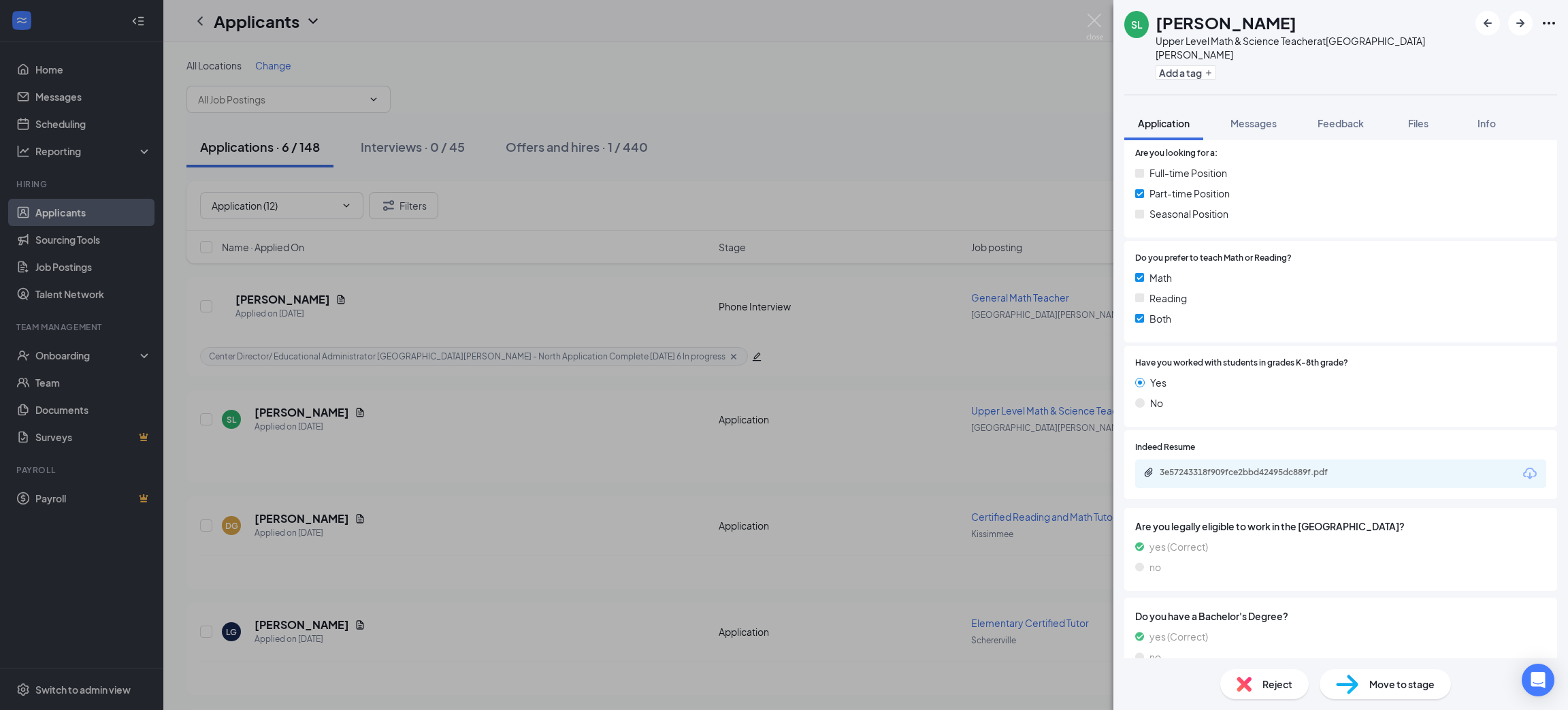
click at [1283, 682] on span "Reject" at bounding box center [1277, 684] width 30 height 15
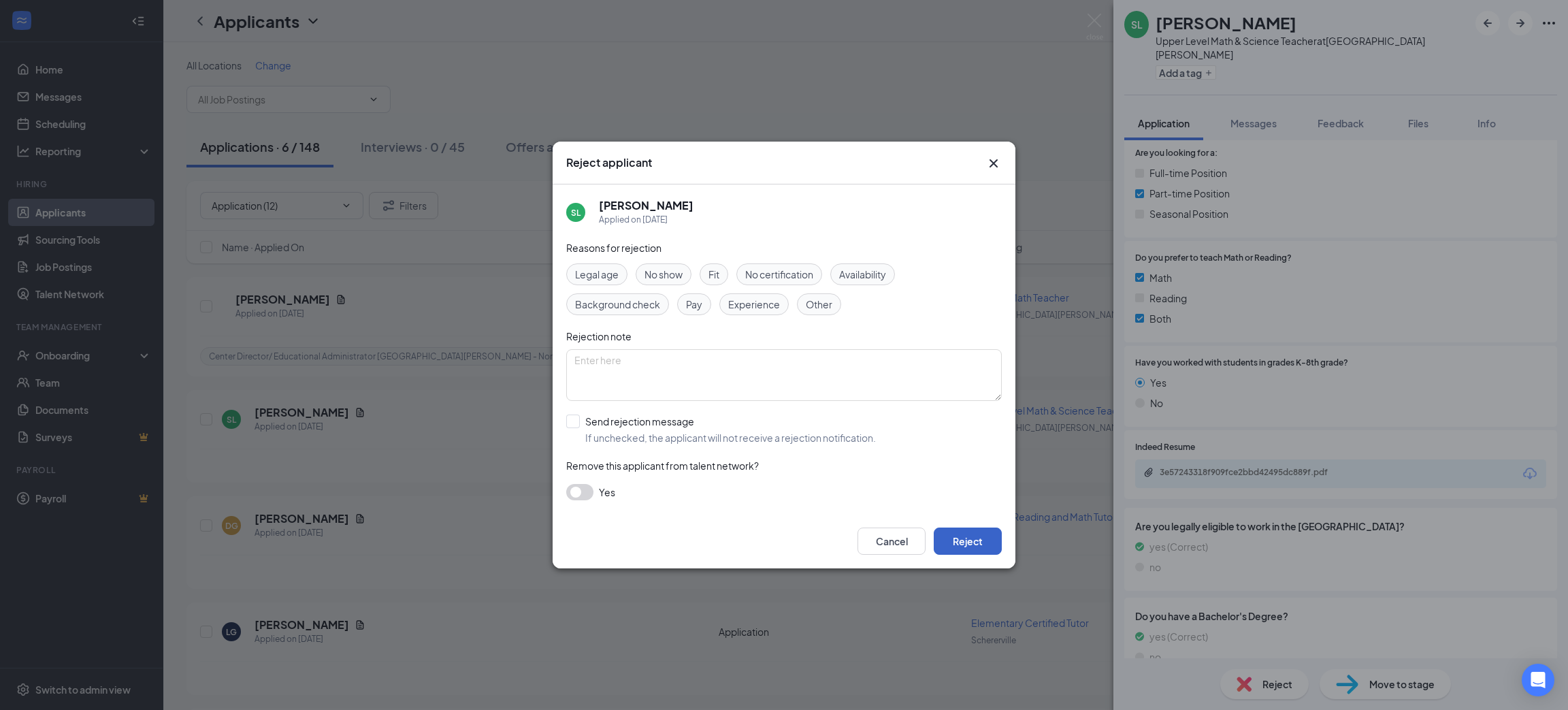
click at [954, 538] on button "Reject" at bounding box center [968, 541] width 68 height 27
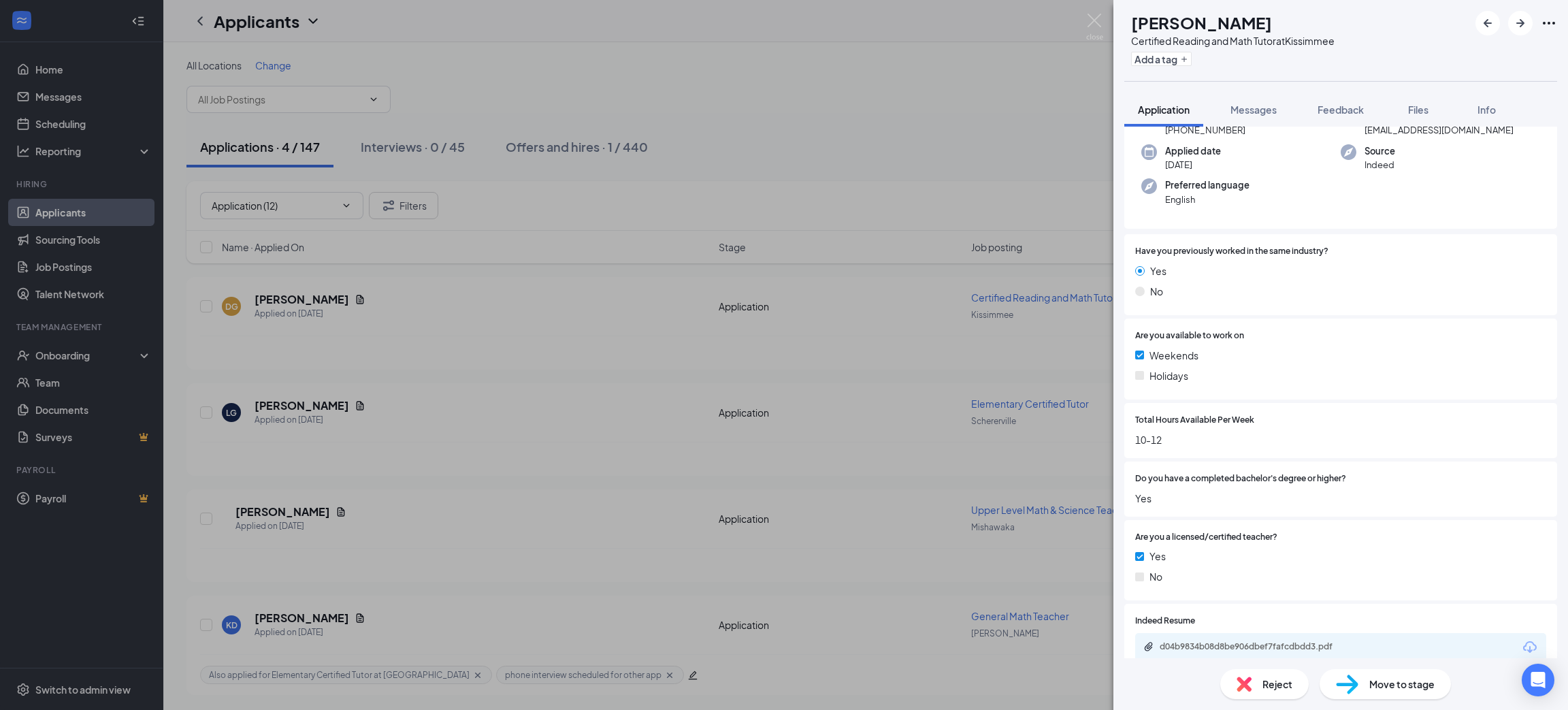
scroll to position [202, 0]
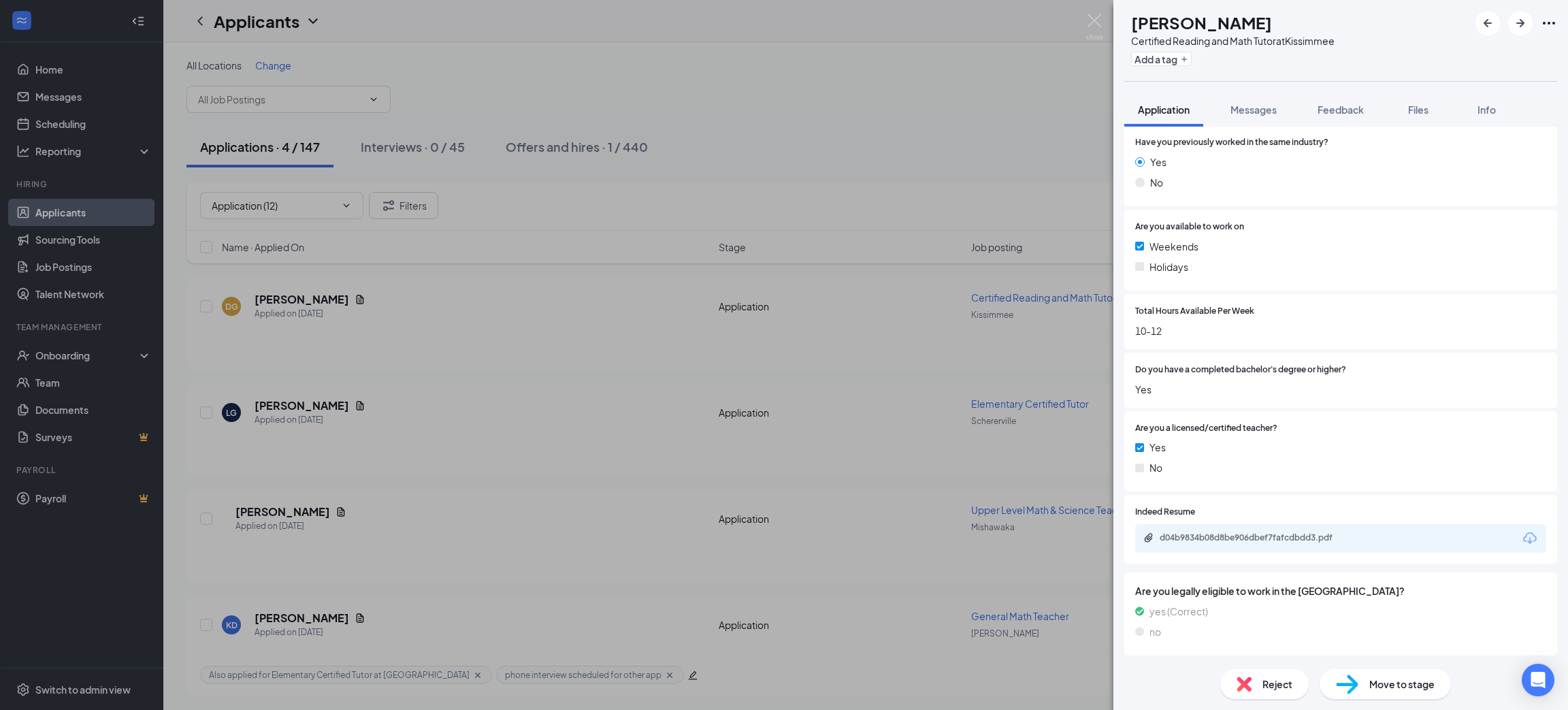
click at [1522, 536] on icon "Download" at bounding box center [1530, 538] width 17 height 17
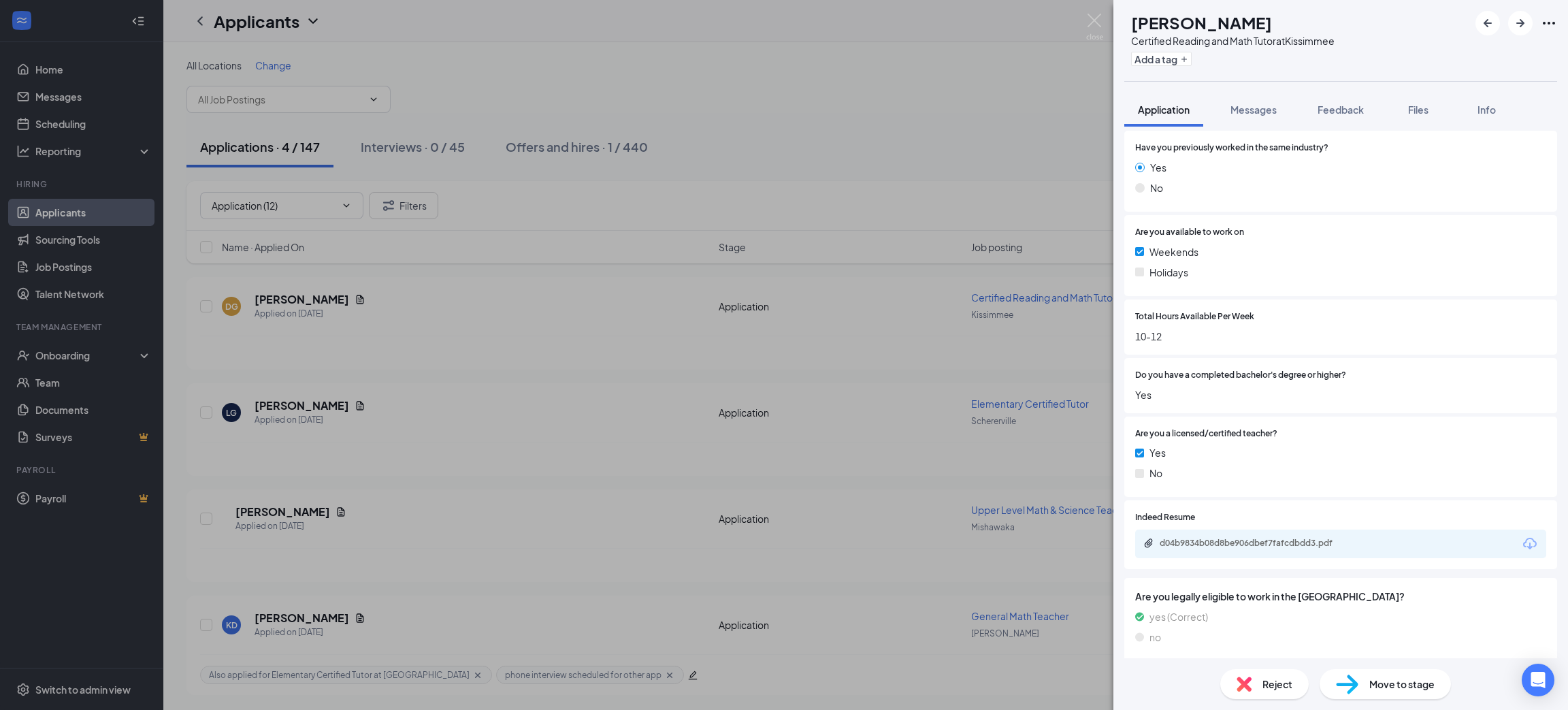
click at [1286, 672] on div "Reject" at bounding box center [1264, 684] width 88 height 30
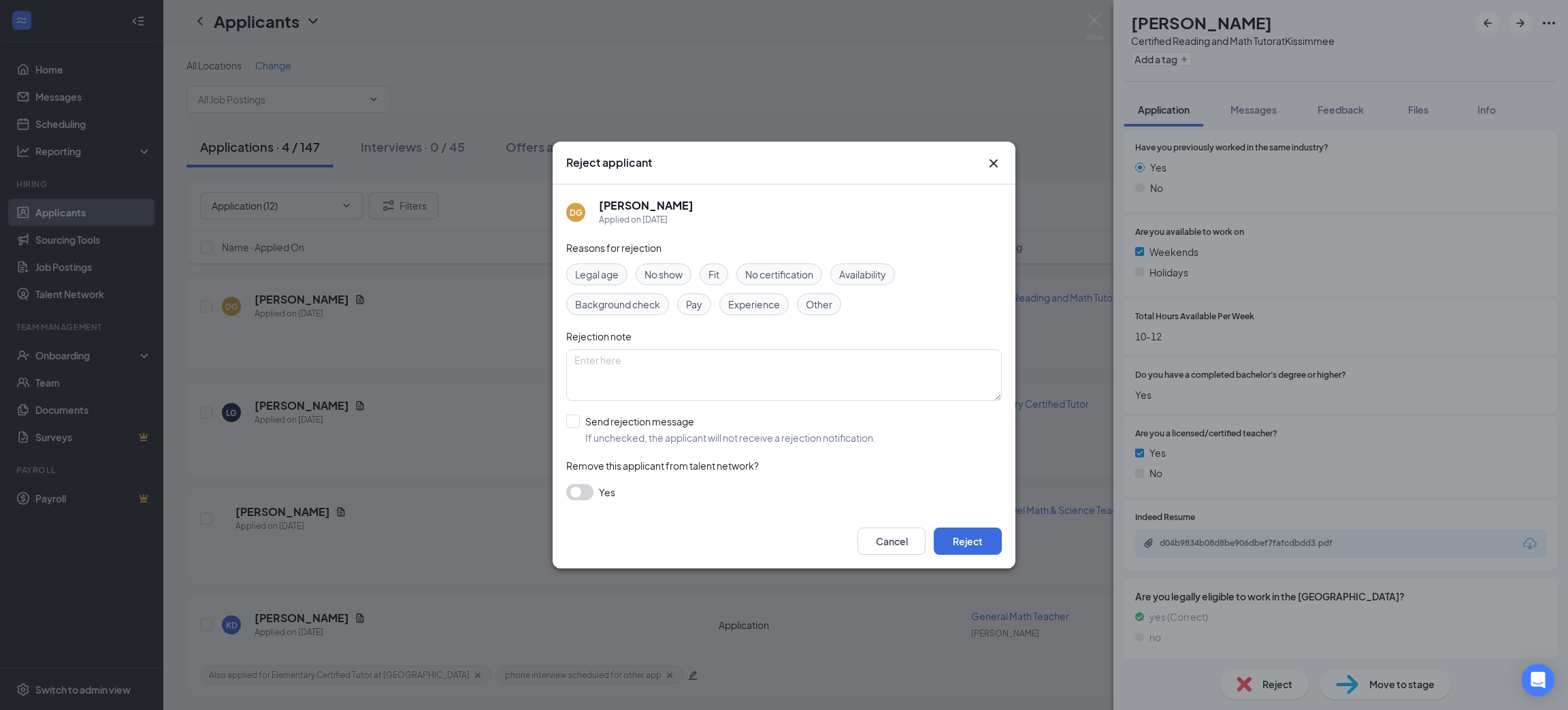
click at [1000, 553] on div "Cancel Reject" at bounding box center [929, 541] width 144 height 27
click at [994, 539] on button "Reject" at bounding box center [968, 541] width 68 height 27
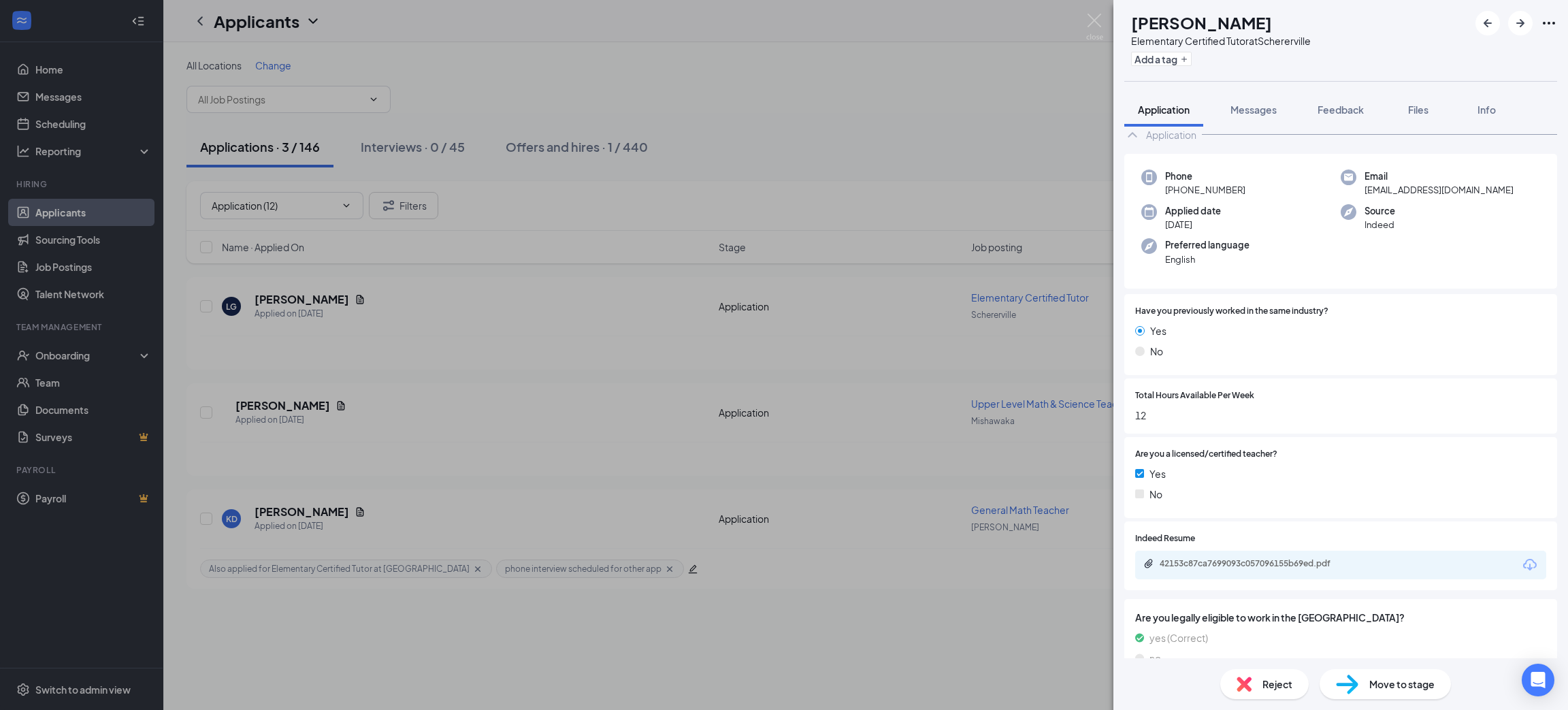
scroll to position [97, 0]
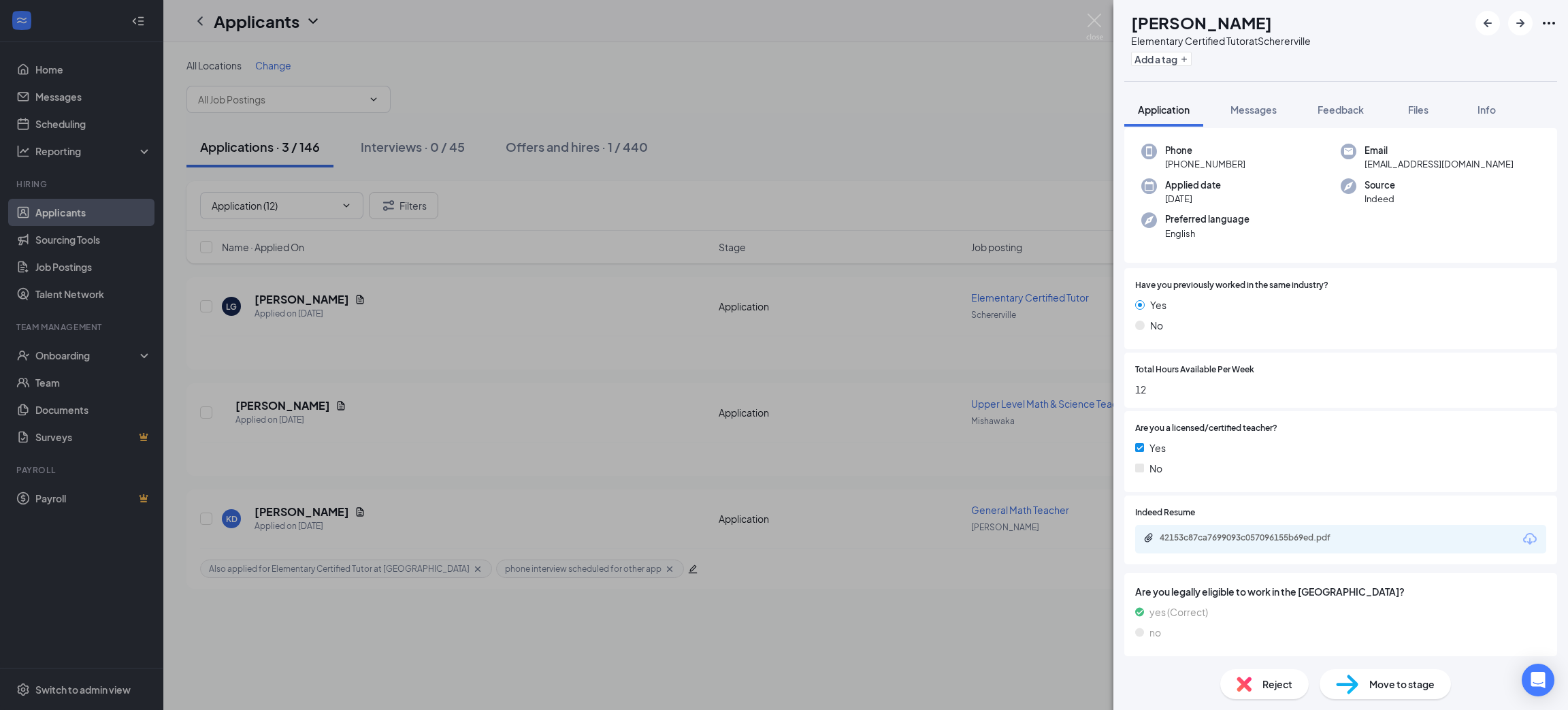
click at [1523, 540] on icon "Download" at bounding box center [1530, 538] width 14 height 11
click at [1373, 672] on div "Move to stage" at bounding box center [1386, 684] width 131 height 30
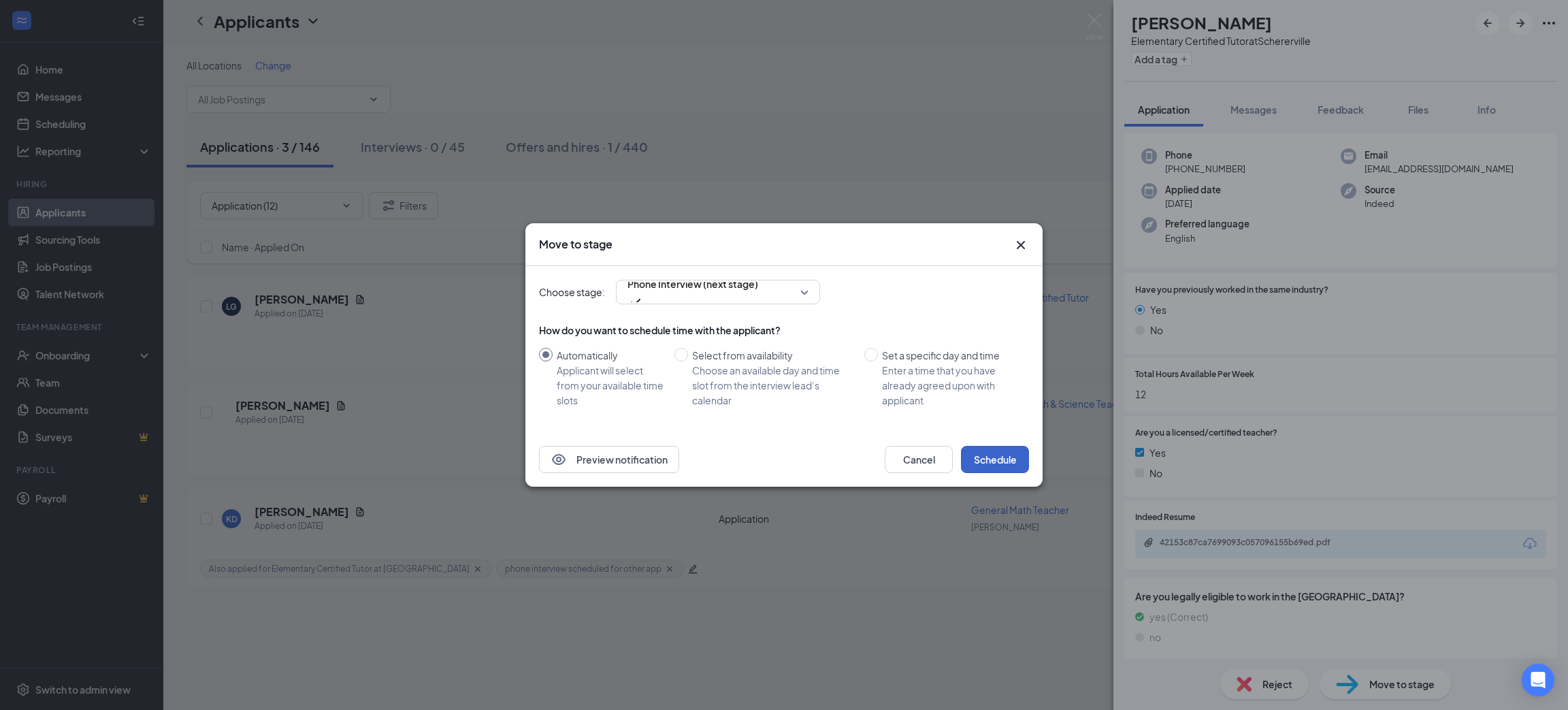
click at [997, 451] on button "Schedule" at bounding box center [995, 459] width 68 height 27
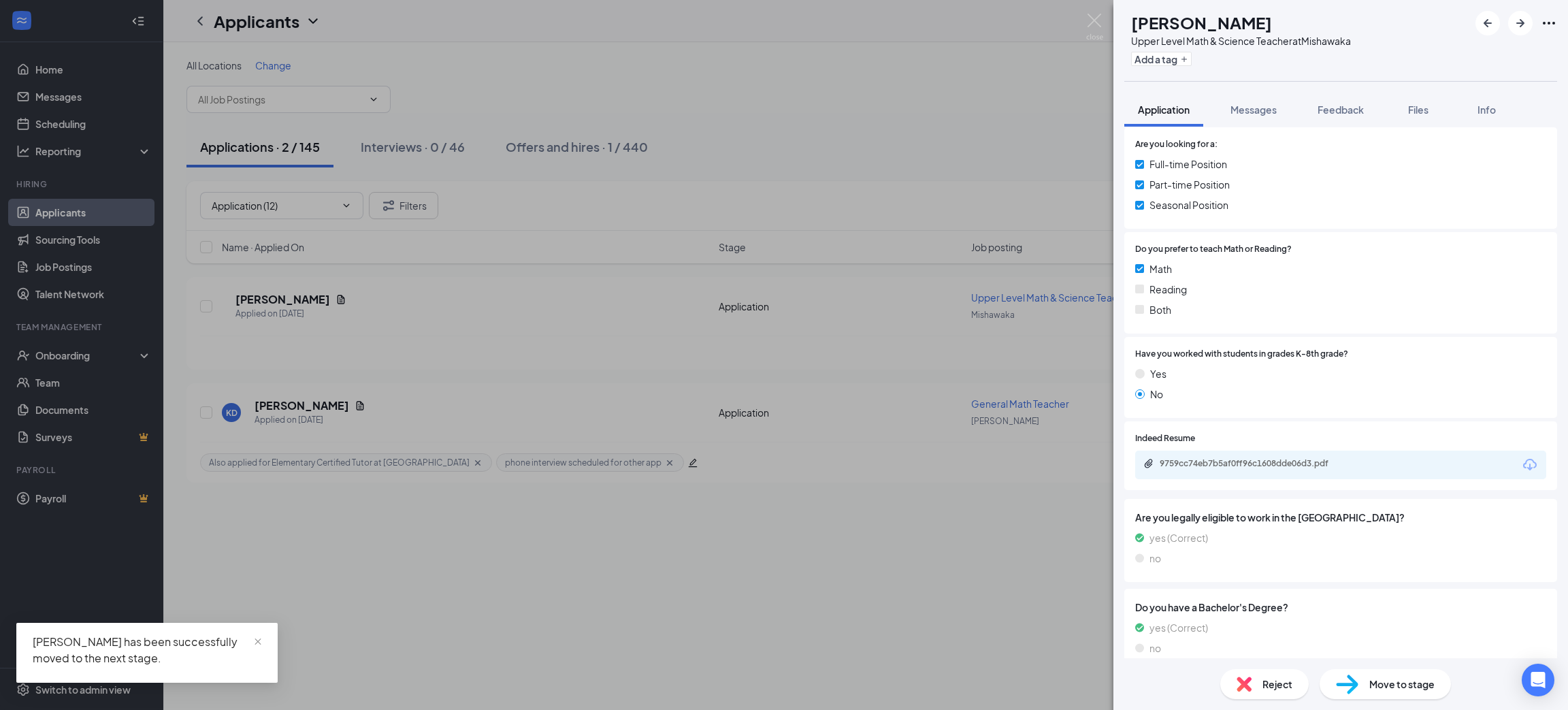
scroll to position [204, 0]
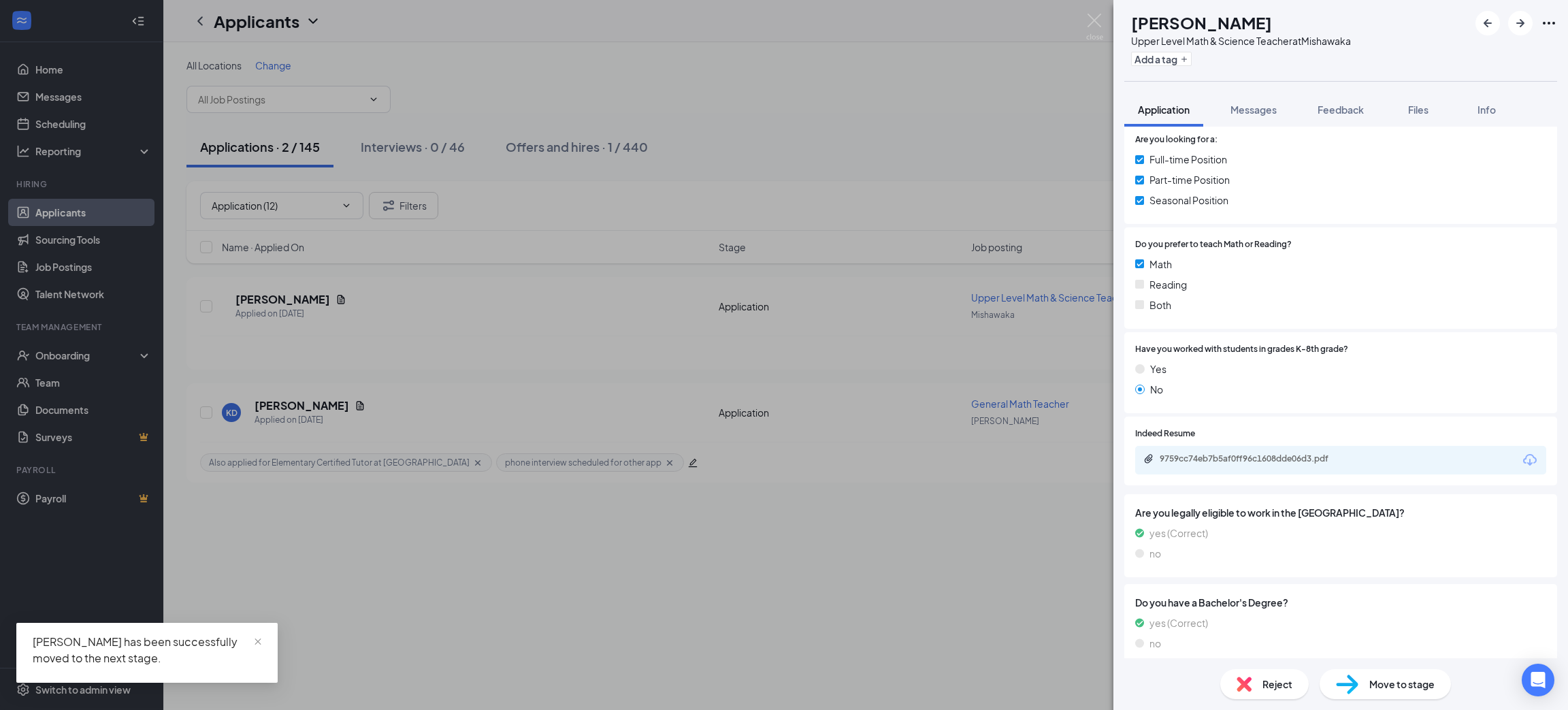
click at [1520, 450] on div "9759cc74eb7b5af0ff96c1608dde06d3.pdf" at bounding box center [1340, 460] width 411 height 29
click at [1526, 453] on div "9759cc74eb7b5af0ff96c1608dde06d3.pdf" at bounding box center [1340, 460] width 411 height 29
click at [1522, 458] on icon "Download" at bounding box center [1530, 460] width 17 height 17
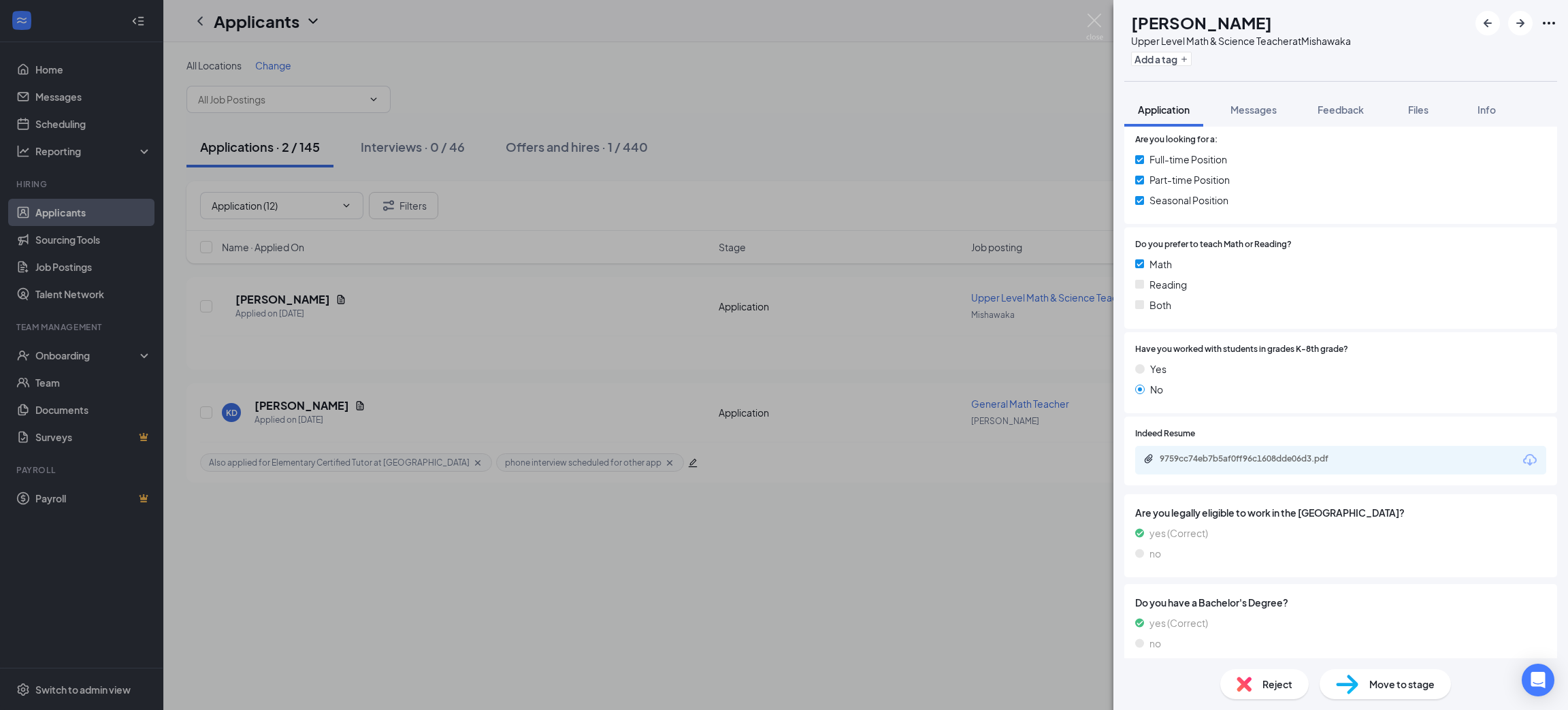
click at [1424, 671] on div "Move to stage" at bounding box center [1386, 684] width 131 height 30
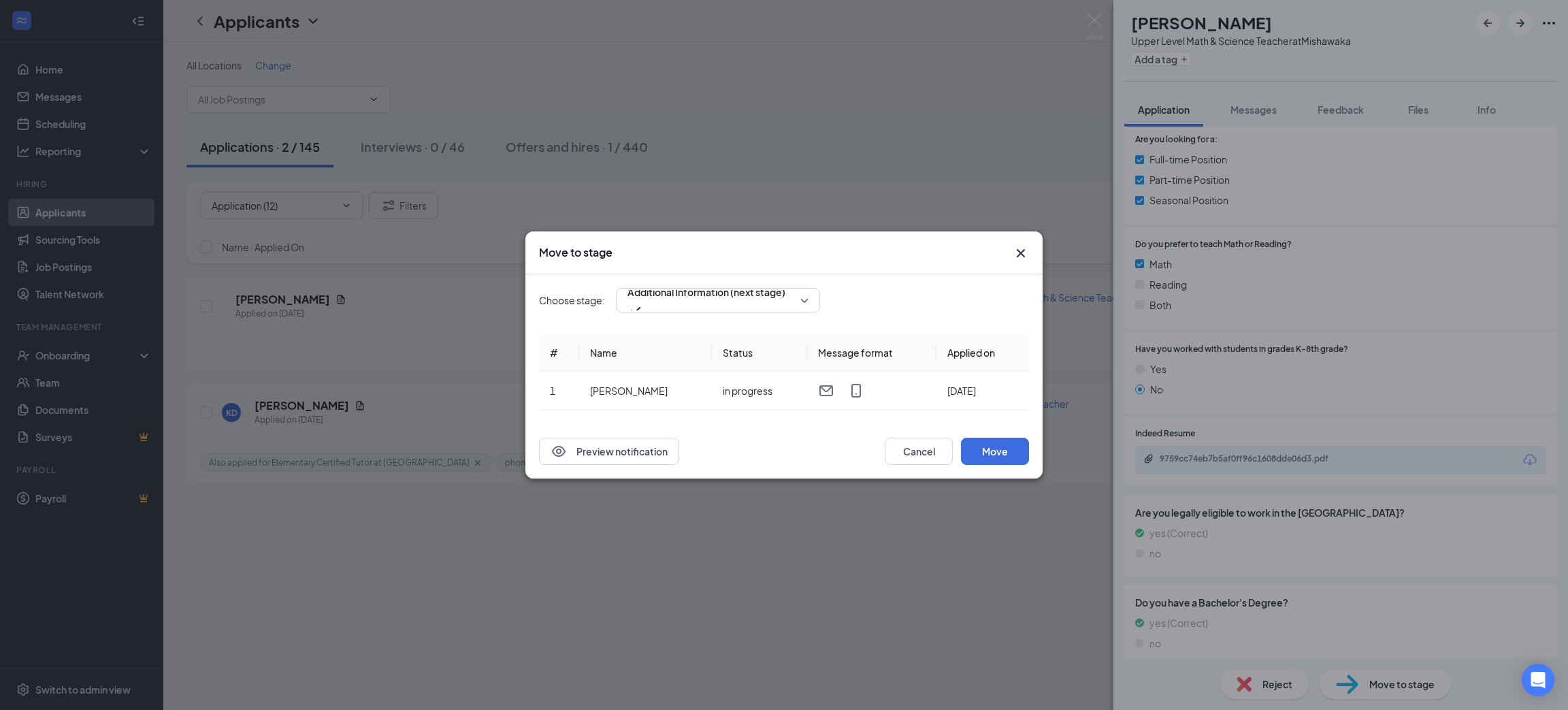
click at [767, 302] on span "Additional Information (next stage)" at bounding box center [706, 292] width 158 height 20
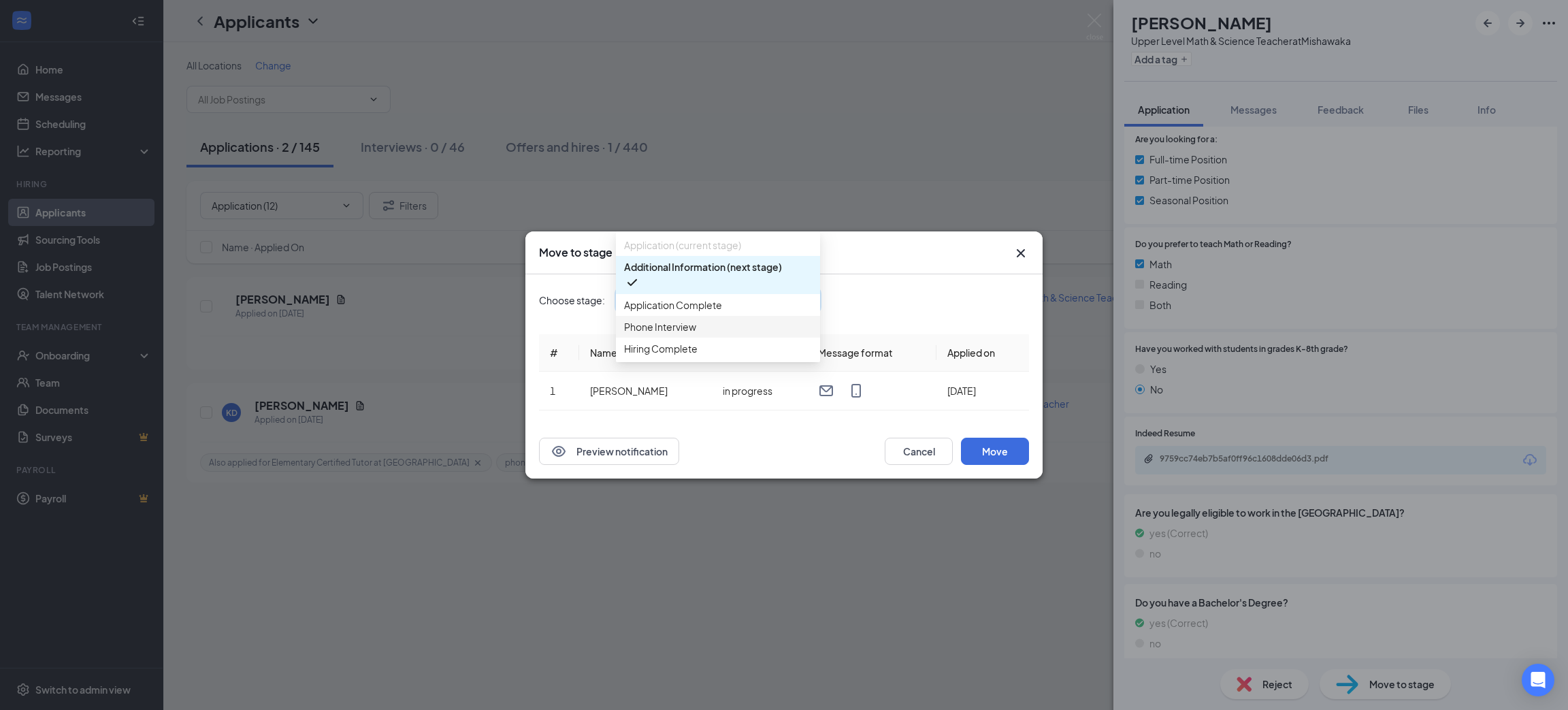
click at [765, 334] on span "Phone Interview" at bounding box center [718, 327] width 188 height 15
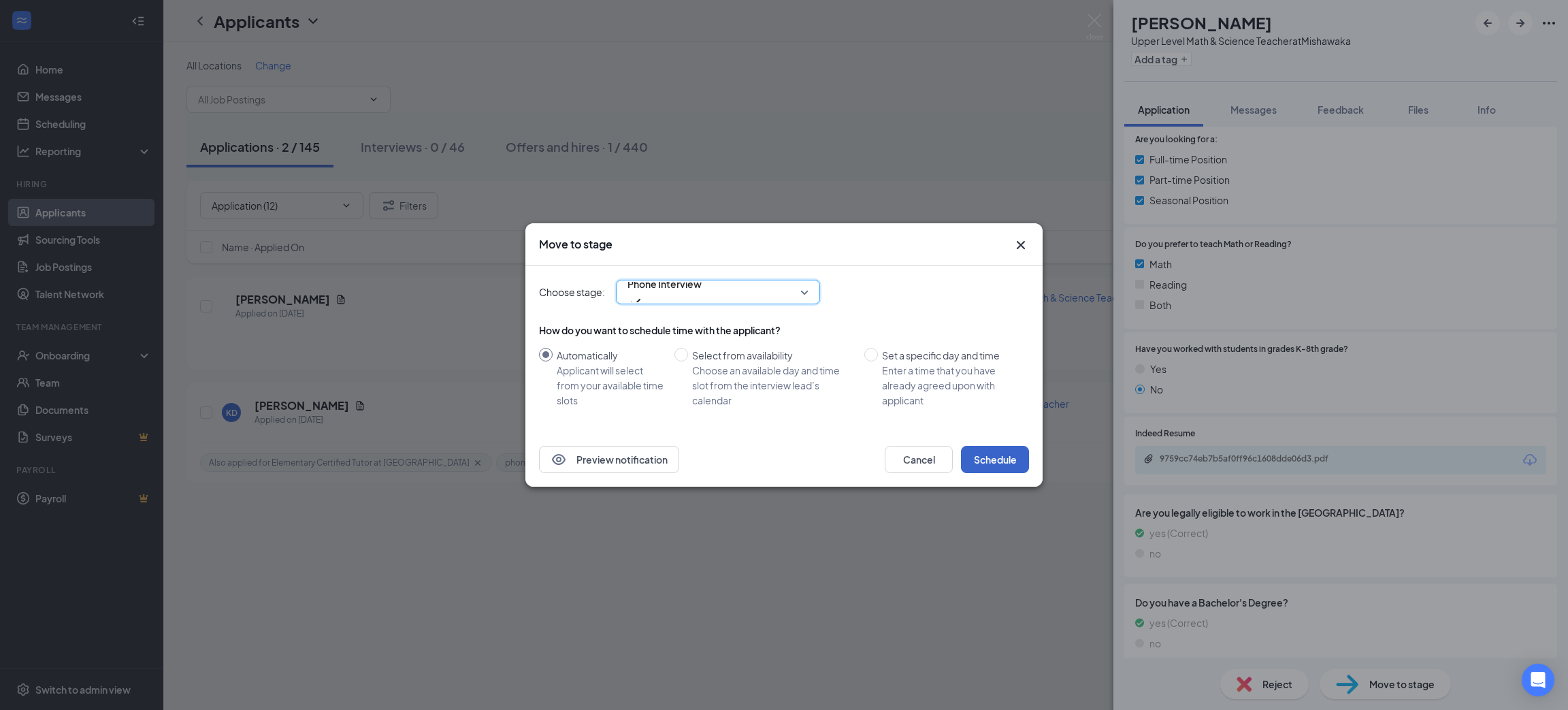
click at [999, 459] on button "Schedule" at bounding box center [995, 459] width 68 height 27
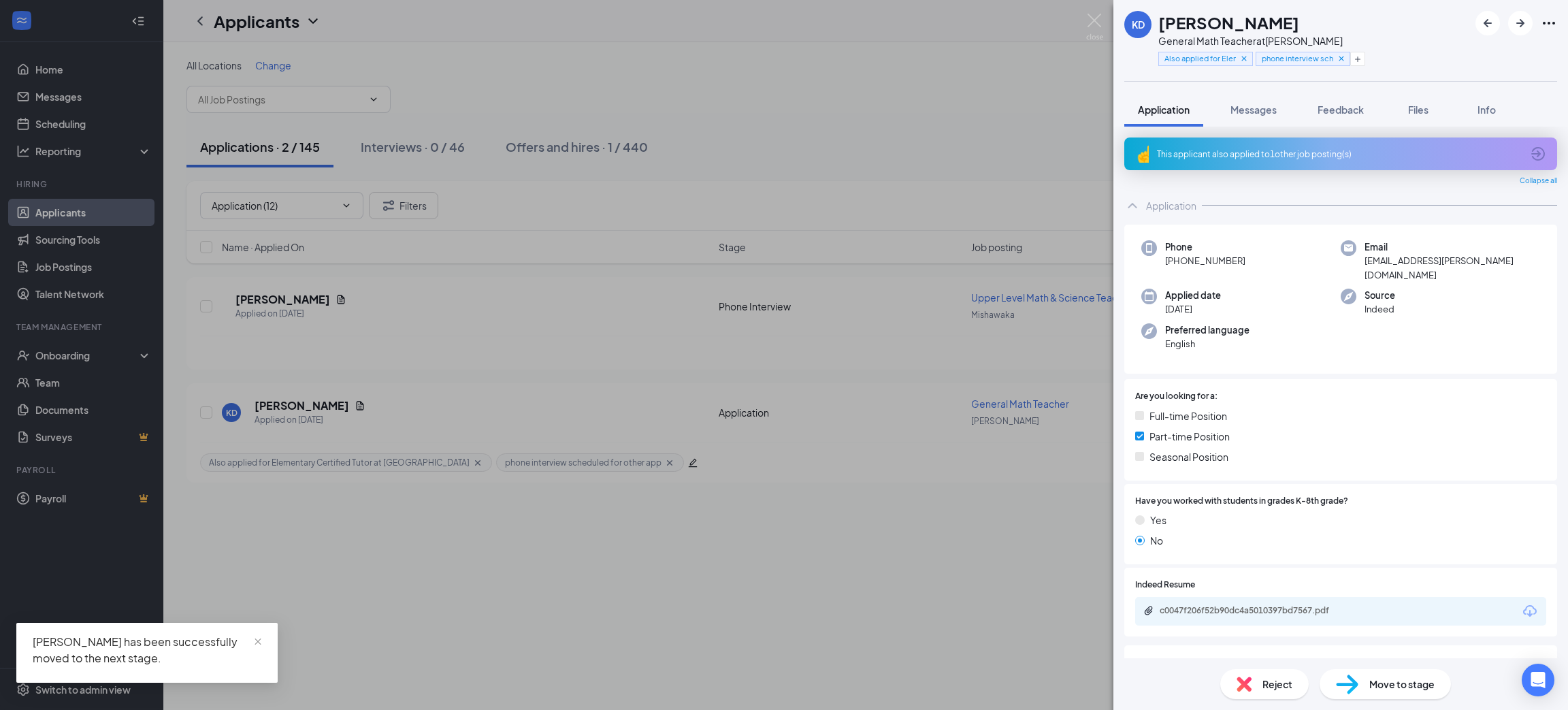
click at [1315, 156] on div "This applicant also applied to 1 other job posting(s)" at bounding box center [1339, 154] width 365 height 11
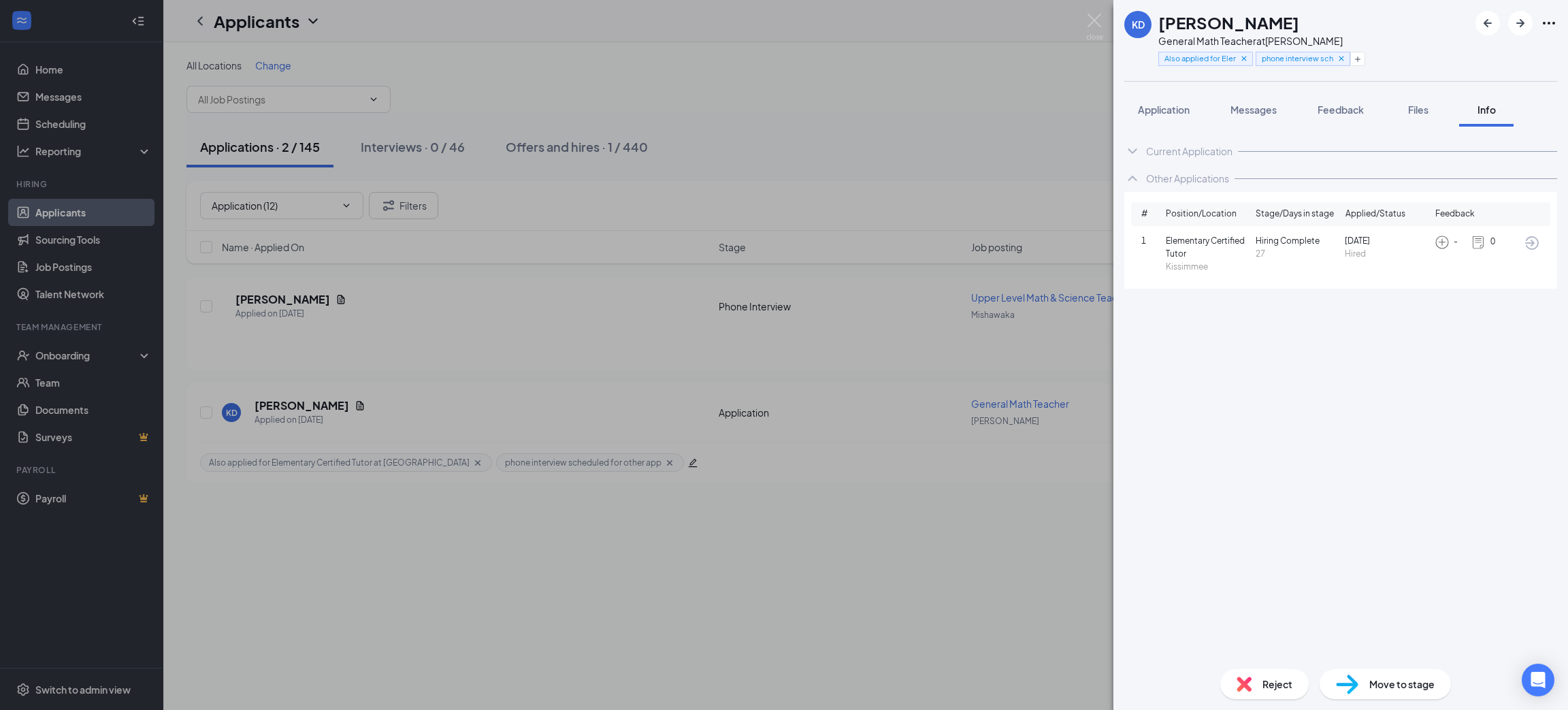
click at [1187, 107] on span "Application" at bounding box center [1164, 110] width 52 height 12
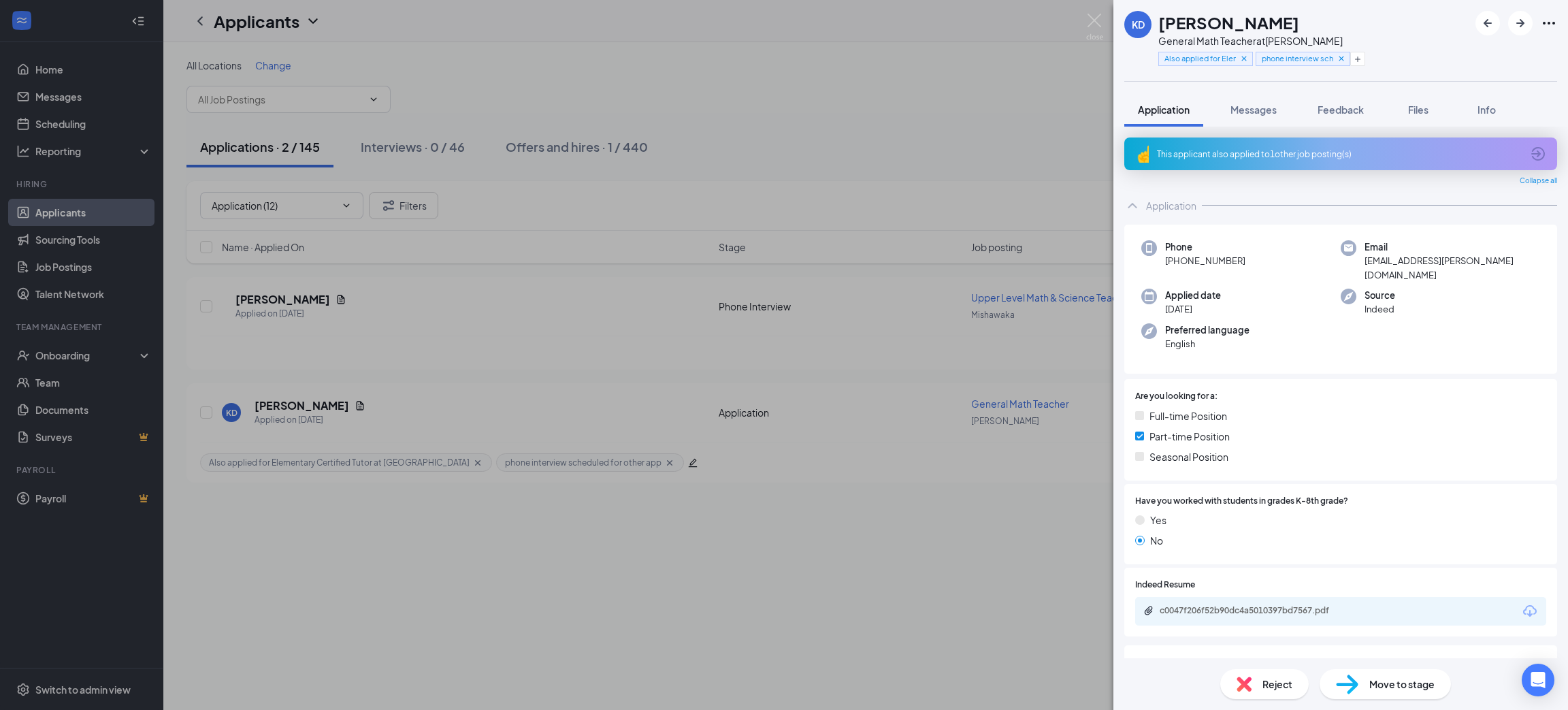
click at [1297, 153] on div "This applicant also applied to 1 other job posting(s)" at bounding box center [1339, 154] width 365 height 11
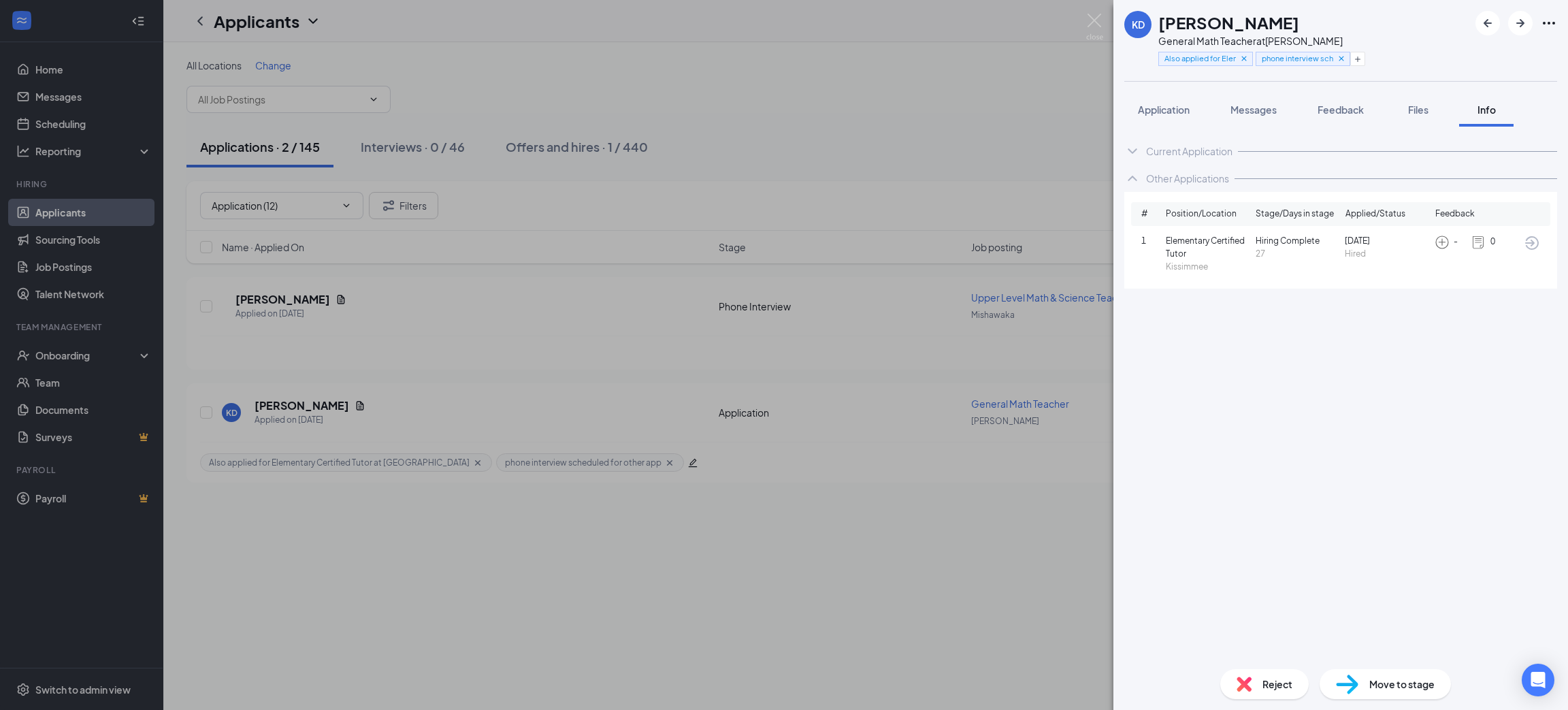
click at [1258, 682] on div "Reject" at bounding box center [1264, 684] width 88 height 30
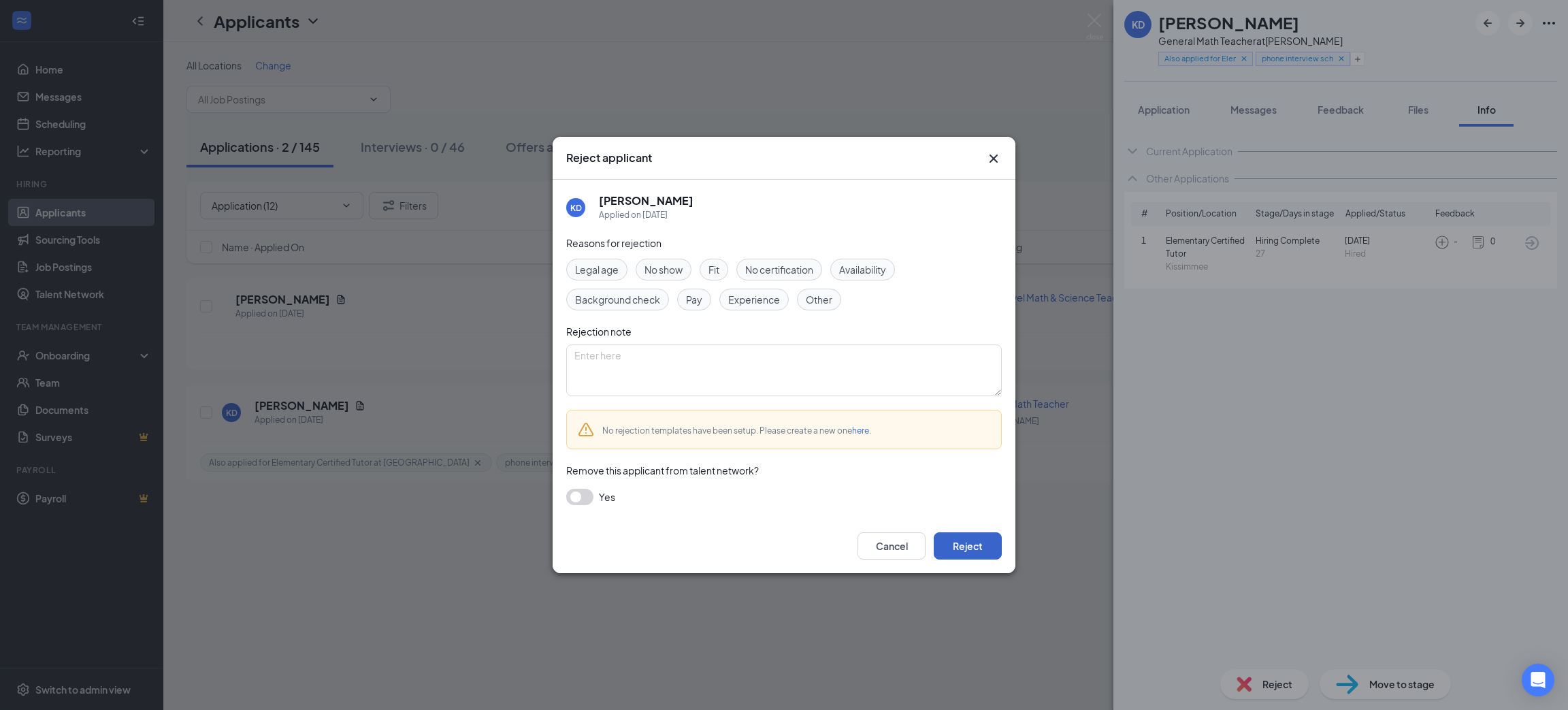
click at [978, 533] on button "Reject" at bounding box center [968, 546] width 68 height 27
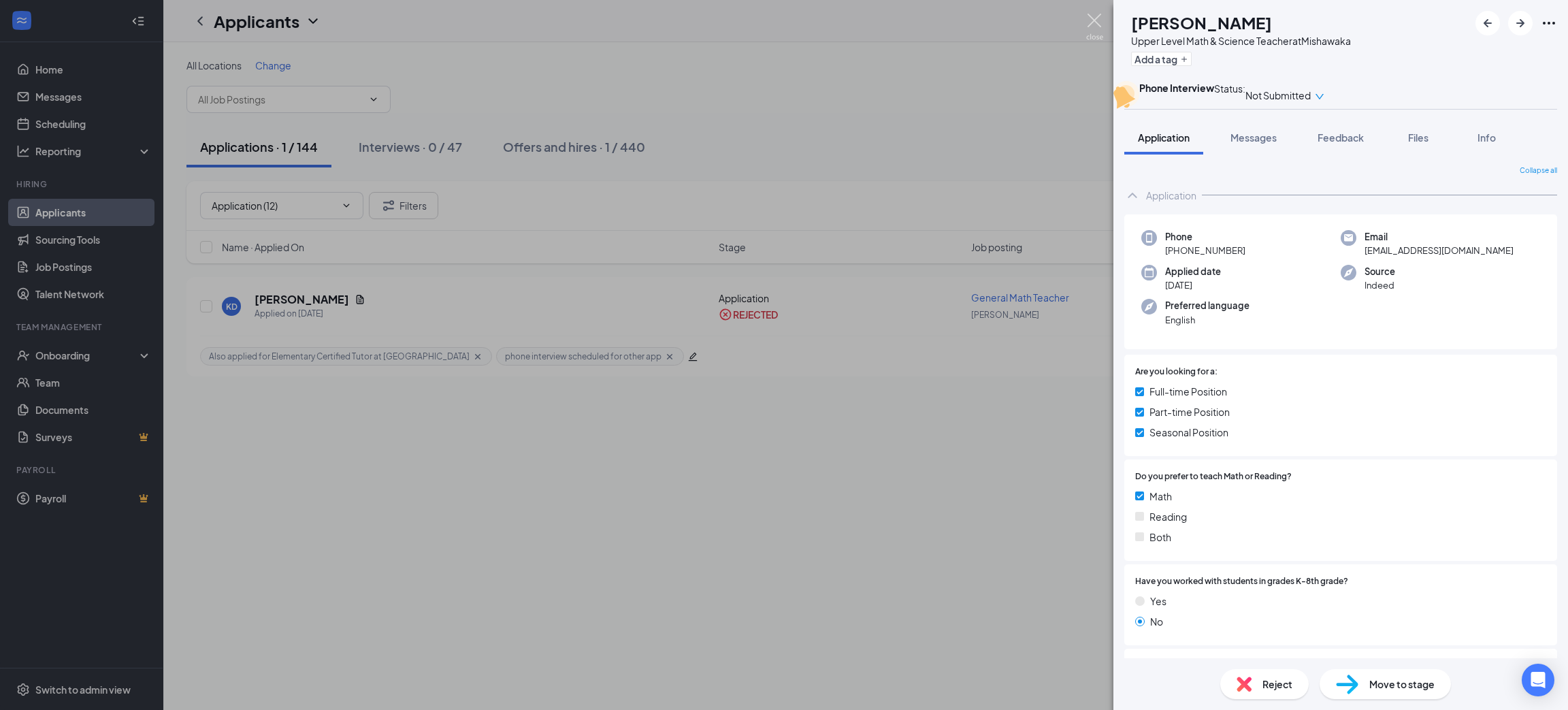
click at [1094, 26] on img at bounding box center [1094, 27] width 17 height 26
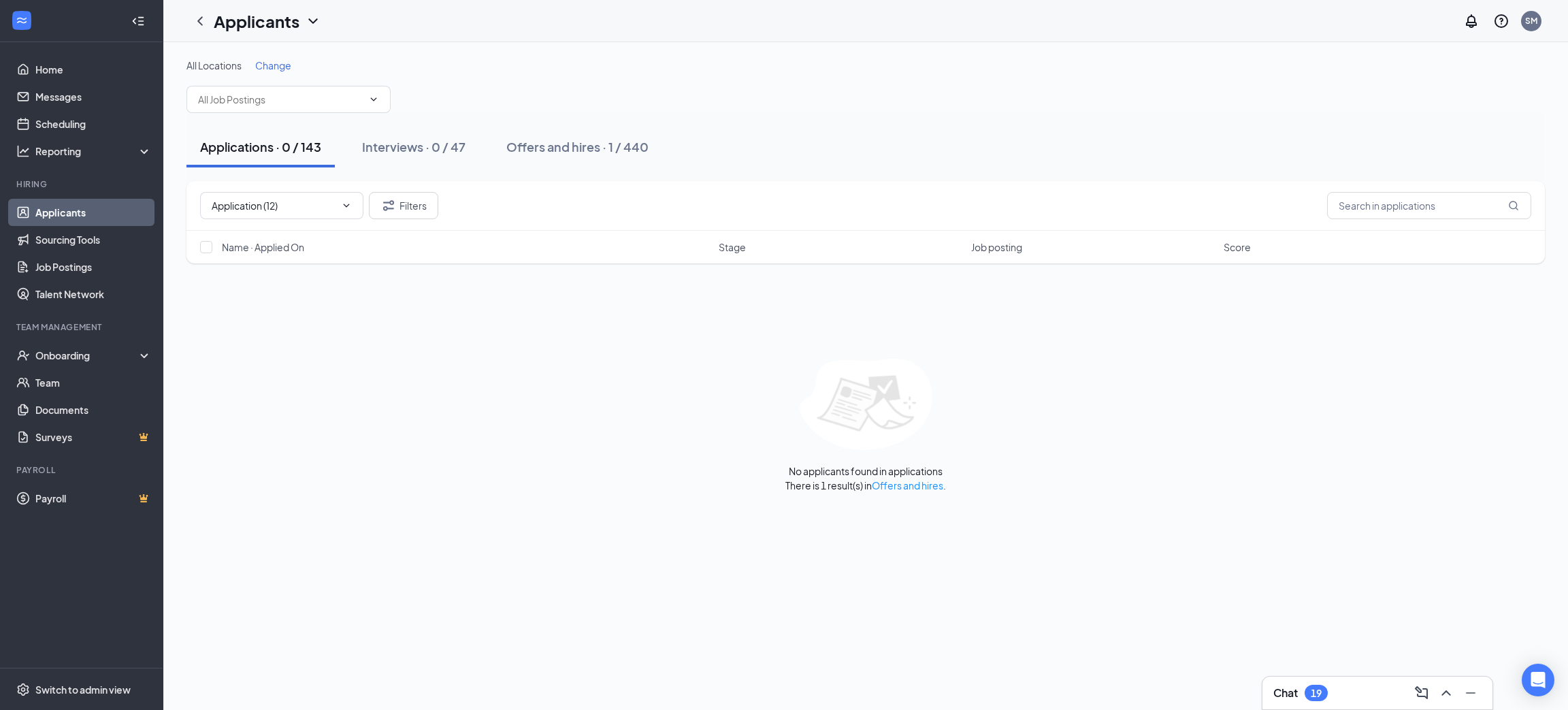
click at [338, 205] on icon "Cross" at bounding box center [338, 205] width 0 height 0
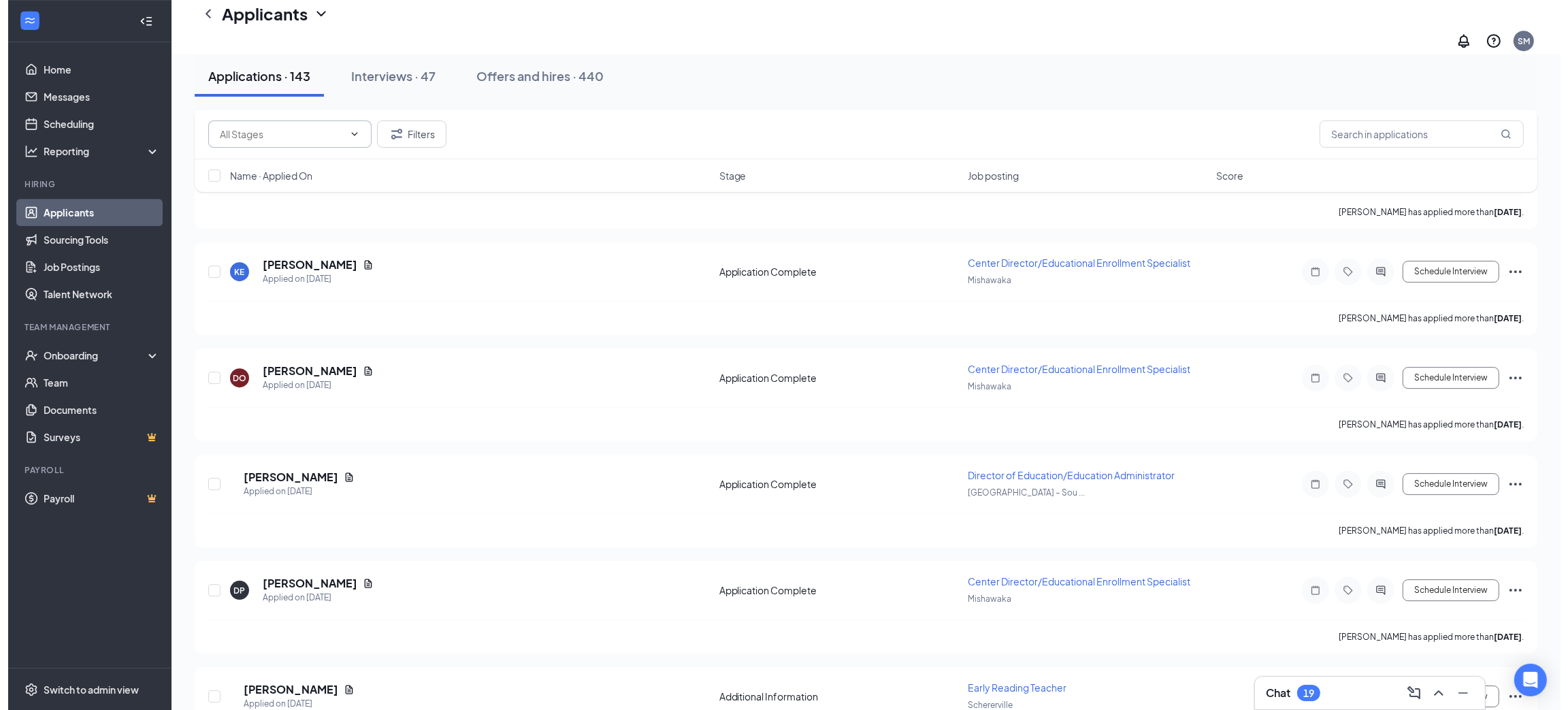
scroll to position [14162, 0]
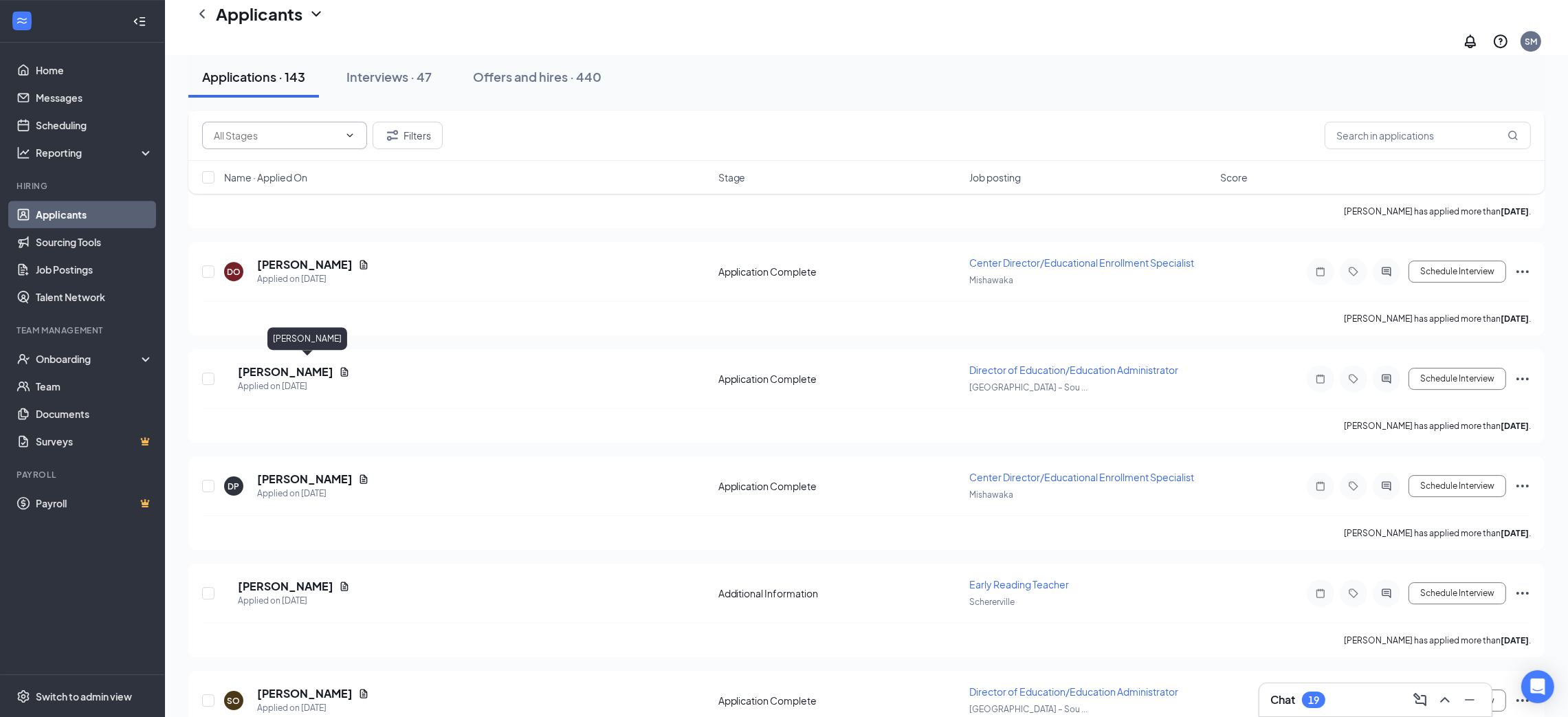
click at [332, 579] on h5 "[PERSON_NAME]" at bounding box center [286, 586] width 95 height 15
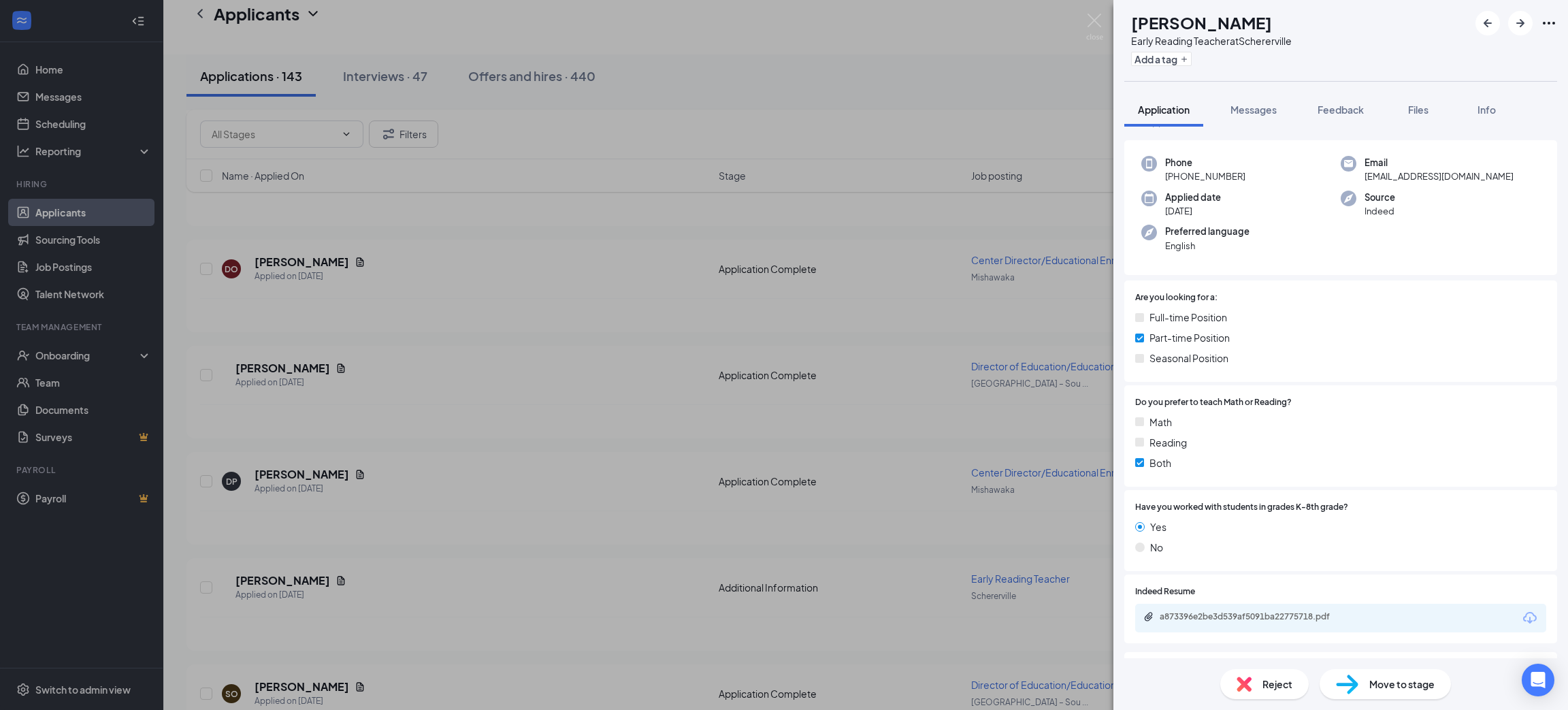
scroll to position [102, 0]
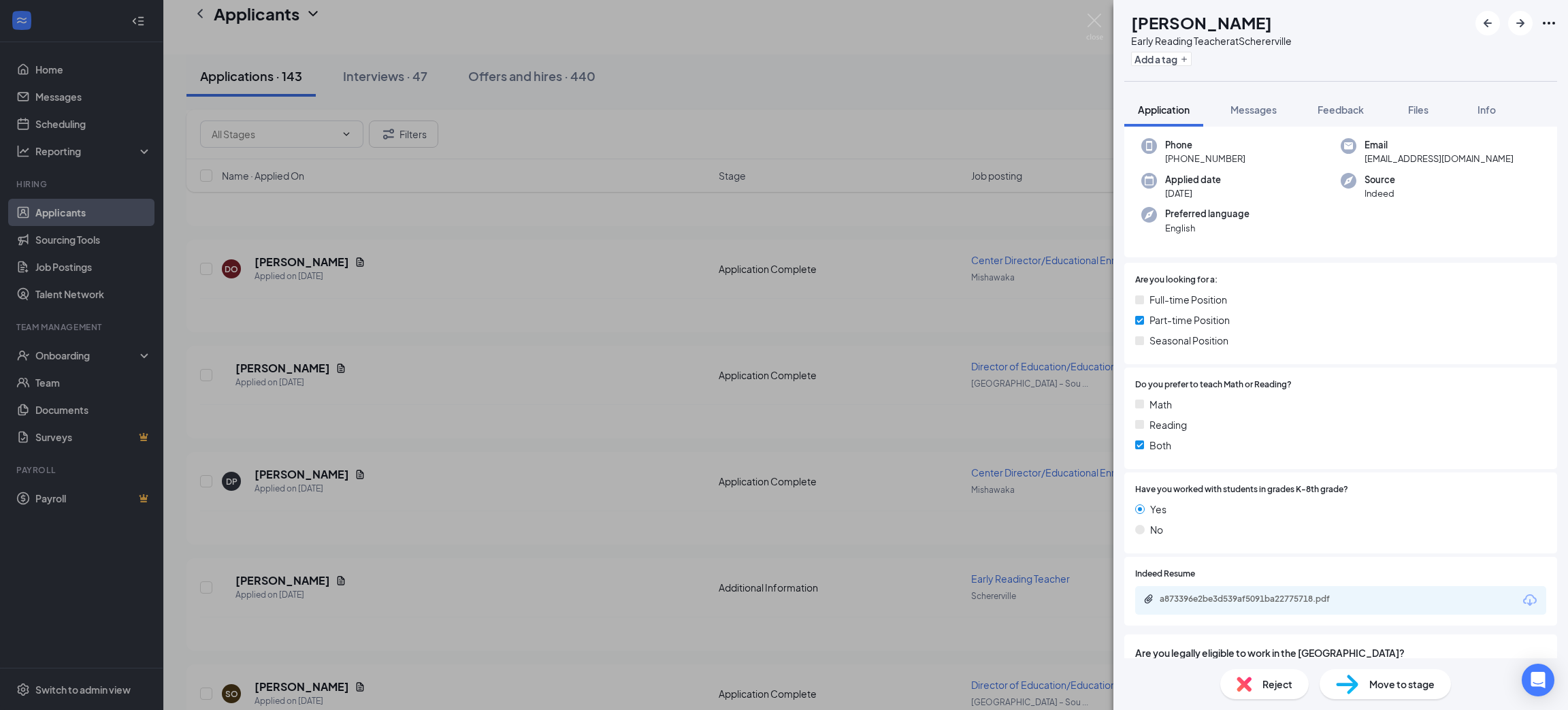
click at [1522, 596] on icon "Download" at bounding box center [1530, 600] width 17 height 17
click at [1271, 688] on span "Reject" at bounding box center [1277, 684] width 30 height 15
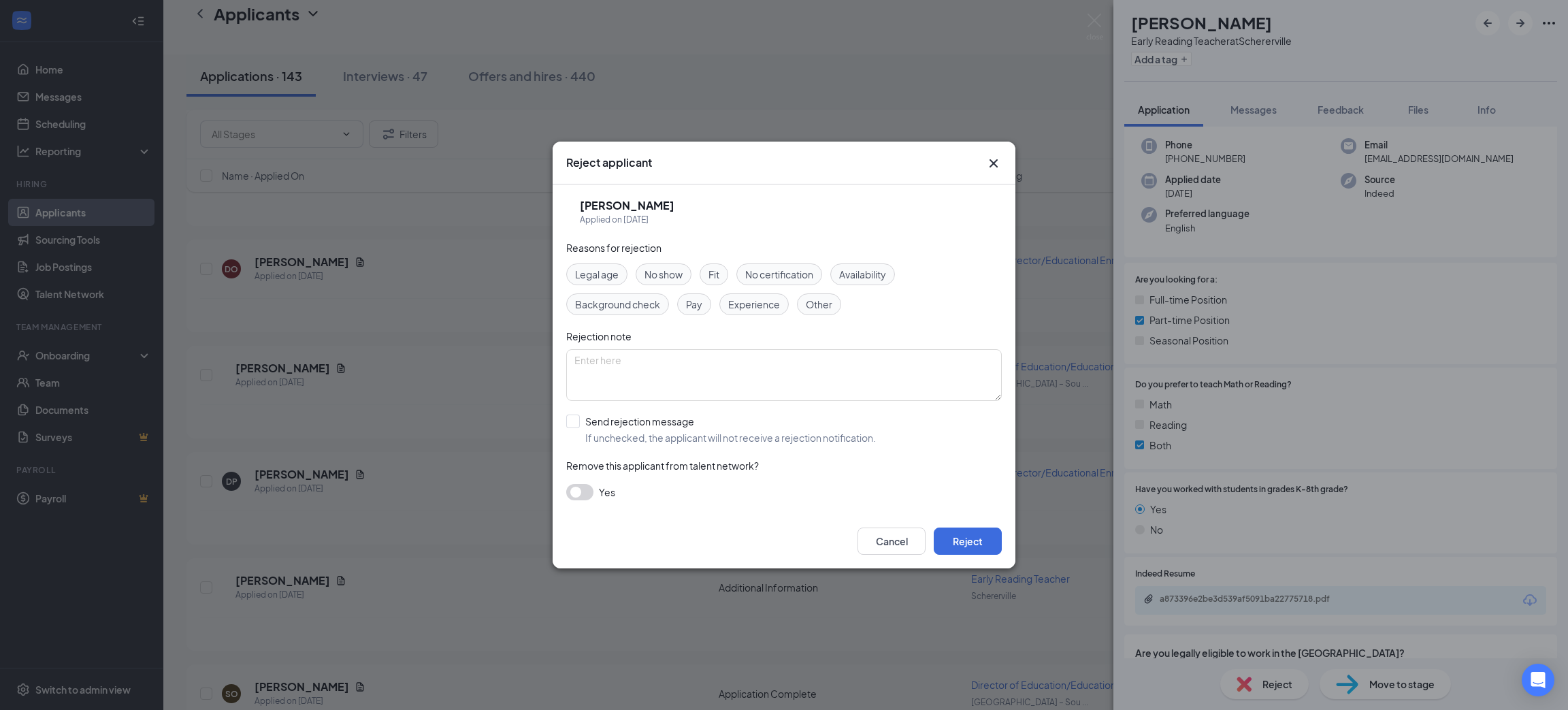
click at [872, 520] on div "Cancel Reject" at bounding box center [784, 541] width 463 height 54
click at [878, 535] on button "Cancel" at bounding box center [891, 541] width 68 height 27
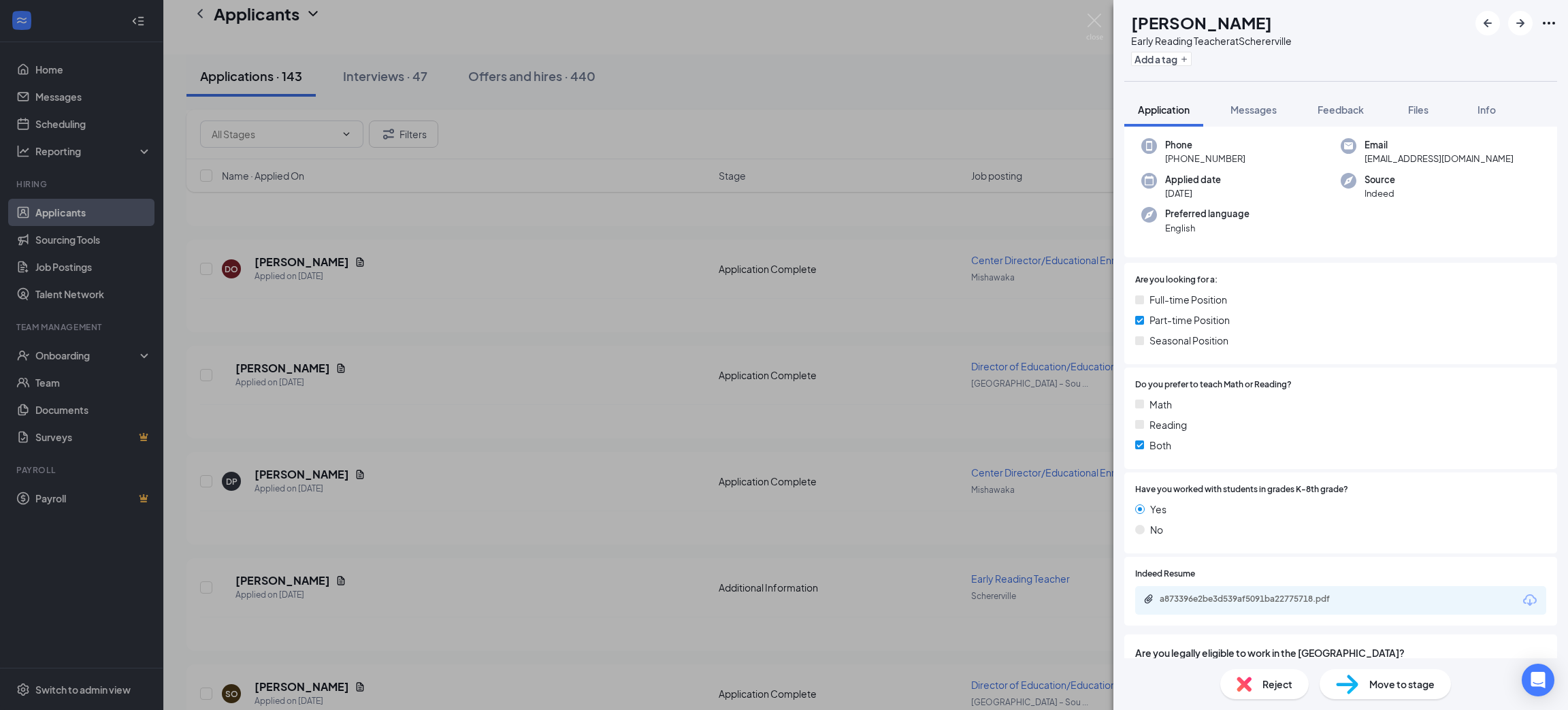
click at [1378, 685] on span "Move to stage" at bounding box center [1402, 684] width 65 height 15
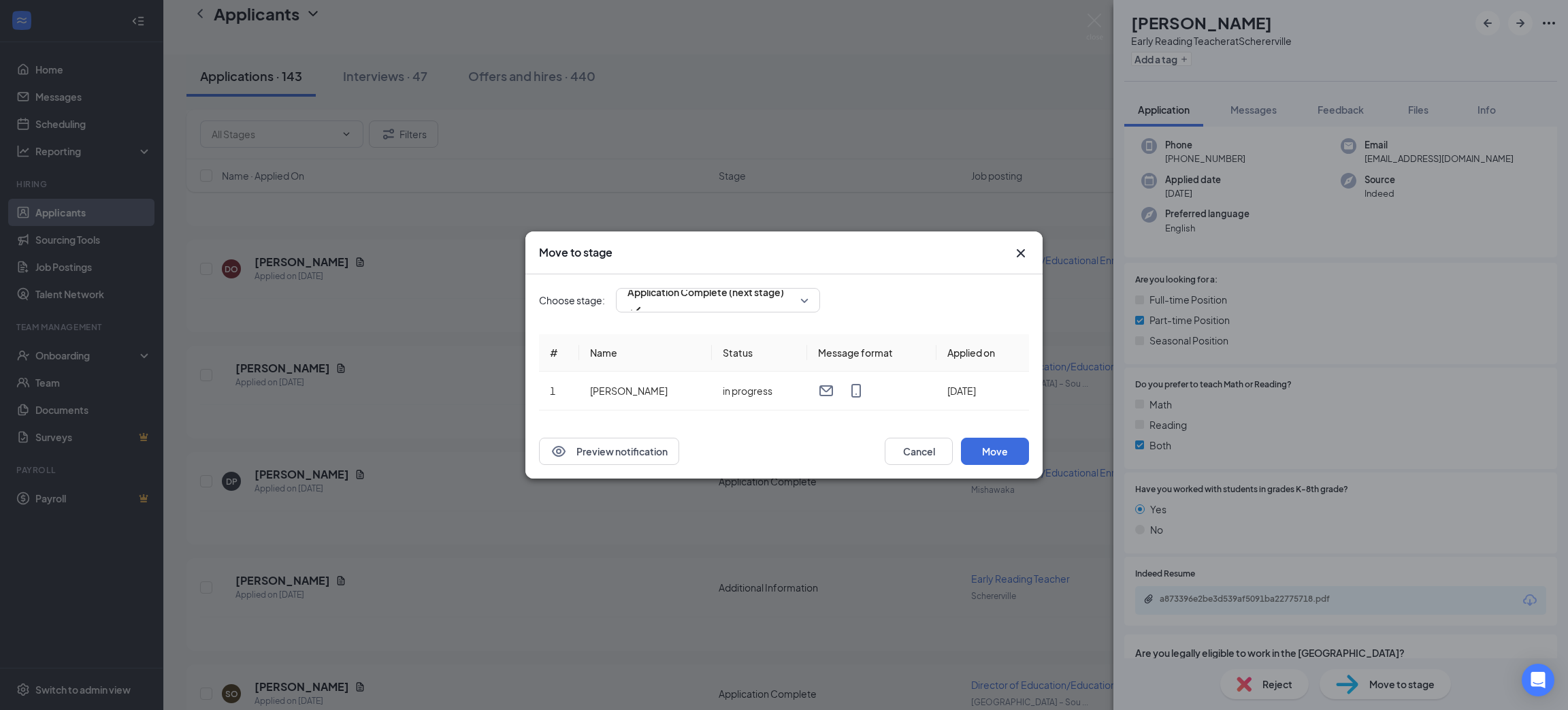
click at [673, 317] on div "Choose stage: Application Complete (next stage) # Name Status Message format Ap…" at bounding box center [783, 349] width 490 height 150
click at [671, 300] on span "Application Complete (next stage)" at bounding box center [705, 292] width 156 height 20
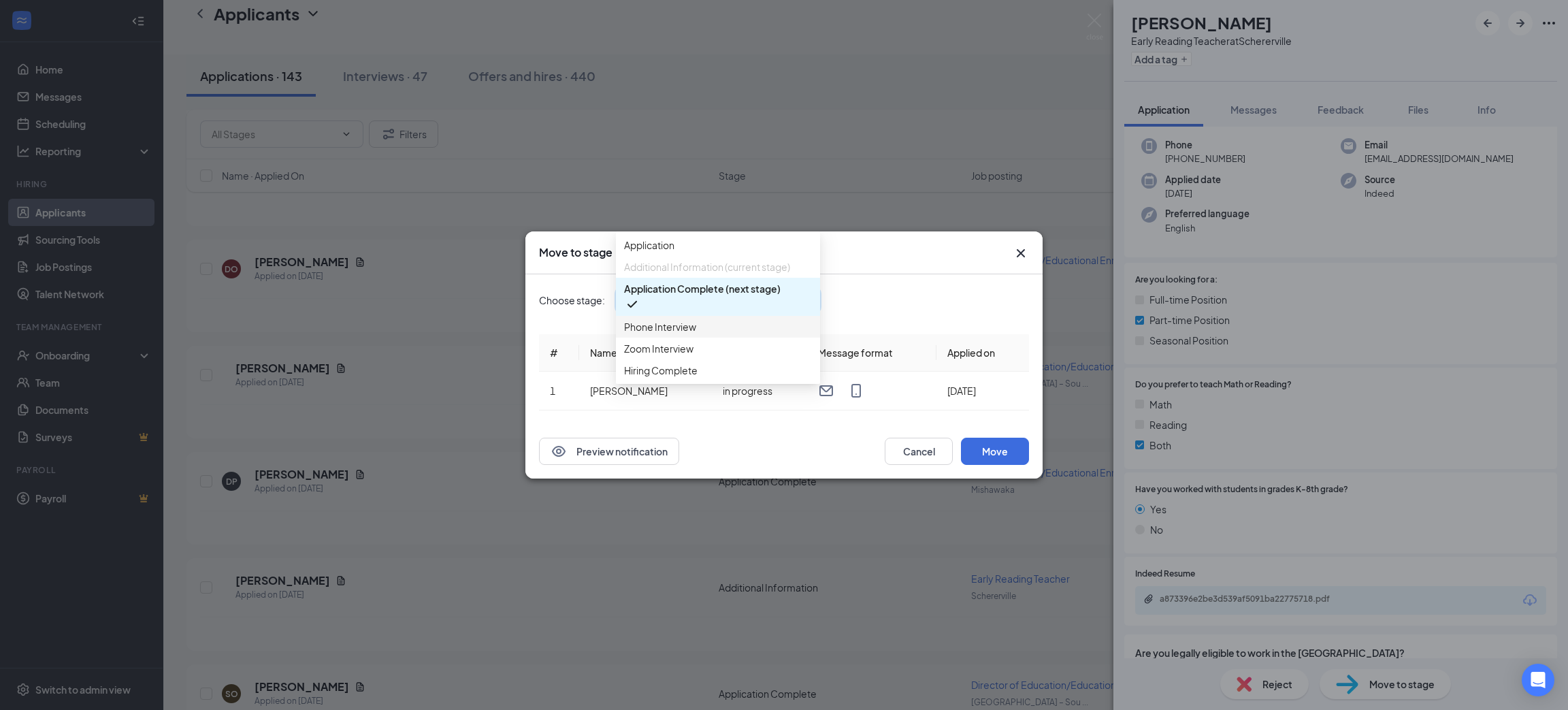
click at [679, 334] on span "Phone Interview" at bounding box center [660, 327] width 72 height 15
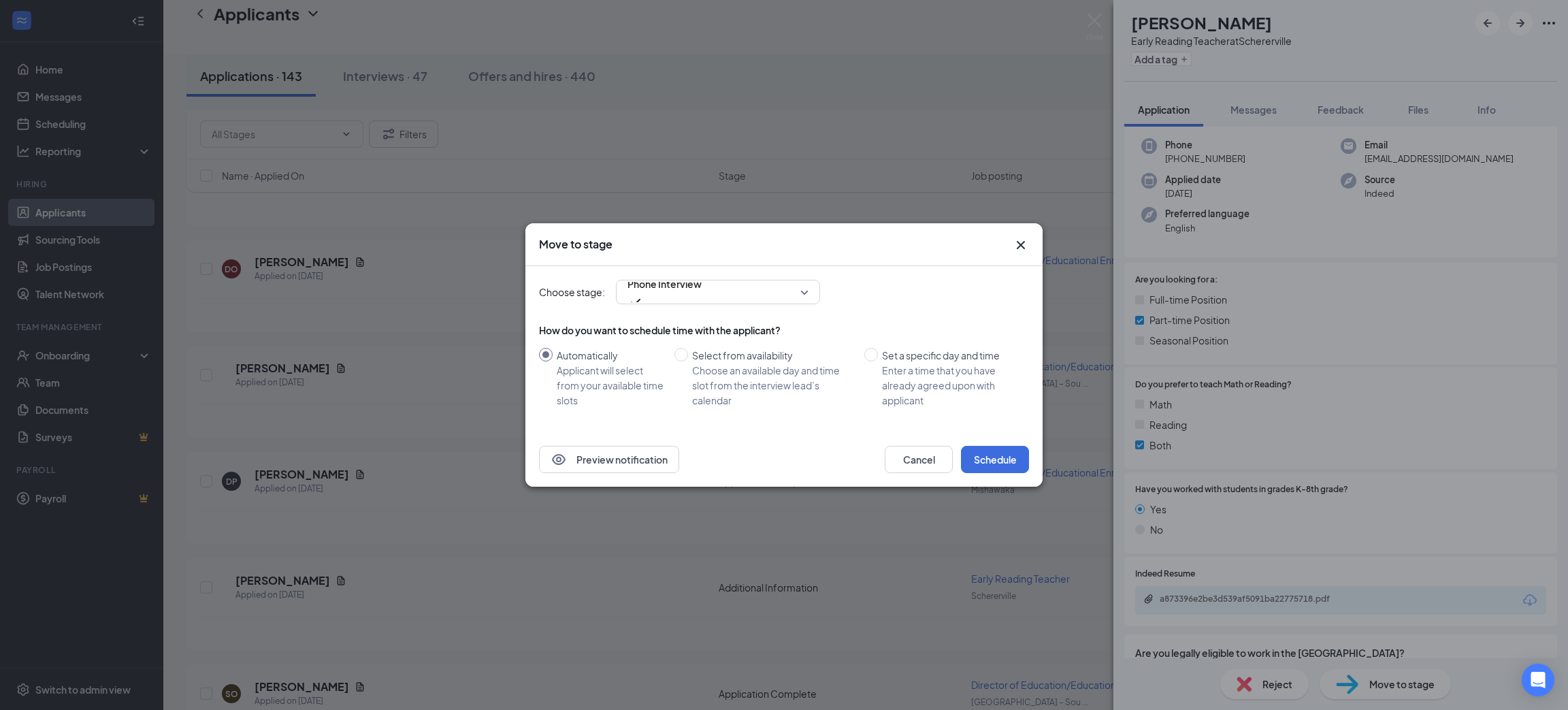
click at [1008, 432] on div "Preview notification Cancel Schedule" at bounding box center [784, 459] width 518 height 54
click at [999, 457] on button "Schedule" at bounding box center [995, 459] width 68 height 27
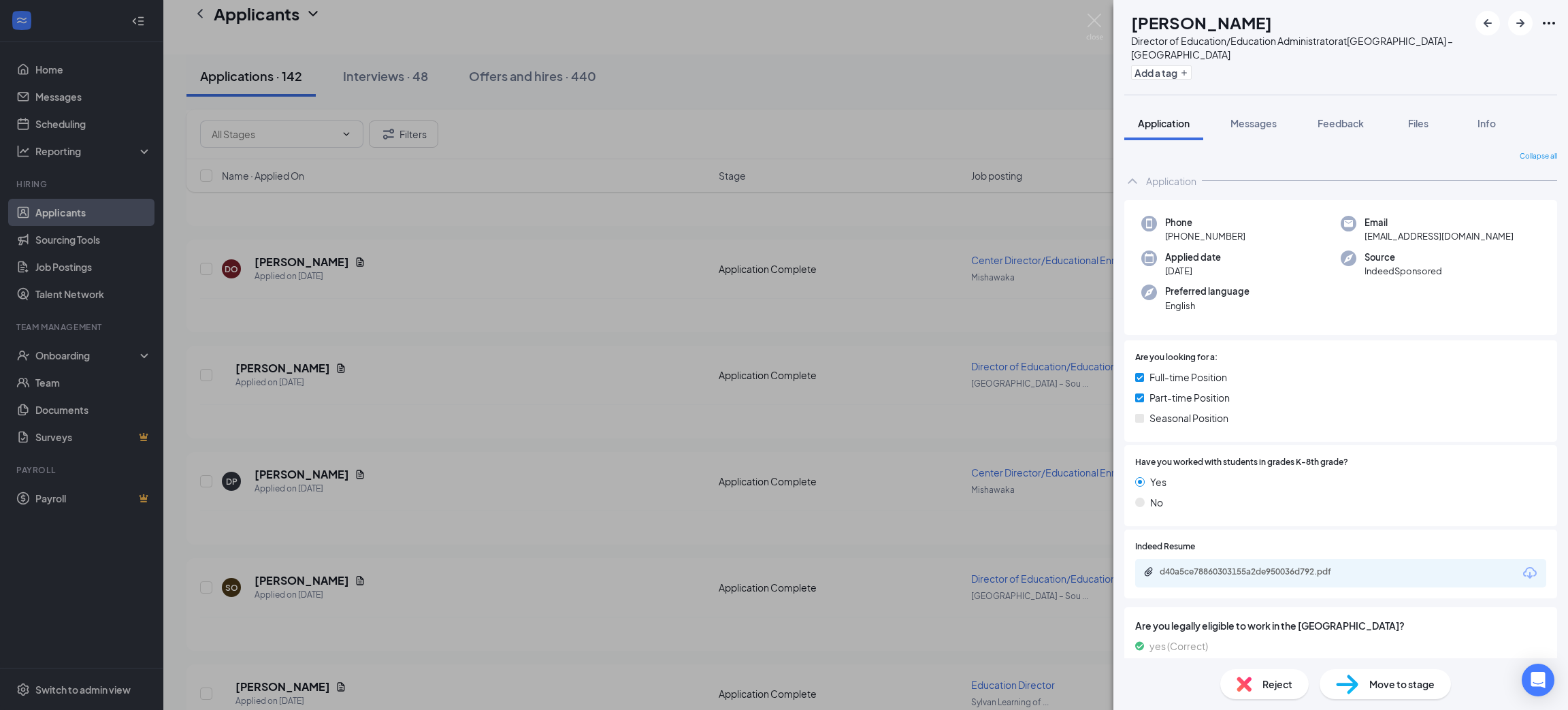
click at [1108, 24] on div "SO [PERSON_NAME] Director of Education/Education Administrator at [GEOGRAPHIC_D…" at bounding box center [784, 355] width 1568 height 710
click at [1098, 24] on img at bounding box center [1094, 27] width 17 height 26
click at [1092, 21] on div "Applicants SM" at bounding box center [865, 27] width 1405 height 54
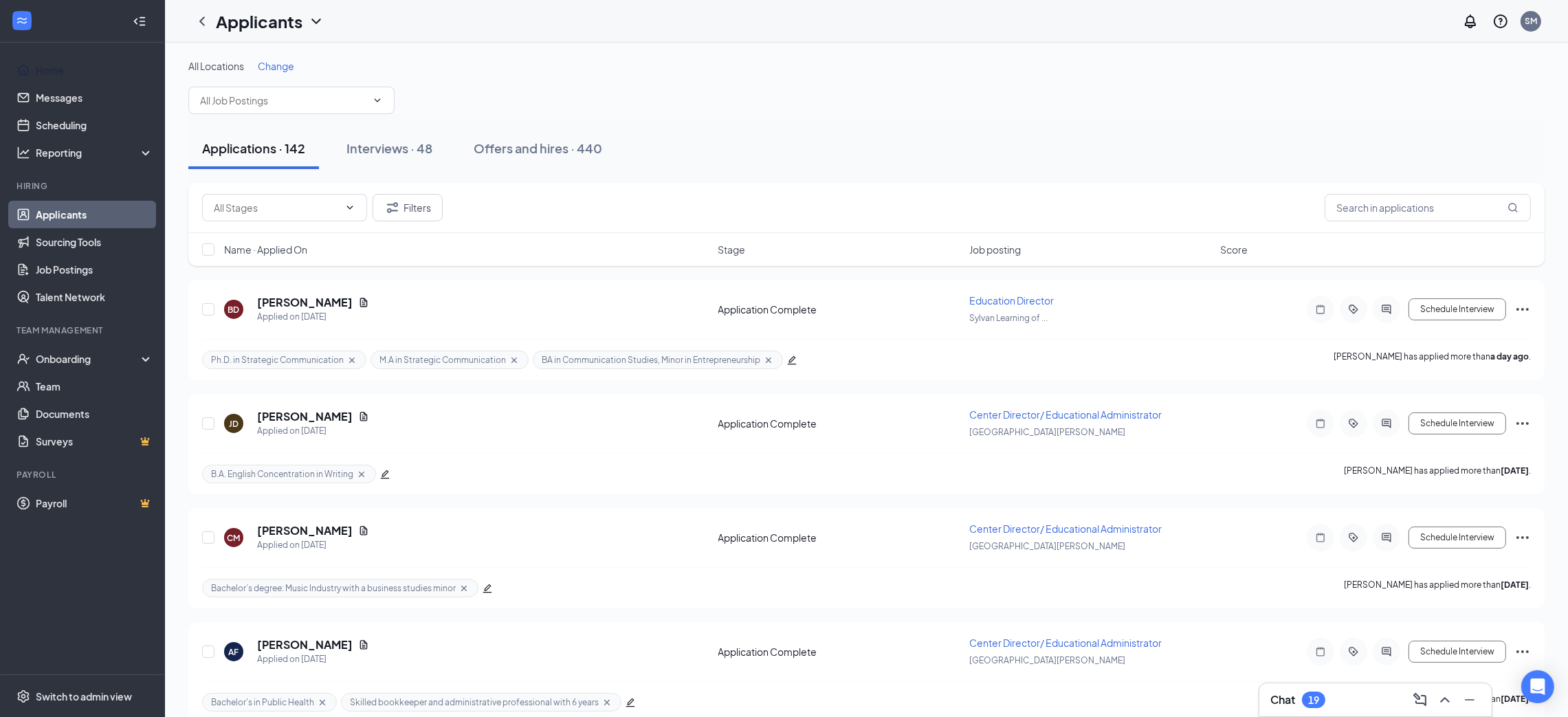
click at [57, 63] on link "Home" at bounding box center [94, 70] width 117 height 27
